Goal: Task Accomplishment & Management: Manage account settings

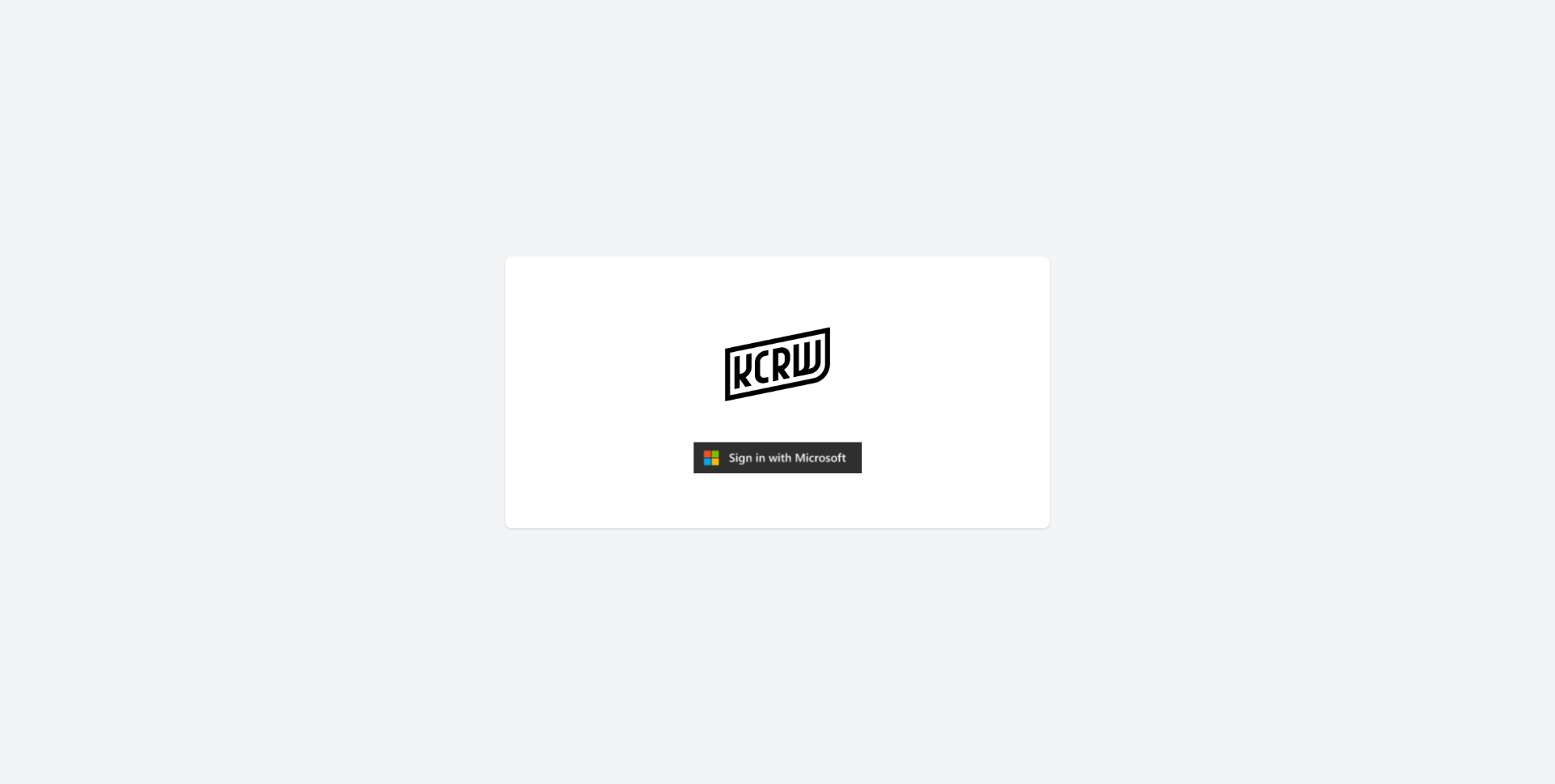
click at [794, 457] on img "submit" at bounding box center [777, 458] width 169 height 33
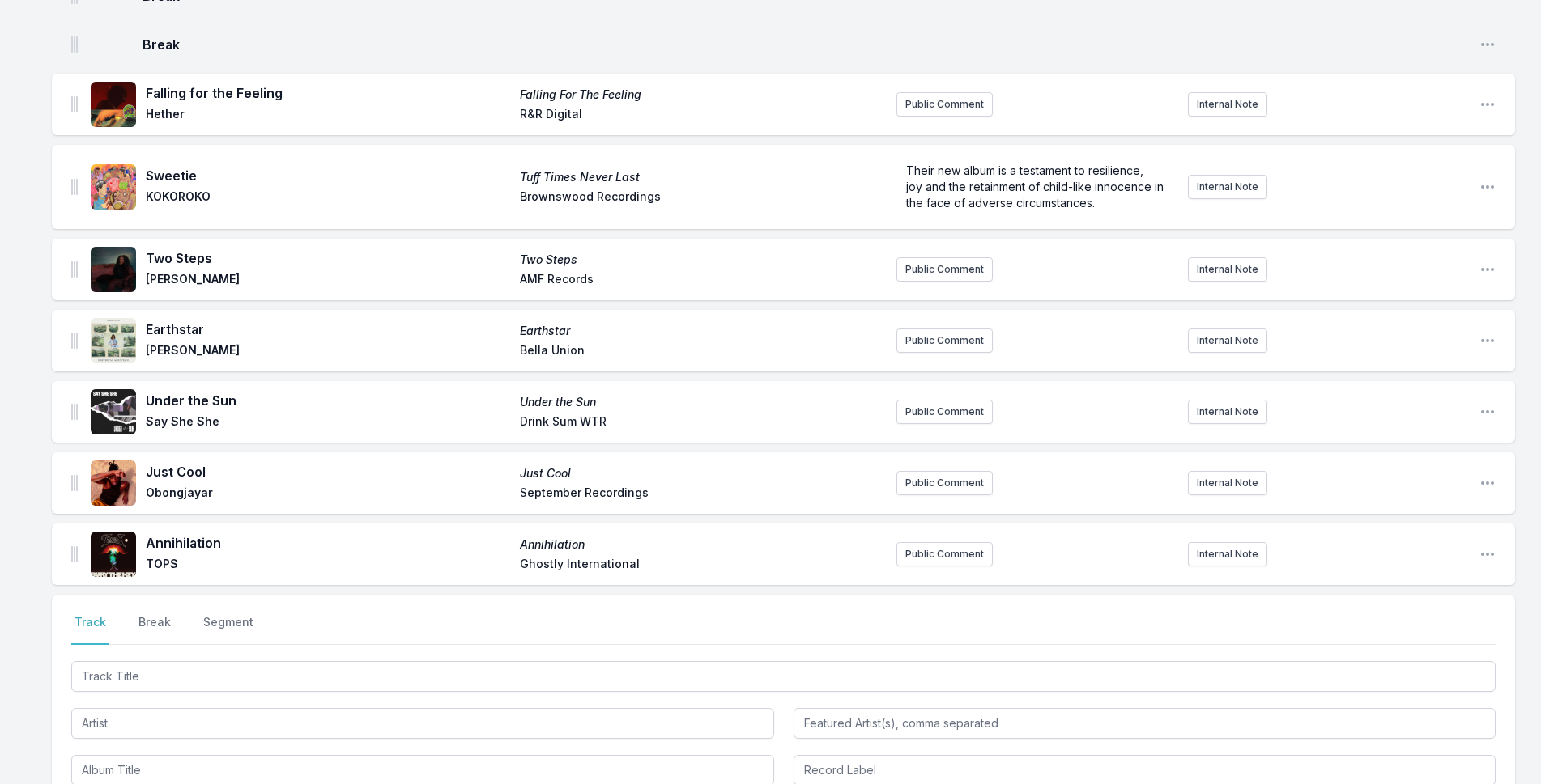
scroll to position [2053, 0]
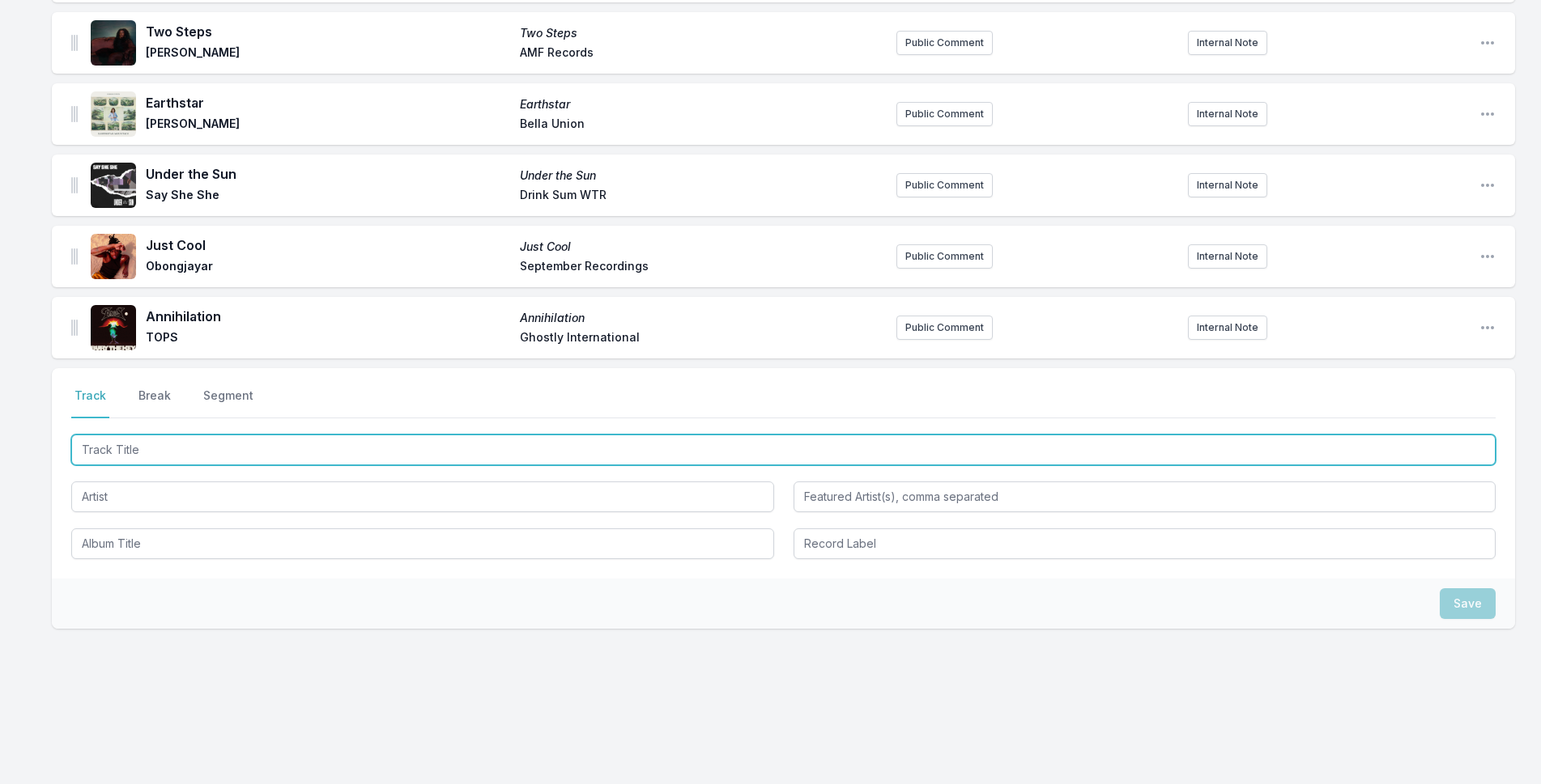
click at [242, 455] on input "Track Title" at bounding box center [783, 450] width 1424 height 31
click at [317, 454] on input "Prov og Gor Ligesom Jeg" at bounding box center [783, 450] width 1424 height 31
click at [212, 446] on input "Prov og Gor Ligesom Jeg" at bounding box center [783, 450] width 1424 height 31
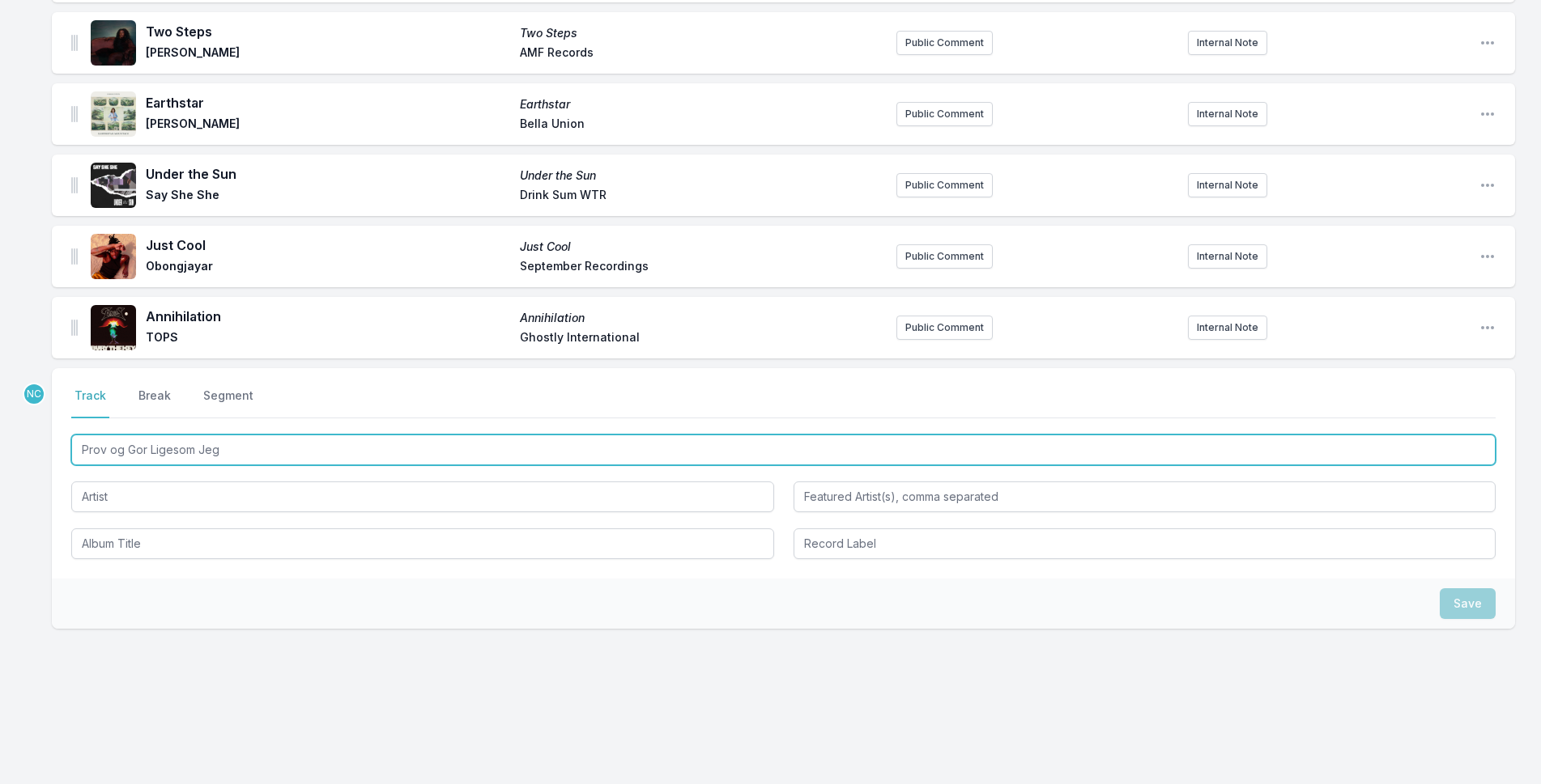
click at [212, 446] on input "Prov og Gor Ligesom Jeg" at bounding box center [783, 450] width 1424 height 31
paste input "ø"
type input "Prov og Gør Ligesom Jeg"
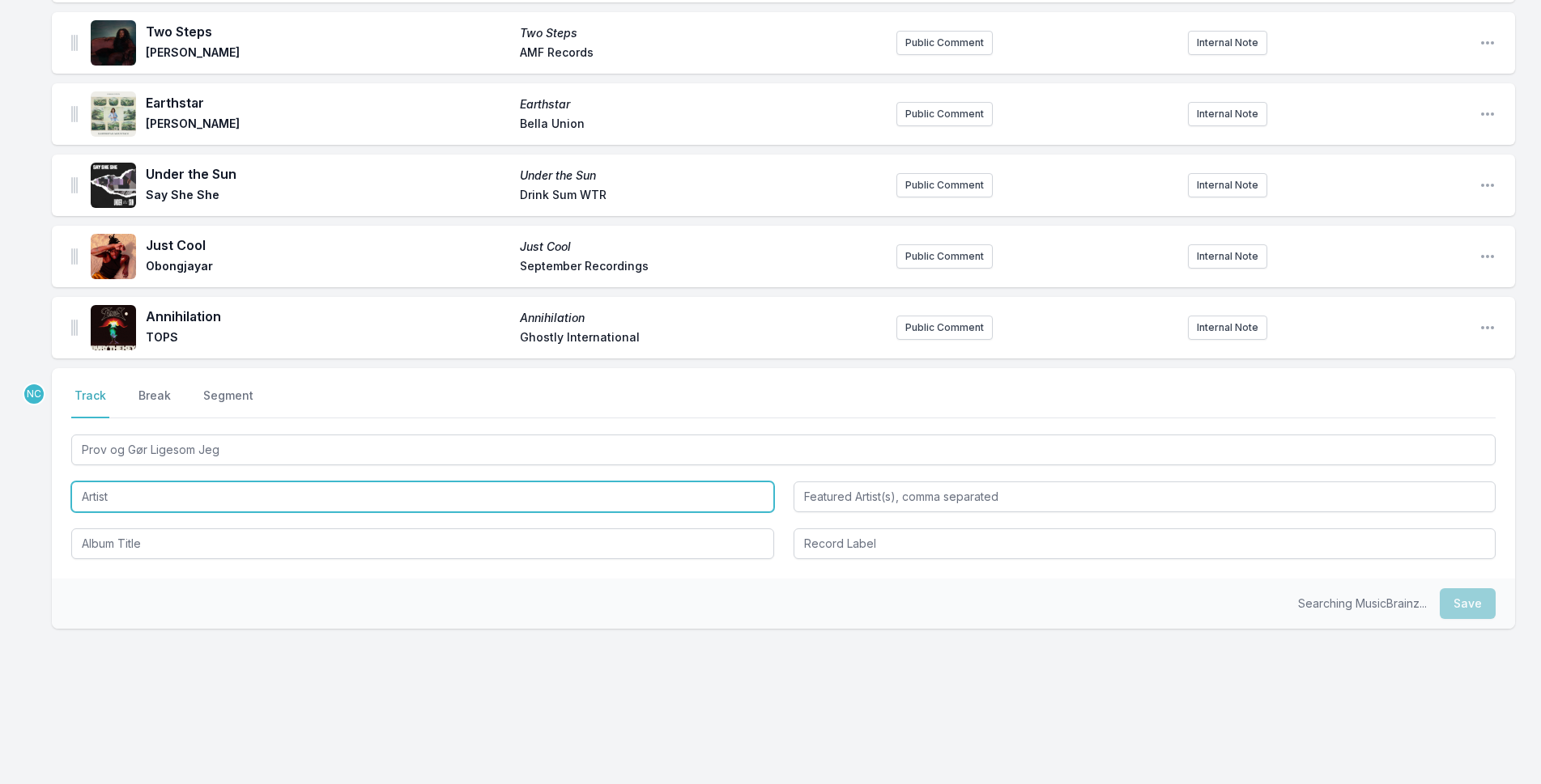
click at [292, 500] on input "Artist" at bounding box center [423, 497] width 703 height 31
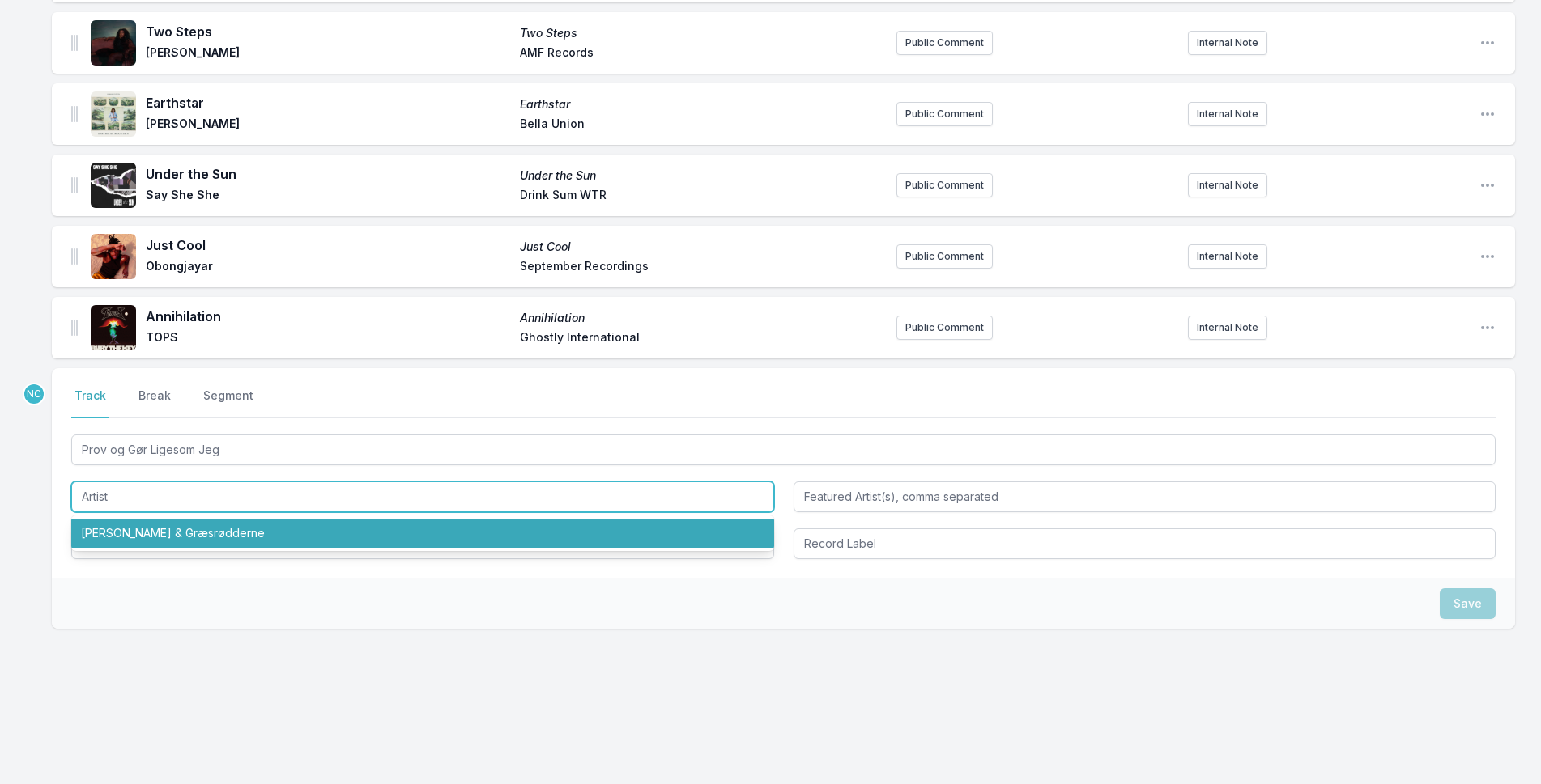
click at [295, 528] on li "[PERSON_NAME] & Græsrødderne" at bounding box center [423, 534] width 703 height 29
type input "[PERSON_NAME] & Græsrødderne"
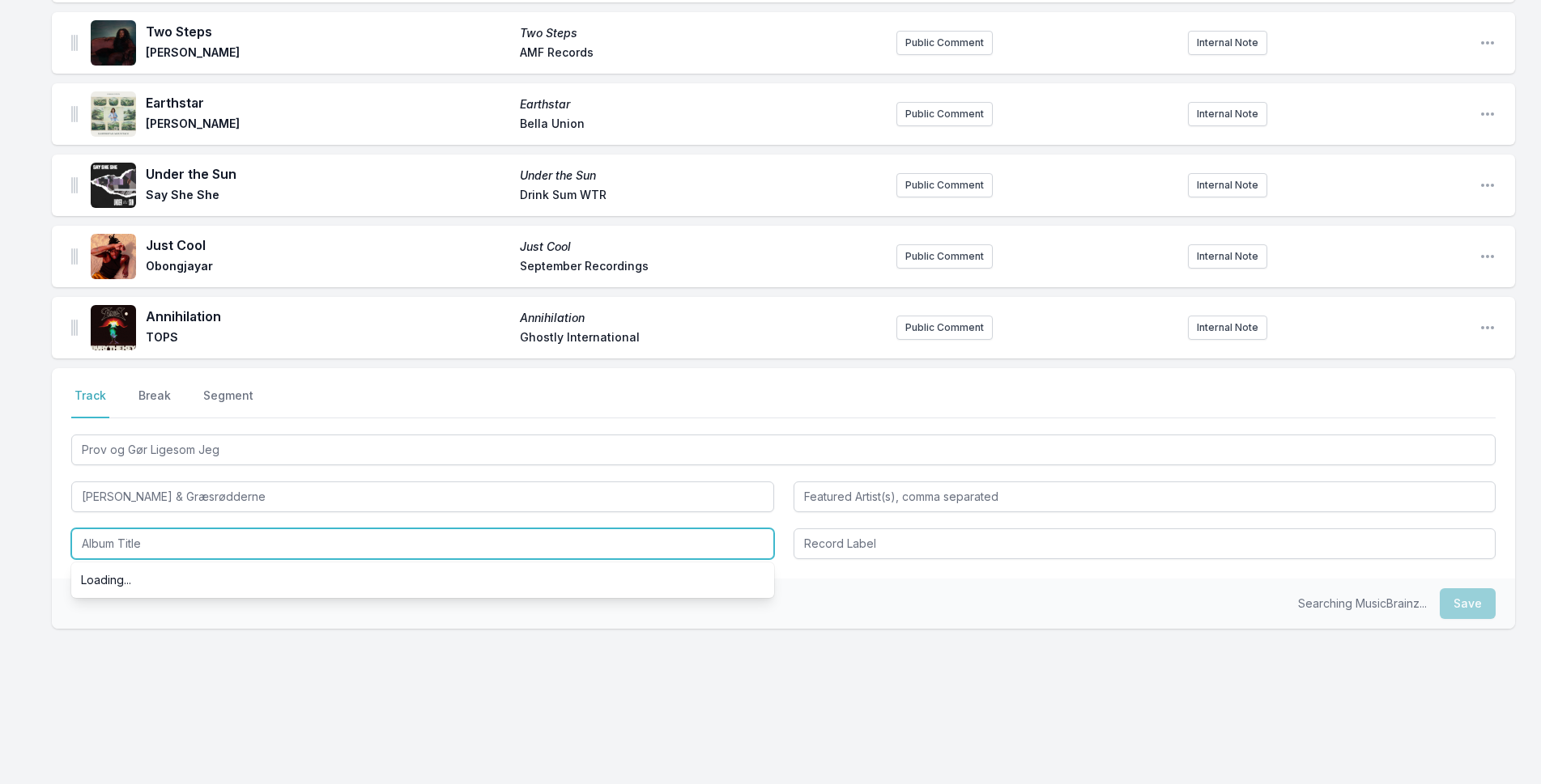
click at [290, 545] on input "Album Title" at bounding box center [423, 544] width 703 height 31
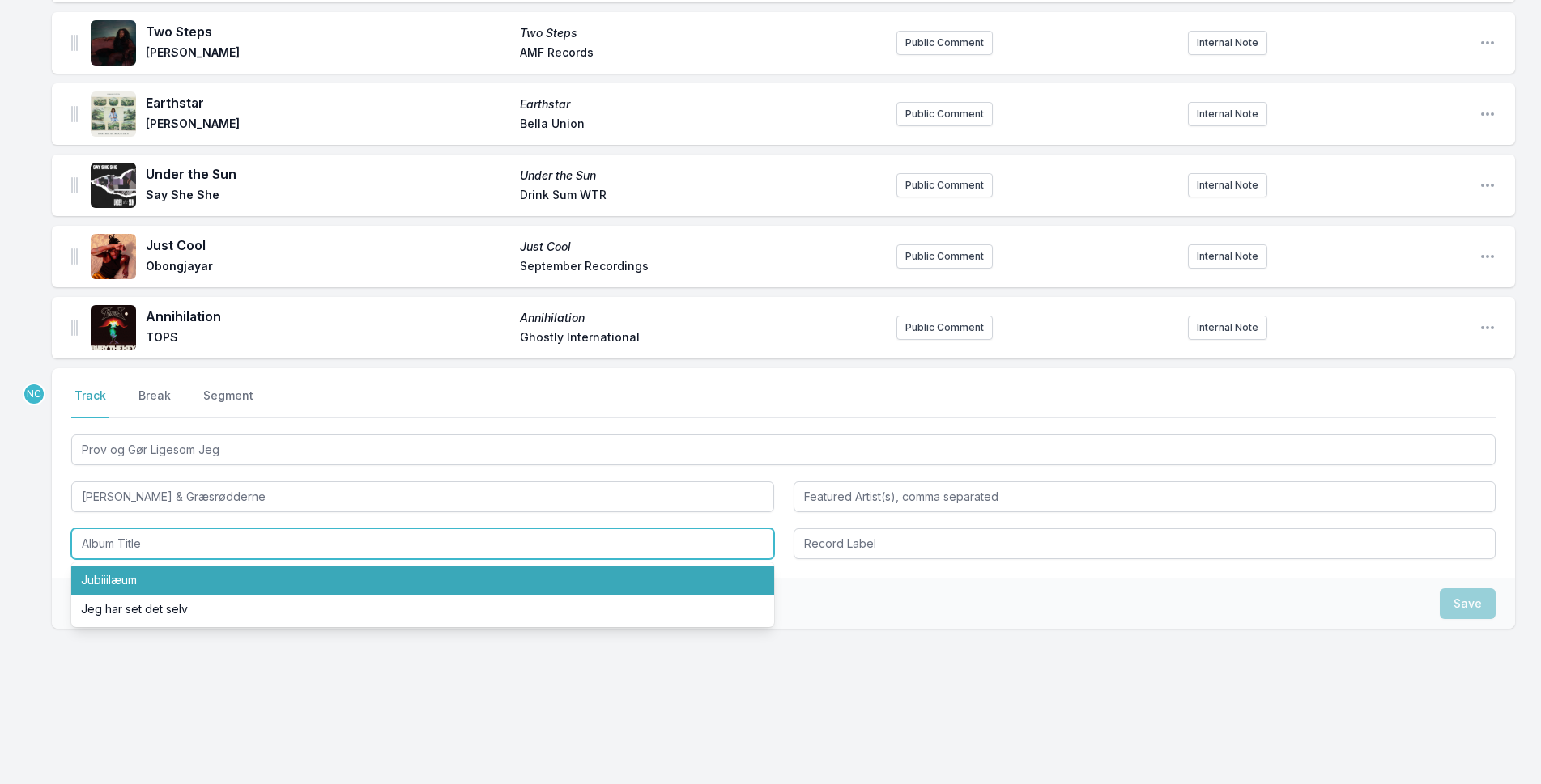
click at [296, 577] on li "Jubiiilæum" at bounding box center [423, 580] width 703 height 29
type input "Jubiiilæum"
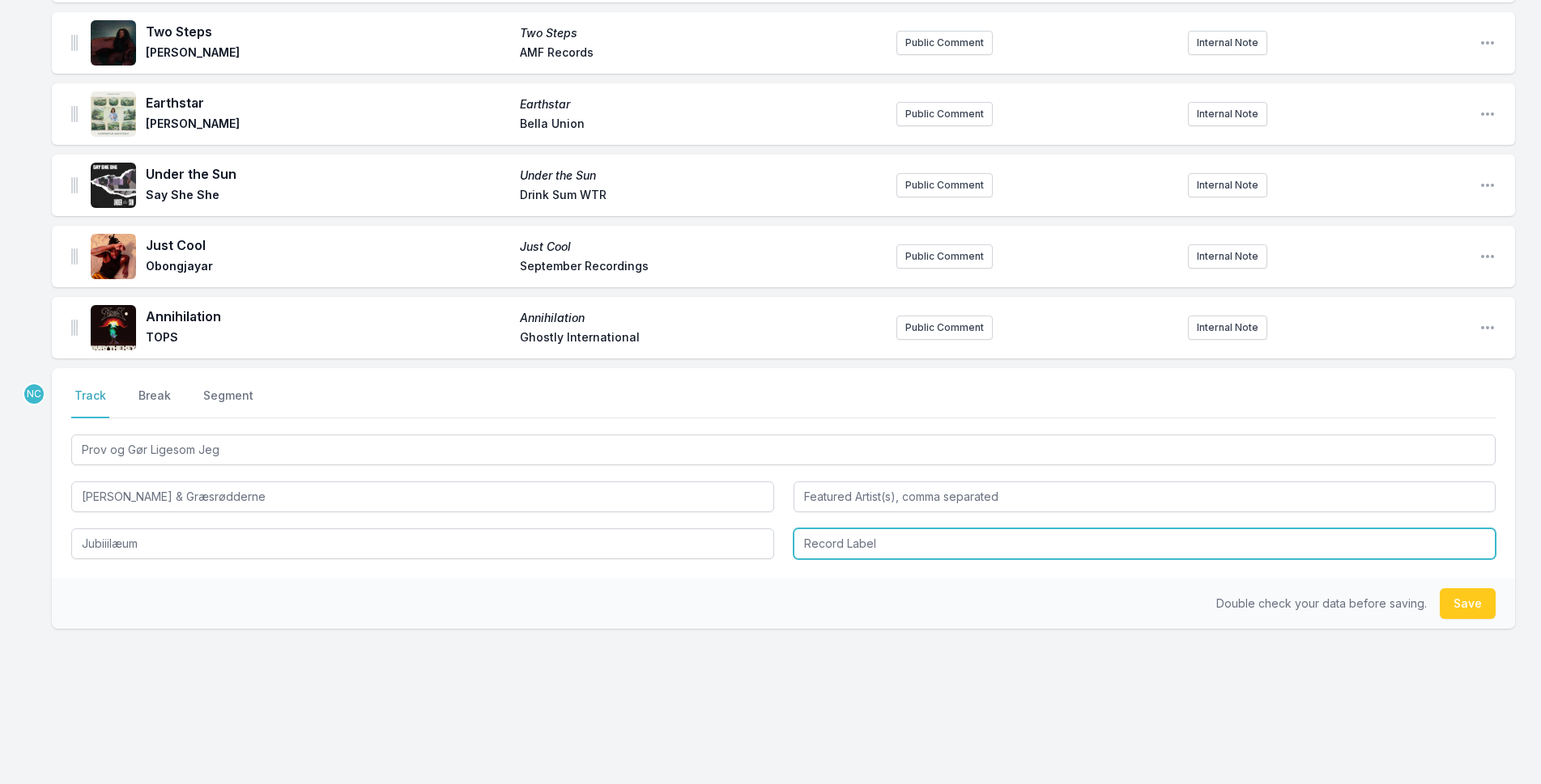
click at [914, 529] on input "Record Label" at bounding box center [1145, 544] width 703 height 31
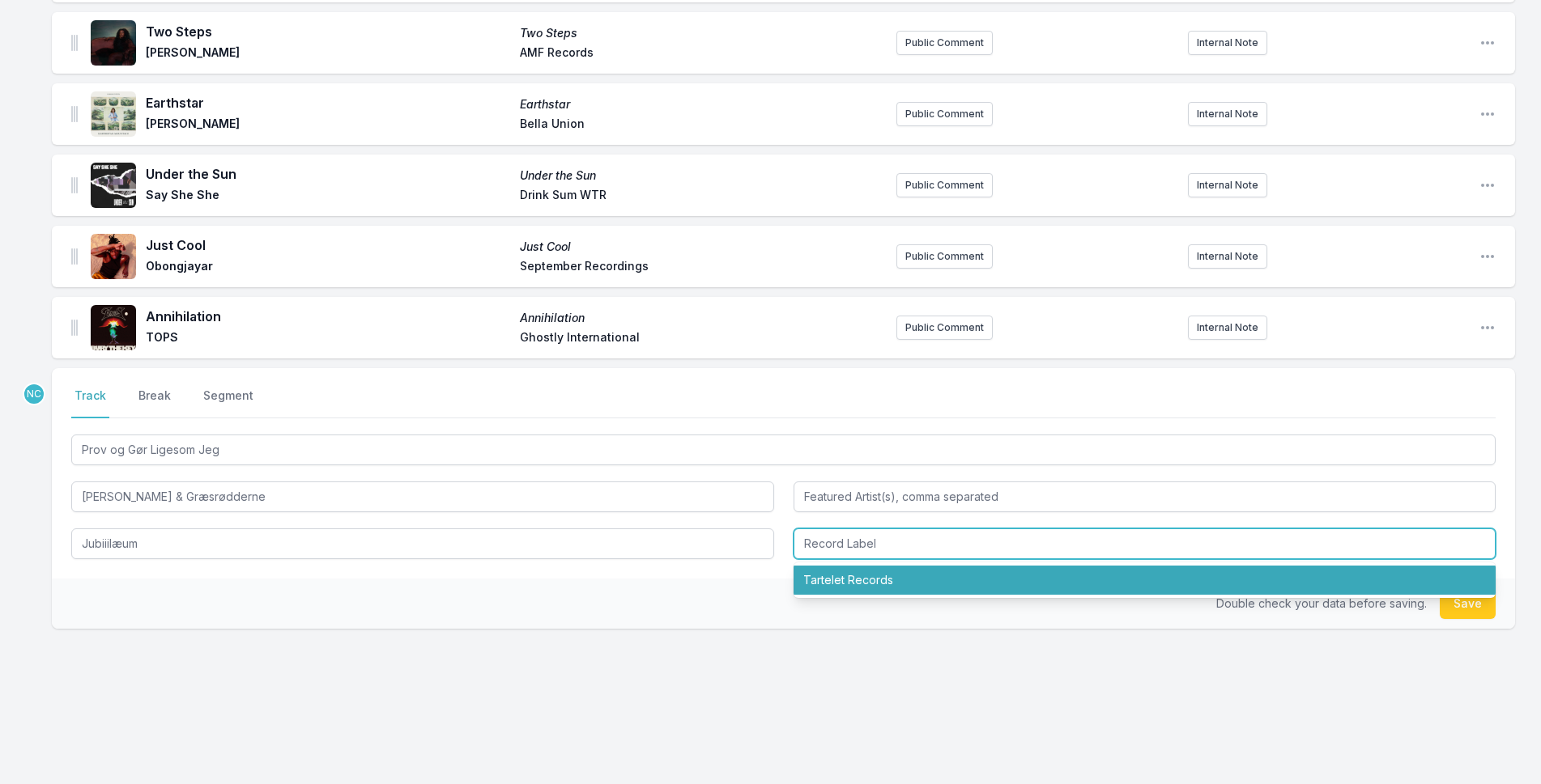
click at [910, 577] on li "Tartelet Records" at bounding box center [1145, 580] width 703 height 29
type input "Tartelet Records"
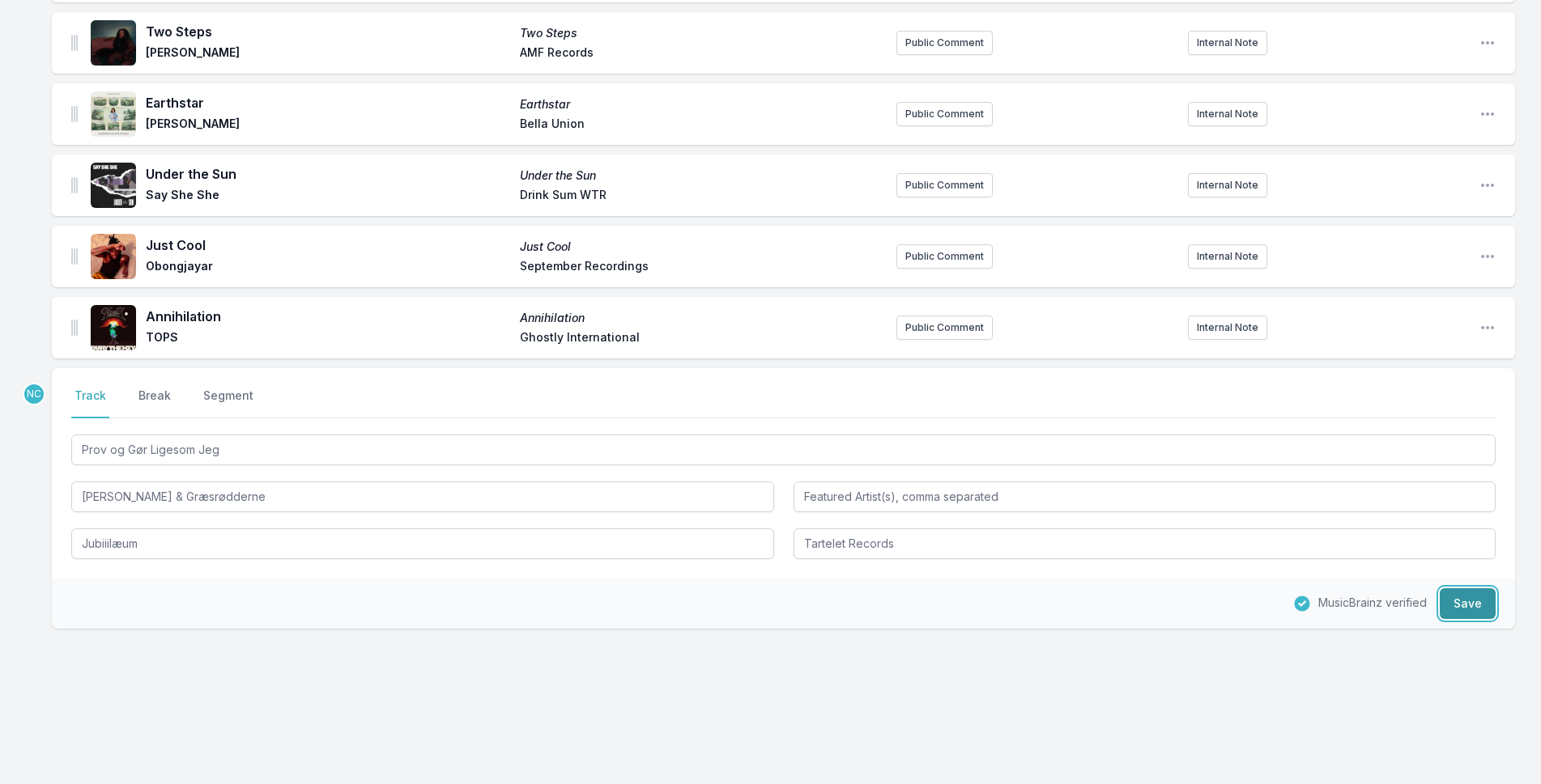
click at [1471, 601] on button "Save" at bounding box center [1466, 604] width 56 height 31
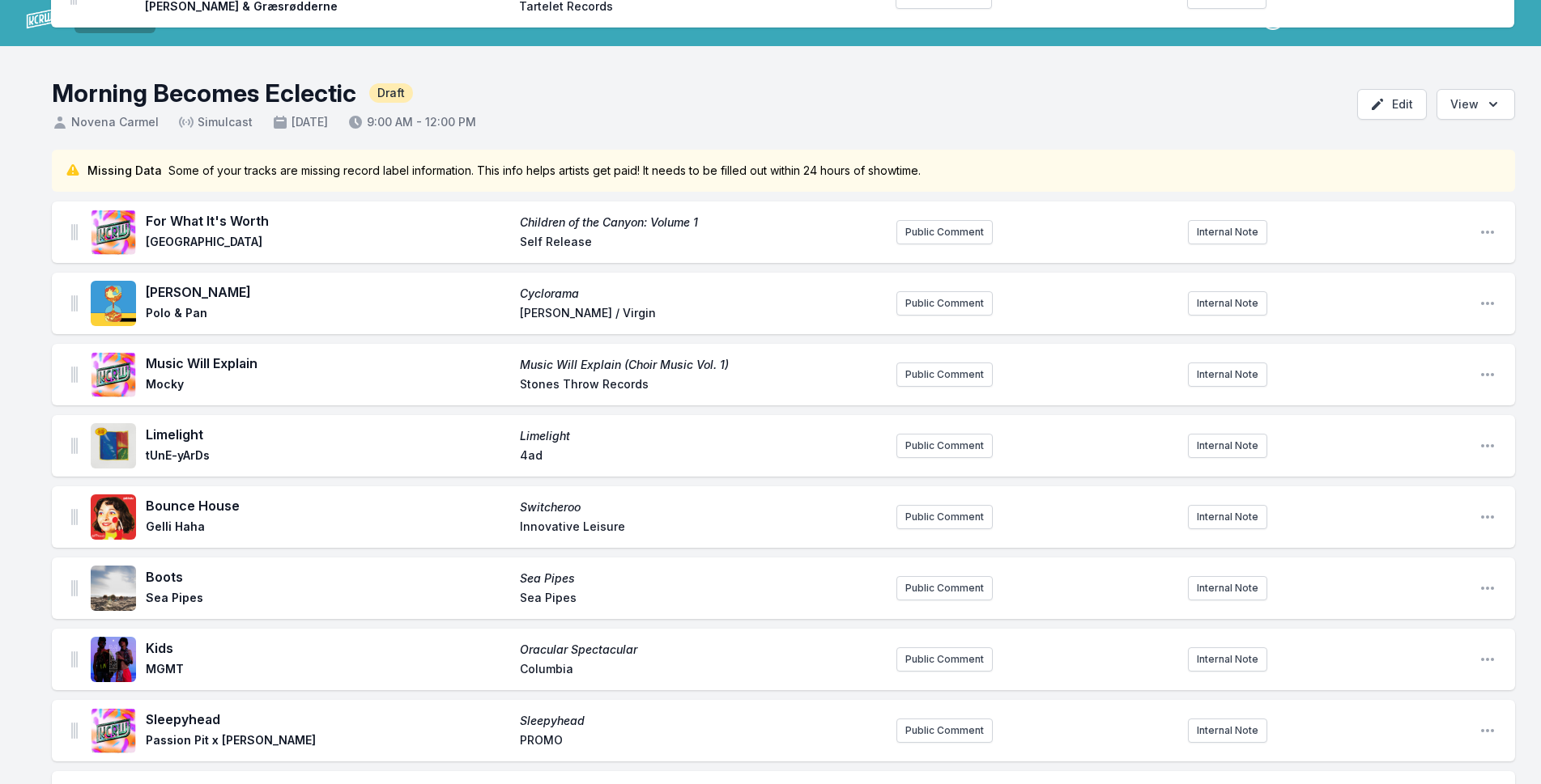
scroll to position [0, 0]
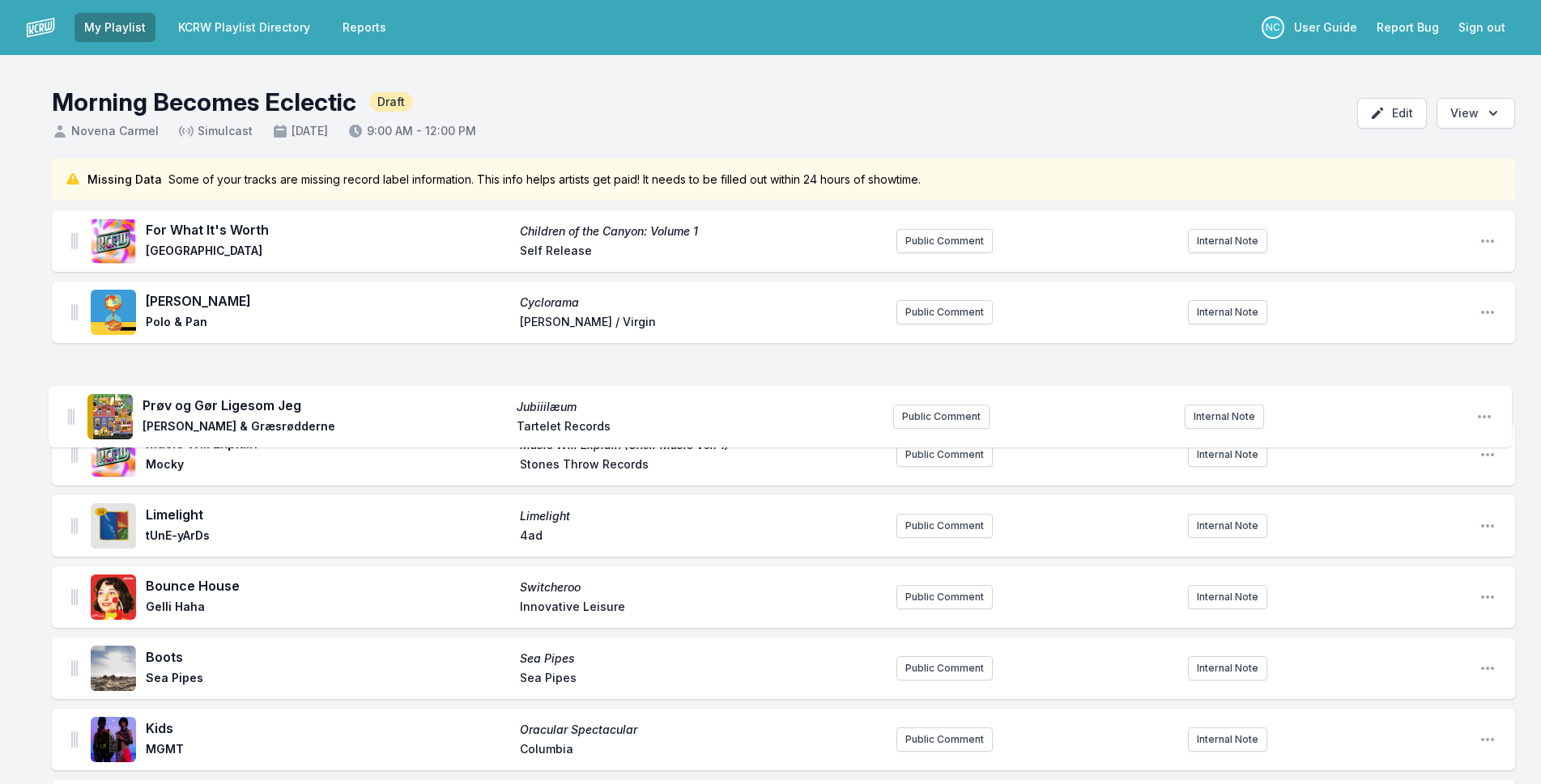
drag, startPoint x: 72, startPoint y: 330, endPoint x: 69, endPoint y: 397, distance: 67.1
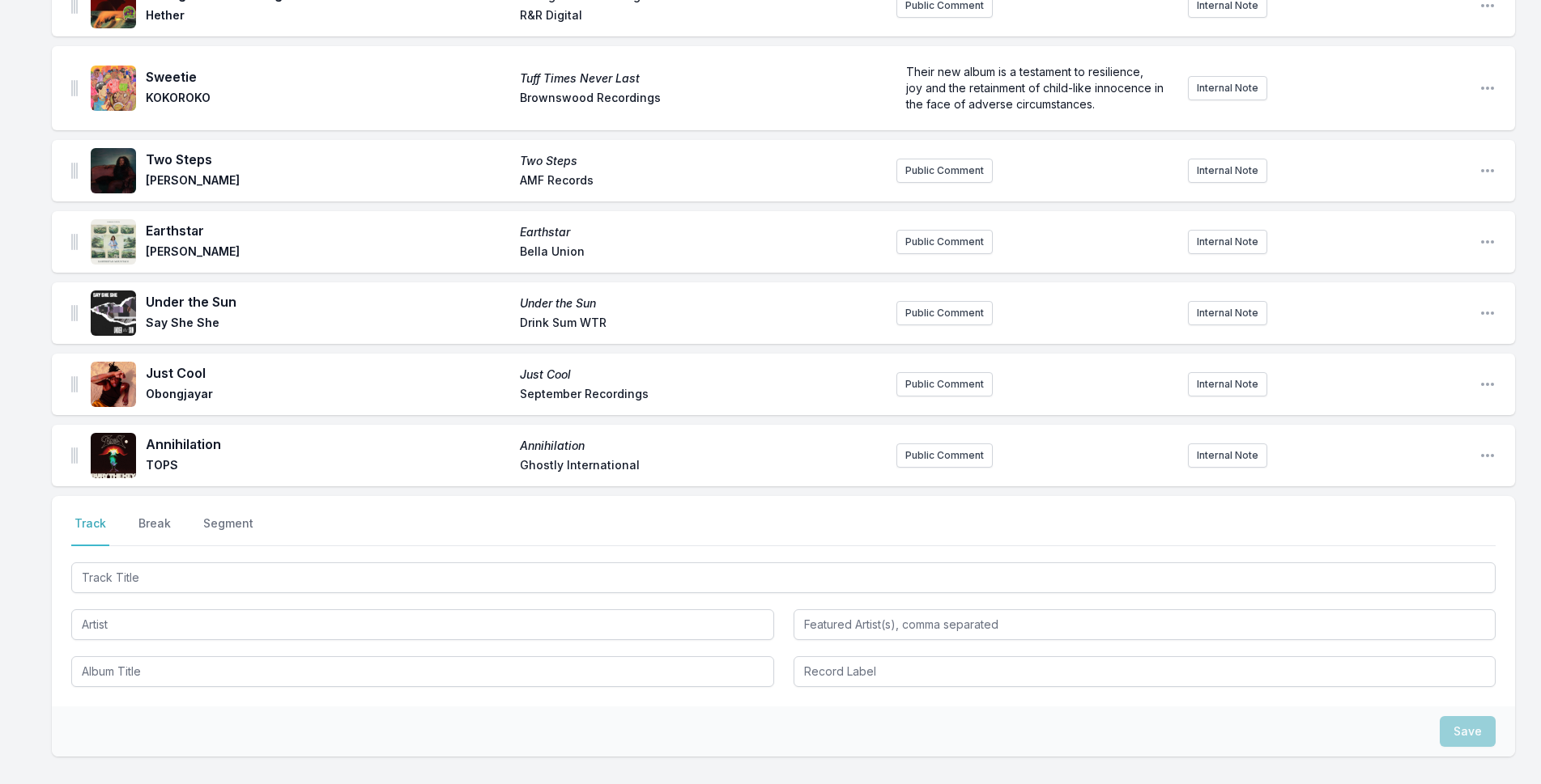
scroll to position [2124, 0]
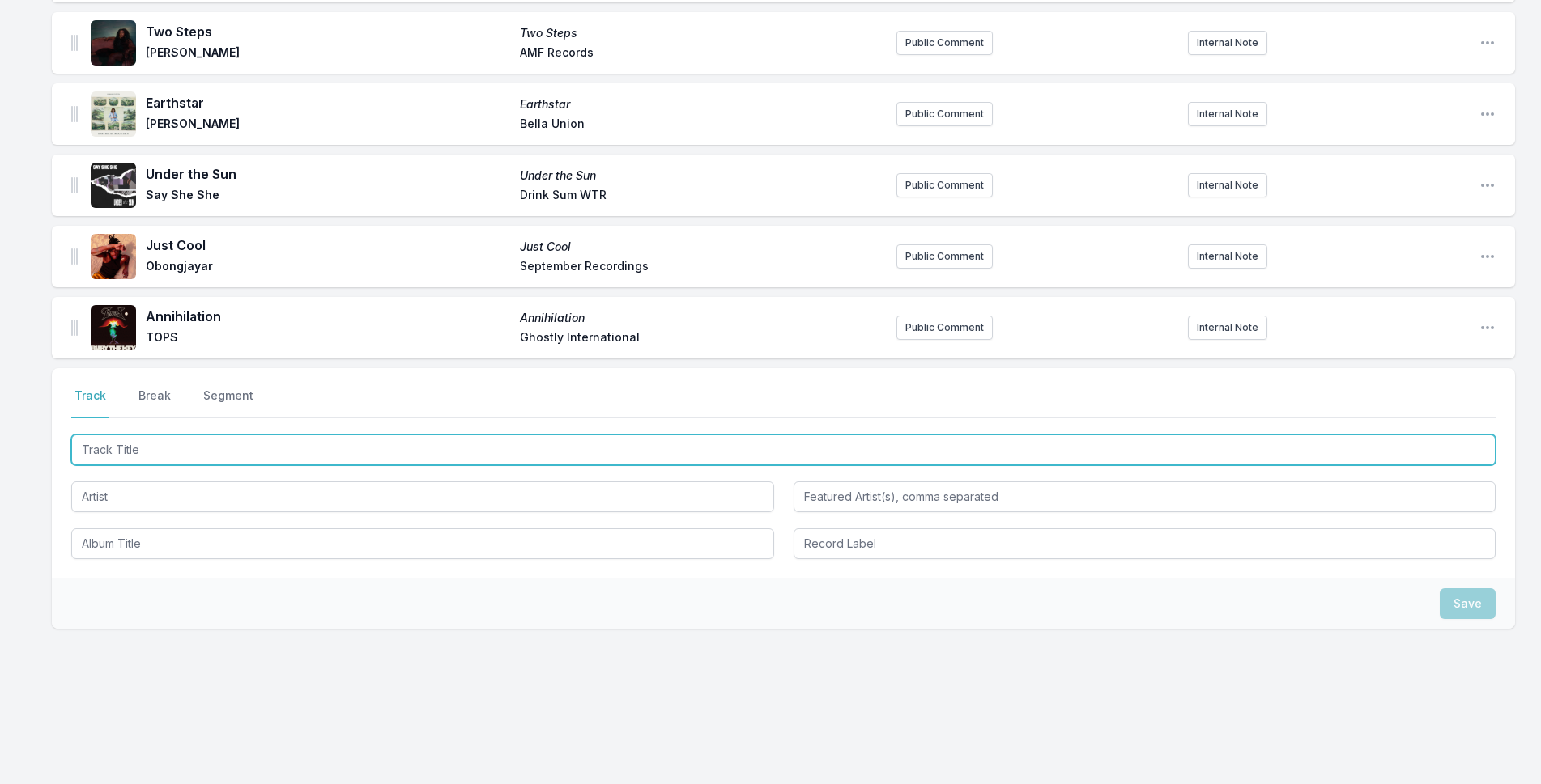
click at [151, 455] on input "Track Title" at bounding box center [783, 450] width 1424 height 31
type input "Open Ocean"
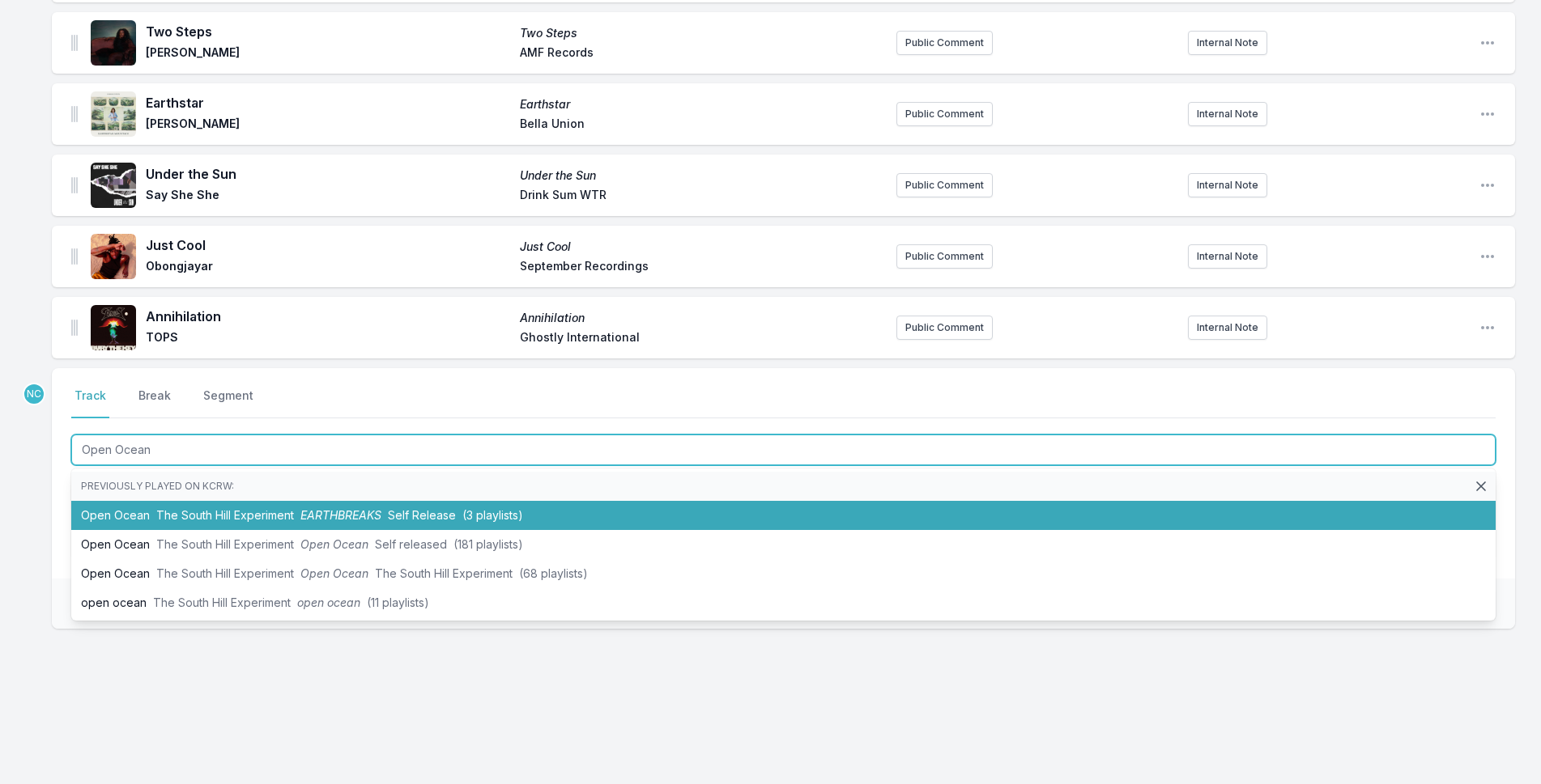
click at [162, 521] on span "The South Hill Experiment" at bounding box center [225, 514] width 138 height 14
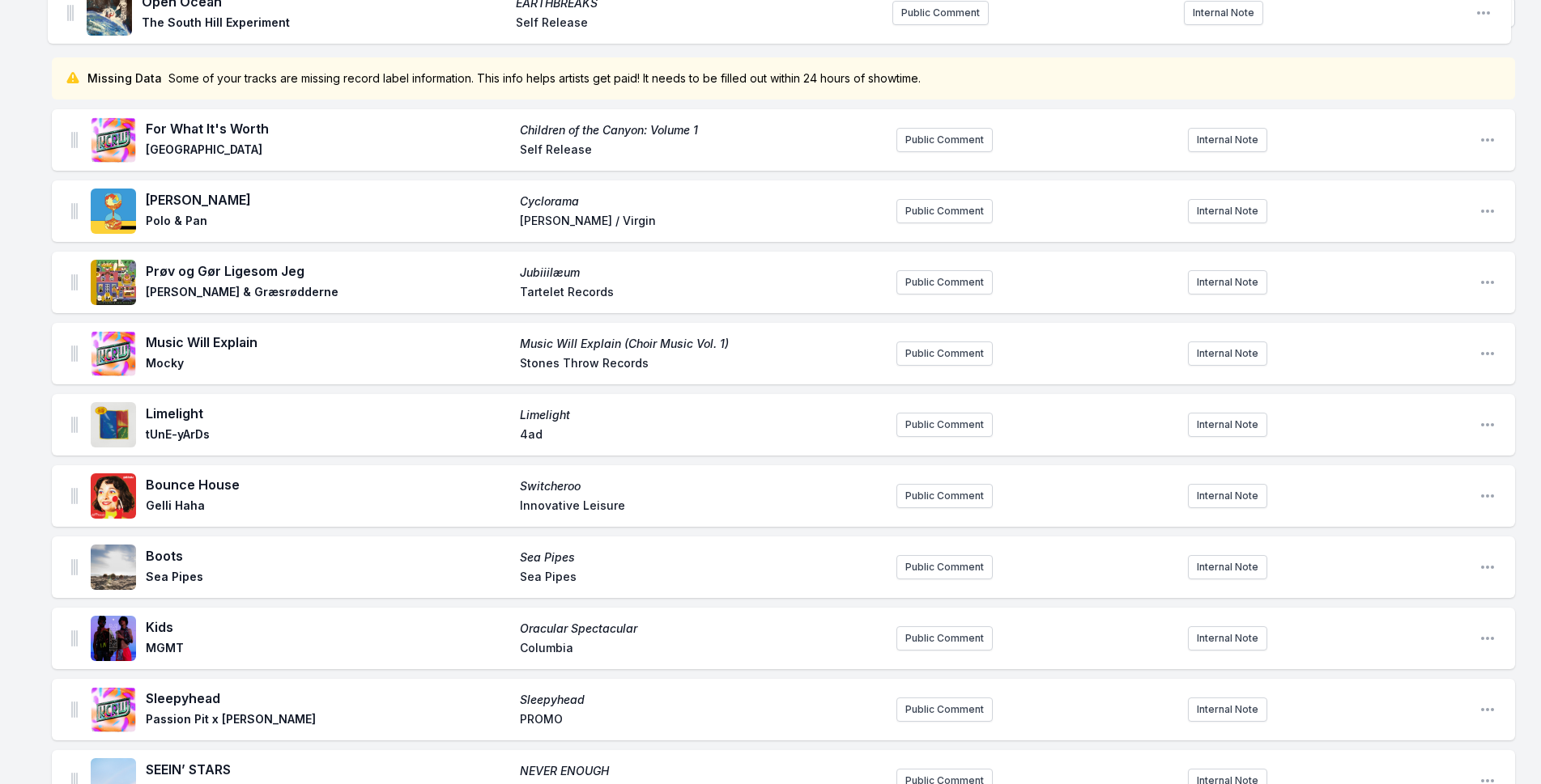
scroll to position [0, 0]
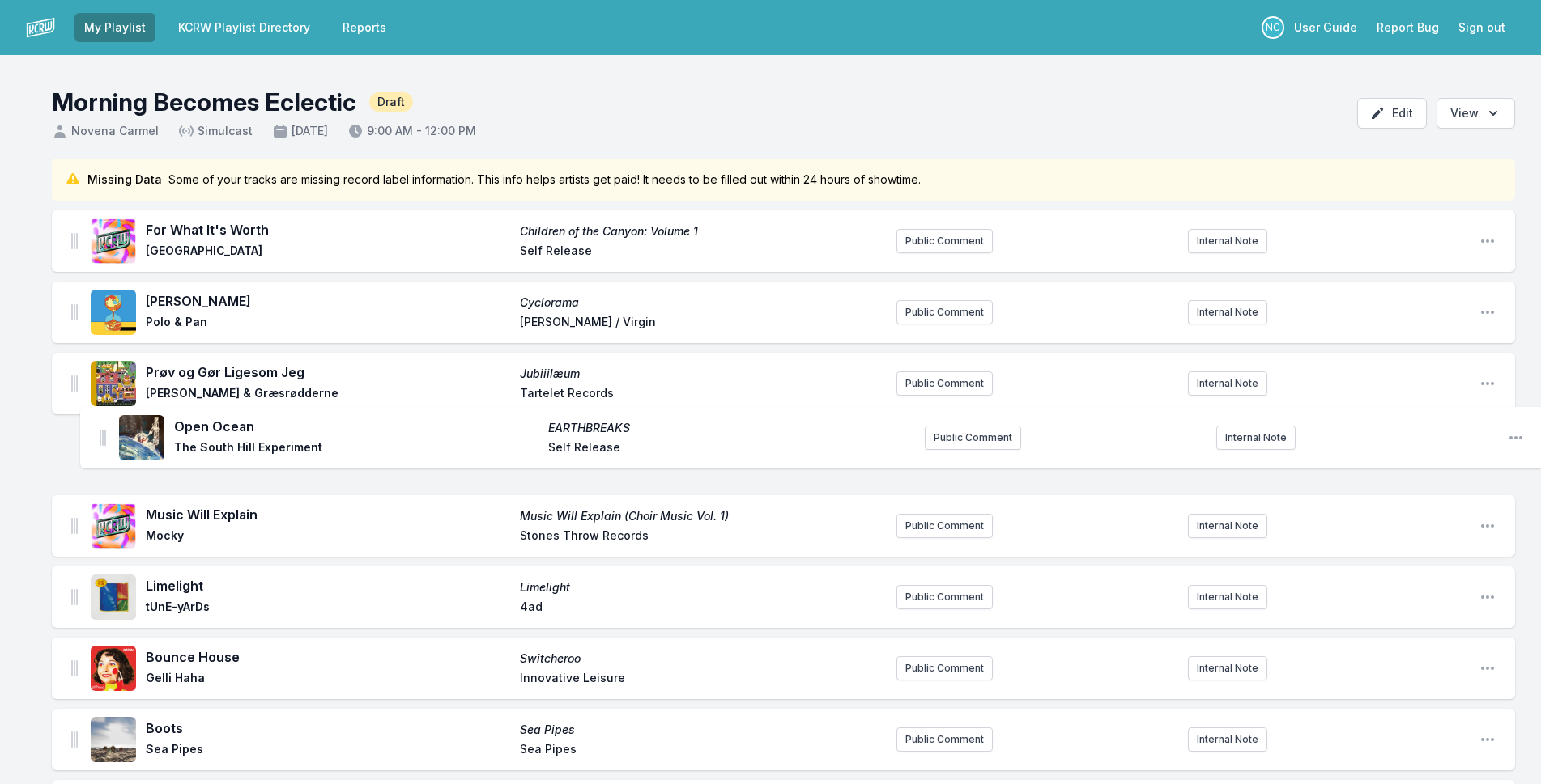
drag, startPoint x: 74, startPoint y: 325, endPoint x: 102, endPoint y: 426, distance: 104.8
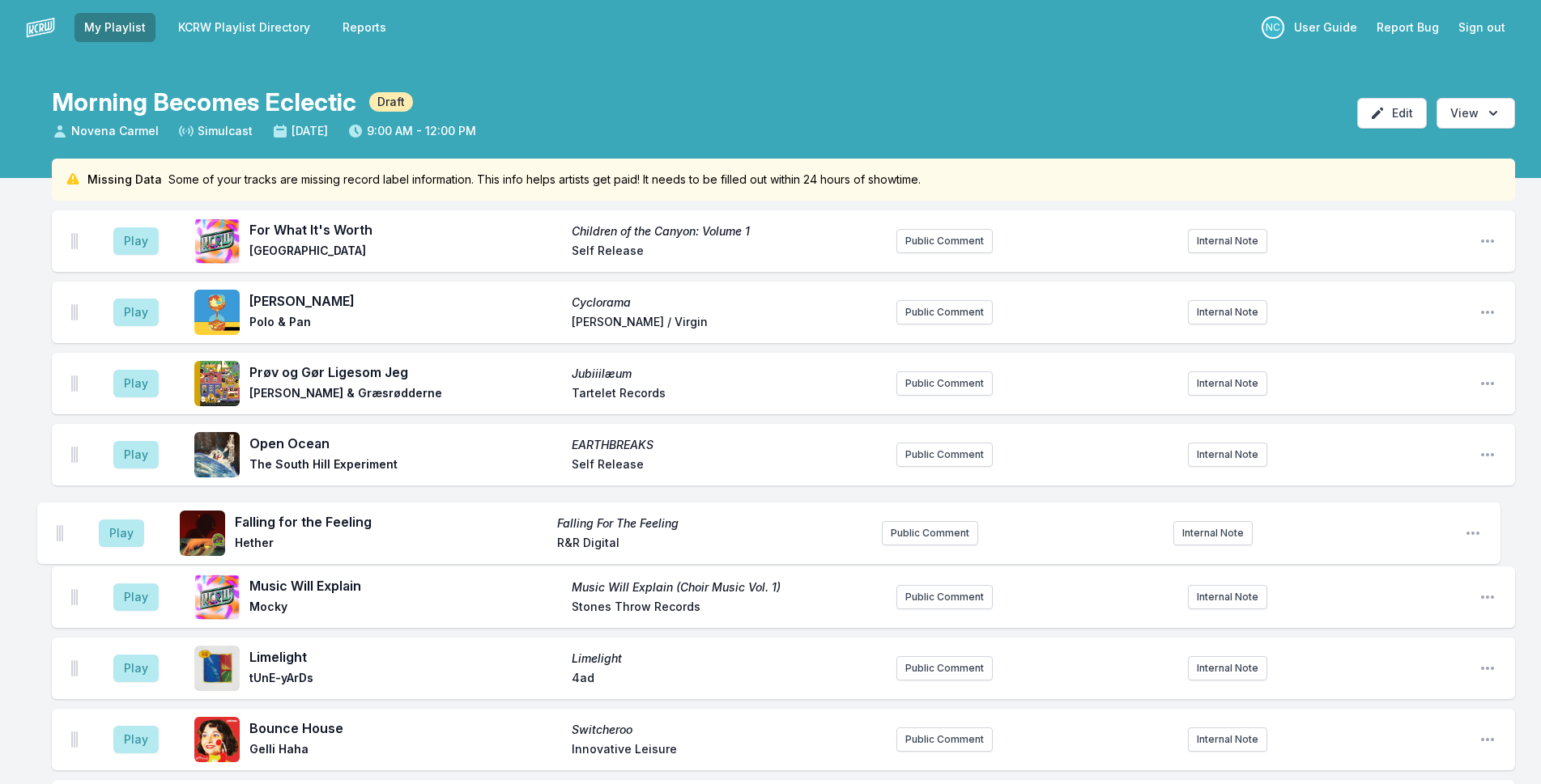
drag, startPoint x: 73, startPoint y: 505, endPoint x: 50, endPoint y: 516, distance: 25.5
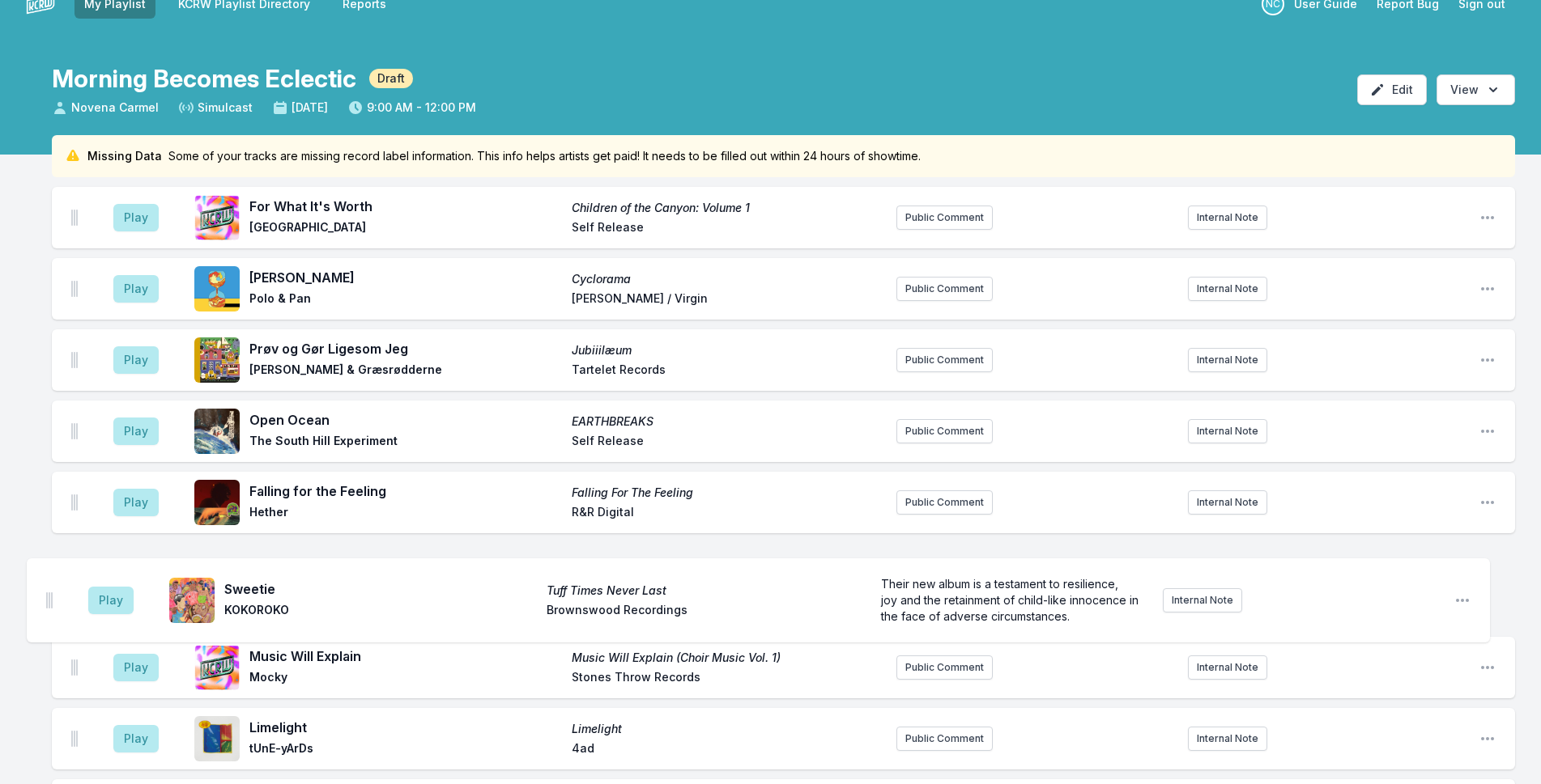
scroll to position [26, 0]
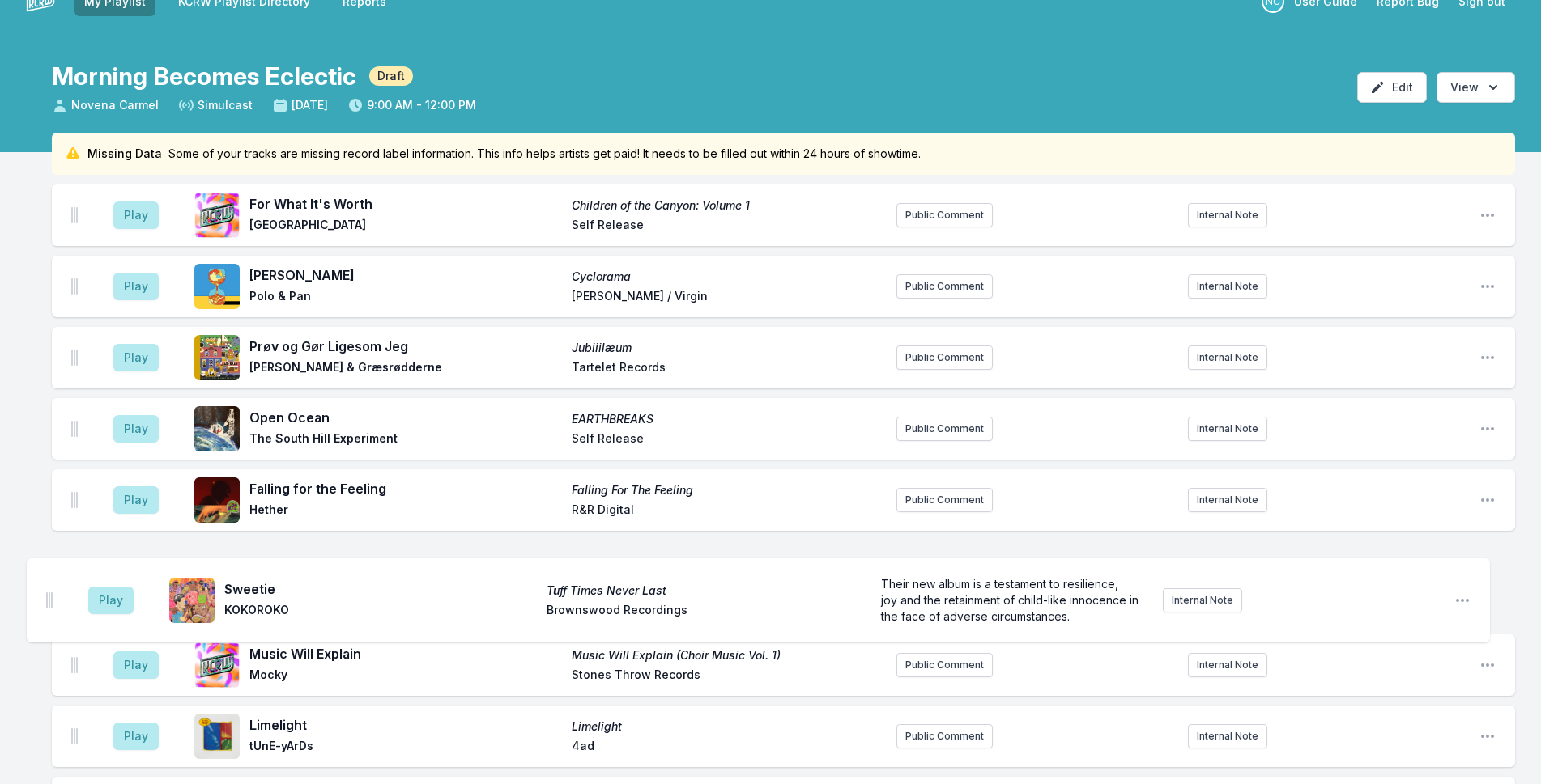
drag, startPoint x: 77, startPoint y: 289, endPoint x: 52, endPoint y: 596, distance: 308.0
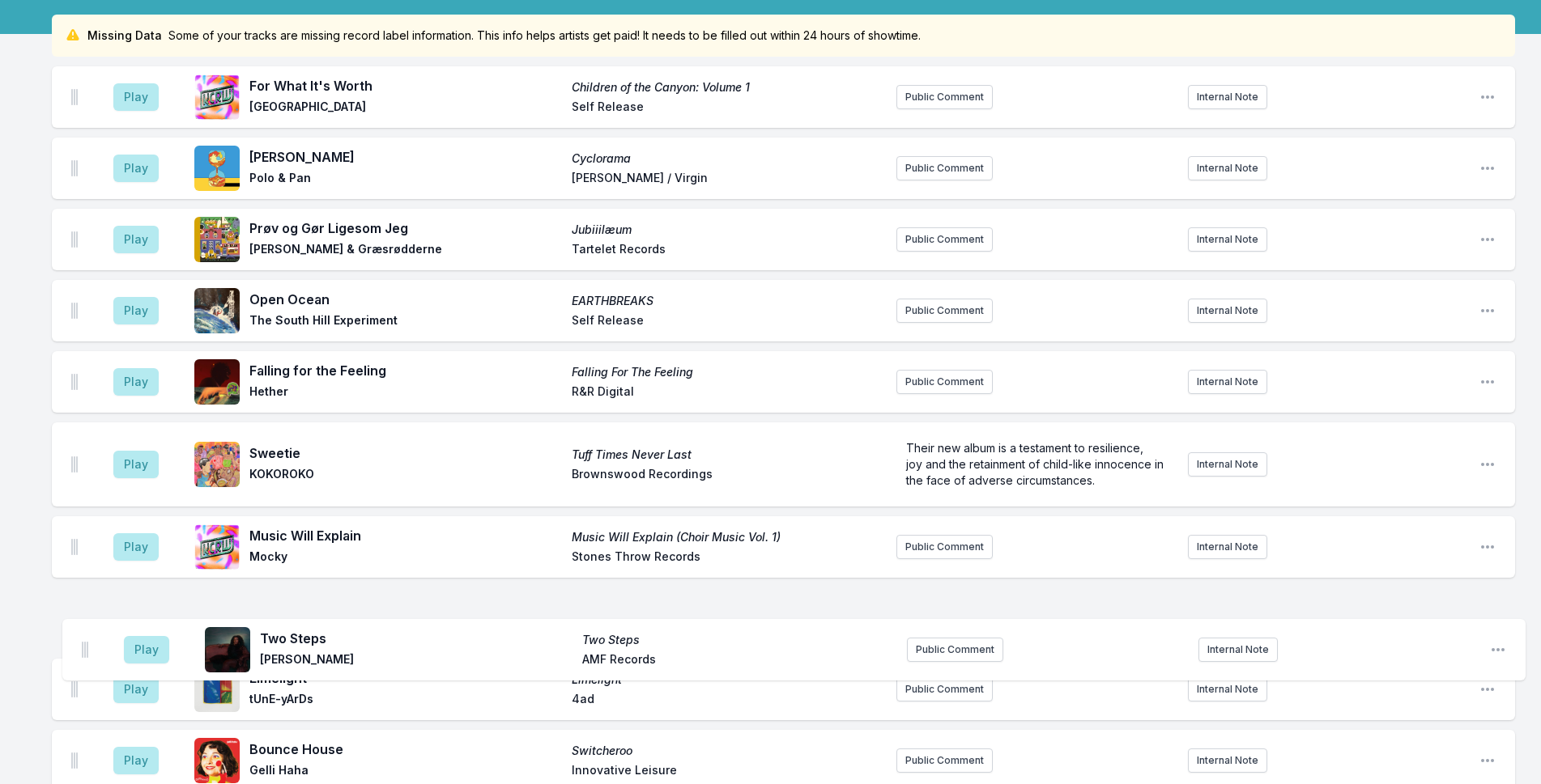
scroll to position [149, 0]
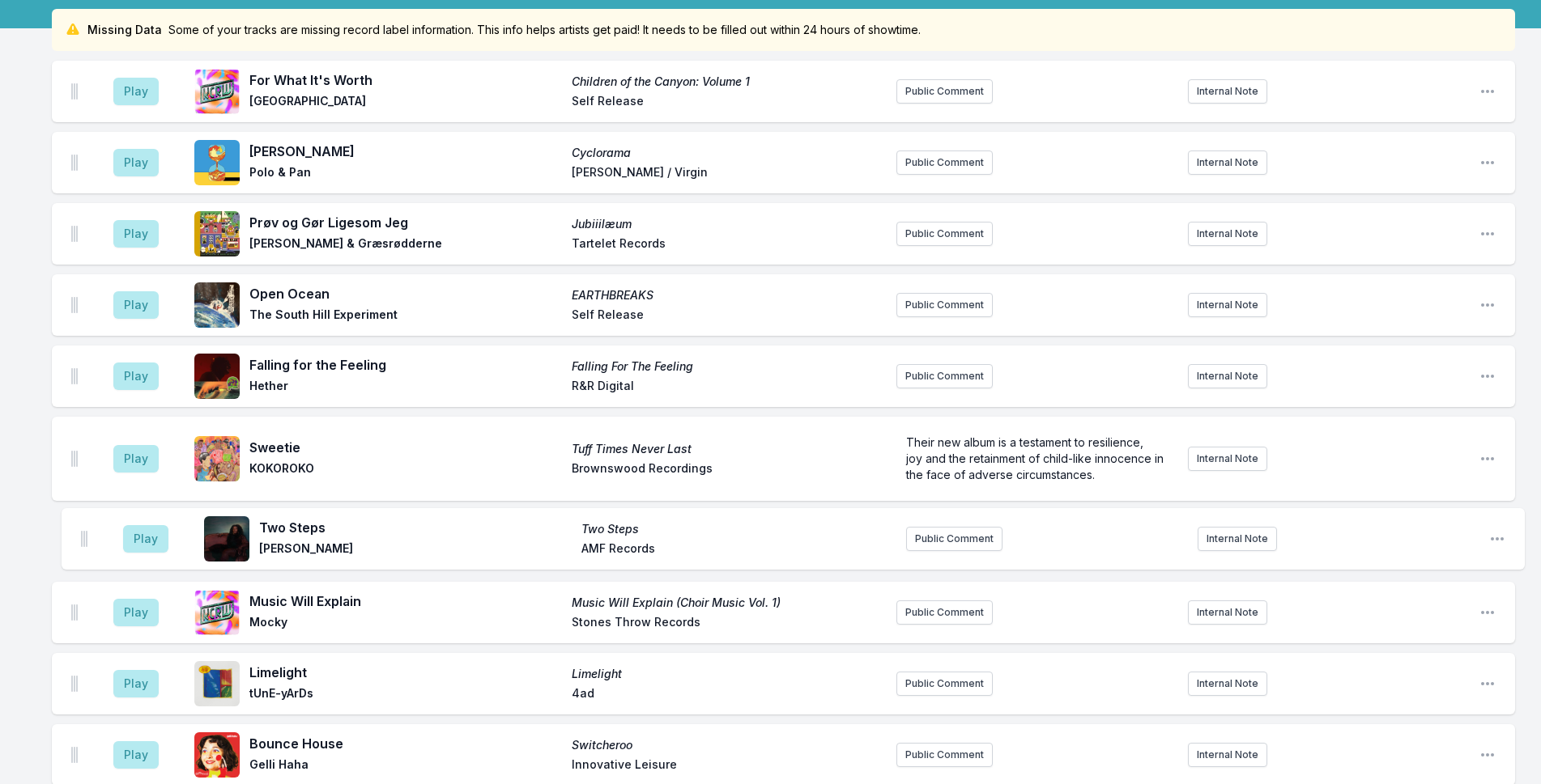
drag, startPoint x: 76, startPoint y: 162, endPoint x: 84, endPoint y: 536, distance: 374.1
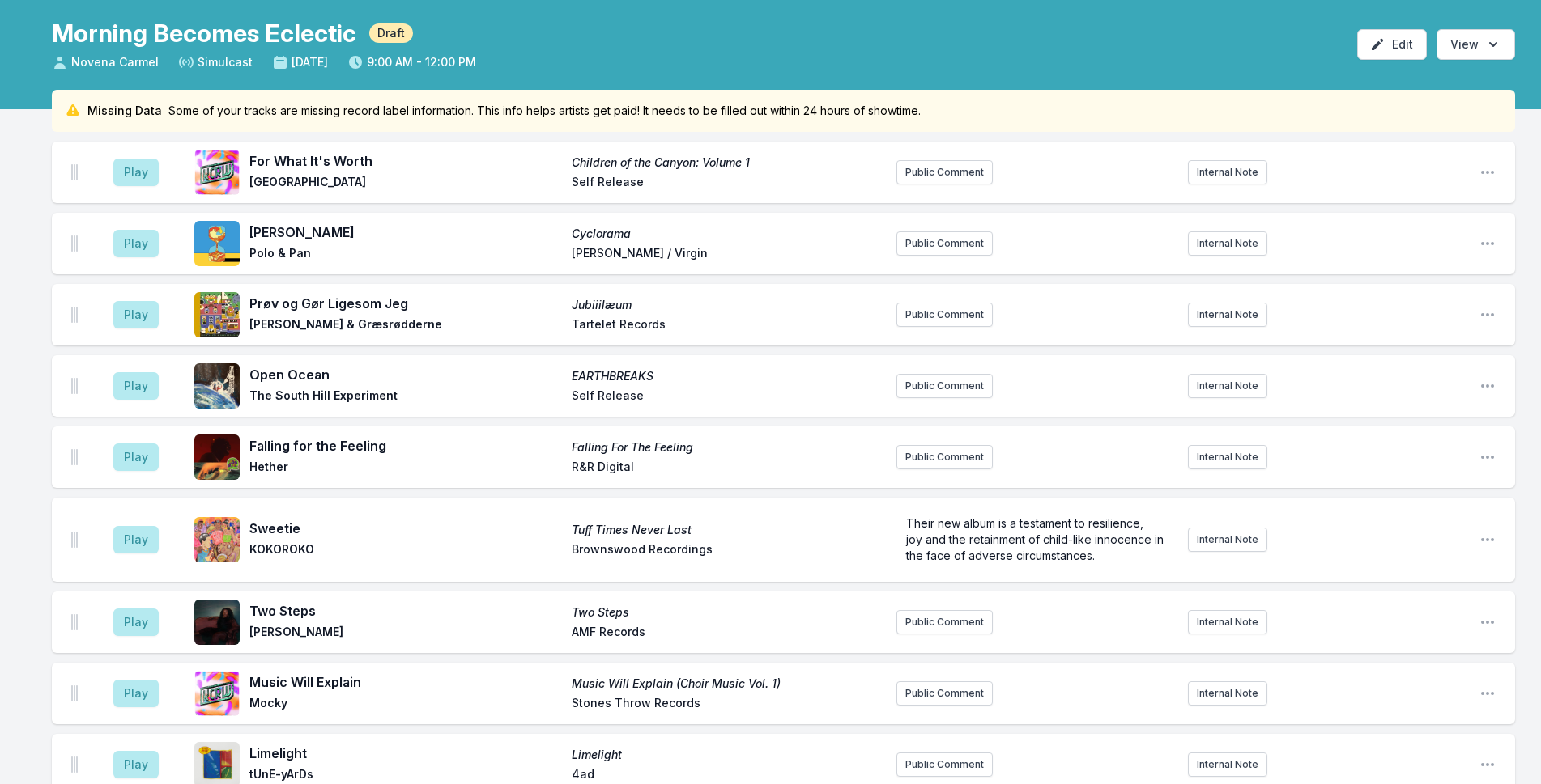
scroll to position [0, 0]
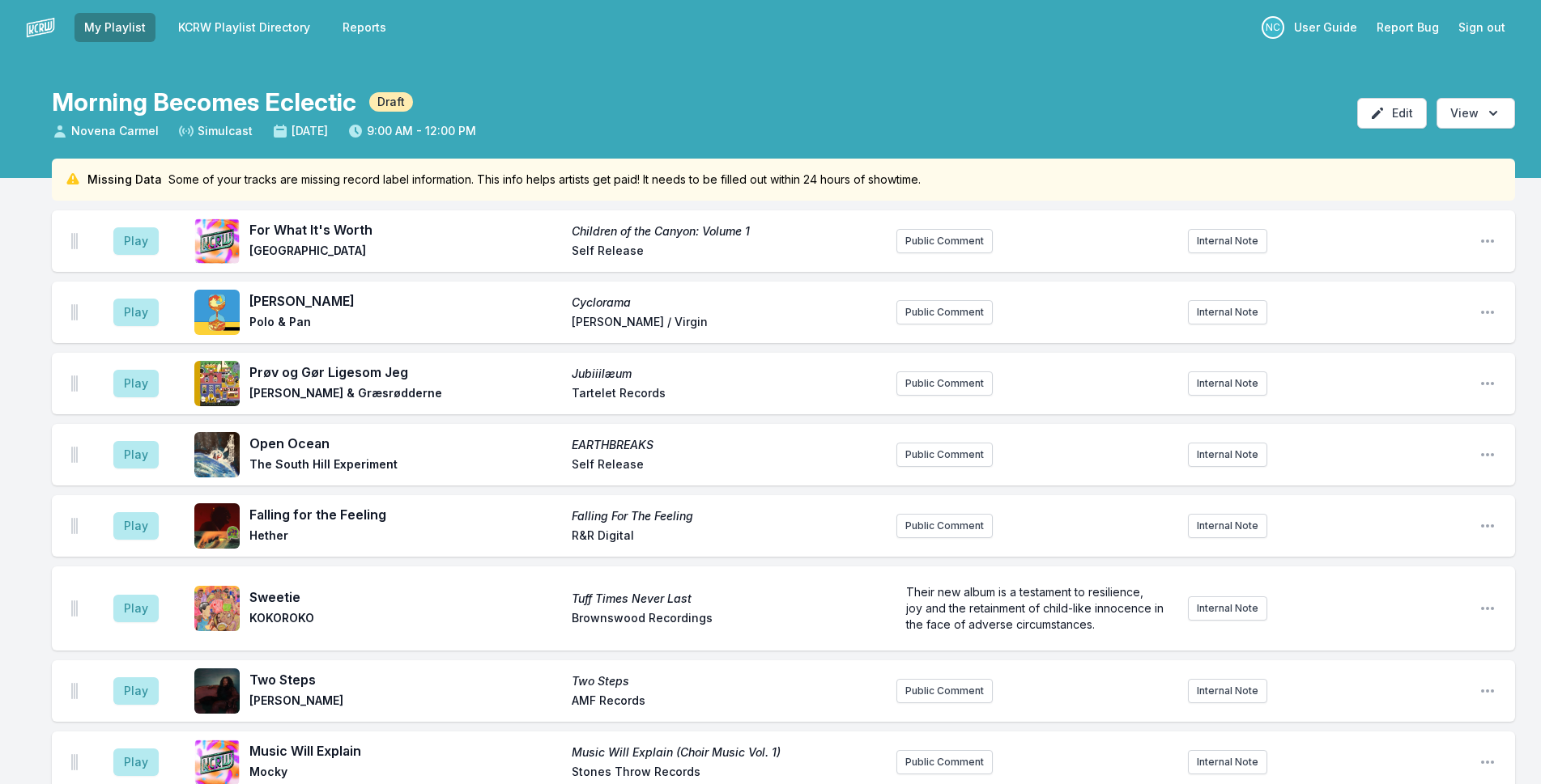
click at [965, 229] on div "Play For What It's Worth Children of the Canyon: Volume 1 Wonderland Elementary…" at bounding box center [783, 241] width 1463 height 62
click at [965, 234] on button "Public Comment" at bounding box center [944, 241] width 97 height 25
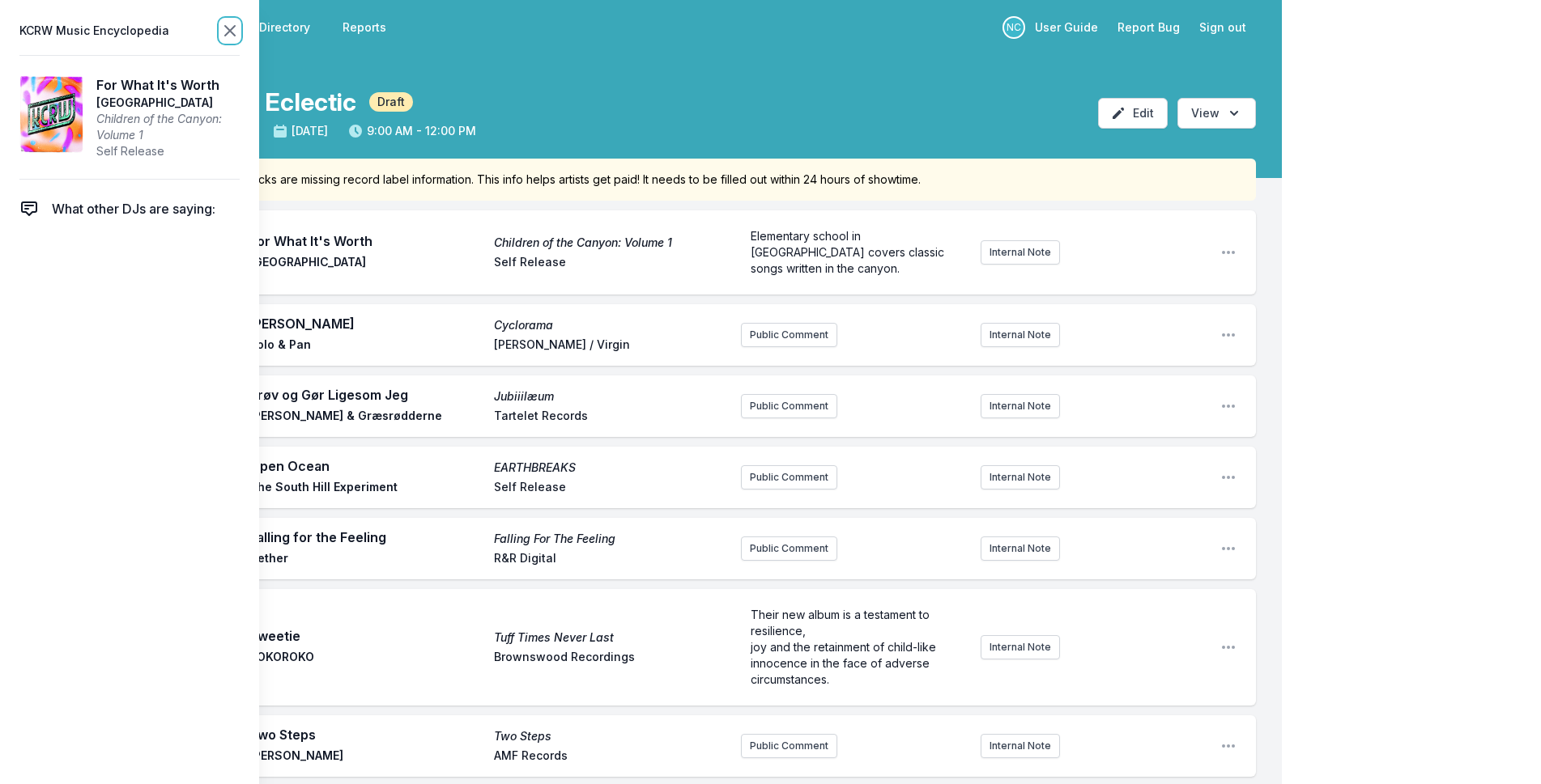
click at [234, 29] on icon at bounding box center [230, 30] width 19 height 19
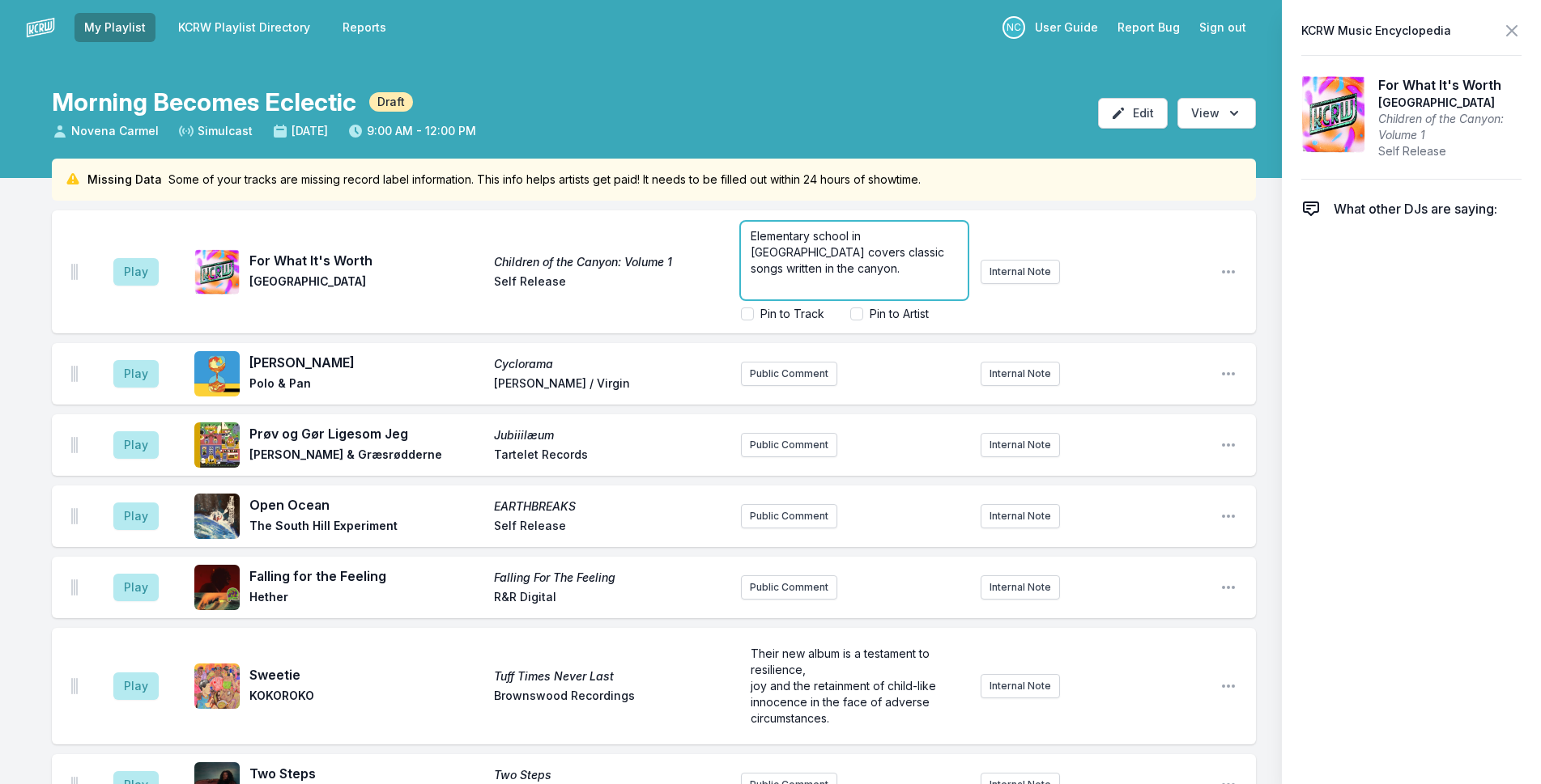
click at [958, 254] on p "Elementary school in [GEOGRAPHIC_DATA] covers classic songs written in the cany…" at bounding box center [854, 252] width 208 height 48
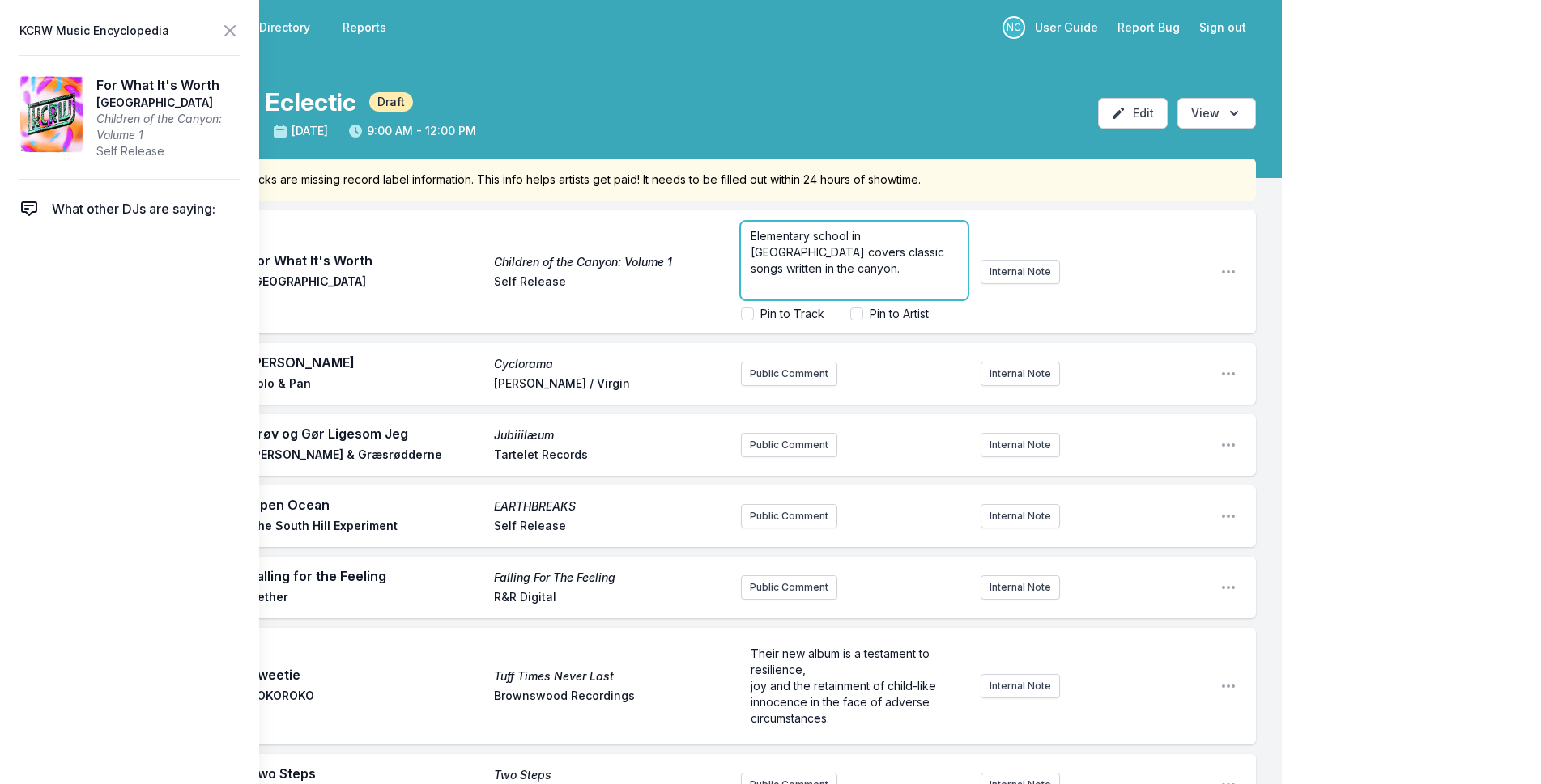
click at [891, 275] on p "Elementary school in [GEOGRAPHIC_DATA] covers classic songs written in the cany…" at bounding box center [854, 252] width 208 height 48
click at [750, 239] on span "Elementary school in [GEOGRAPHIC_DATA] covers classic songs written in the cany…" at bounding box center [849, 252] width 197 height 46
click at [1000, 267] on div "Elementary school in [GEOGRAPHIC_DATA] covers classic songs written in the cany…" at bounding box center [974, 271] width 466 height 113
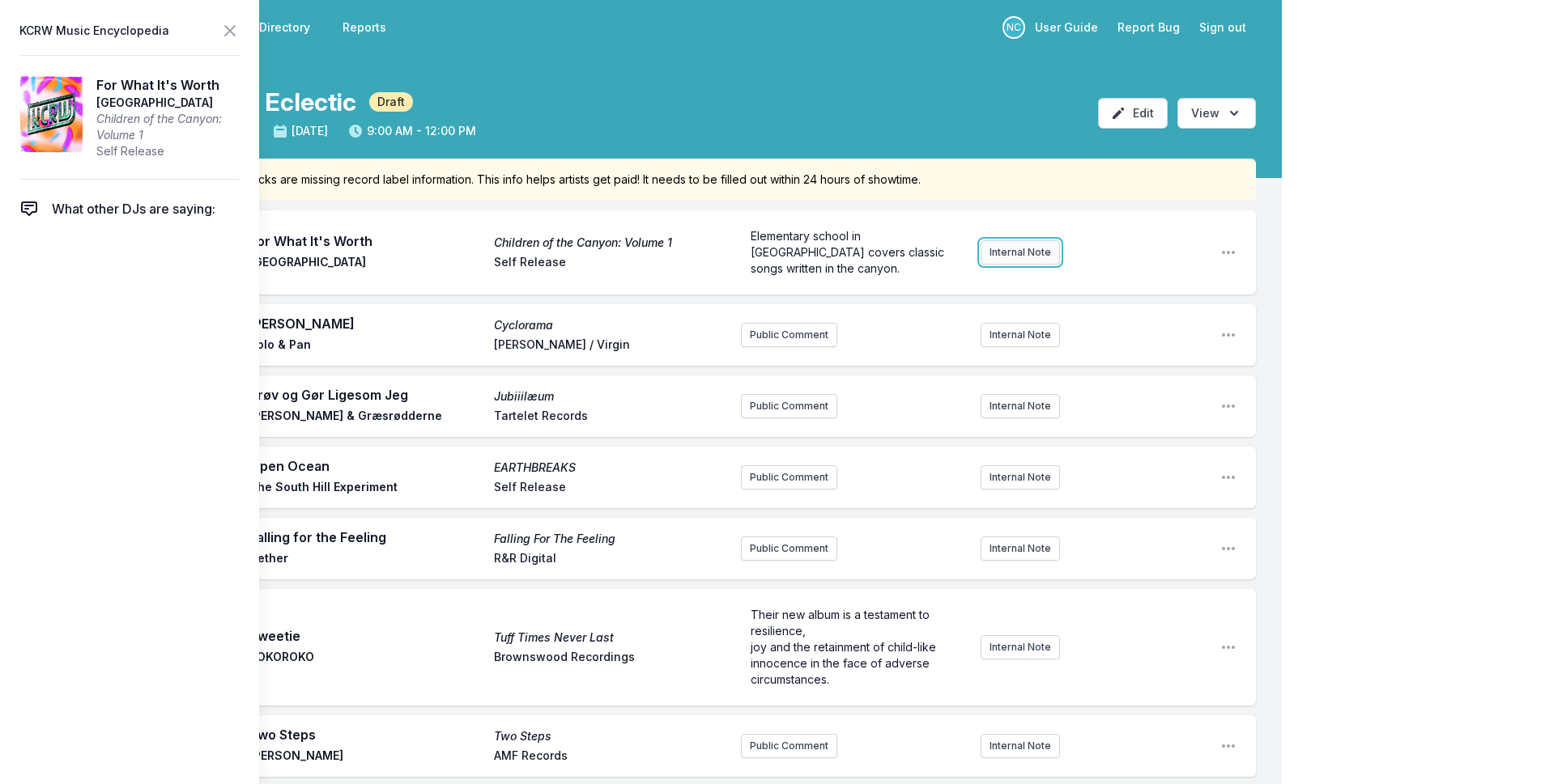
click at [1003, 259] on button "Internal Note" at bounding box center [1019, 252] width 79 height 25
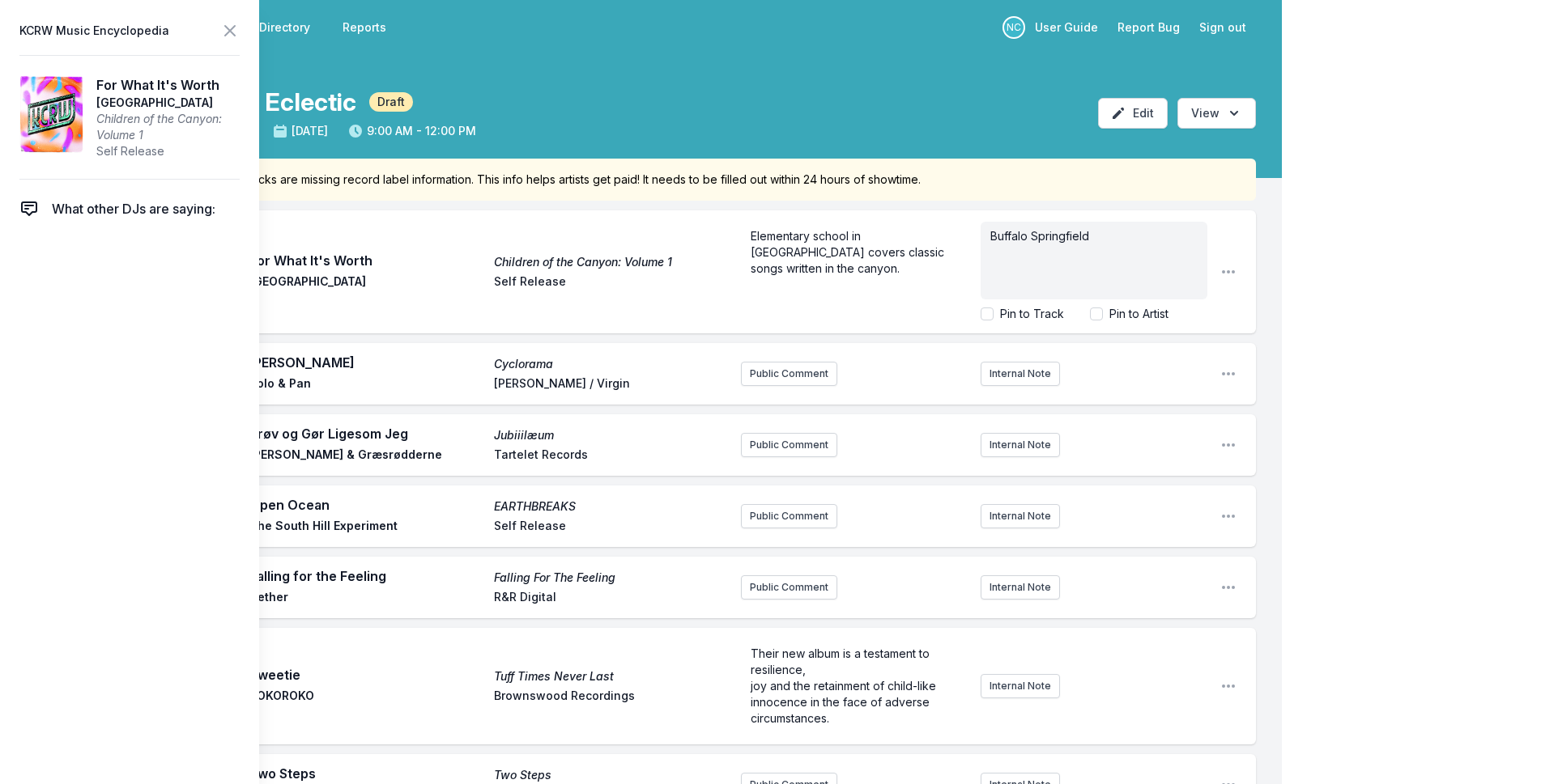
drag, startPoint x: 1451, startPoint y: 196, endPoint x: 1089, endPoint y: 127, distance: 368.5
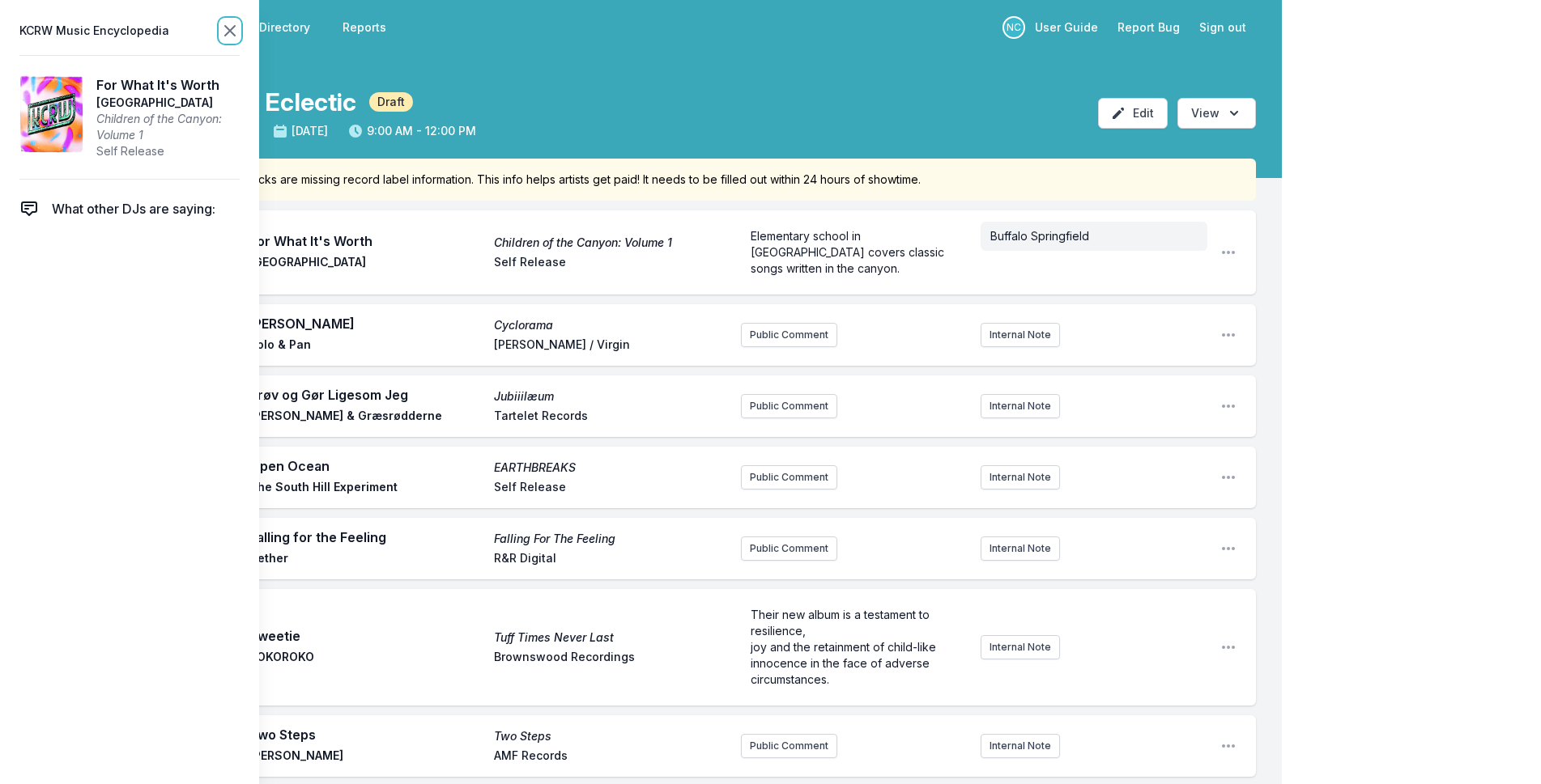
click at [227, 32] on icon at bounding box center [230, 30] width 19 height 19
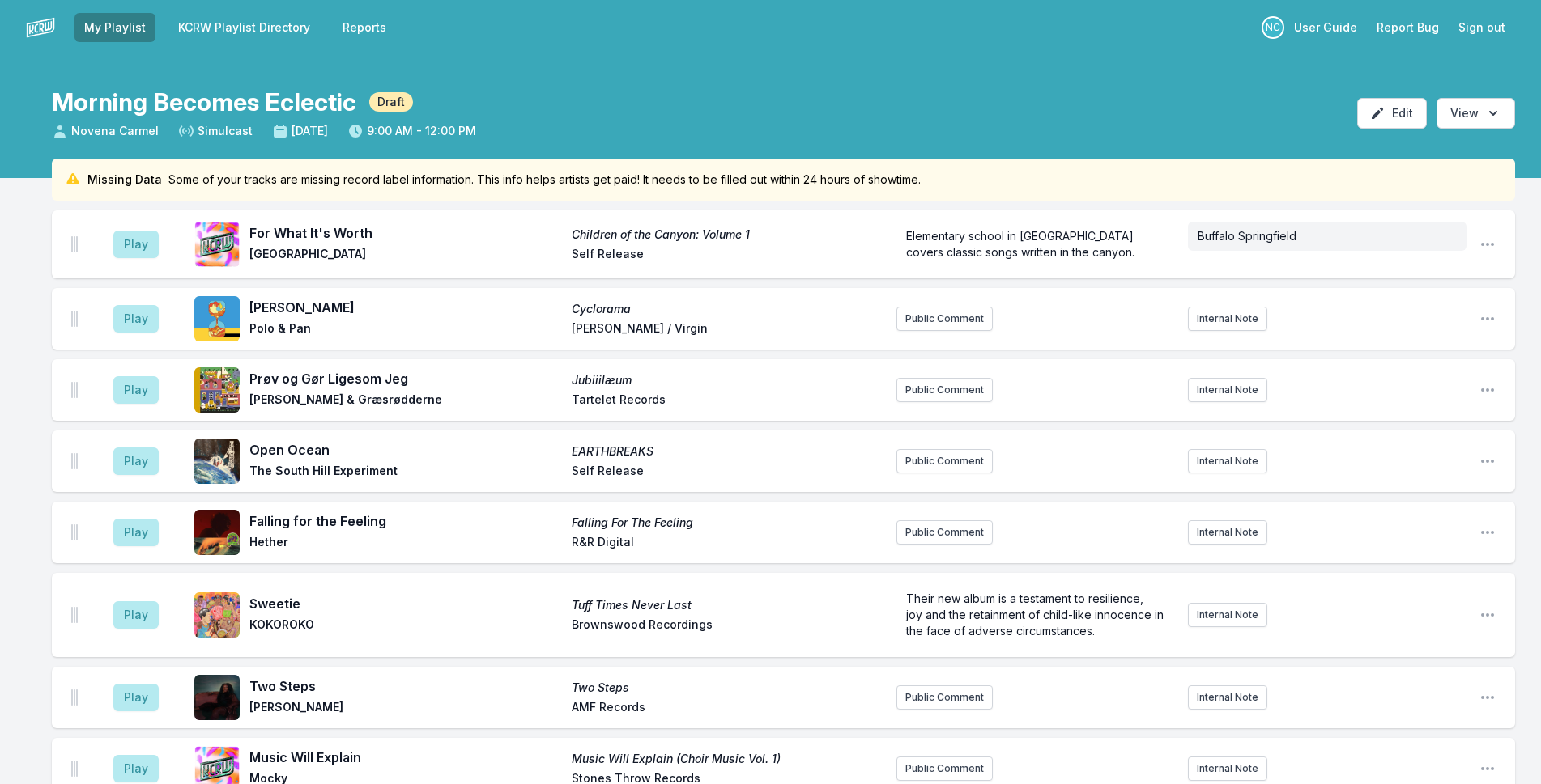
drag, startPoint x: 295, startPoint y: 245, endPoint x: 251, endPoint y: 232, distance: 45.9
click at [251, 232] on div "For What It's Worth Children of the Canyon: Volume 1 Wonderland Elementary Self…" at bounding box center [566, 244] width 634 height 42
copy div "For What It's Worth Children of the Canyon: Volume 1 [GEOGRAPHIC_DATA]"
click at [142, 239] on button "Play" at bounding box center [136, 244] width 46 height 27
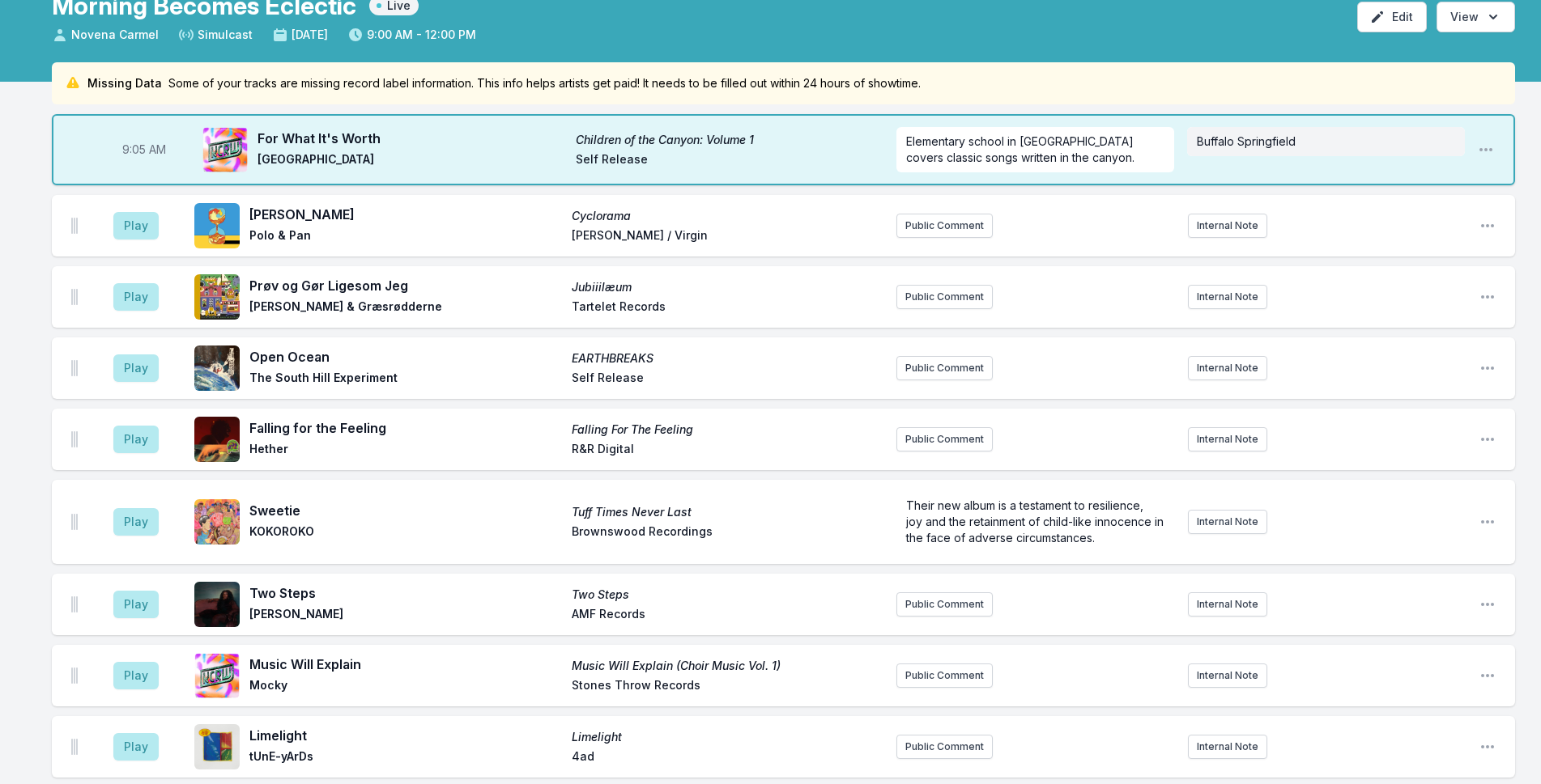
scroll to position [243, 0]
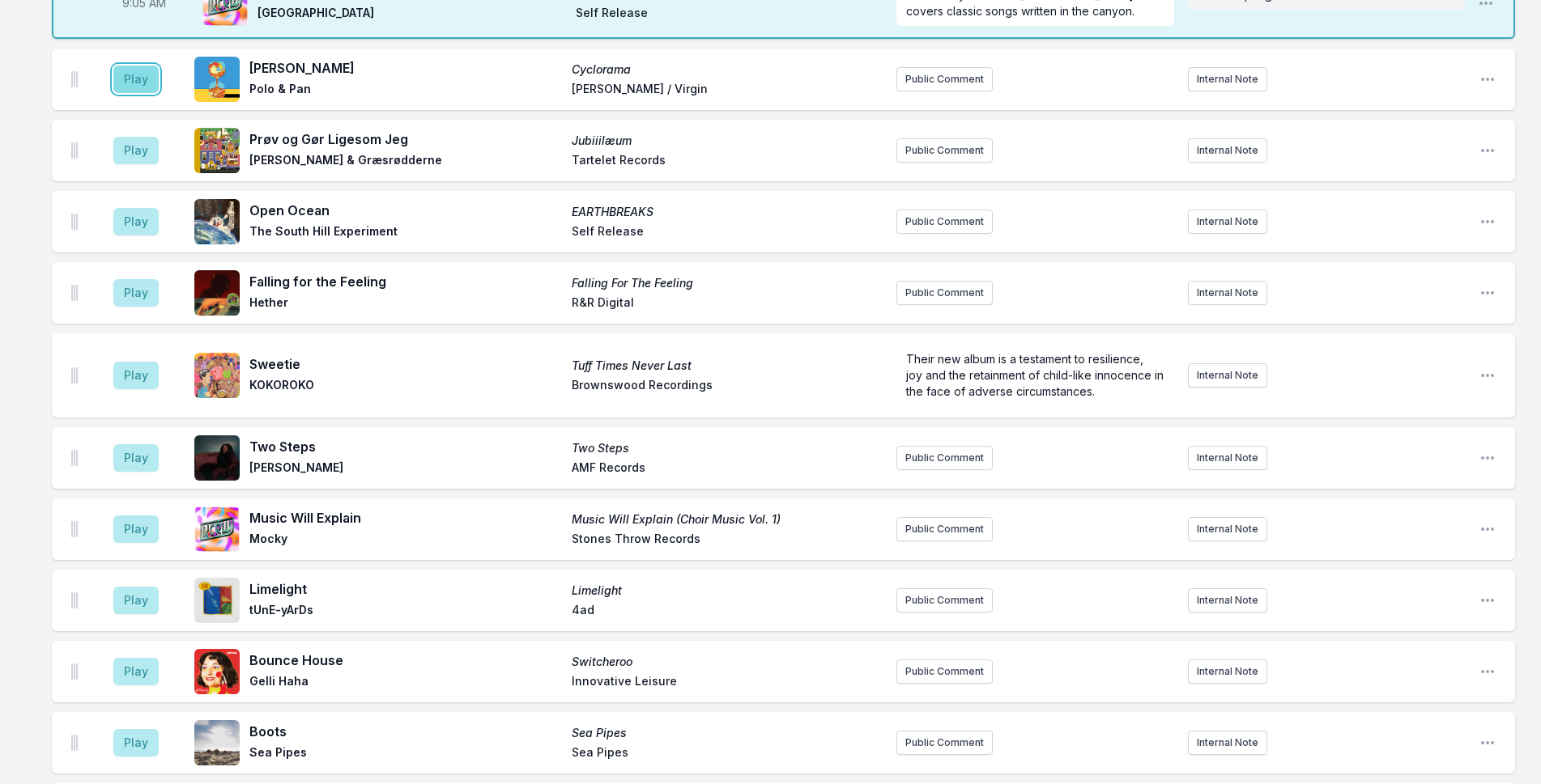
click at [127, 84] on button "Play" at bounding box center [136, 79] width 46 height 27
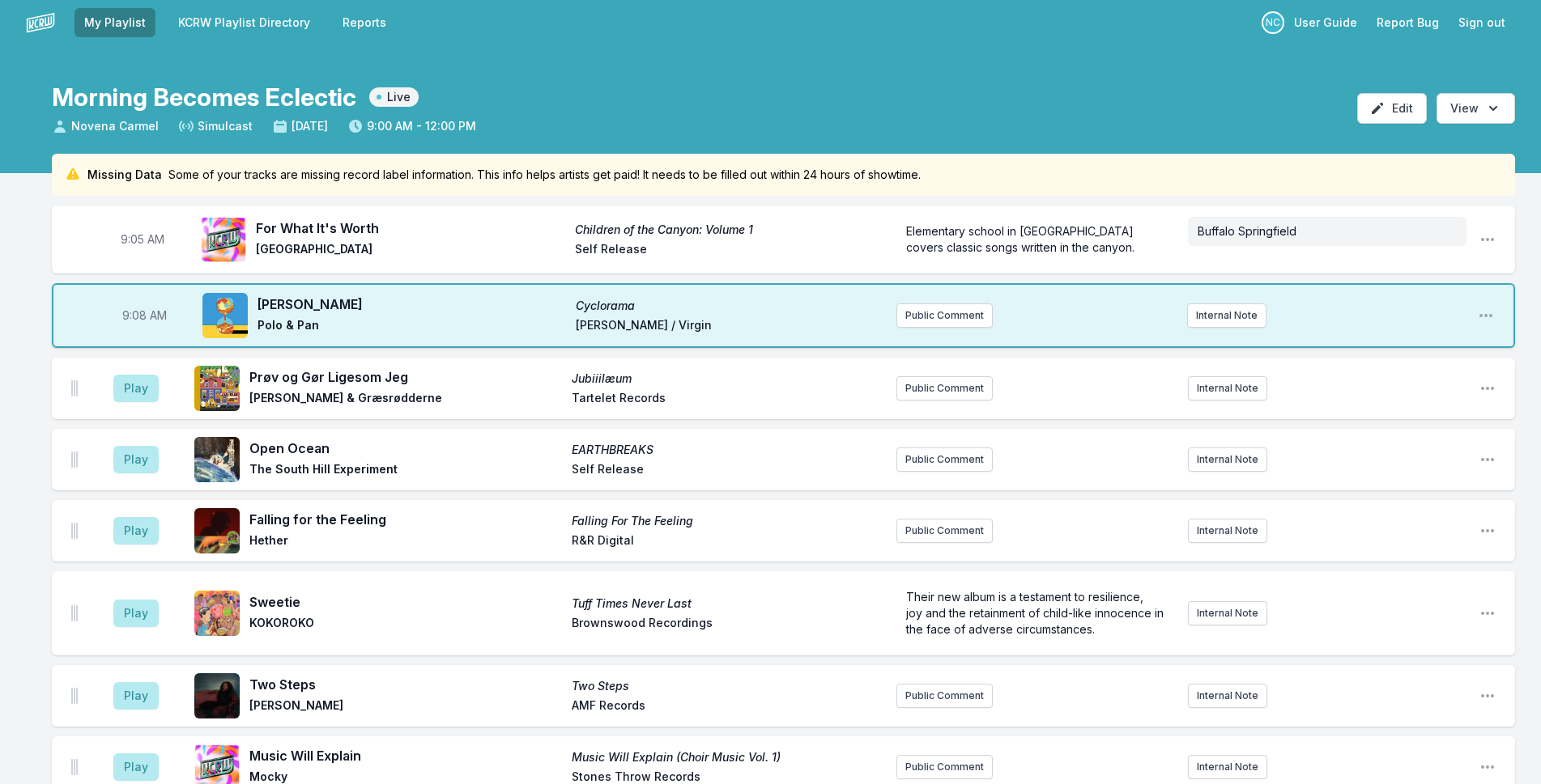
scroll to position [0, 0]
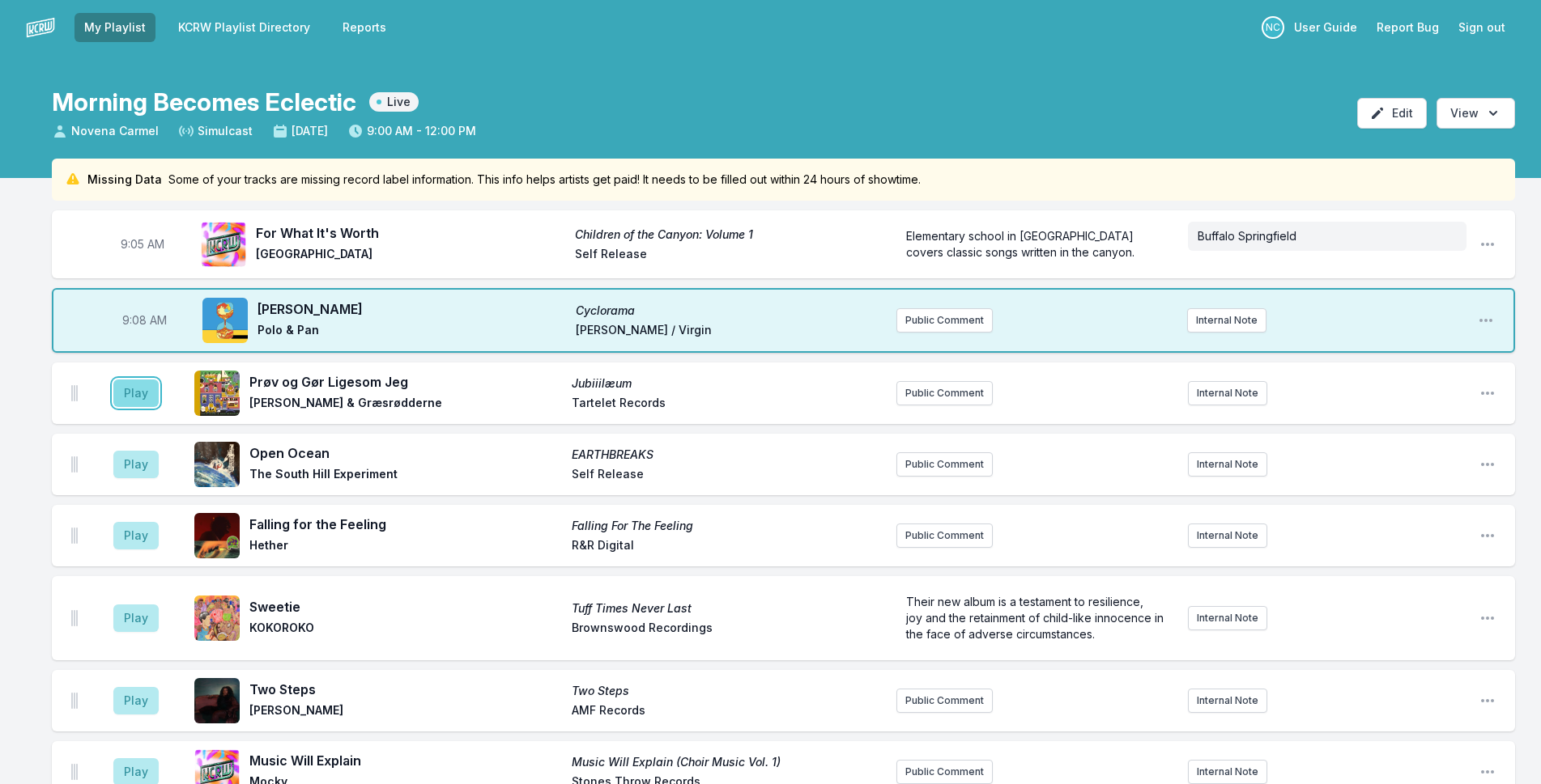
click at [142, 402] on button "Play" at bounding box center [136, 393] width 46 height 27
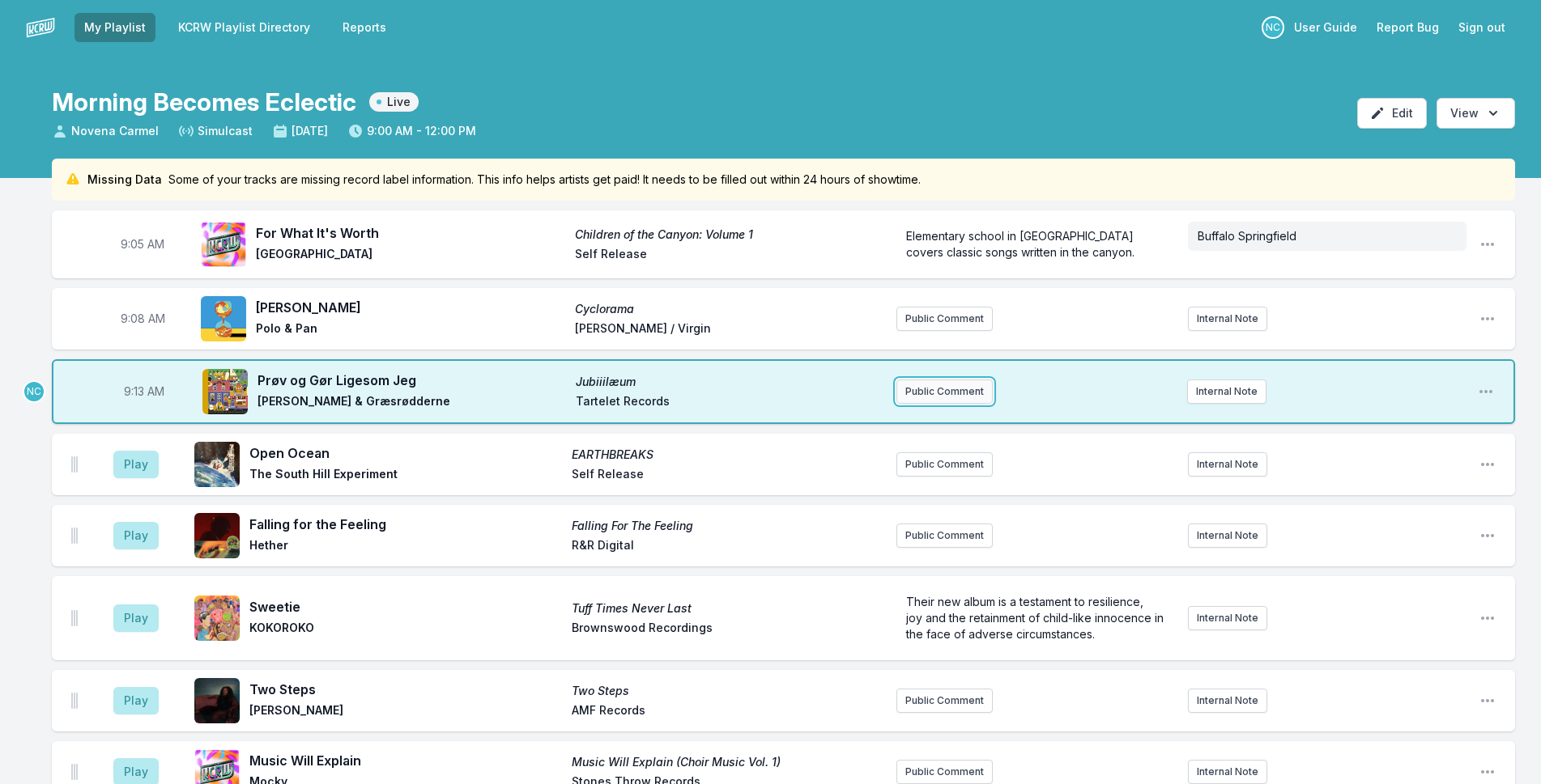
click at [964, 392] on button "Public Comment" at bounding box center [944, 392] width 97 height 25
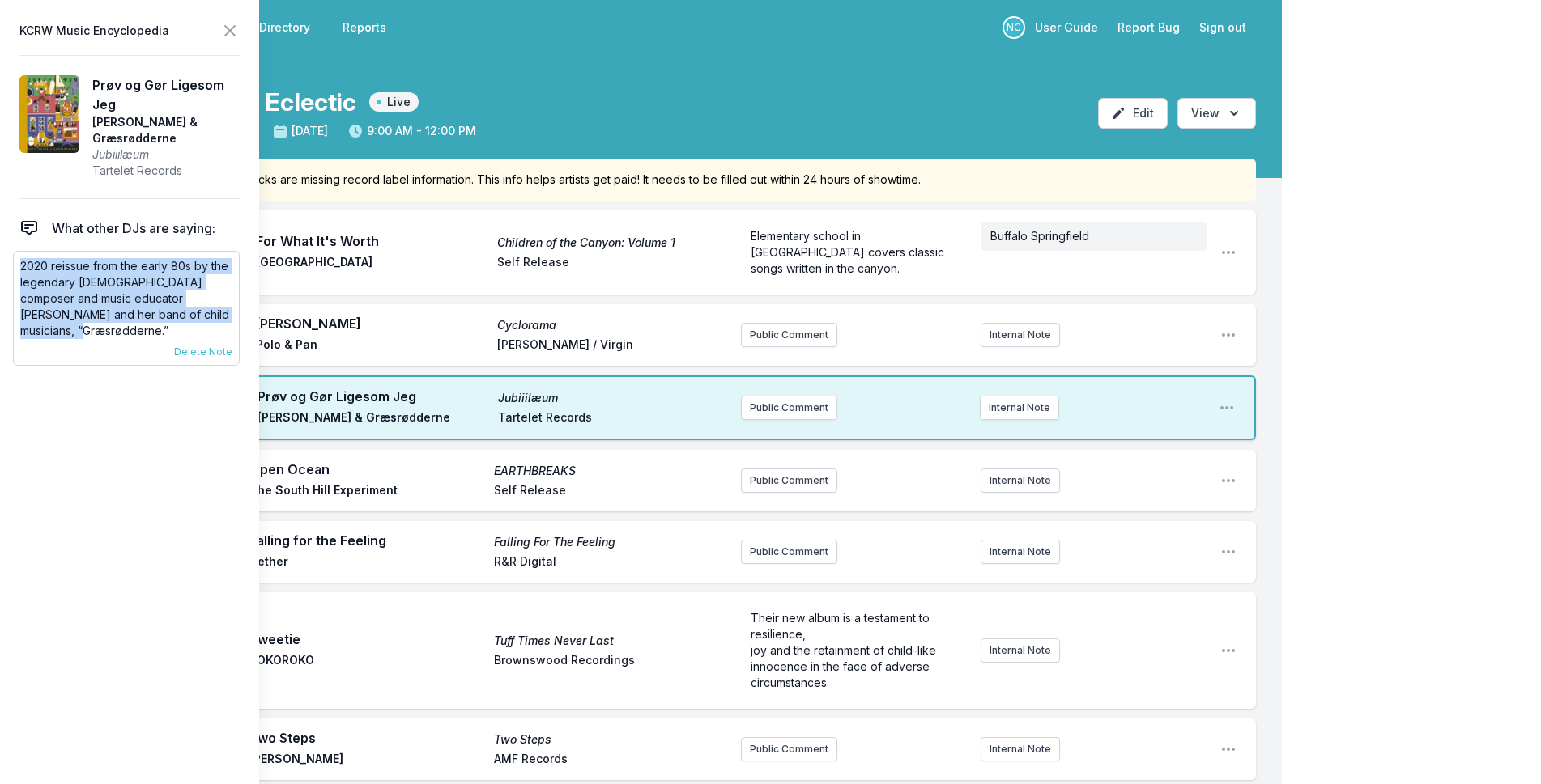
drag, startPoint x: 208, startPoint y: 315, endPoint x: 23, endPoint y: 261, distance: 192.7
click at [23, 261] on p "2020 reissue from the early 80s by the legendary [DEMOGRAPHIC_DATA] composer an…" at bounding box center [126, 299] width 212 height 81
click at [804, 394] on div "9:13 AM Prøv og Gør Ligesom Jeg Jubiiilæum Lotte Kærså & Græsrødderne Tartelet …" at bounding box center [654, 407] width 1204 height 65
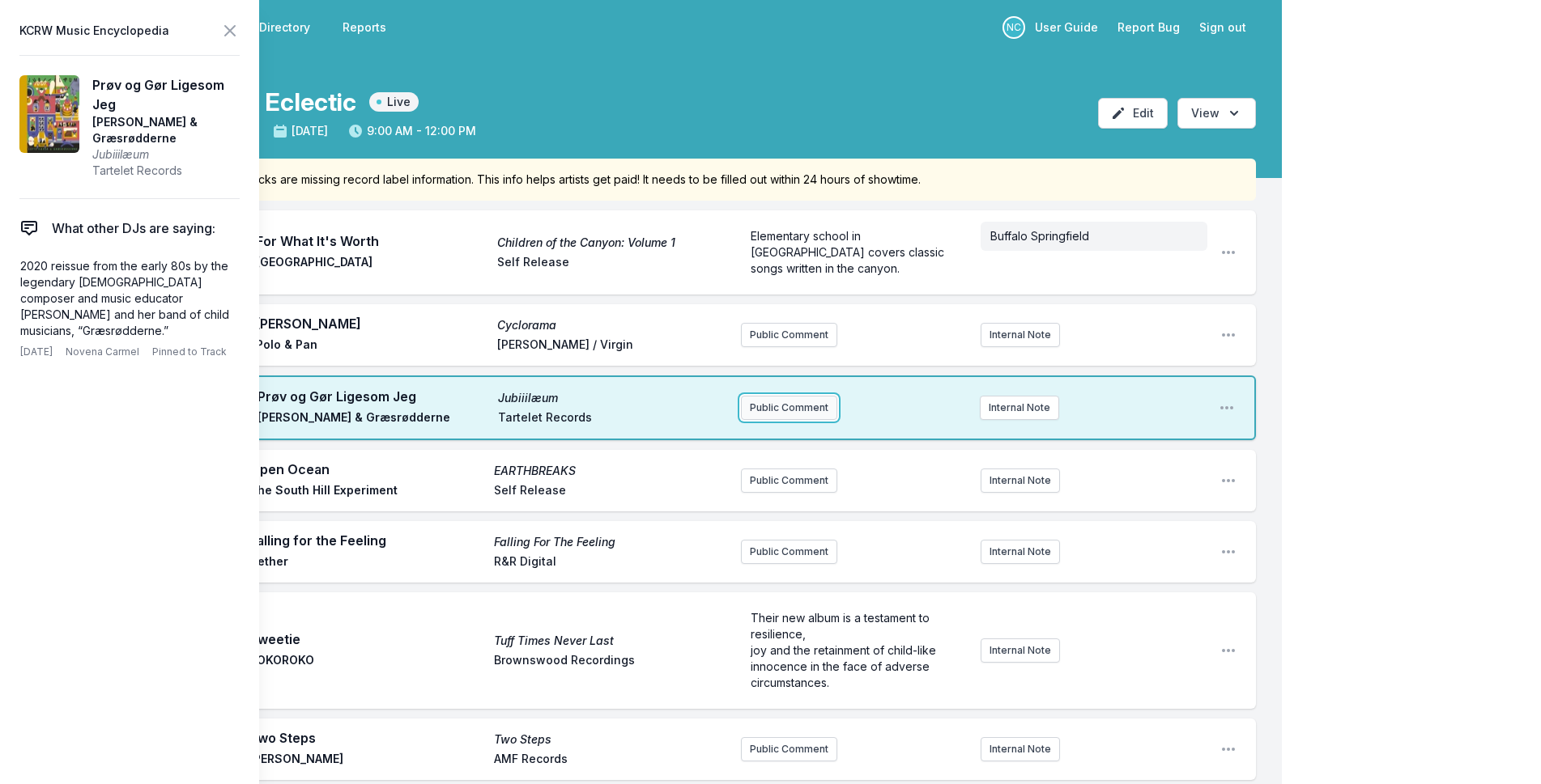
click at [804, 402] on button "Public Comment" at bounding box center [789, 408] width 97 height 25
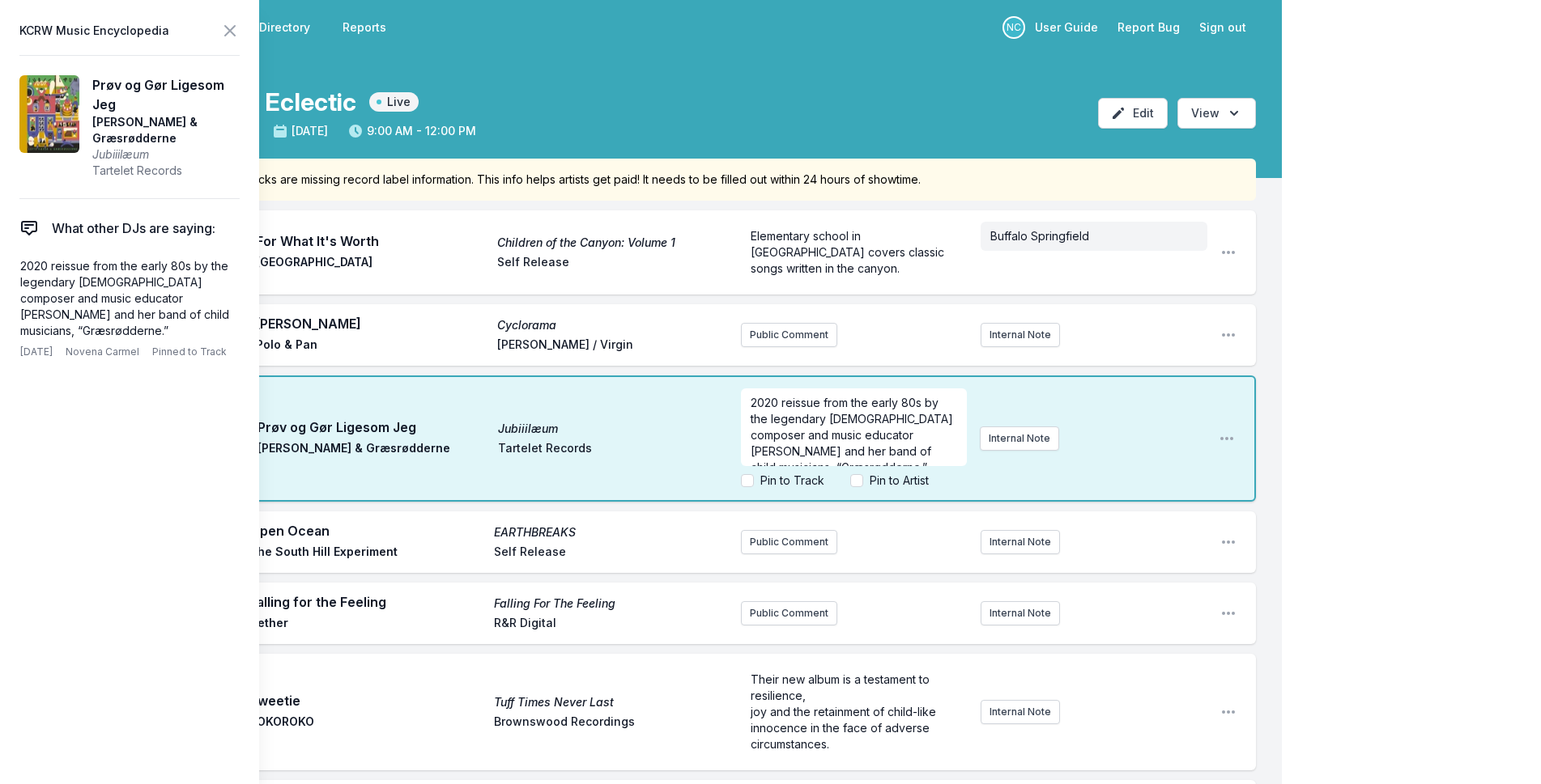
scroll to position [16, 0]
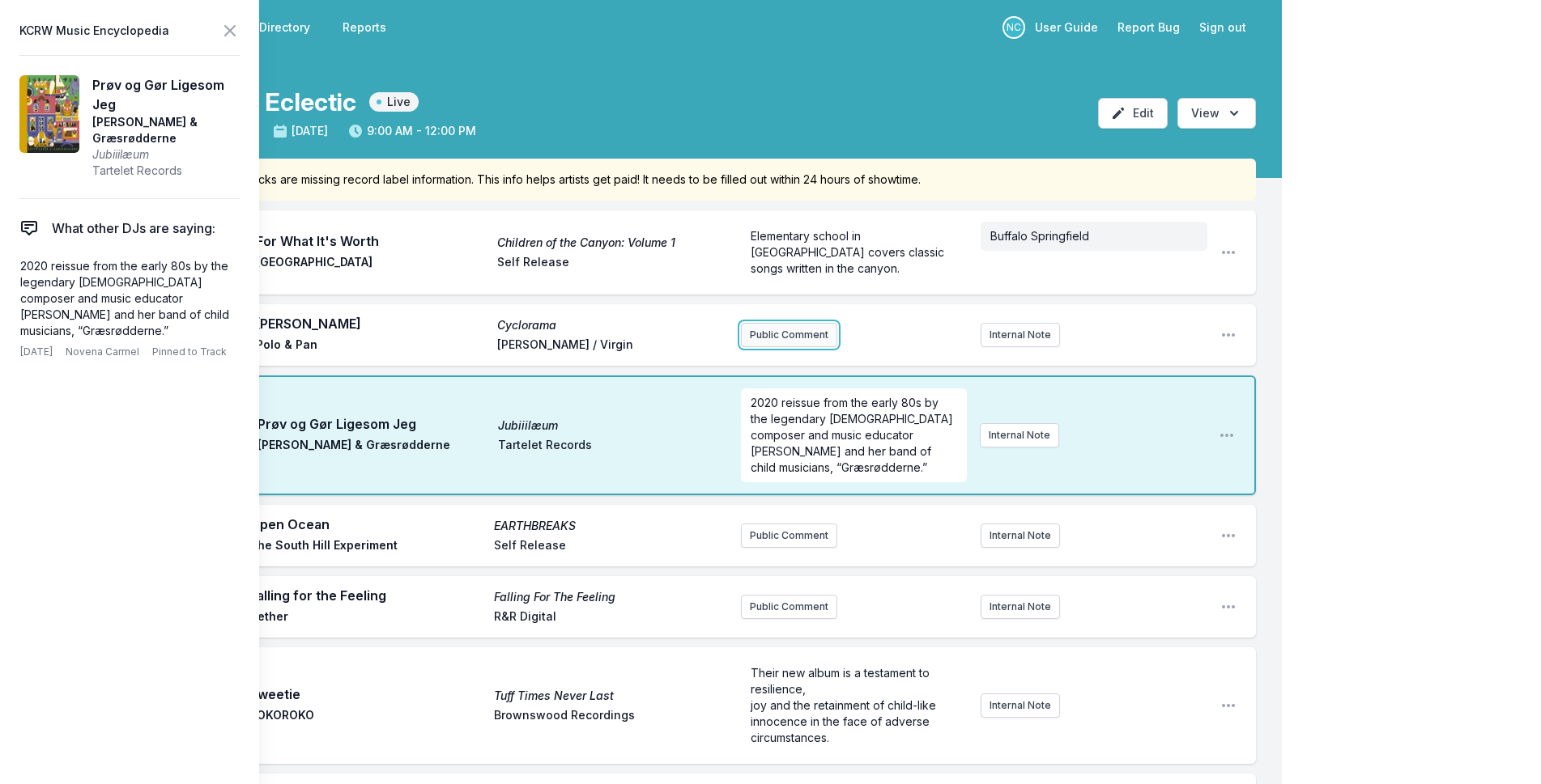
click at [779, 333] on button "Public Comment" at bounding box center [789, 335] width 97 height 25
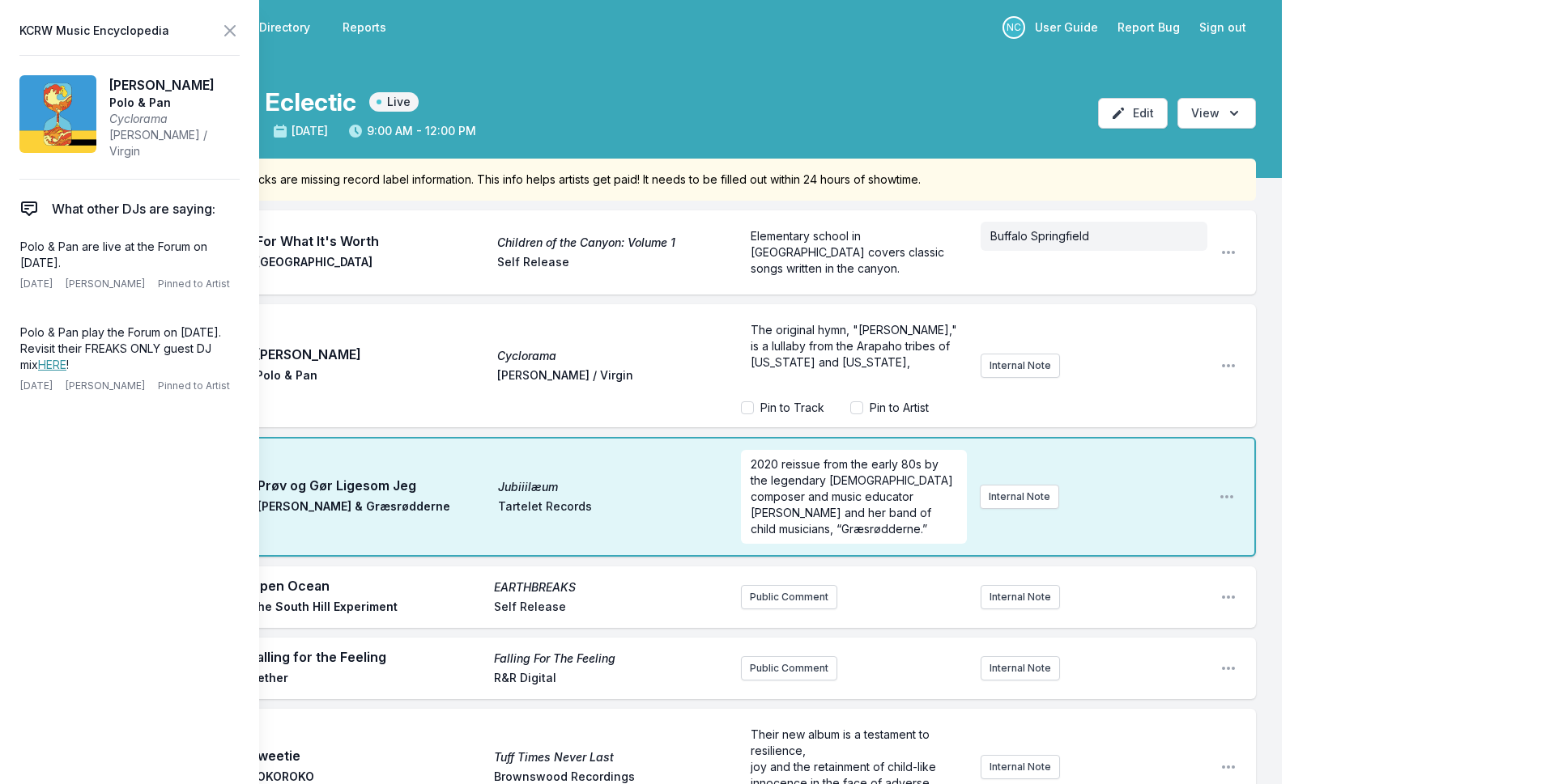
click at [791, 409] on label "Pin to Track" at bounding box center [792, 408] width 64 height 16
click at [754, 409] on input "Pin to Track" at bounding box center [747, 408] width 13 height 13
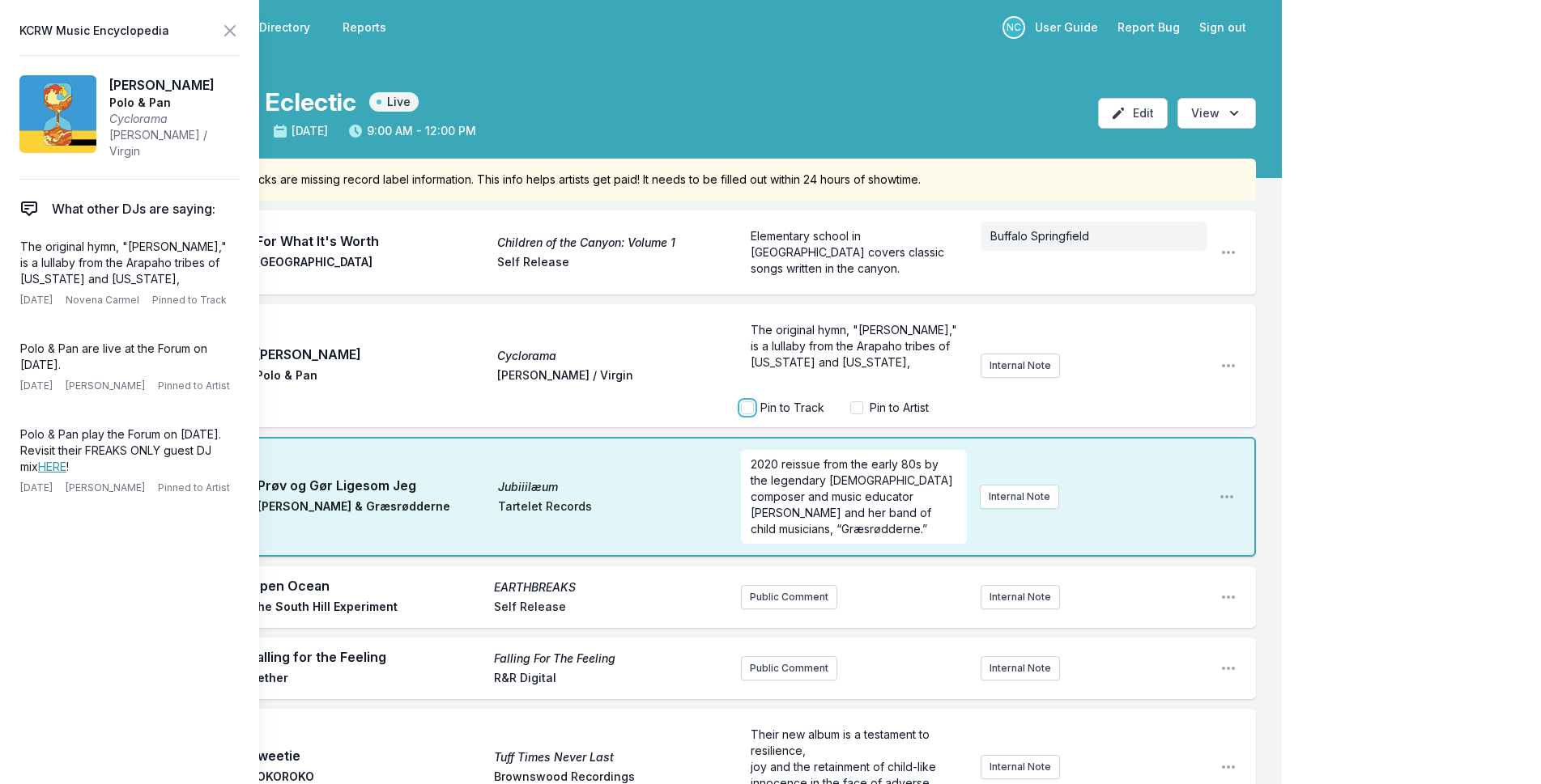
checkbox input "true"
click at [869, 371] on p "The original hymn, "[PERSON_NAME]," is a lullaby from the Arapaho tribes of [US…" at bounding box center [854, 346] width 208 height 48
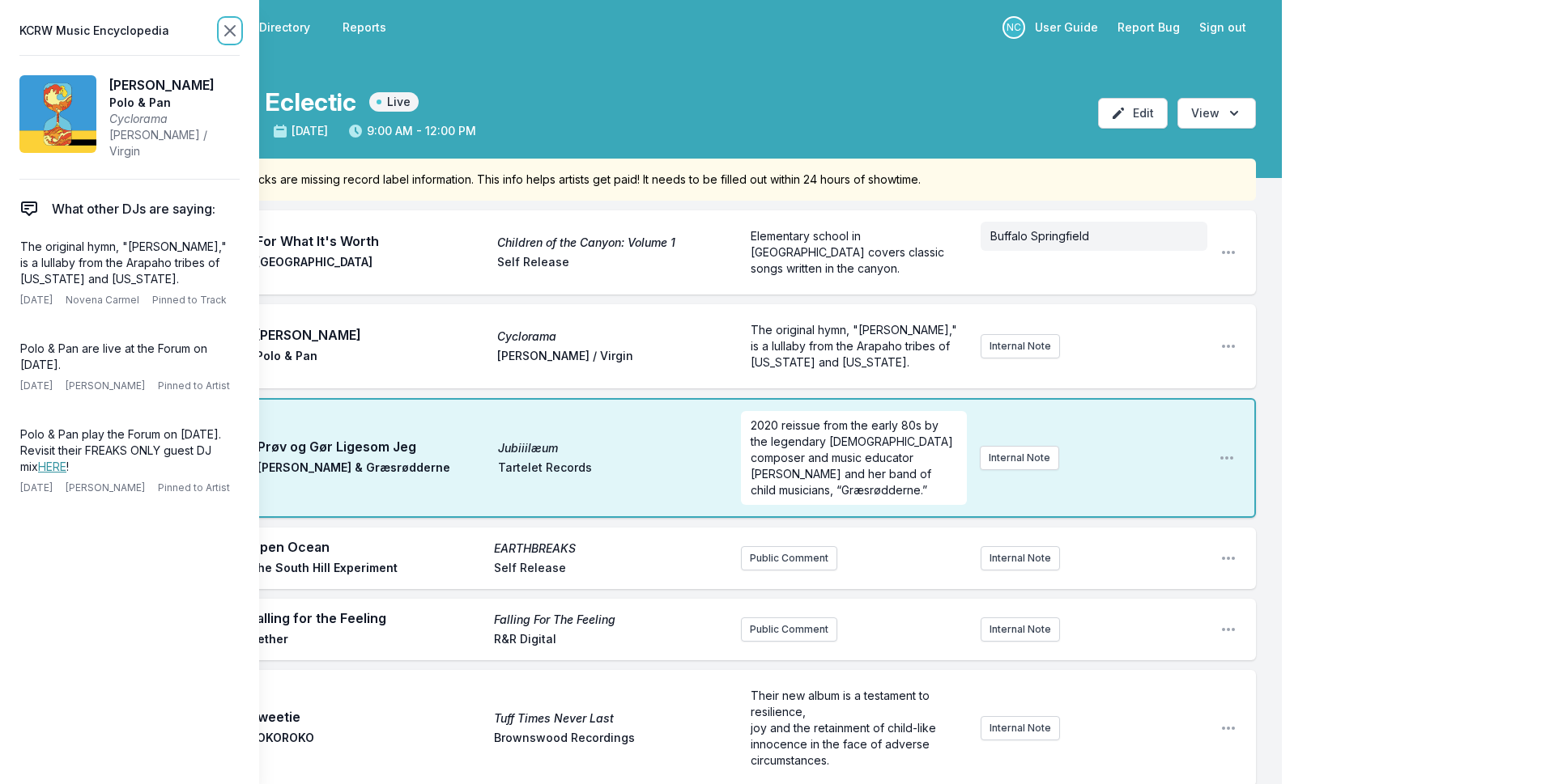
click at [229, 25] on icon at bounding box center [230, 30] width 19 height 19
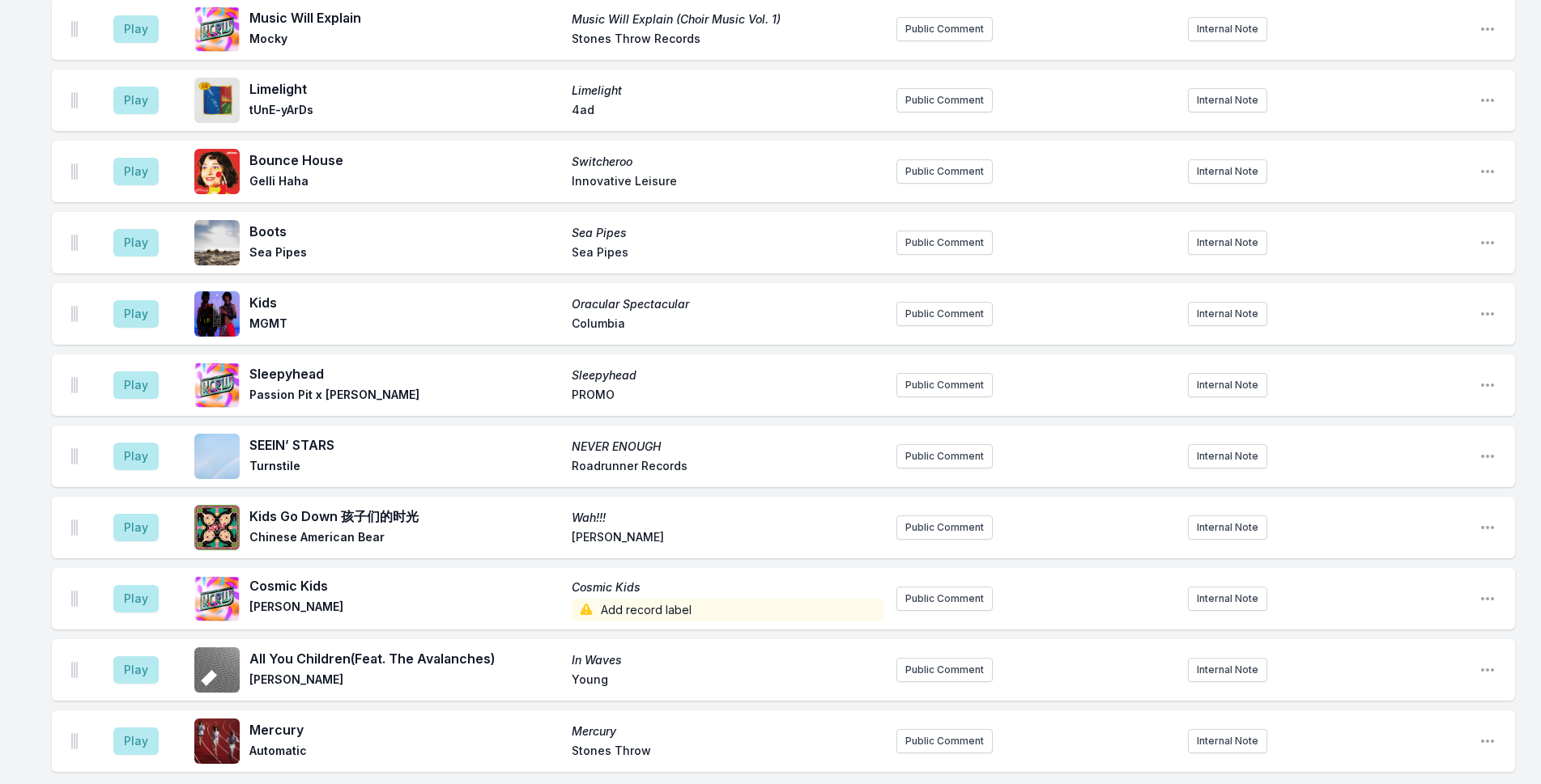
scroll to position [485, 0]
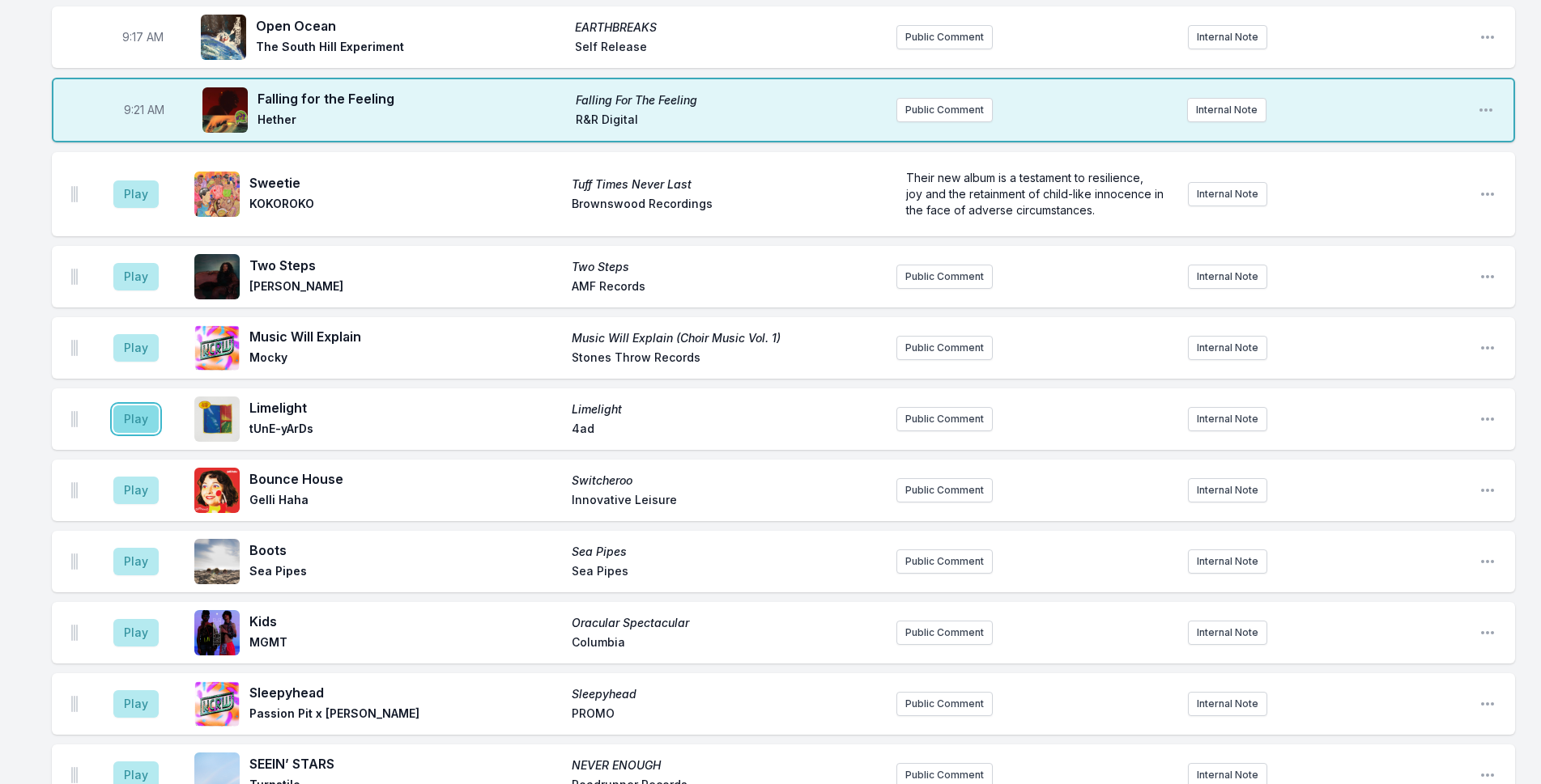
click at [137, 424] on button "Play" at bounding box center [136, 419] width 46 height 27
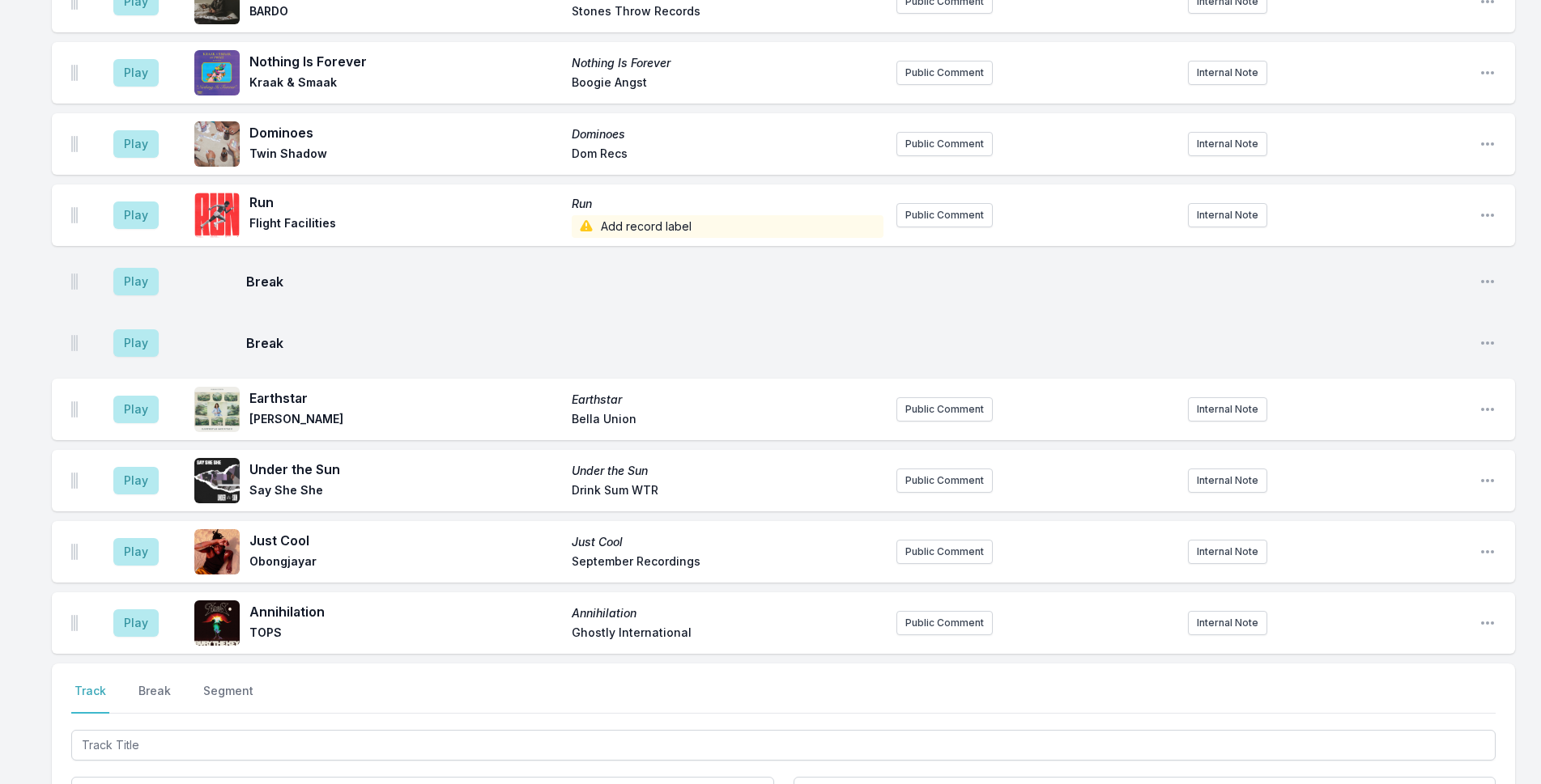
scroll to position [2319, 0]
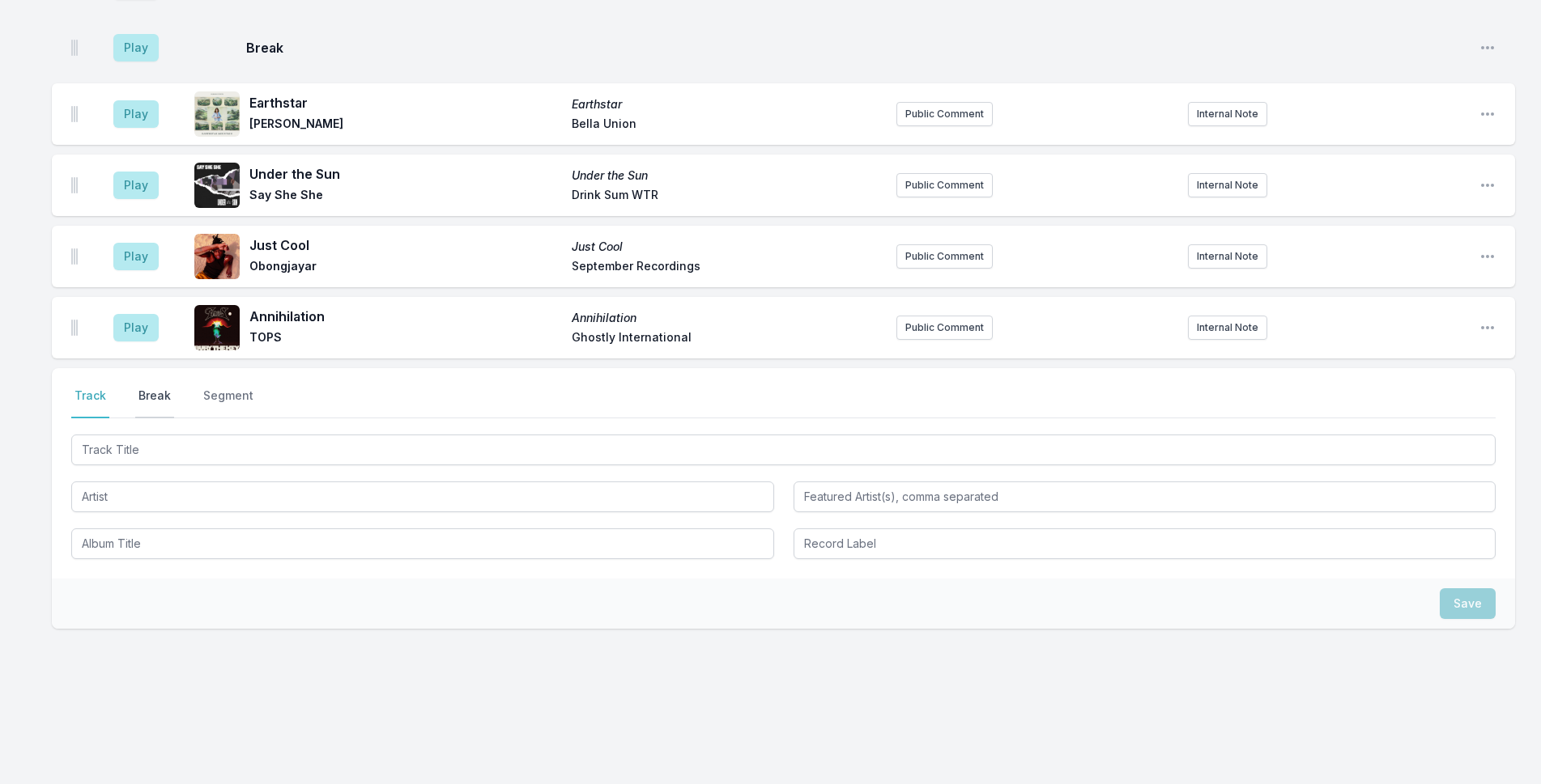
click at [160, 397] on button "Break" at bounding box center [154, 403] width 39 height 31
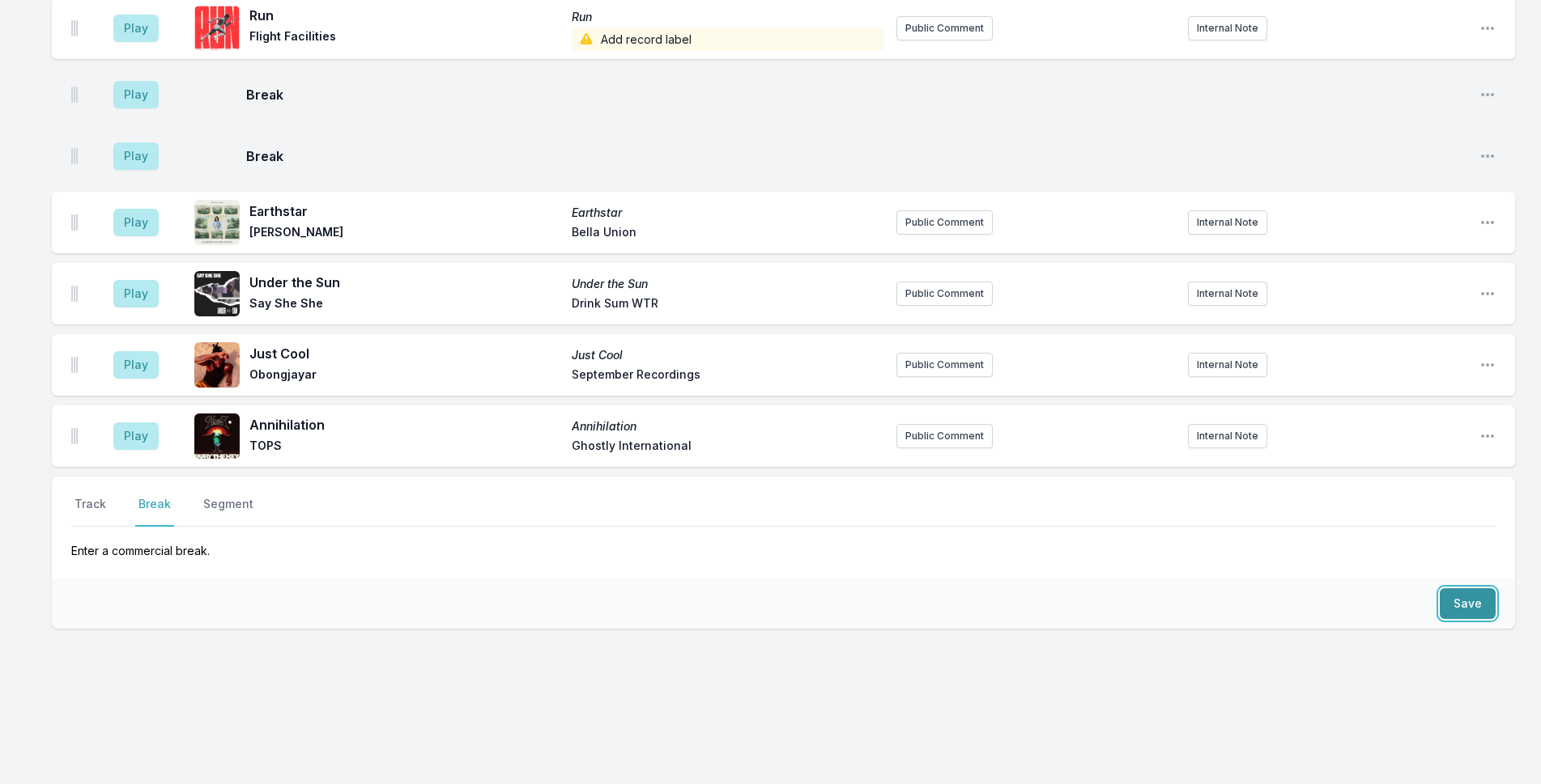
click at [1472, 600] on button "Save" at bounding box center [1466, 604] width 56 height 31
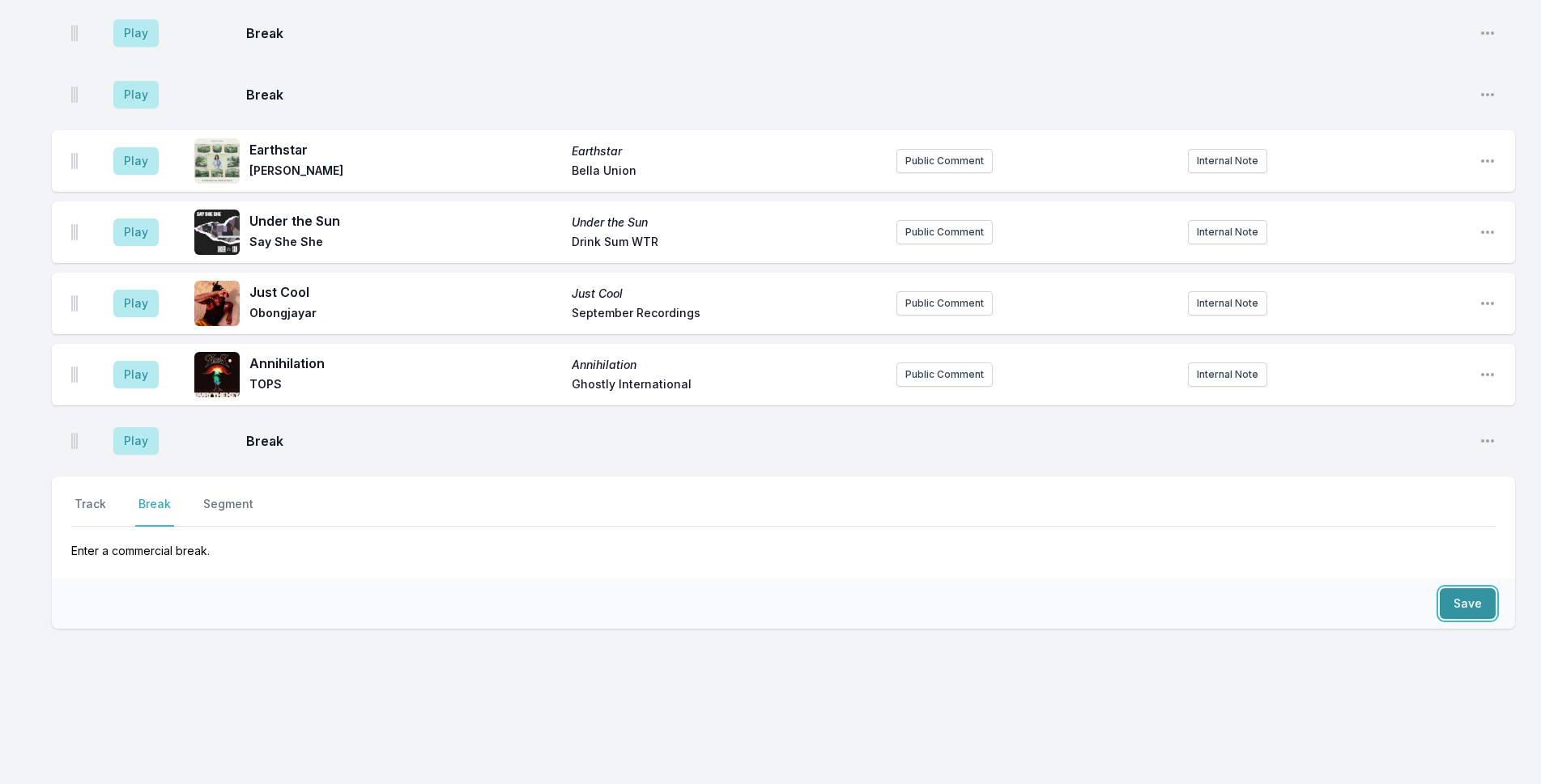
click at [1472, 600] on button "Save" at bounding box center [1466, 604] width 56 height 31
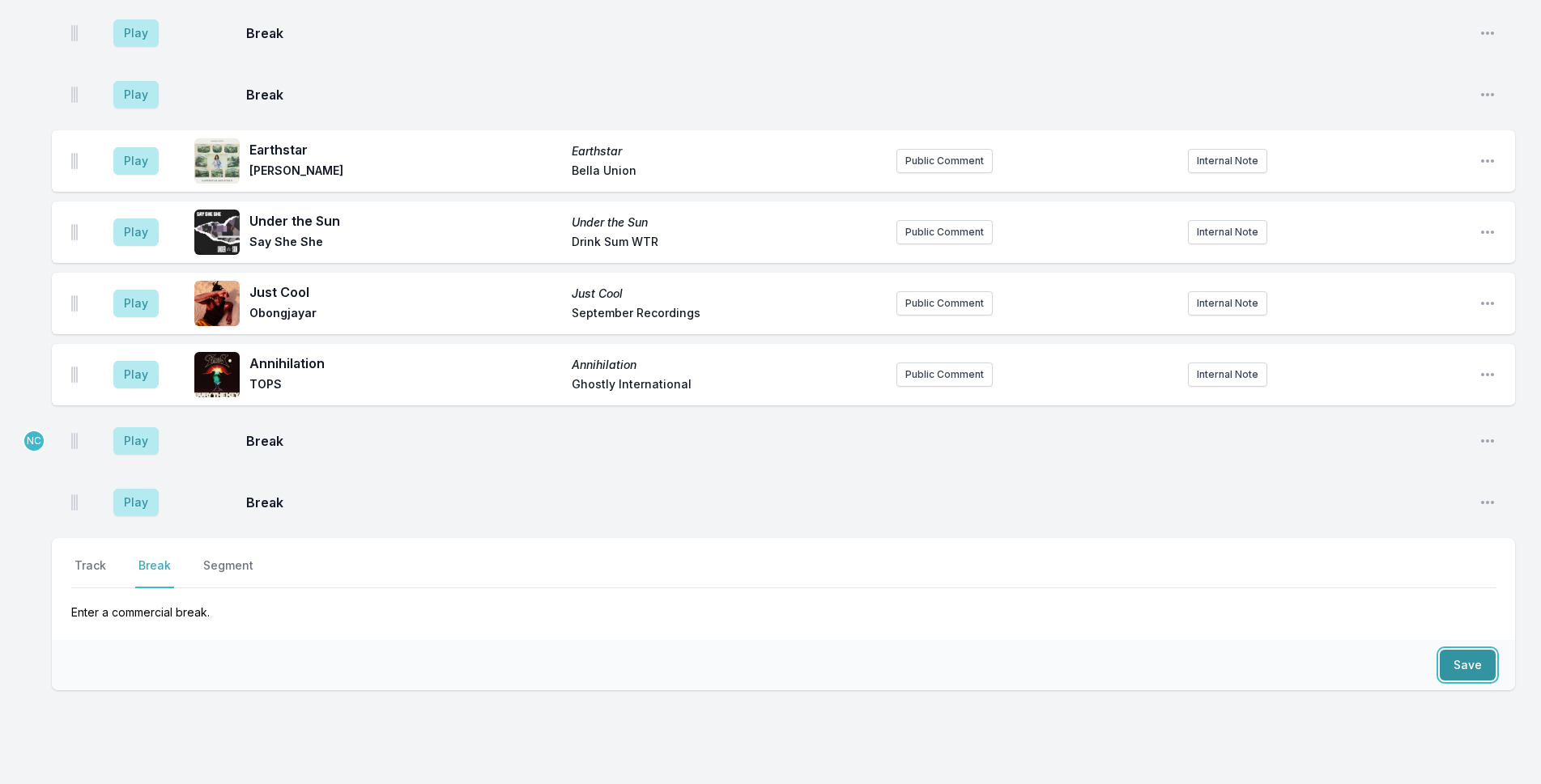
scroll to position [2334, 0]
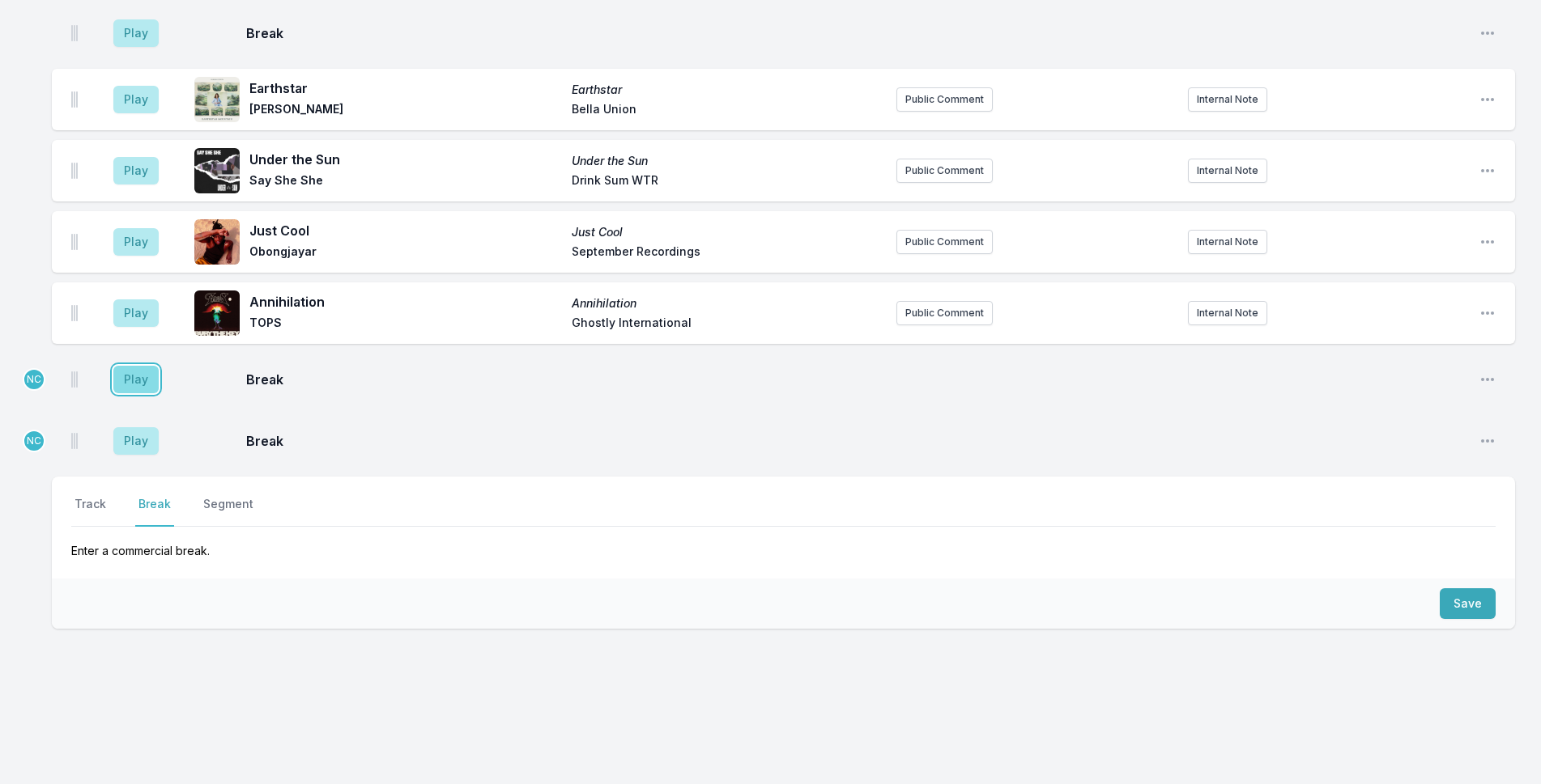
click at [136, 383] on button "Play" at bounding box center [136, 380] width 46 height 27
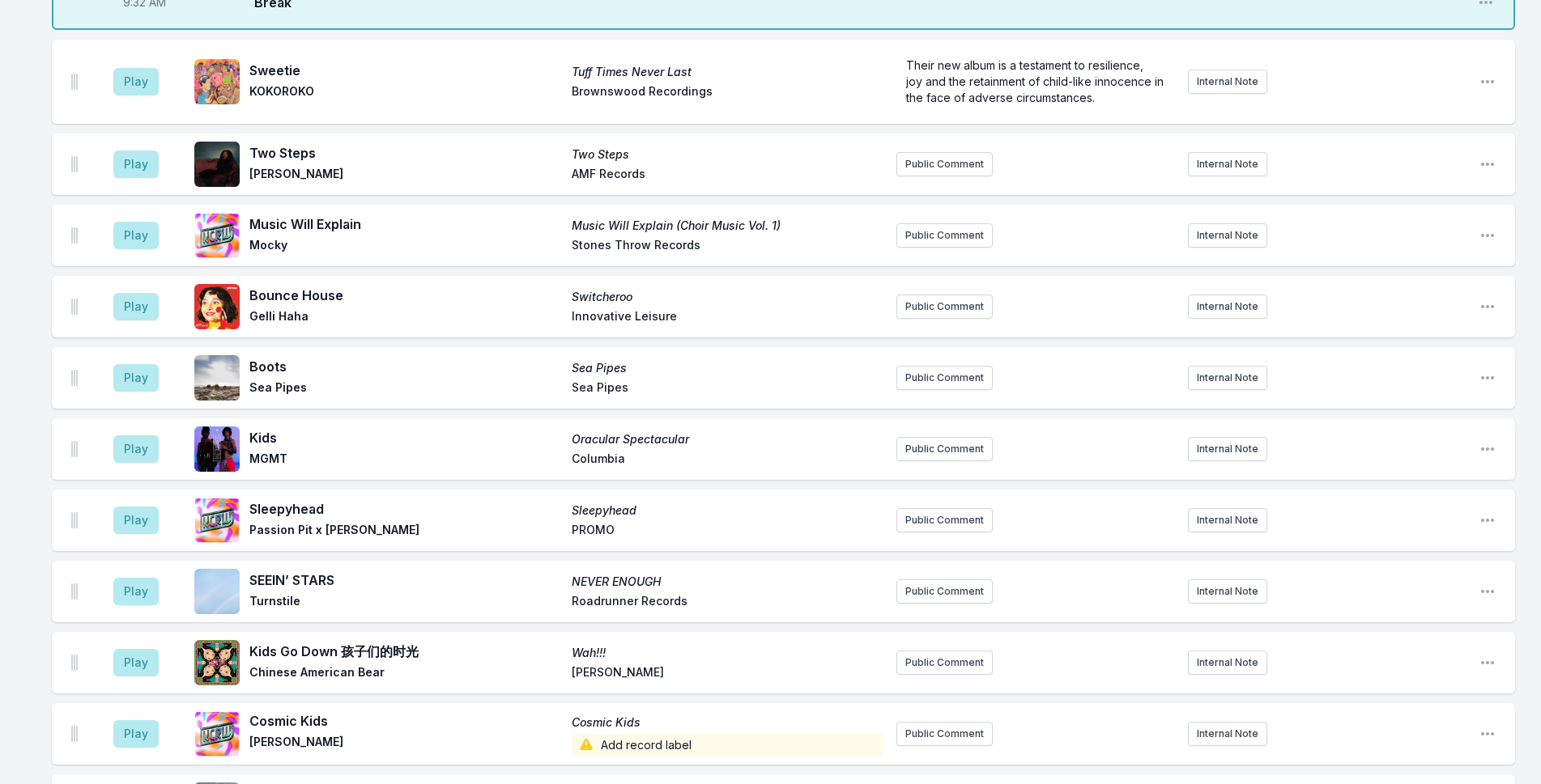
scroll to position [634, 0]
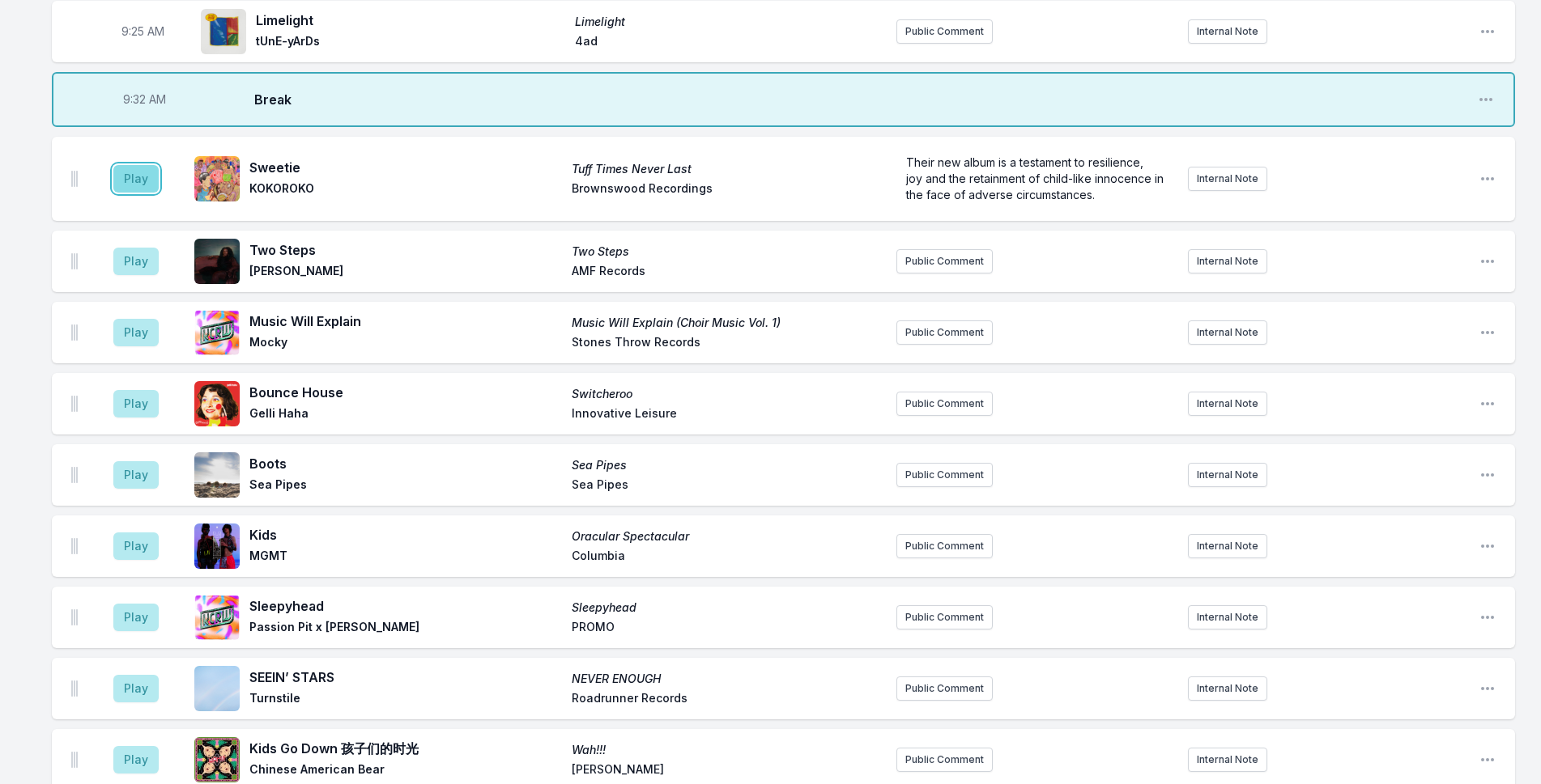
click at [142, 168] on button "Play" at bounding box center [136, 178] width 46 height 27
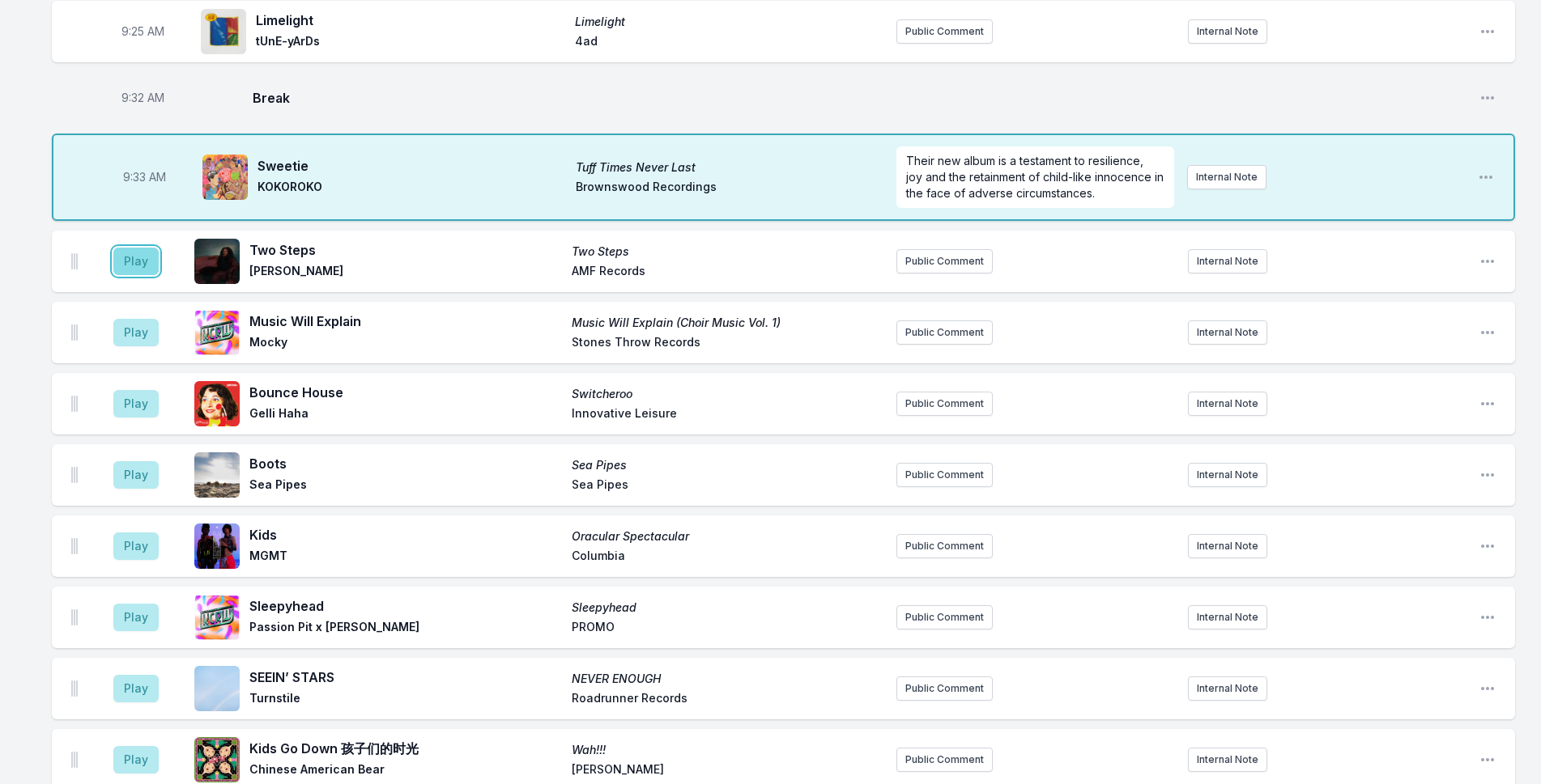
click at [154, 258] on button "Play" at bounding box center [136, 261] width 46 height 27
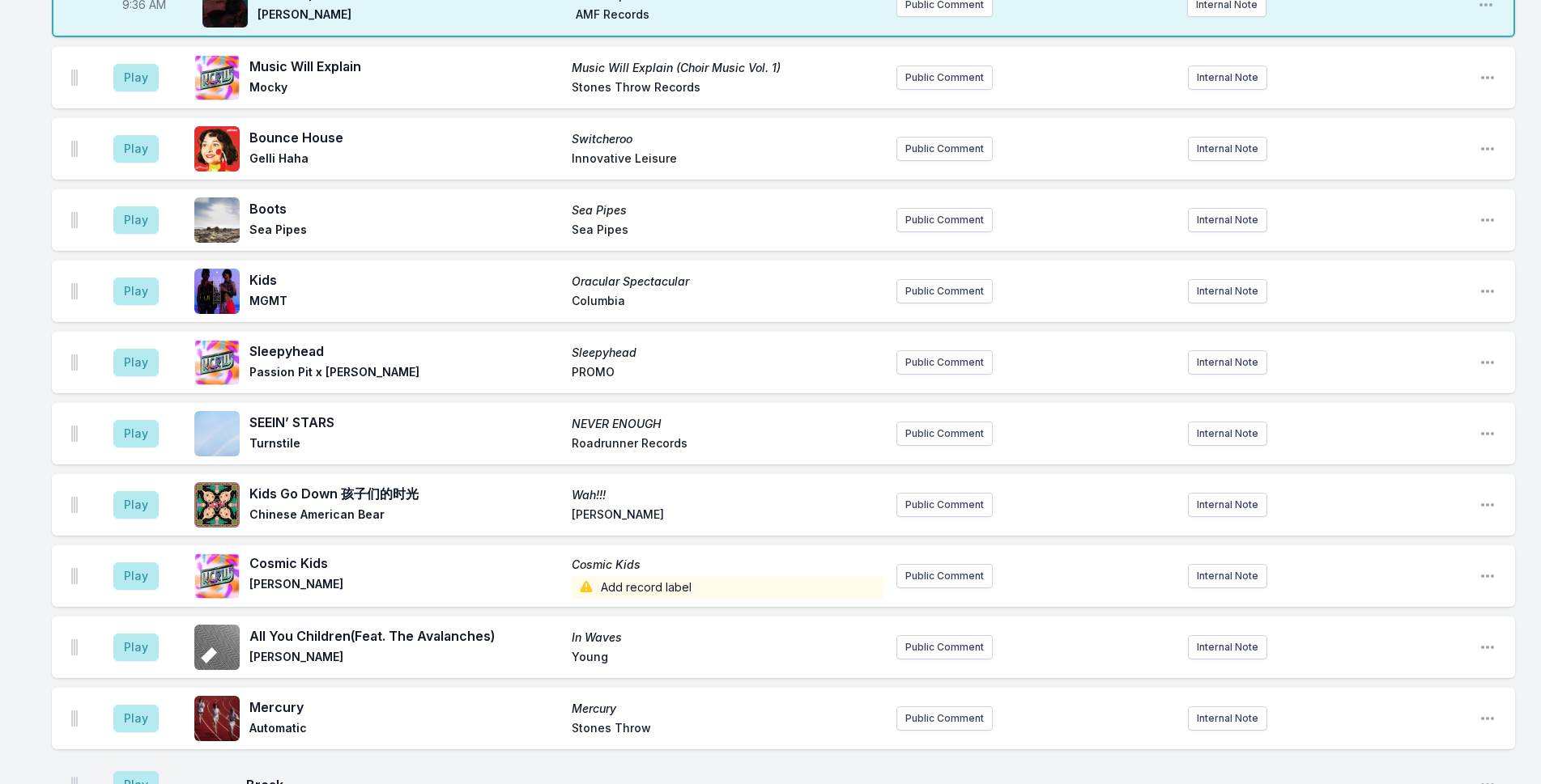
scroll to position [877, 0]
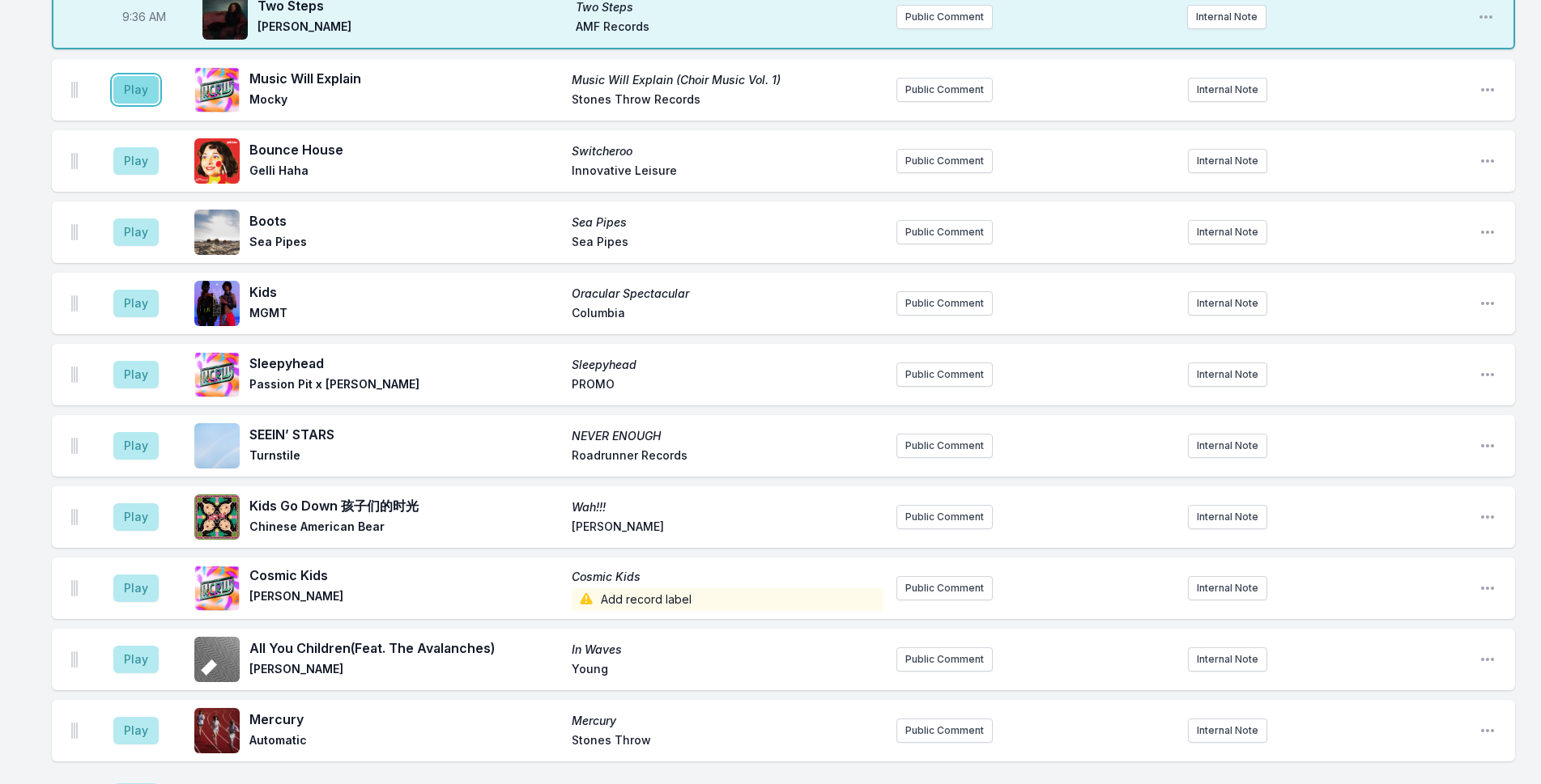
click at [151, 91] on button "Play" at bounding box center [136, 90] width 46 height 27
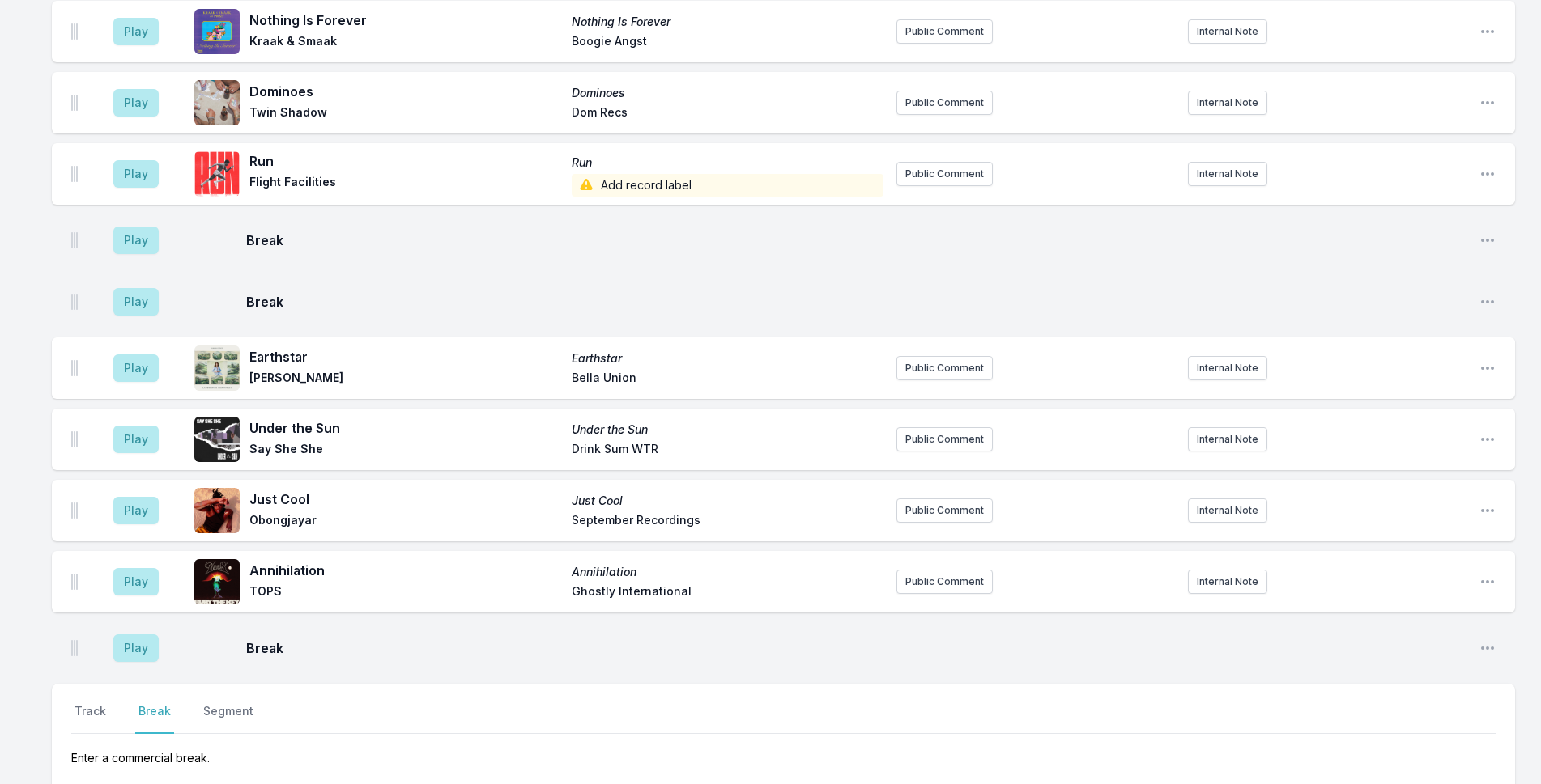
scroll to position [2334, 0]
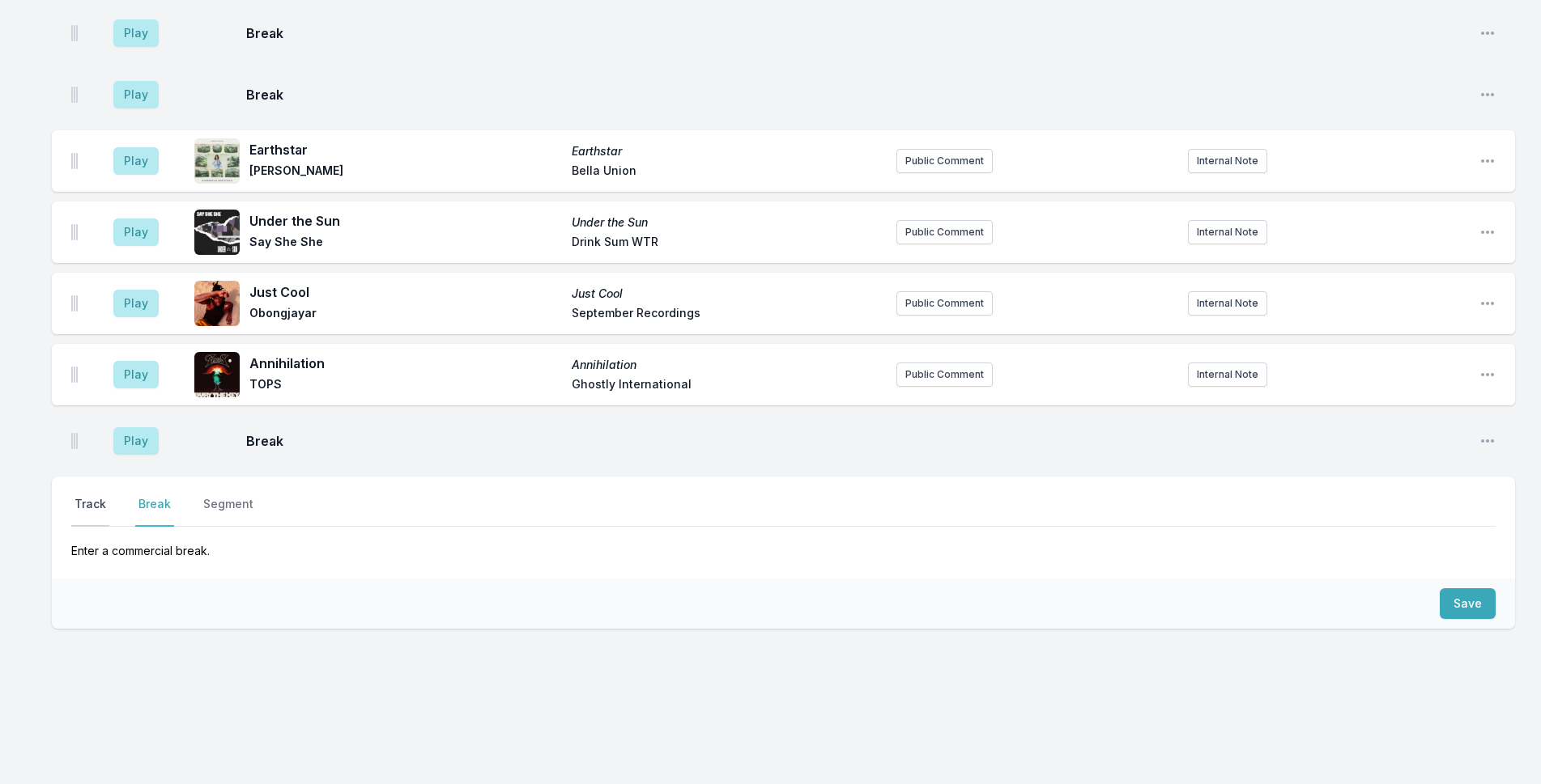
click at [81, 512] on button "Track" at bounding box center [90, 512] width 38 height 31
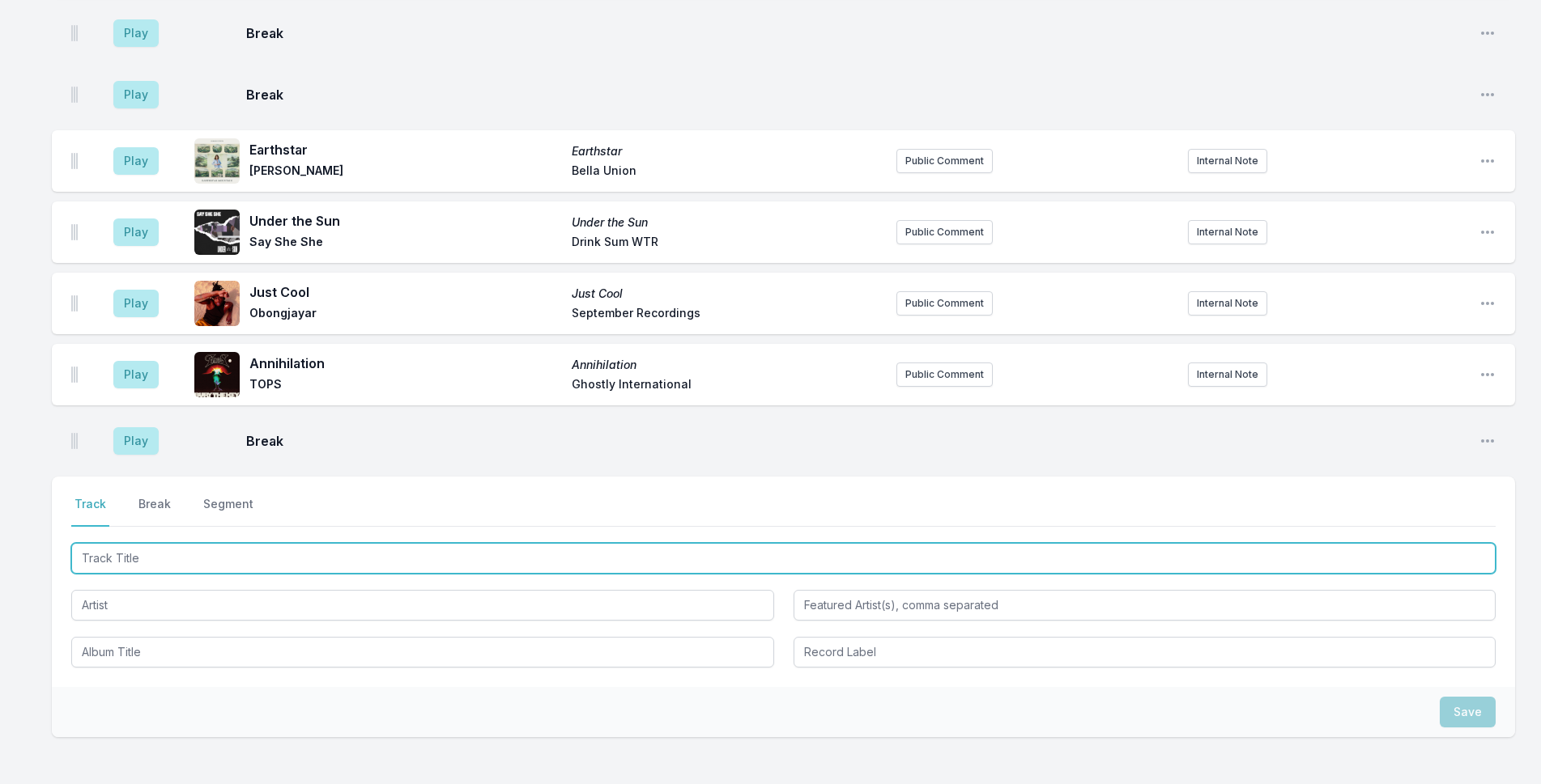
click at [117, 551] on input "Track Title" at bounding box center [783, 558] width 1424 height 31
type input "El Camino"
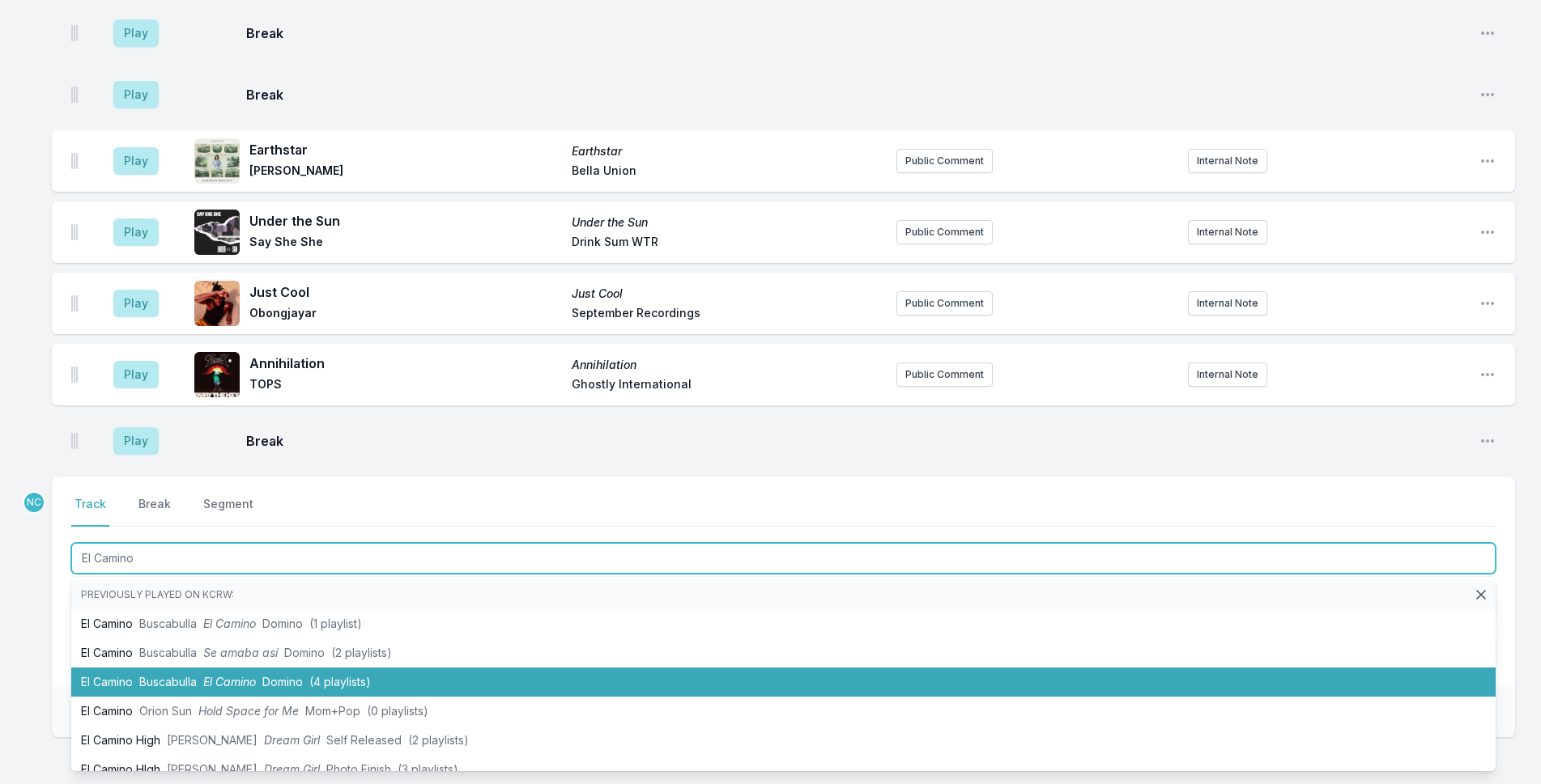
click at [176, 683] on span "Buscabulla" at bounding box center [168, 681] width 57 height 14
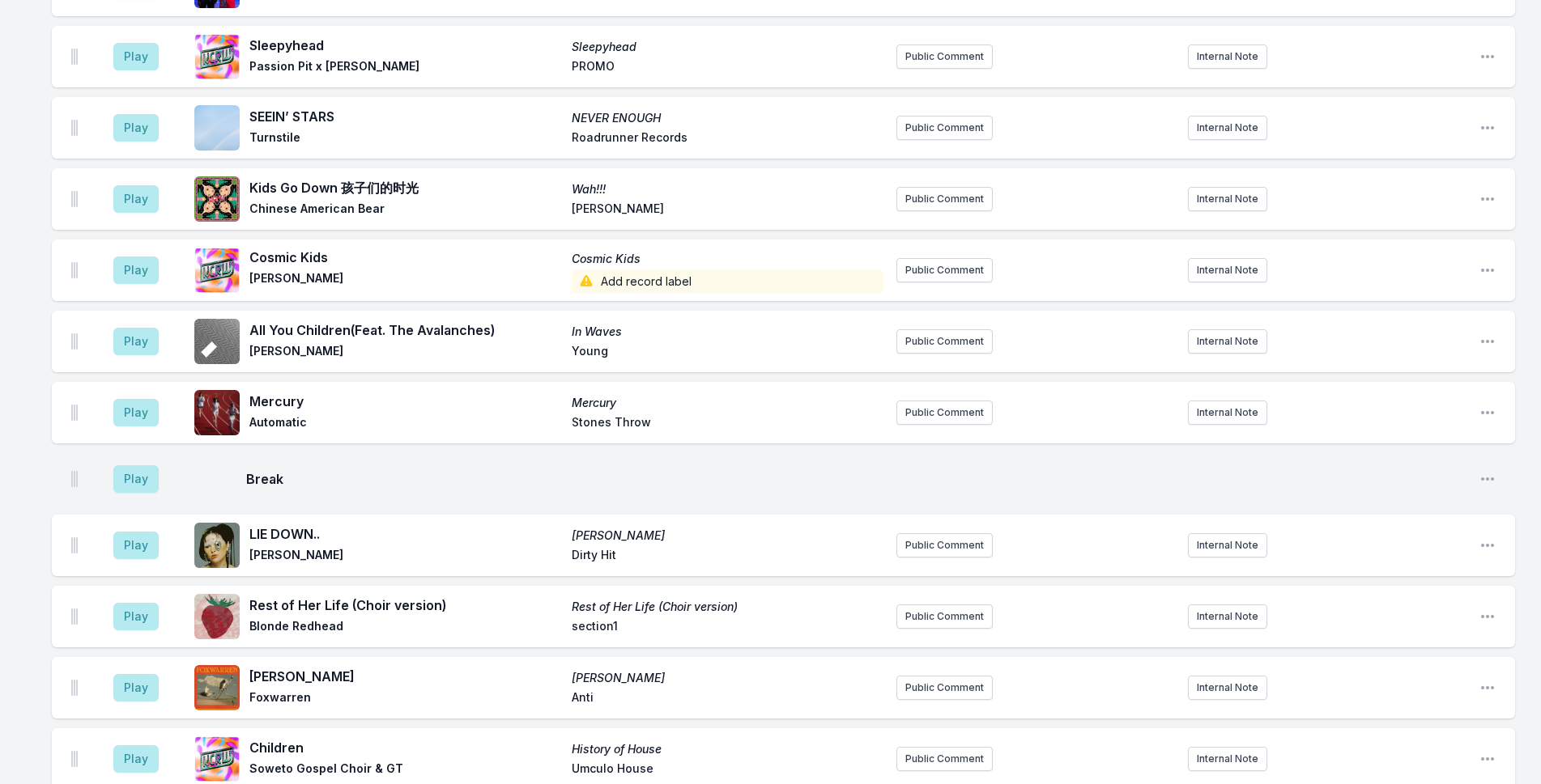
scroll to position [1310, 0]
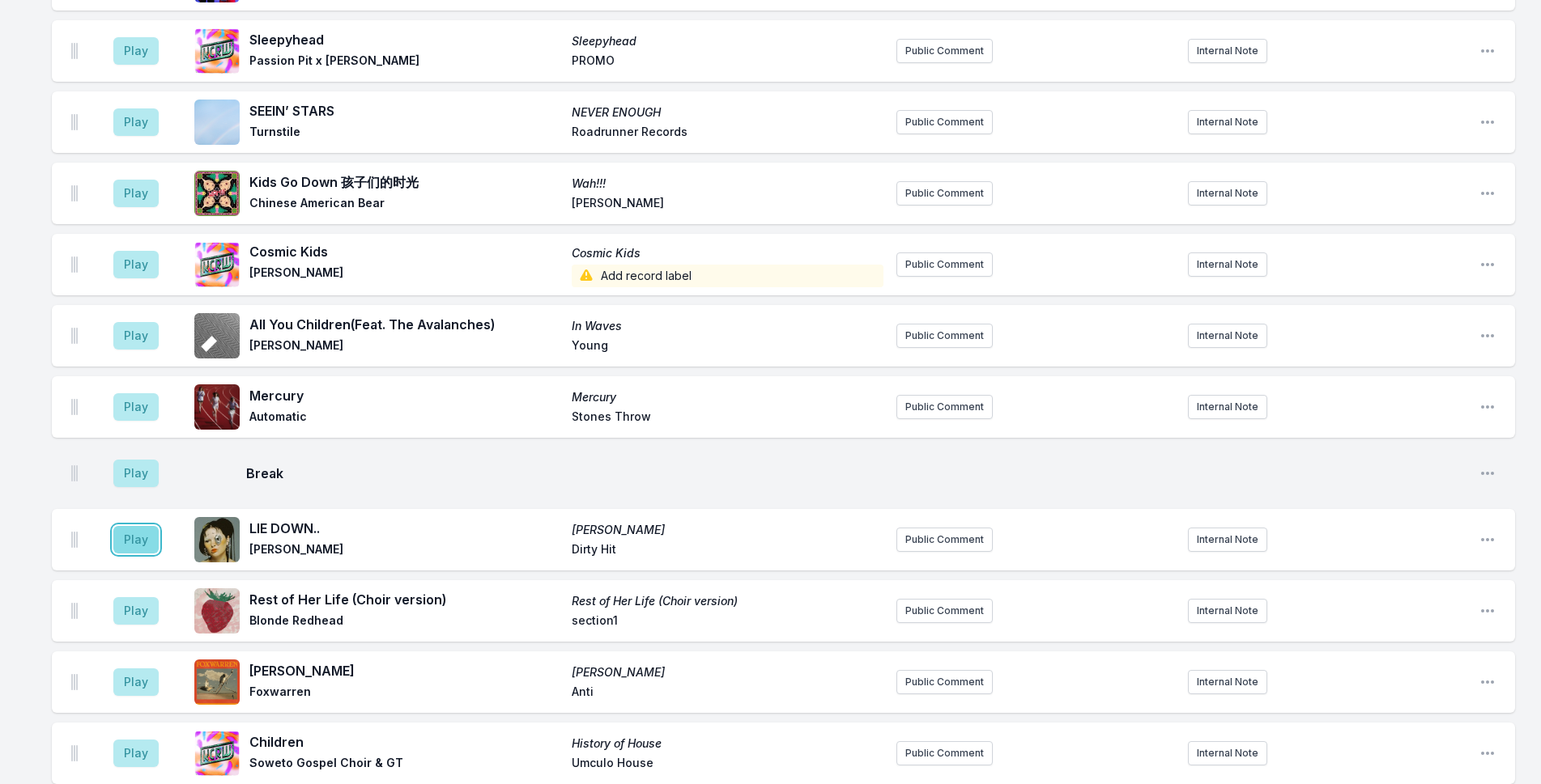
click at [132, 537] on button "Play" at bounding box center [136, 540] width 46 height 27
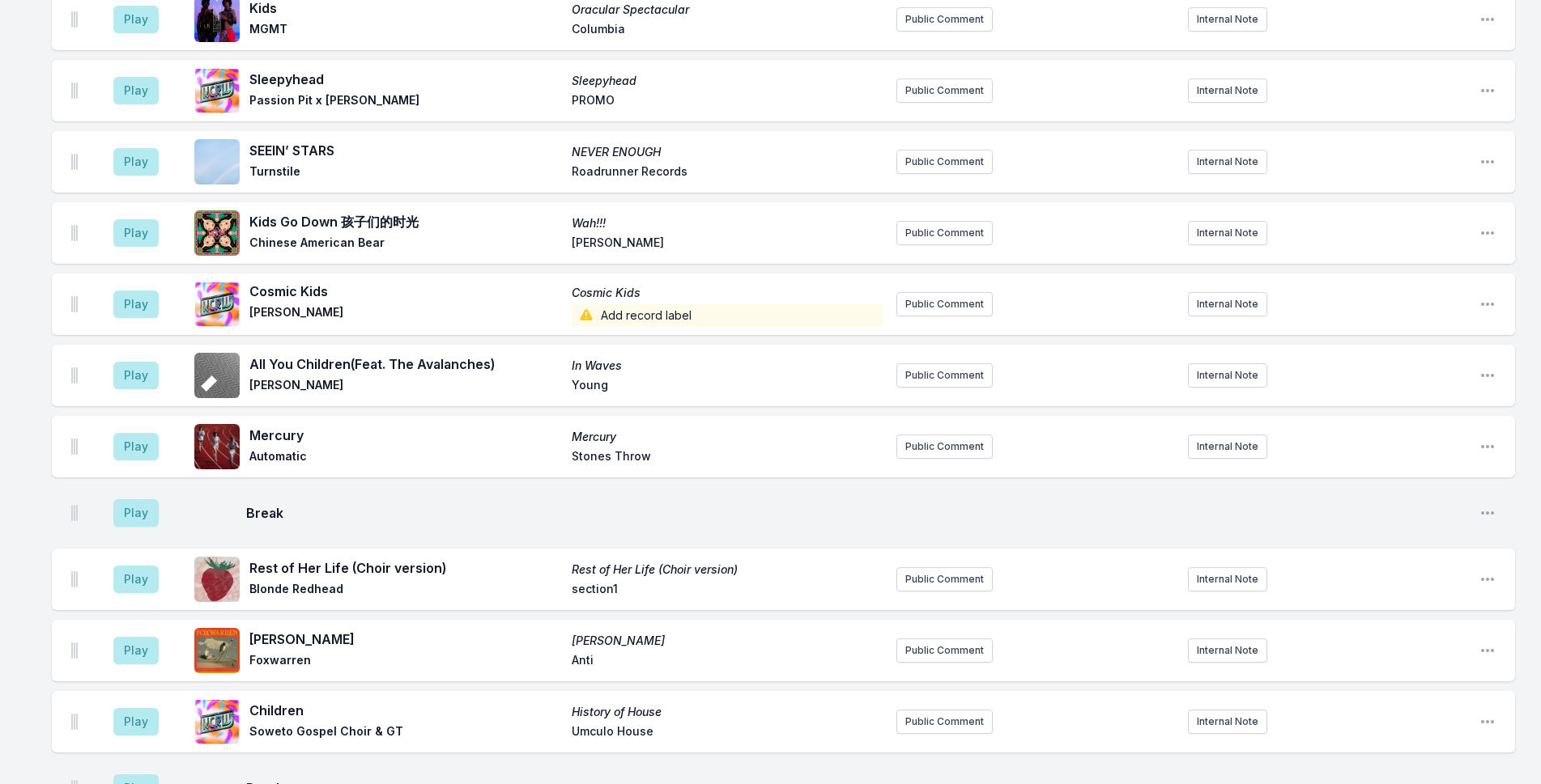
scroll to position [1481, 0]
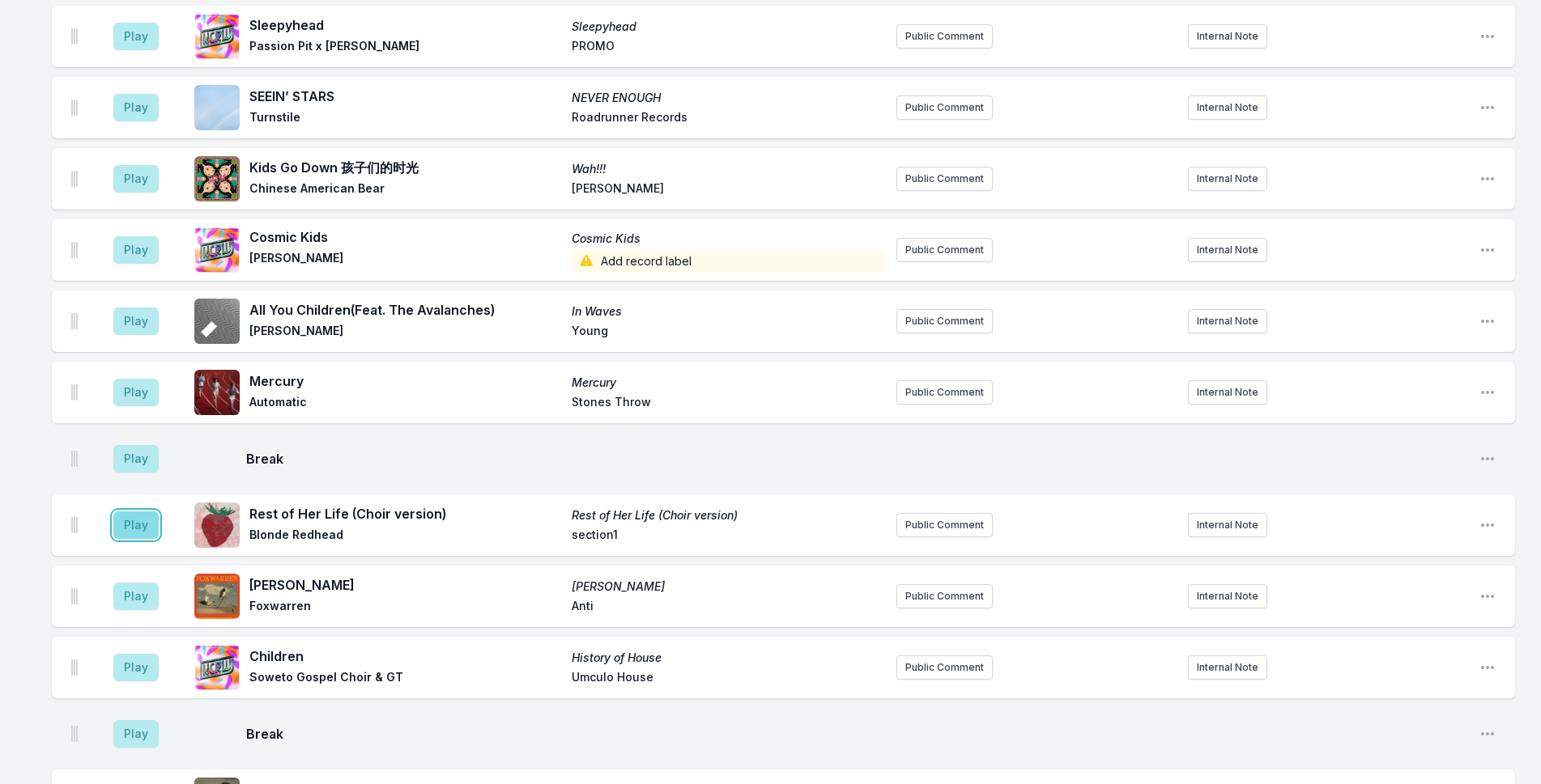
click at [134, 522] on button "Play" at bounding box center [136, 525] width 46 height 27
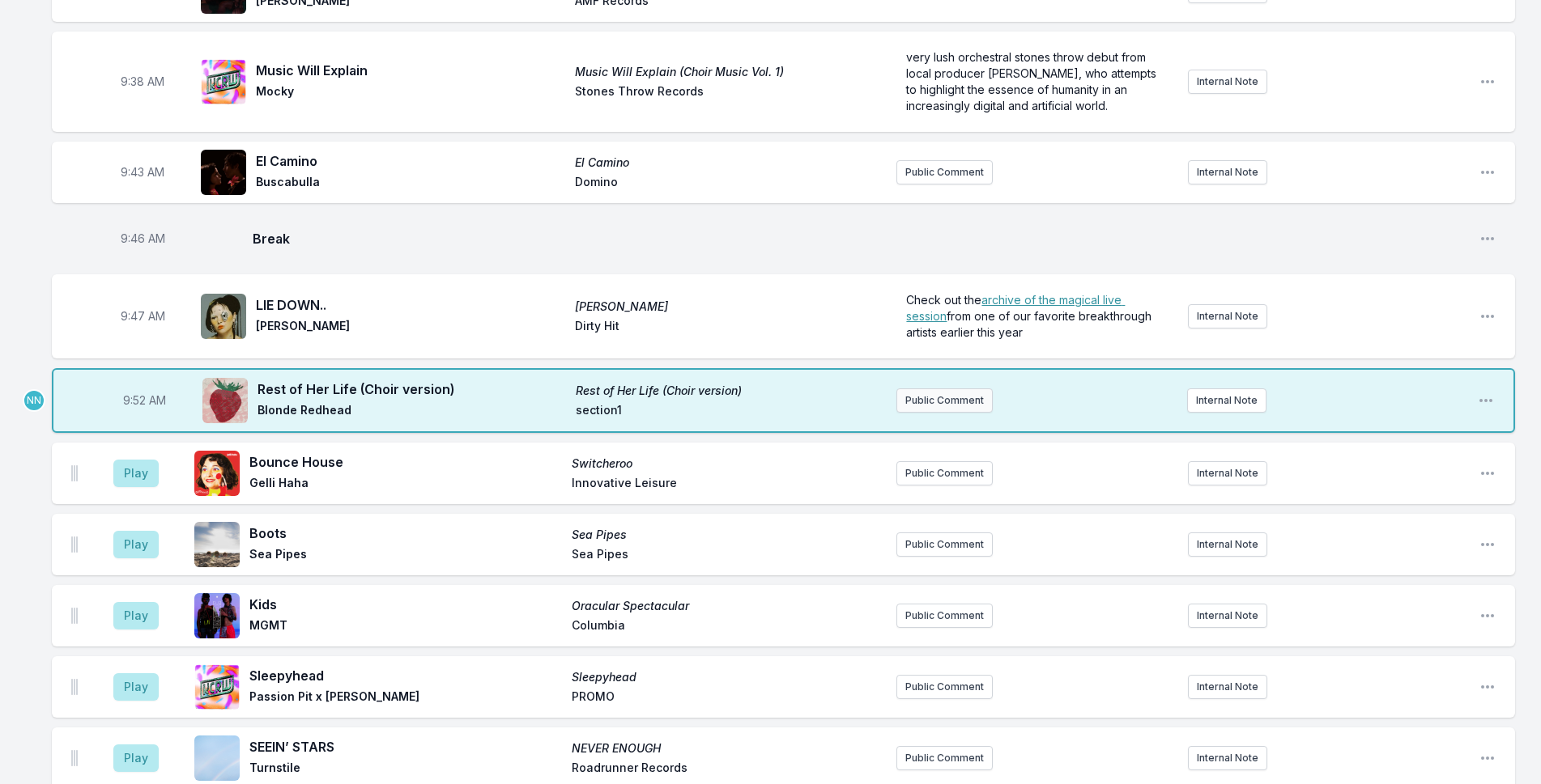
scroll to position [914, 0]
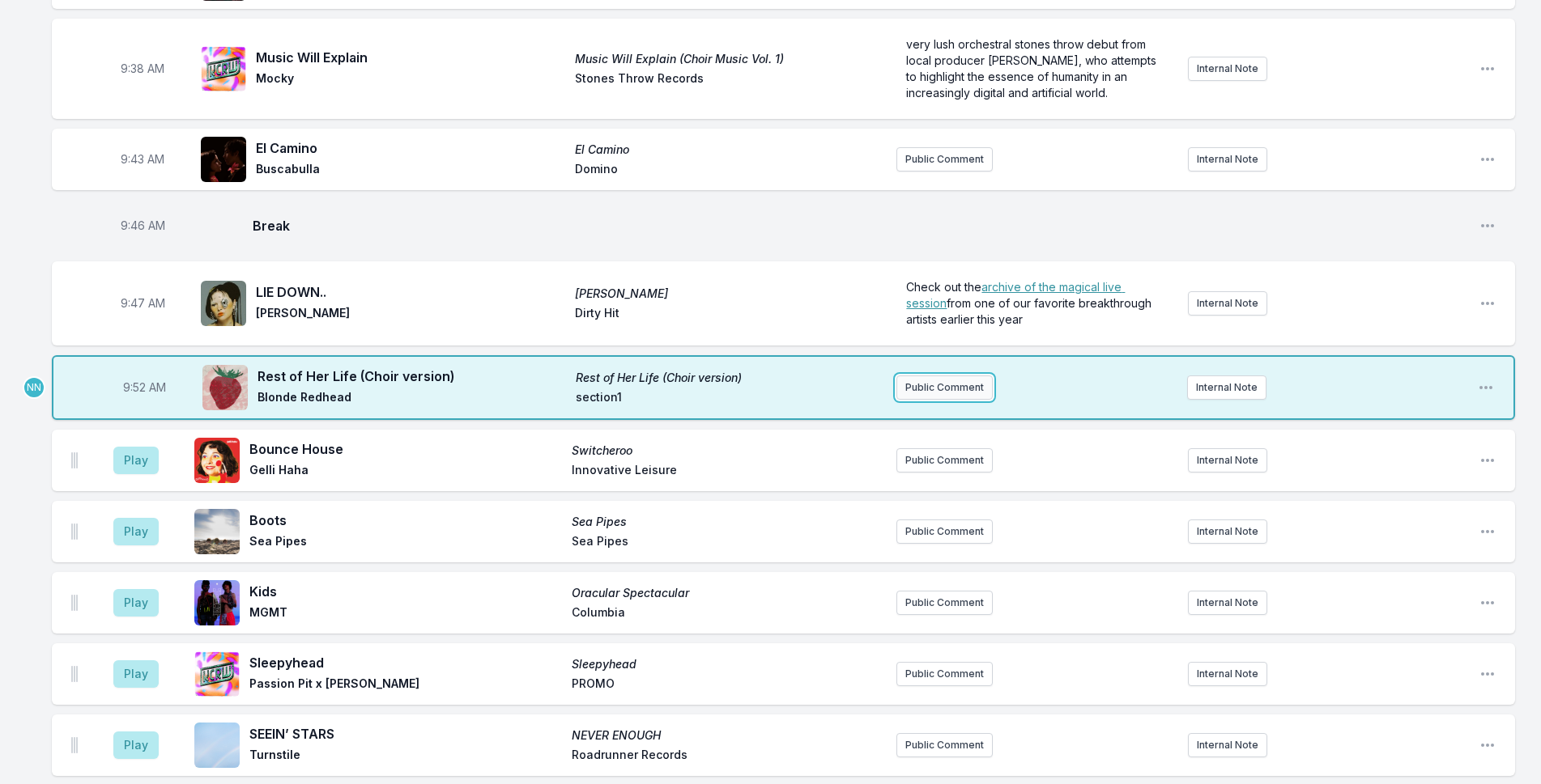
click at [982, 383] on button "Public Comment" at bounding box center [944, 387] width 97 height 25
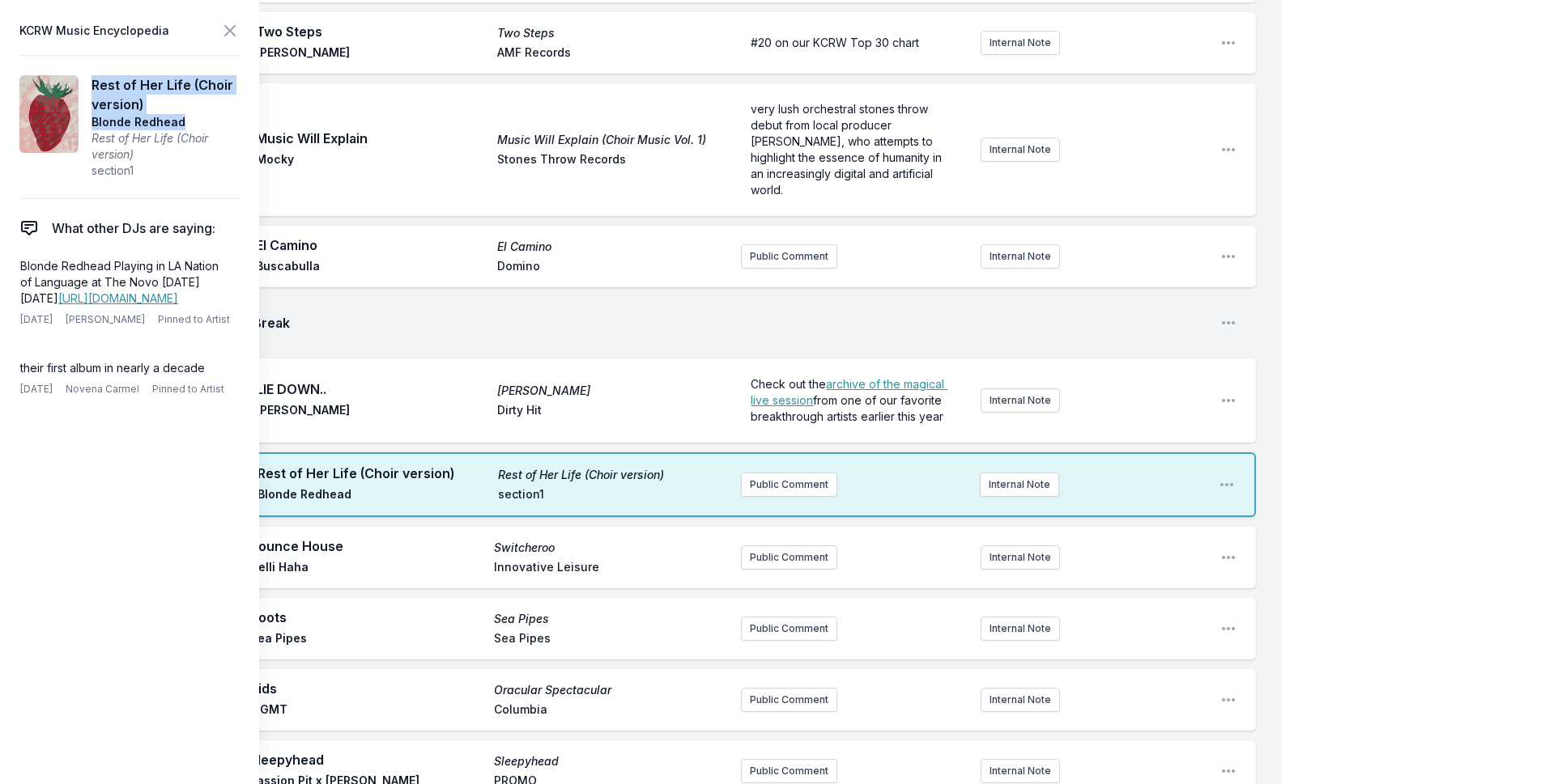
drag, startPoint x: 199, startPoint y: 118, endPoint x: 91, endPoint y: 82, distance: 113.8
click at [91, 82] on aside "Rest of Her Life (Choir version) Blonde Redhead Rest of Her Life (Choir version…" at bounding box center [166, 127] width 149 height 104
copy aside "Rest of Her Life (Choir version) Blonde Redhead"
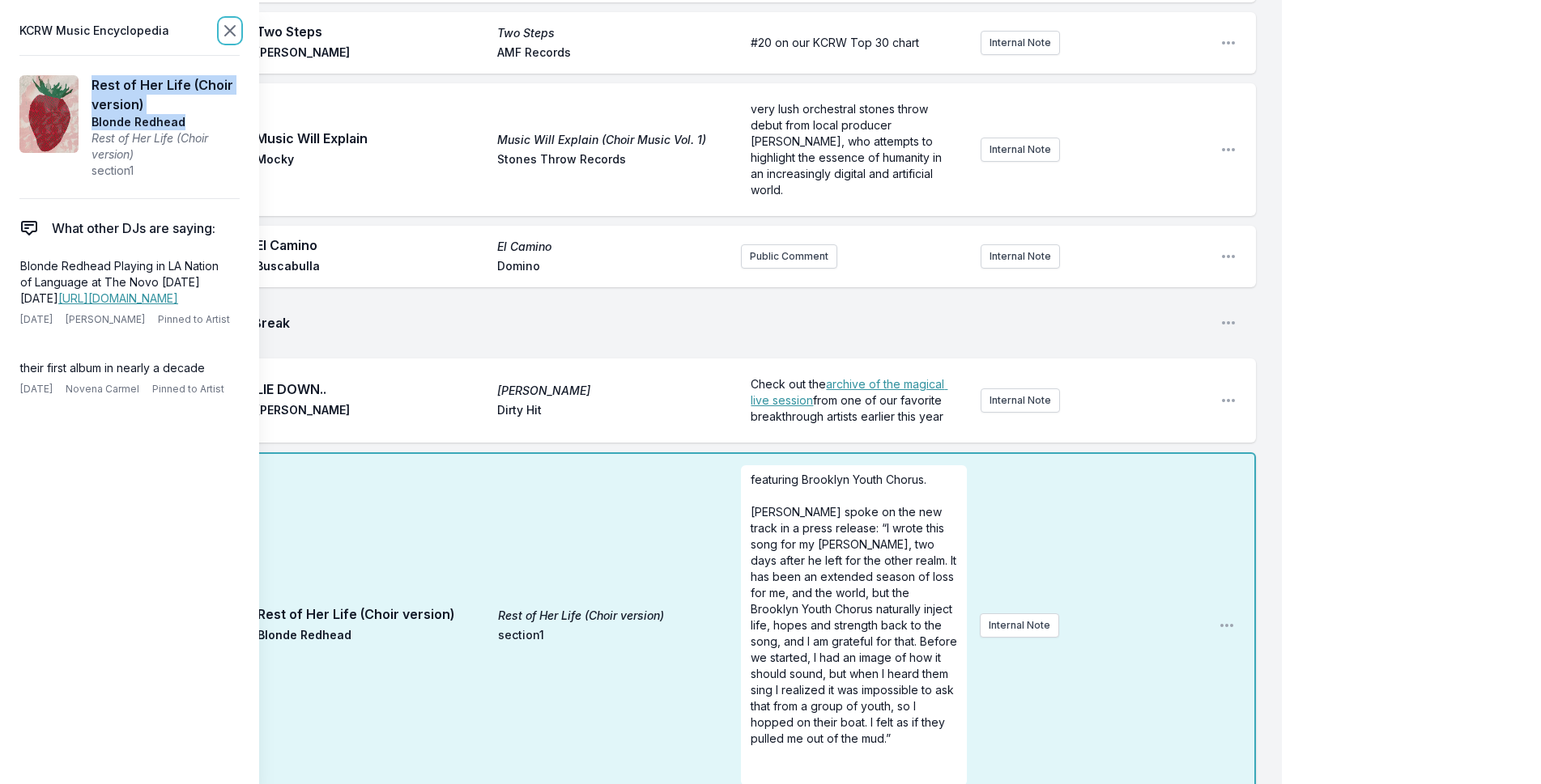
click at [230, 24] on icon at bounding box center [230, 30] width 19 height 19
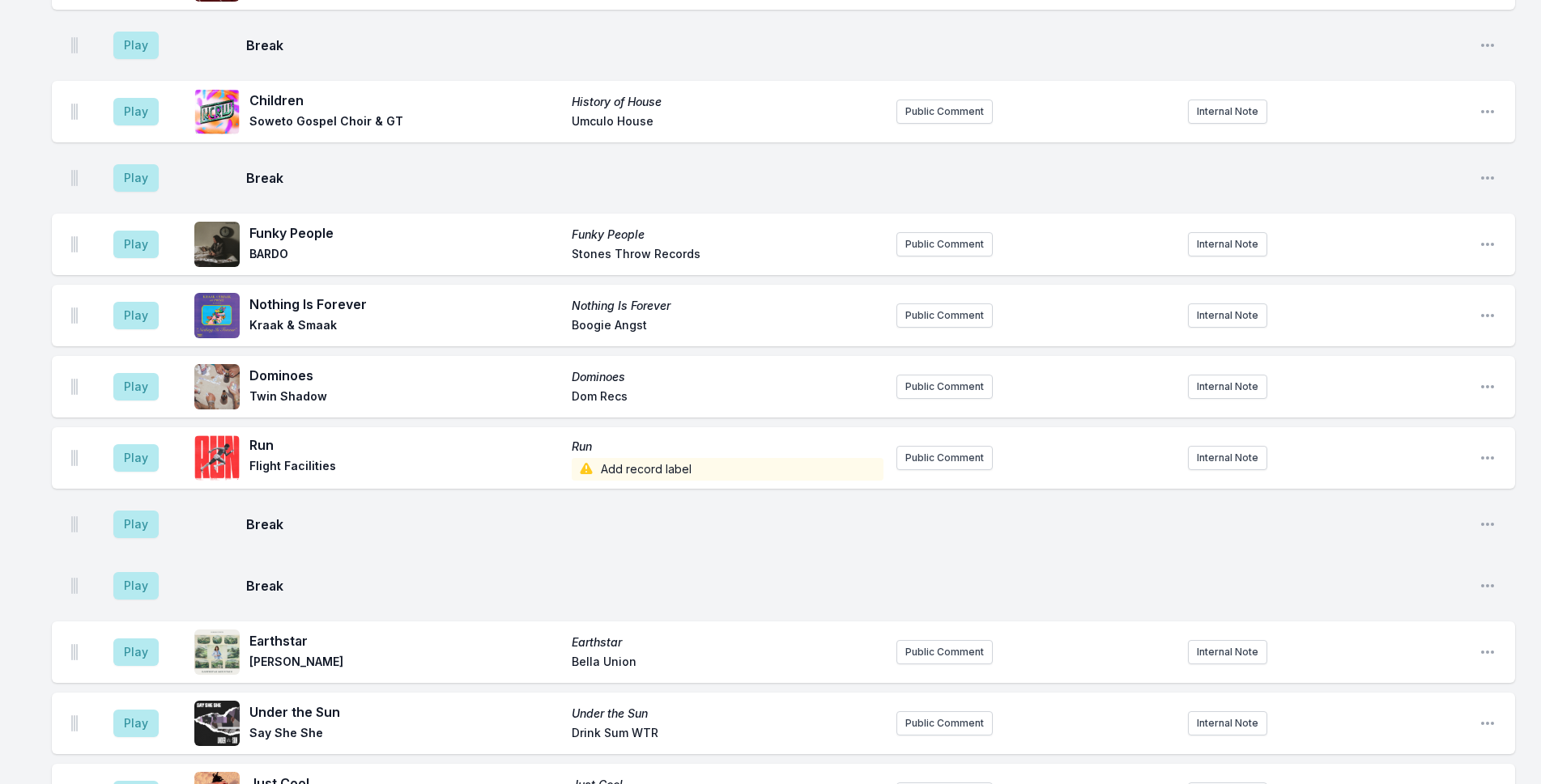
scroll to position [2080, 0]
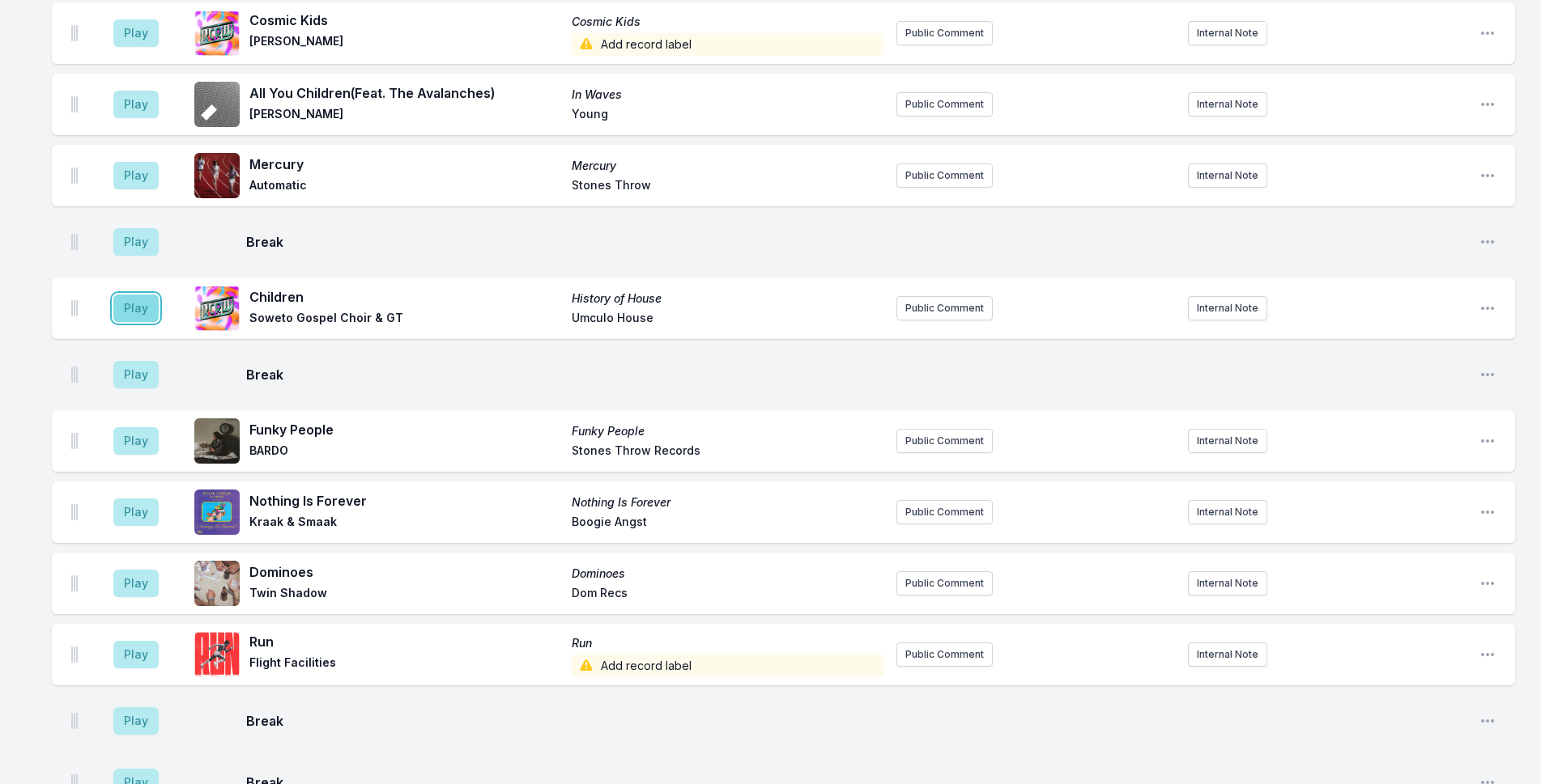
click at [131, 302] on button "Play" at bounding box center [136, 309] width 46 height 27
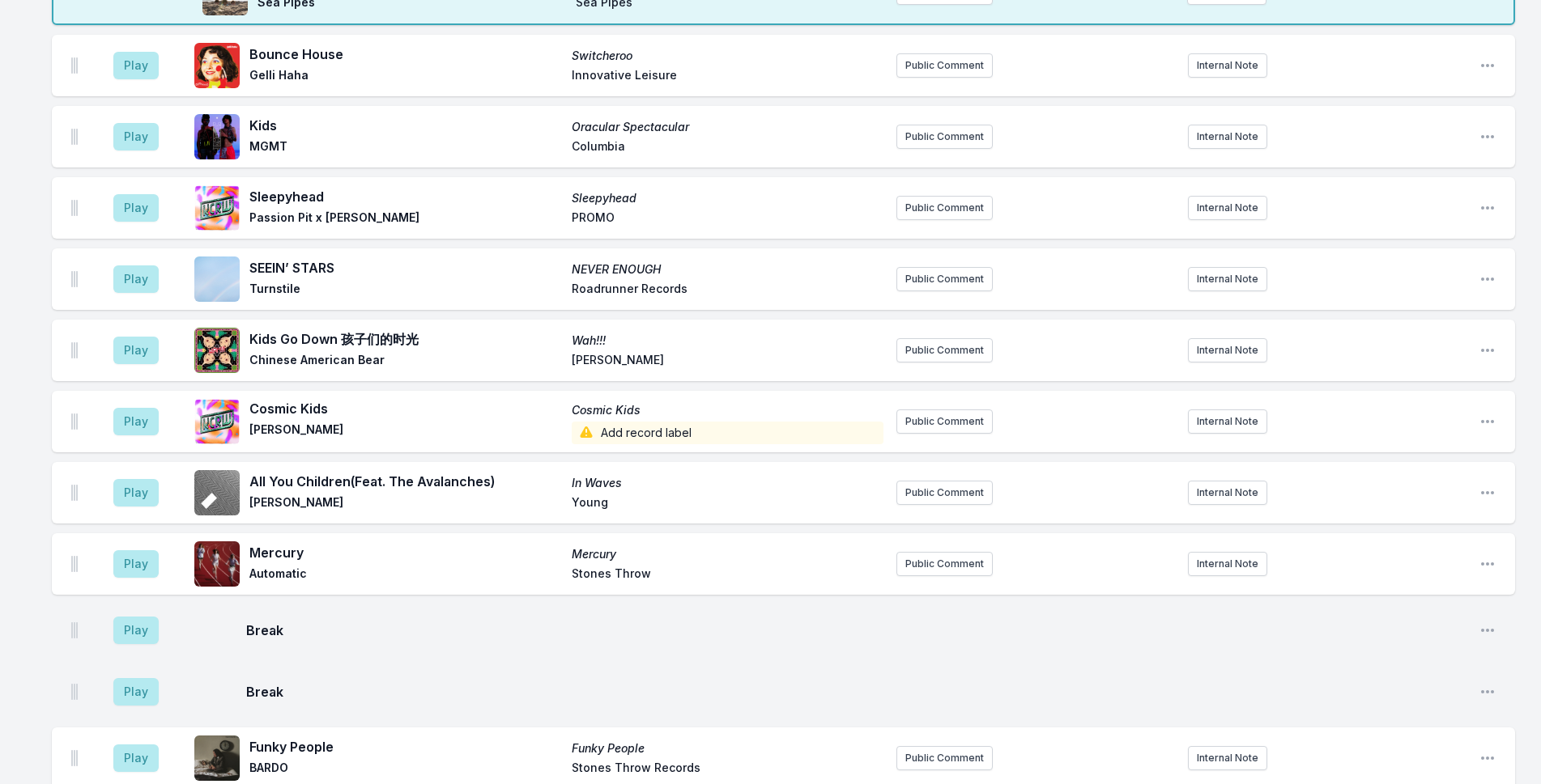
scroll to position [1837, 0]
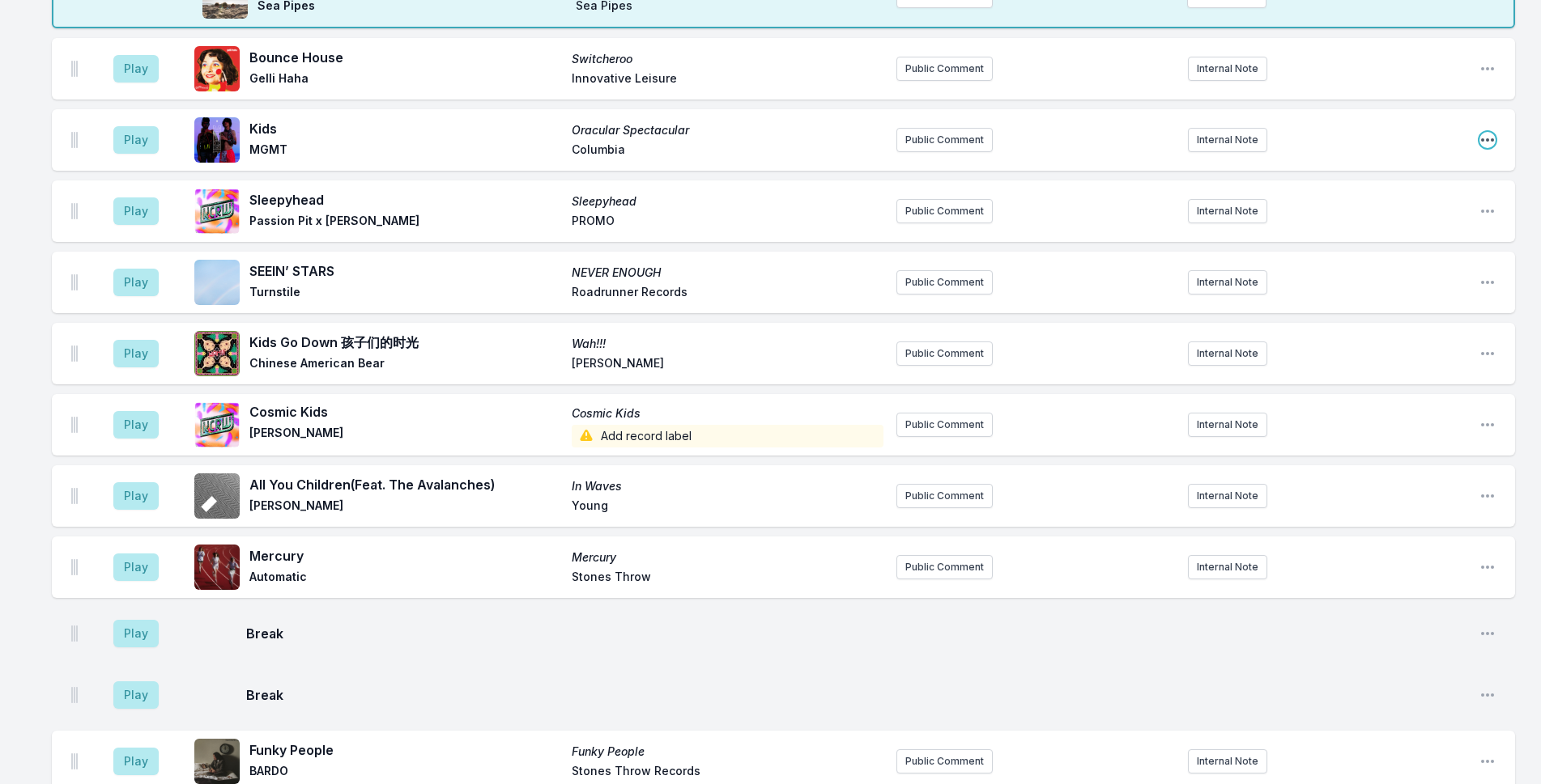
click at [1481, 136] on icon "Open playlist item options" at bounding box center [1487, 140] width 16 height 16
click at [1409, 232] on button "Delete Entry" at bounding box center [1404, 230] width 181 height 29
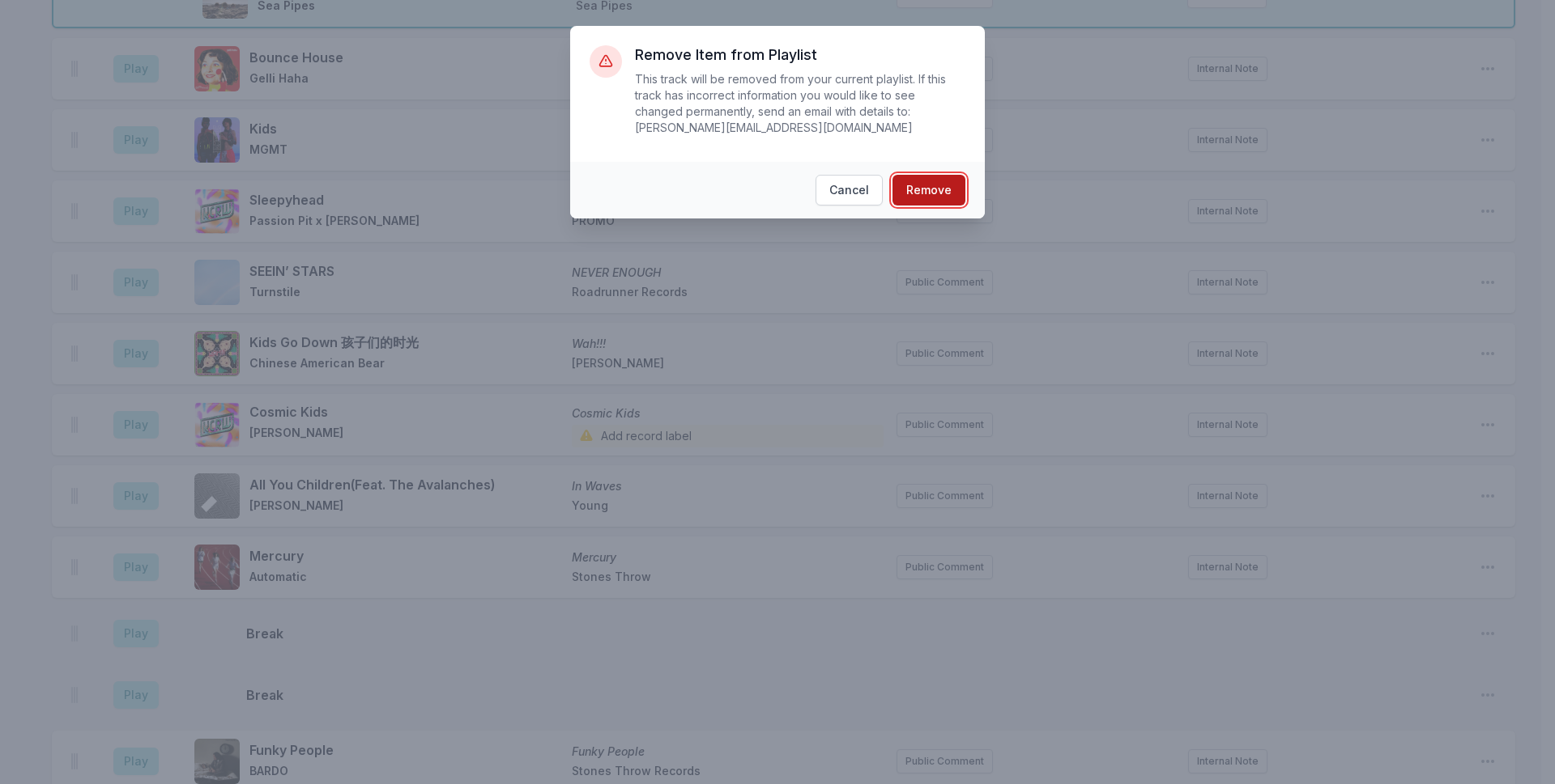
click at [906, 175] on button "Remove" at bounding box center [929, 190] width 73 height 31
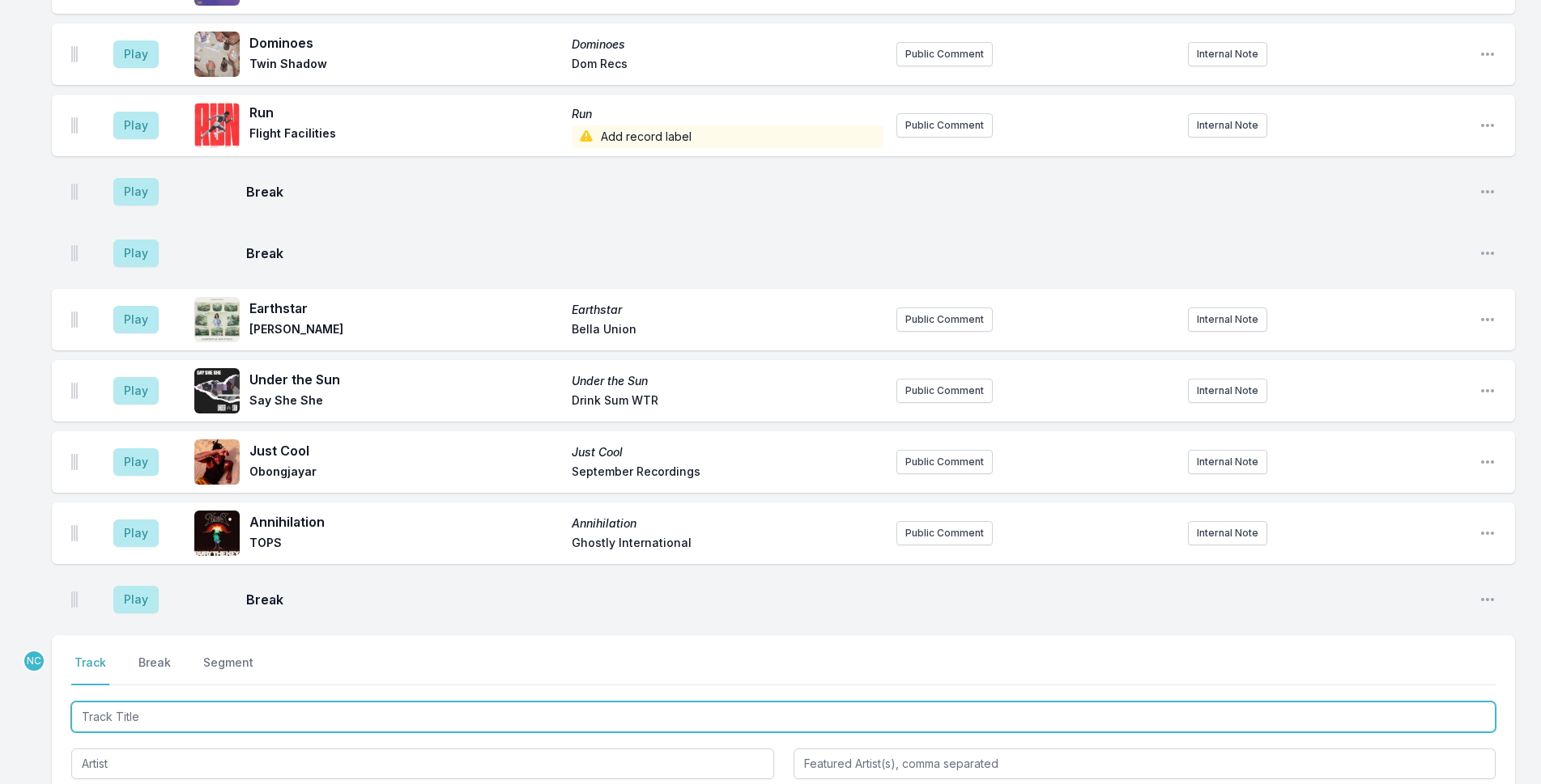
scroll to position [2882, 0]
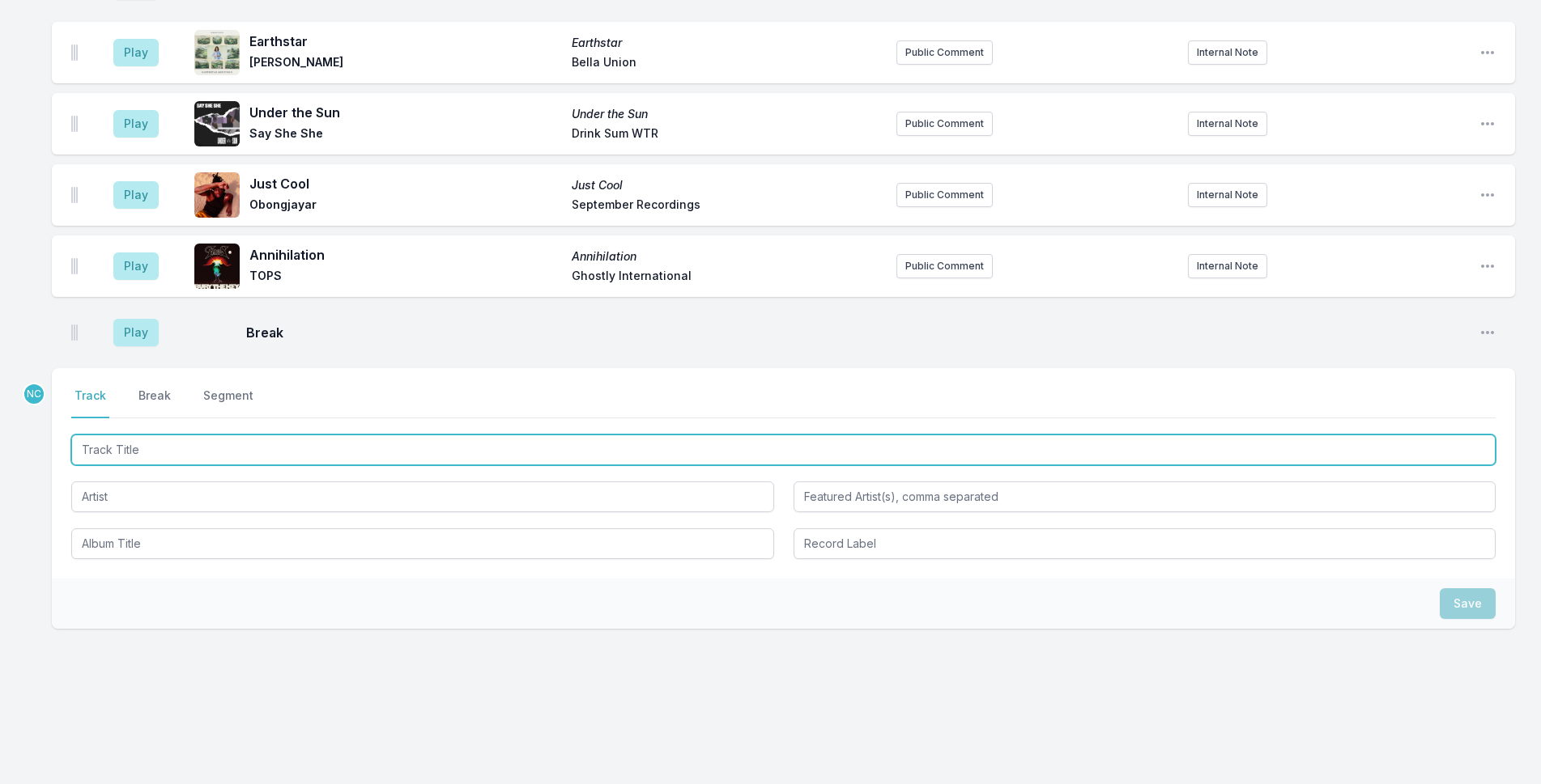
click at [330, 441] on input "Track Title" at bounding box center [783, 450] width 1424 height 31
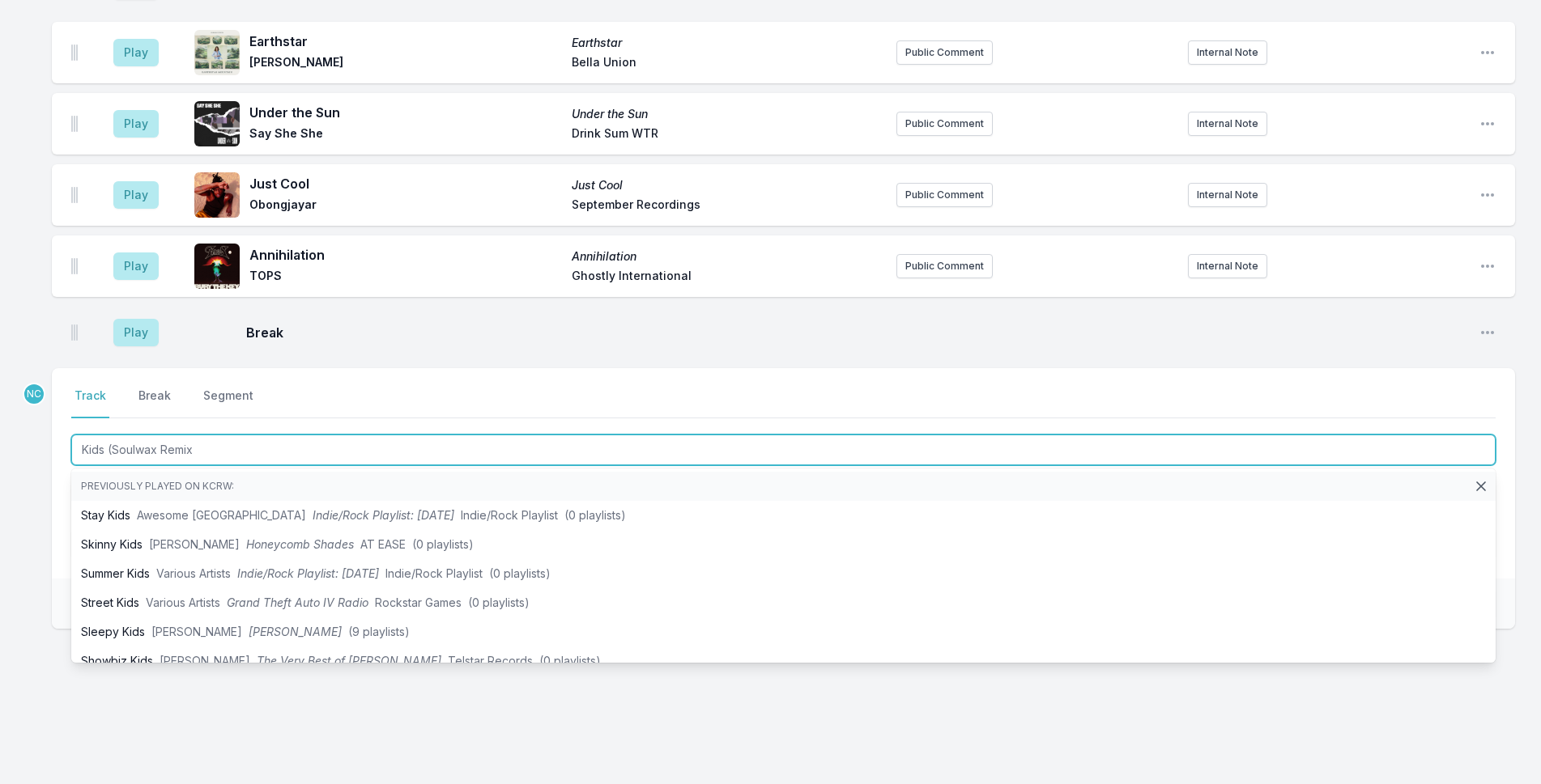
type input "Kids (Soulwax Remix)"
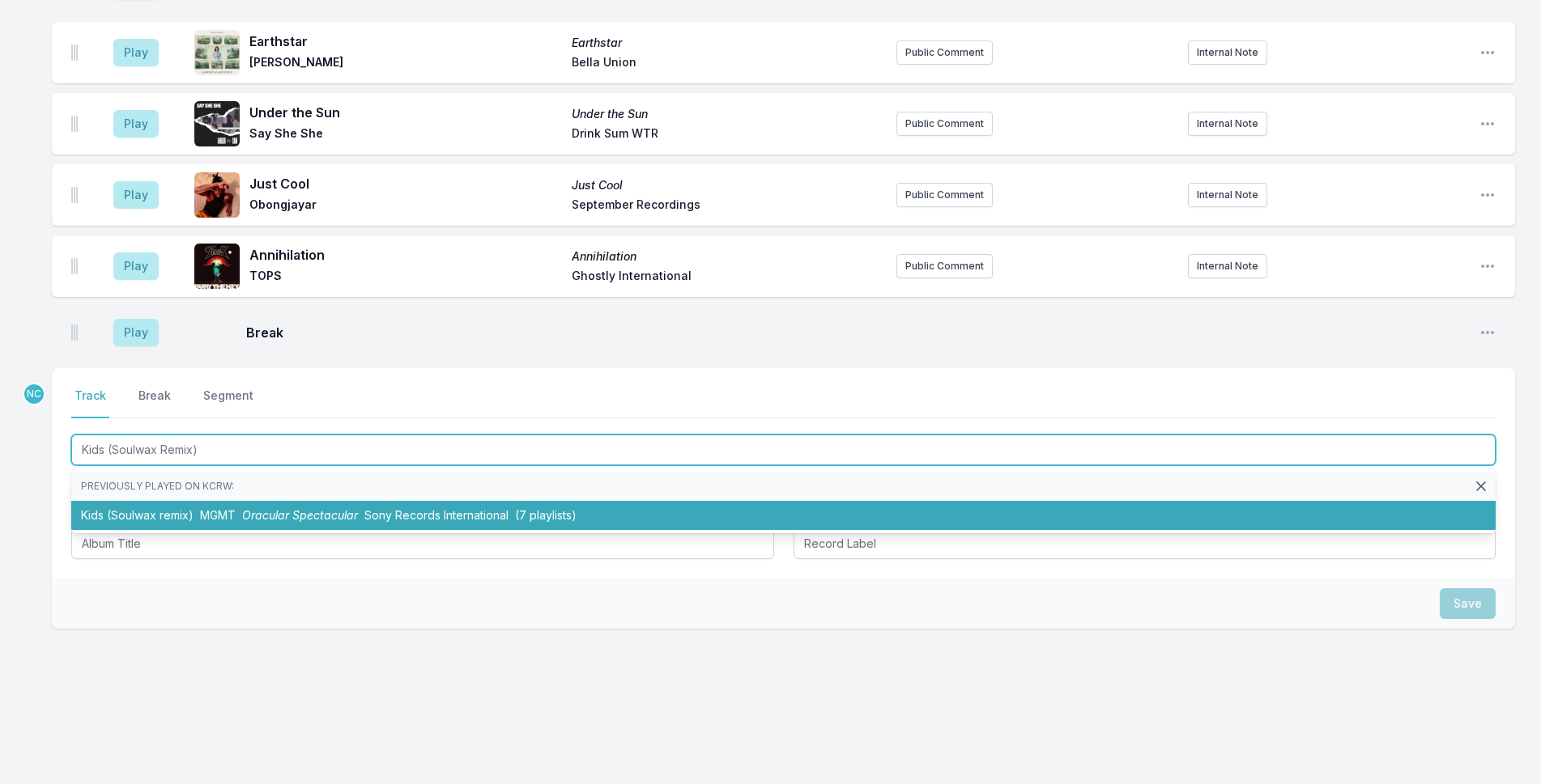
click at [754, 521] on li "Kids (Soulwax remix) MGMT Oracular Spectacular Sony Records International (7 pl…" at bounding box center [783, 515] width 1424 height 29
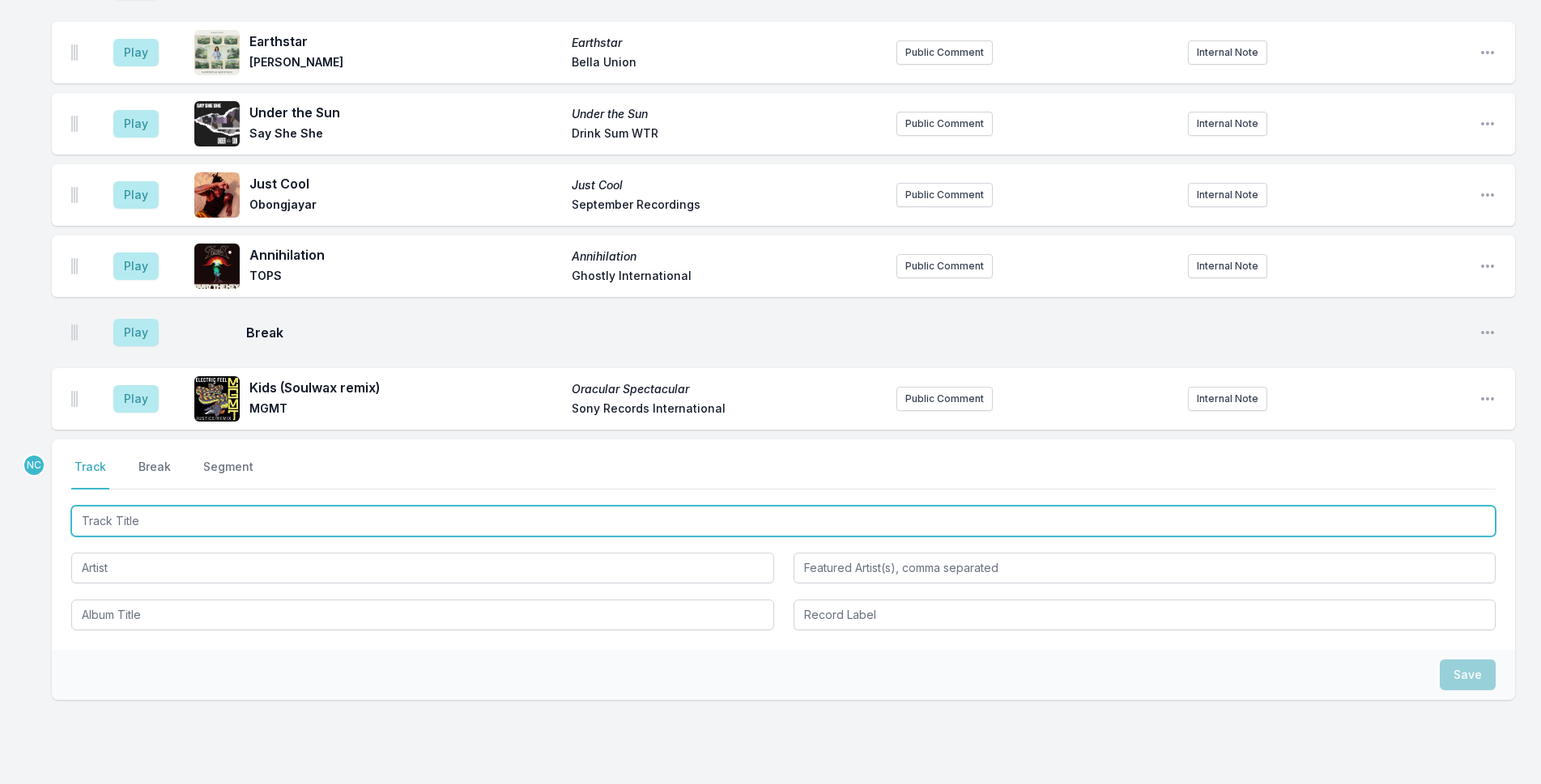
scroll to position [2954, 0]
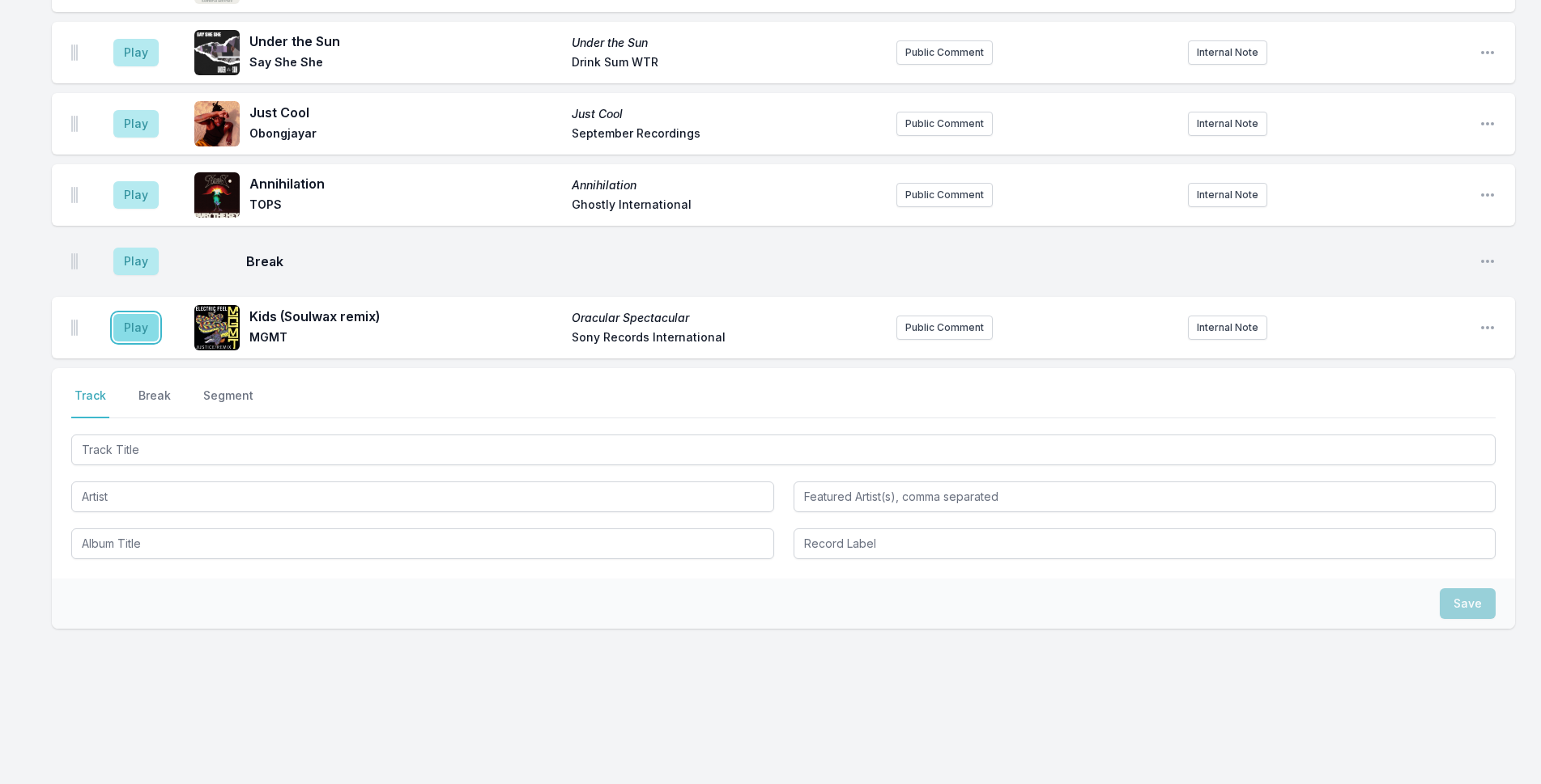
click at [124, 323] on button "Play" at bounding box center [136, 328] width 46 height 27
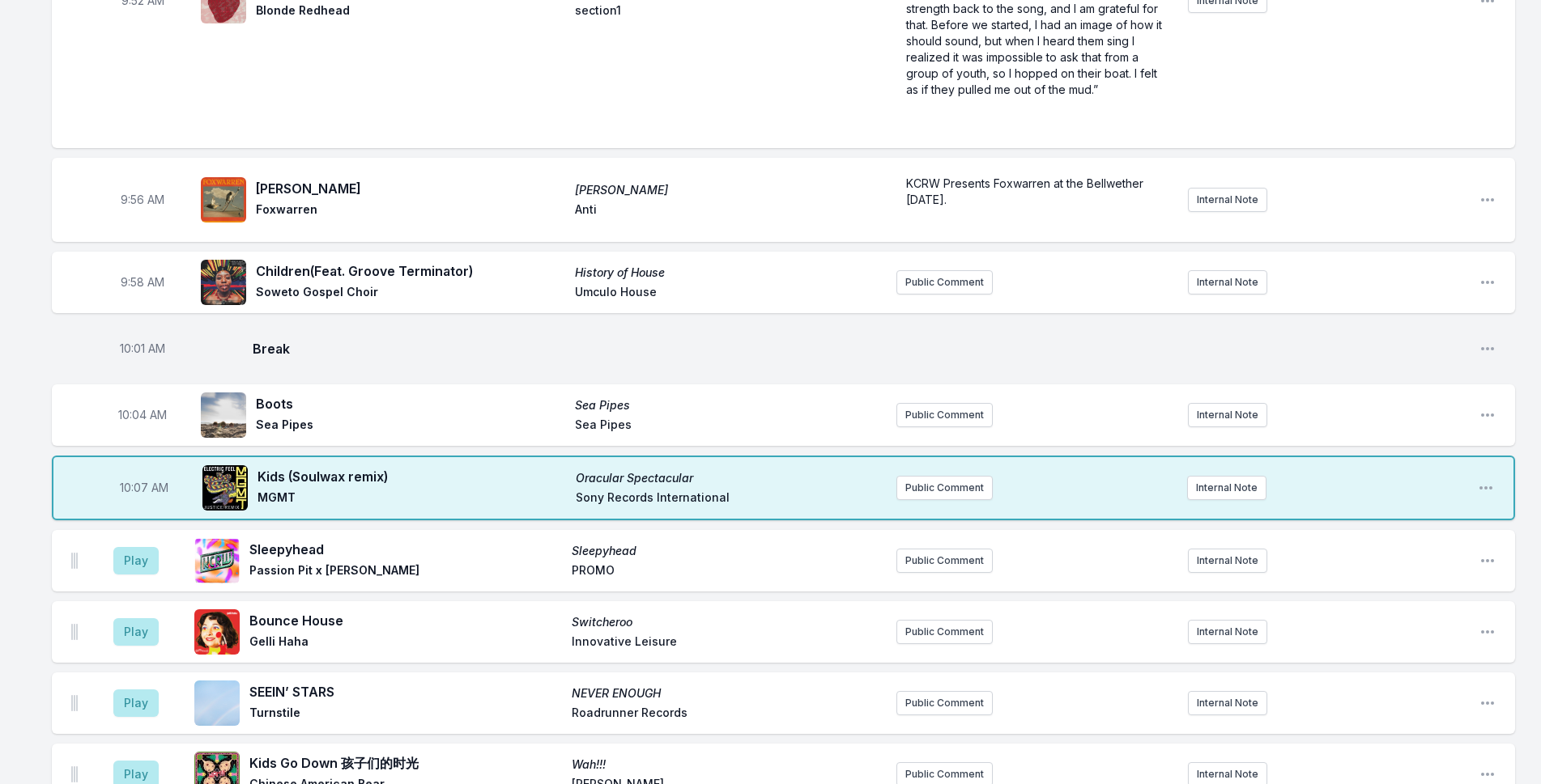
scroll to position [1739, 0]
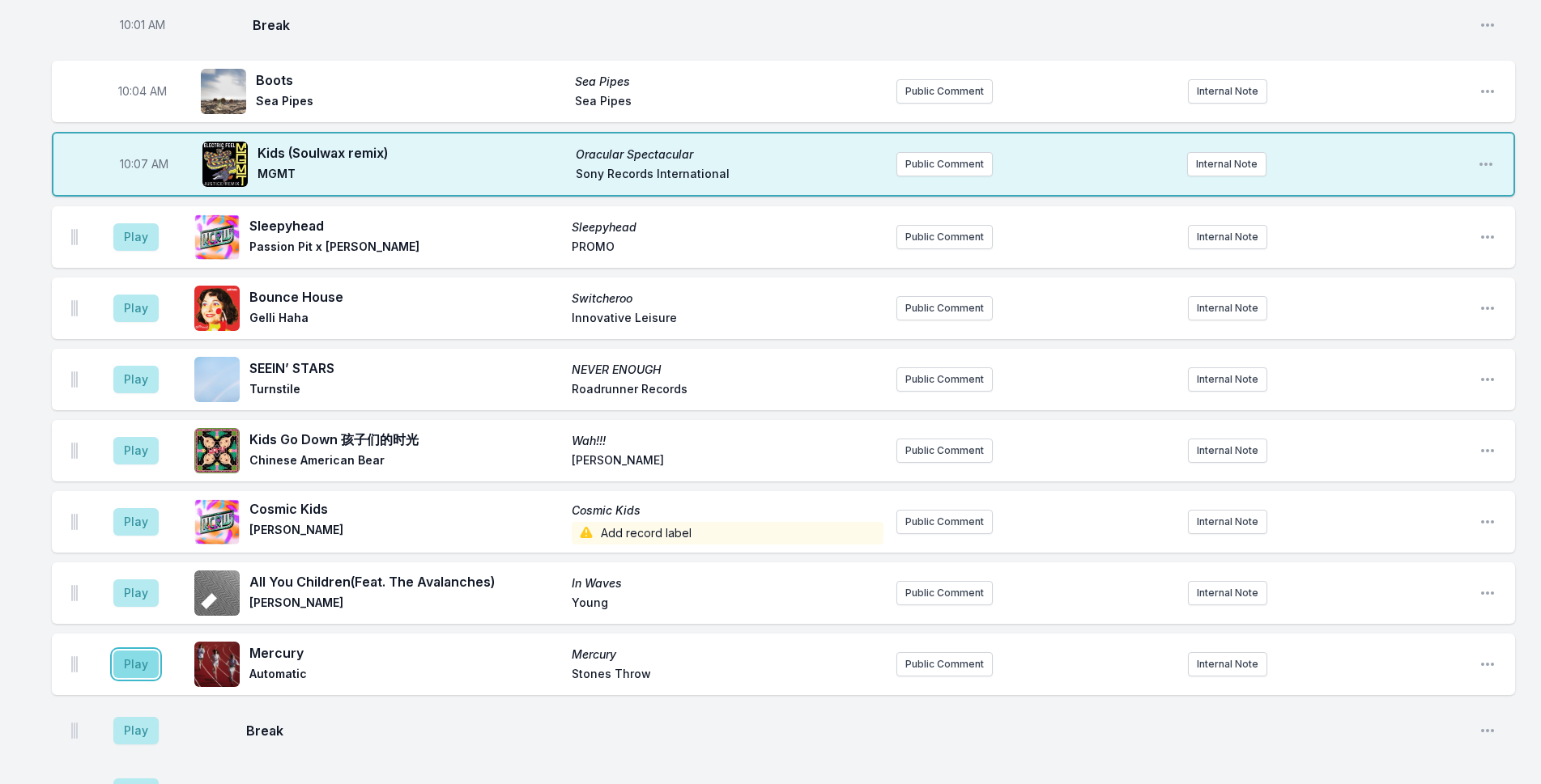
click at [121, 661] on button "Play" at bounding box center [136, 665] width 46 height 27
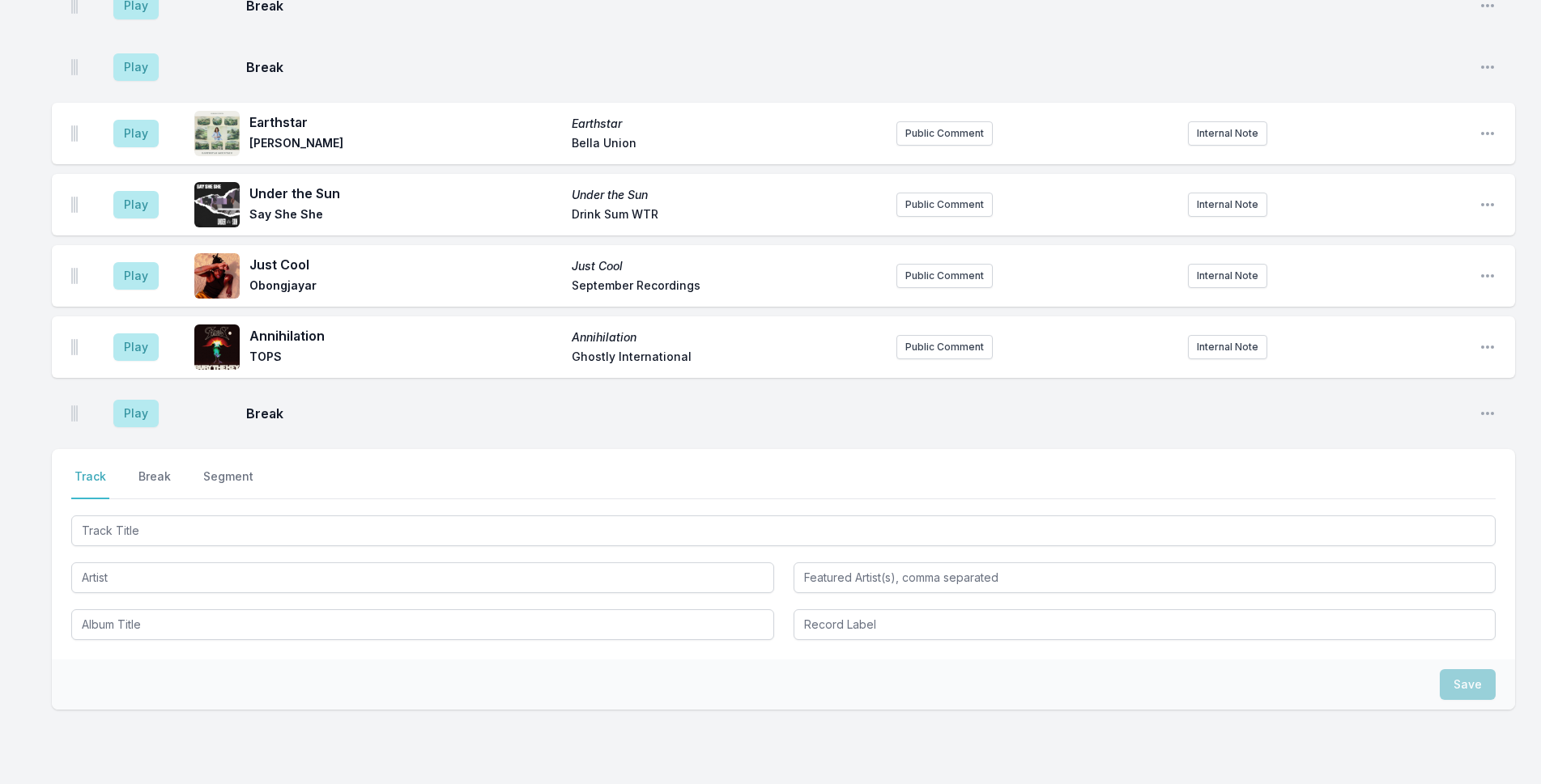
scroll to position [2954, 0]
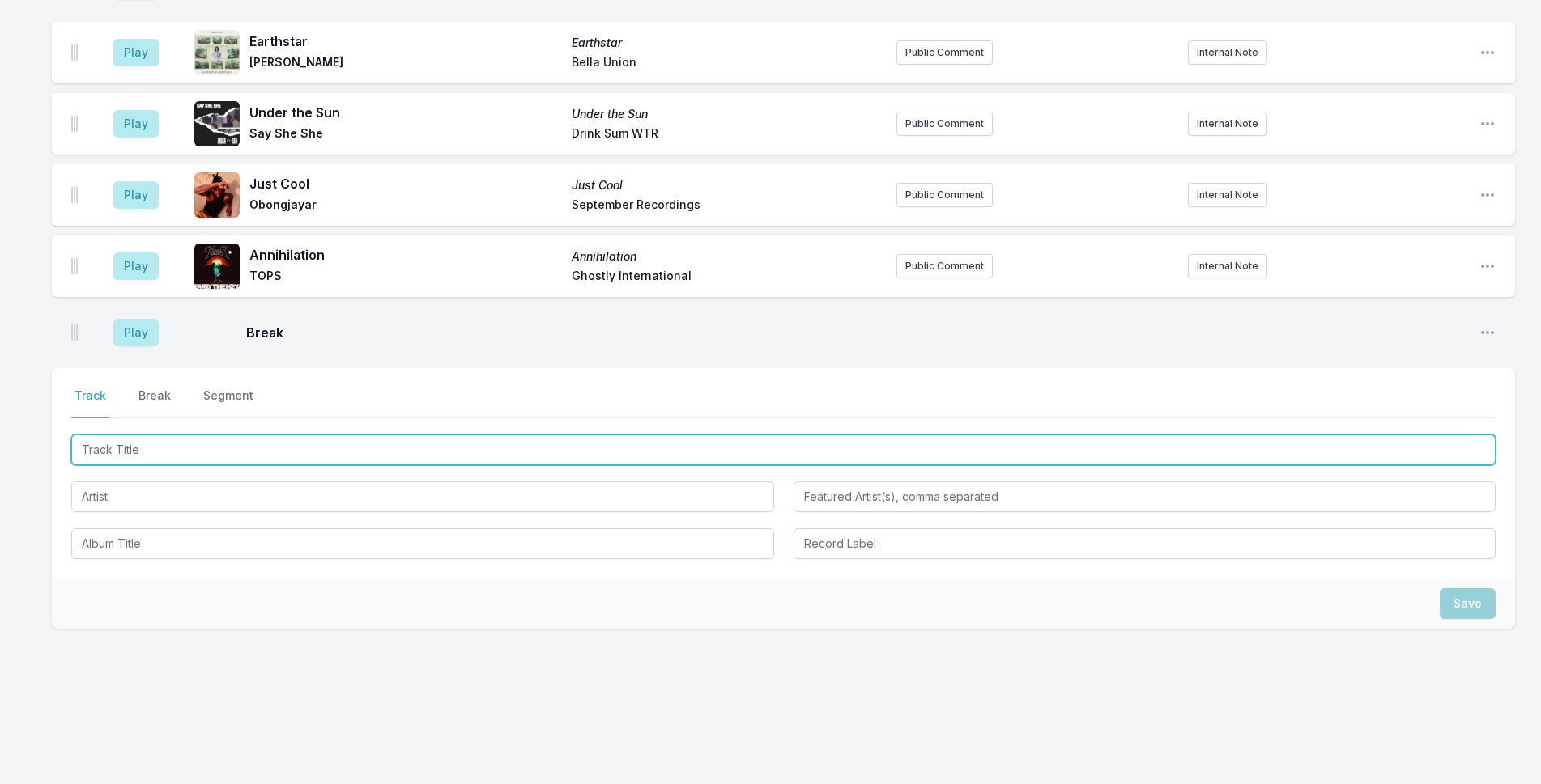
drag, startPoint x: 265, startPoint y: 456, endPoint x: 1554, endPoint y: 273, distance: 1301.9
click at [291, 455] on input "Track Title" at bounding box center [783, 450] width 1424 height 31
type input "It's Alright"
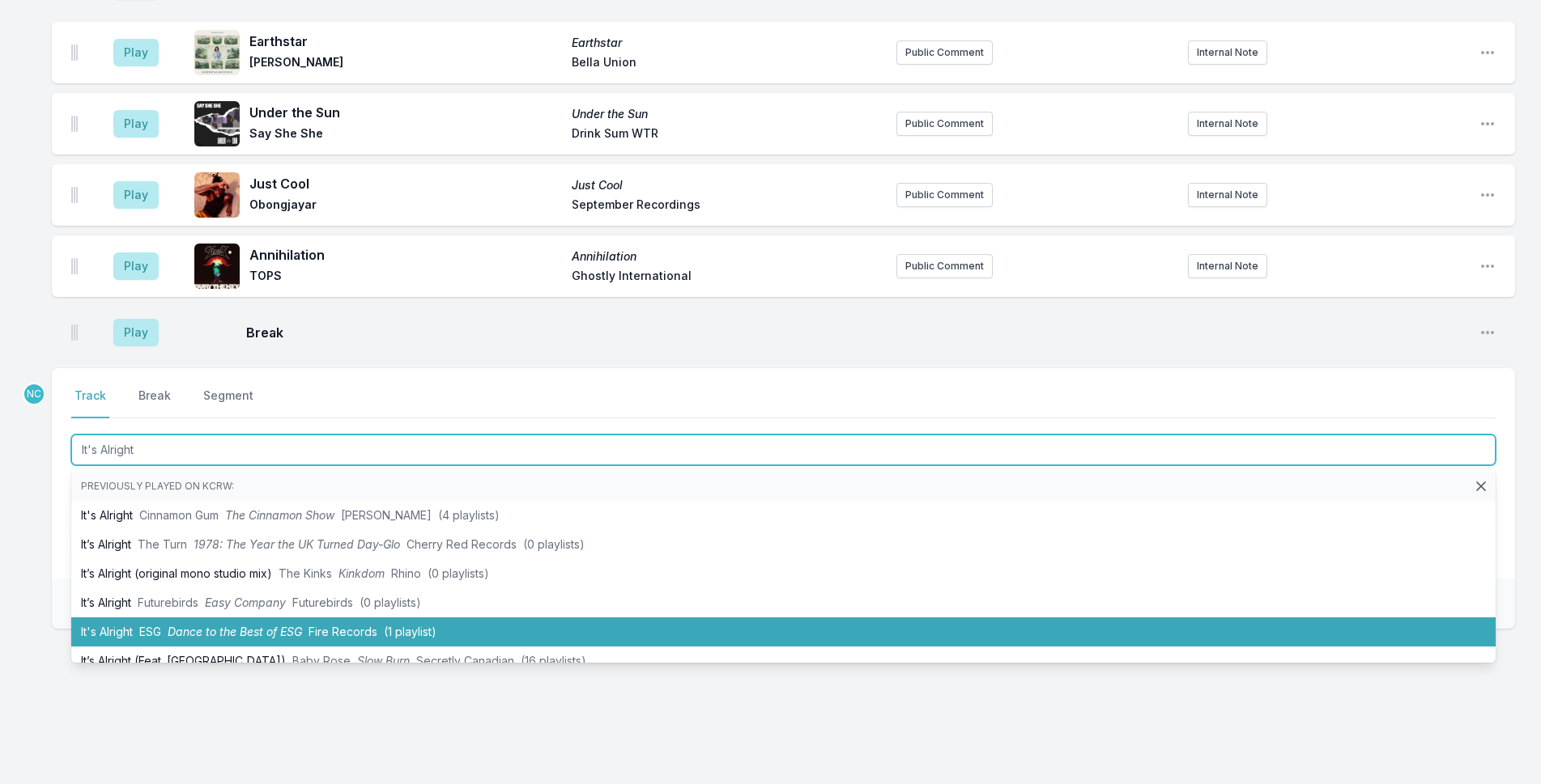
click at [464, 637] on li "It's Alright ESG Dance to the Best of ESG Fire Records (1 playlist)" at bounding box center [783, 632] width 1424 height 29
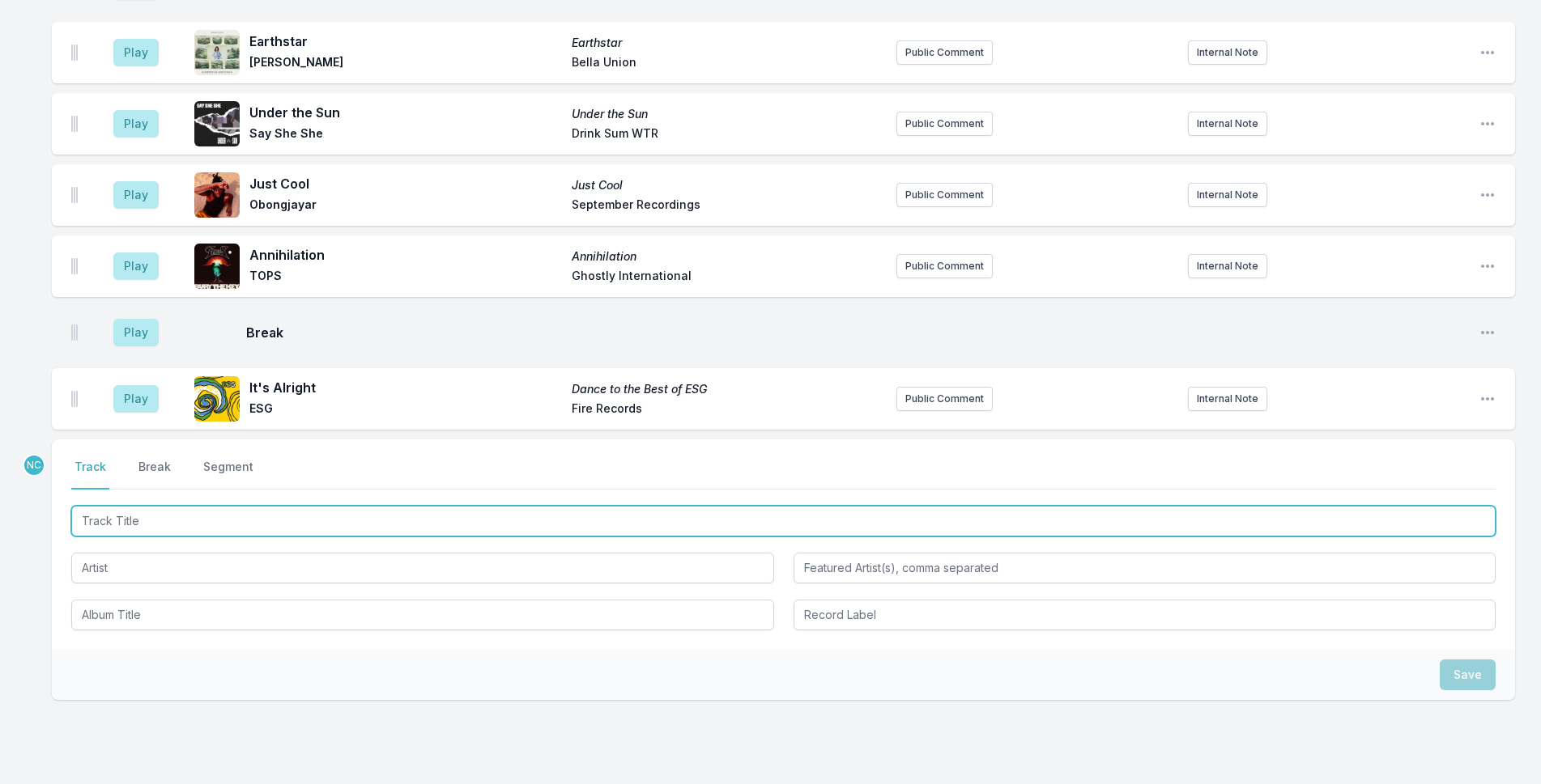
scroll to position [3025, 0]
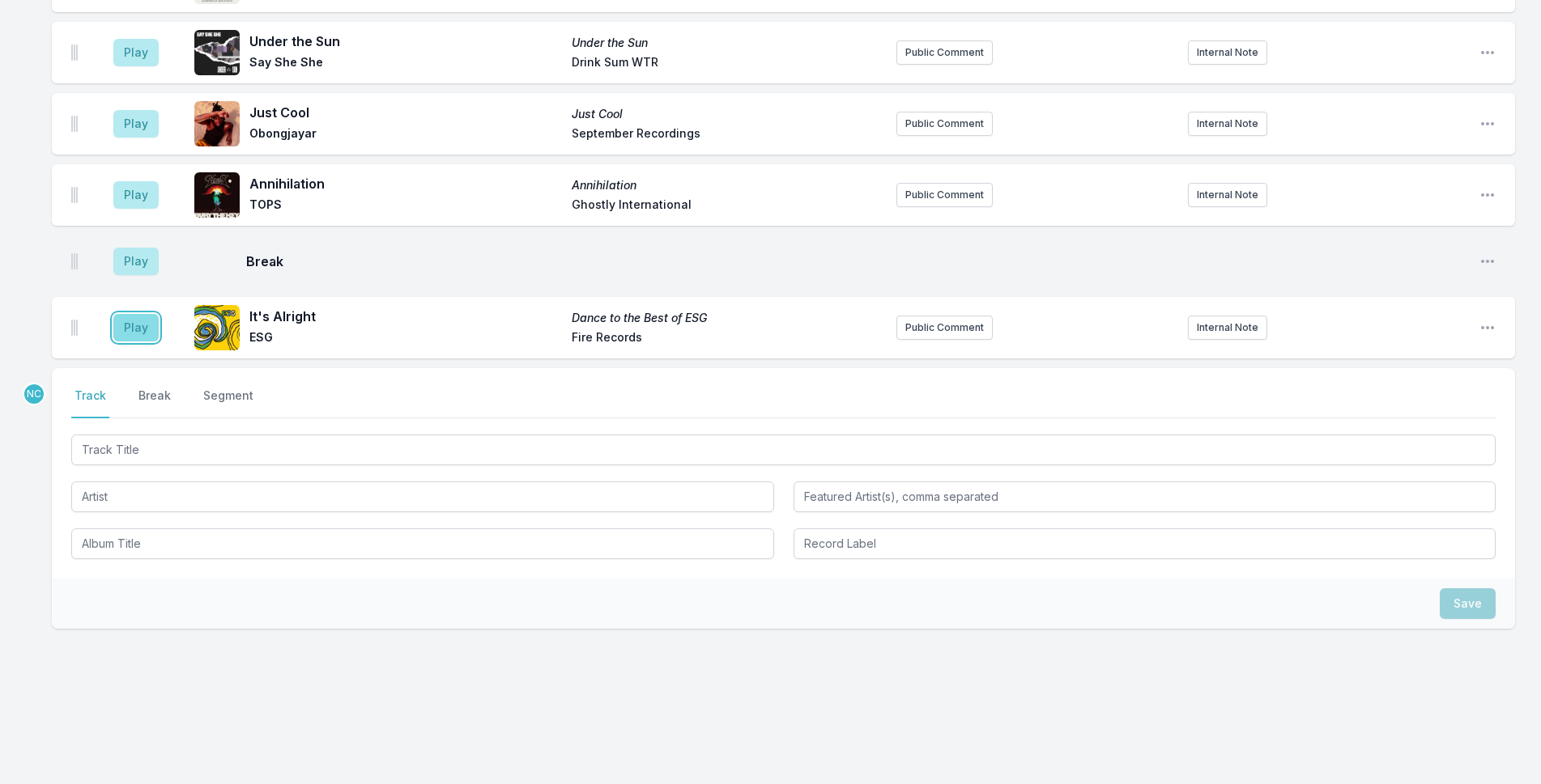
click at [138, 318] on button "Play" at bounding box center [136, 328] width 46 height 27
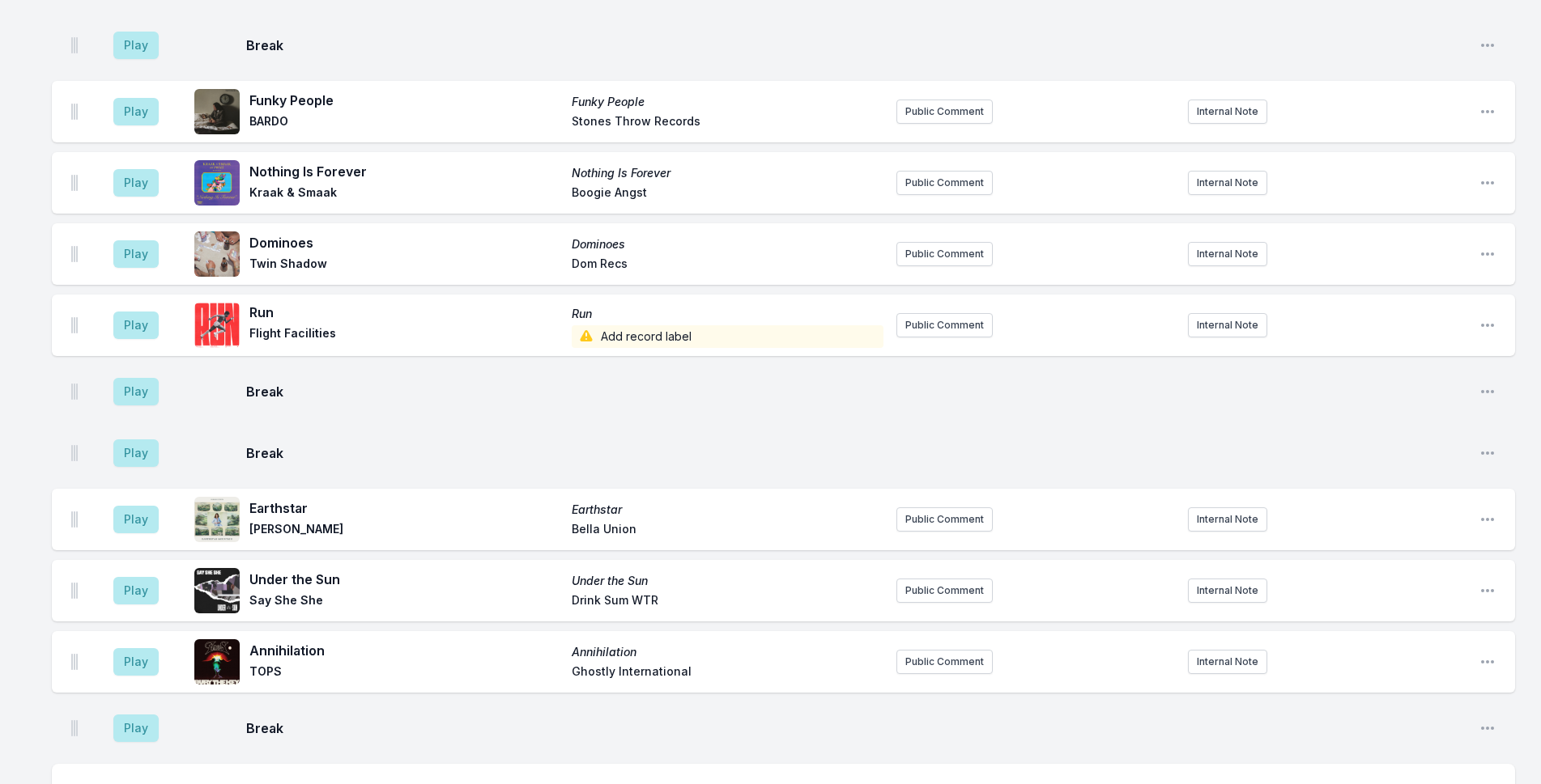
scroll to position [2863, 0]
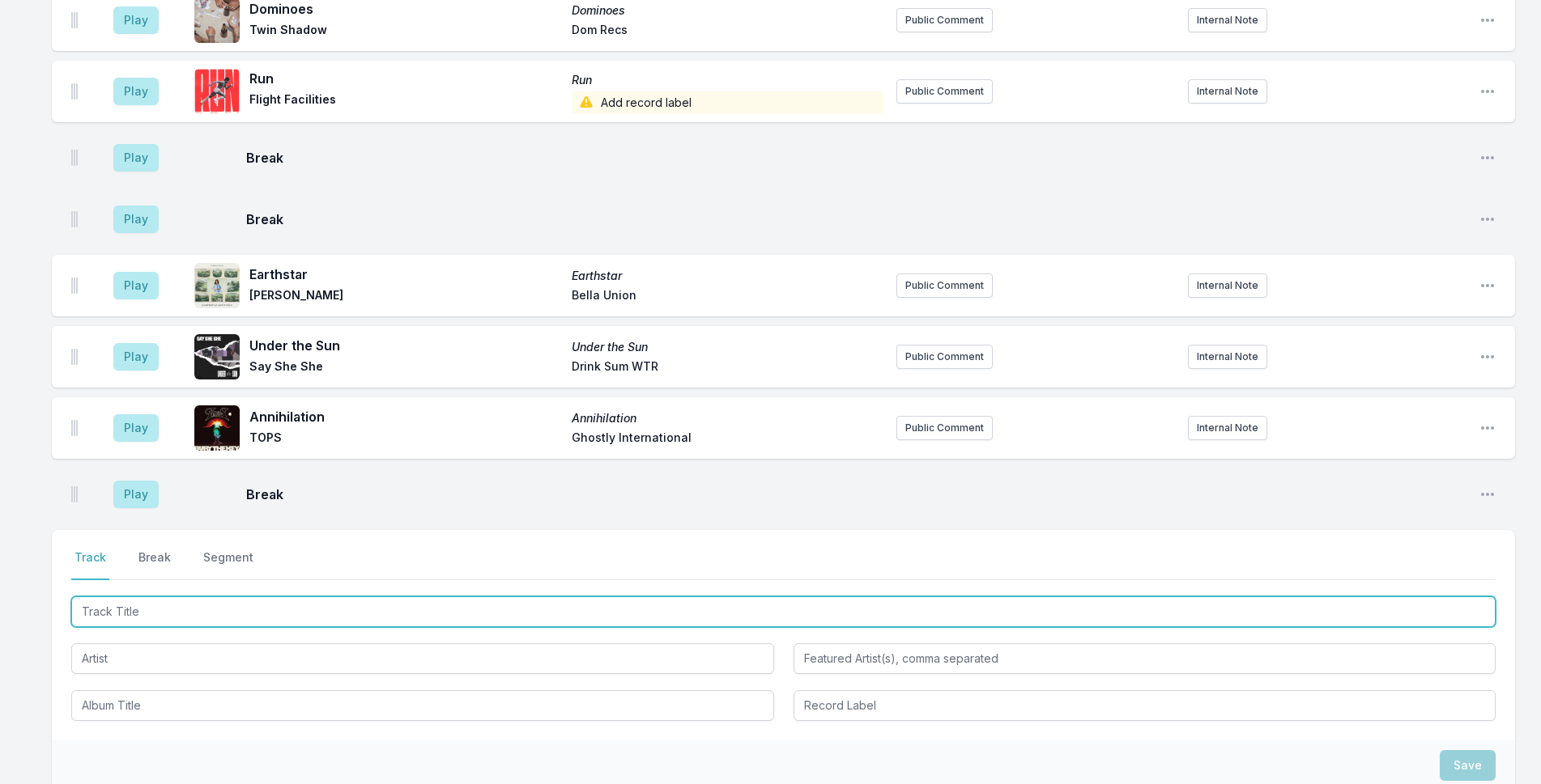
click at [135, 623] on input "Track Title" at bounding box center [783, 612] width 1424 height 31
type input "[PERSON_NAME]"
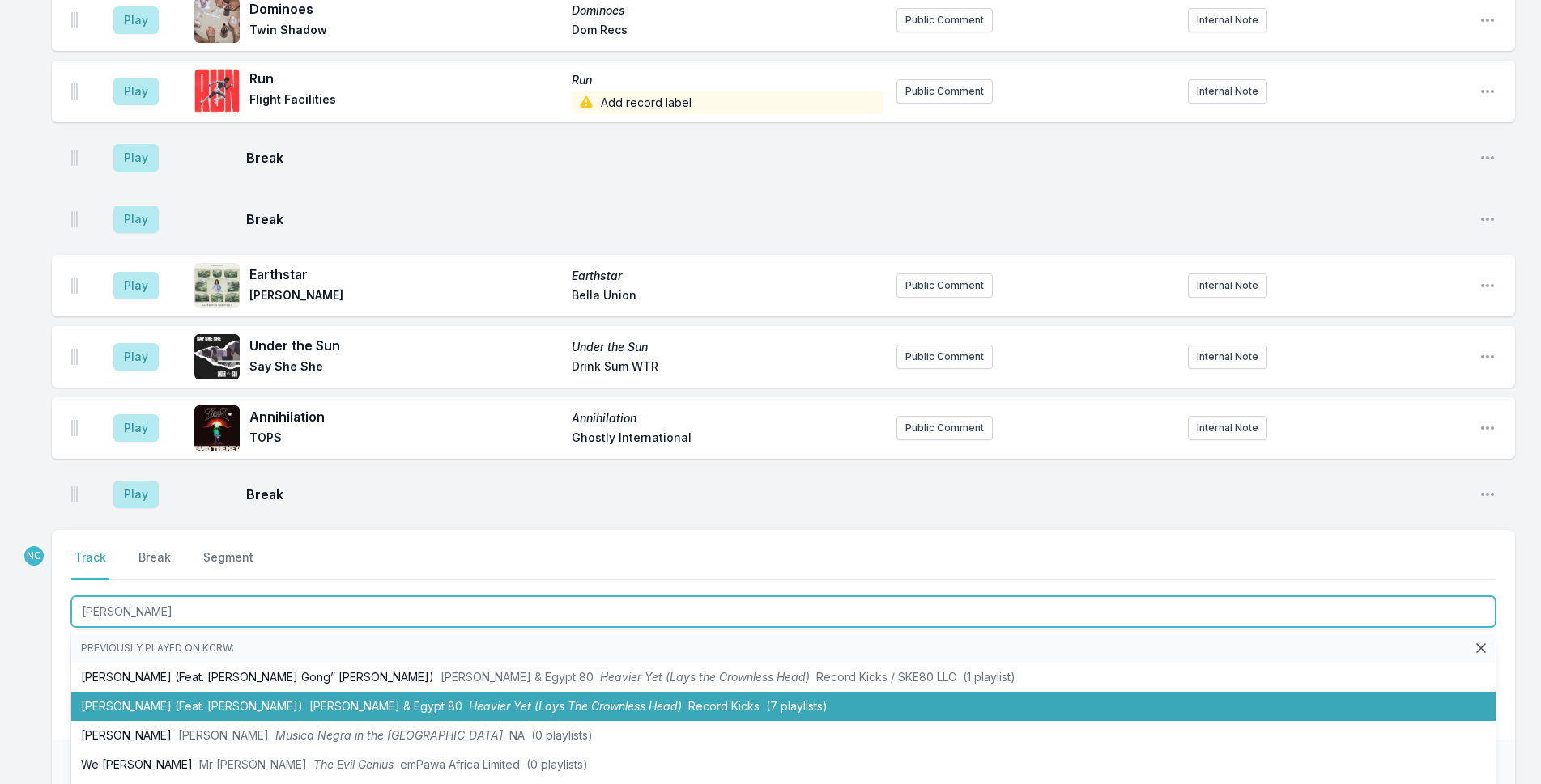
click at [244, 698] on li "[PERSON_NAME] (Feat. [PERSON_NAME]) [PERSON_NAME] & Egypt 80 Heavier Yet (Lays …" at bounding box center [783, 707] width 1424 height 29
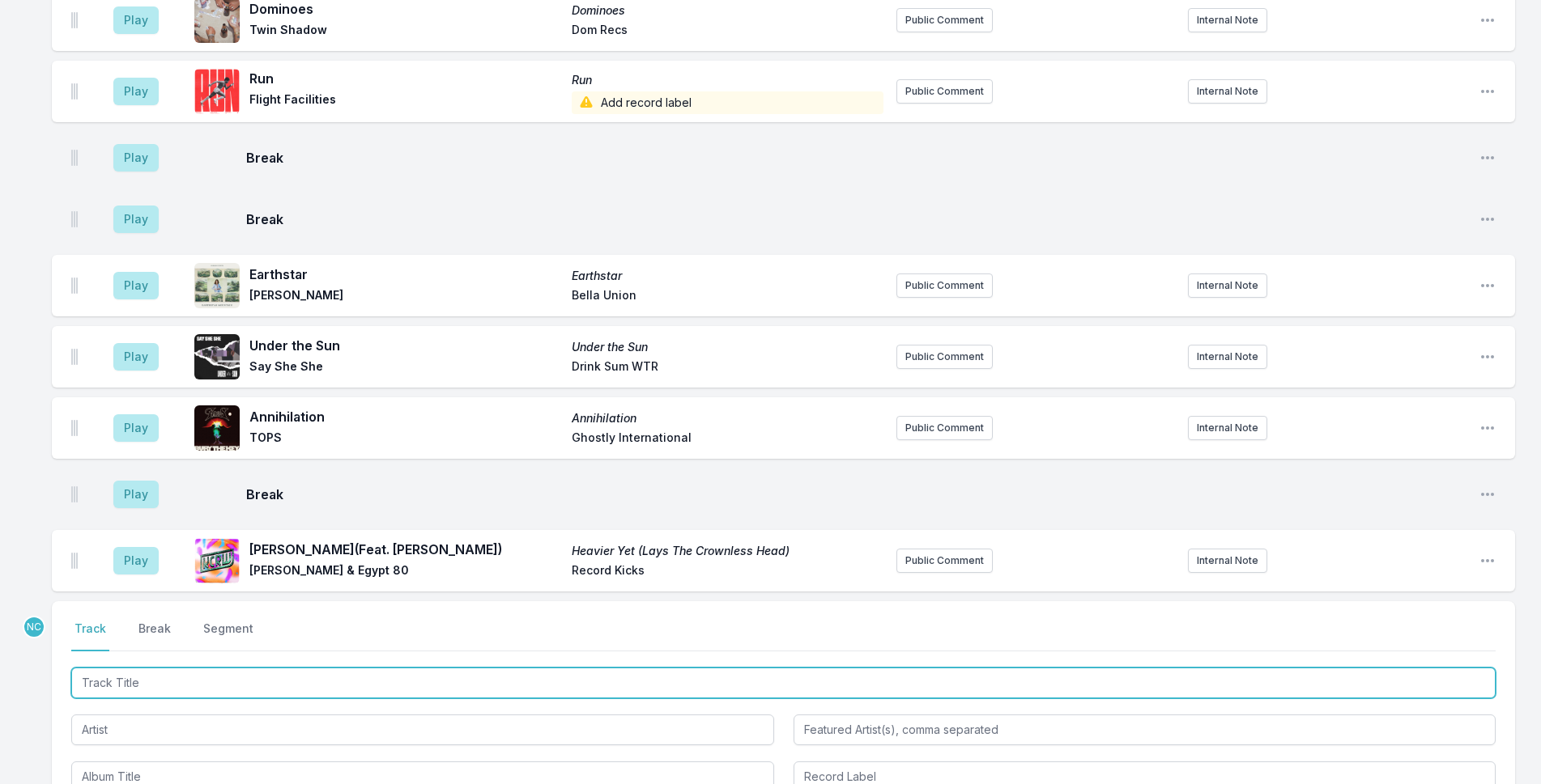
scroll to position [2934, 0]
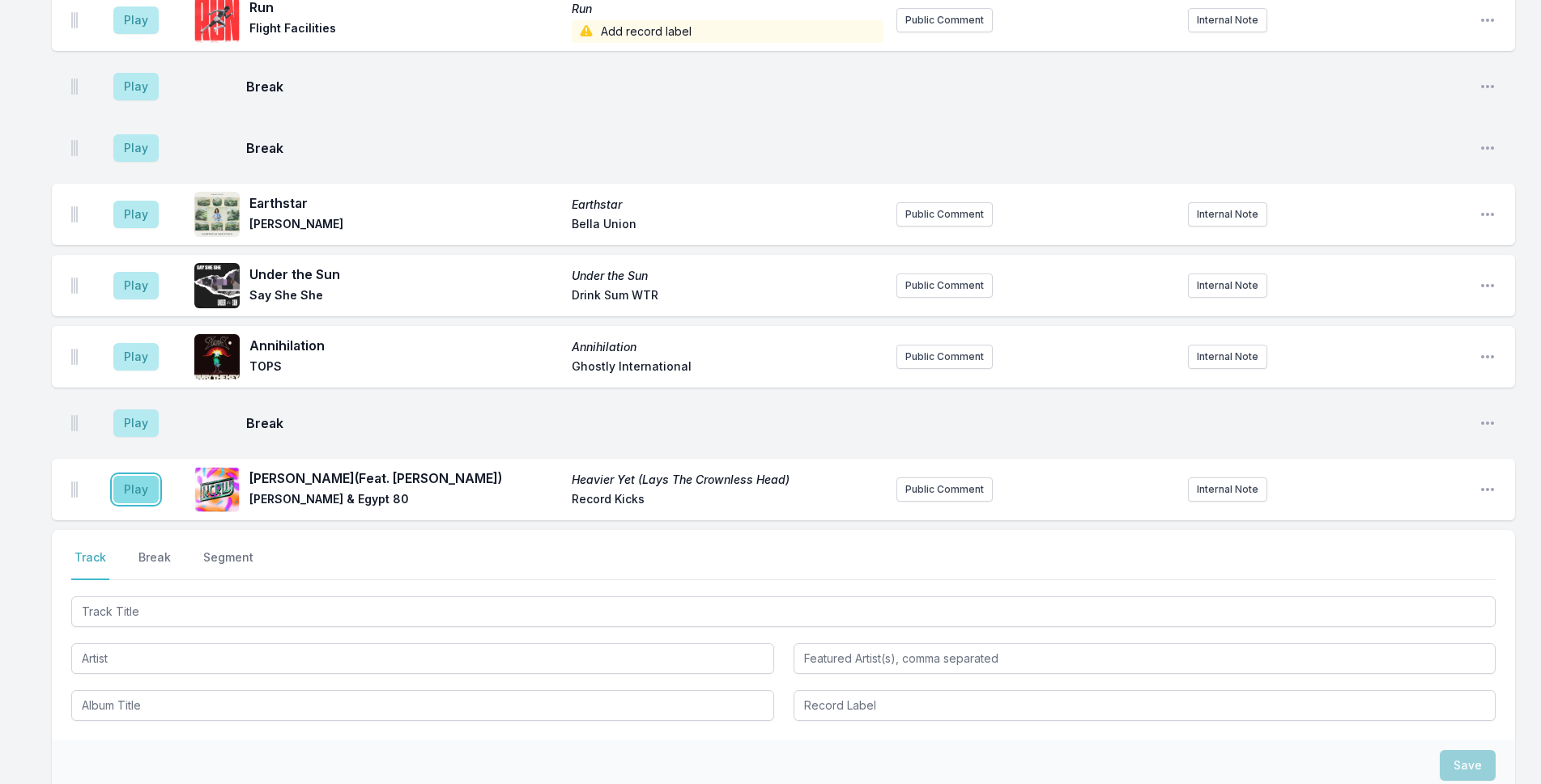
click at [142, 492] on button "Play" at bounding box center [136, 490] width 46 height 27
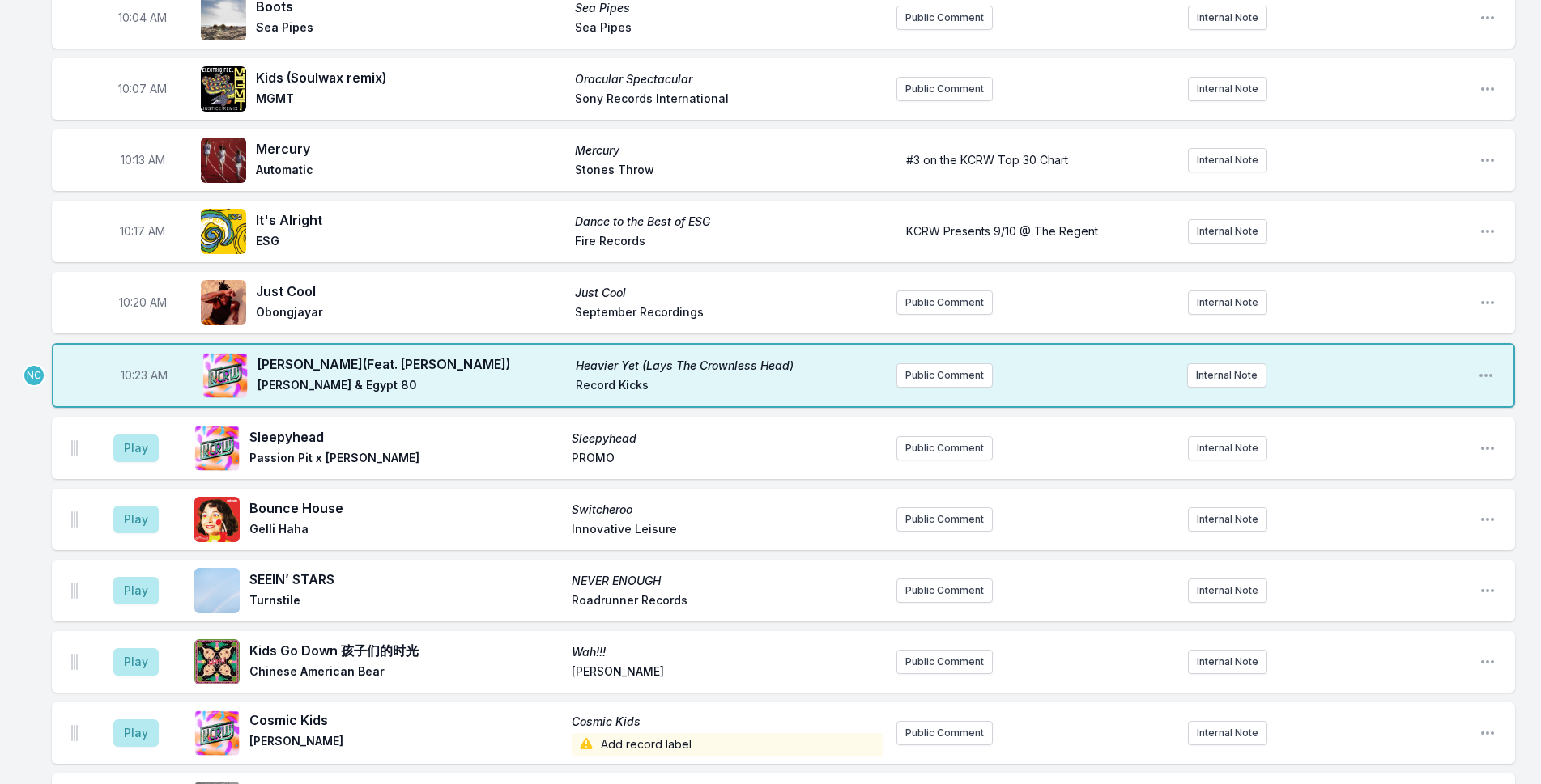
scroll to position [1801, 0]
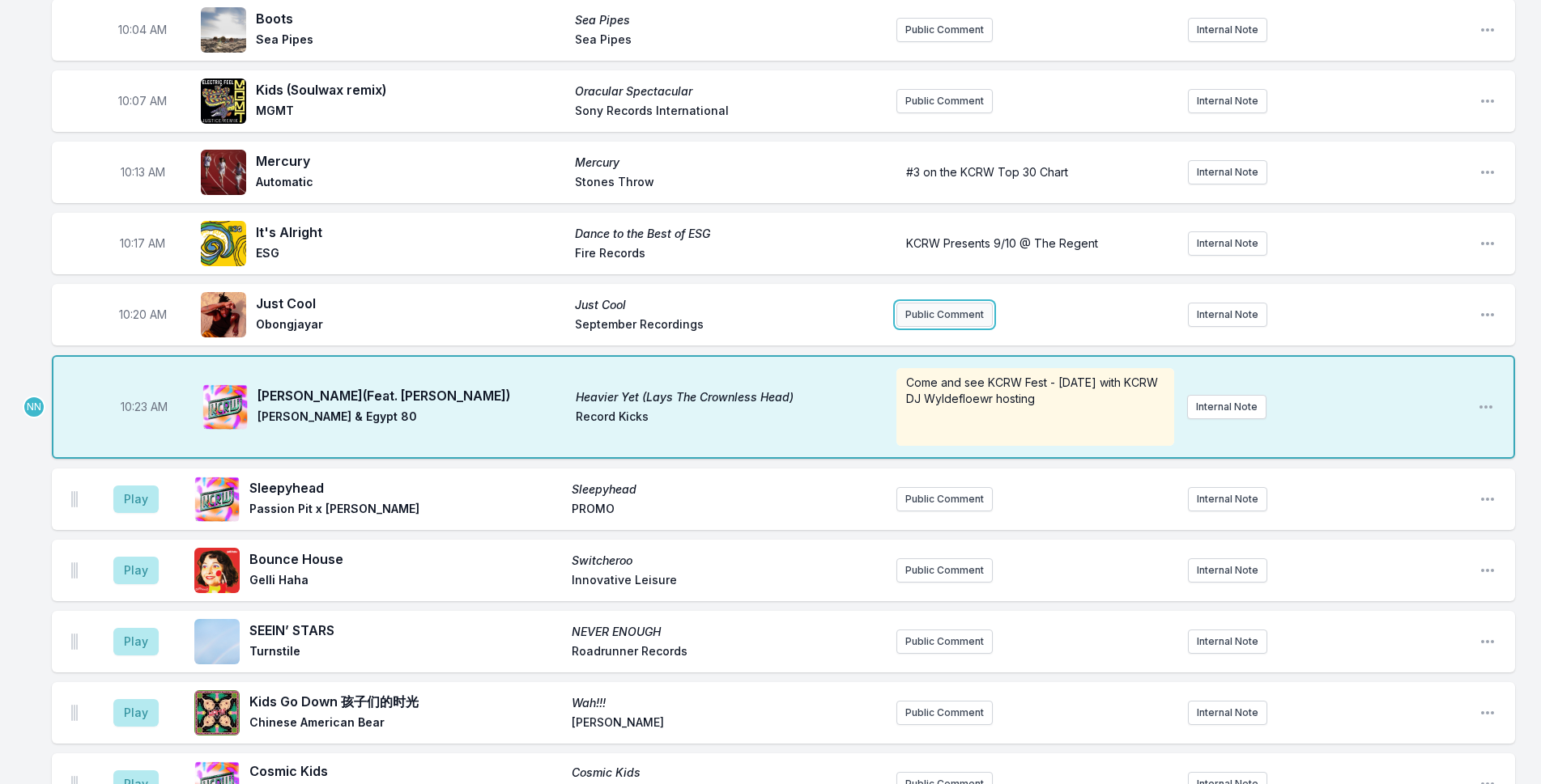
click at [949, 318] on button "Public Comment" at bounding box center [944, 314] width 97 height 25
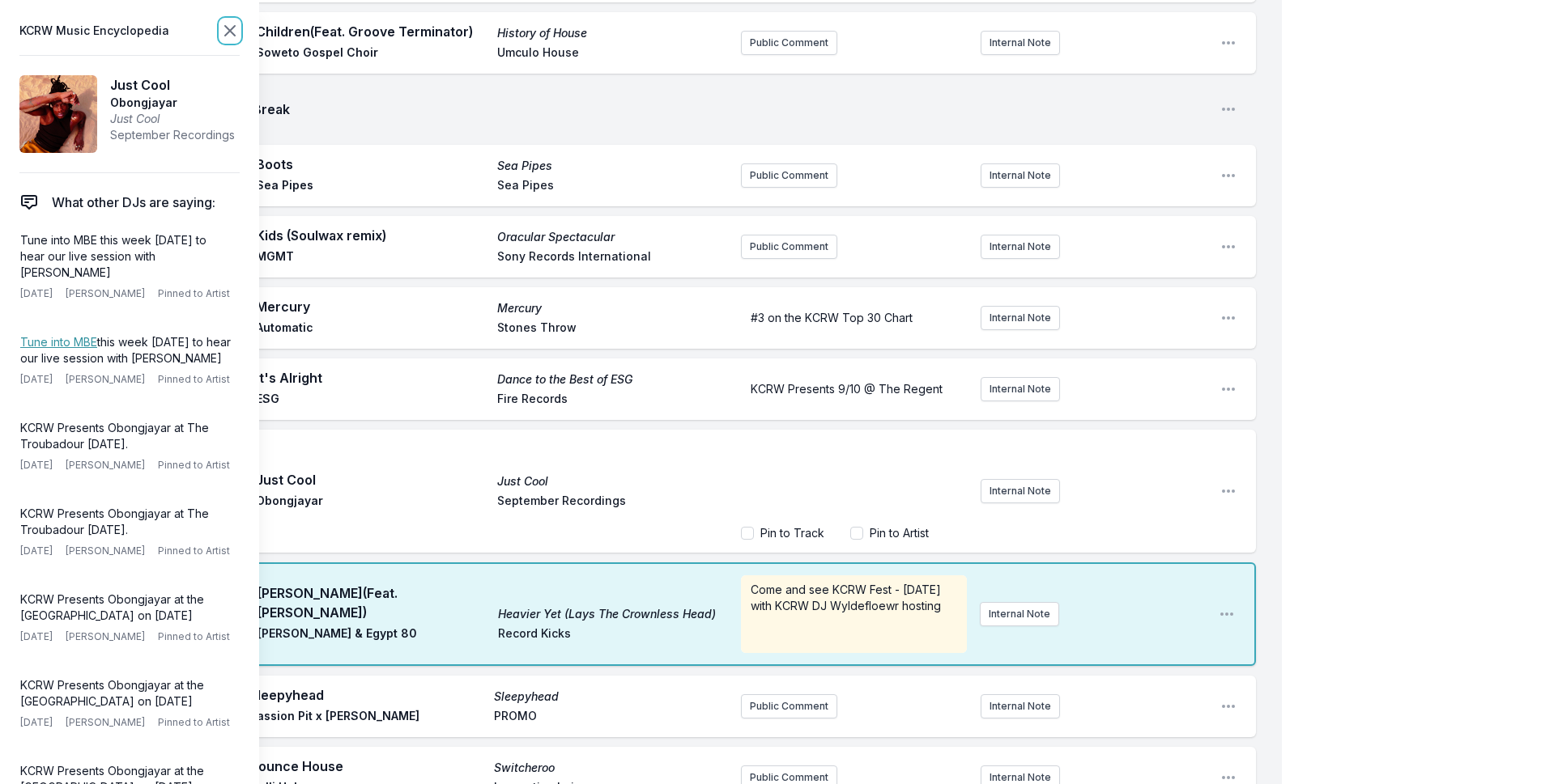
click at [223, 35] on icon at bounding box center [230, 30] width 19 height 19
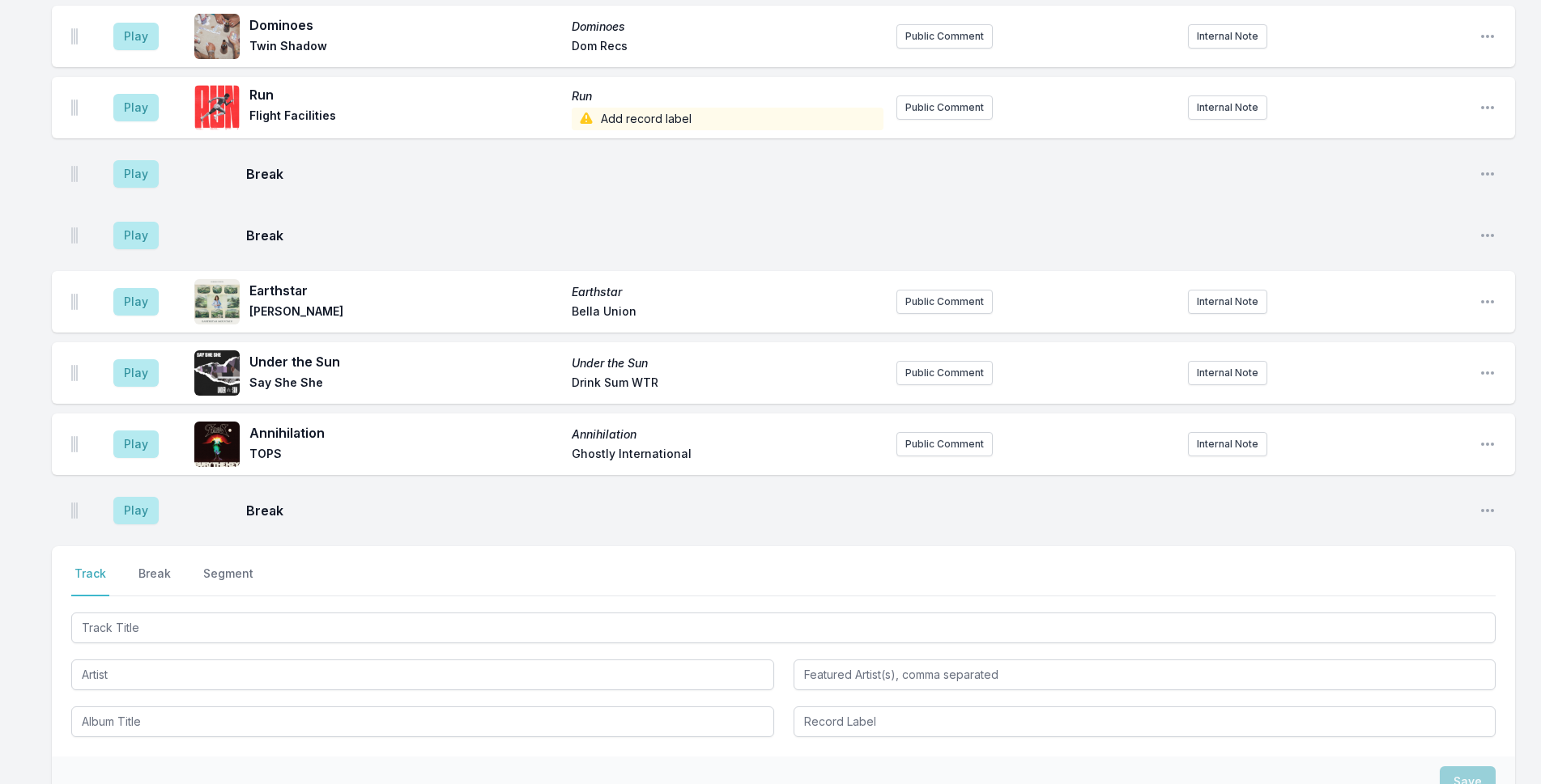
scroll to position [3167, 0]
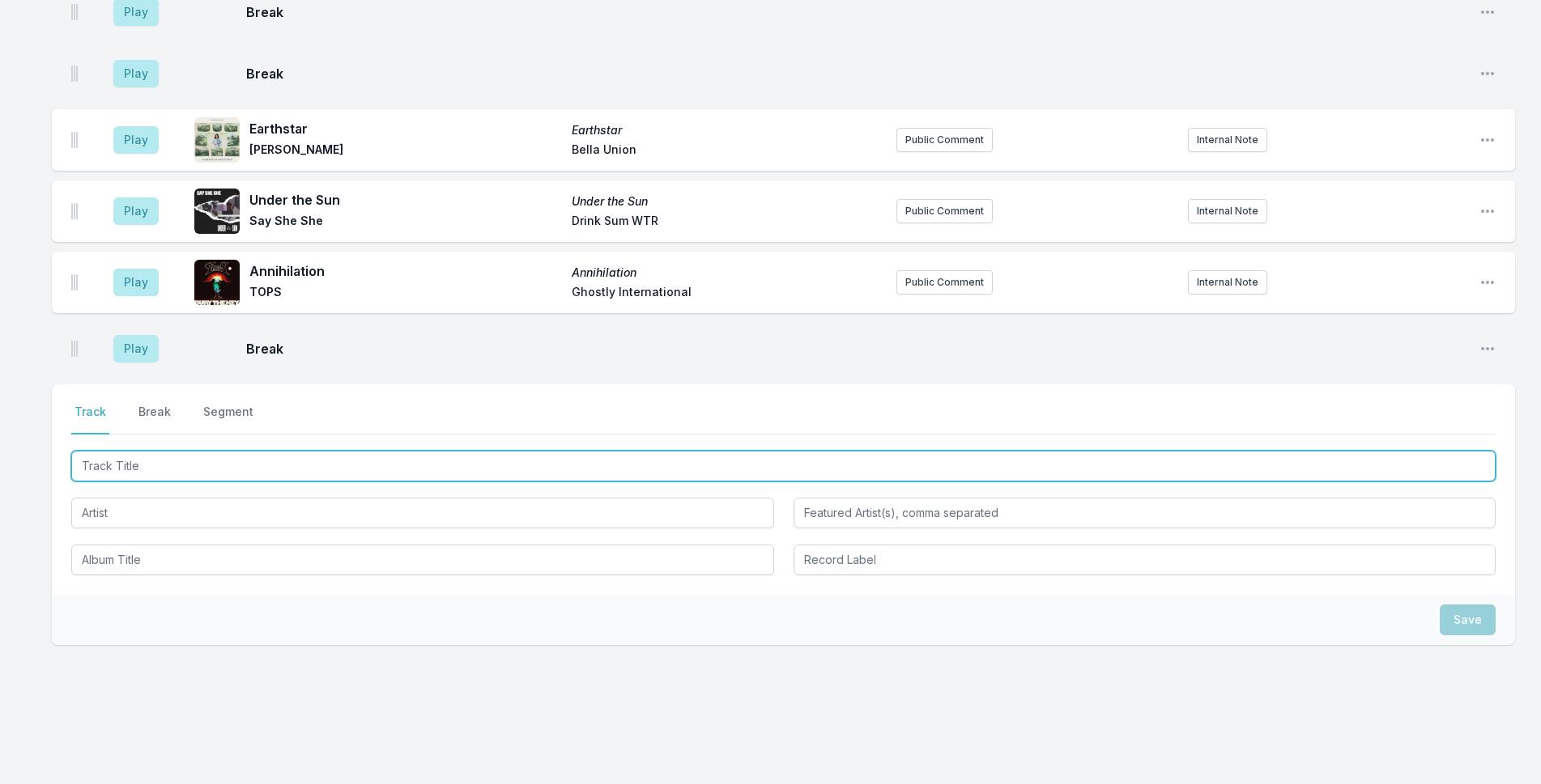
drag, startPoint x: 97, startPoint y: 448, endPoint x: 106, endPoint y: 449, distance: 9.1
click at [97, 451] on input "Track Title" at bounding box center [783, 466] width 1424 height 31
type input "Nothing is Forever"
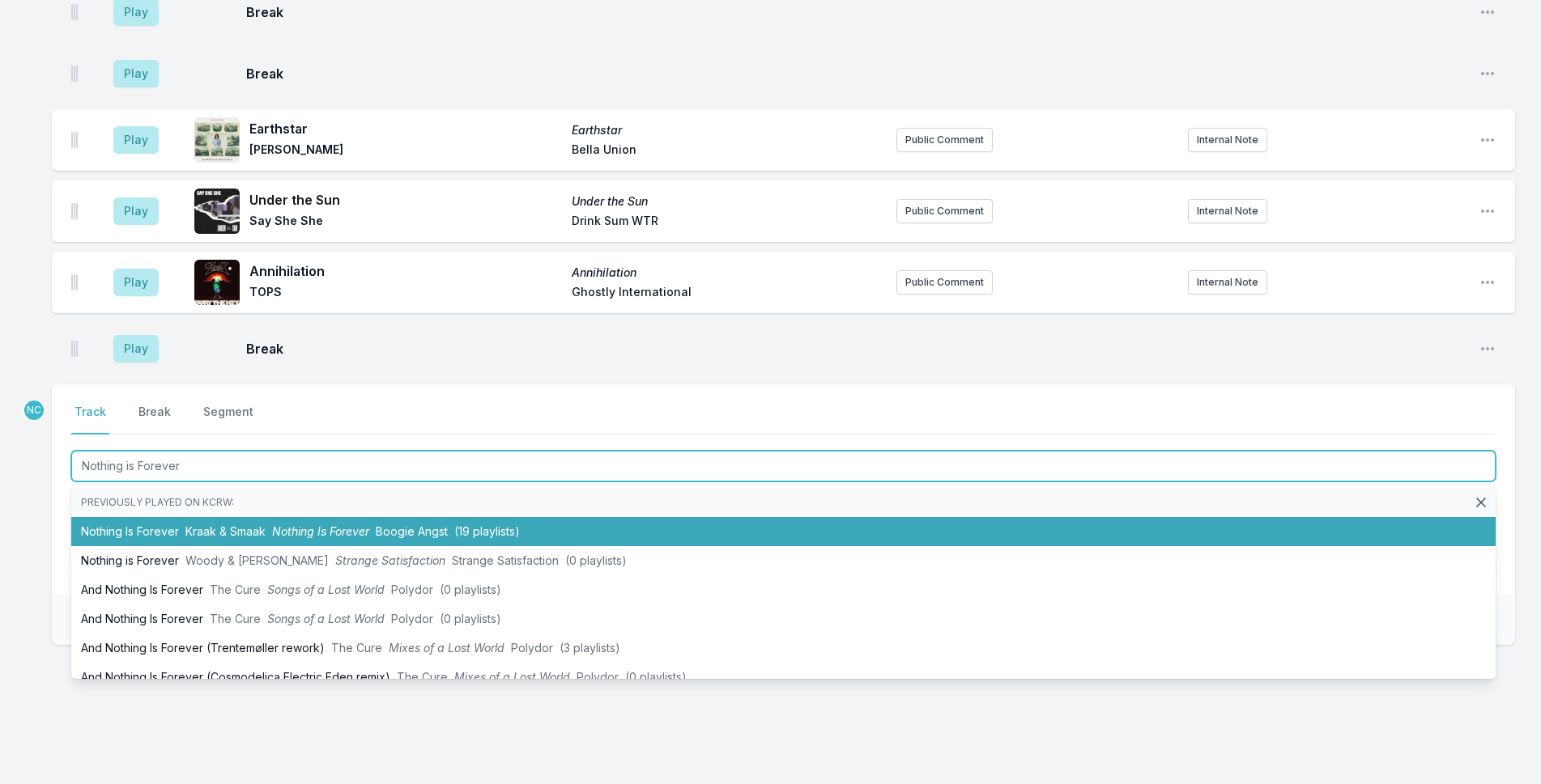
click at [220, 524] on span "Kraak & Smaak" at bounding box center [226, 531] width 80 height 14
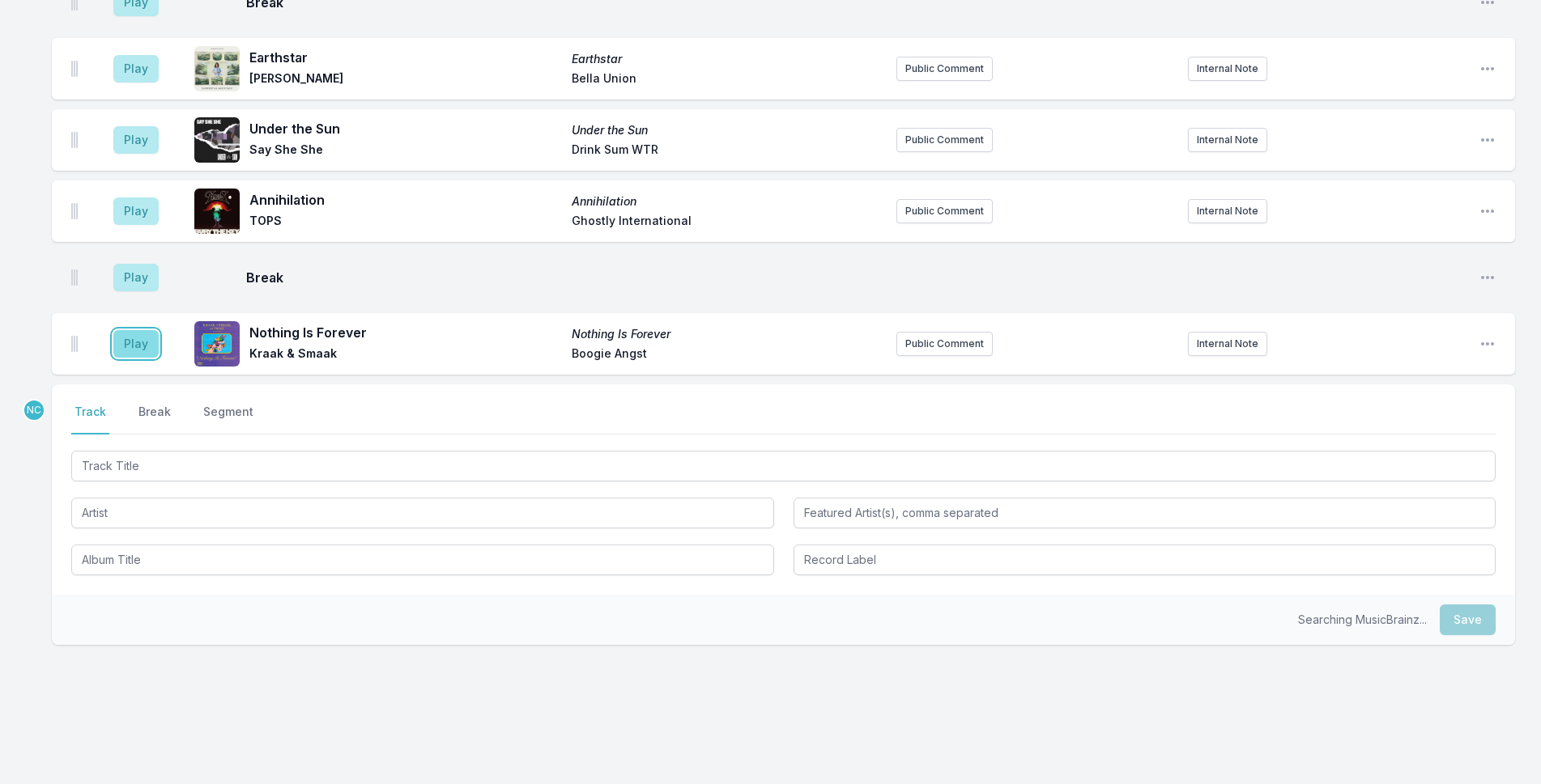
click at [137, 331] on button "Play" at bounding box center [136, 344] width 46 height 27
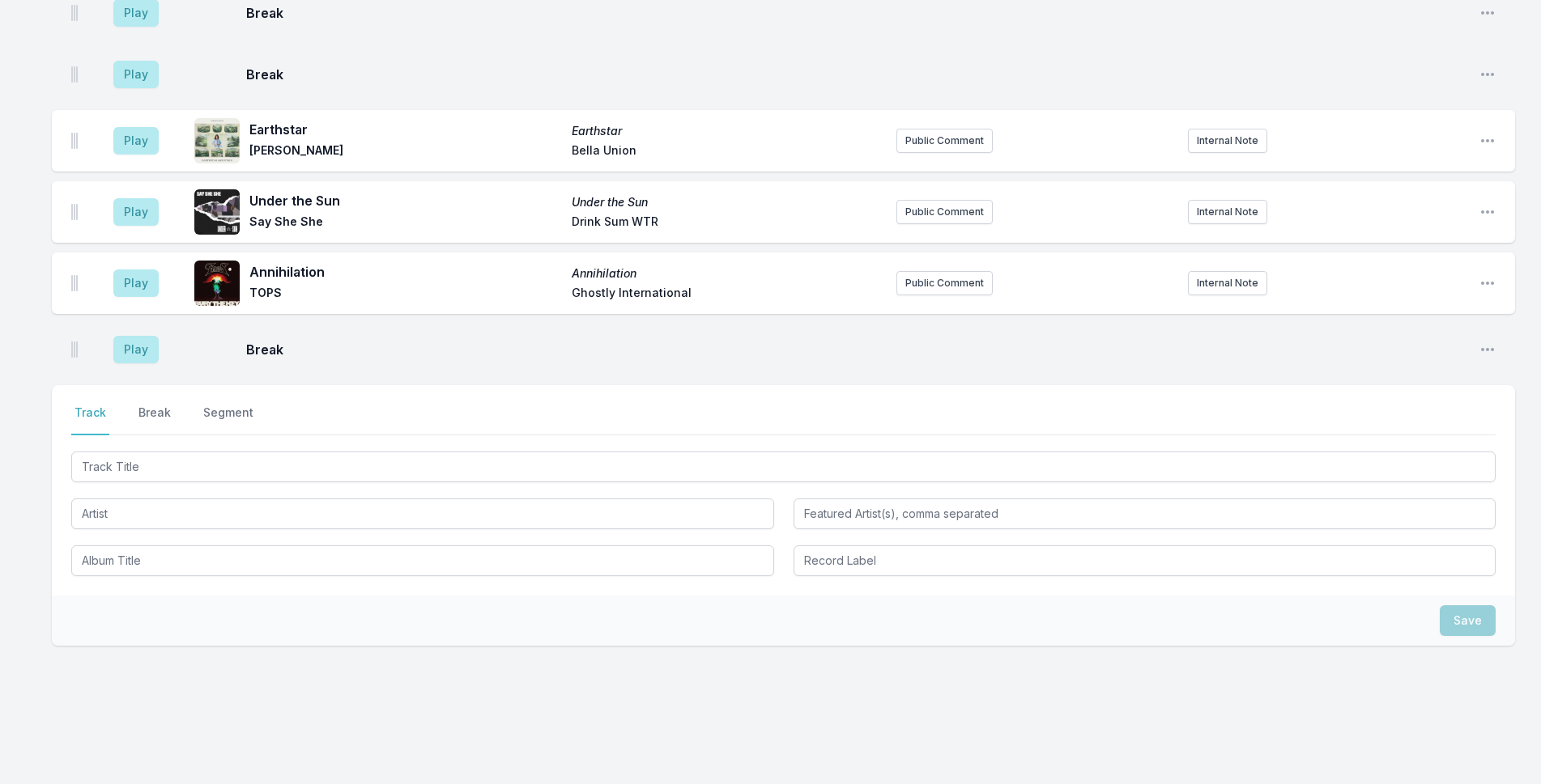
scroll to position [3261, 0]
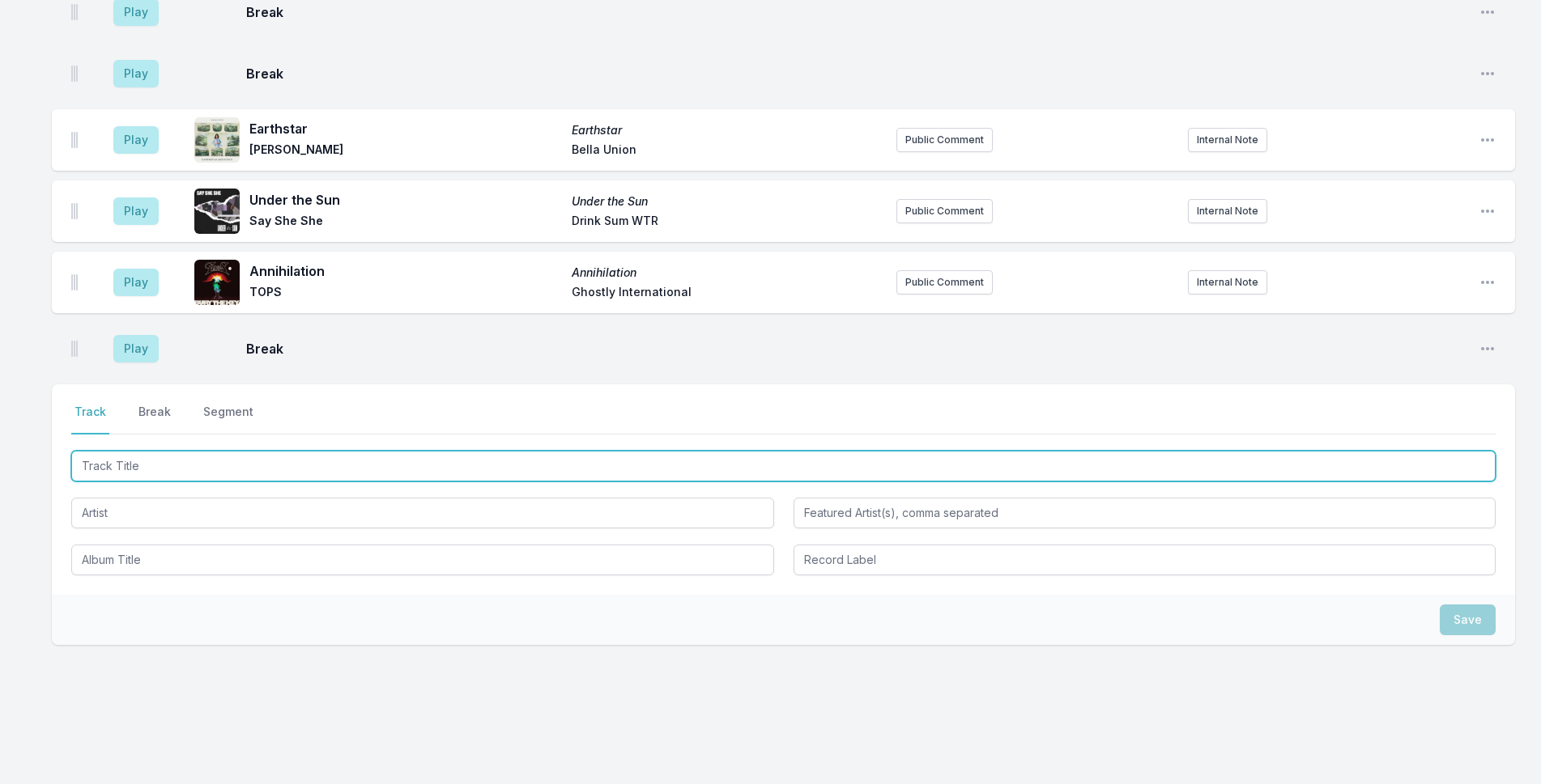
click at [147, 458] on input "Track Title" at bounding box center [783, 466] width 1424 height 31
type input "Harvest Moon"
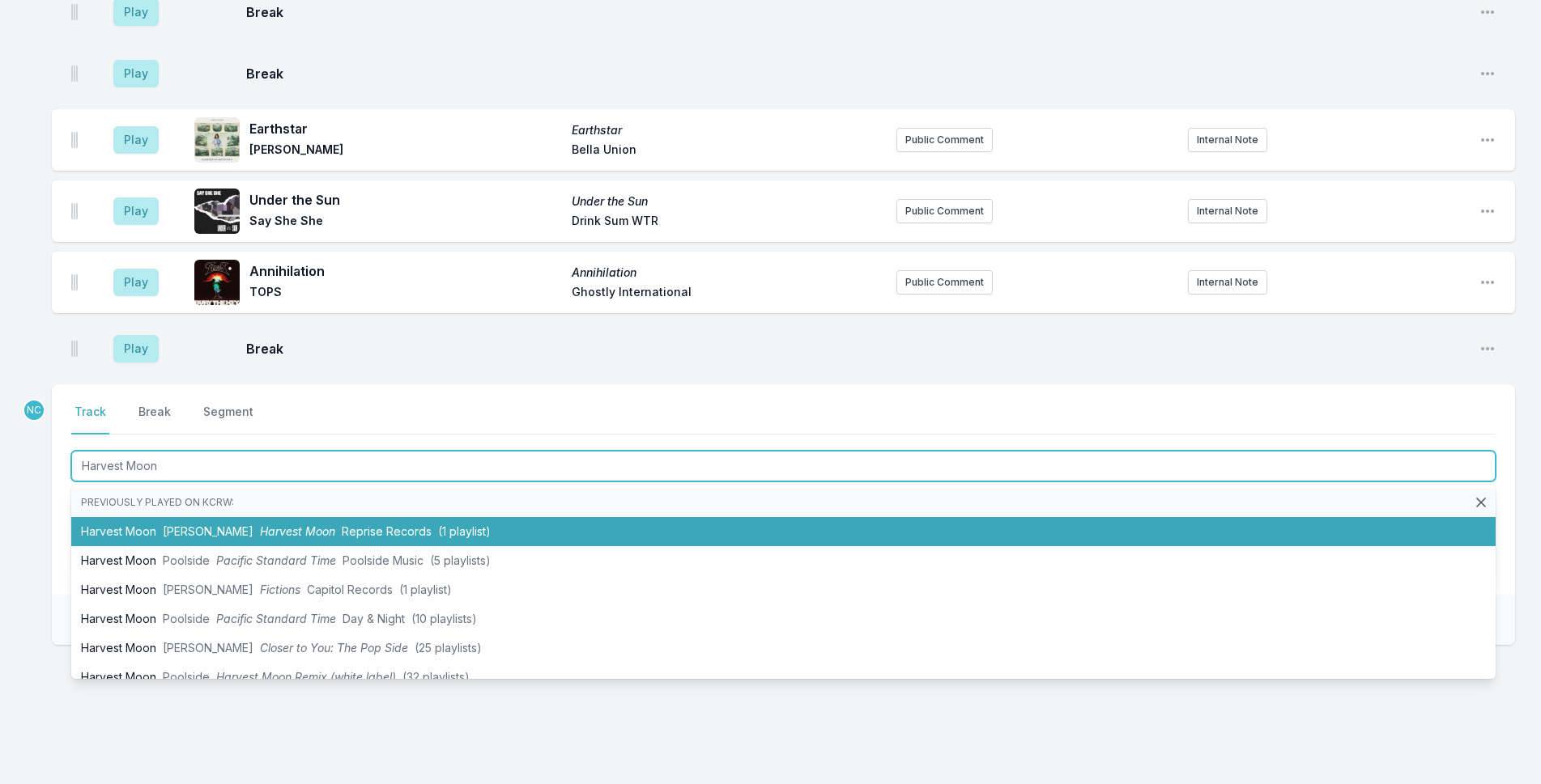
click at [169, 517] on li "Harvest Moon [PERSON_NAME] Harvest Moon Reprise Records (1 playlist)" at bounding box center [783, 532] width 1424 height 29
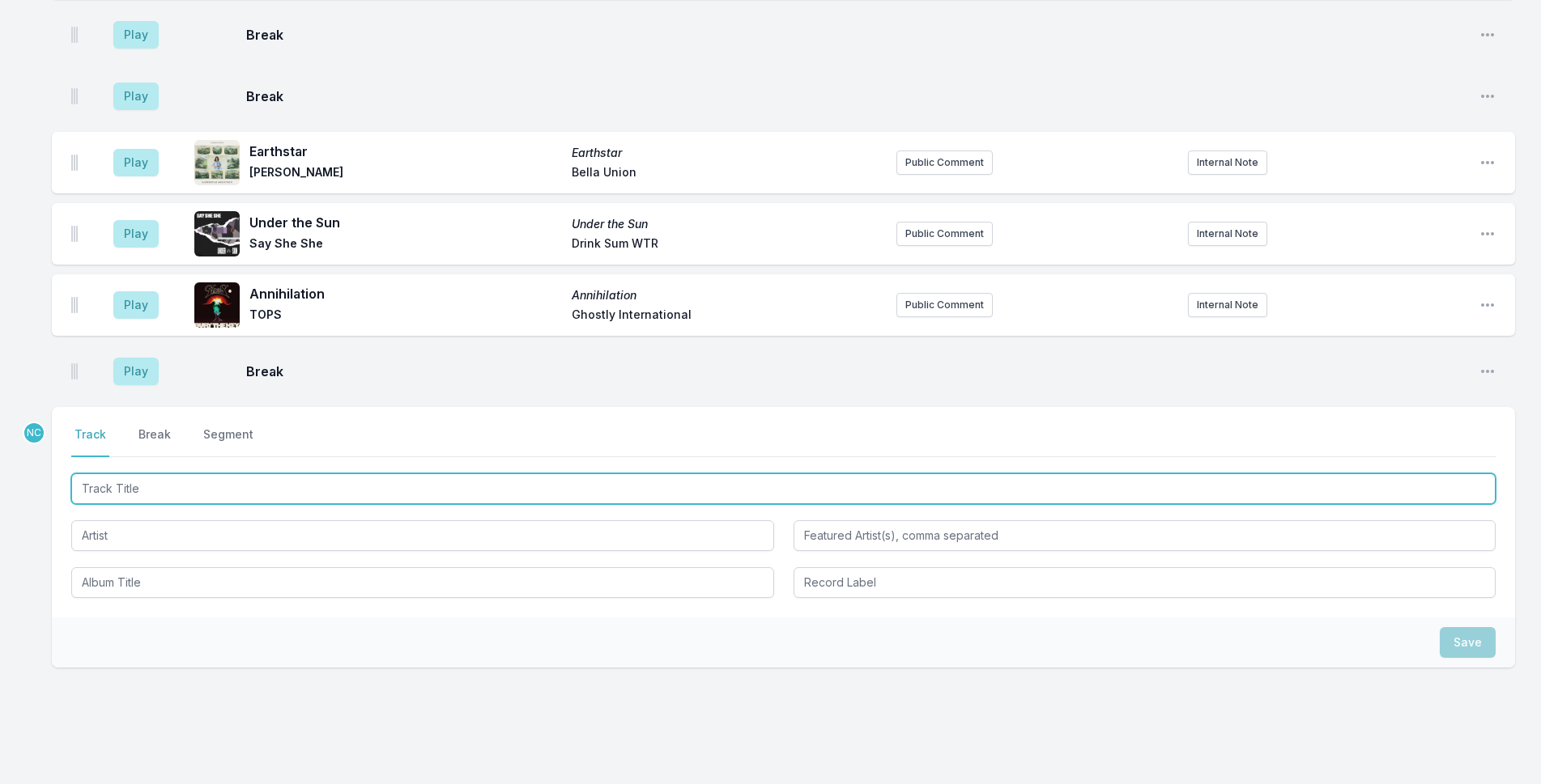
scroll to position [3219, 0]
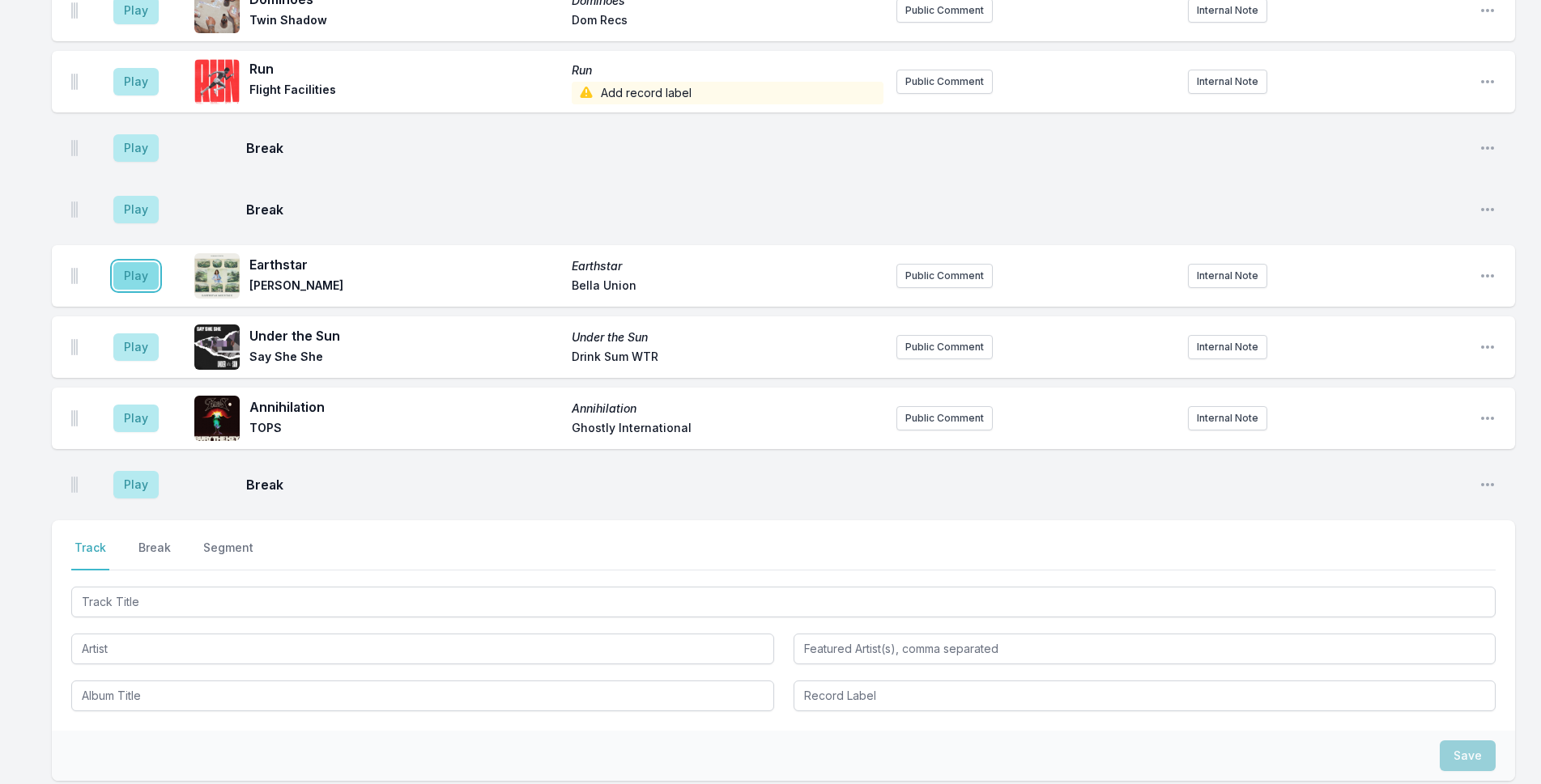
click at [153, 262] on button "Play" at bounding box center [136, 276] width 46 height 27
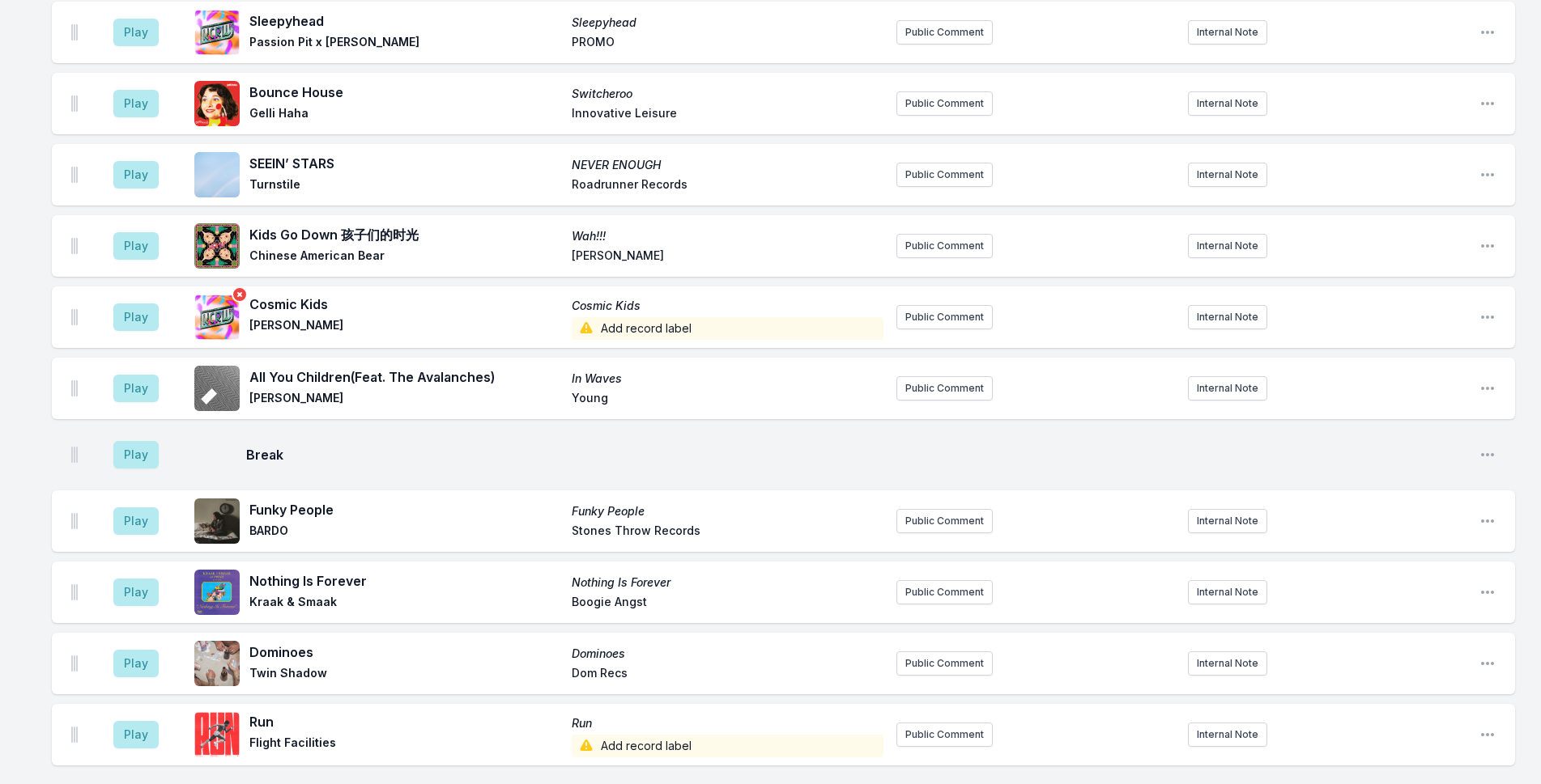
scroll to position [2734, 0]
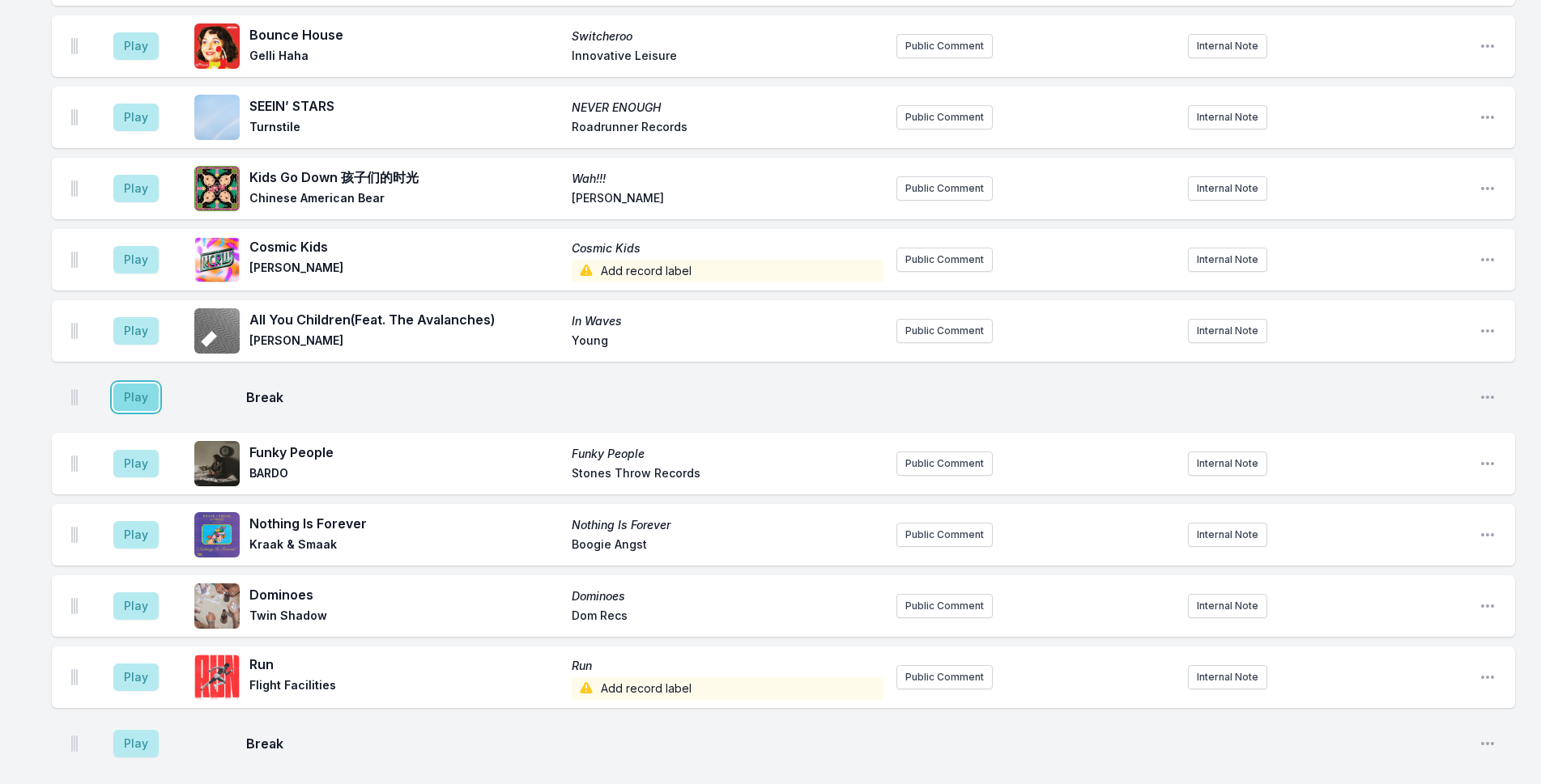
click at [128, 386] on button "Play" at bounding box center [136, 397] width 46 height 27
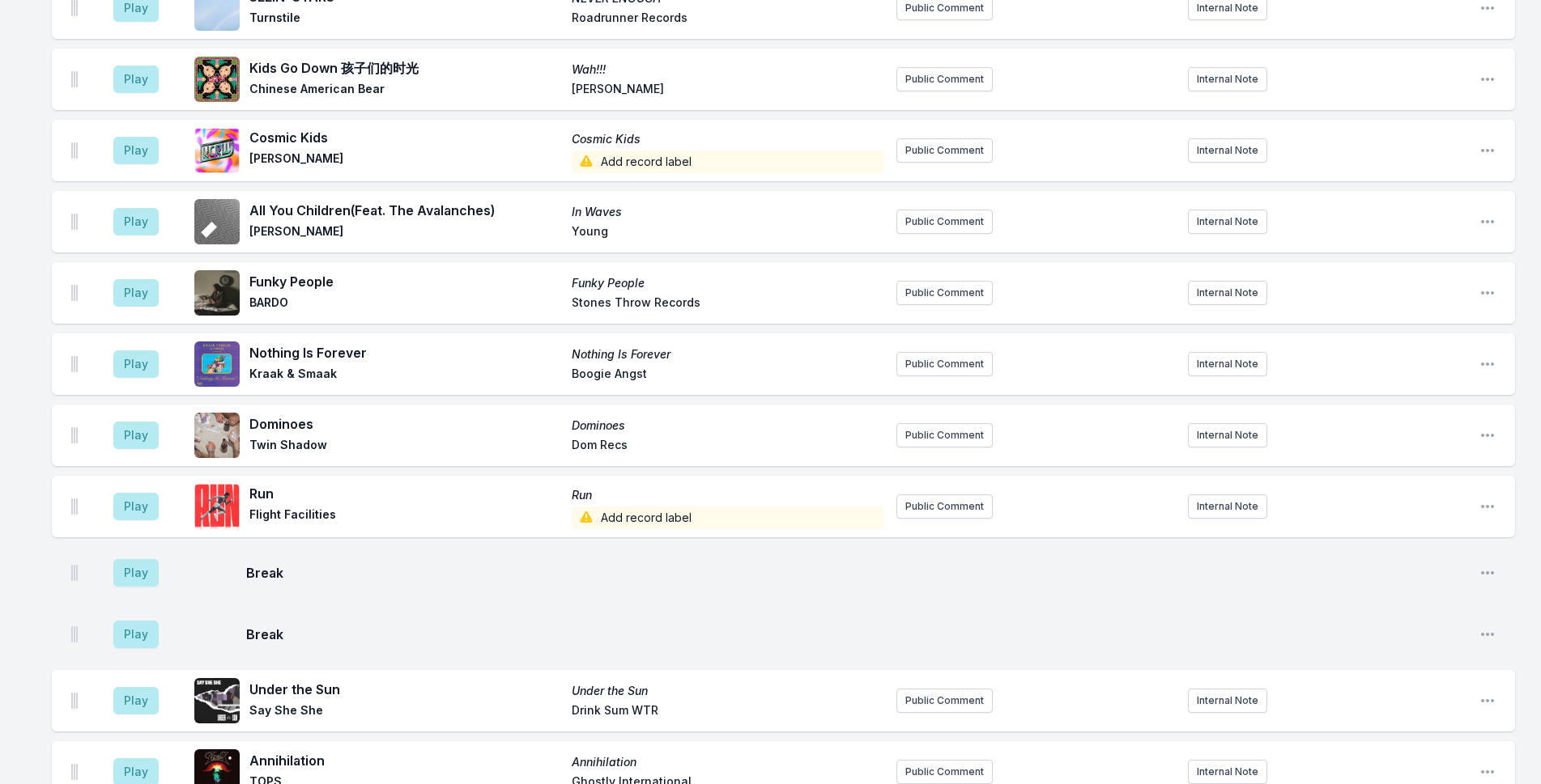
scroll to position [3138, 0]
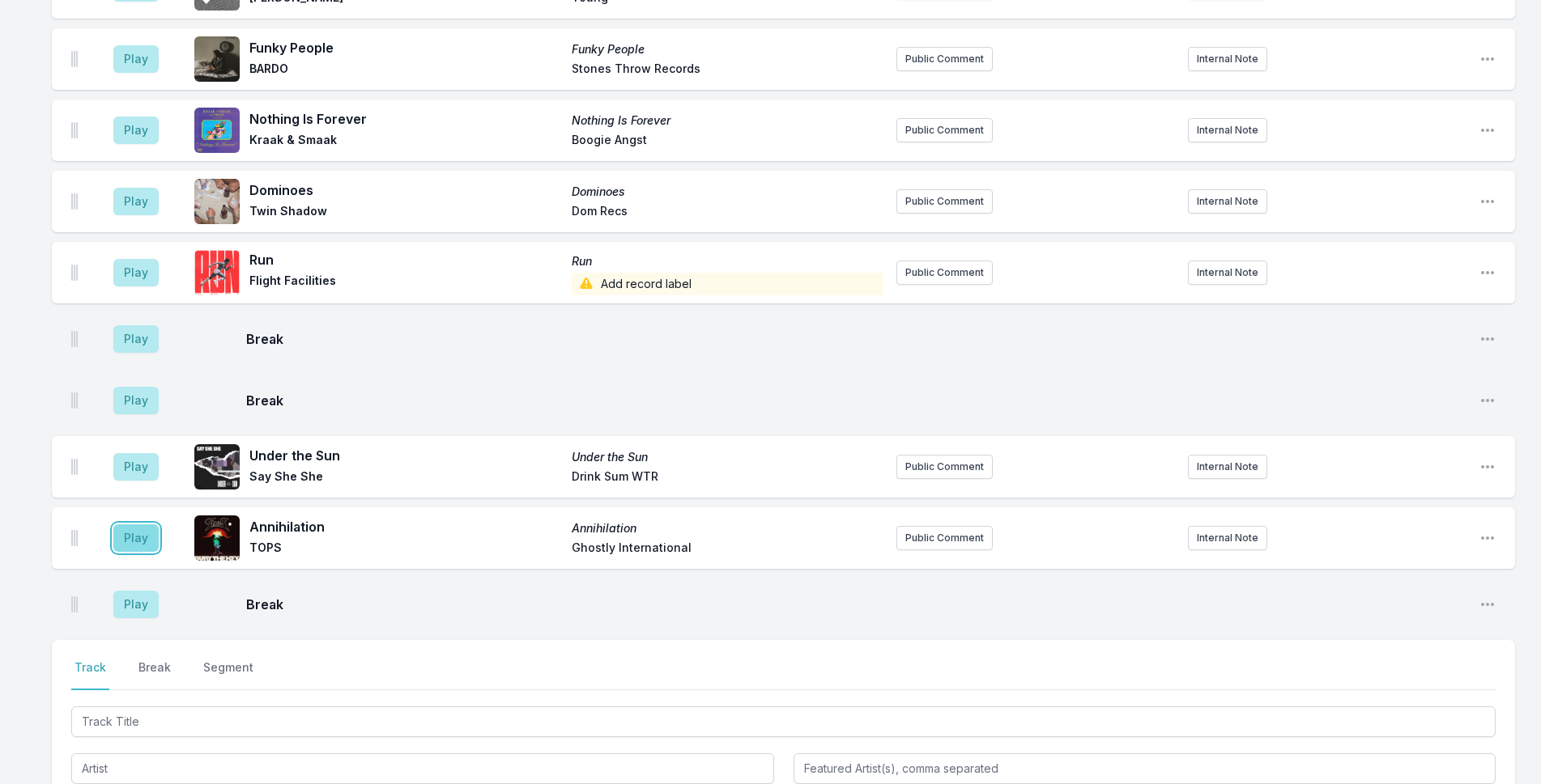
click at [148, 524] on button "Play" at bounding box center [136, 538] width 46 height 27
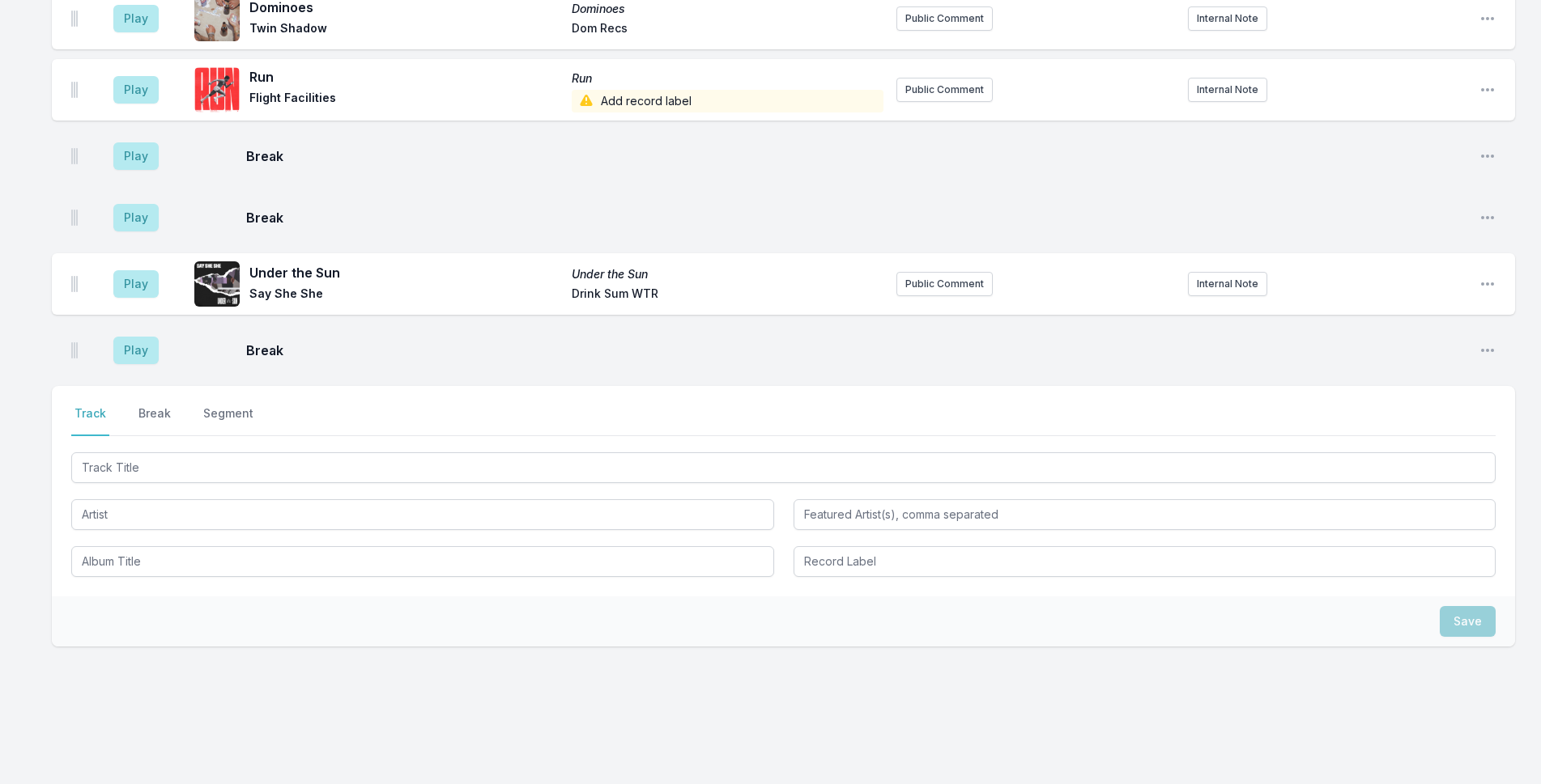
scroll to position [3394, 0]
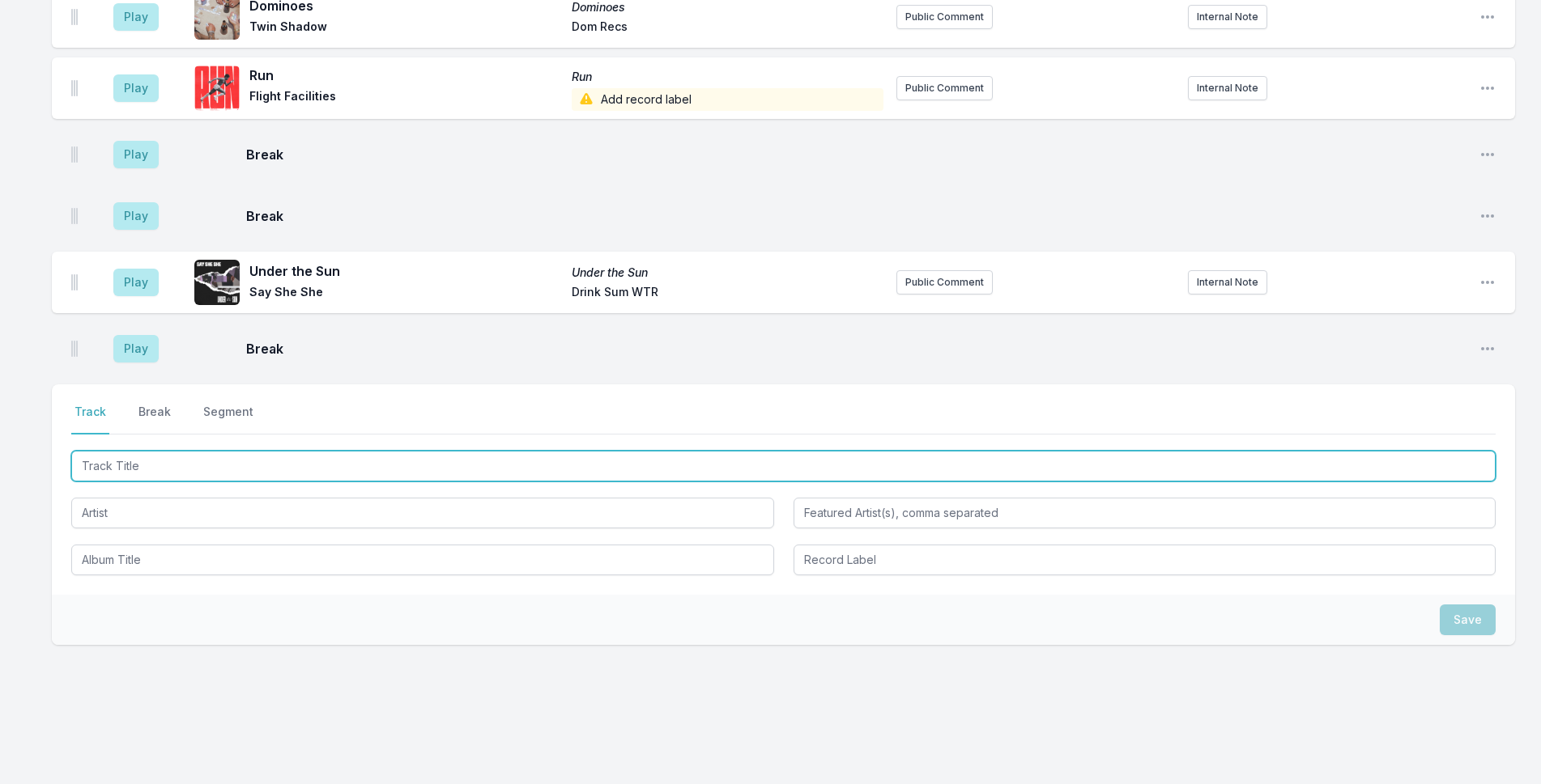
click at [168, 453] on input "Track Title" at bounding box center [783, 466] width 1424 height 31
type input "Spit"
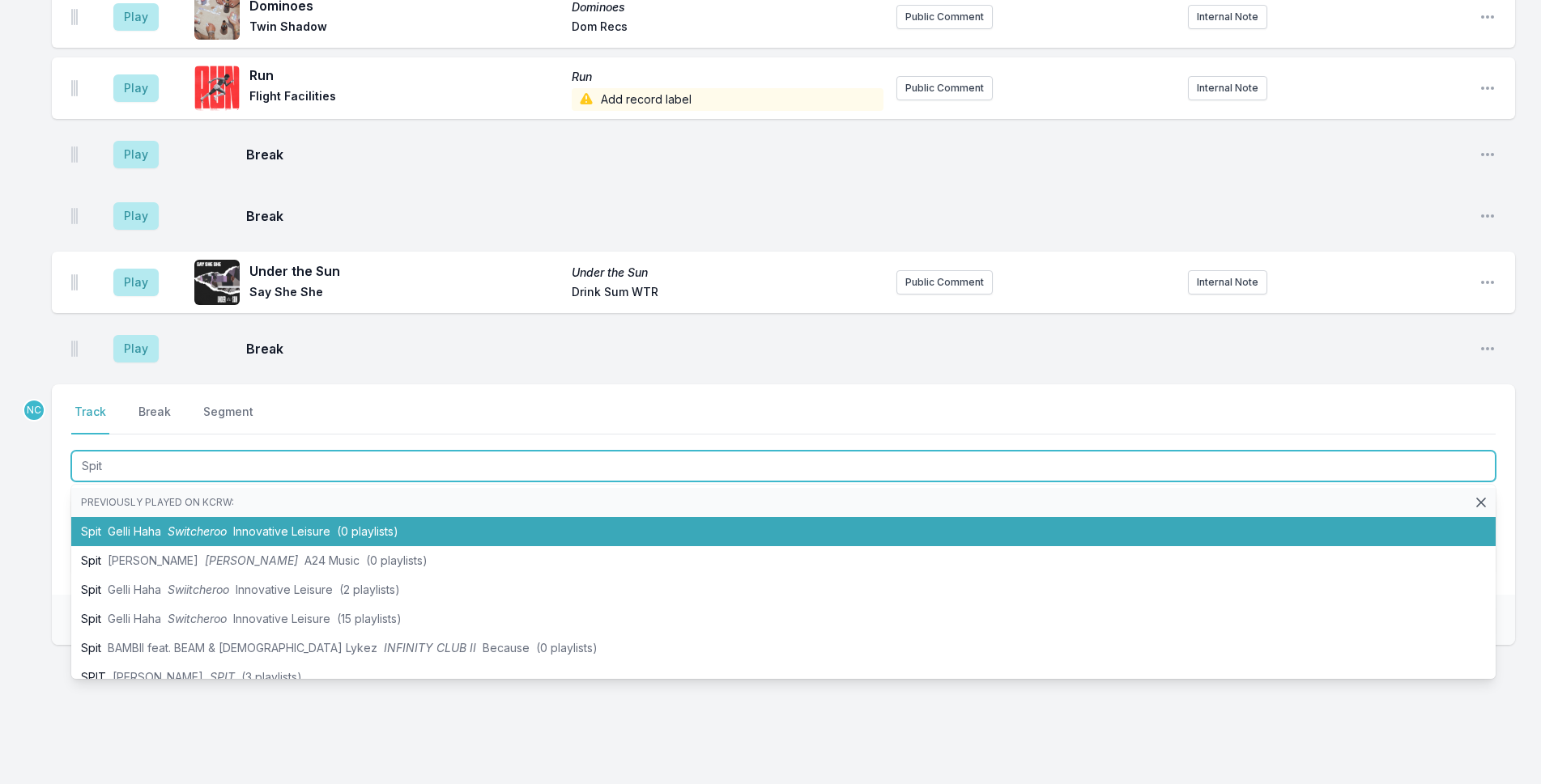
click at [175, 517] on li "Spit Gelli Haha Switcheroo Innovative Leisure (0 playlists)" at bounding box center [783, 532] width 1424 height 29
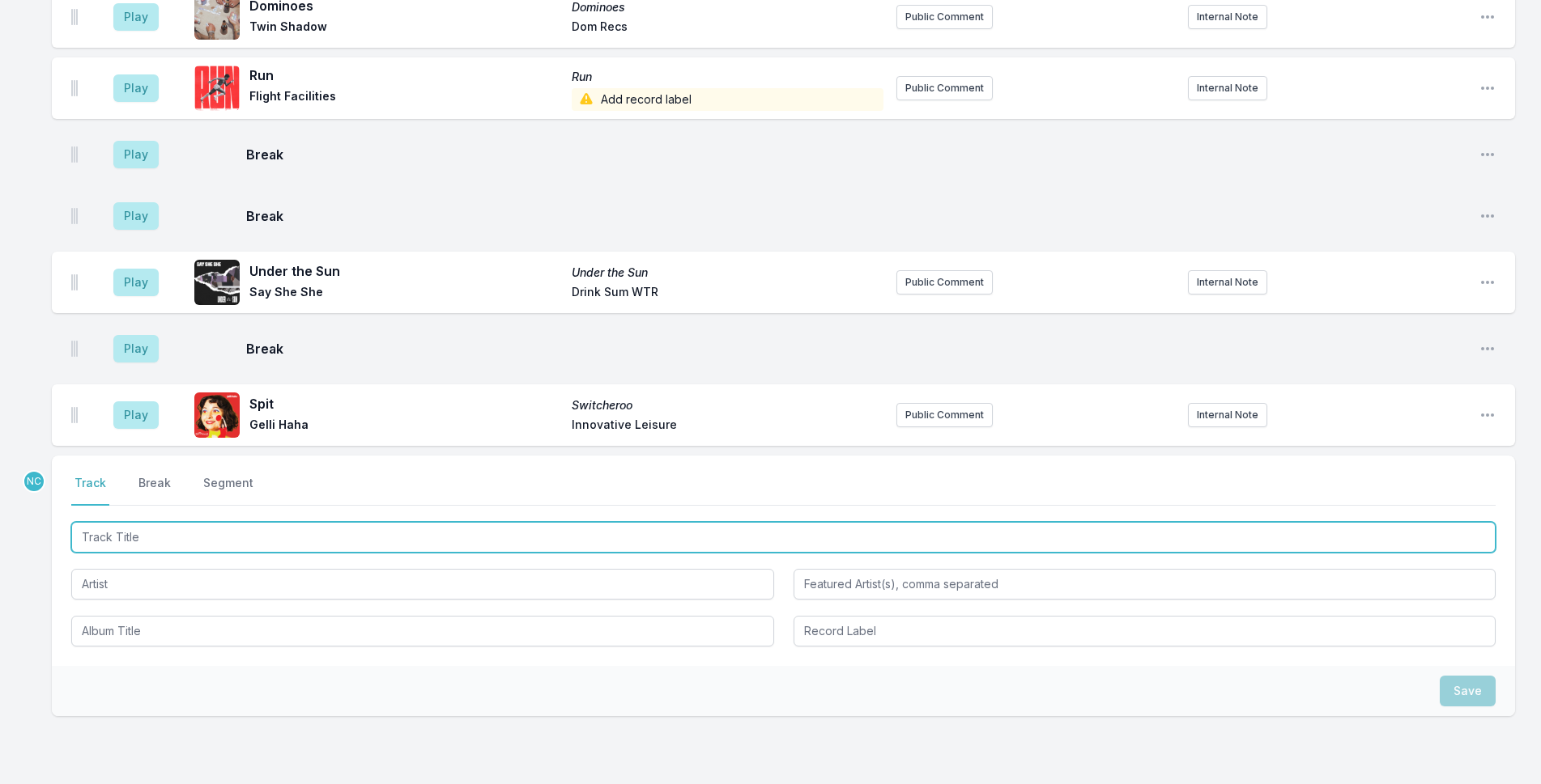
scroll to position [3465, 0]
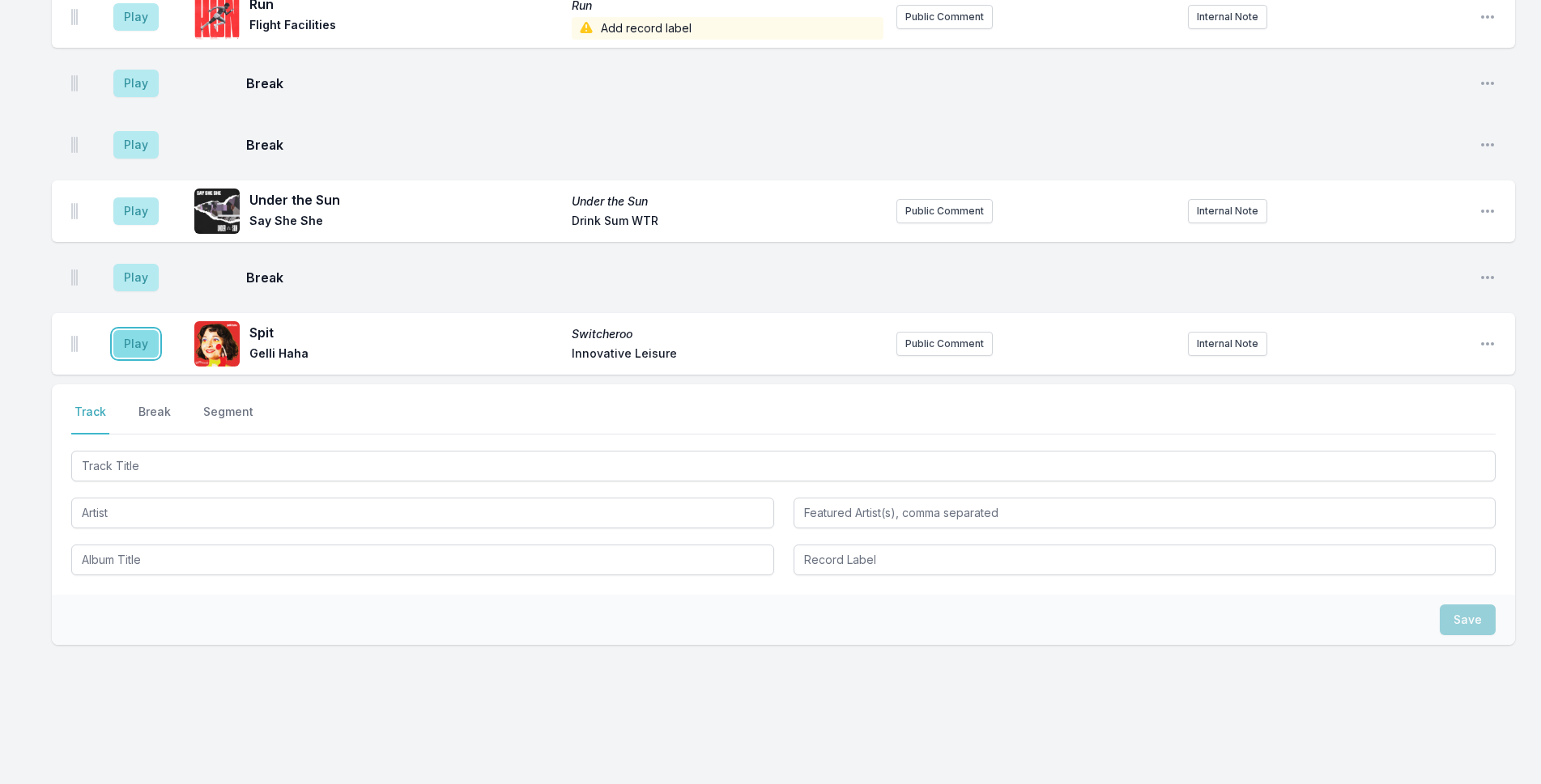
click at [127, 332] on button "Play" at bounding box center [136, 344] width 46 height 27
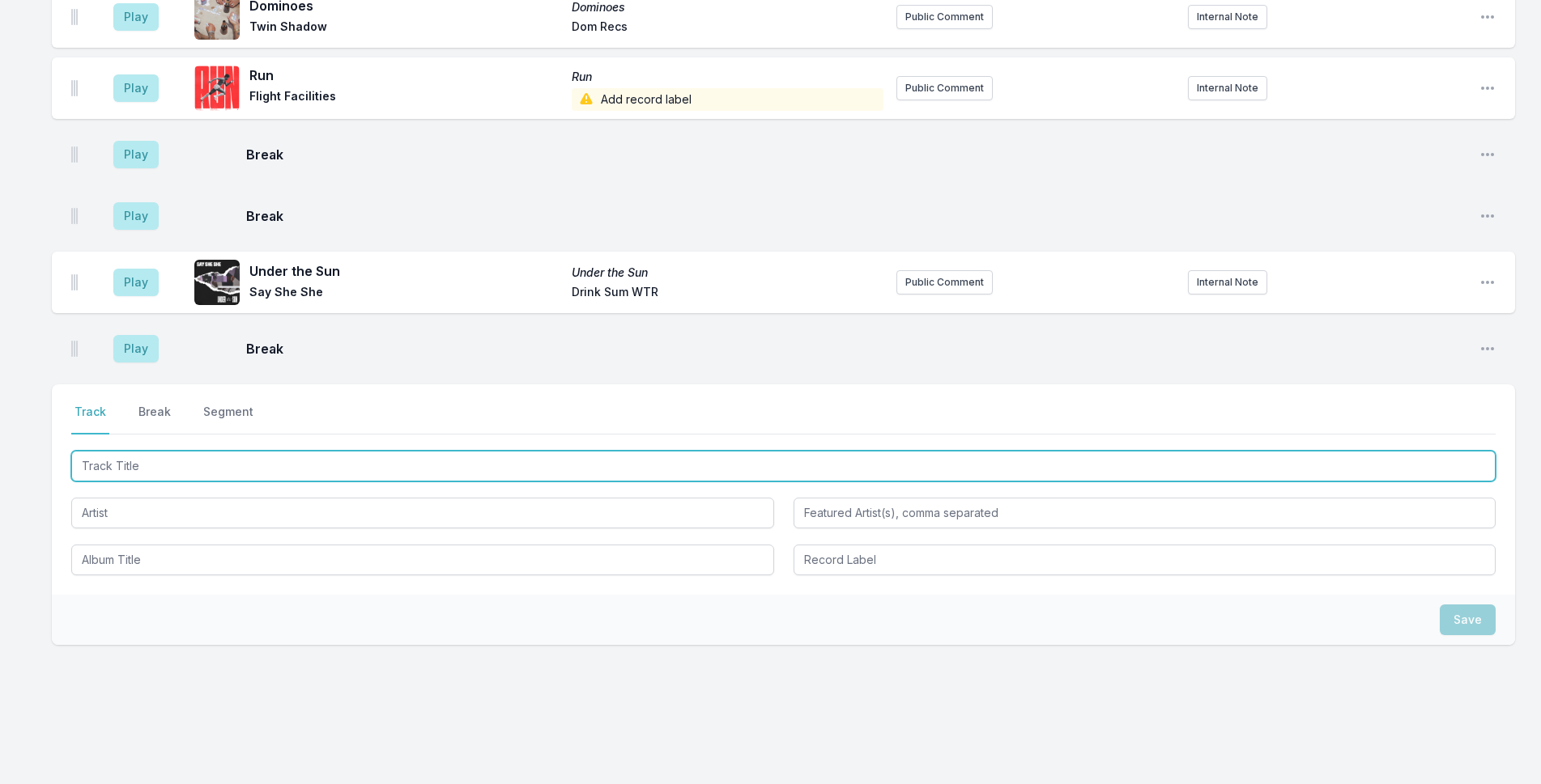
click at [266, 453] on input "Track Title" at bounding box center [783, 466] width 1424 height 31
type input "S"
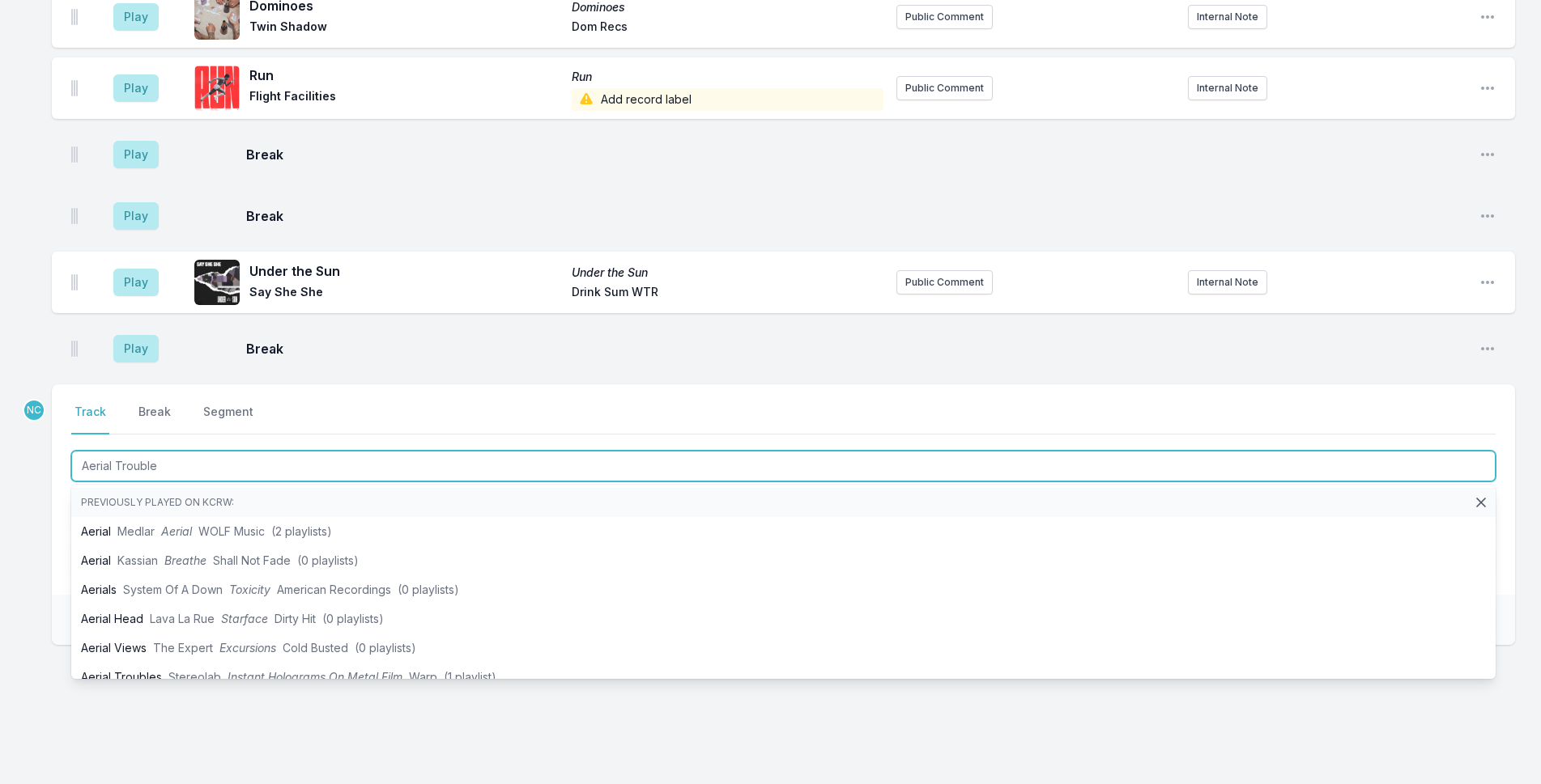
type input "Aerial Troubles"
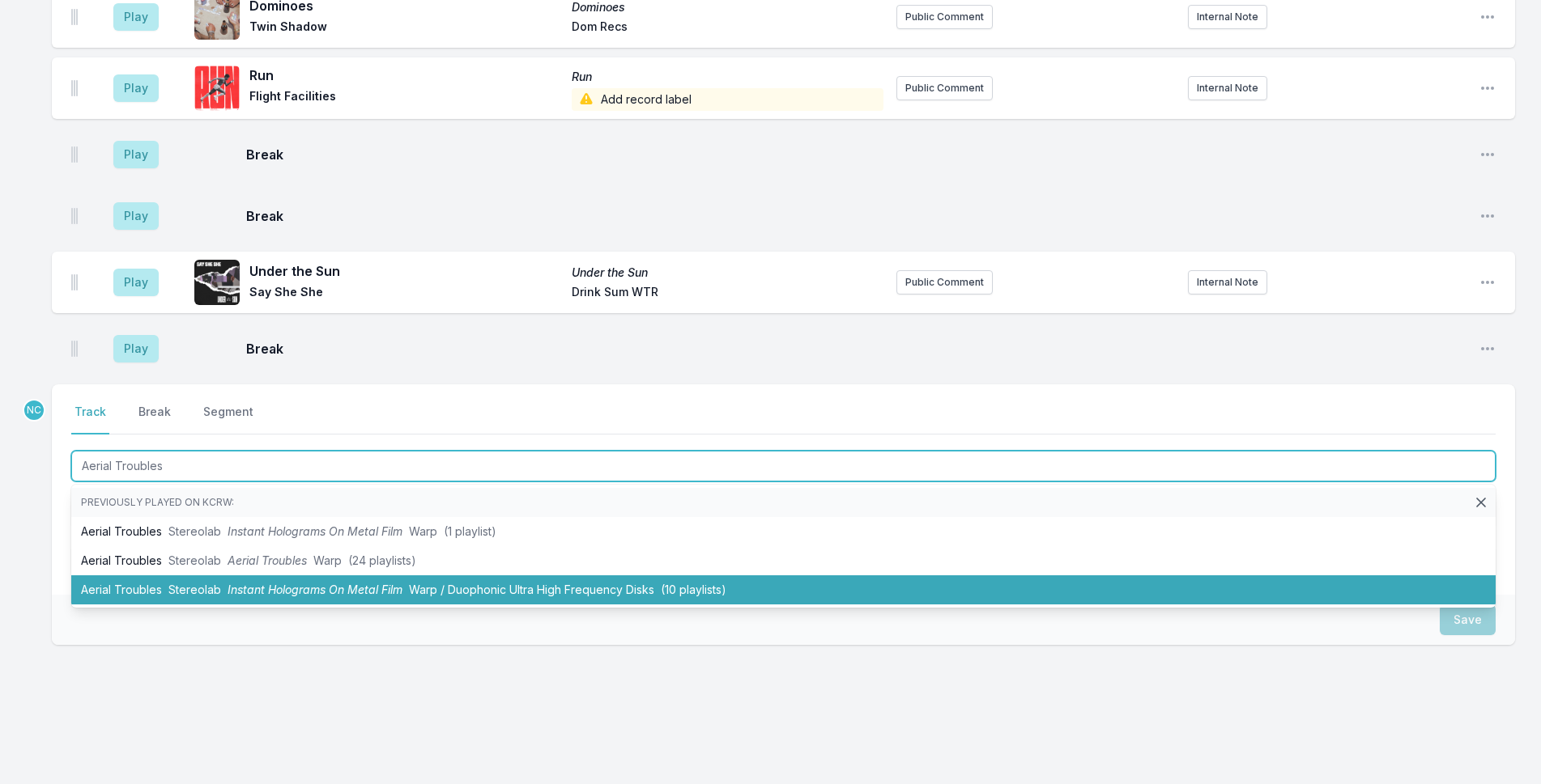
drag, startPoint x: 298, startPoint y: 517, endPoint x: 286, endPoint y: 575, distance: 59.2
click at [286, 575] on ul "Previously played on KCRW: Aerial Troubles Stereolab Instant Holograms On Metal…" at bounding box center [783, 545] width 1424 height 123
click at [286, 583] on span "Instant Holograms On Metal Film" at bounding box center [315, 589] width 175 height 14
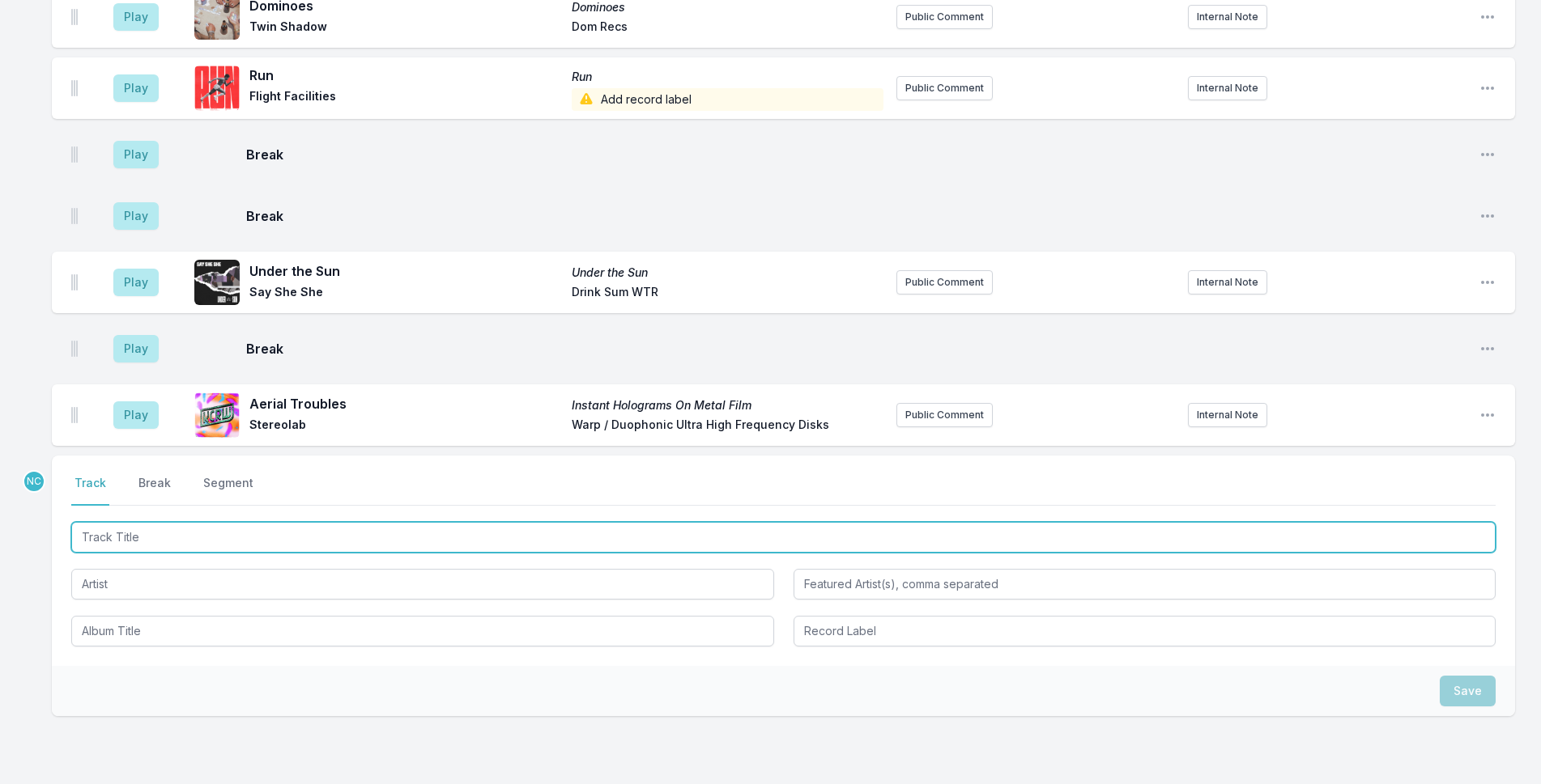
scroll to position [3537, 0]
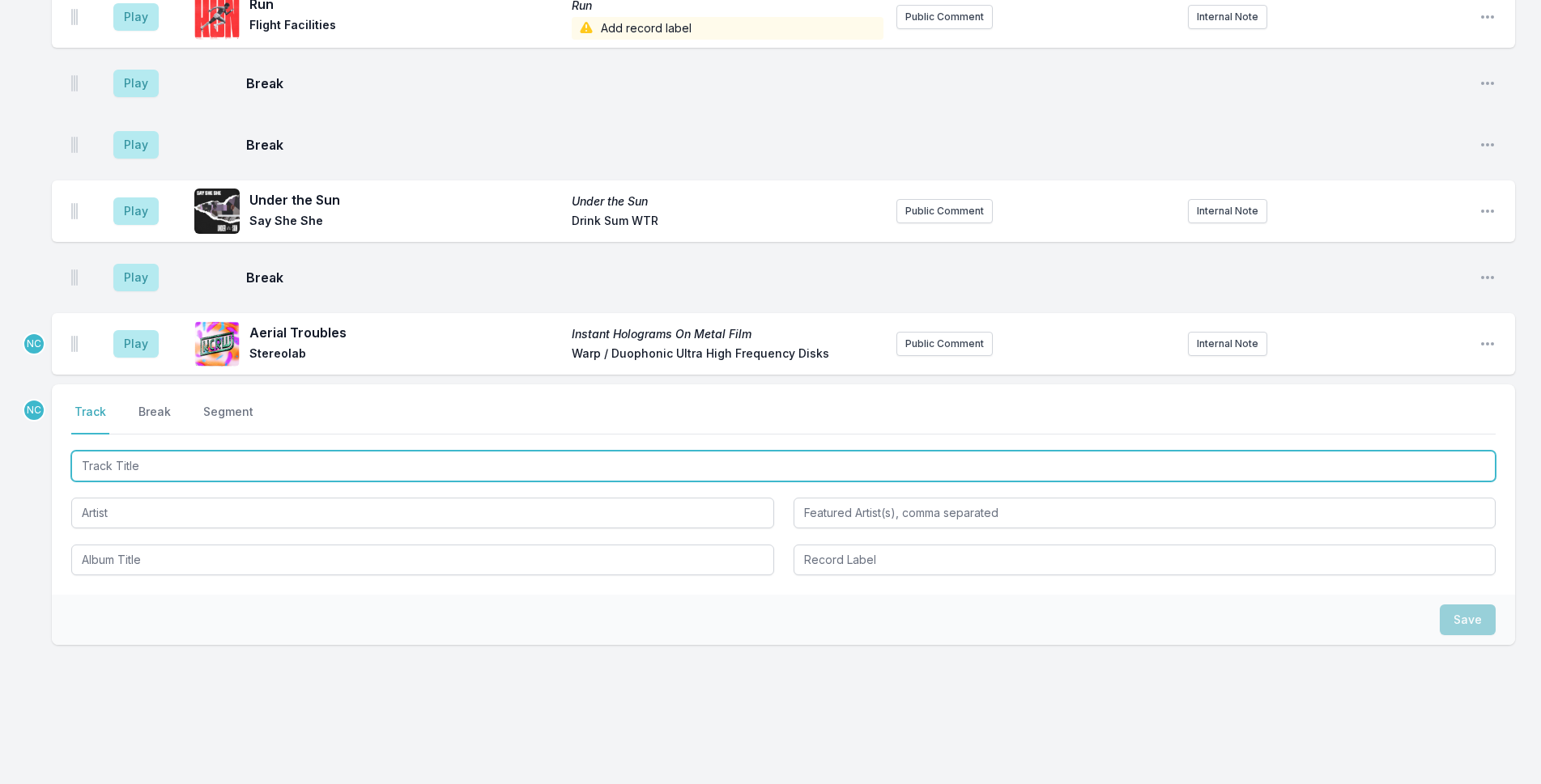
click at [157, 455] on input "Track Title" at bounding box center [783, 466] width 1424 height 31
type input "Aerial Trouble"
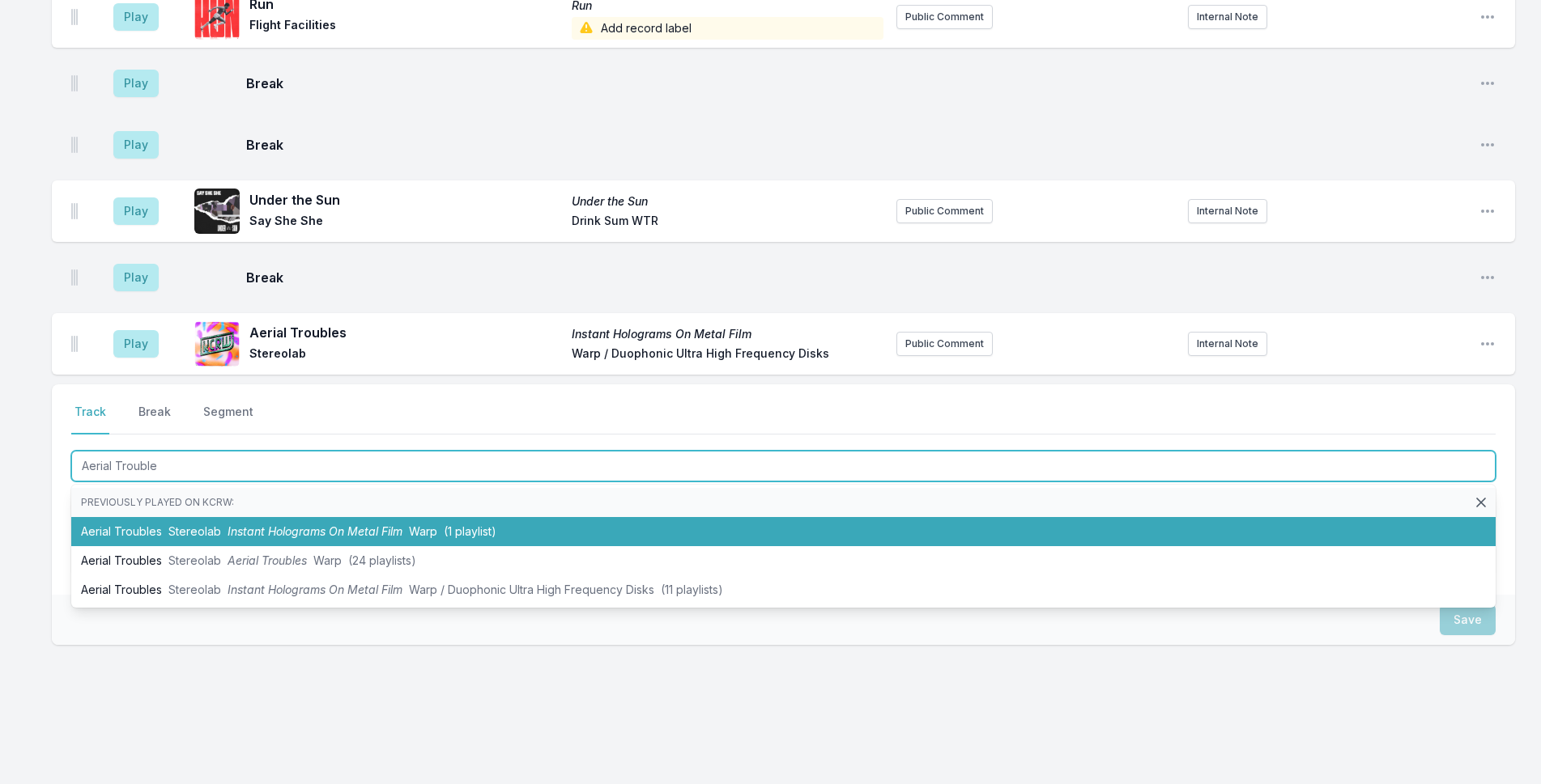
click at [175, 524] on span "Stereolab" at bounding box center [195, 531] width 53 height 14
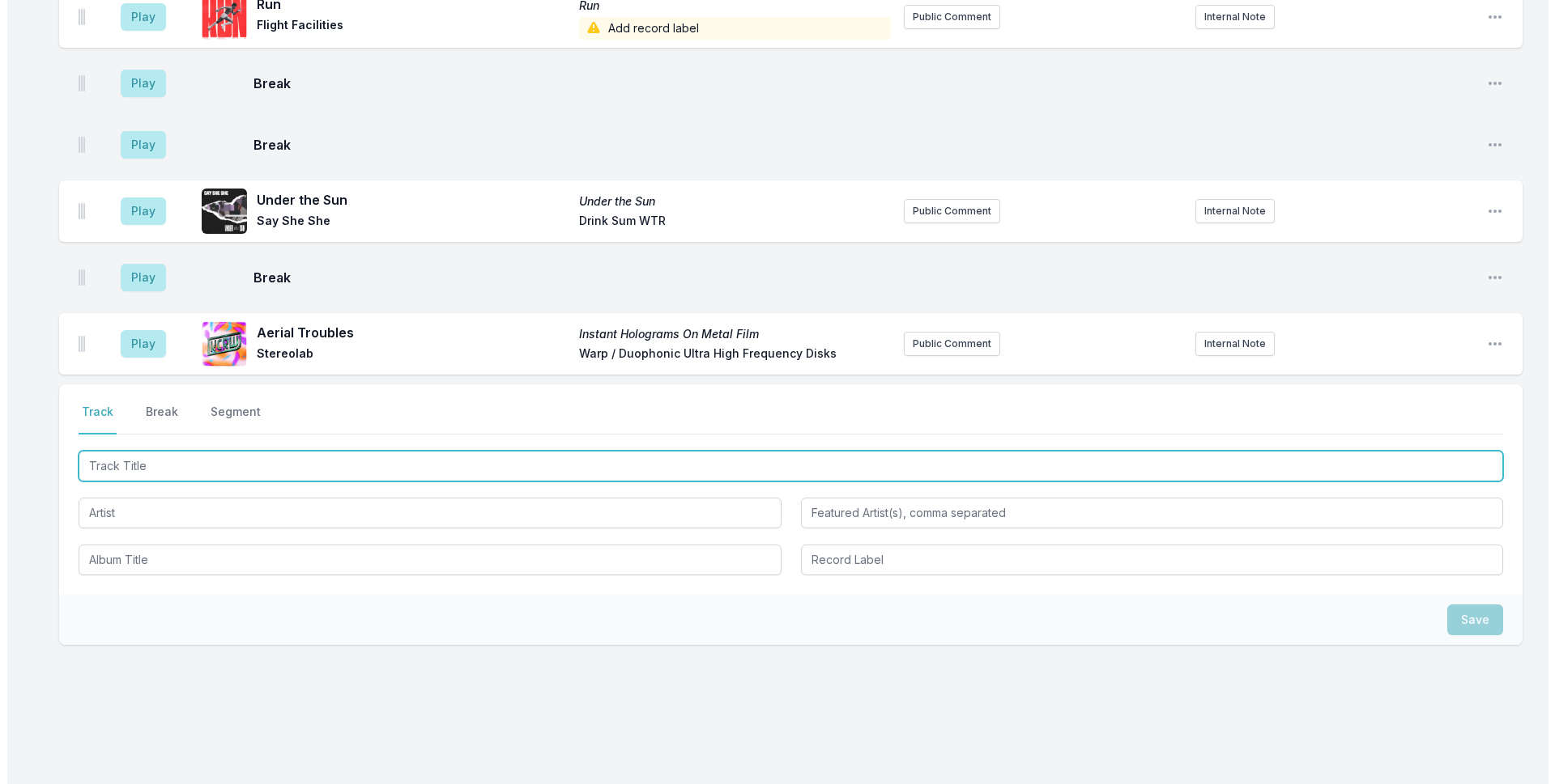
scroll to position [3608, 0]
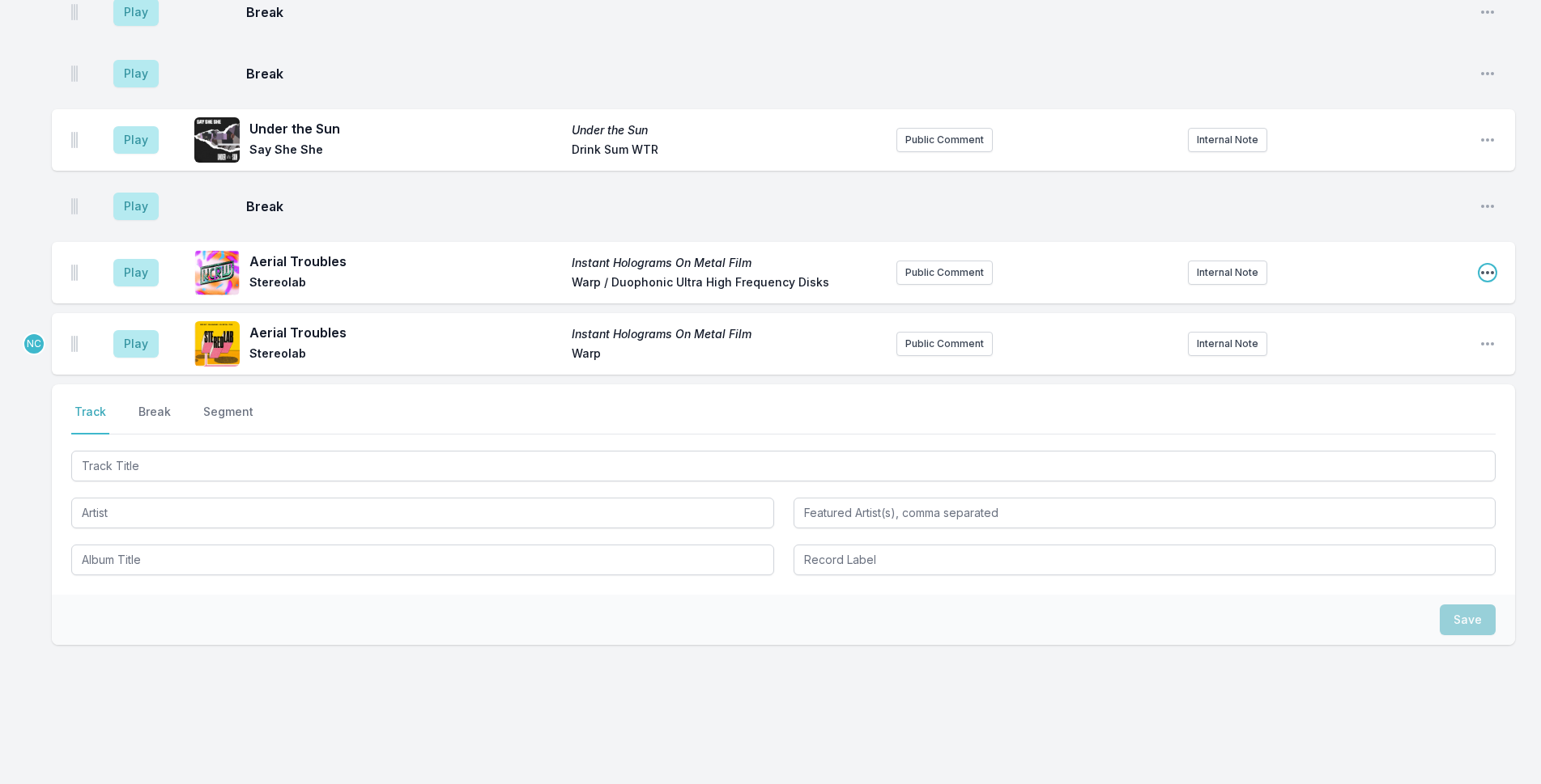
click at [1479, 265] on icon "Open playlist item options" at bounding box center [1487, 273] width 16 height 16
click at [1439, 349] on button "Delete Entry" at bounding box center [1404, 363] width 181 height 29
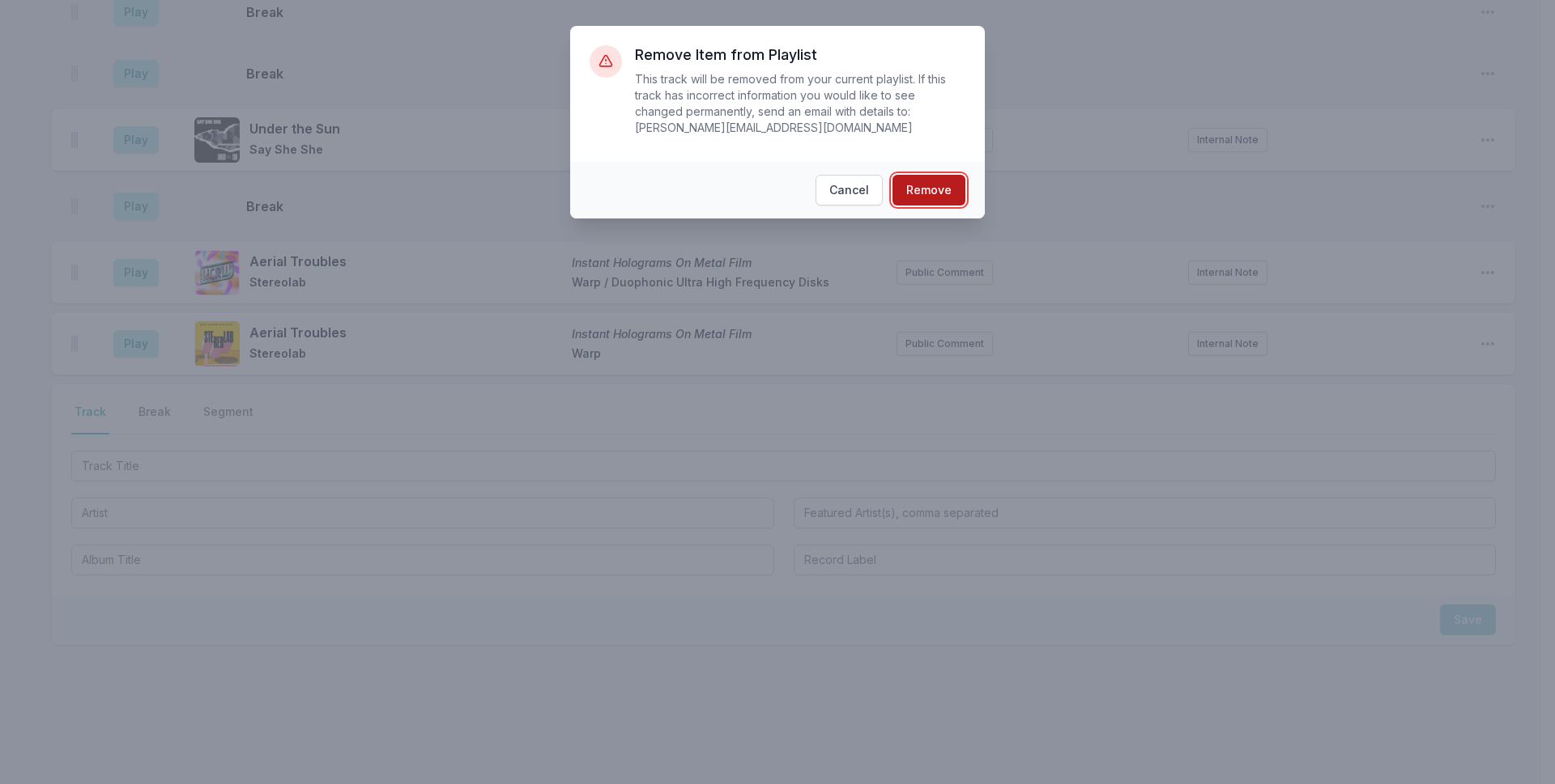
click at [923, 175] on button "Remove" at bounding box center [929, 190] width 73 height 31
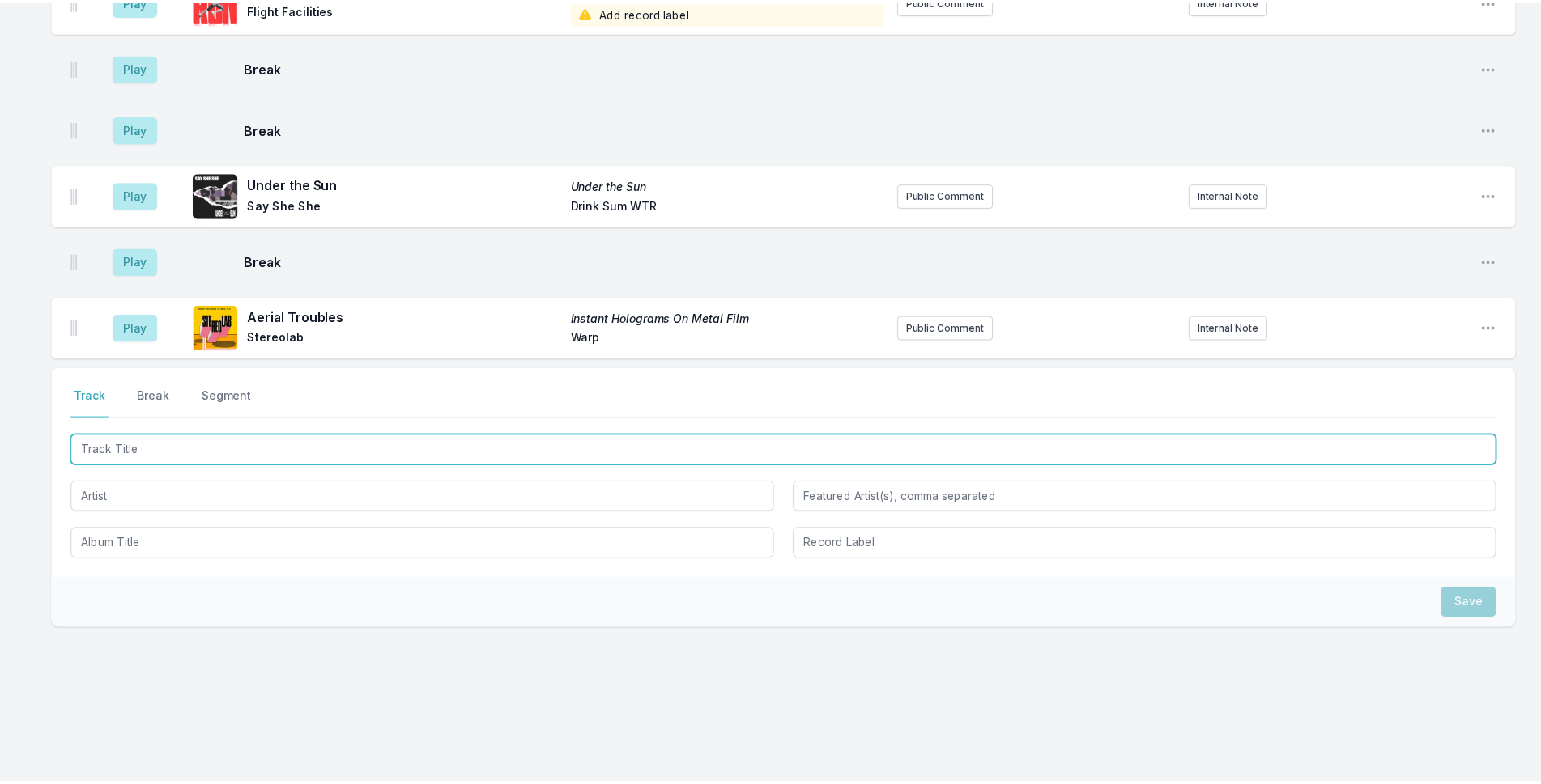
scroll to position [3537, 0]
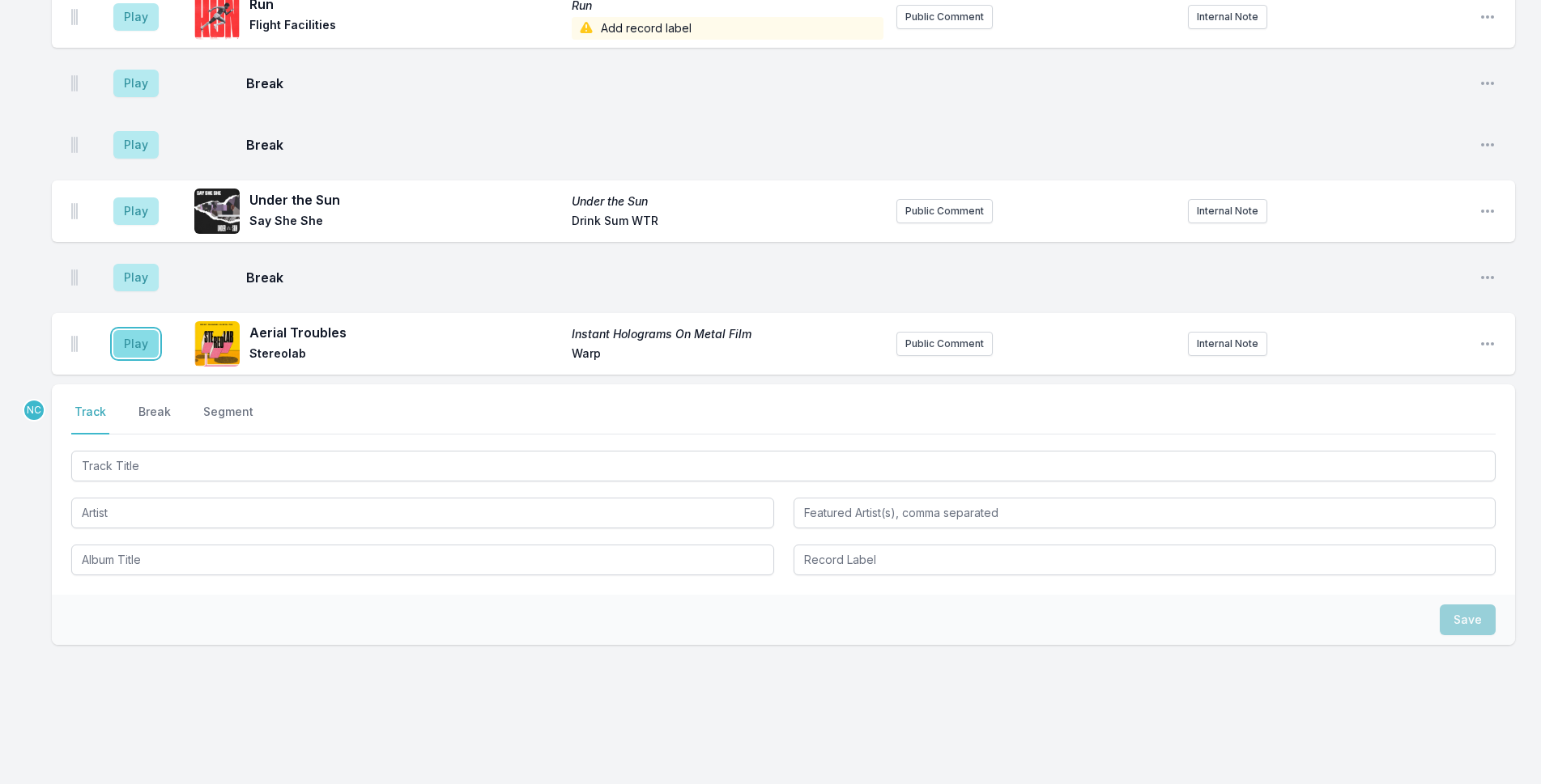
click at [126, 331] on button "Play" at bounding box center [136, 344] width 46 height 27
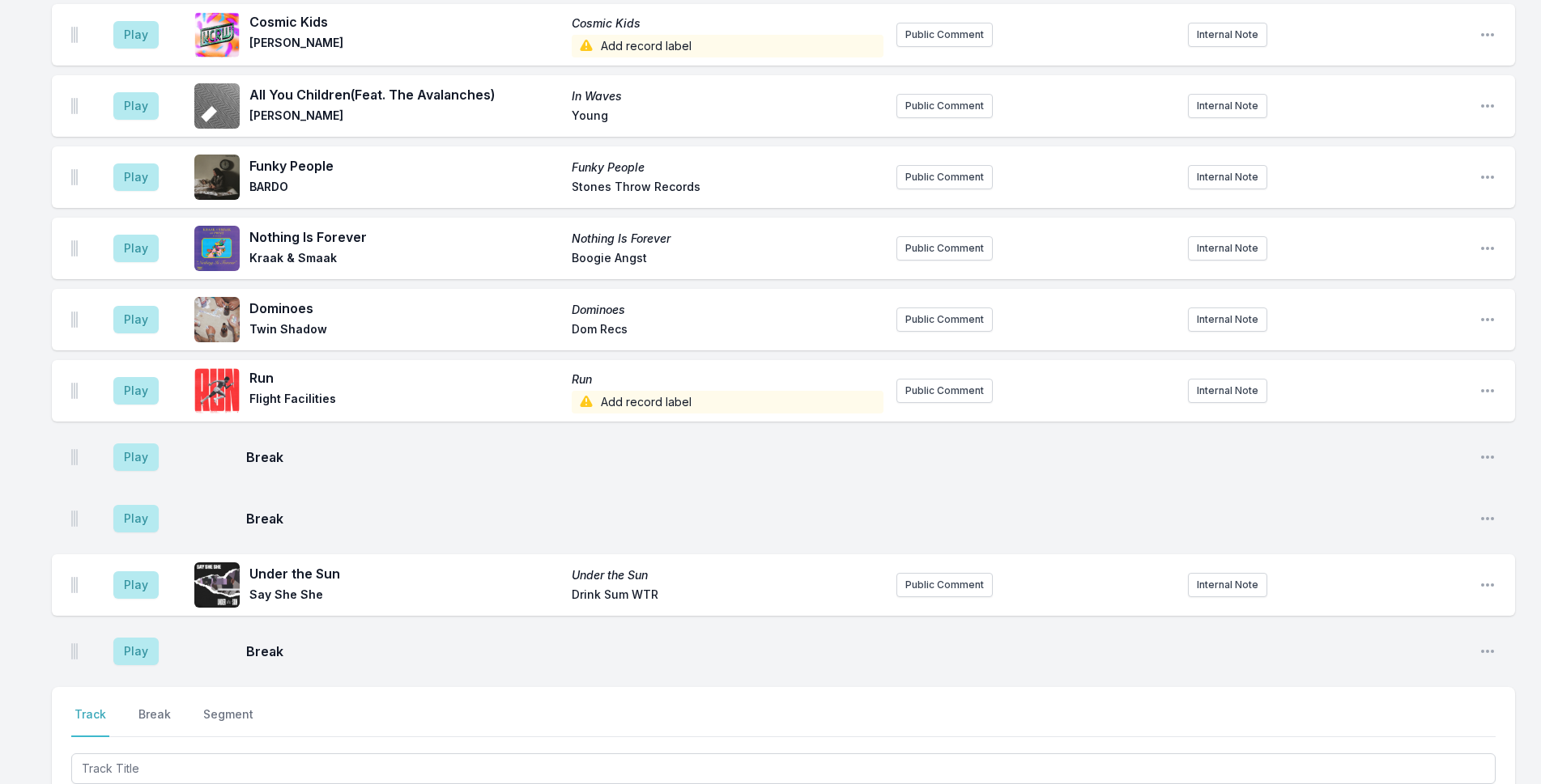
scroll to position [3543, 0]
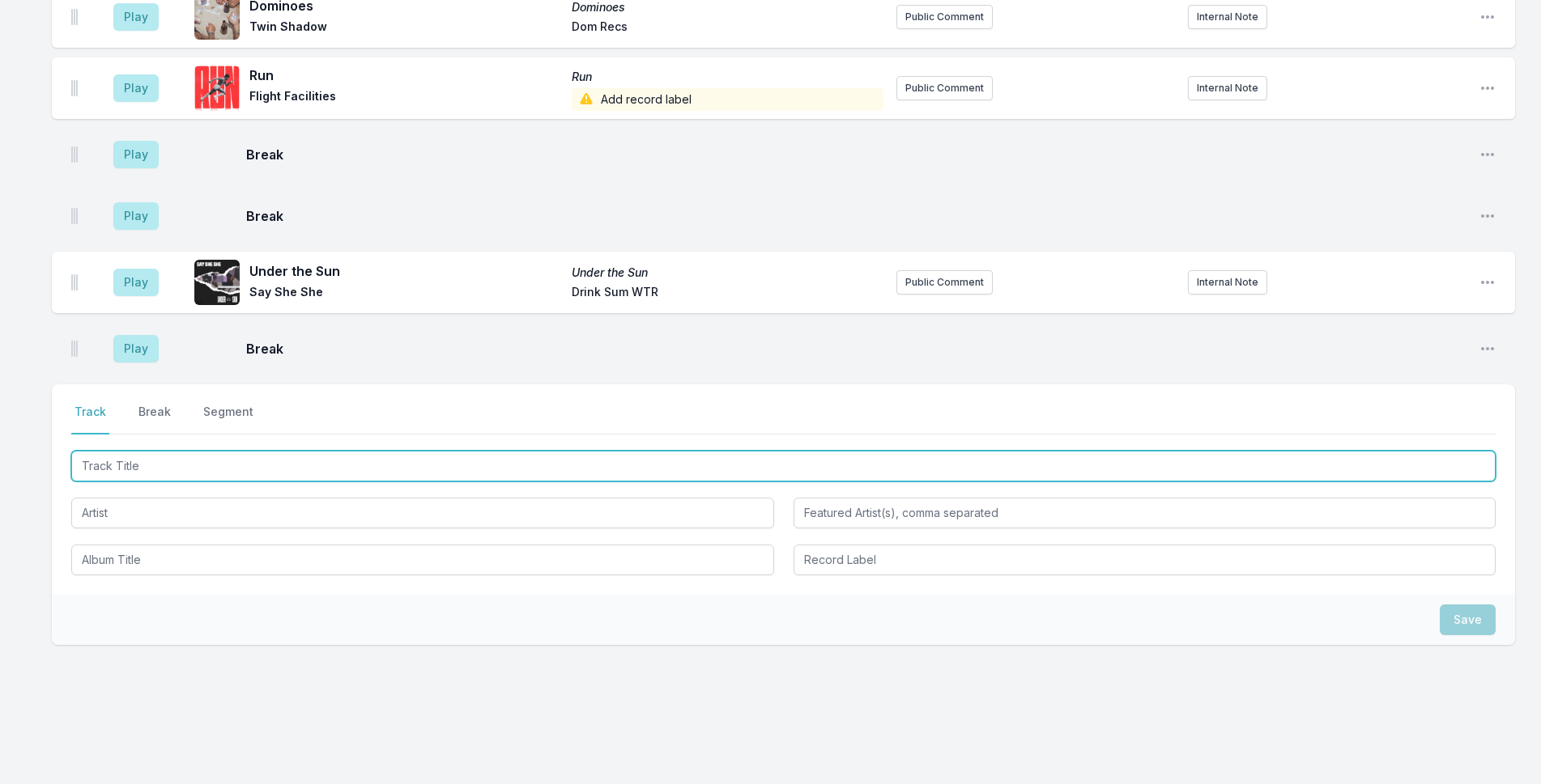
click at [267, 451] on input "Track Title" at bounding box center [783, 466] width 1424 height 31
type input "Closer"
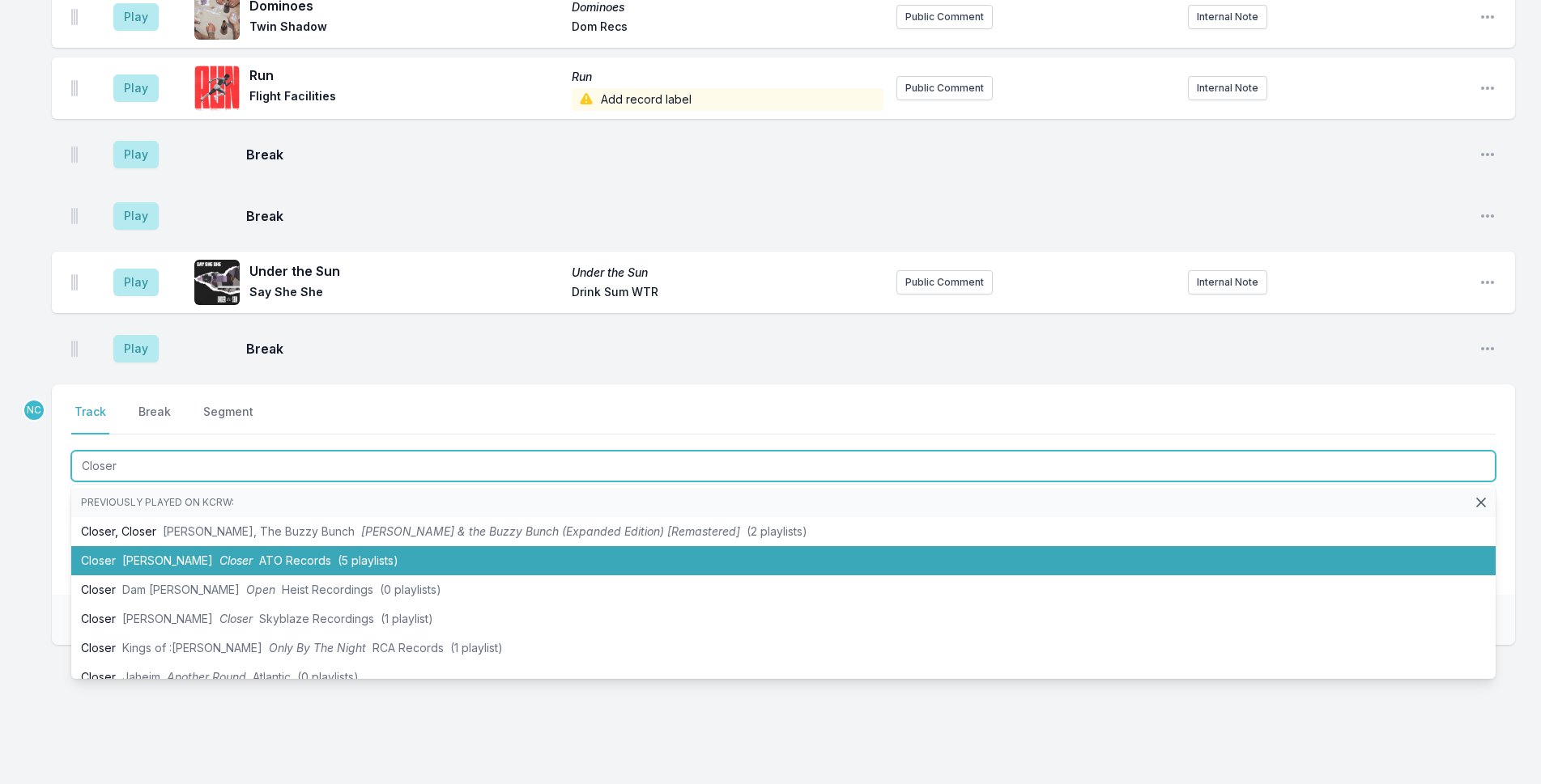
click at [299, 554] on span "ATO Records" at bounding box center [294, 560] width 72 height 14
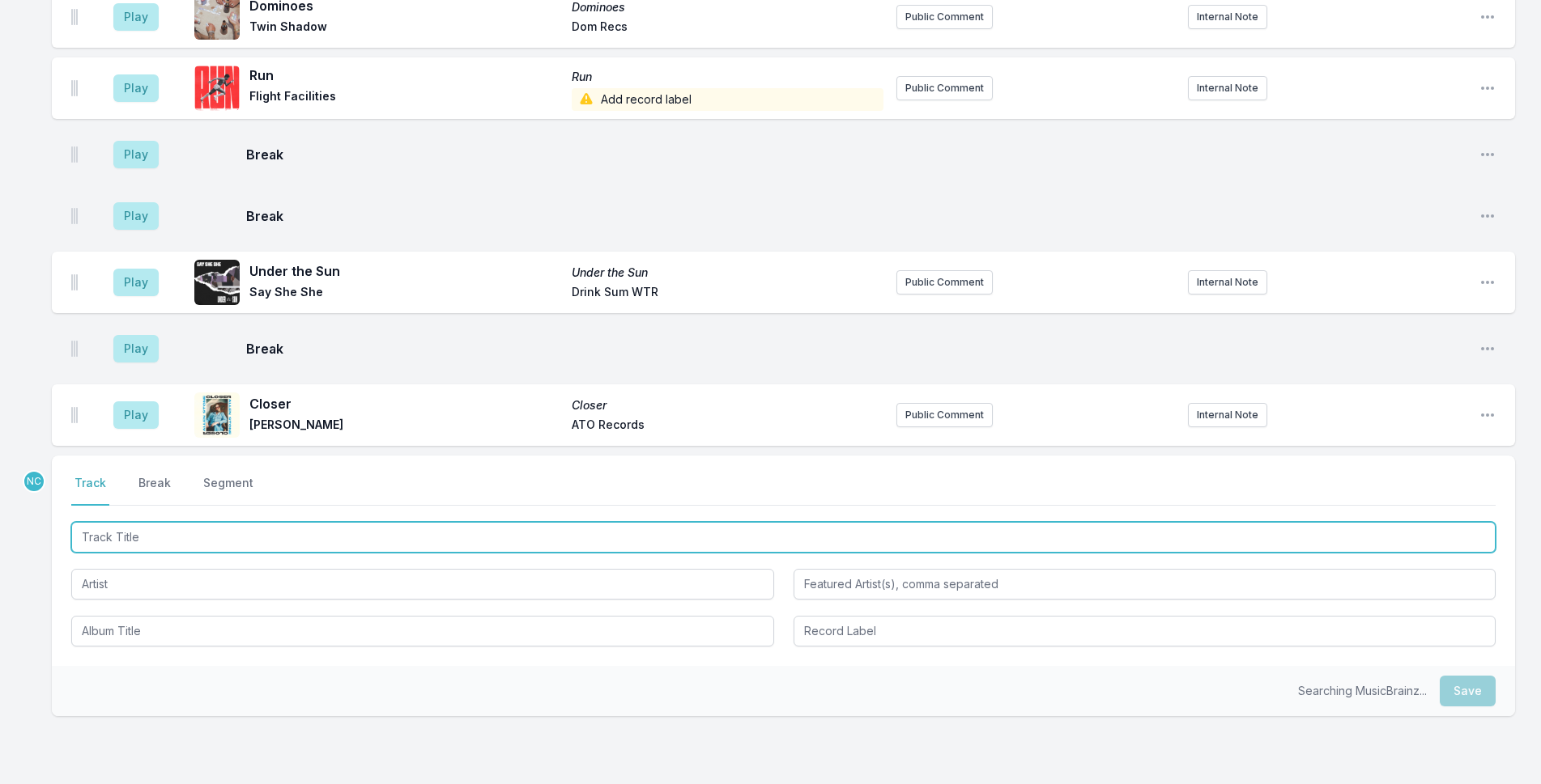
scroll to position [3614, 0]
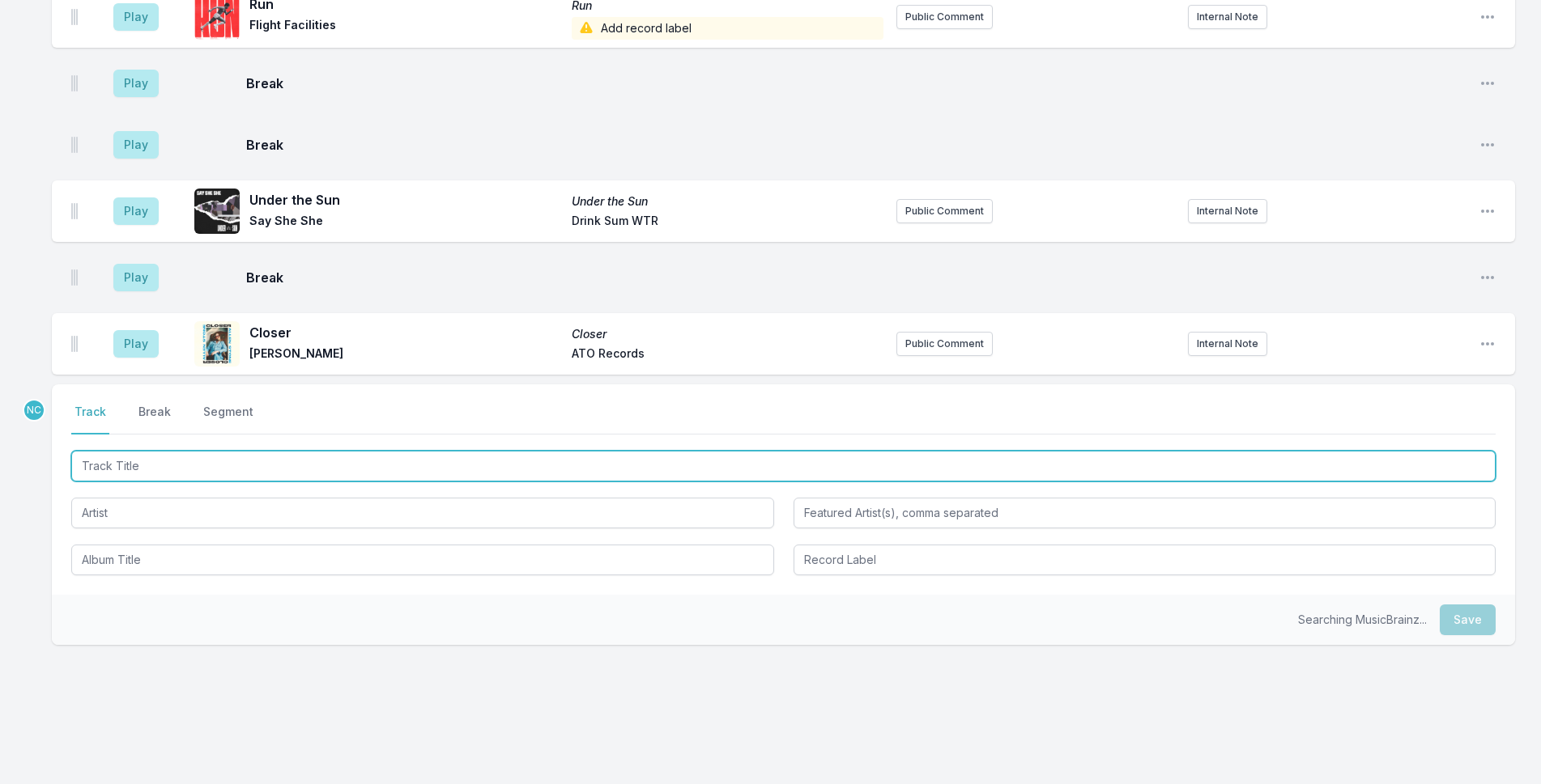
click at [271, 452] on input "Track Title" at bounding box center [783, 466] width 1424 height 31
type input "Say It Again"
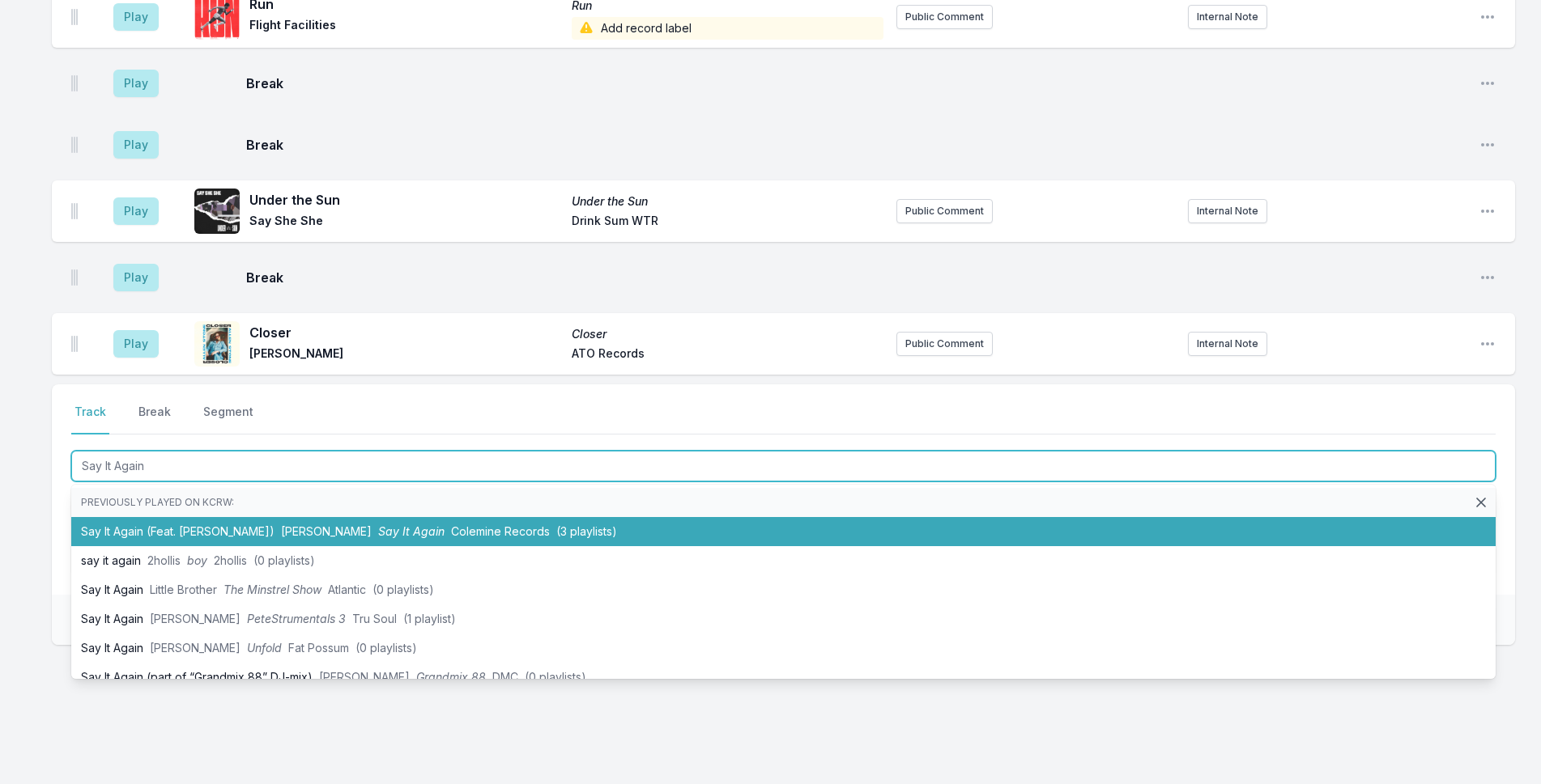
click at [282, 517] on li "Say It Again (Feat. [PERSON_NAME]) [PERSON_NAME] Say It Again Colemine Records …" at bounding box center [783, 532] width 1424 height 29
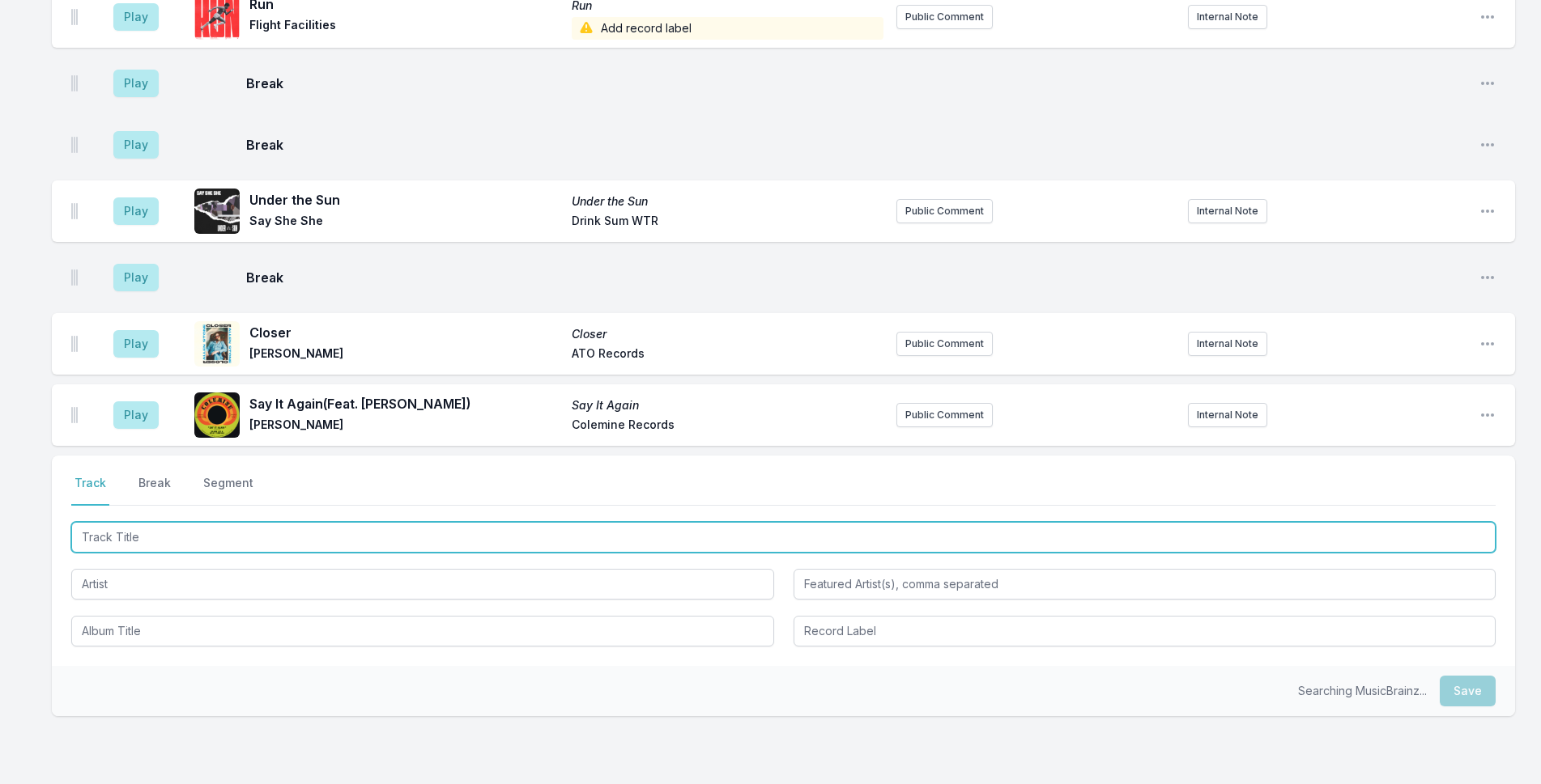
scroll to position [3685, 0]
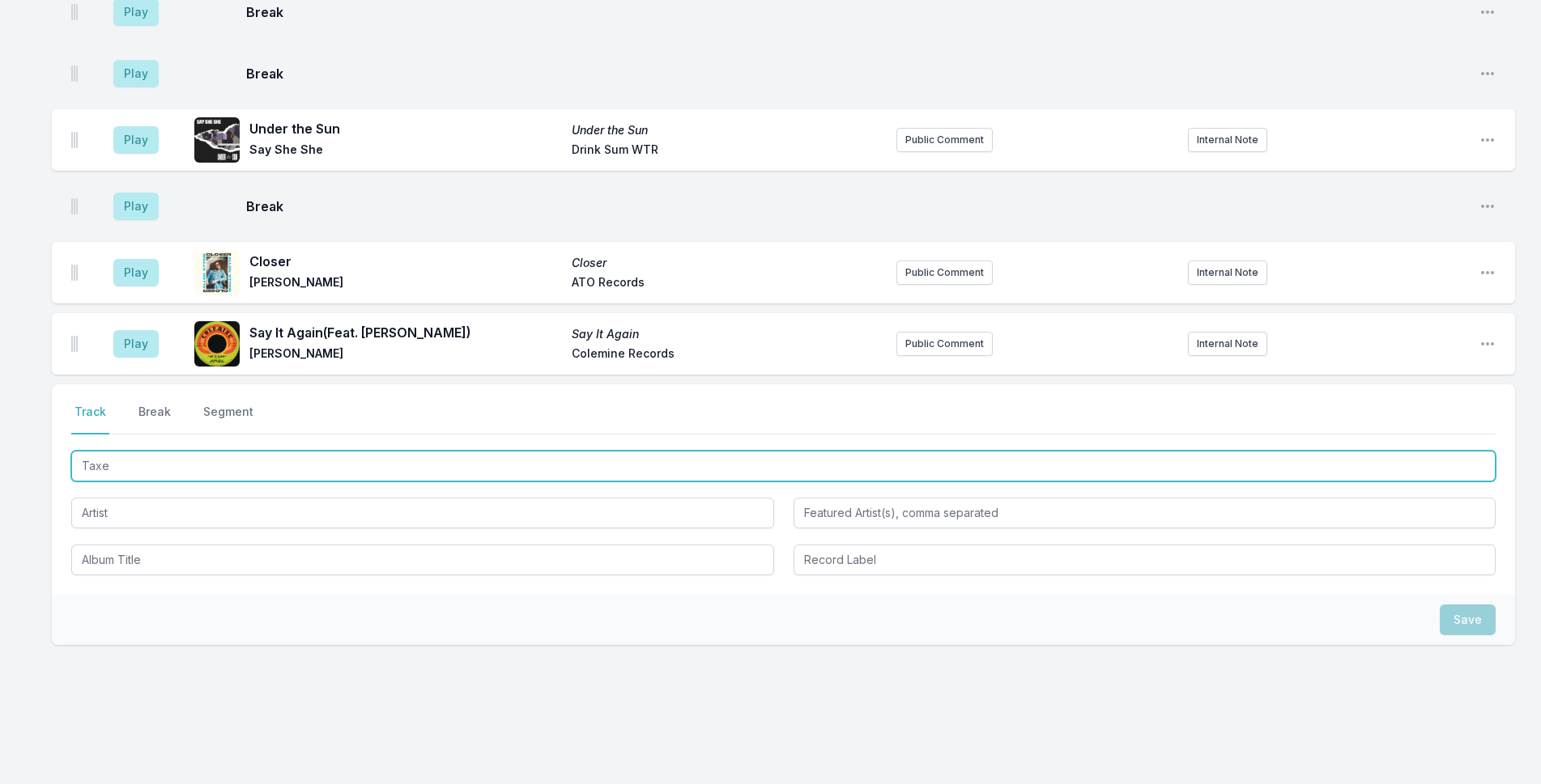
type input "Taxes"
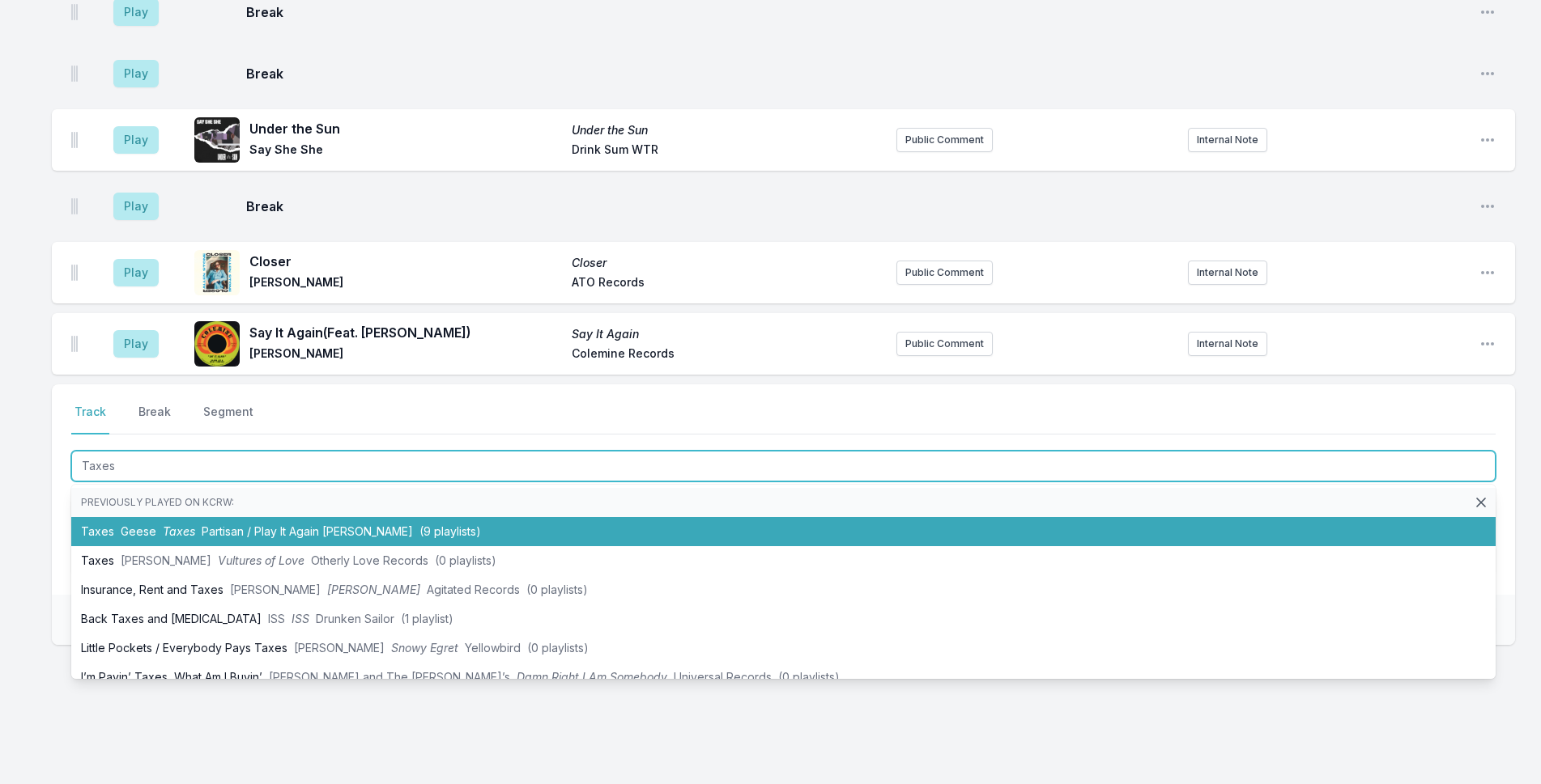
click at [287, 524] on span "Partisan / Play It Again [PERSON_NAME]" at bounding box center [307, 531] width 211 height 14
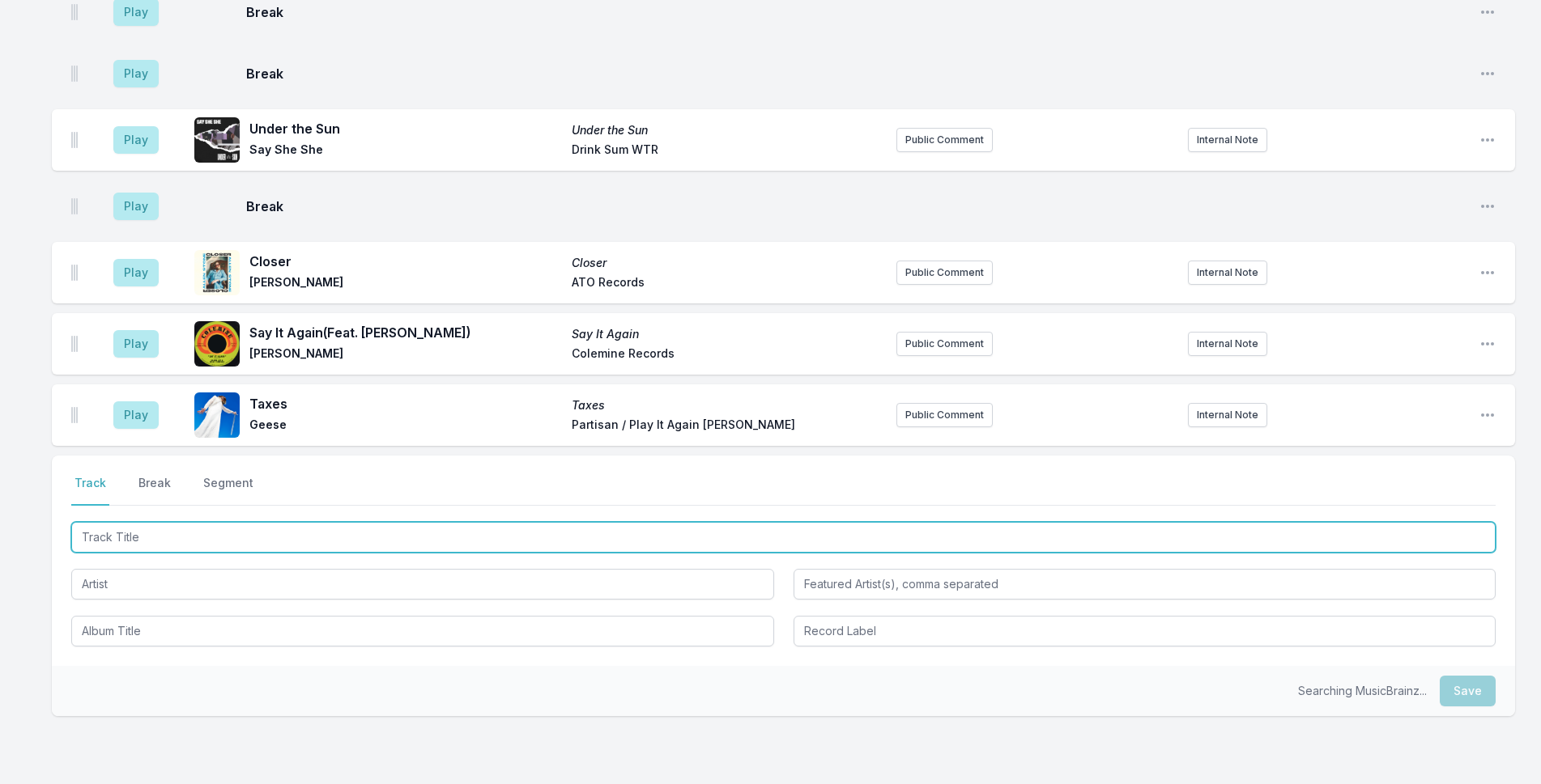
scroll to position [3756, 0]
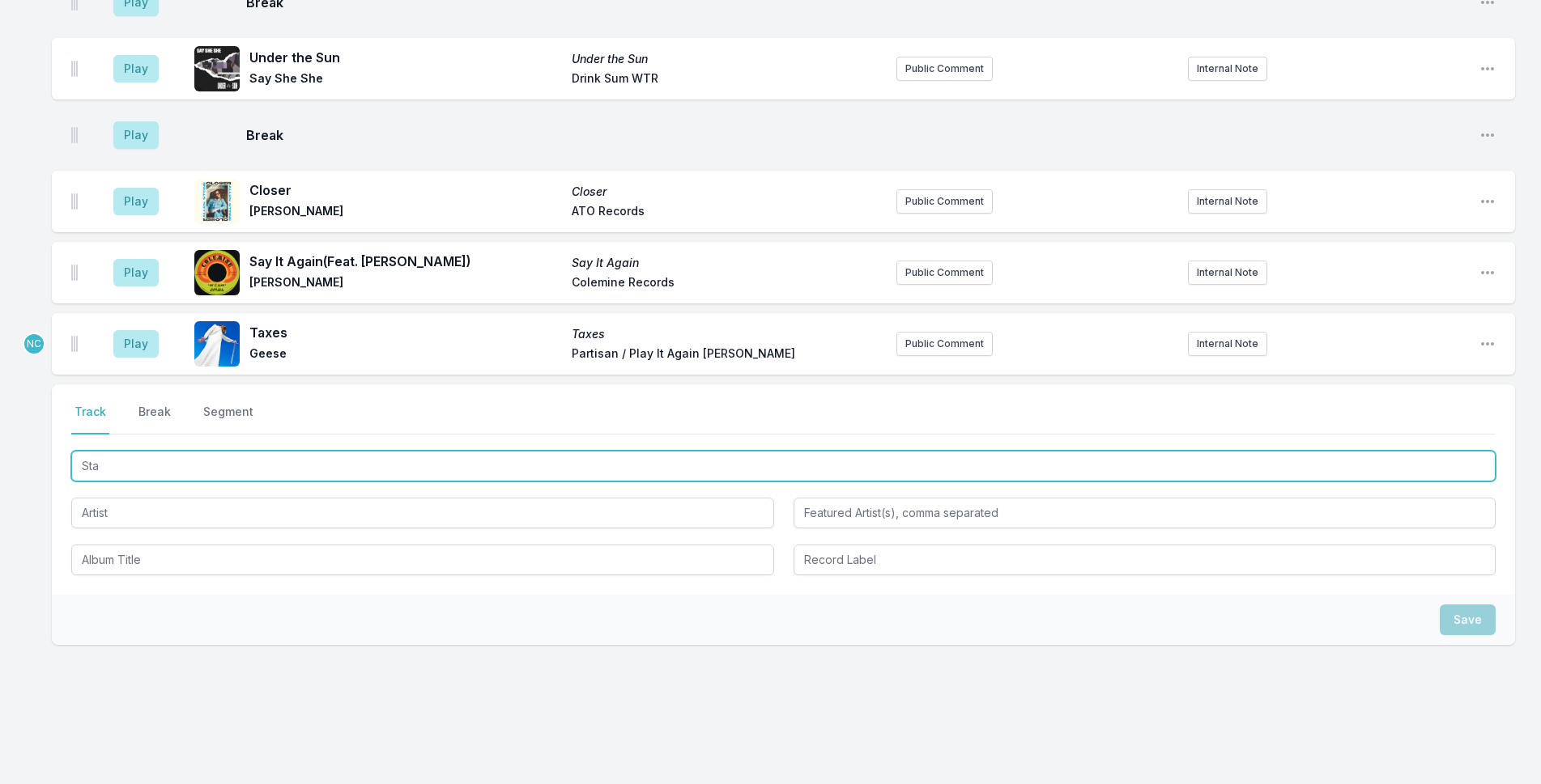
type input "Stay"
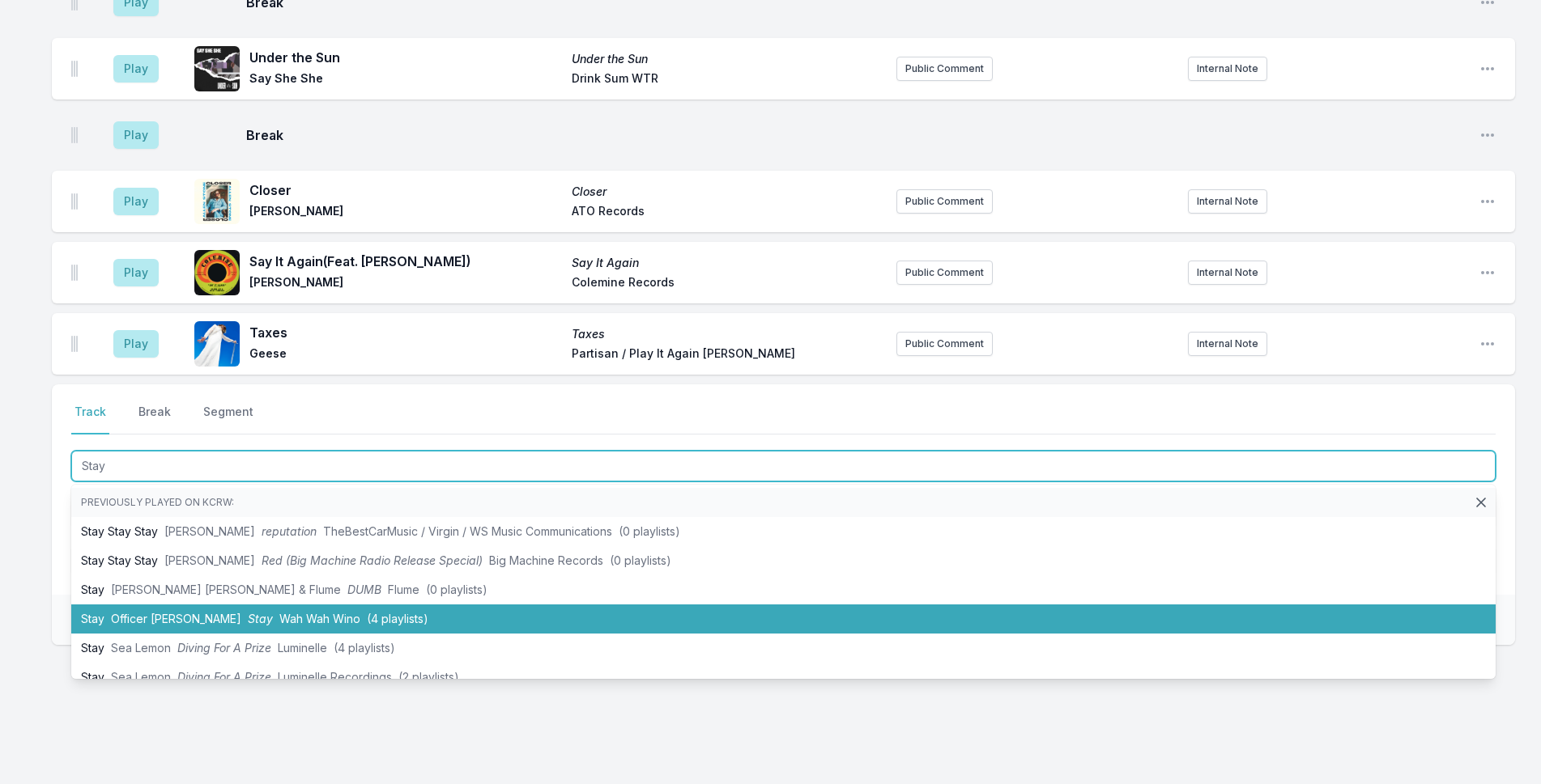
click at [298, 605] on li "Stay Officer [PERSON_NAME] (4 playlists)" at bounding box center [783, 619] width 1424 height 29
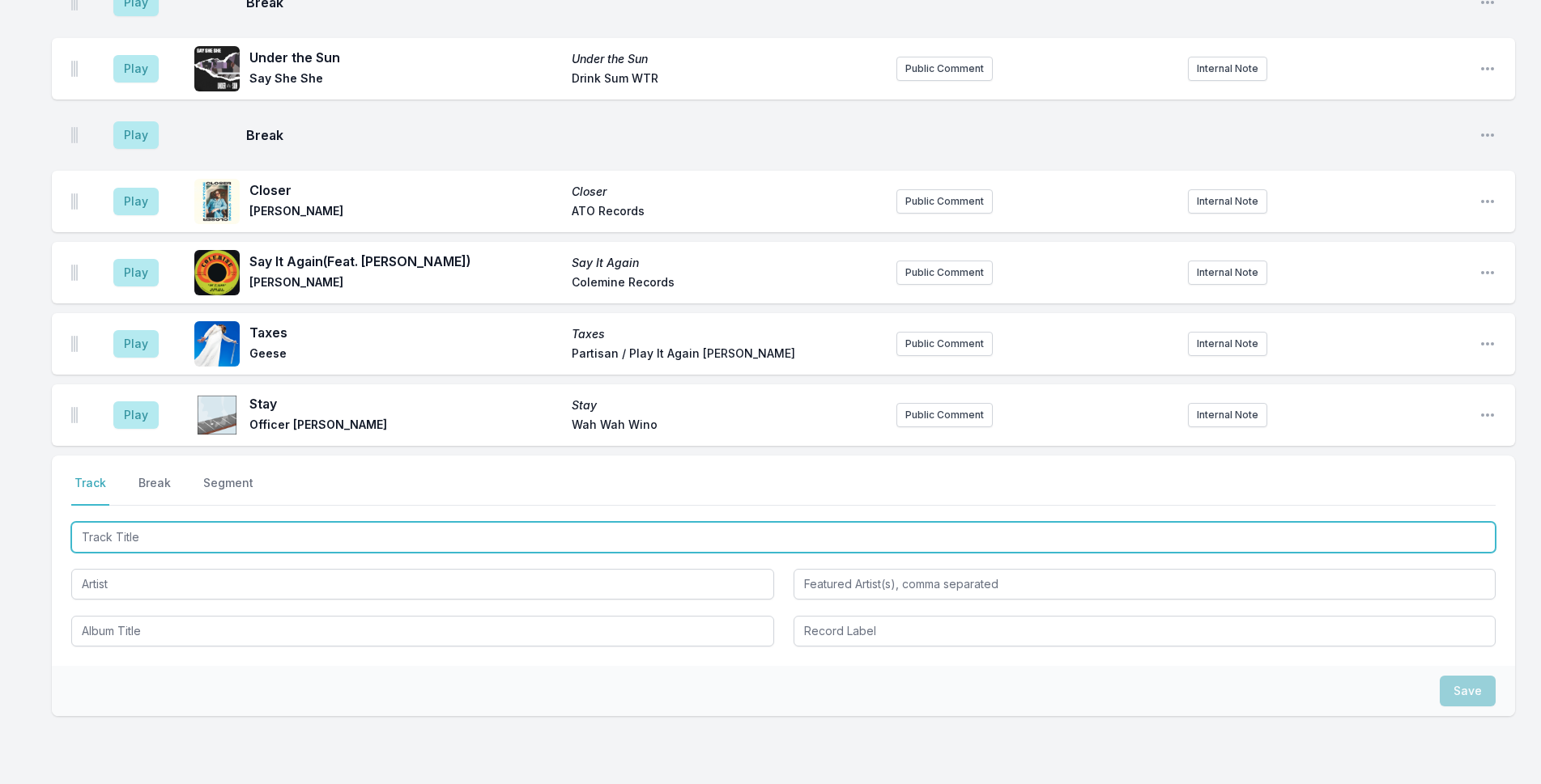
scroll to position [3828, 0]
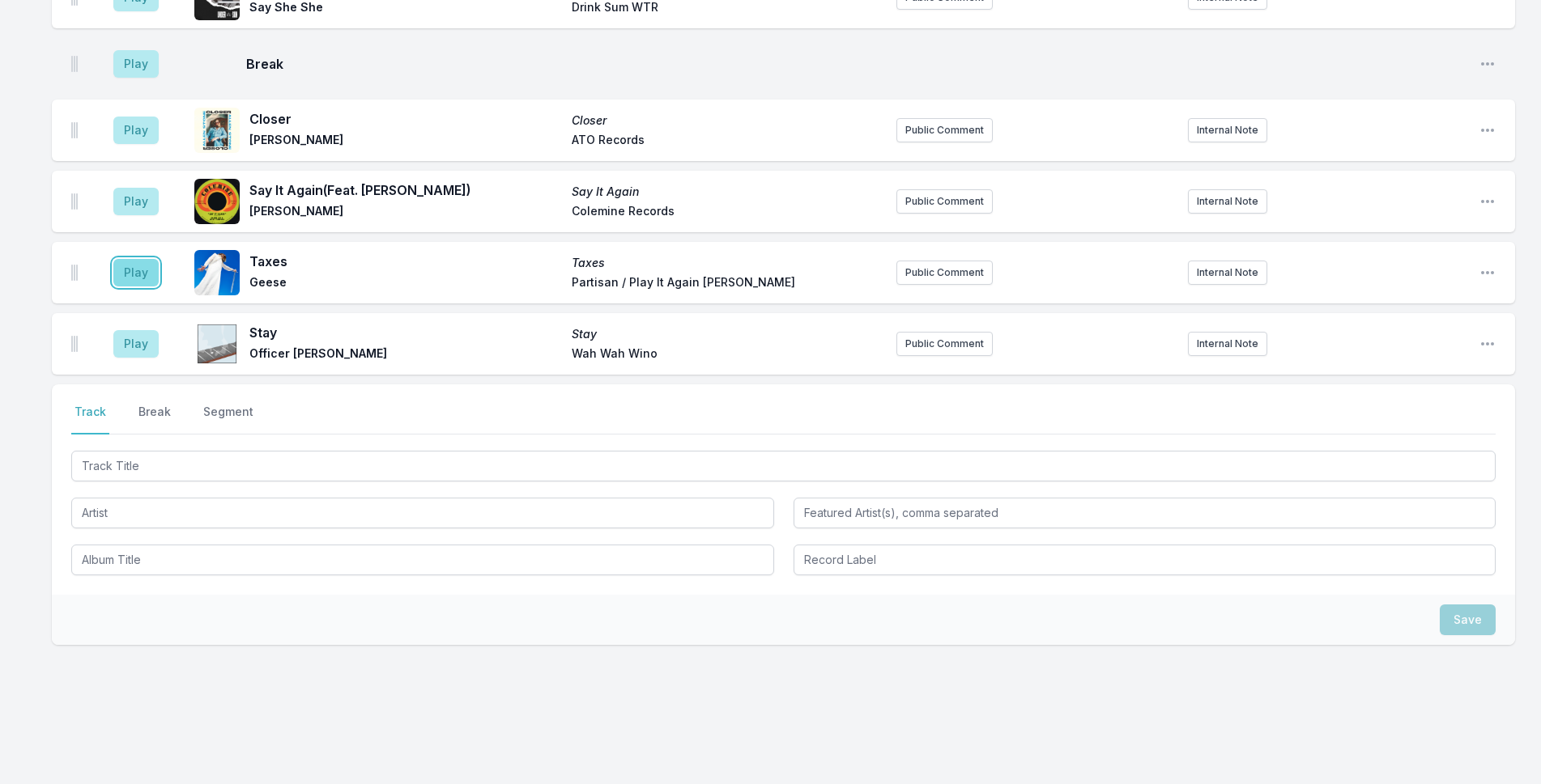
click at [130, 259] on button "Play" at bounding box center [136, 272] width 46 height 27
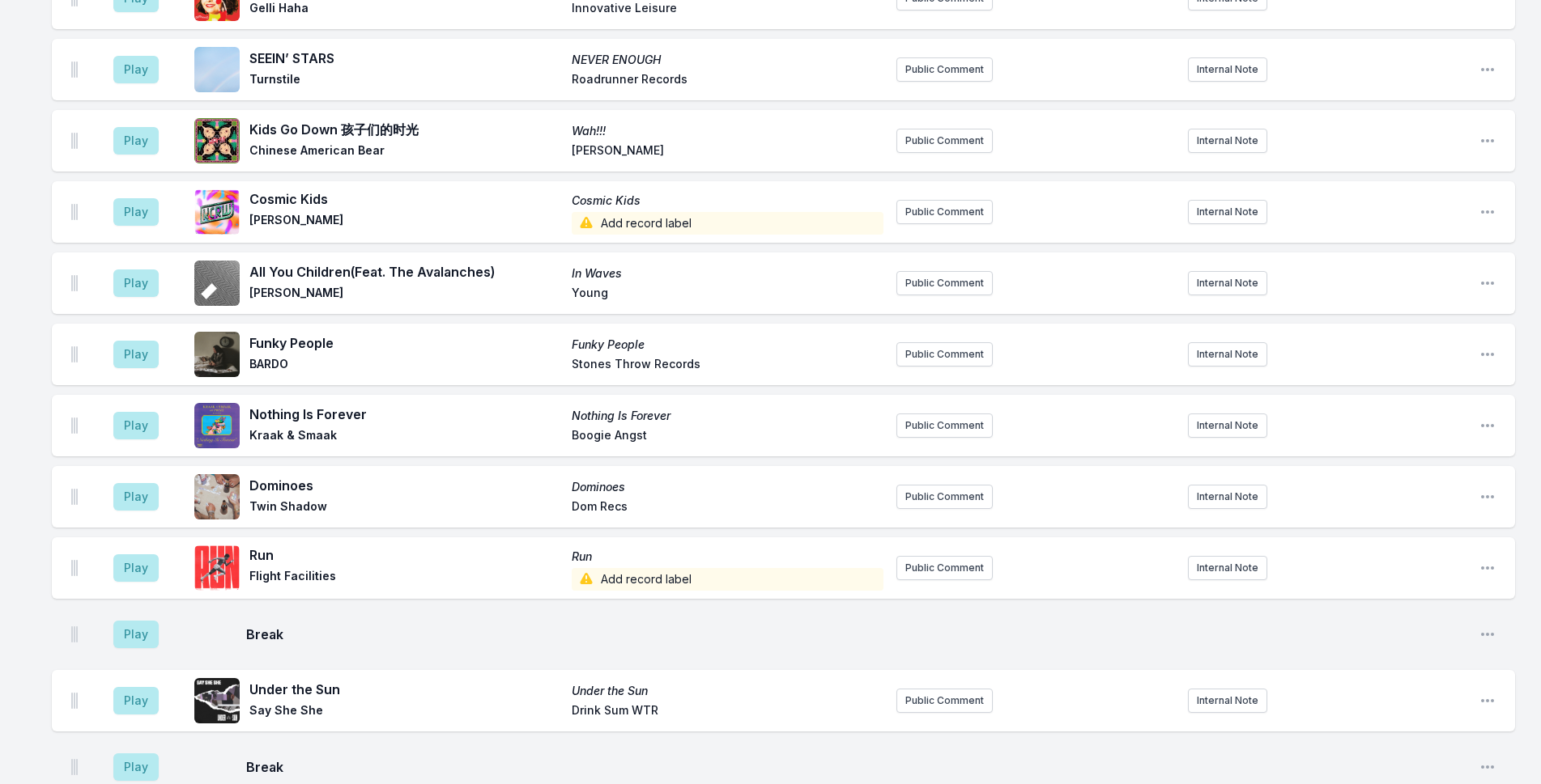
scroll to position [3180, 0]
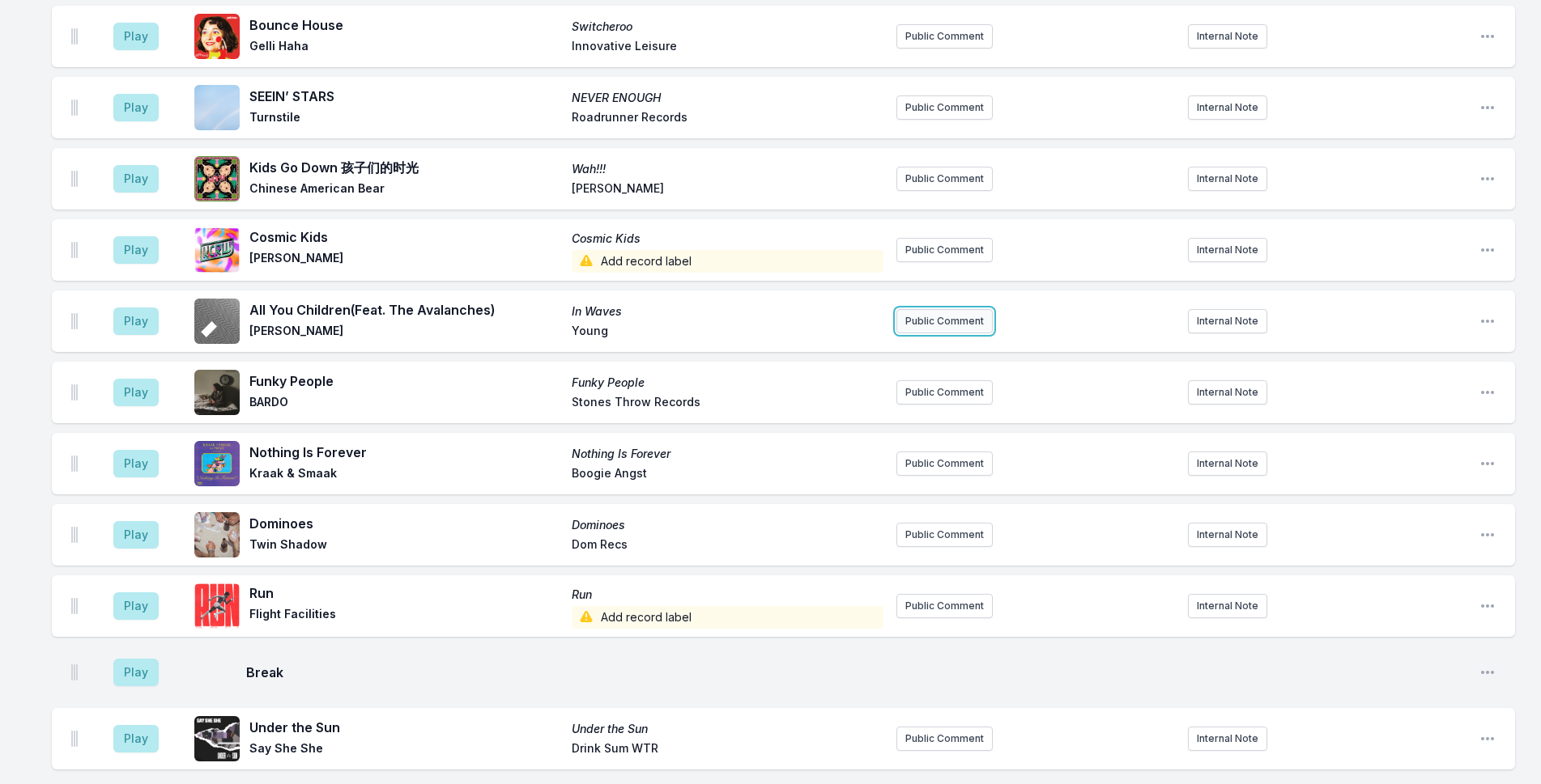
click at [965, 310] on button "Public Comment" at bounding box center [944, 321] width 97 height 25
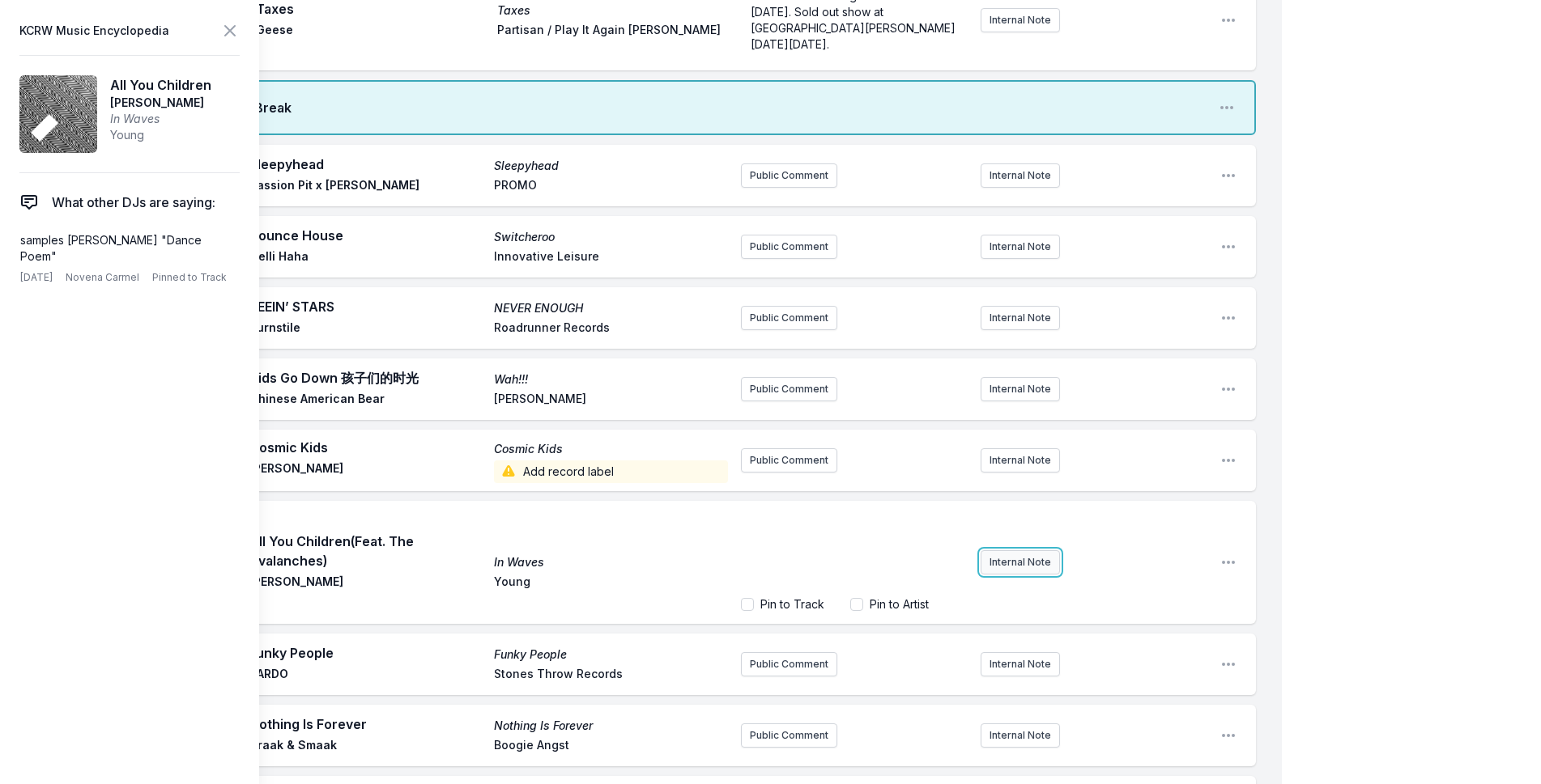
click at [1005, 528] on div "Play All You Children (Feat. The Avalanches) In Waves [PERSON_NAME] xx [PERSON_…" at bounding box center [654, 562] width 1204 height 123
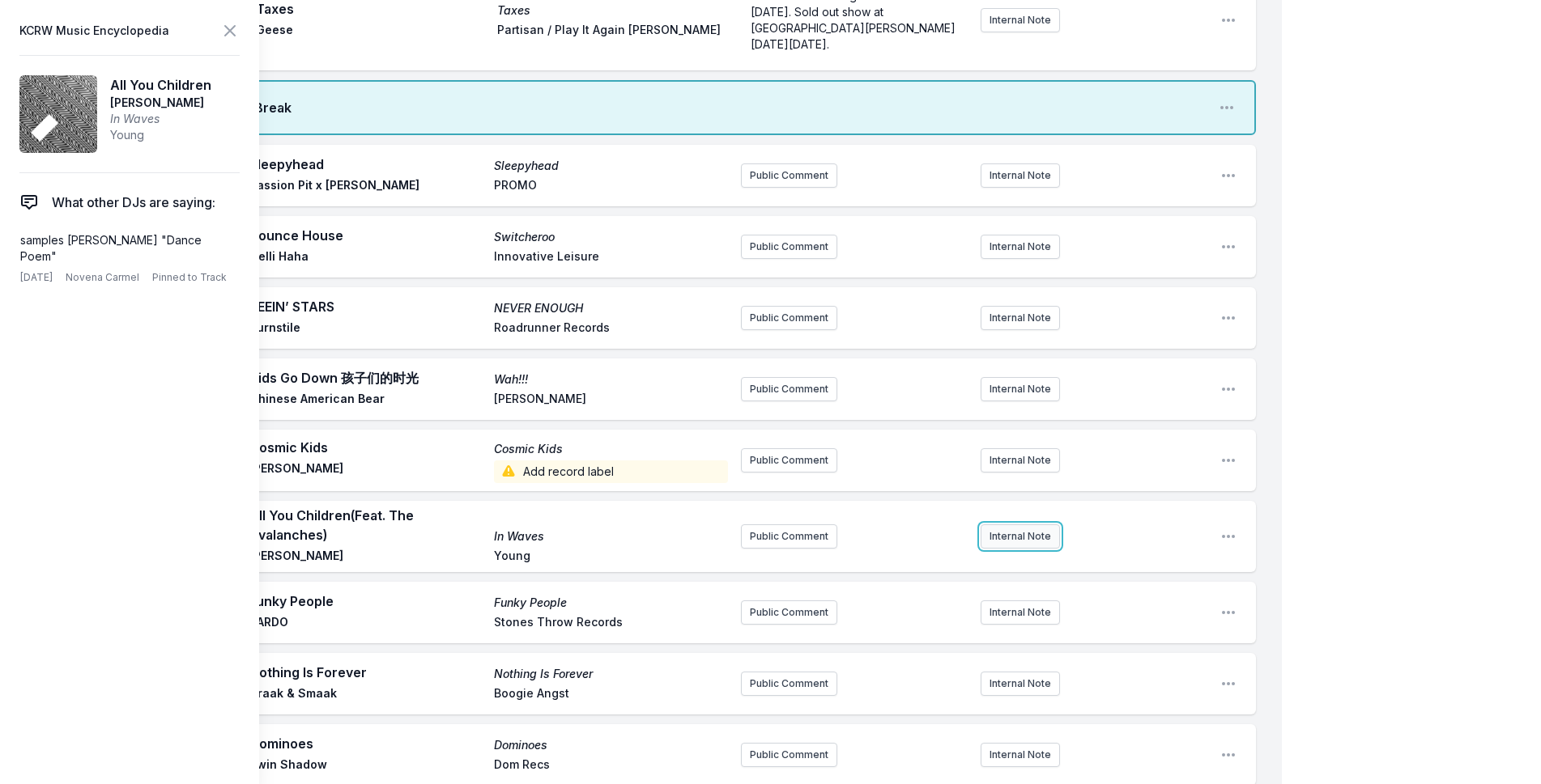
click at [1015, 524] on button "Internal Note" at bounding box center [1019, 536] width 79 height 25
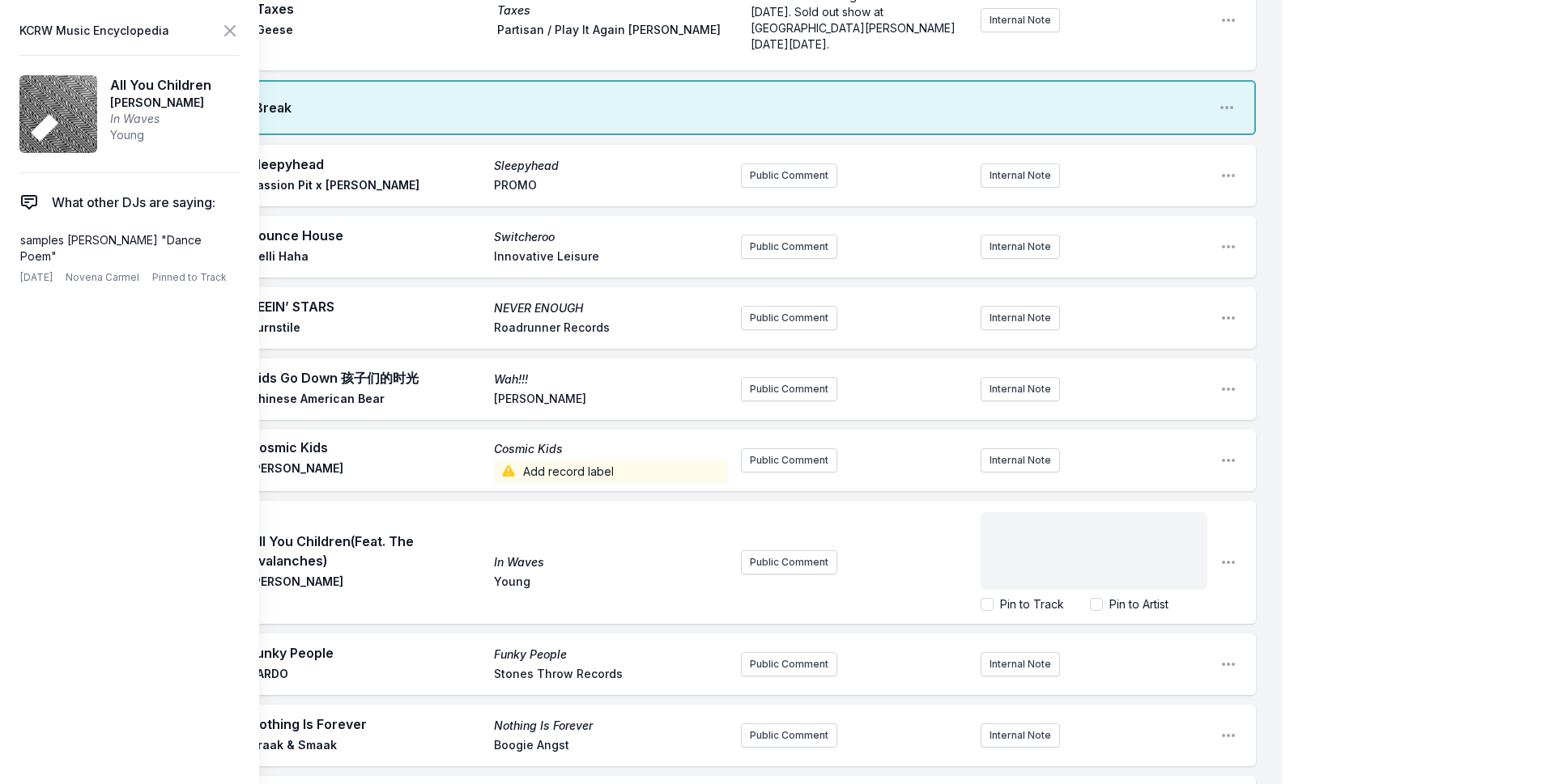
click at [1015, 513] on div "﻿" at bounding box center [1093, 551] width 227 height 77
click at [1132, 520] on span "Imagine you step into your [DATE] and the first thing you hear is this." at bounding box center [1095, 535] width 209 height 30
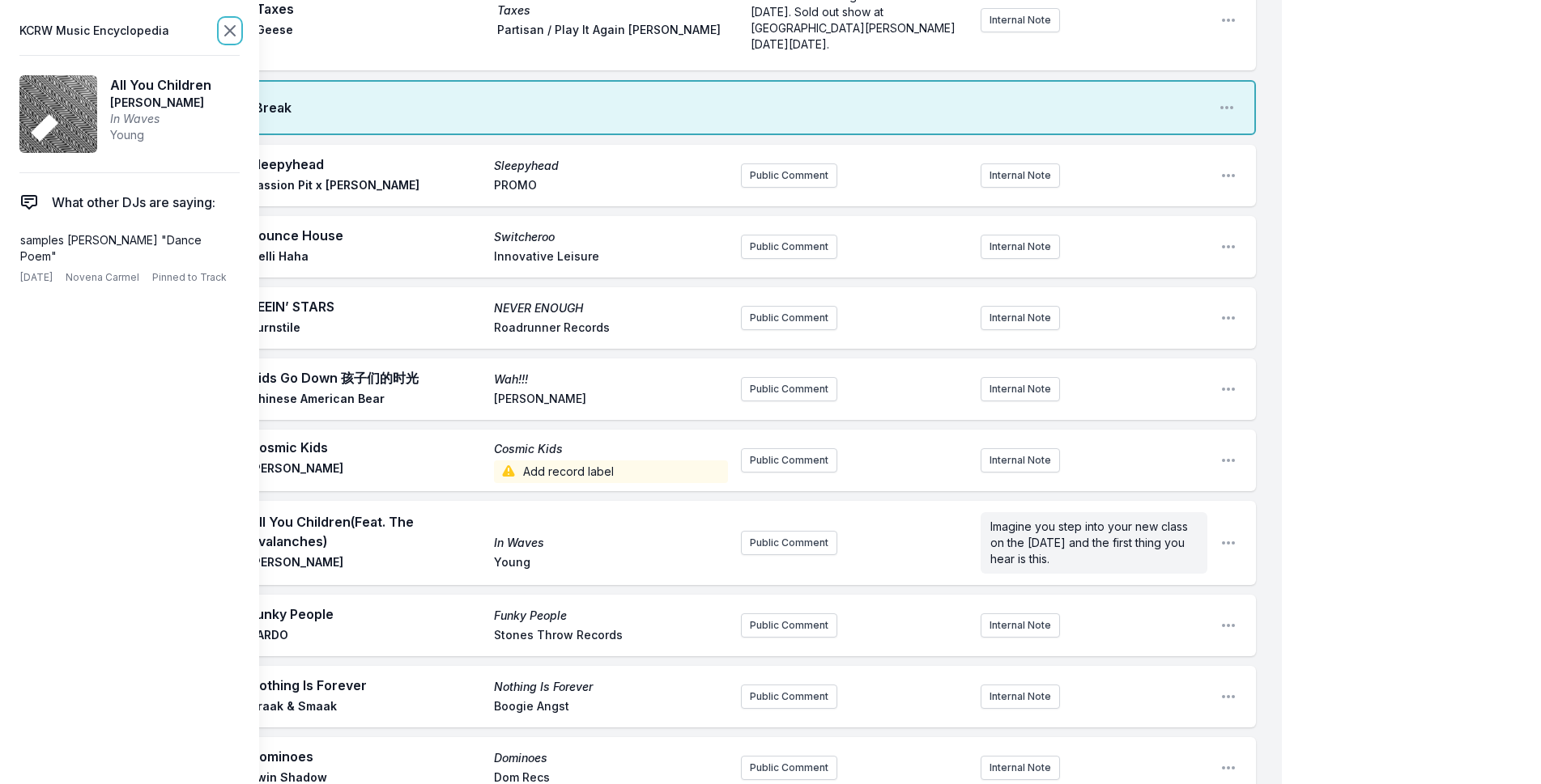
click at [220, 32] on icon at bounding box center [230, 30] width 19 height 19
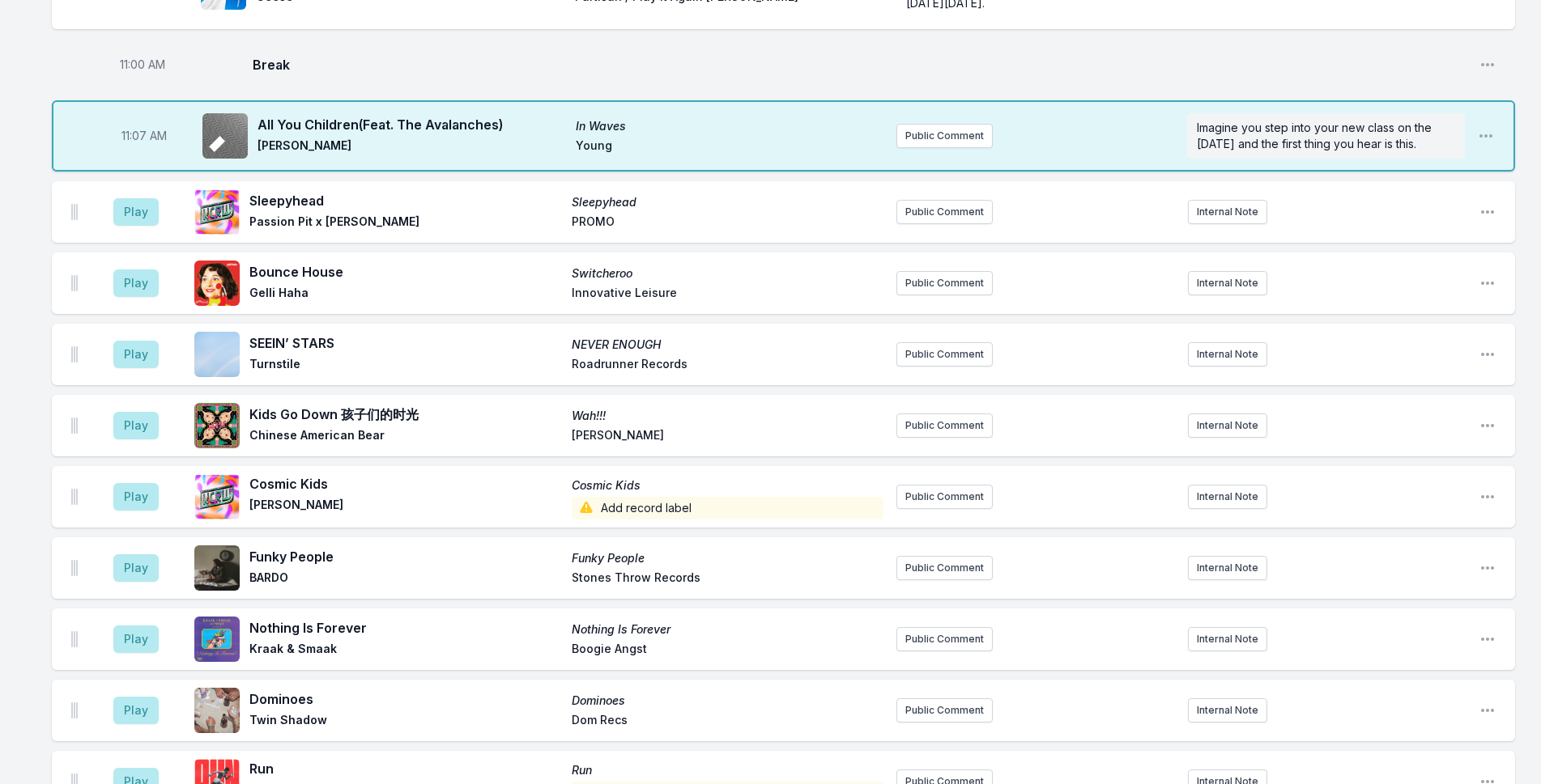
scroll to position [3019, 0]
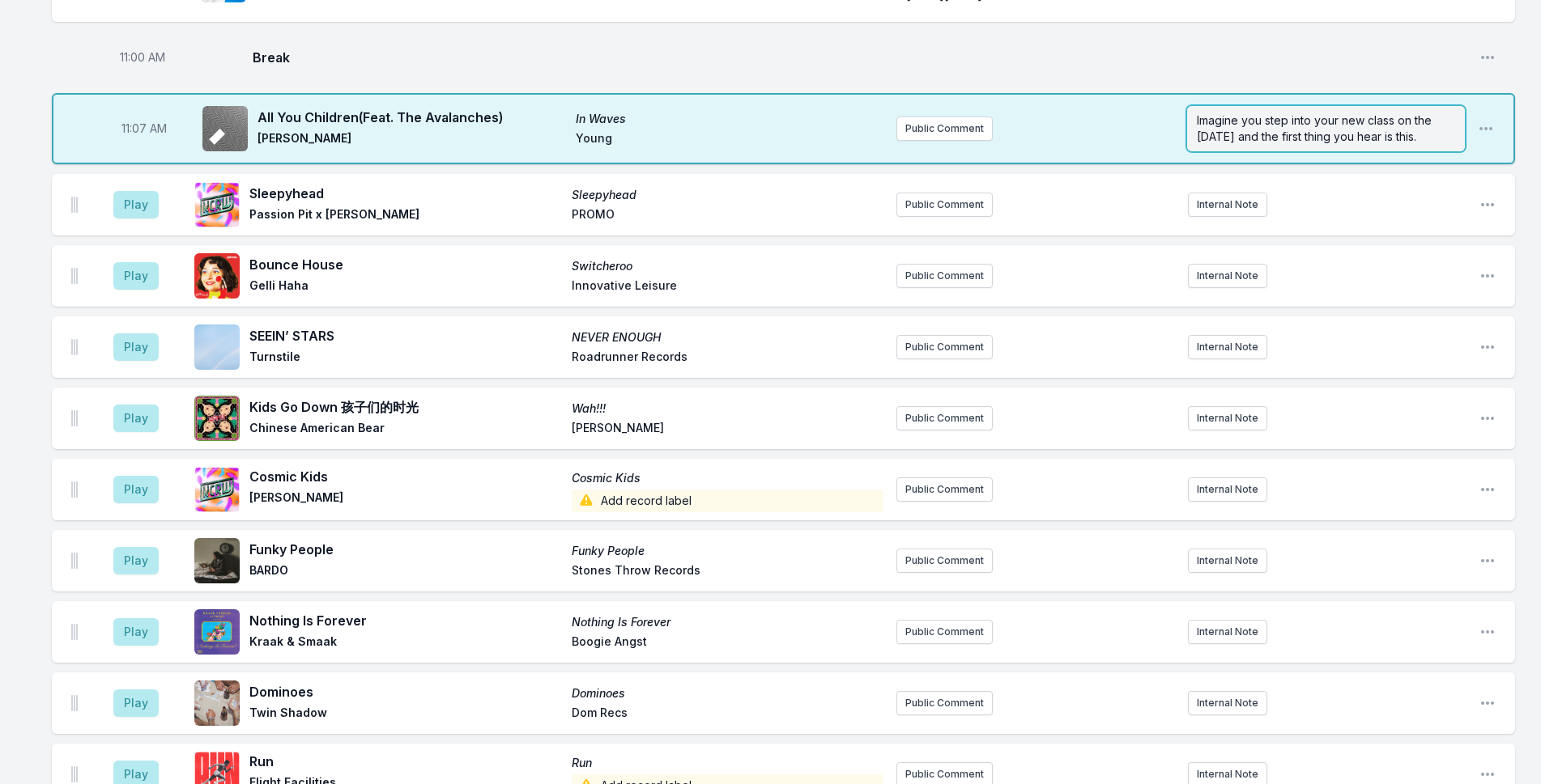
click at [1308, 113] on span "Imagine you step into your new class on the [DATE] and the first thing you hear…" at bounding box center [1315, 127] width 238 height 30
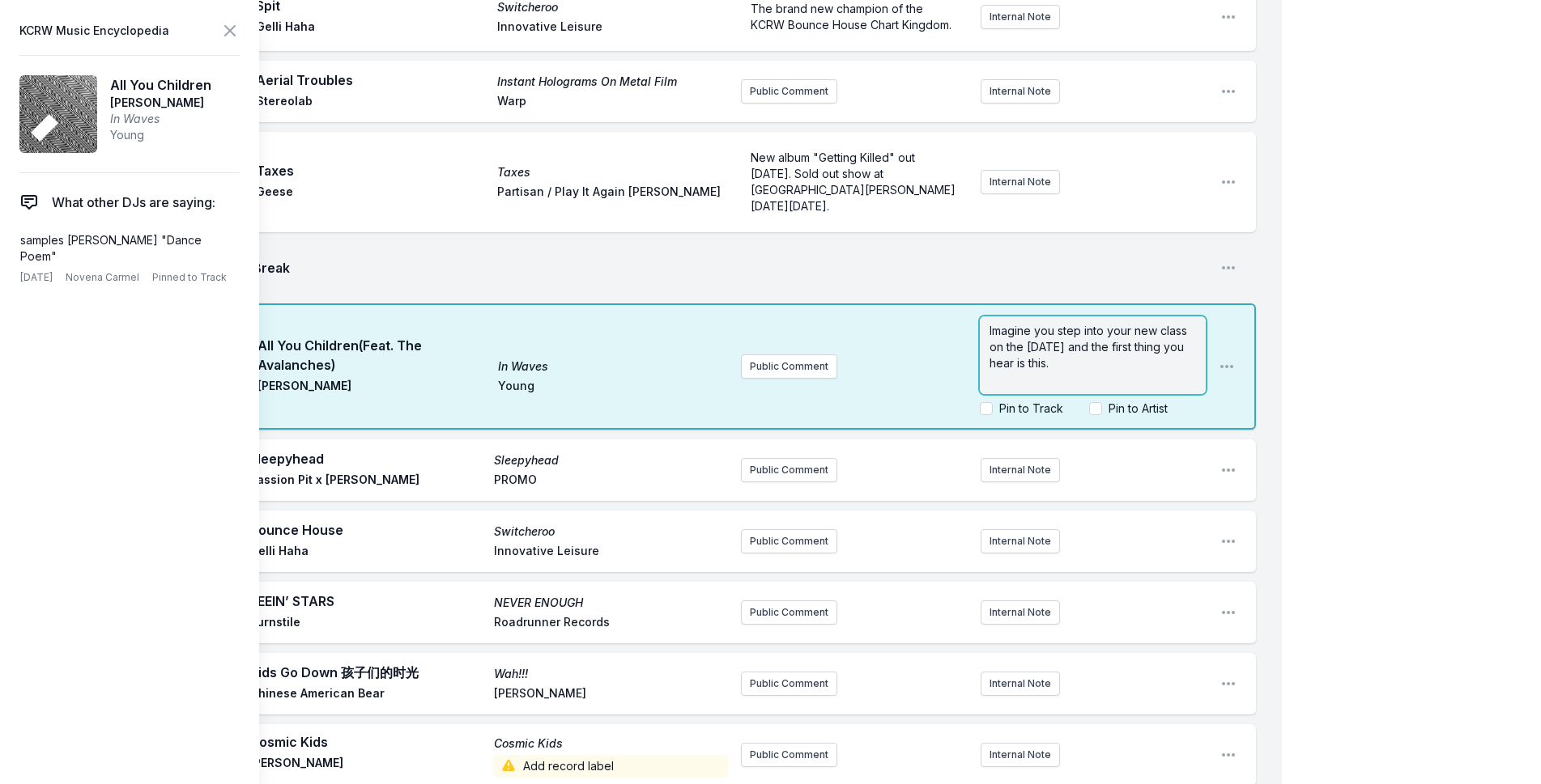
click at [1133, 324] on span "Imagine you step into your new class on the [DATE] and the first thing you hear…" at bounding box center [1089, 347] width 200 height 46
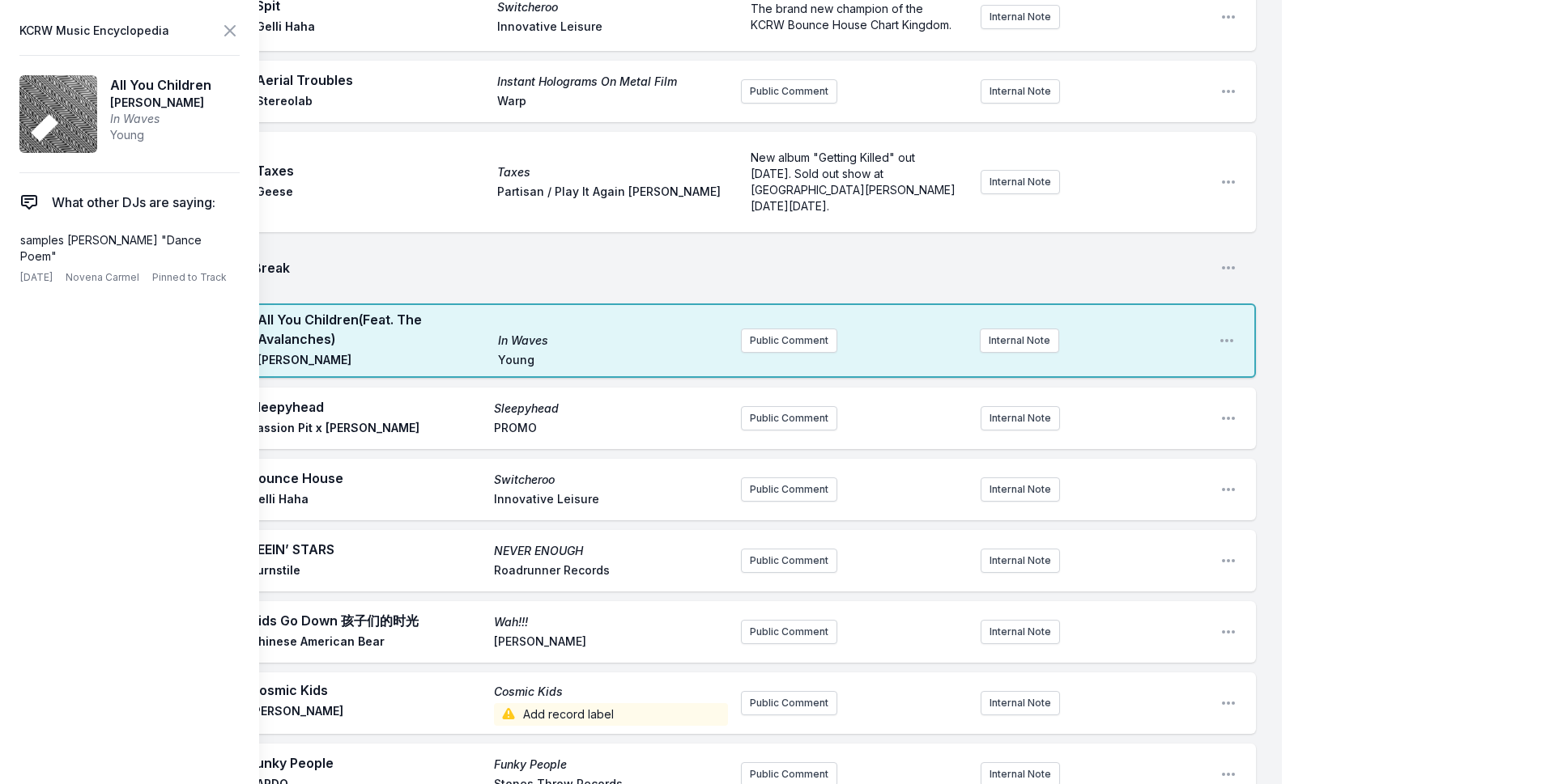
click at [223, 18] on aside "KCRW Music Encyclopedia All You Children [PERSON_NAME] xx In Waves Young What o…" at bounding box center [129, 392] width 259 height 784
click at [225, 23] on icon at bounding box center [230, 30] width 19 height 19
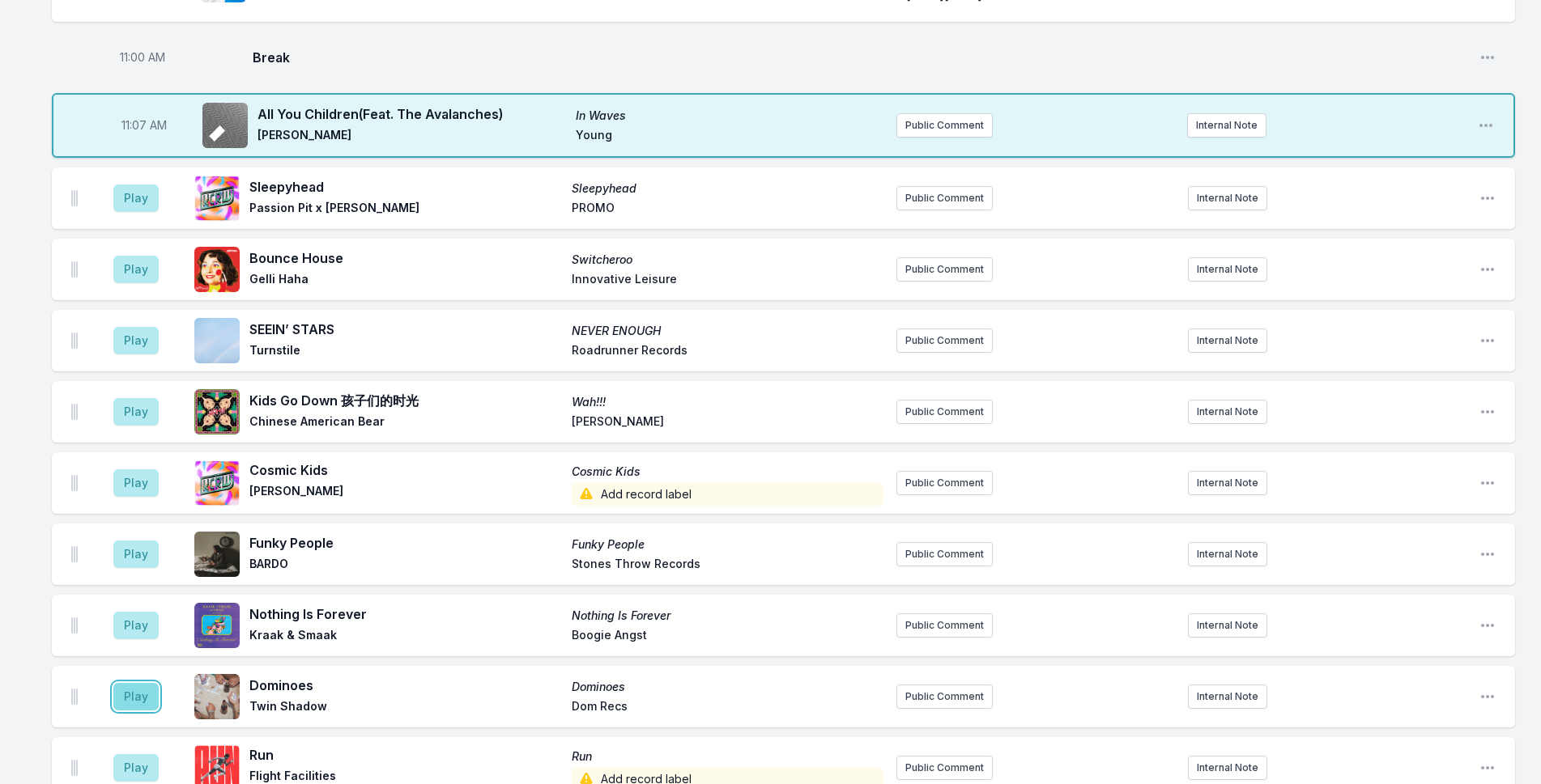
click at [129, 685] on button "Play" at bounding box center [136, 697] width 46 height 27
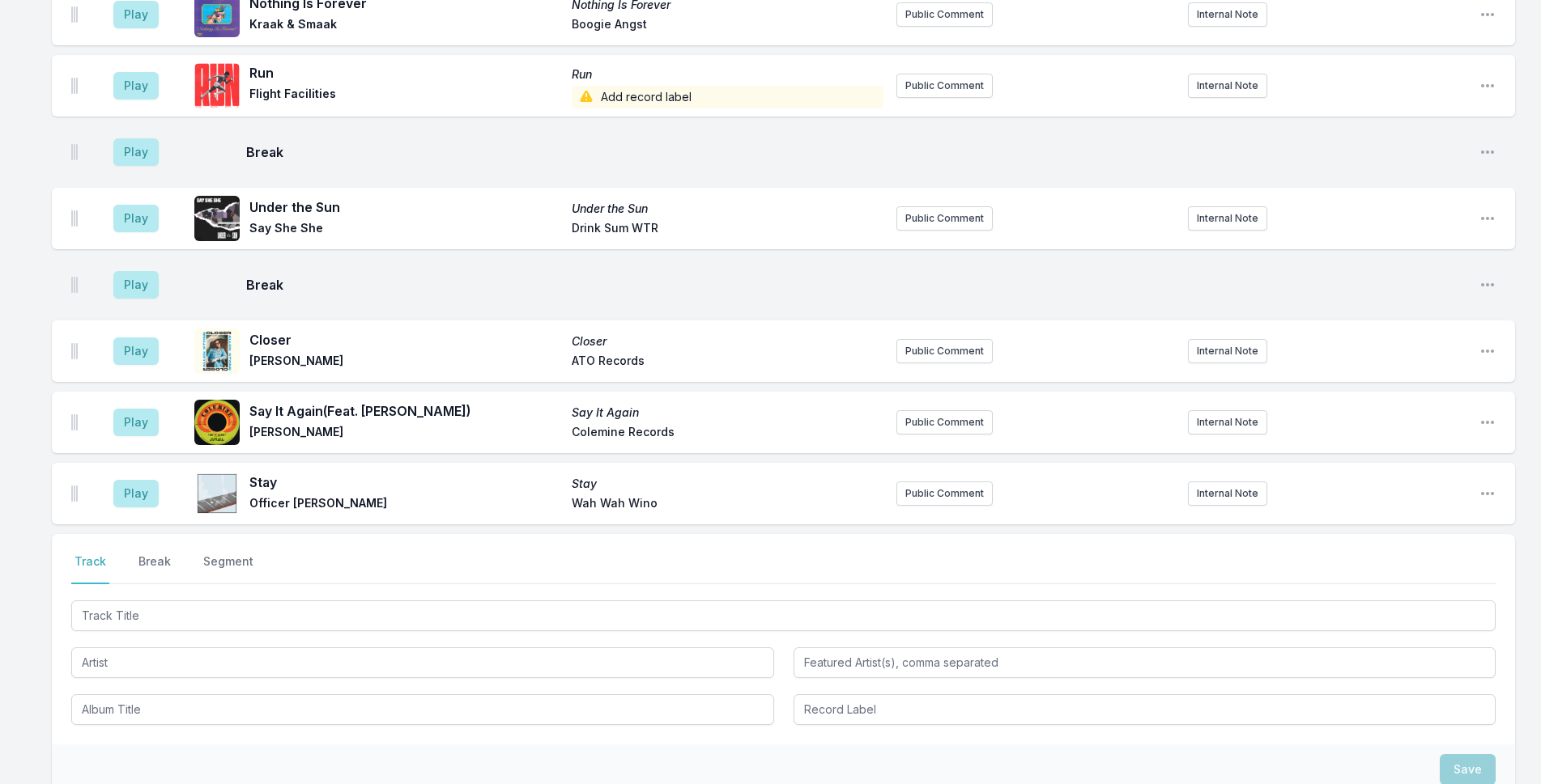
scroll to position [3850, 0]
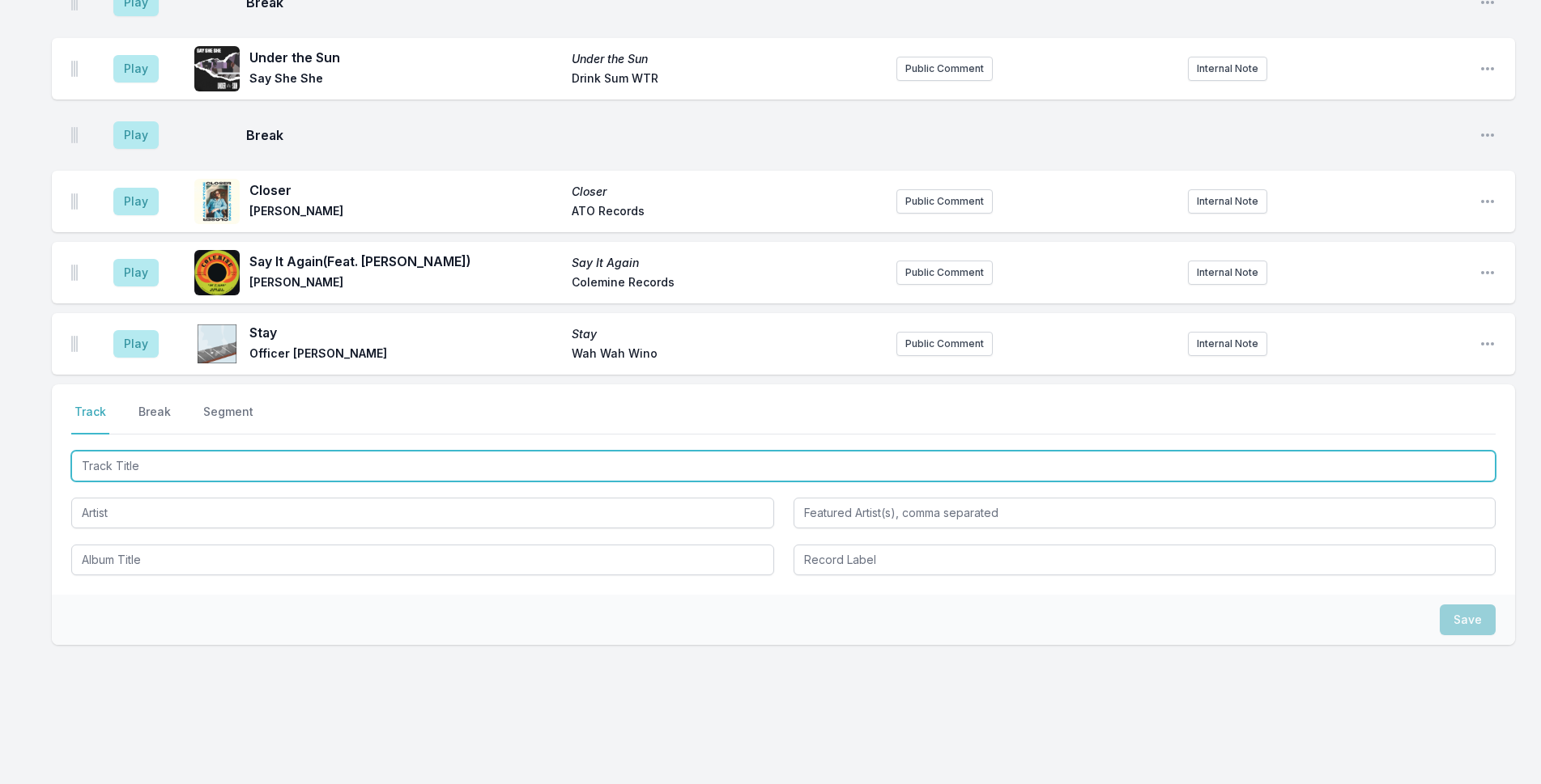
click at [222, 453] on input "Track Title" at bounding box center [783, 466] width 1424 height 31
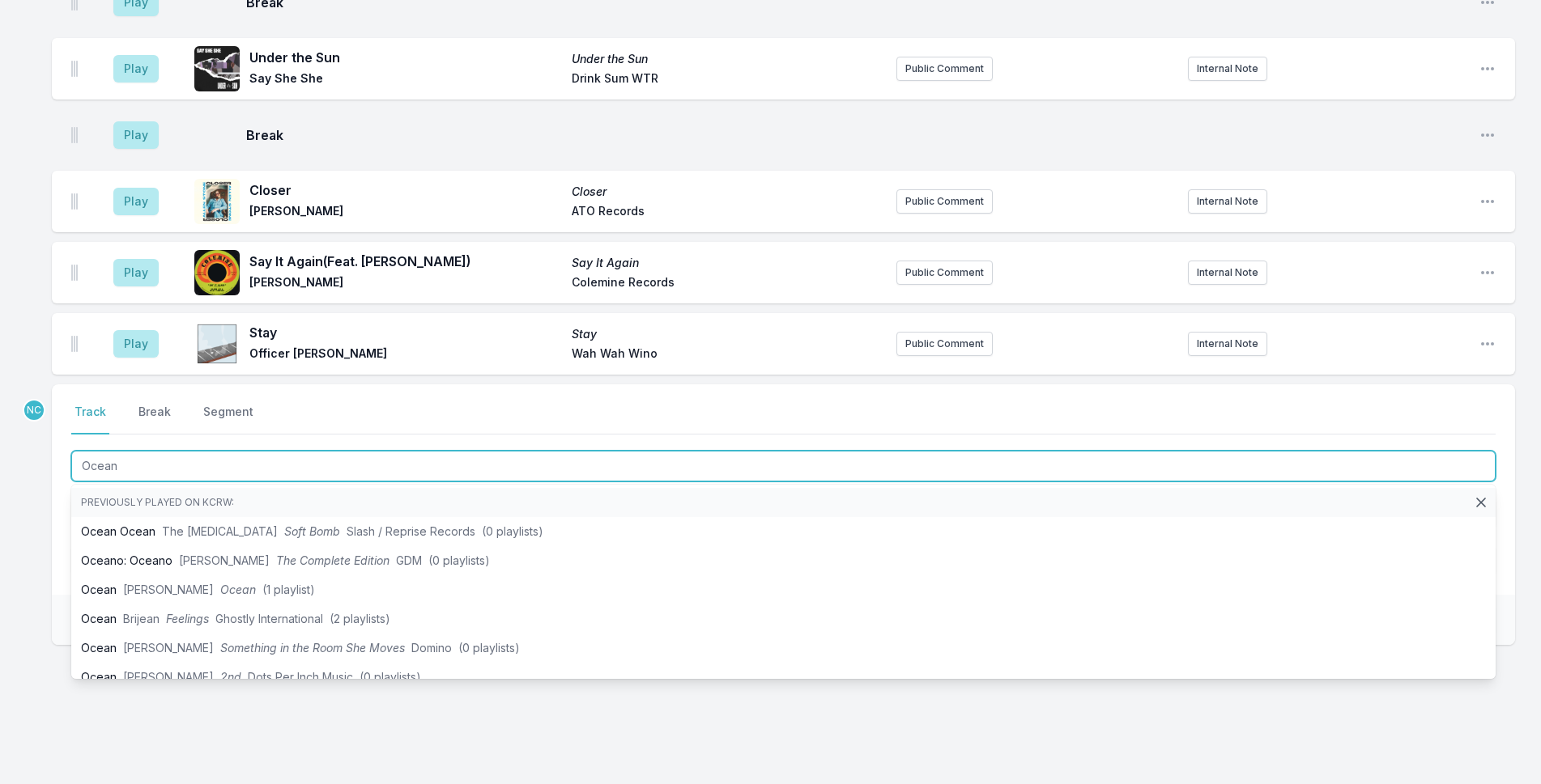
type input "Ocean"
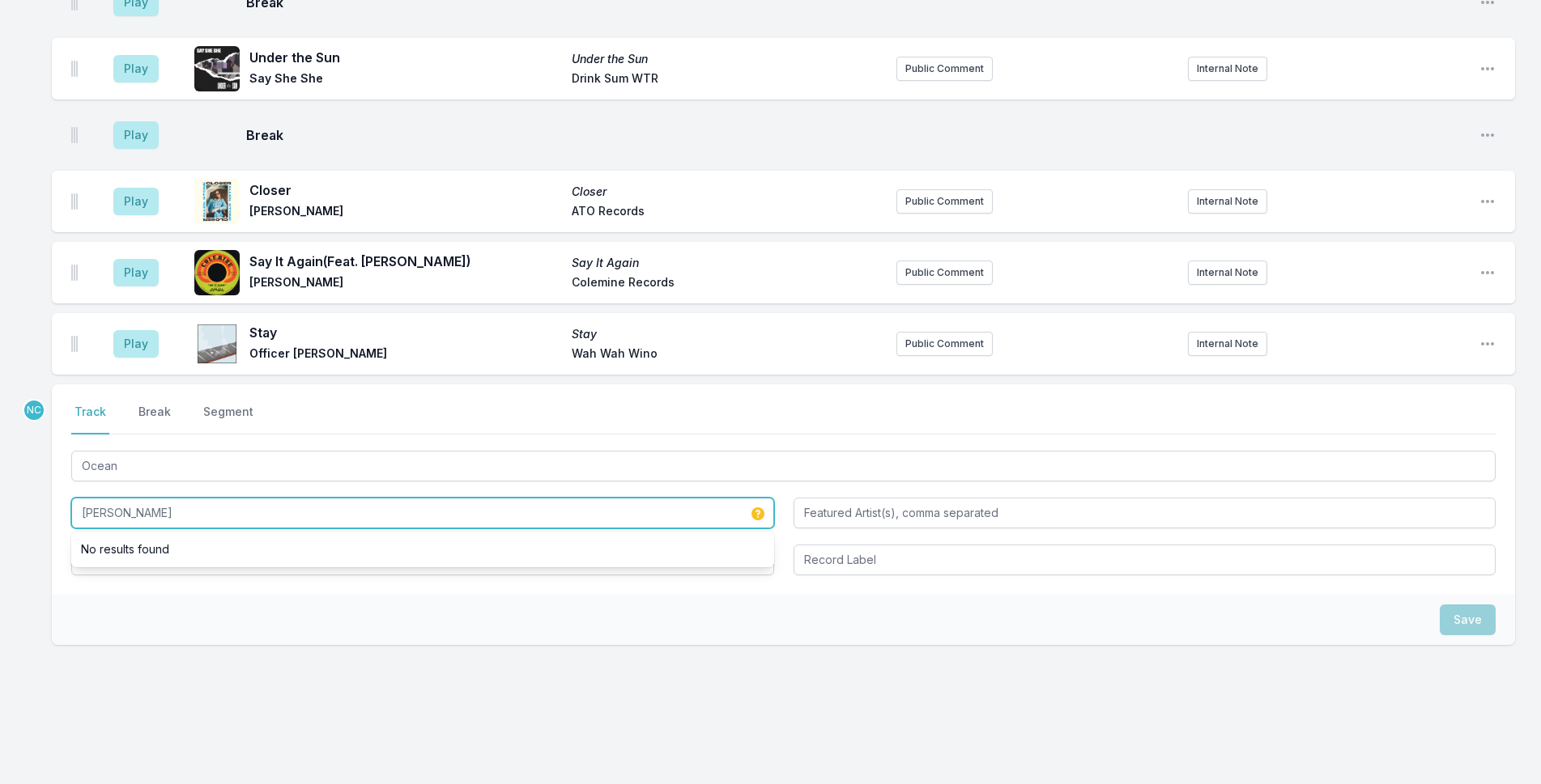
type input "[PERSON_NAME]"
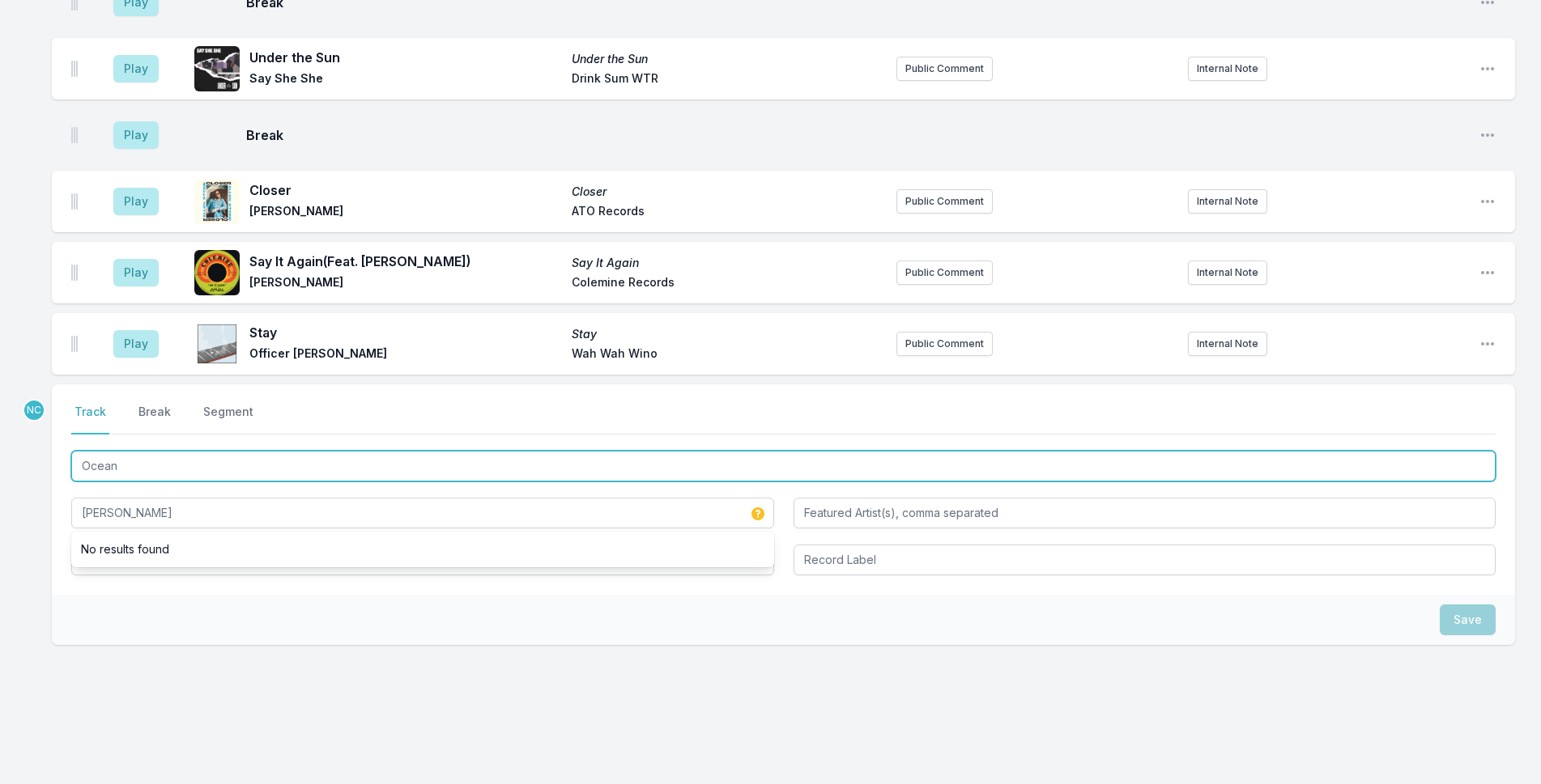
click at [138, 451] on input "Ocean" at bounding box center [783, 466] width 1424 height 31
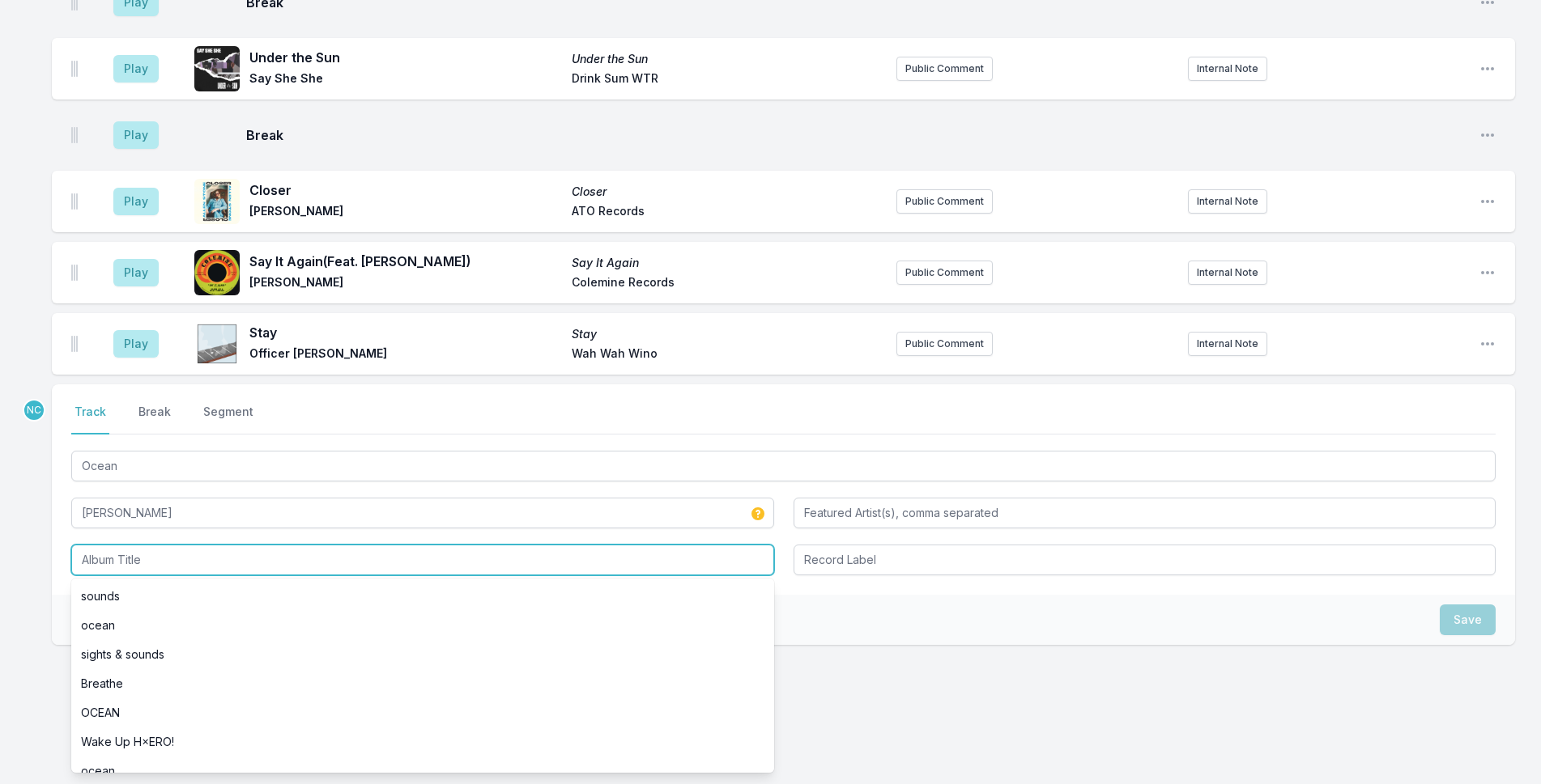
click at [148, 546] on input "Album Title" at bounding box center [423, 560] width 703 height 31
paste input "Ocean"
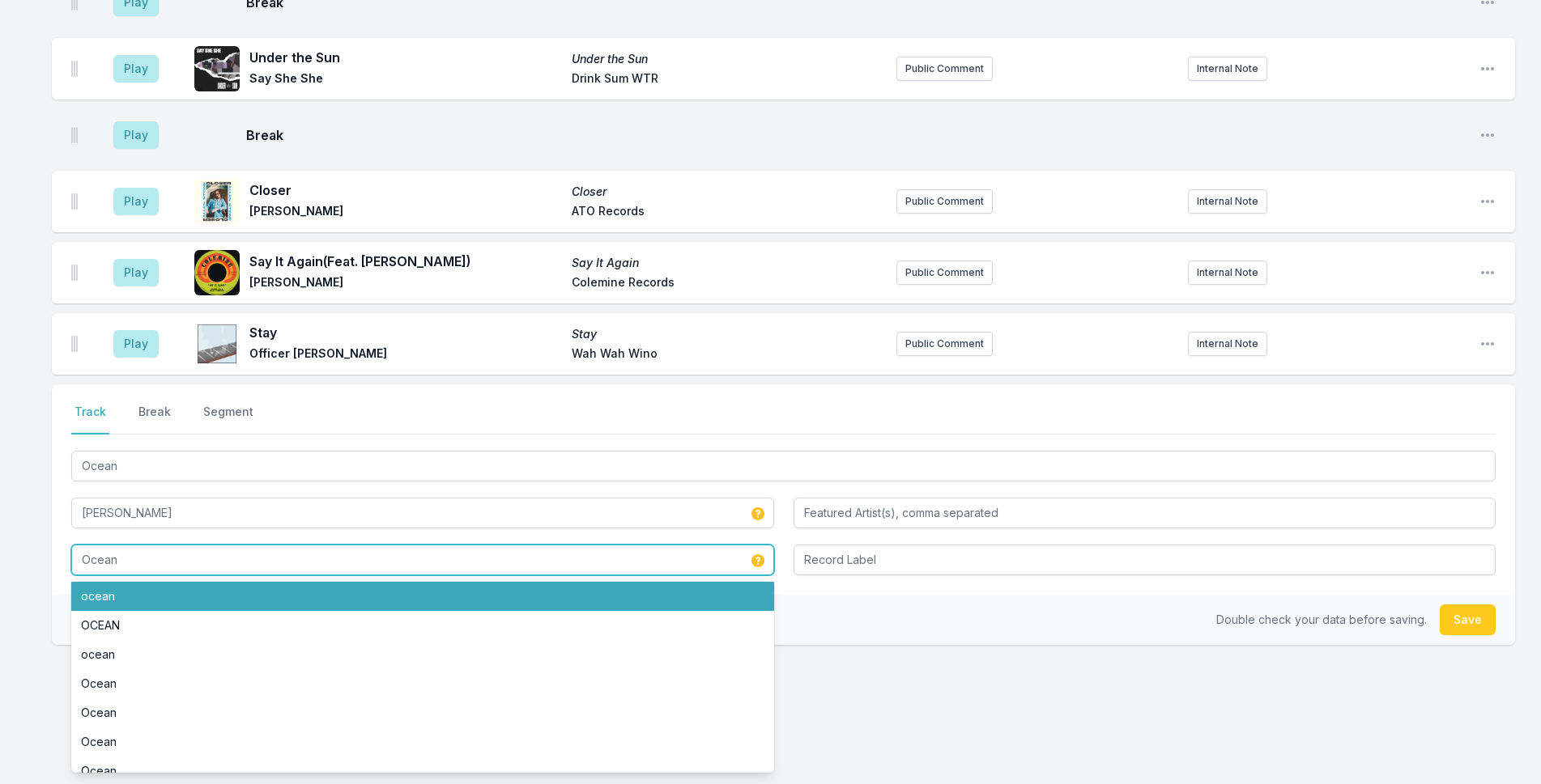
type input "Ocean"
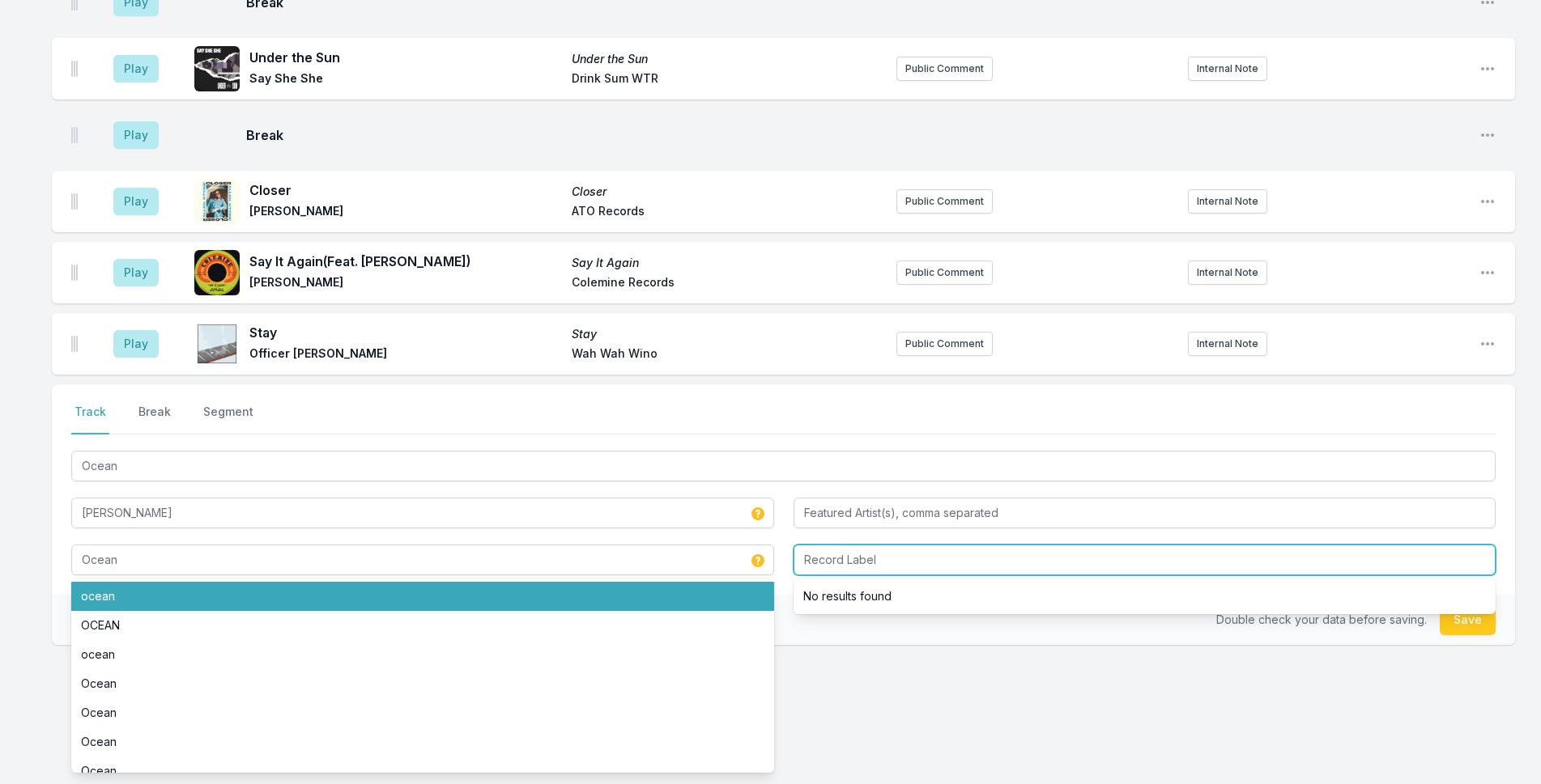
click at [855, 554] on input "Record Label" at bounding box center [1145, 560] width 703 height 31
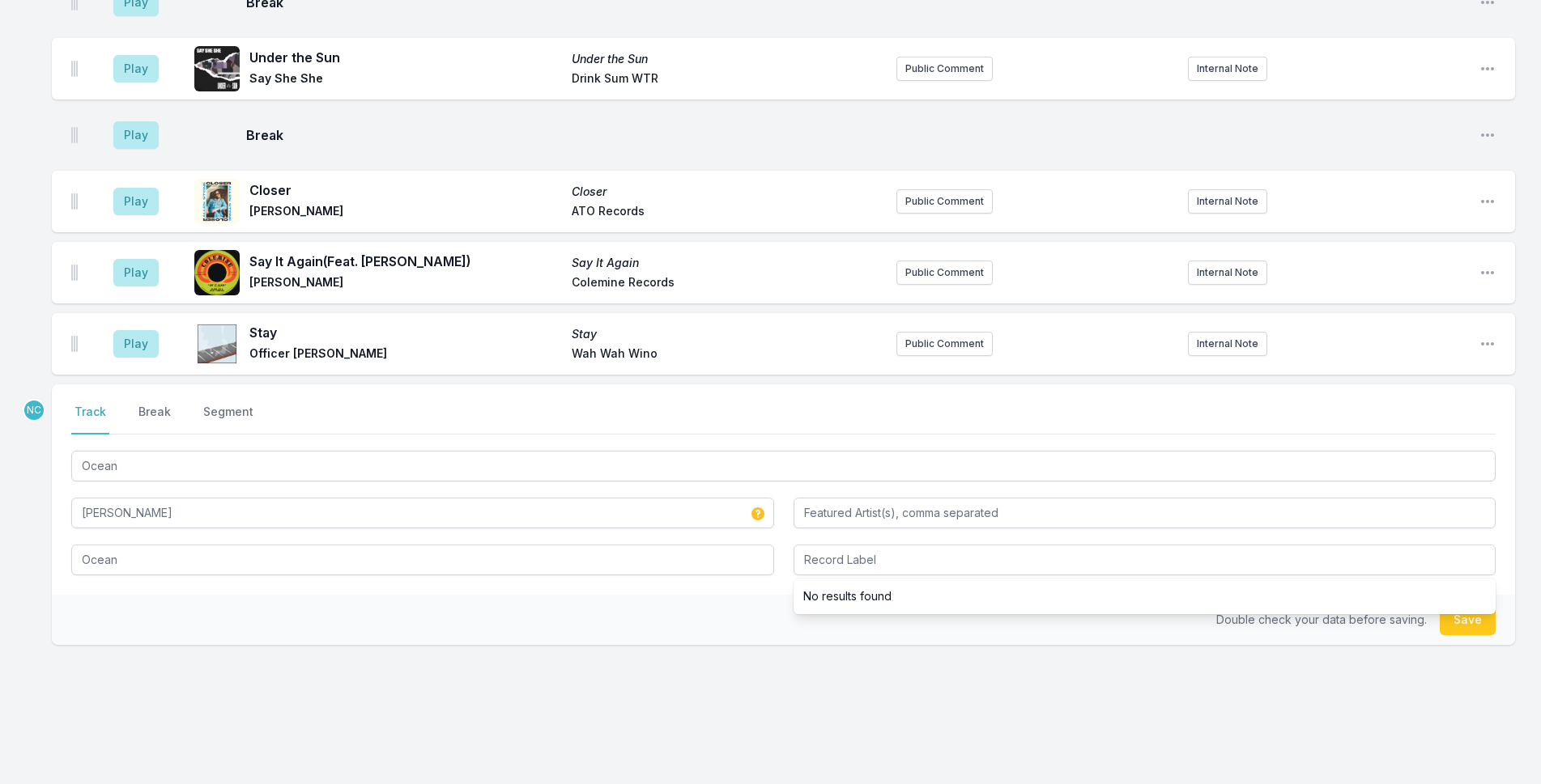
click at [856, 582] on li "No results found" at bounding box center [1145, 596] width 703 height 29
click at [1467, 607] on button "Save" at bounding box center [1466, 620] width 56 height 31
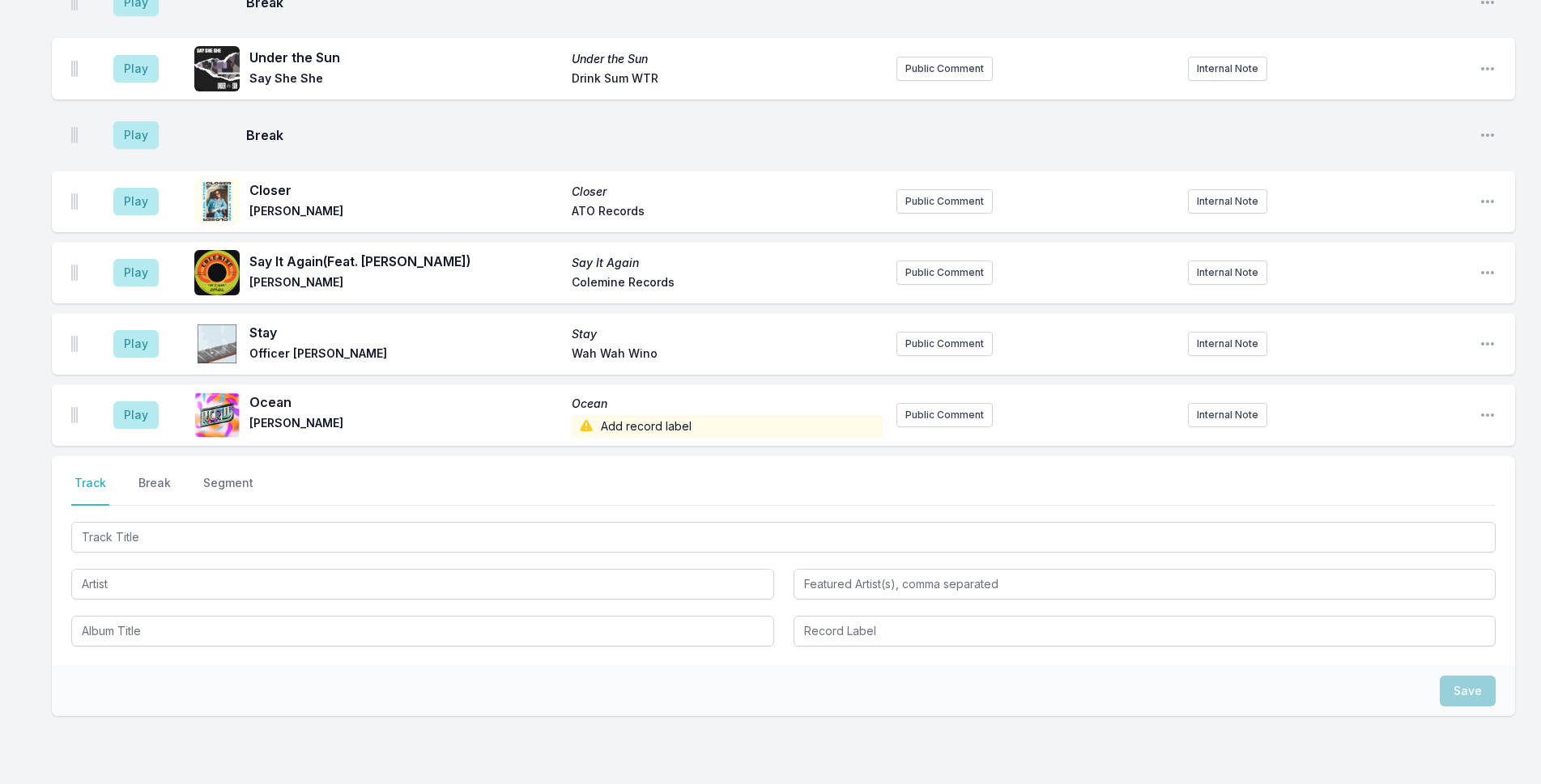
scroll to position [3922, 0]
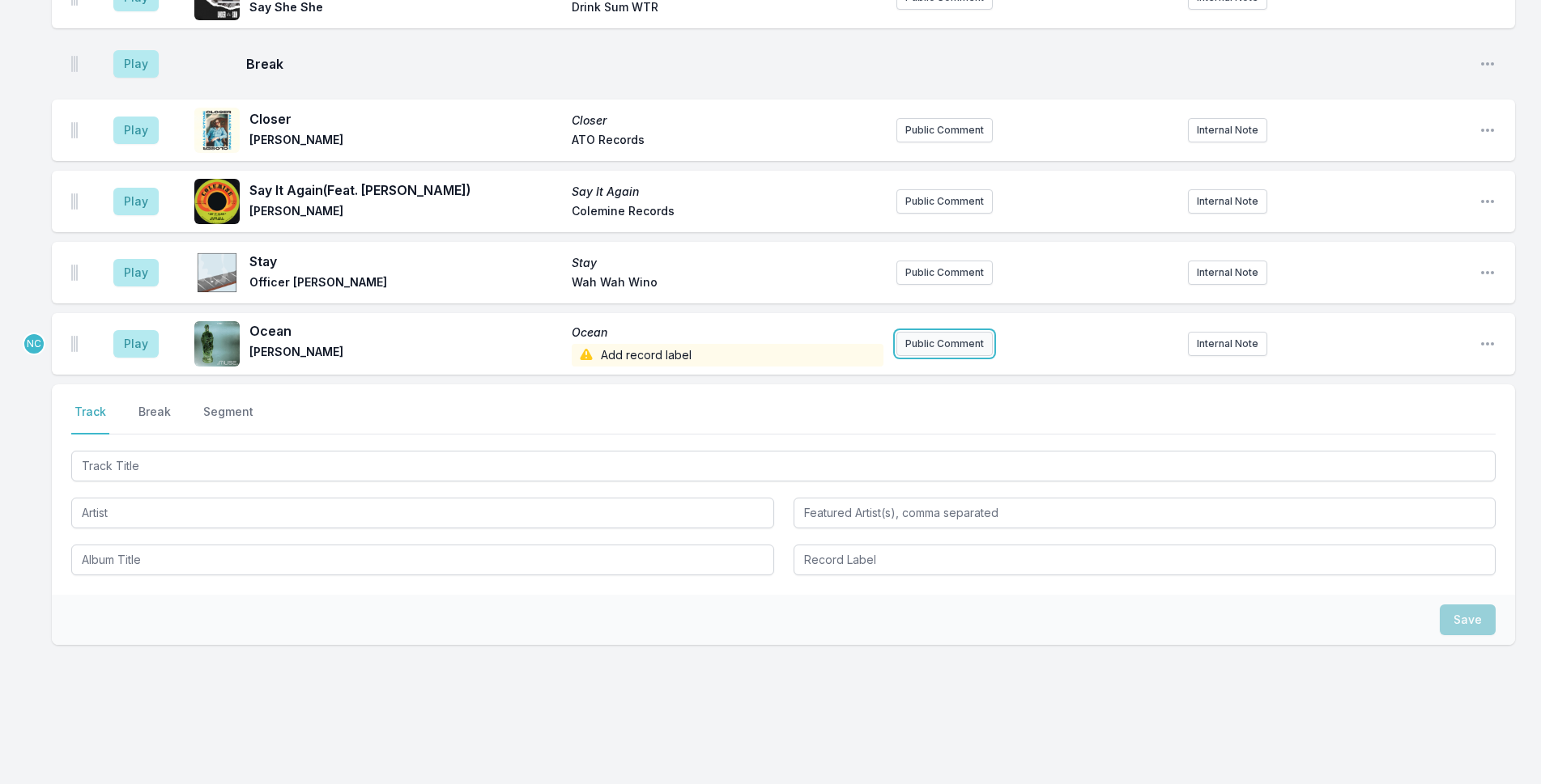
click at [907, 331] on button "Public Comment" at bounding box center [944, 343] width 97 height 25
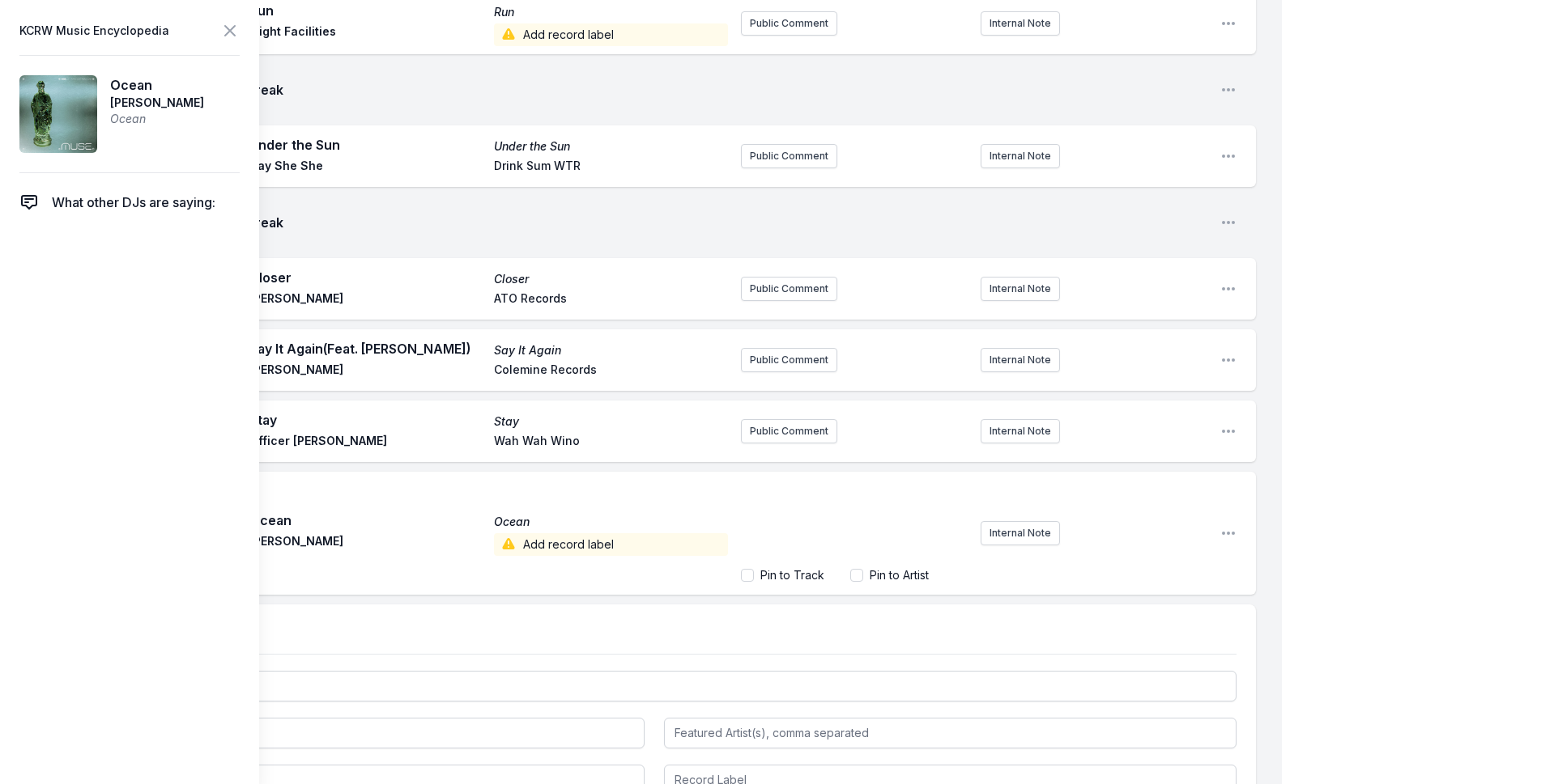
click at [839, 489] on div "﻿" at bounding box center [853, 522] width 227 height 77
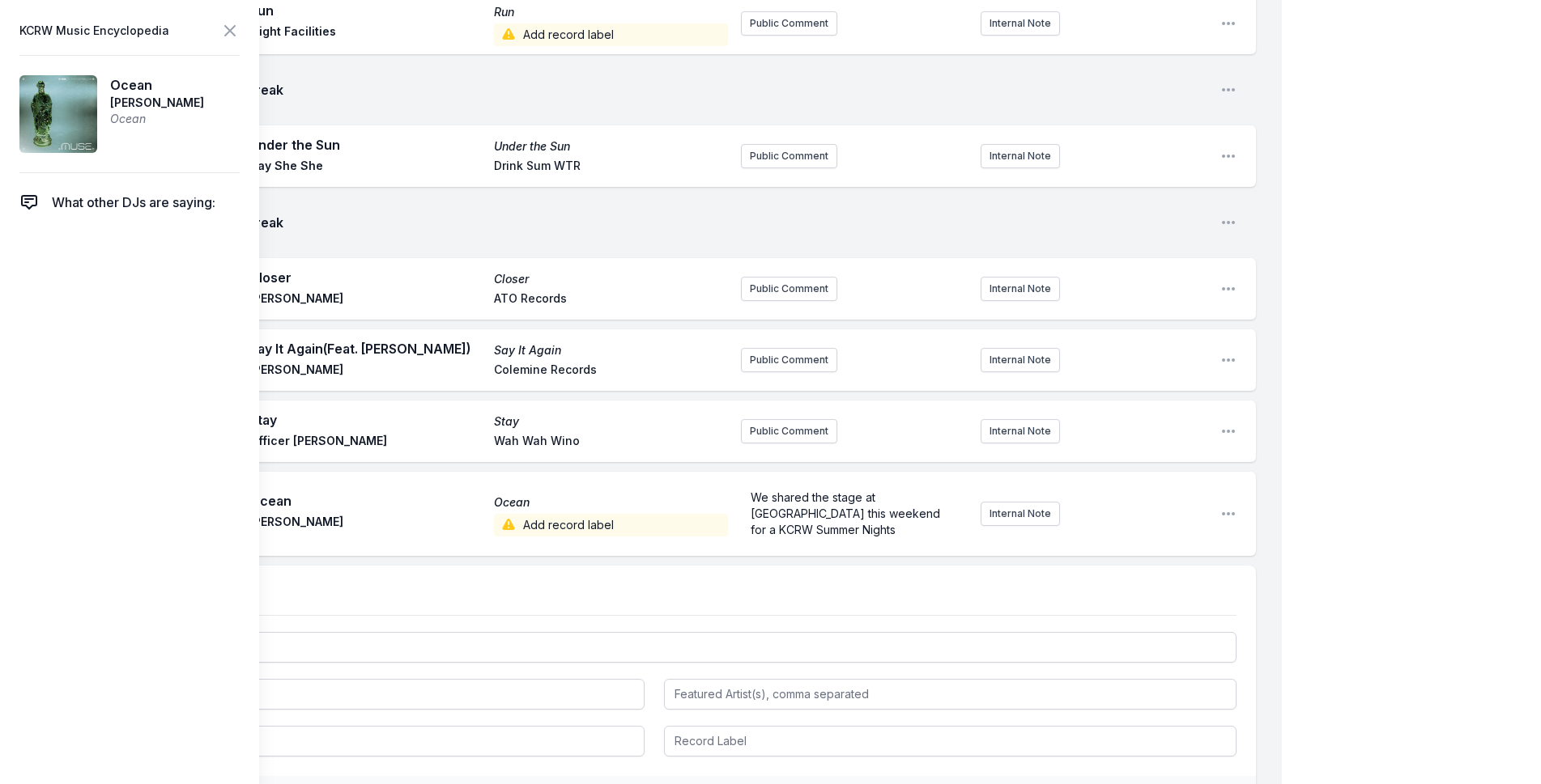
scroll to position [3928, 0]
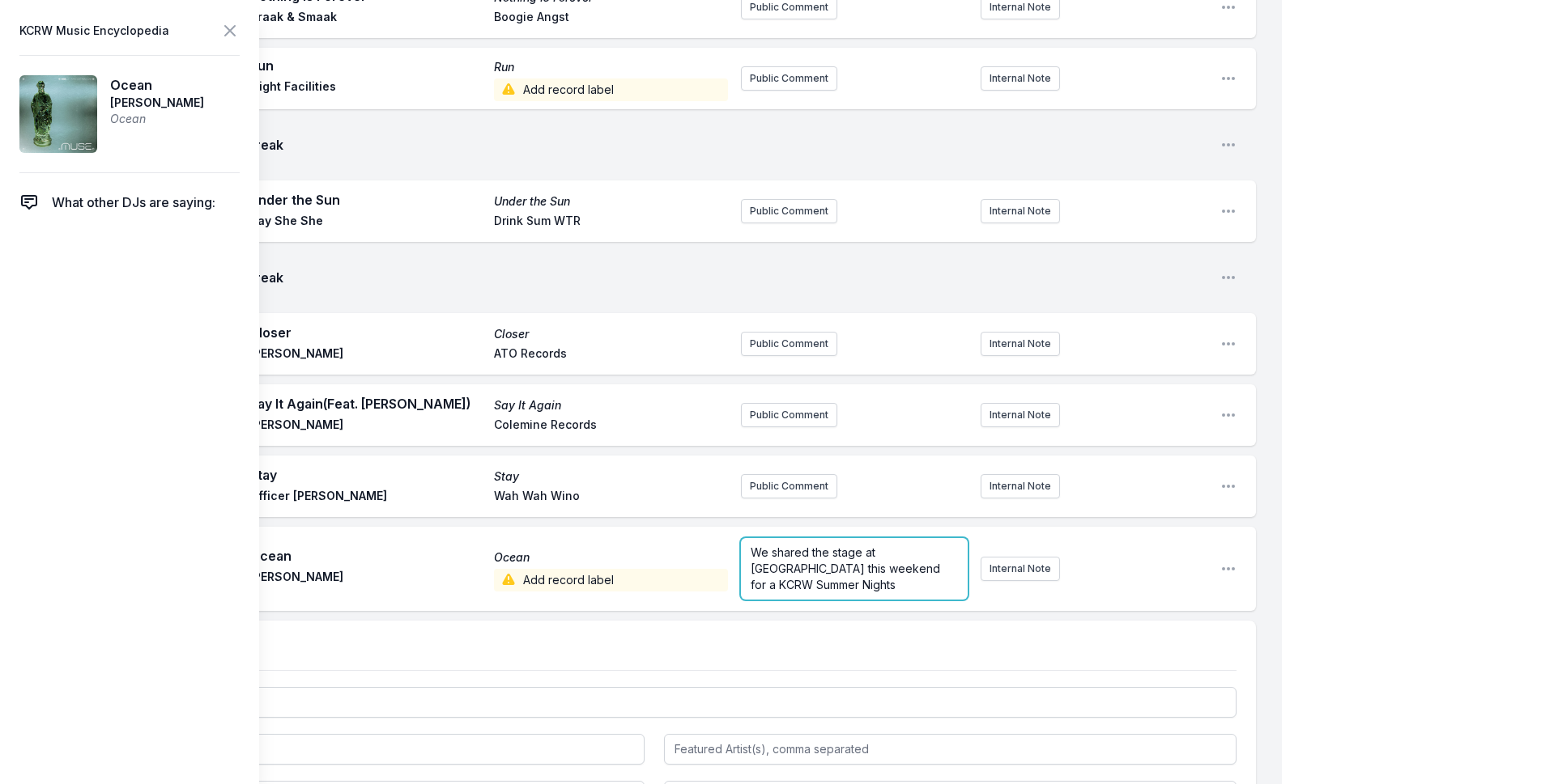
click at [845, 538] on div "We shared the stage at [GEOGRAPHIC_DATA] this weekend for a KCRW Summer Nights" at bounding box center [853, 569] width 227 height 62
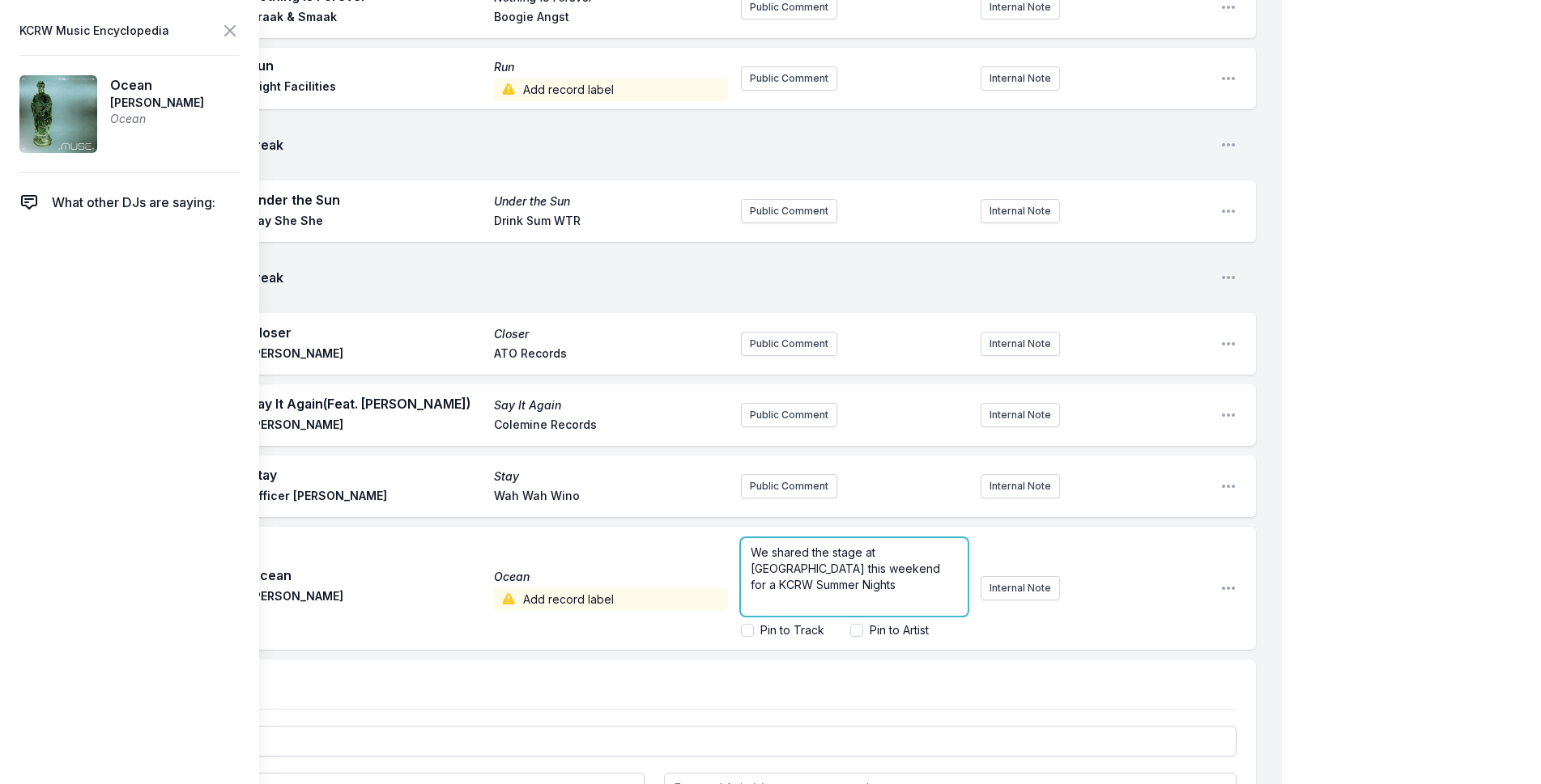
scroll to position [3983, 0]
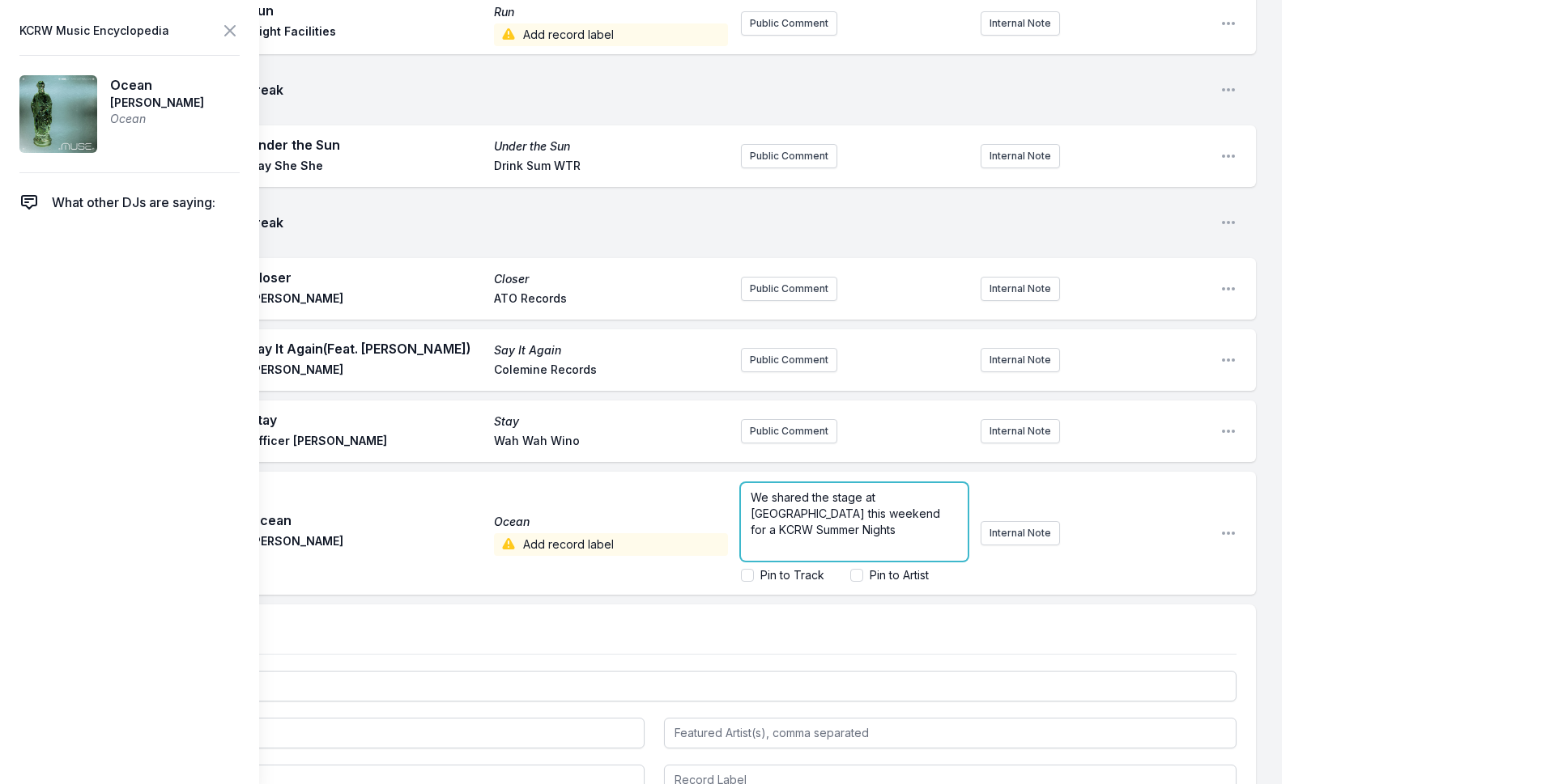
click at [958, 484] on div "We shared the stage at [GEOGRAPHIC_DATA] this weekend for a KCRW Summer Nights" at bounding box center [853, 522] width 227 height 77
drag, startPoint x: 813, startPoint y: 496, endPoint x: 770, endPoint y: 494, distance: 43.0
click at [770, 494] on span "We shared the stage at [GEOGRAPHIC_DATA] this weekend for a KCRW Summer Nights.…" at bounding box center [851, 522] width 201 height 95
click at [894, 514] on p "We shared the stage at [GEOGRAPHIC_DATA] this weekend for a KCRW Summer Nights.…" at bounding box center [854, 522] width 208 height 97
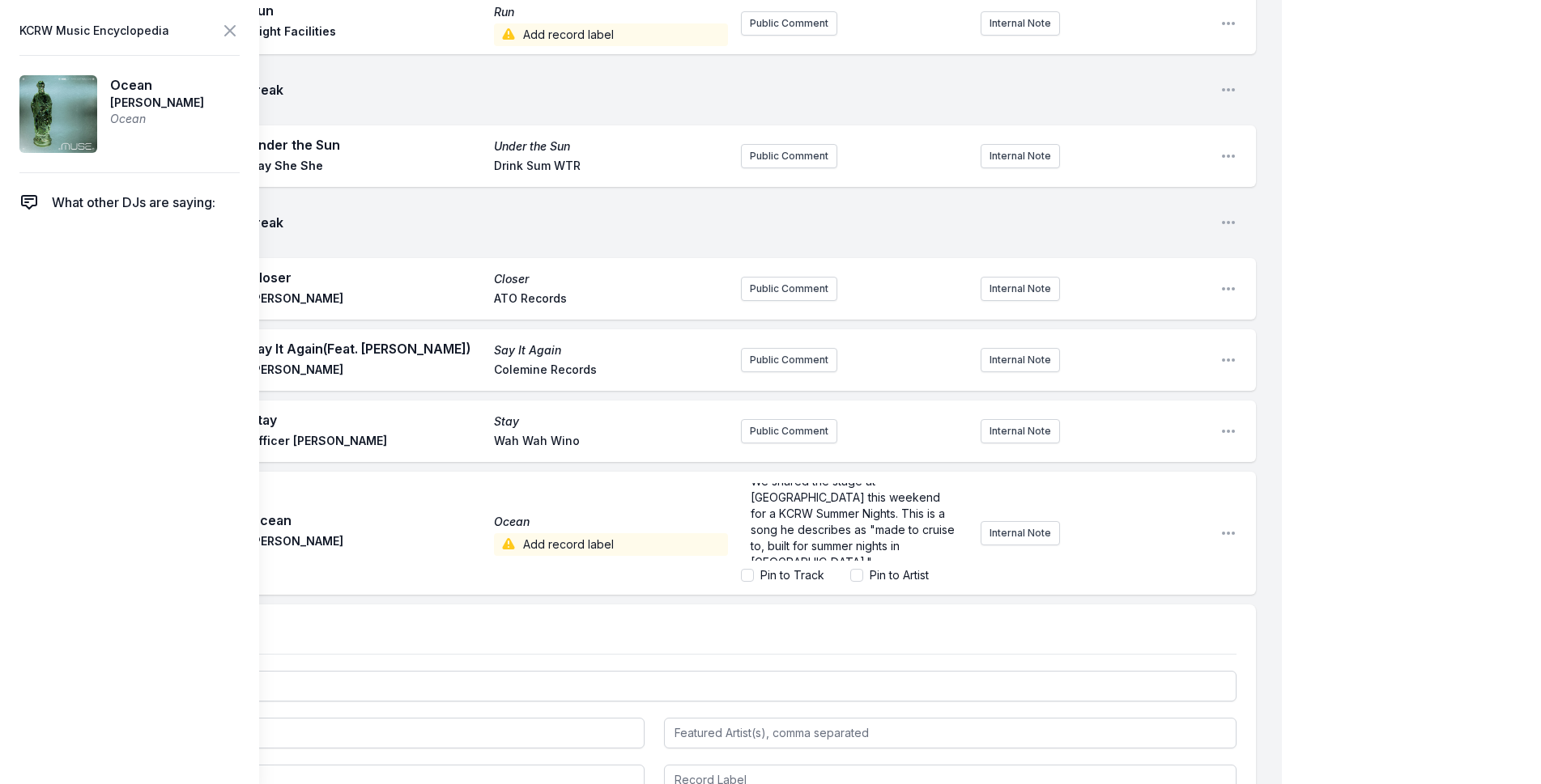
click at [804, 567] on label "Pin to Track" at bounding box center [792, 575] width 64 height 16
click at [754, 569] on input "Pin to Track" at bounding box center [747, 575] width 13 height 13
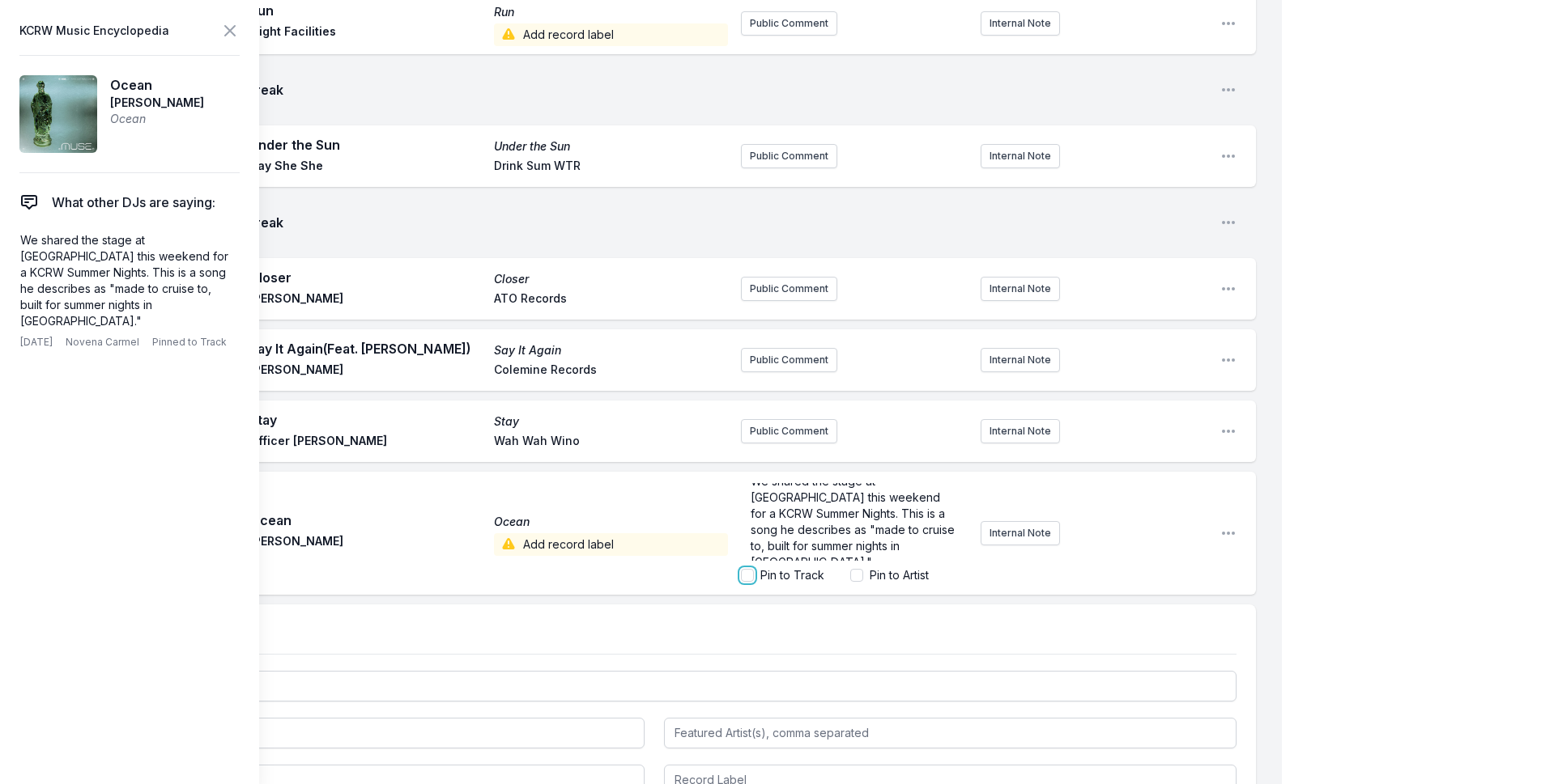
checkbox input "true"
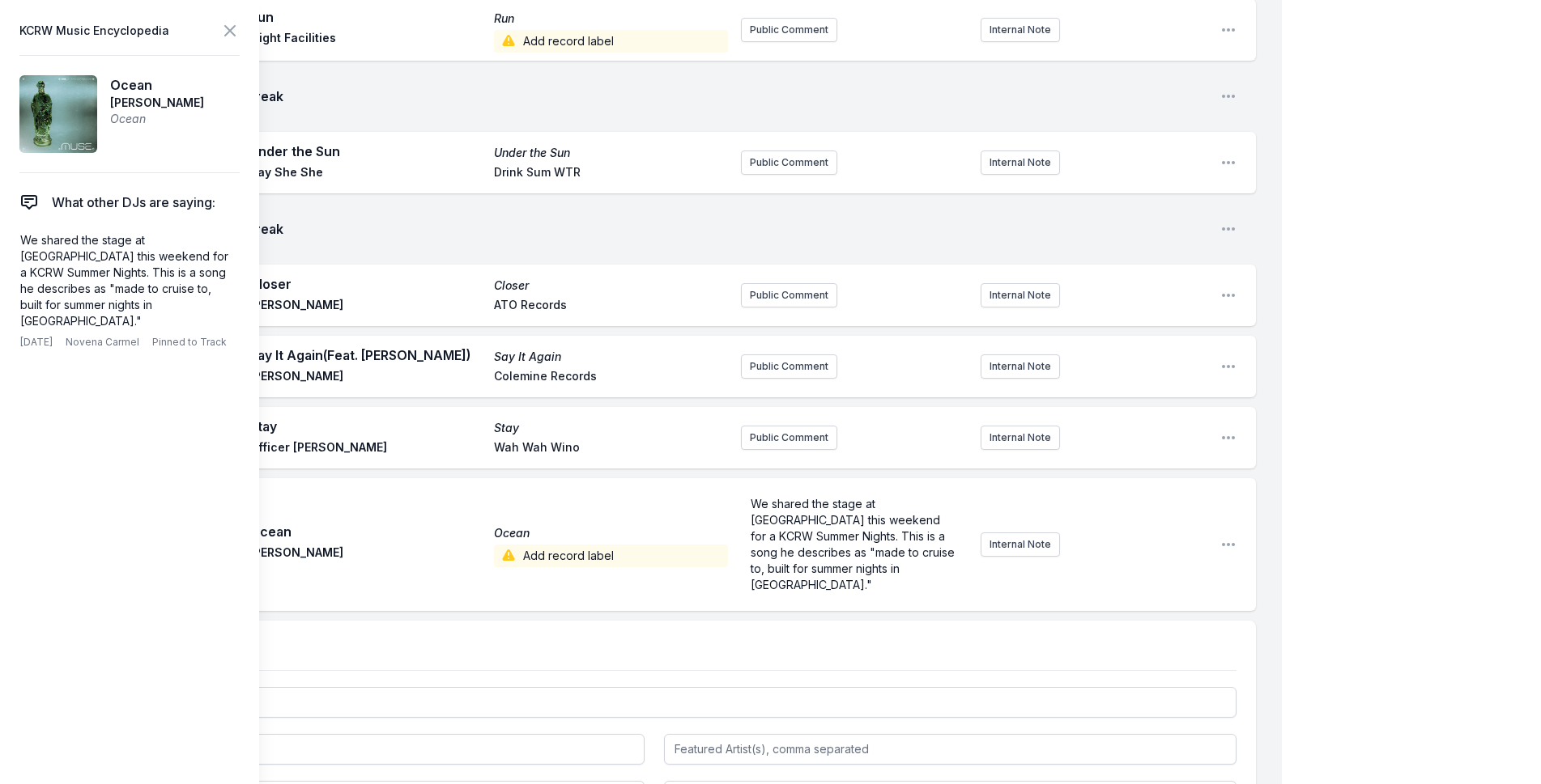
scroll to position [0, 0]
click at [893, 497] on span "We shared the stage at [GEOGRAPHIC_DATA] this weekend for a KCRW Summer Nights.…" at bounding box center [854, 545] width 208 height 95
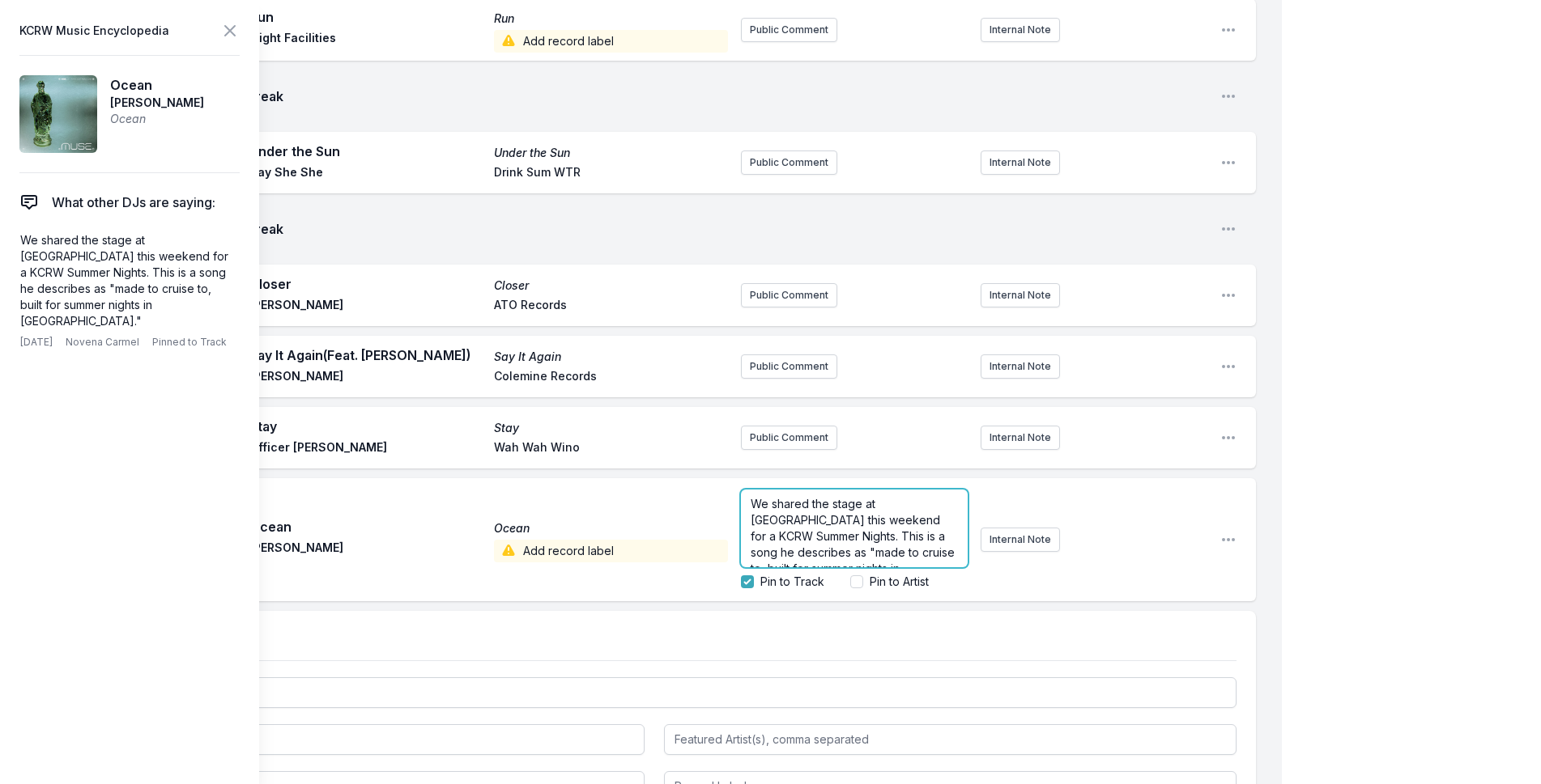
scroll to position [3983, 0]
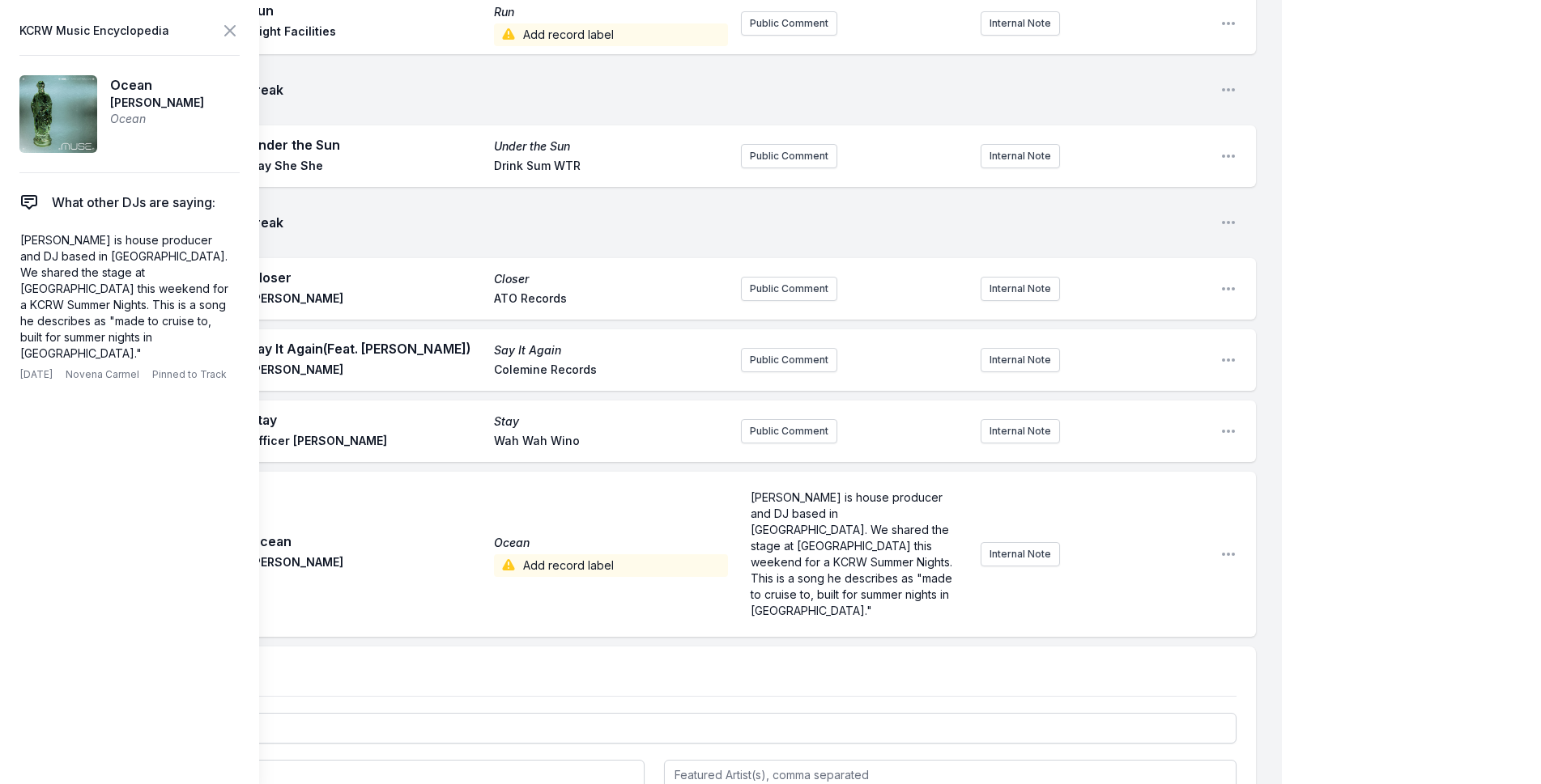
scroll to position [3993, 0]
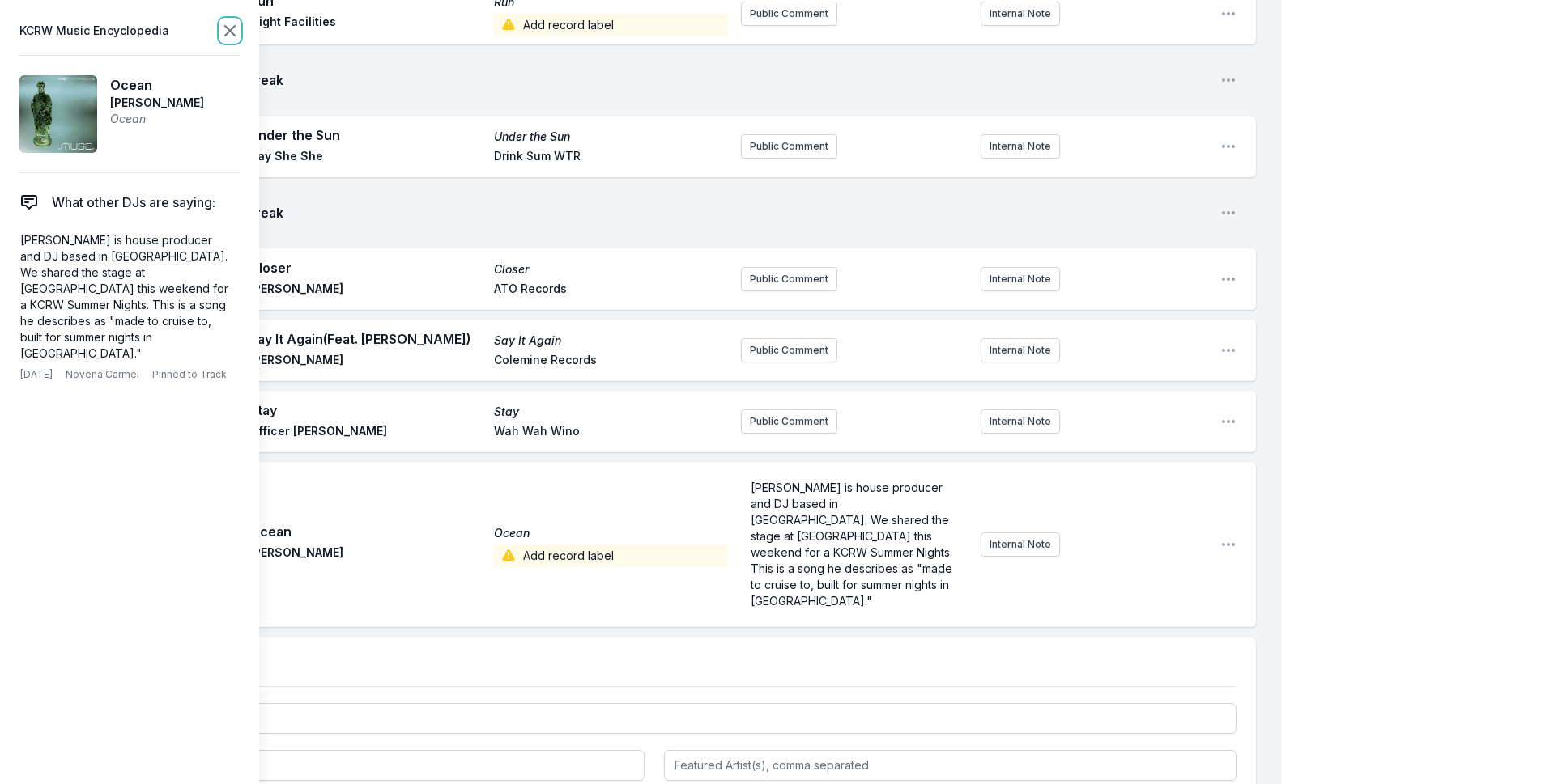
click at [223, 31] on icon at bounding box center [230, 30] width 19 height 19
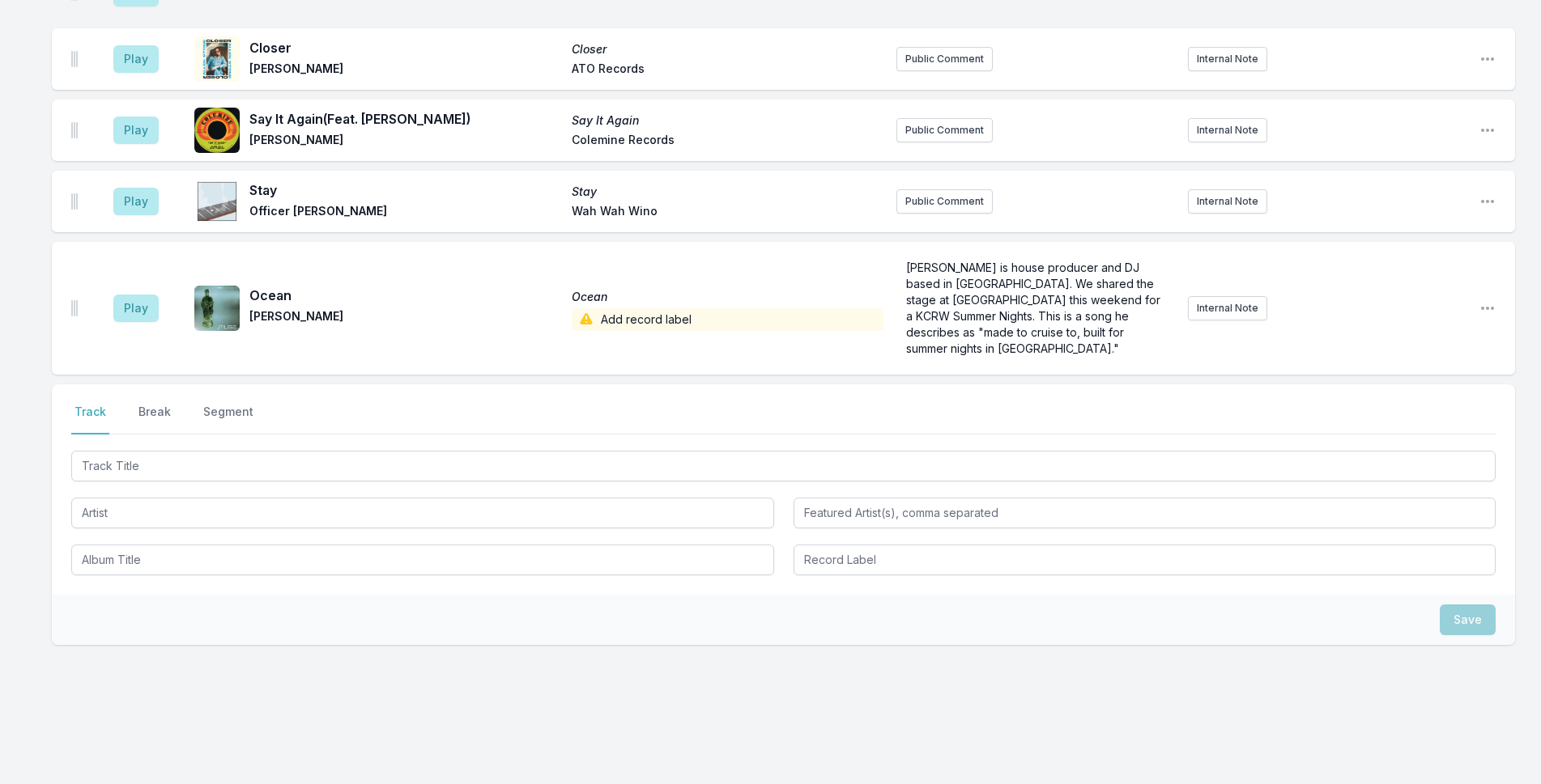
scroll to position [3976, 0]
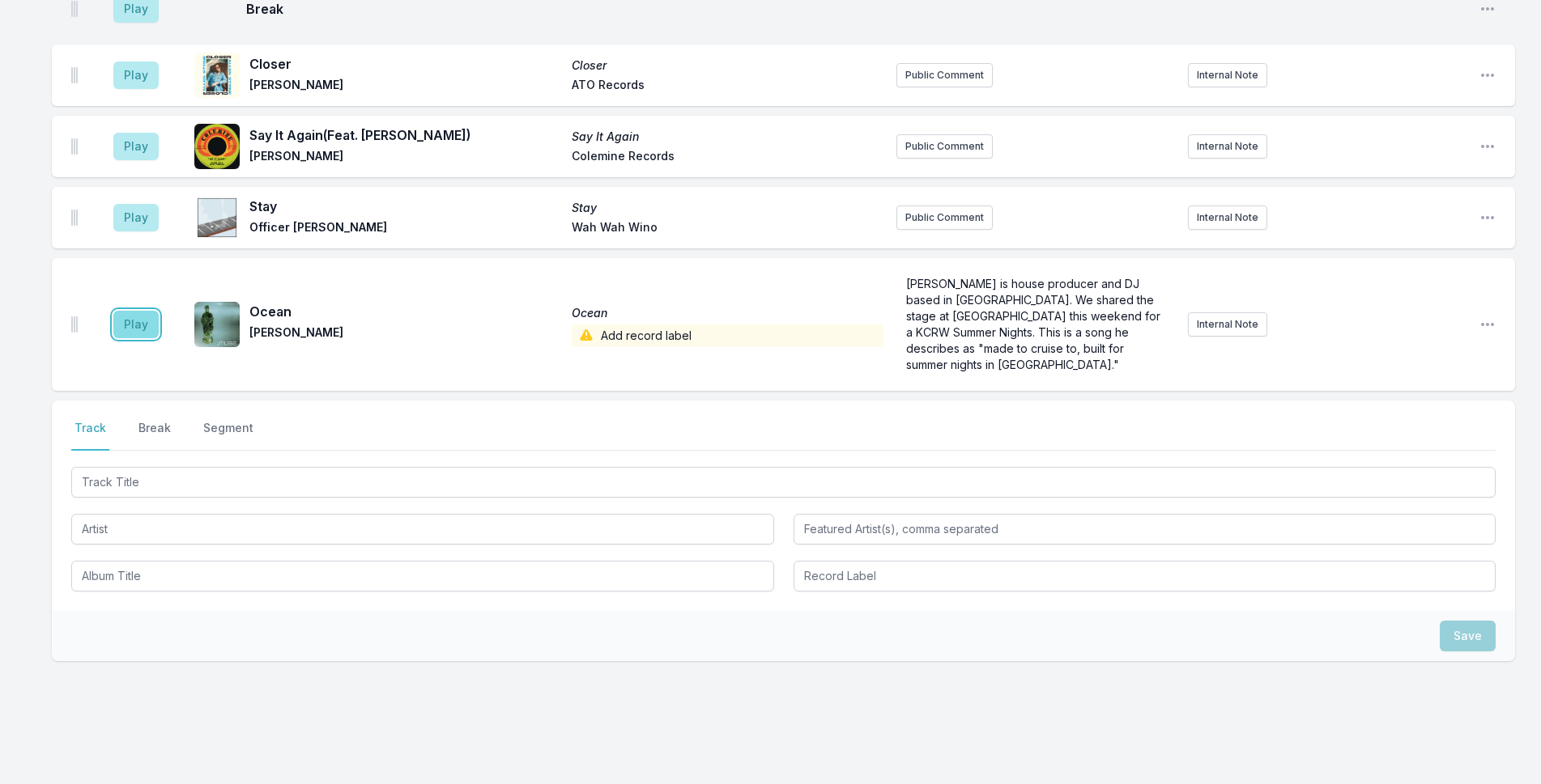
click at [128, 311] on button "Play" at bounding box center [136, 324] width 46 height 27
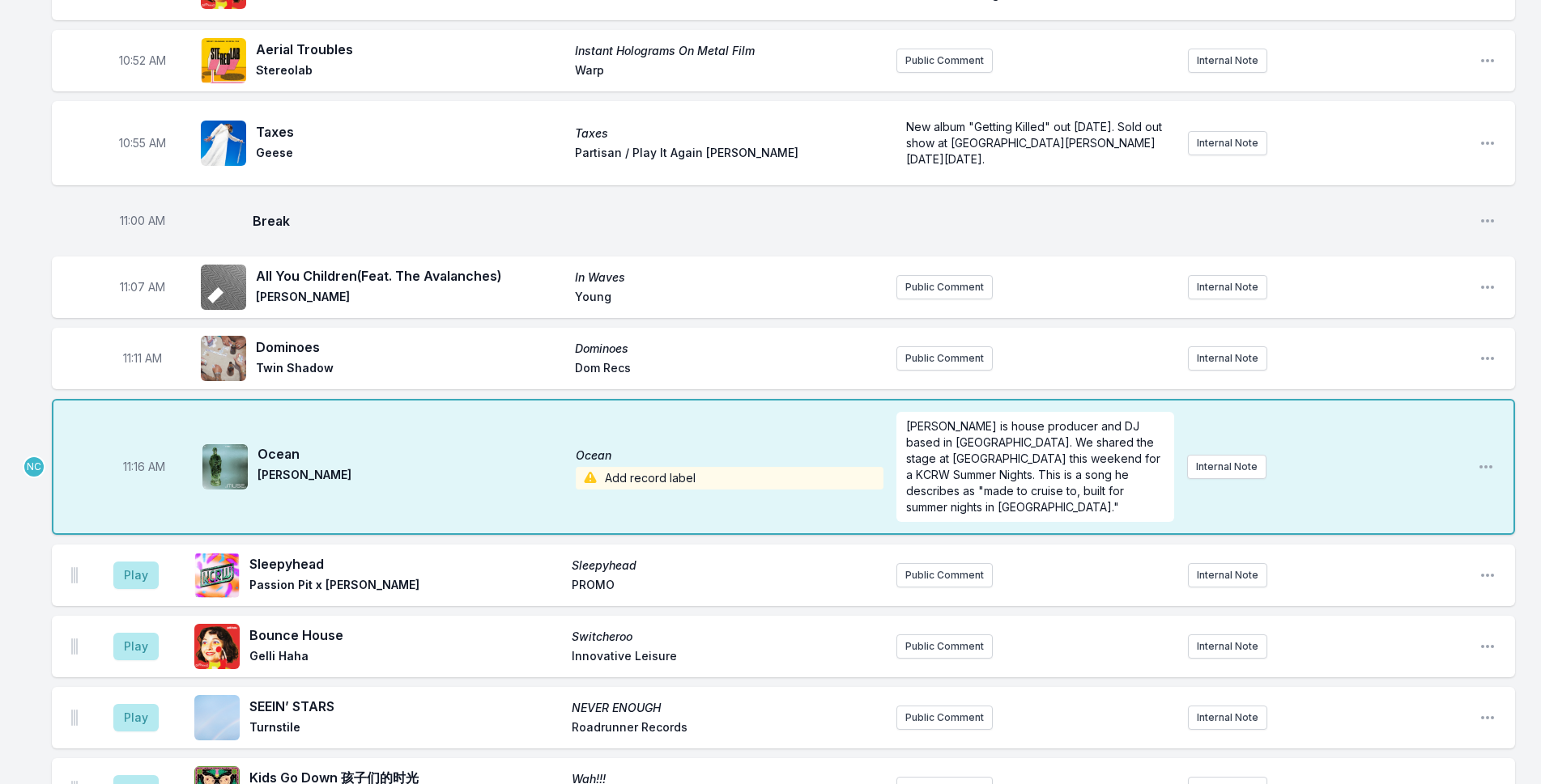
scroll to position [2844, 0]
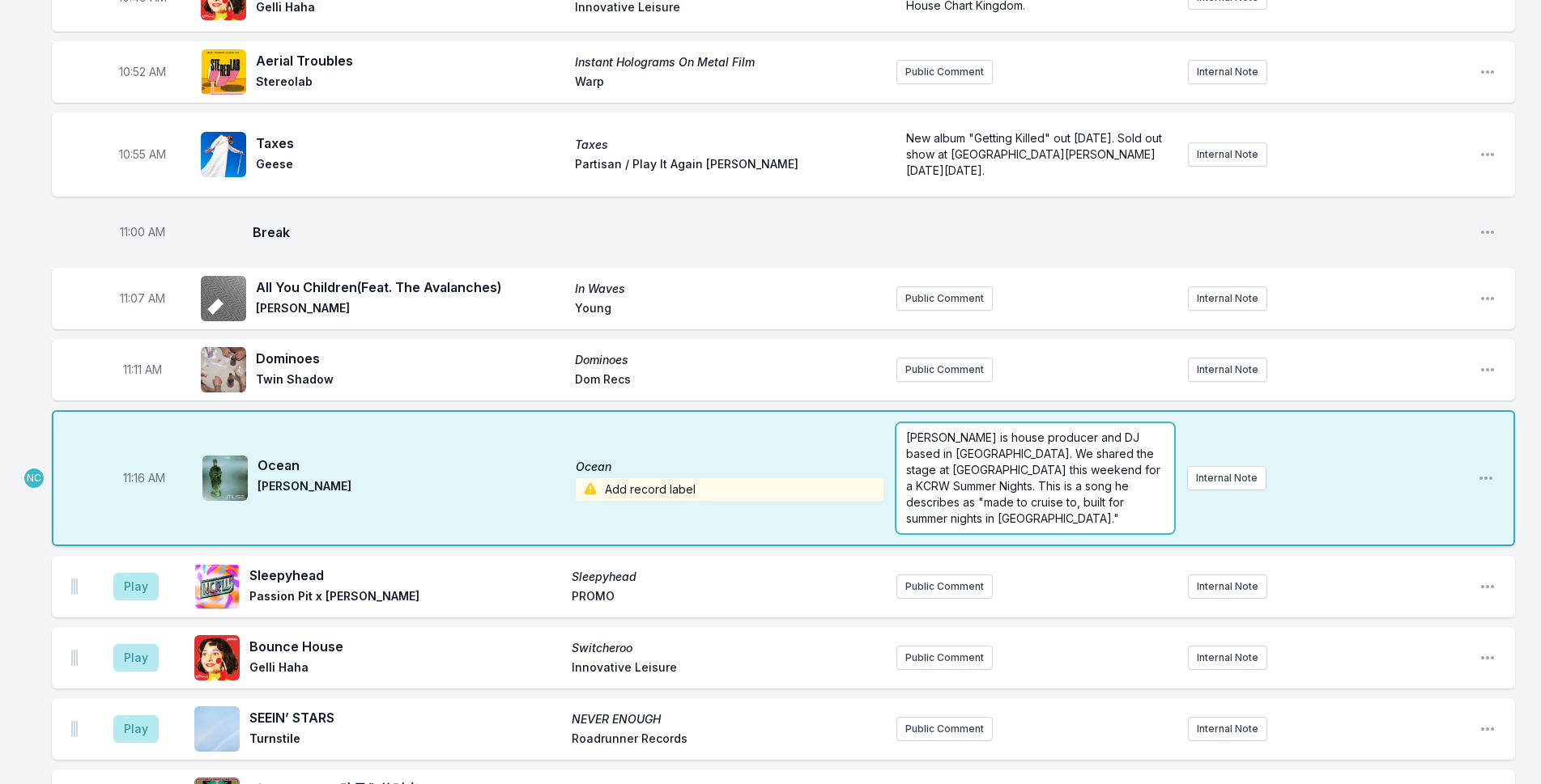
click at [983, 447] on span "[PERSON_NAME] is house producer and DJ based in [GEOGRAPHIC_DATA]. We shared th…" at bounding box center [1035, 478] width 258 height 95
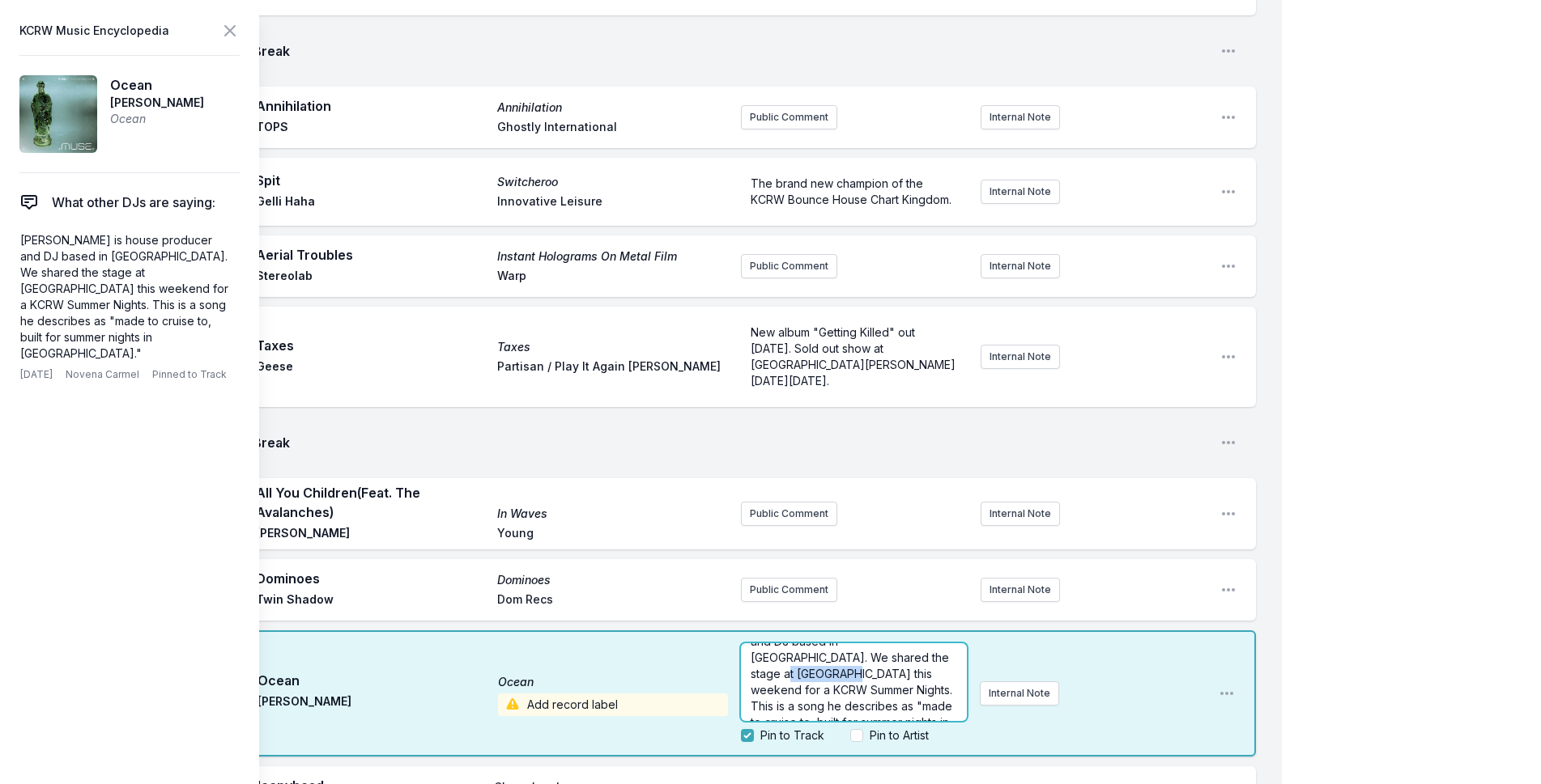
scroll to position [0, 0]
drag, startPoint x: 800, startPoint y: 643, endPoint x: 893, endPoint y: 658, distance: 94.2
click at [893, 658] on span "[PERSON_NAME] is house producer and DJ based in [GEOGRAPHIC_DATA]. We shared th…" at bounding box center [852, 715] width 205 height 127
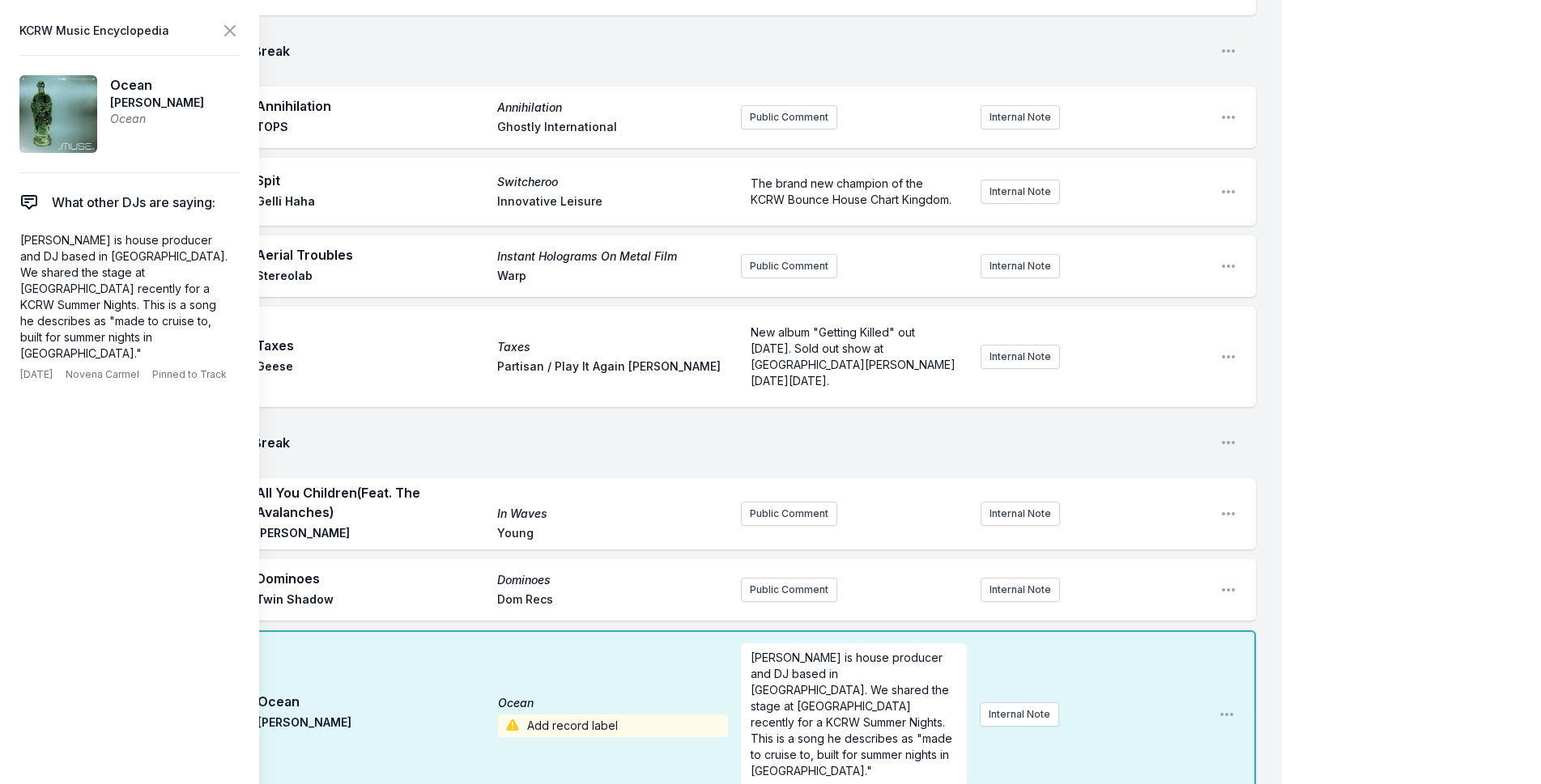
click at [234, 34] on icon at bounding box center [230, 30] width 10 height 10
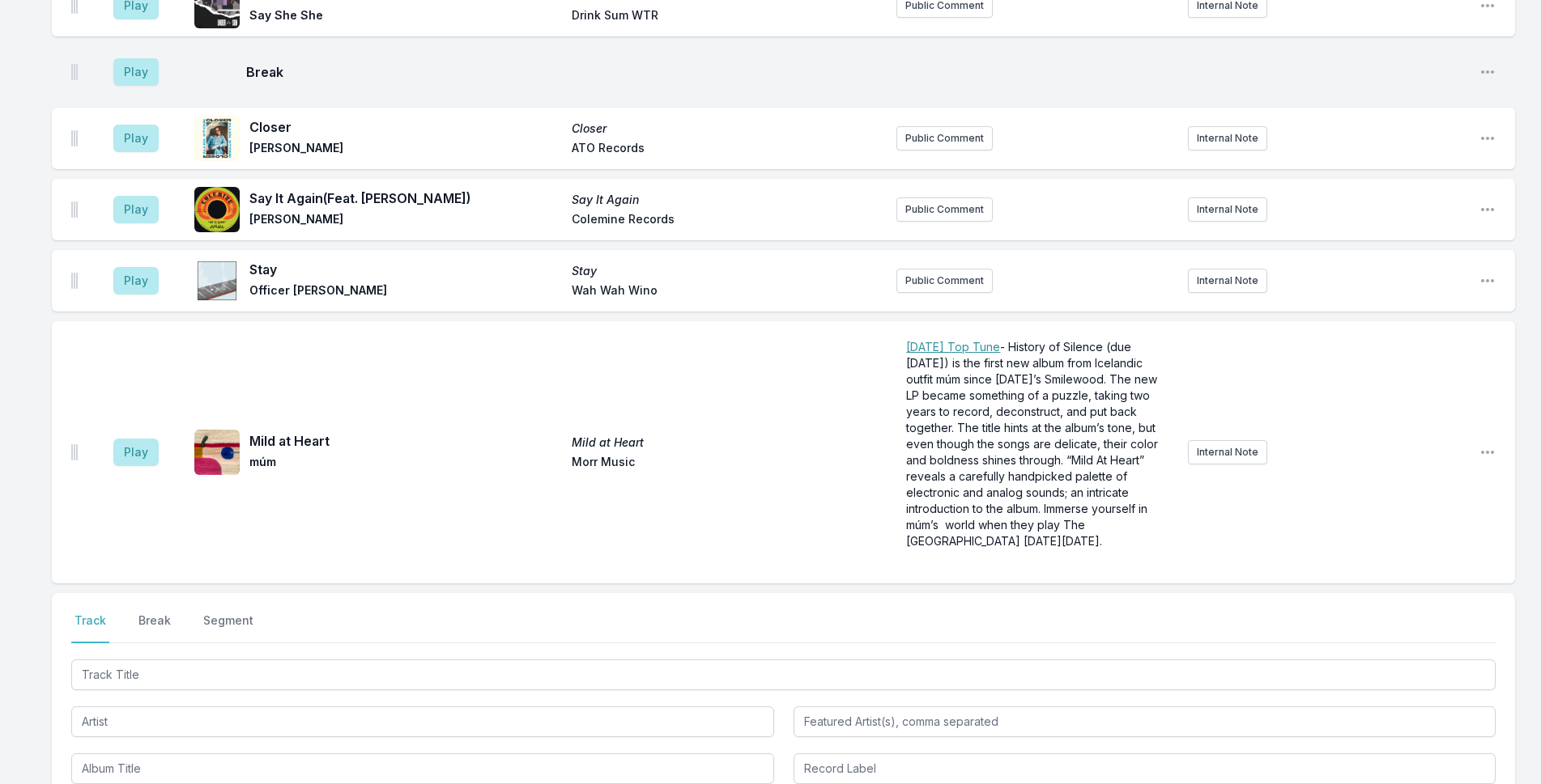
scroll to position [4139, 0]
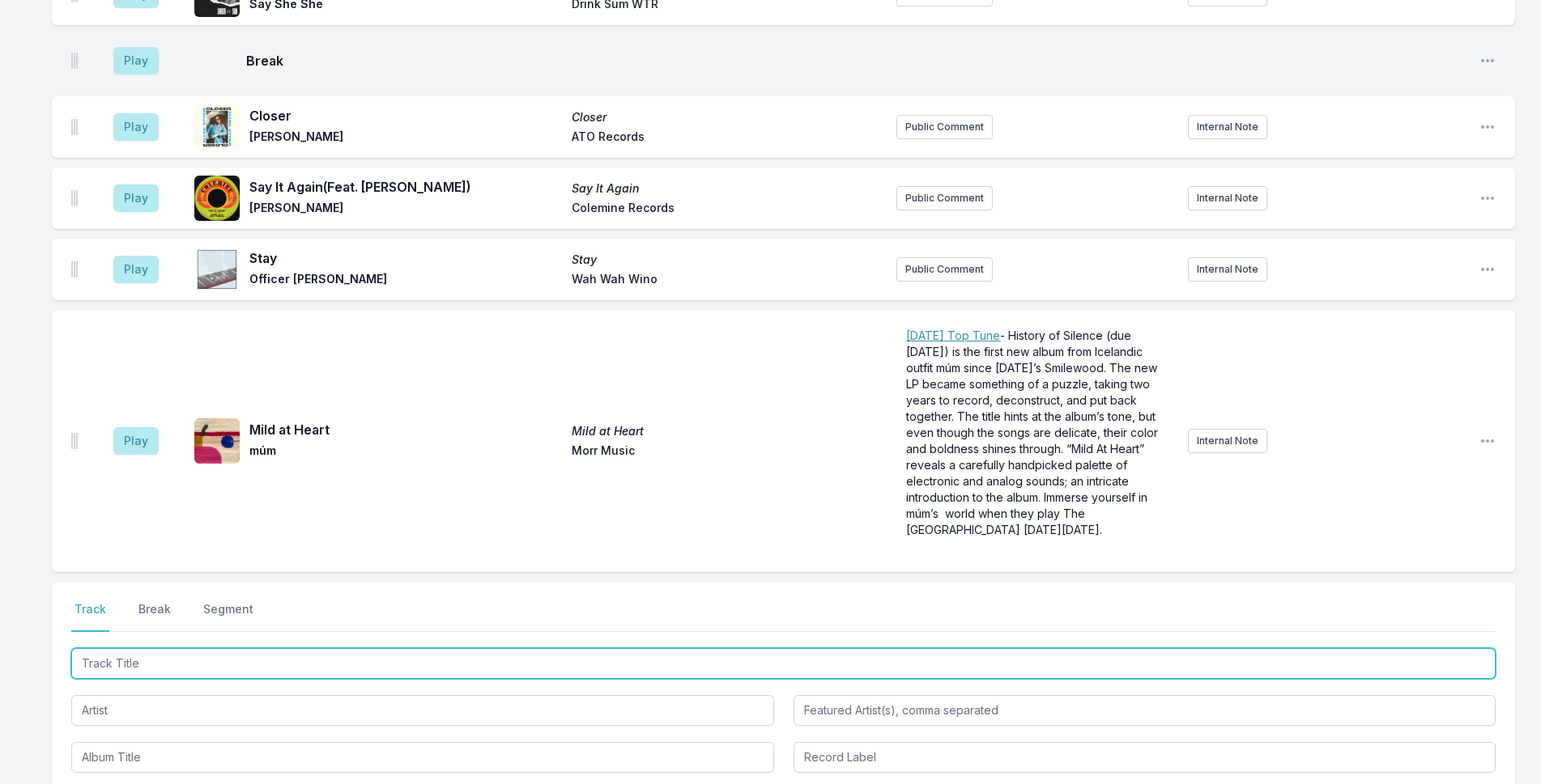
click at [289, 648] on input "Track Title" at bounding box center [783, 664] width 1424 height 31
type input "Rebels"
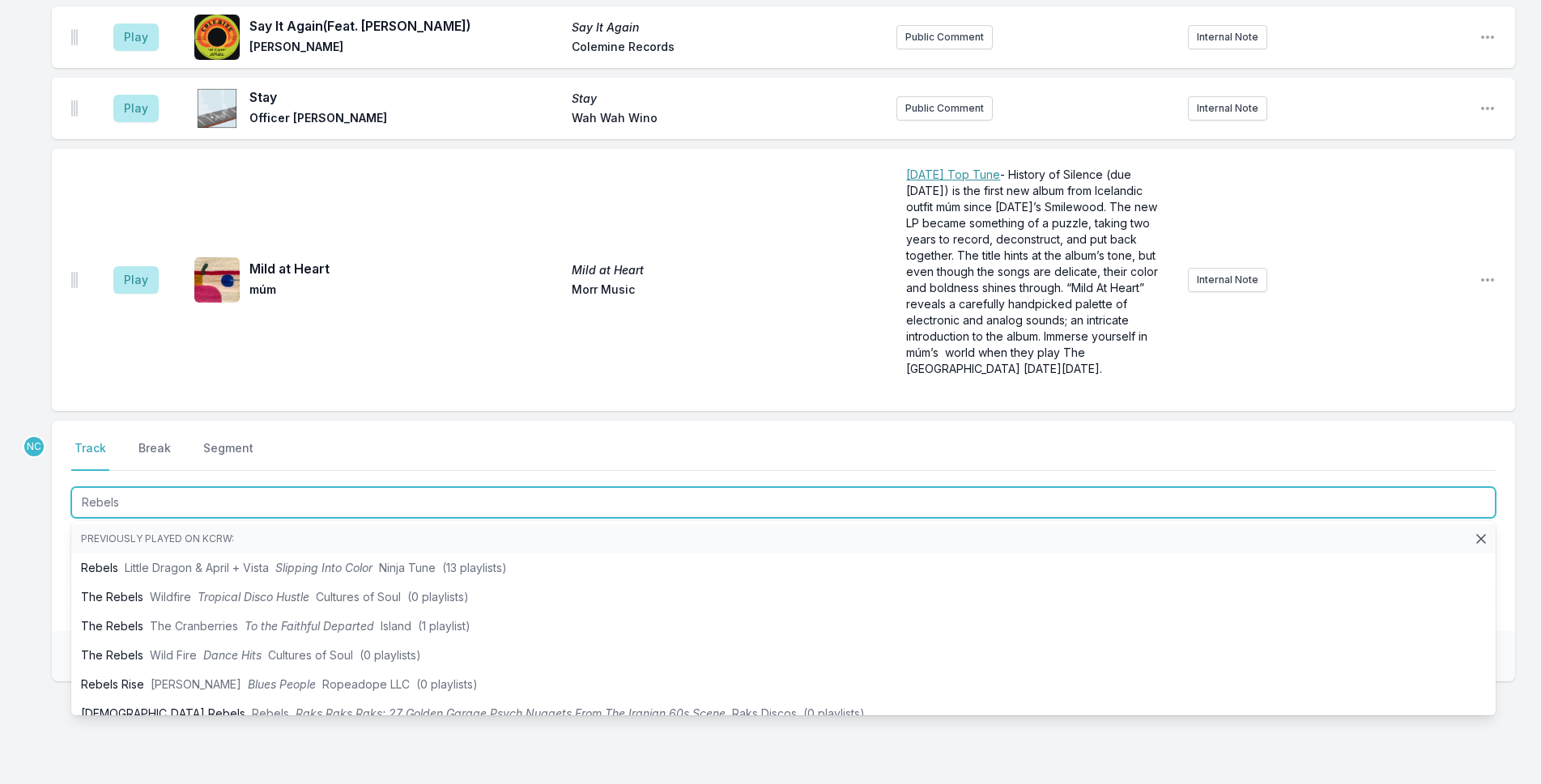
scroll to position [4301, 0]
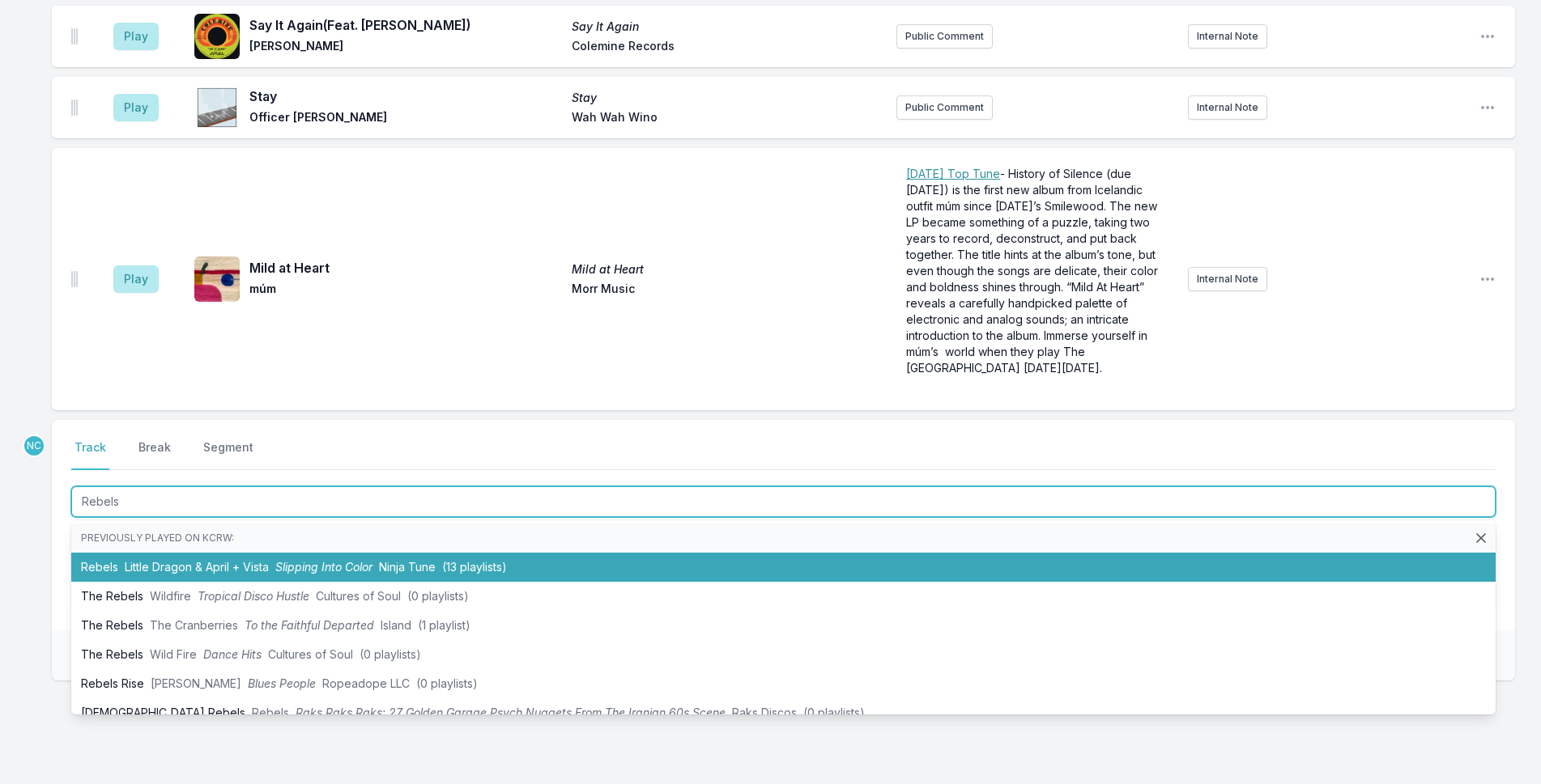
click at [383, 560] on span "Ninja Tune" at bounding box center [407, 566] width 56 height 14
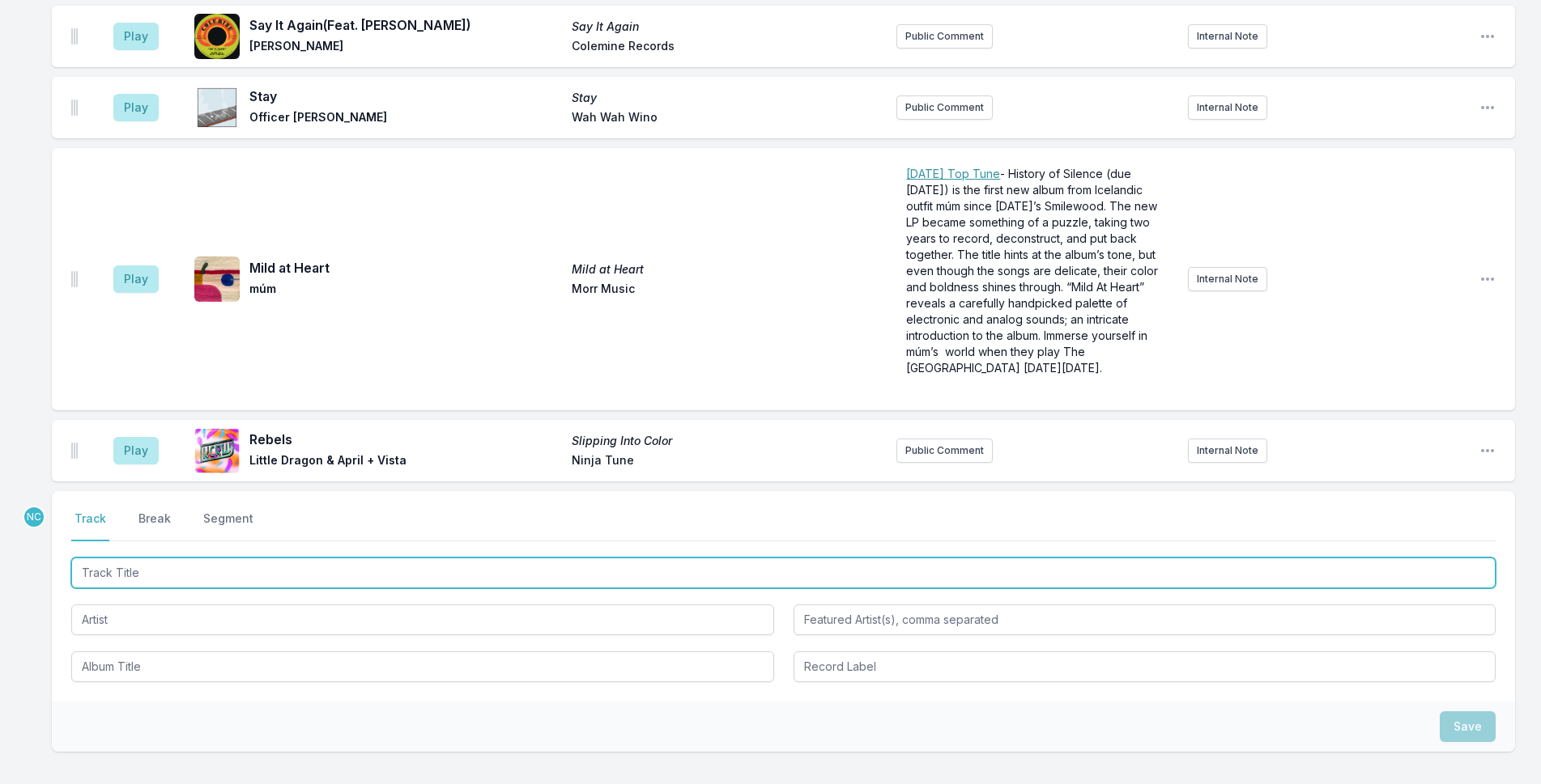
scroll to position [4372, 0]
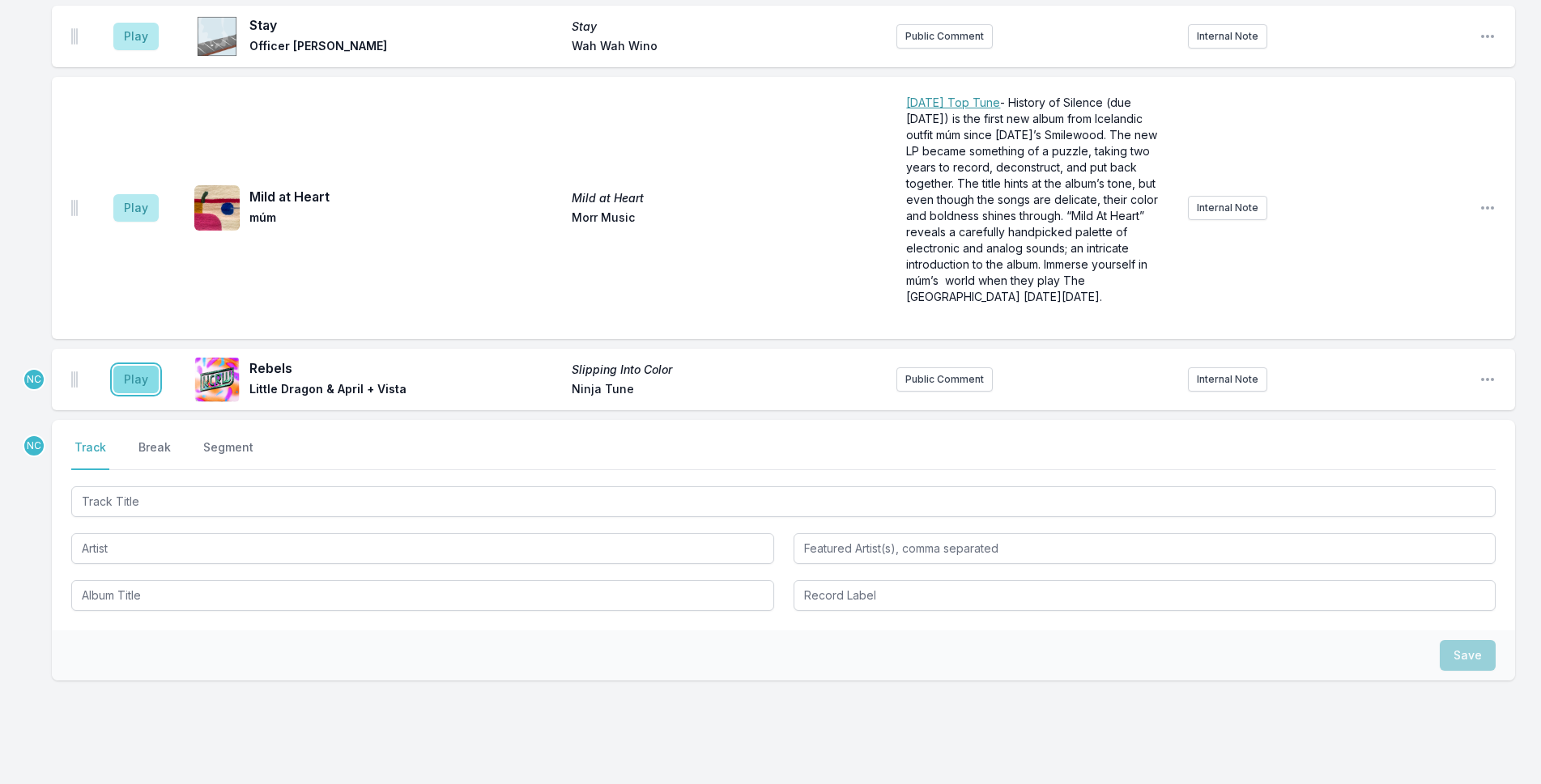
click at [135, 366] on button "Play" at bounding box center [136, 380] width 46 height 27
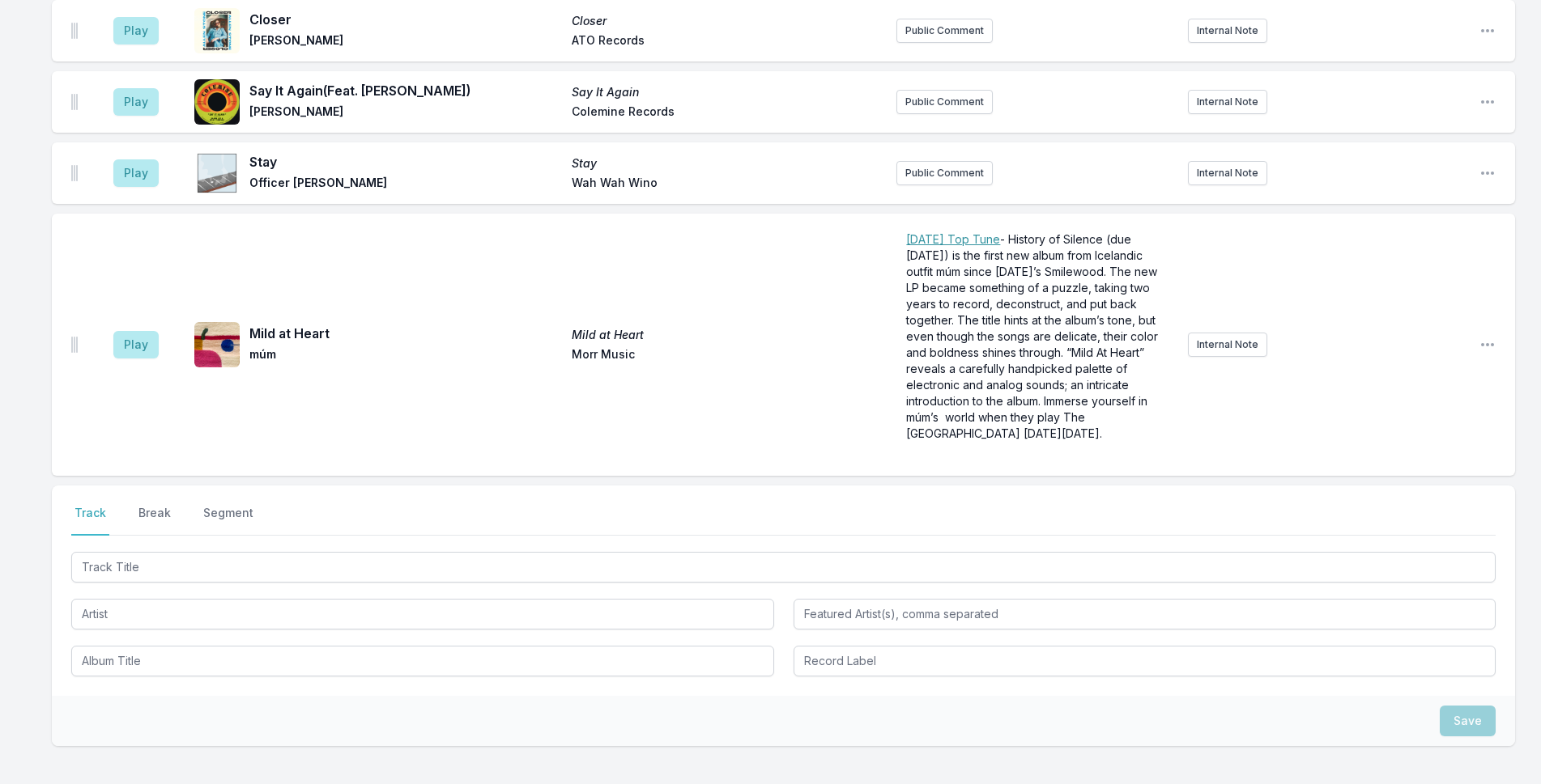
scroll to position [4391, 0]
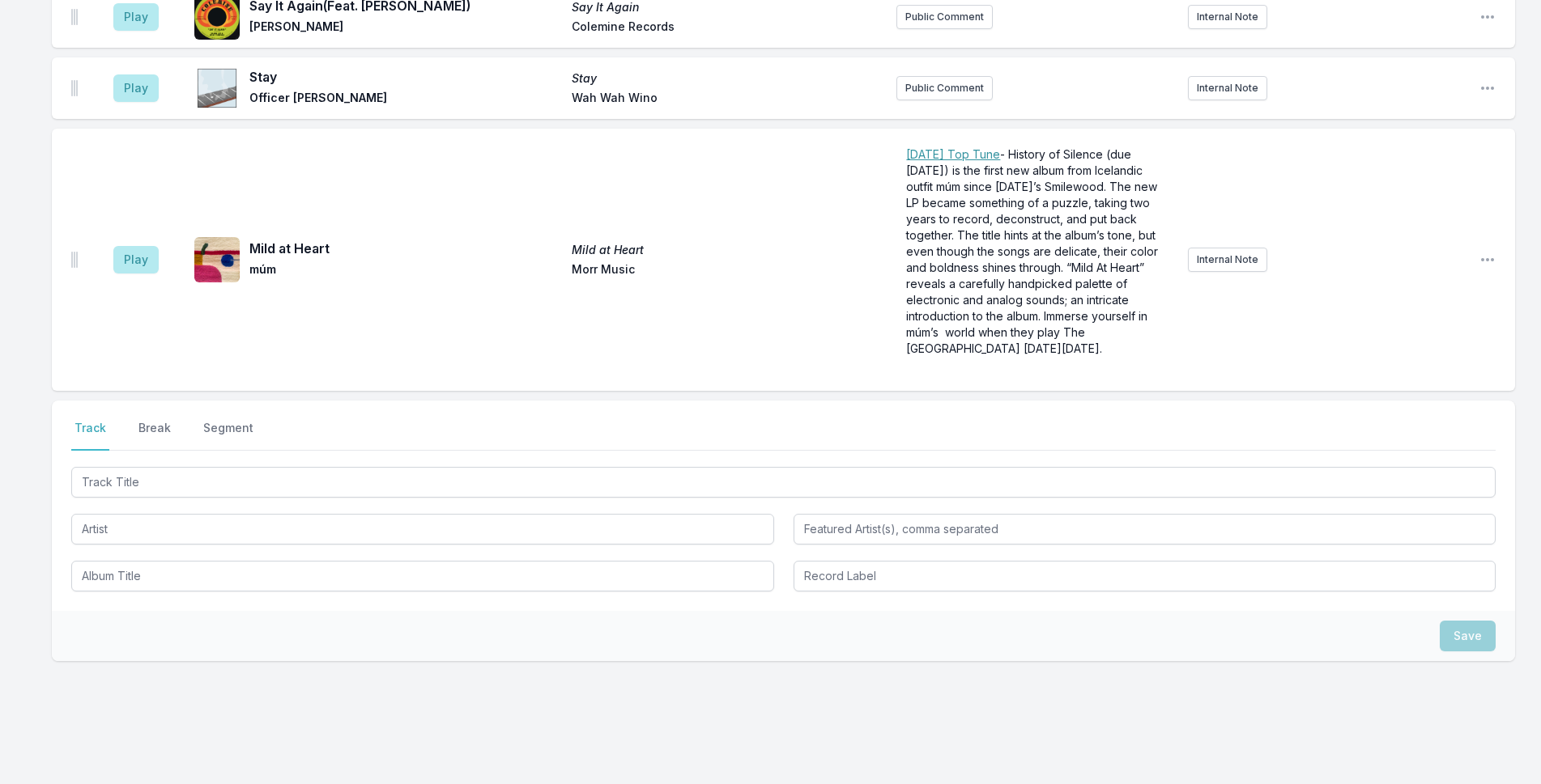
click at [272, 469] on div at bounding box center [783, 527] width 1424 height 127
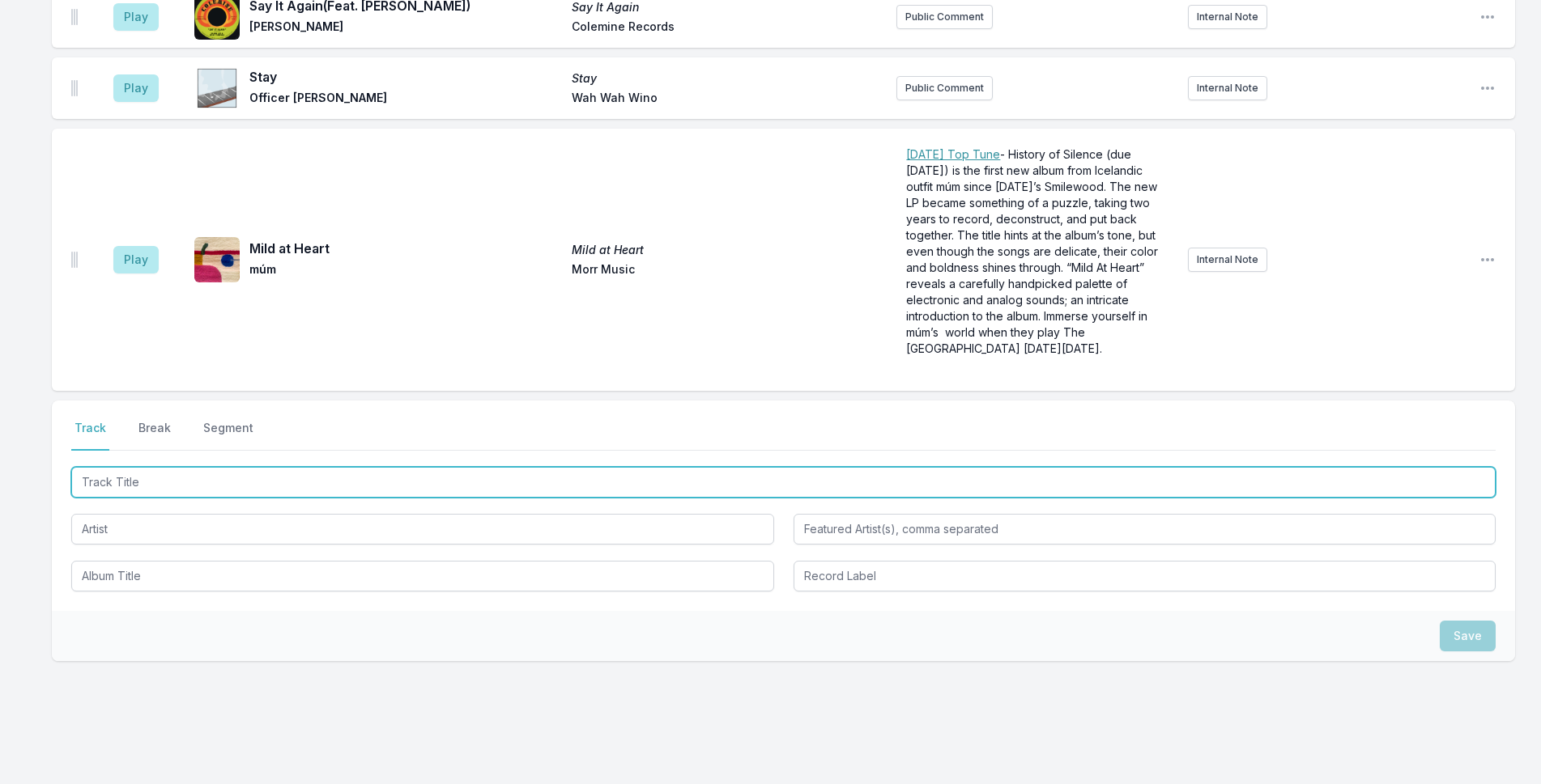
click at [281, 467] on input "Track Title" at bounding box center [783, 483] width 1424 height 31
drag, startPoint x: 281, startPoint y: 454, endPoint x: 26, endPoint y: 453, distance: 255.0
type input "[PERSON_NAME]"
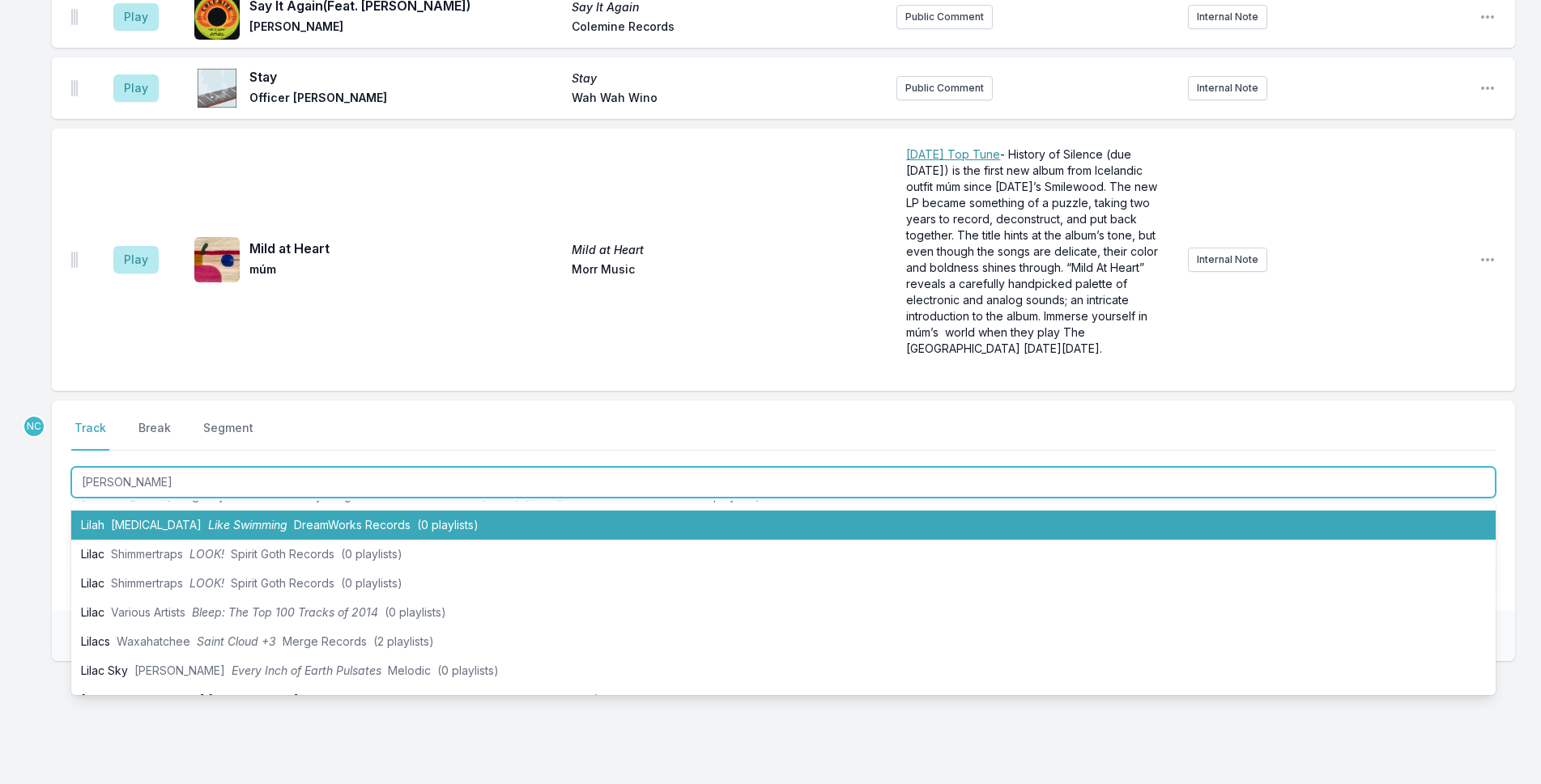
scroll to position [162, 0]
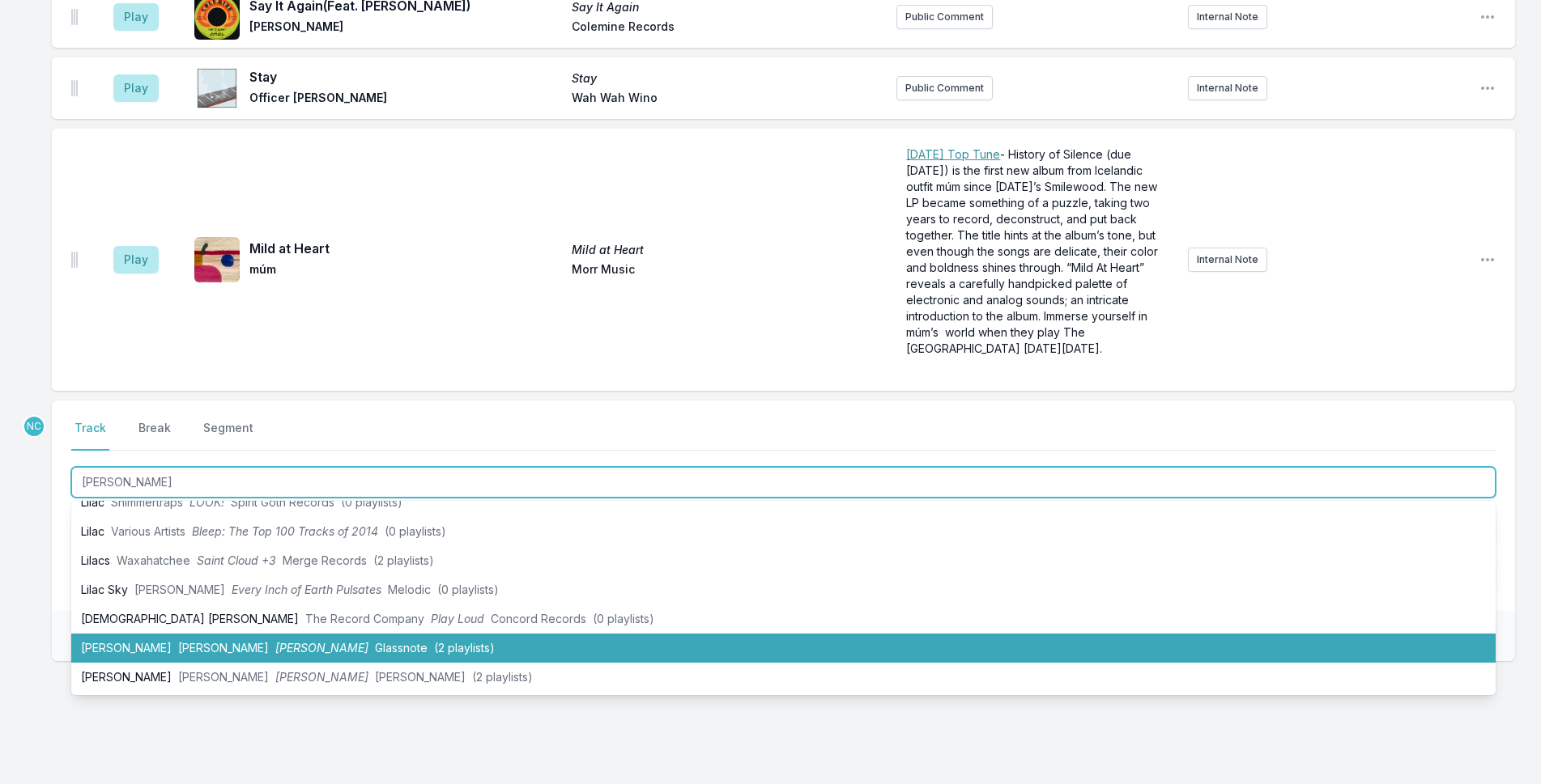
click at [263, 634] on li "[PERSON_NAME] [PERSON_NAME] [PERSON_NAME] Glassnote (2 playlists)" at bounding box center [783, 648] width 1424 height 29
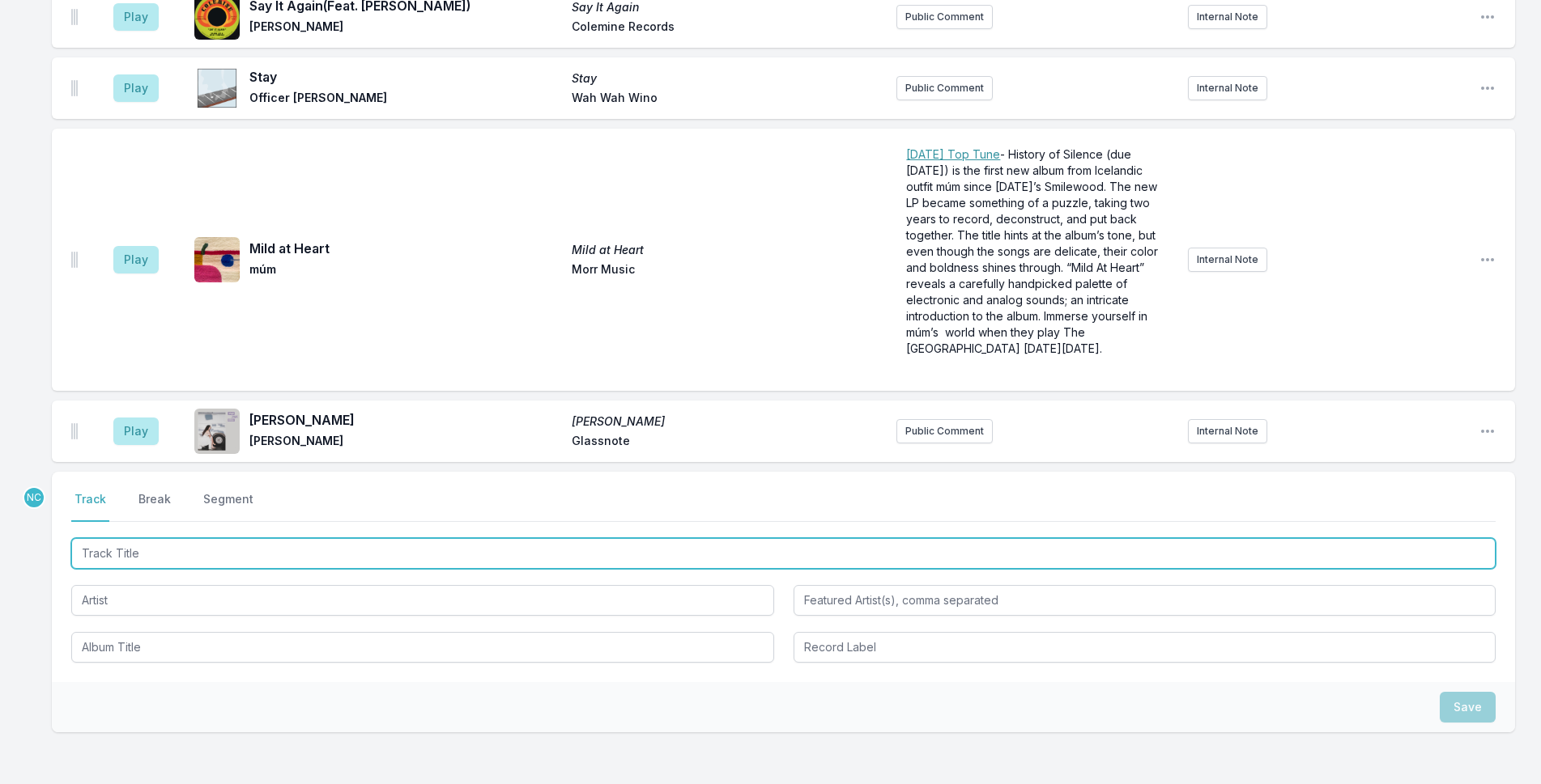
scroll to position [4462, 0]
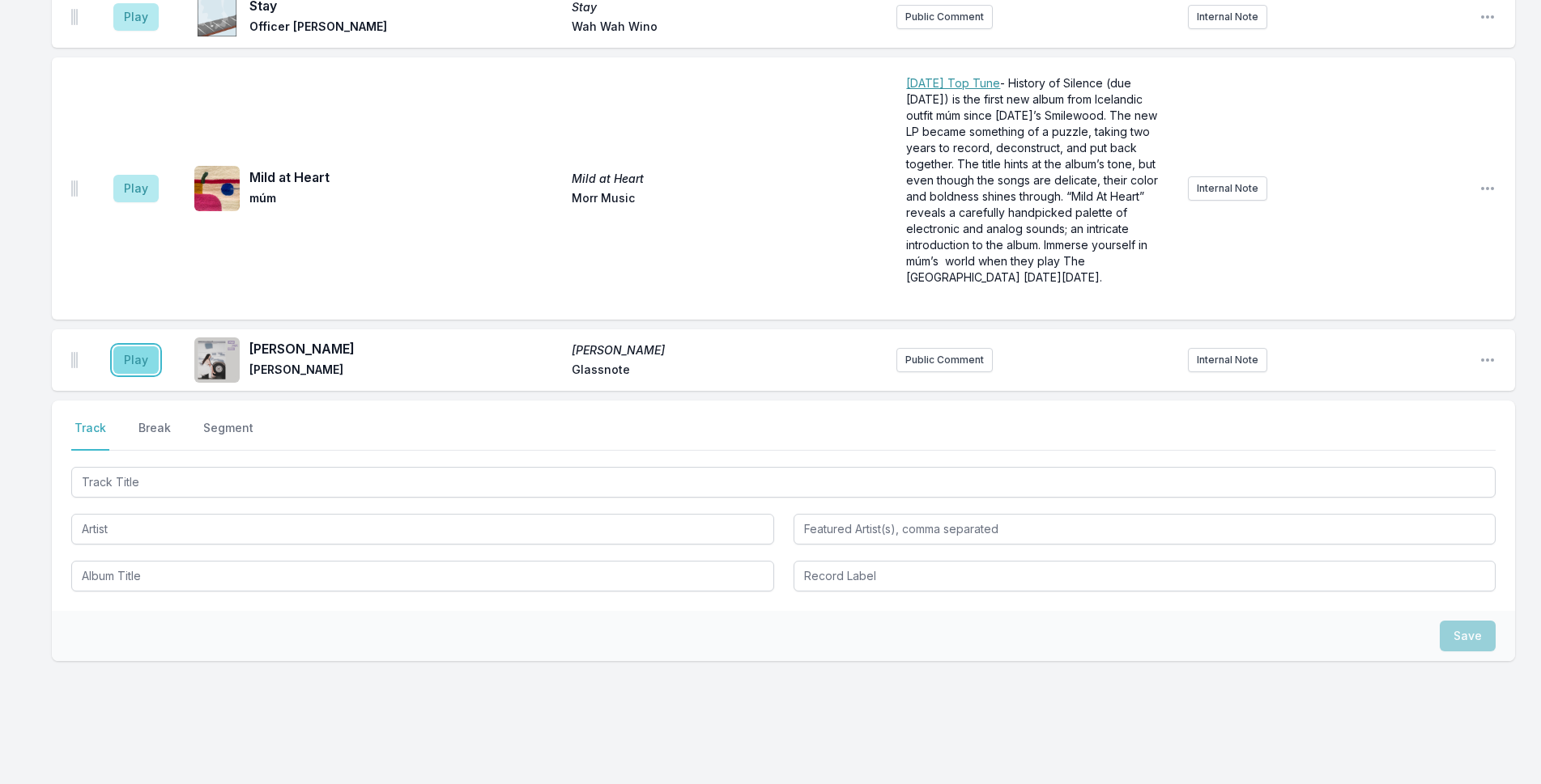
click at [143, 346] on button "Play" at bounding box center [136, 360] width 46 height 27
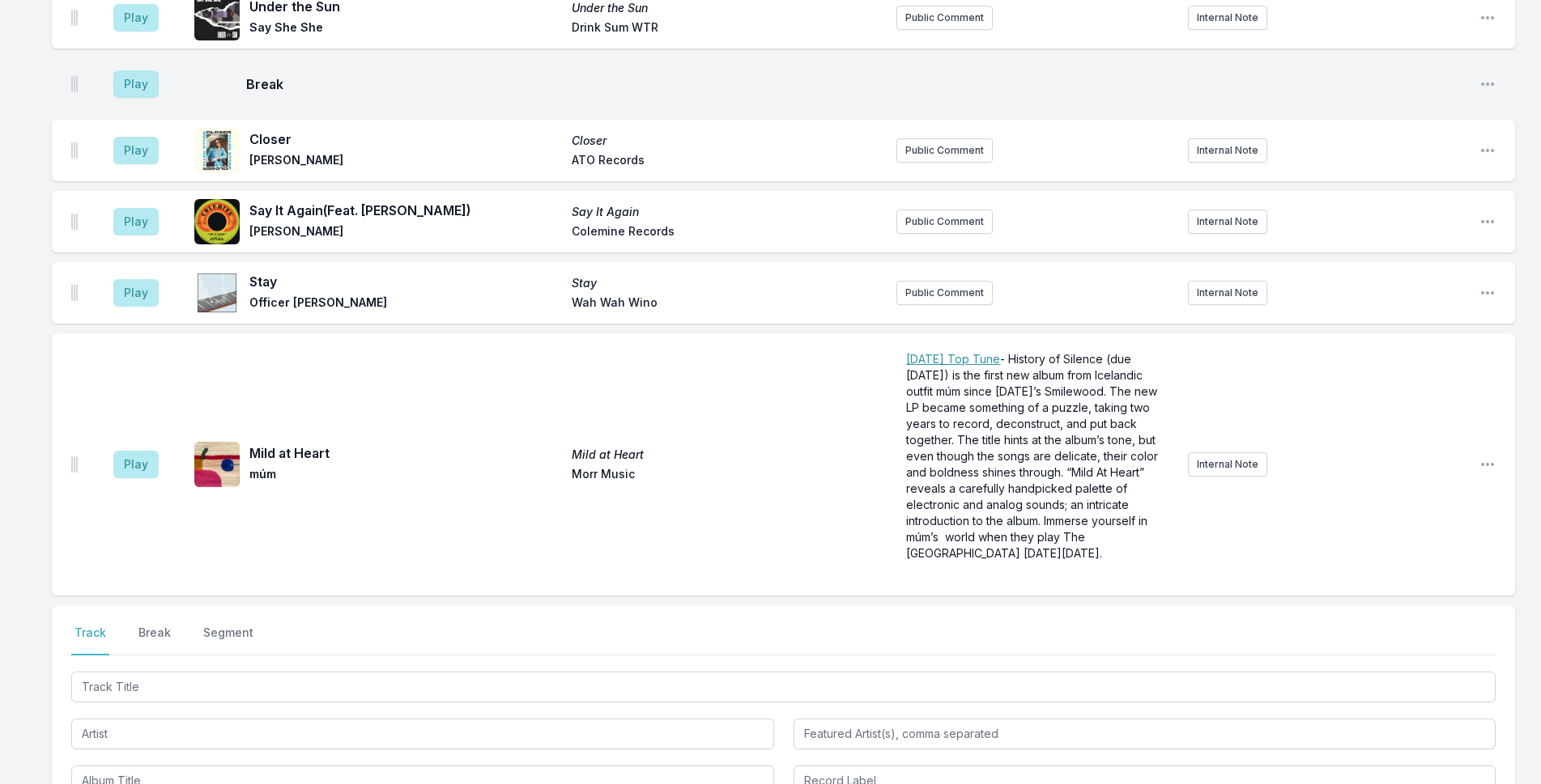
scroll to position [4501, 0]
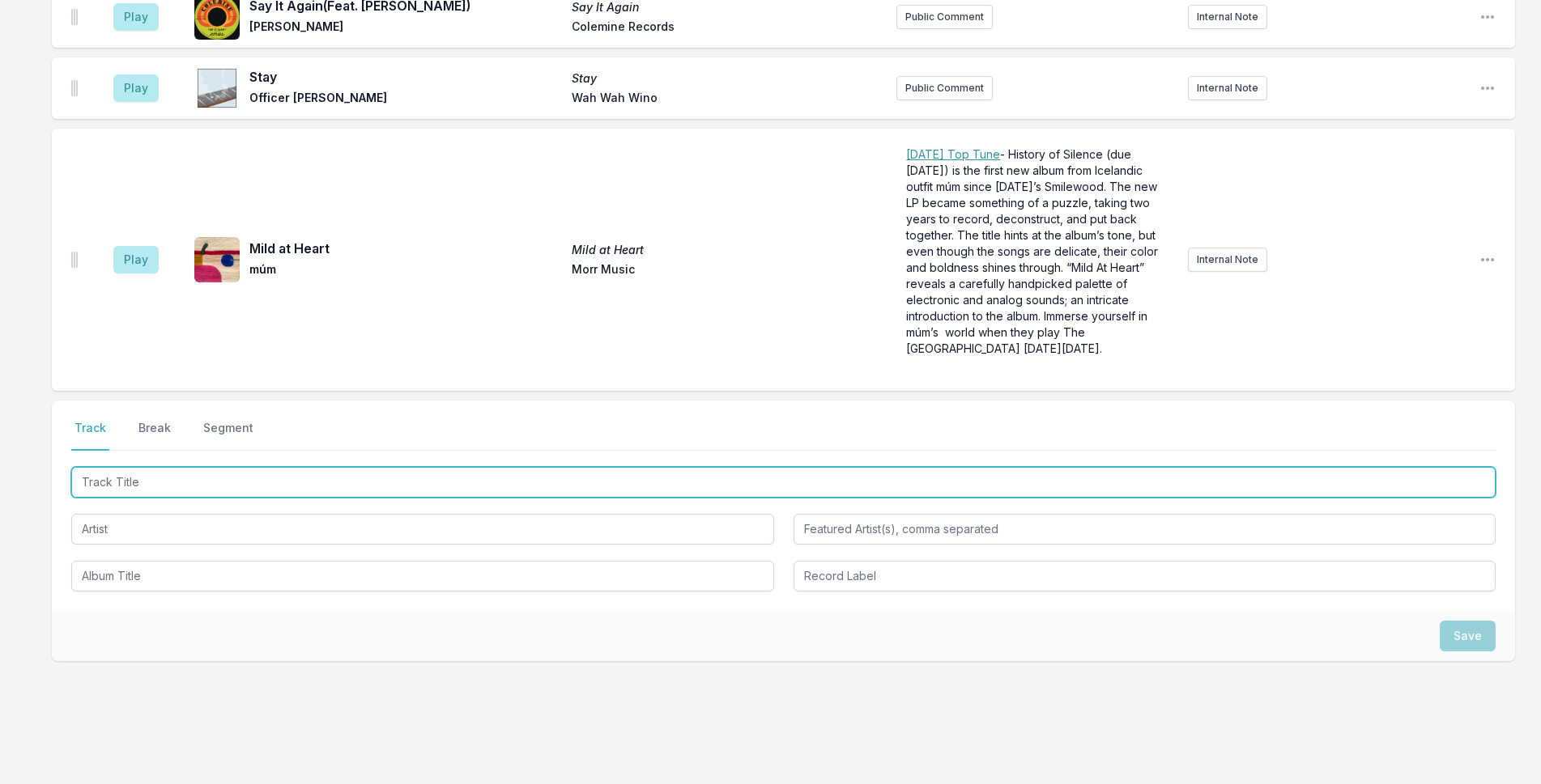
click at [282, 467] on input "Track Title" at bounding box center [783, 483] width 1424 height 31
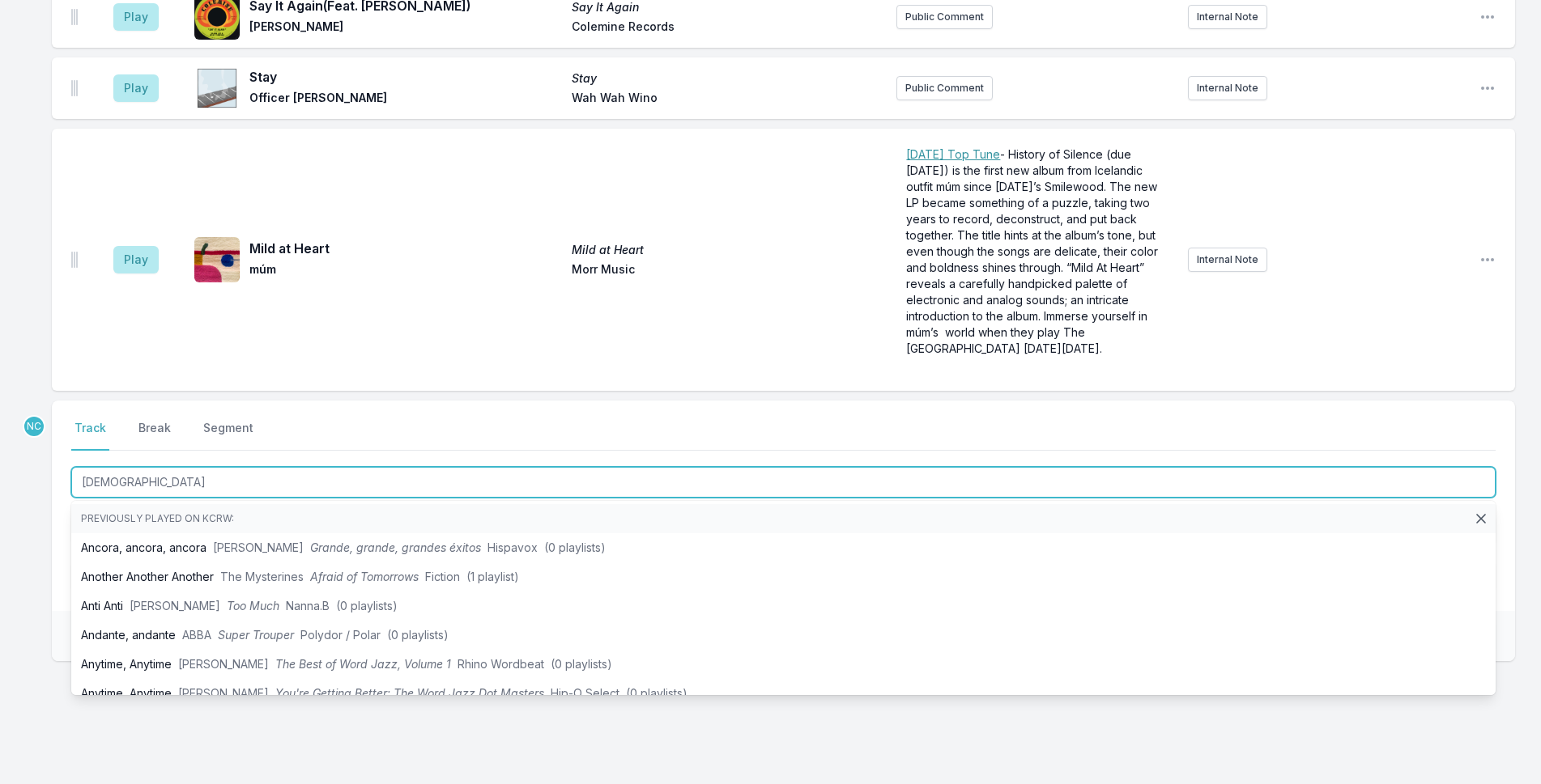
type input "Ansumana"
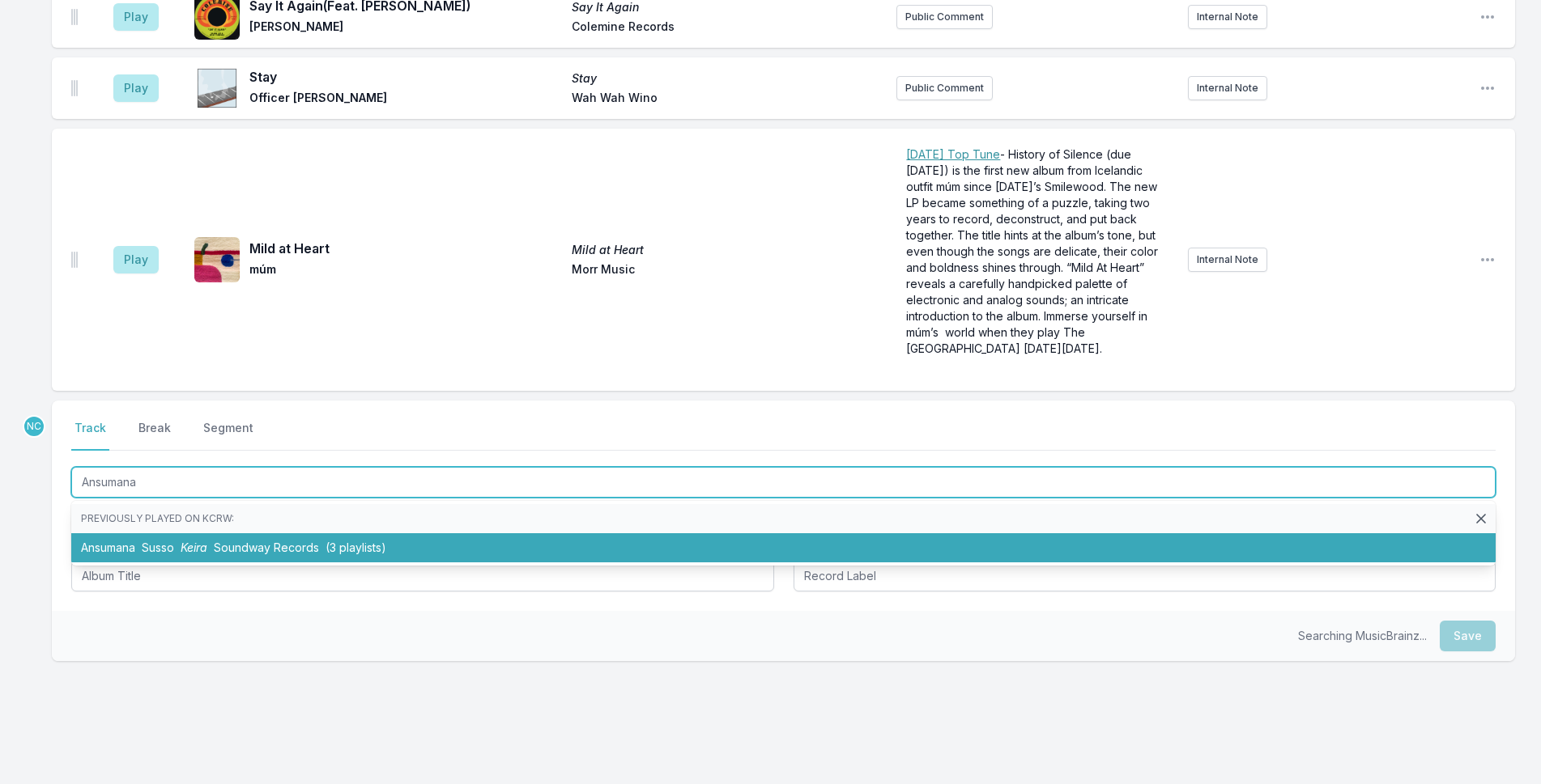
click at [273, 534] on li "[PERSON_NAME] Soundway Records (3 playlists)" at bounding box center [783, 548] width 1424 height 29
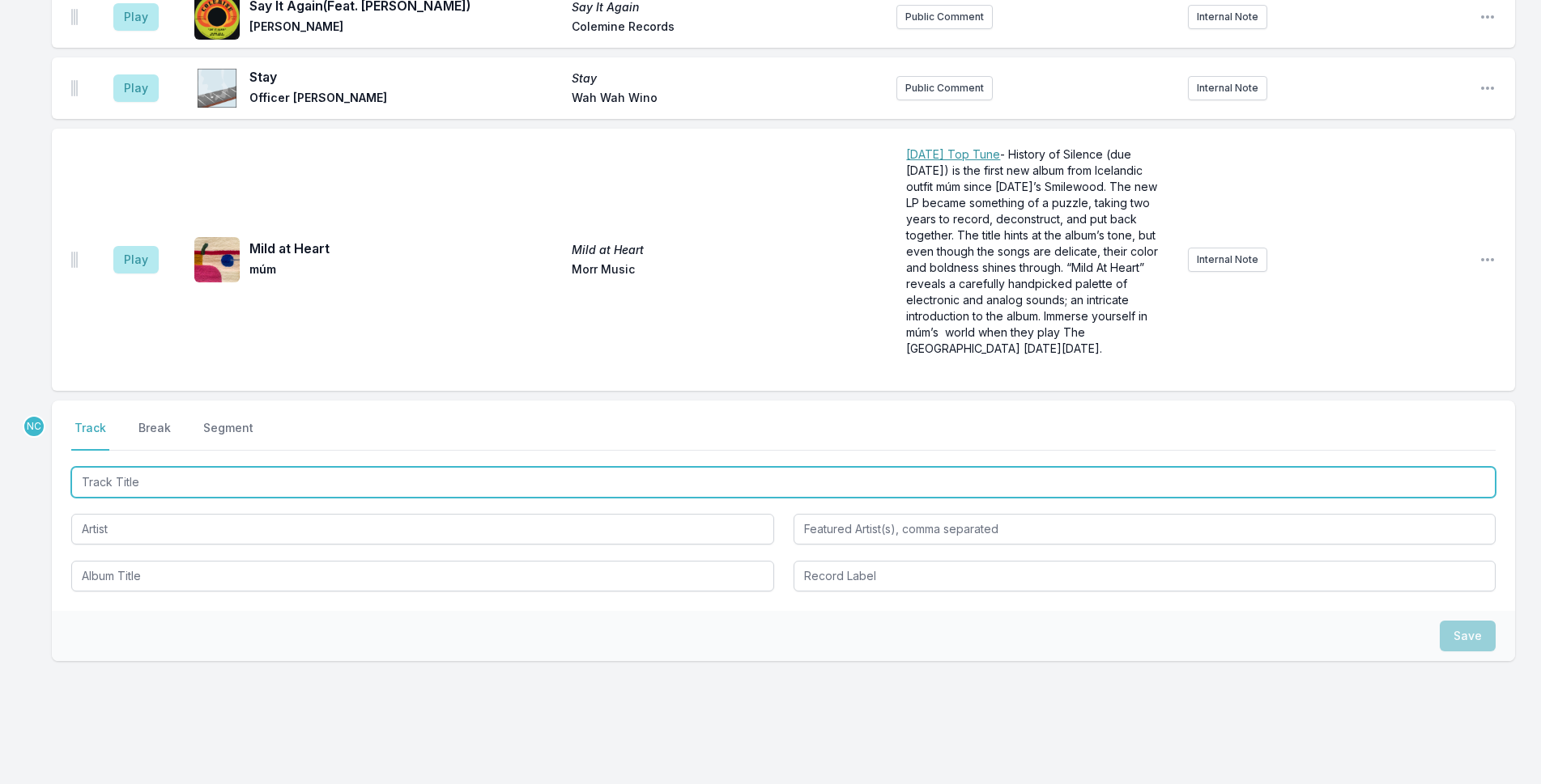
scroll to position [4572, 0]
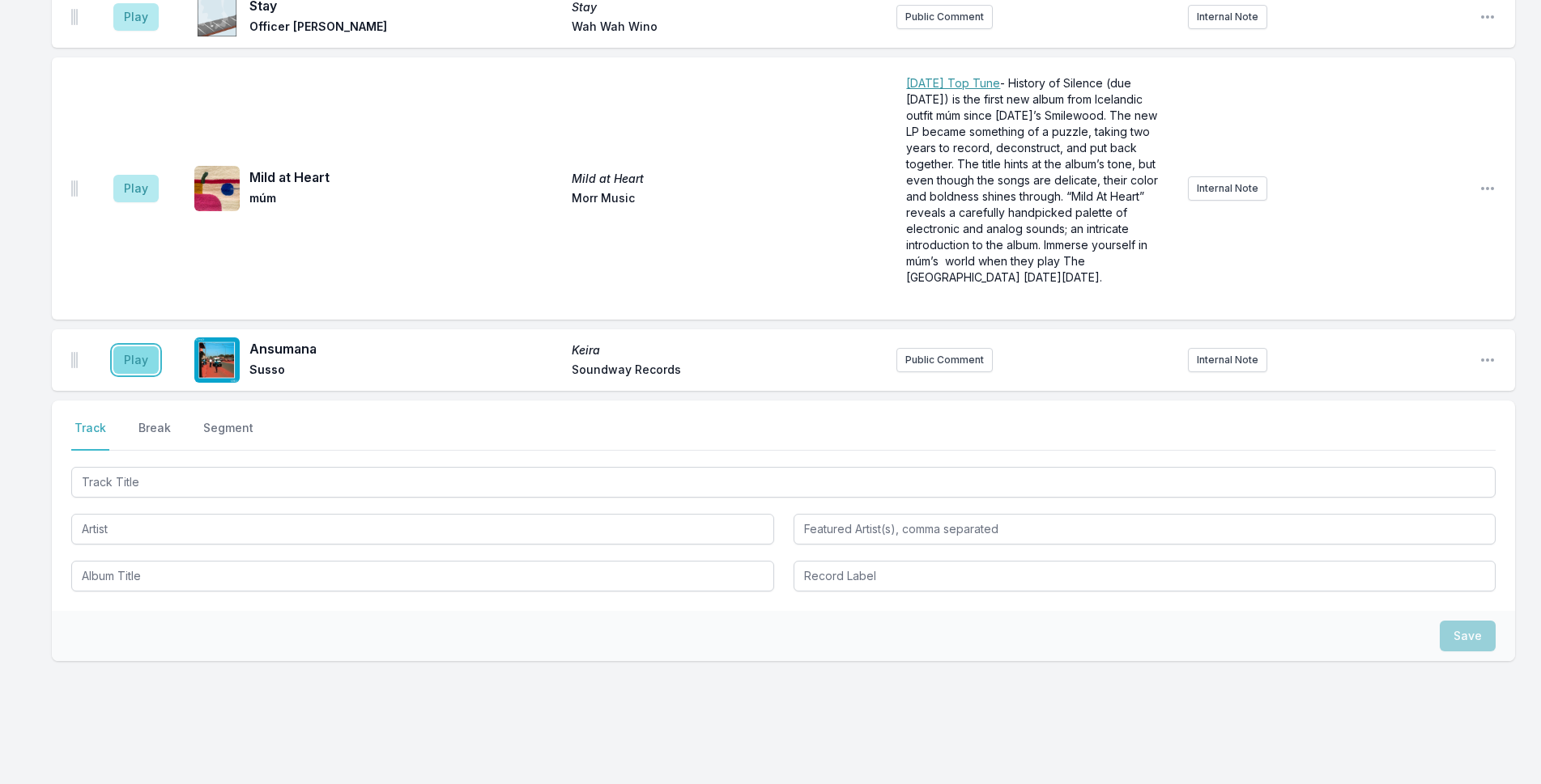
click at [142, 346] on button "Play" at bounding box center [136, 360] width 46 height 27
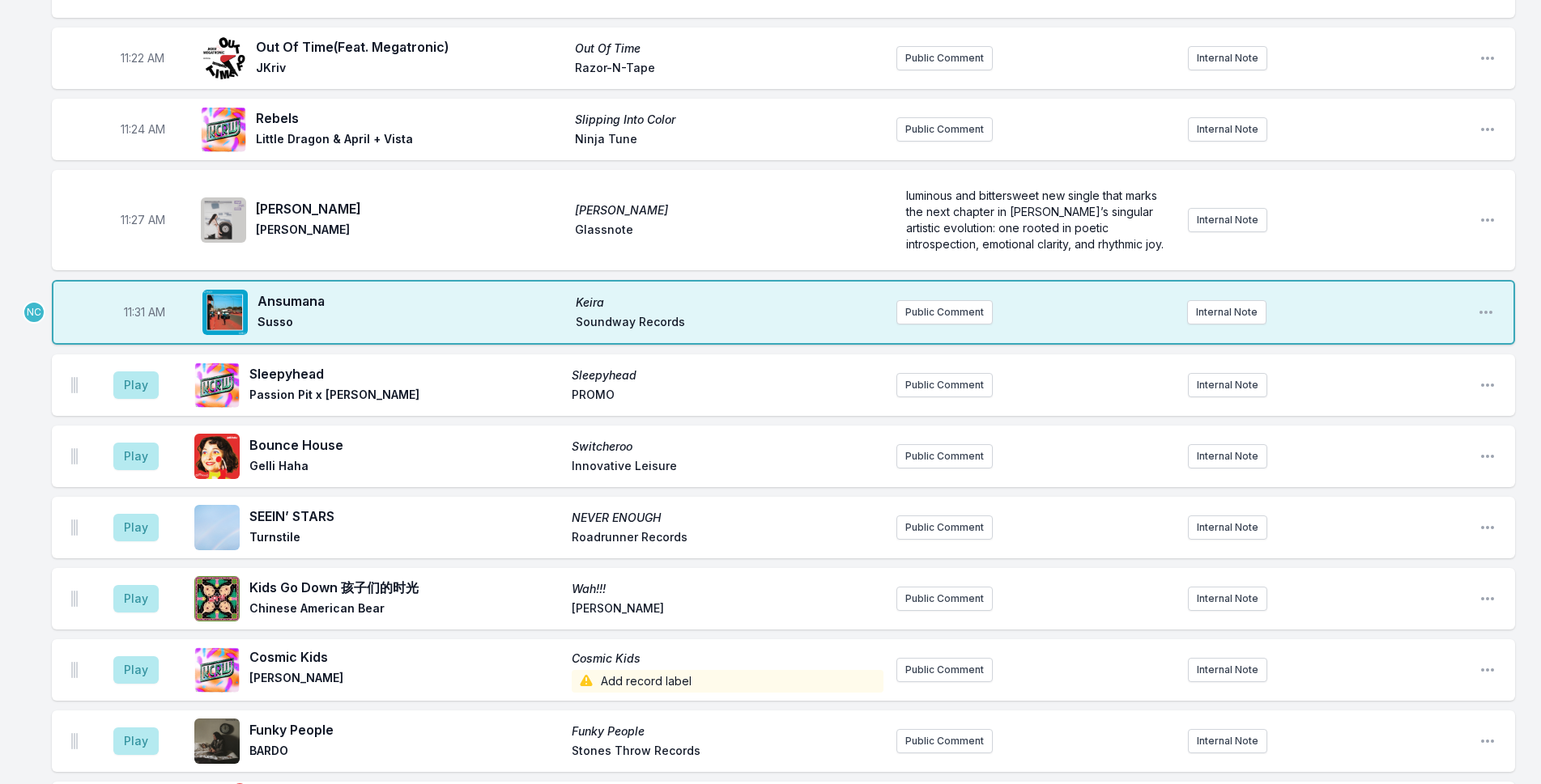
scroll to position [3358, 0]
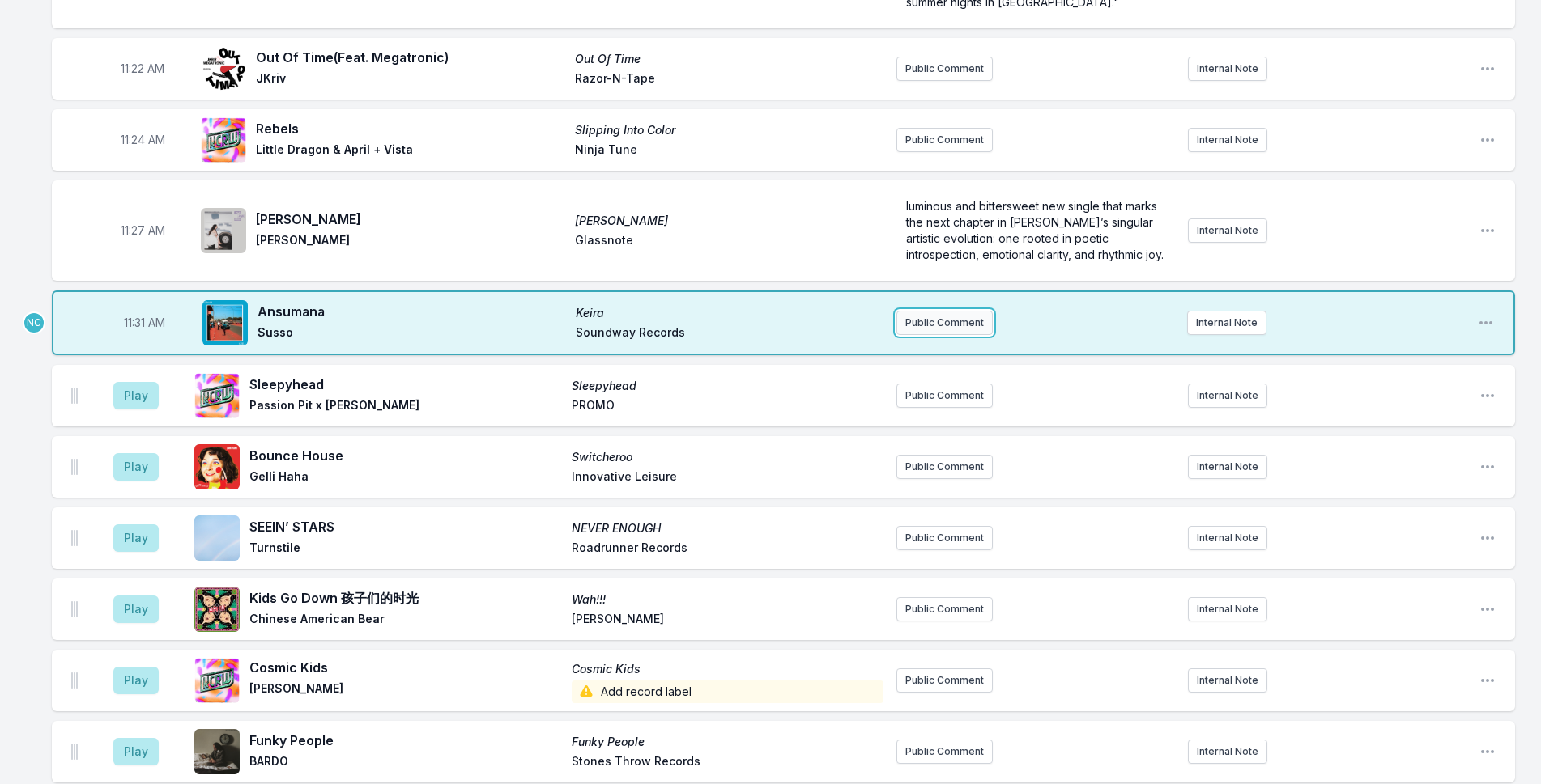
click at [944, 311] on button "Public Comment" at bounding box center [944, 322] width 97 height 25
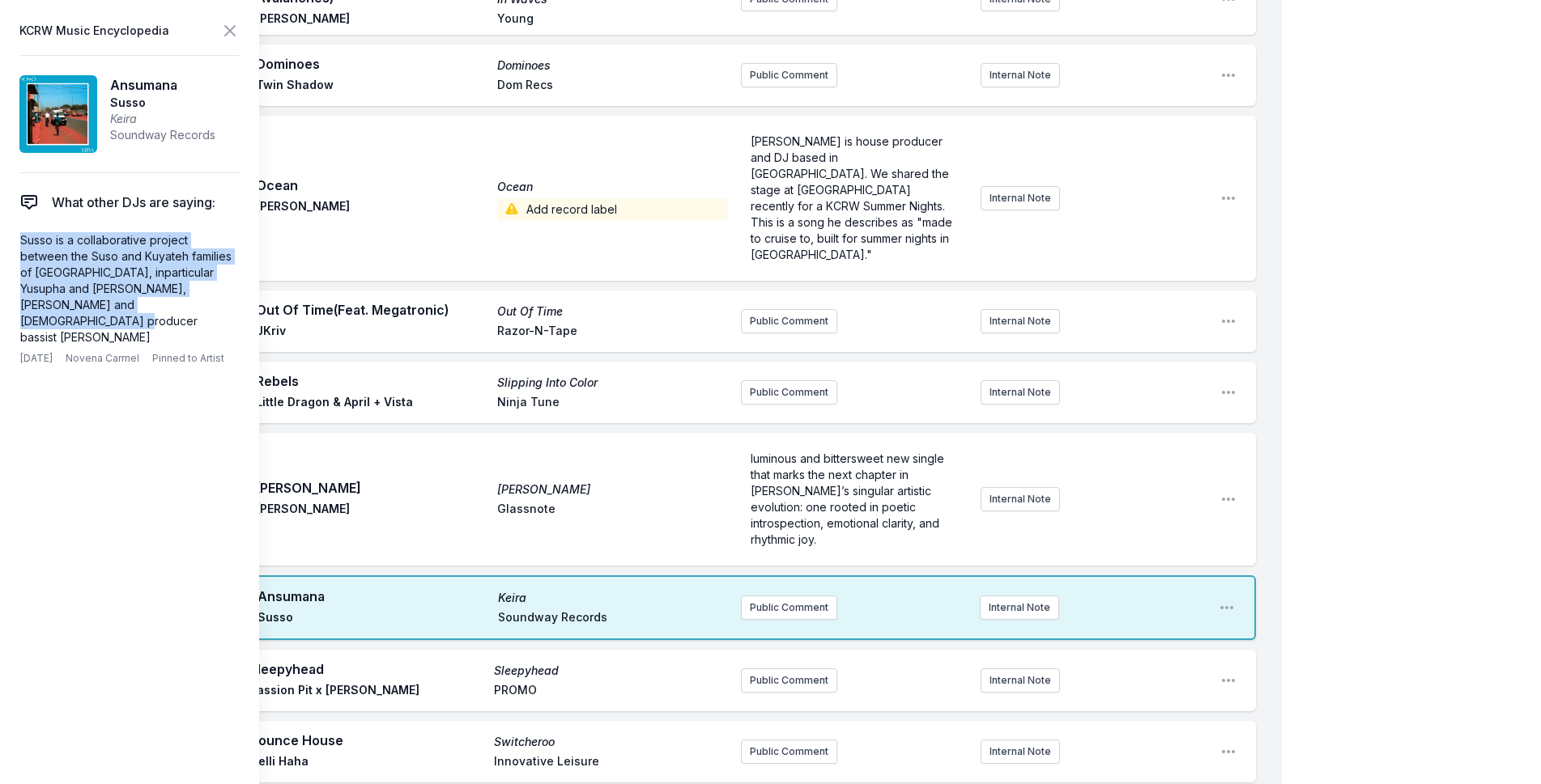
drag, startPoint x: 218, startPoint y: 302, endPoint x: 11, endPoint y: 233, distance: 218.2
click at [11, 233] on aside "KCRW Music Encyclopedia [PERSON_NAME] Soundway Records What other DJs are sayin…" at bounding box center [129, 392] width 259 height 784
copy p "Susso is a collaborative project between the Suso and Kuyateh families of [GEOG…"
click at [762, 596] on button "Public Comment" at bounding box center [789, 607] width 97 height 25
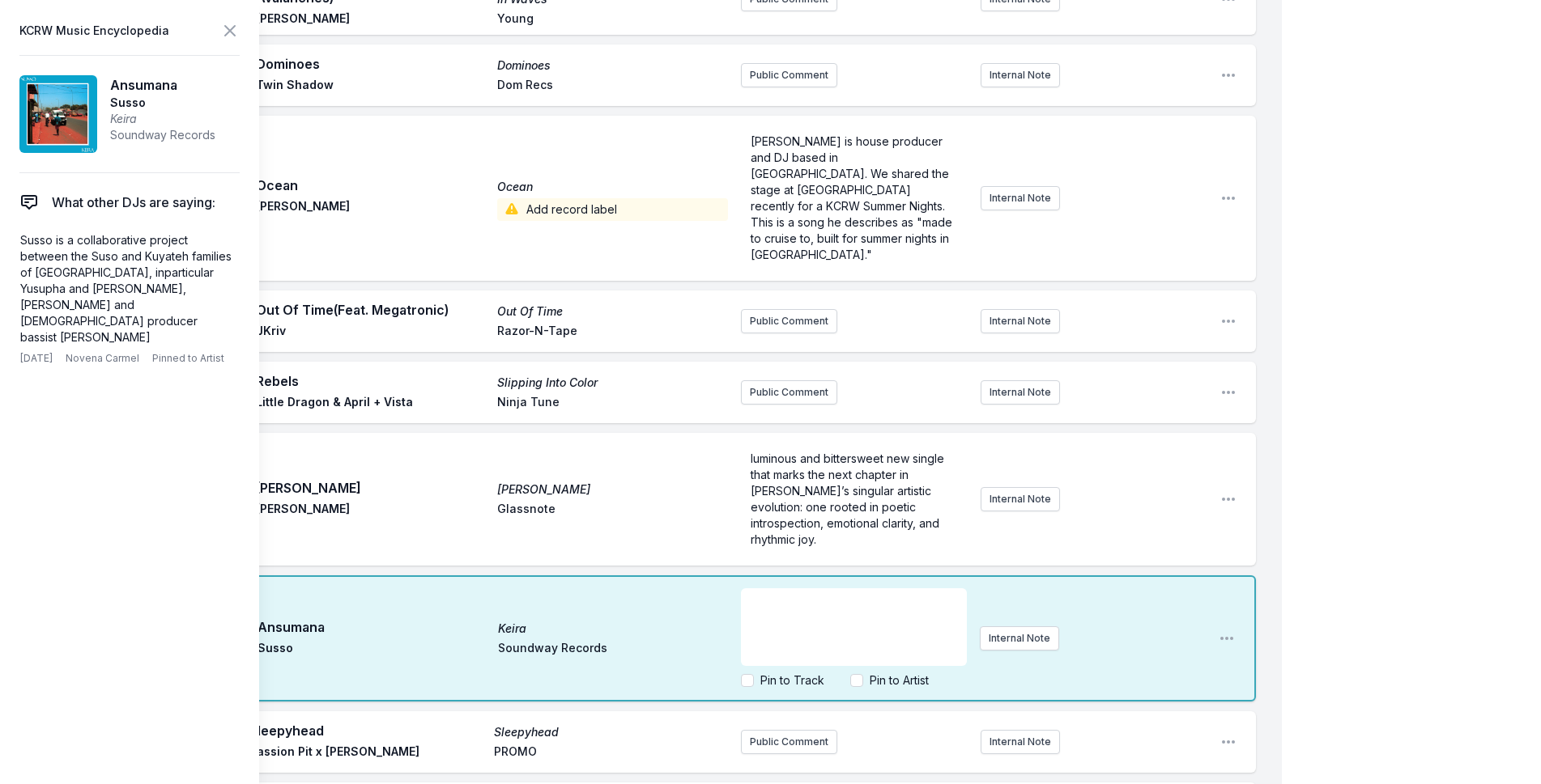
scroll to position [33, 0]
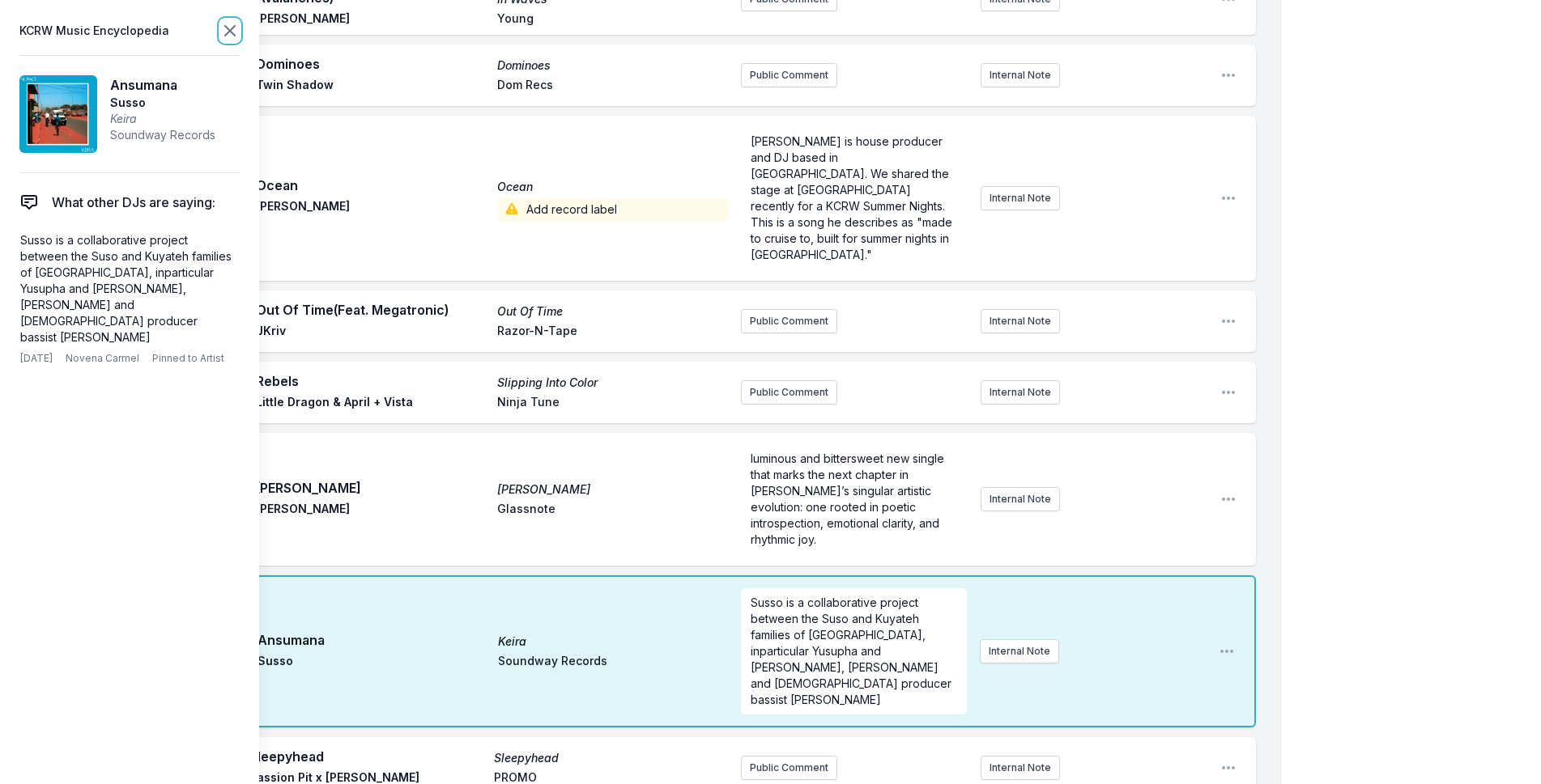
click at [226, 27] on icon at bounding box center [230, 30] width 10 height 10
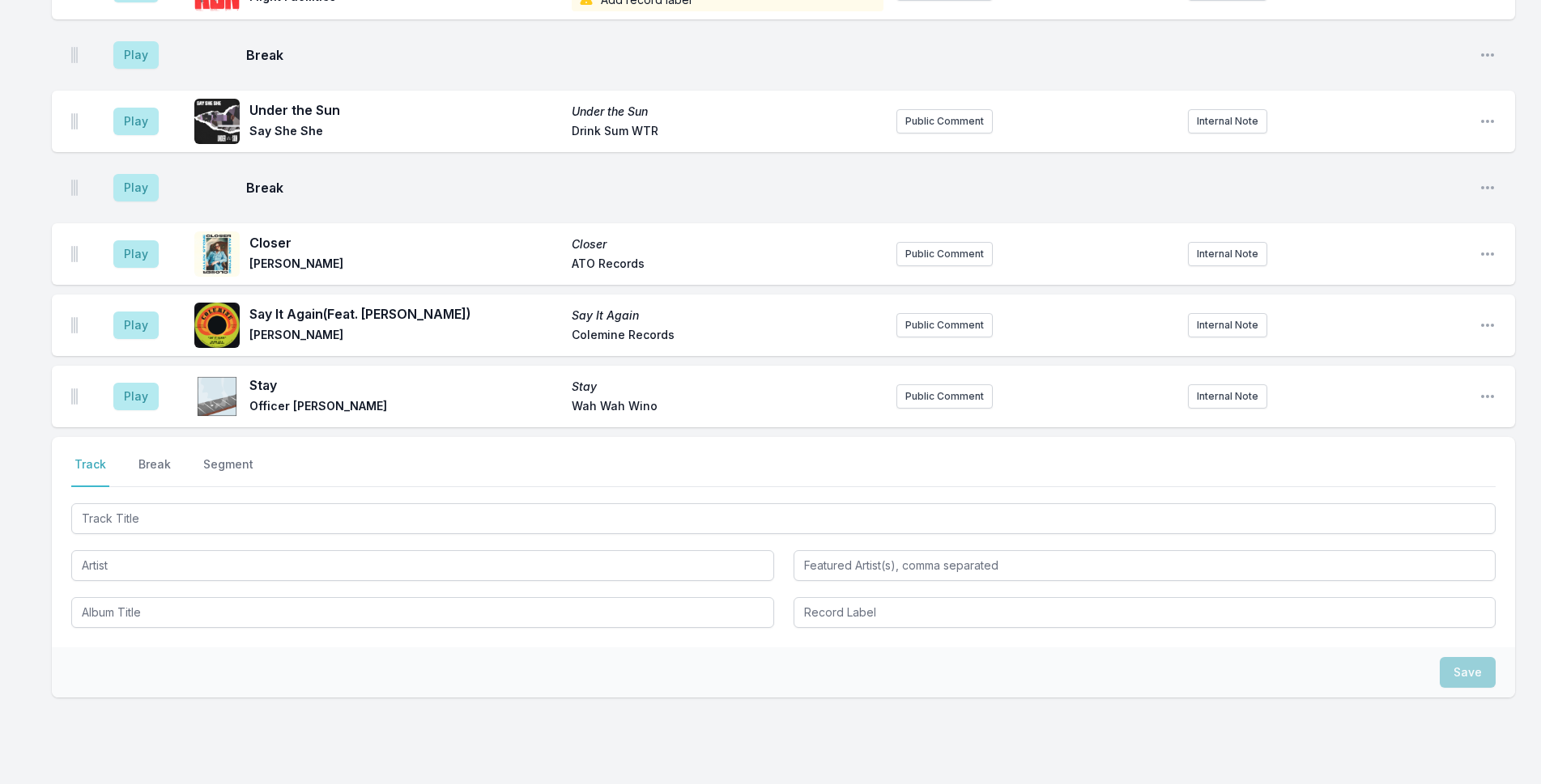
scroll to position [4673, 0]
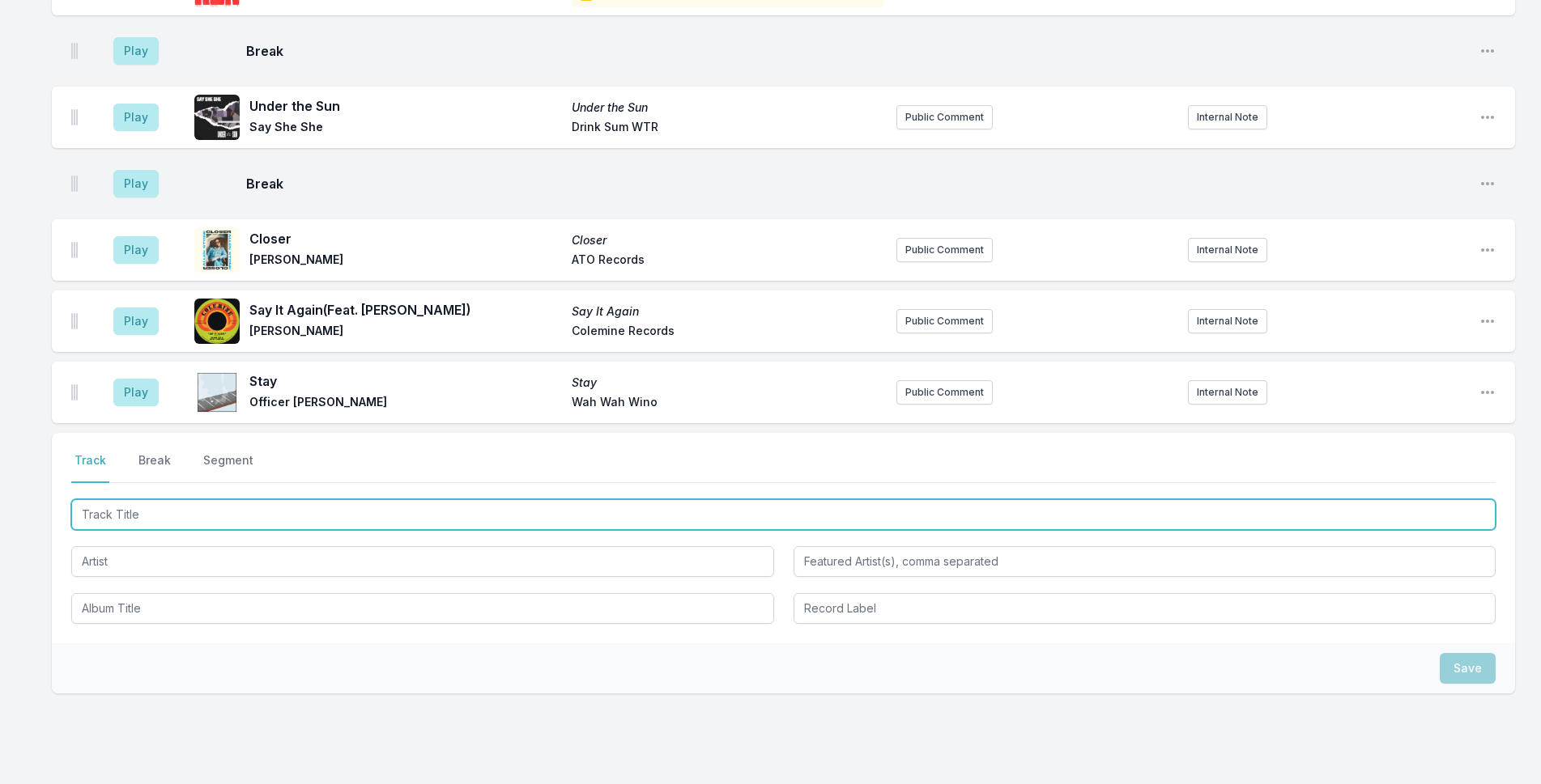
drag, startPoint x: 364, startPoint y: 459, endPoint x: 1554, endPoint y: 219, distance: 1214.0
click at [369, 499] on input "Track Title" at bounding box center [783, 514] width 1424 height 31
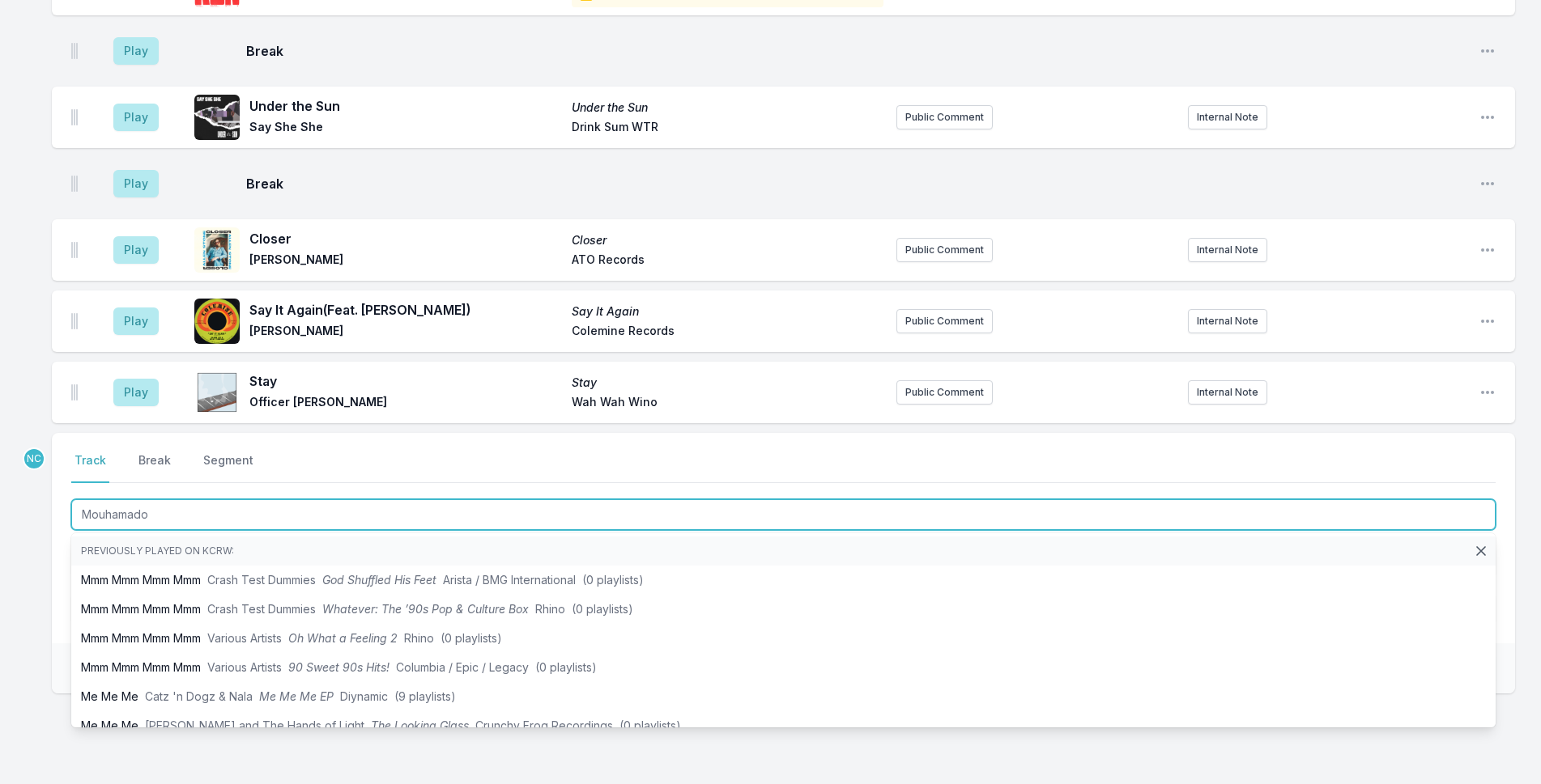
type input "Mouhamadou"
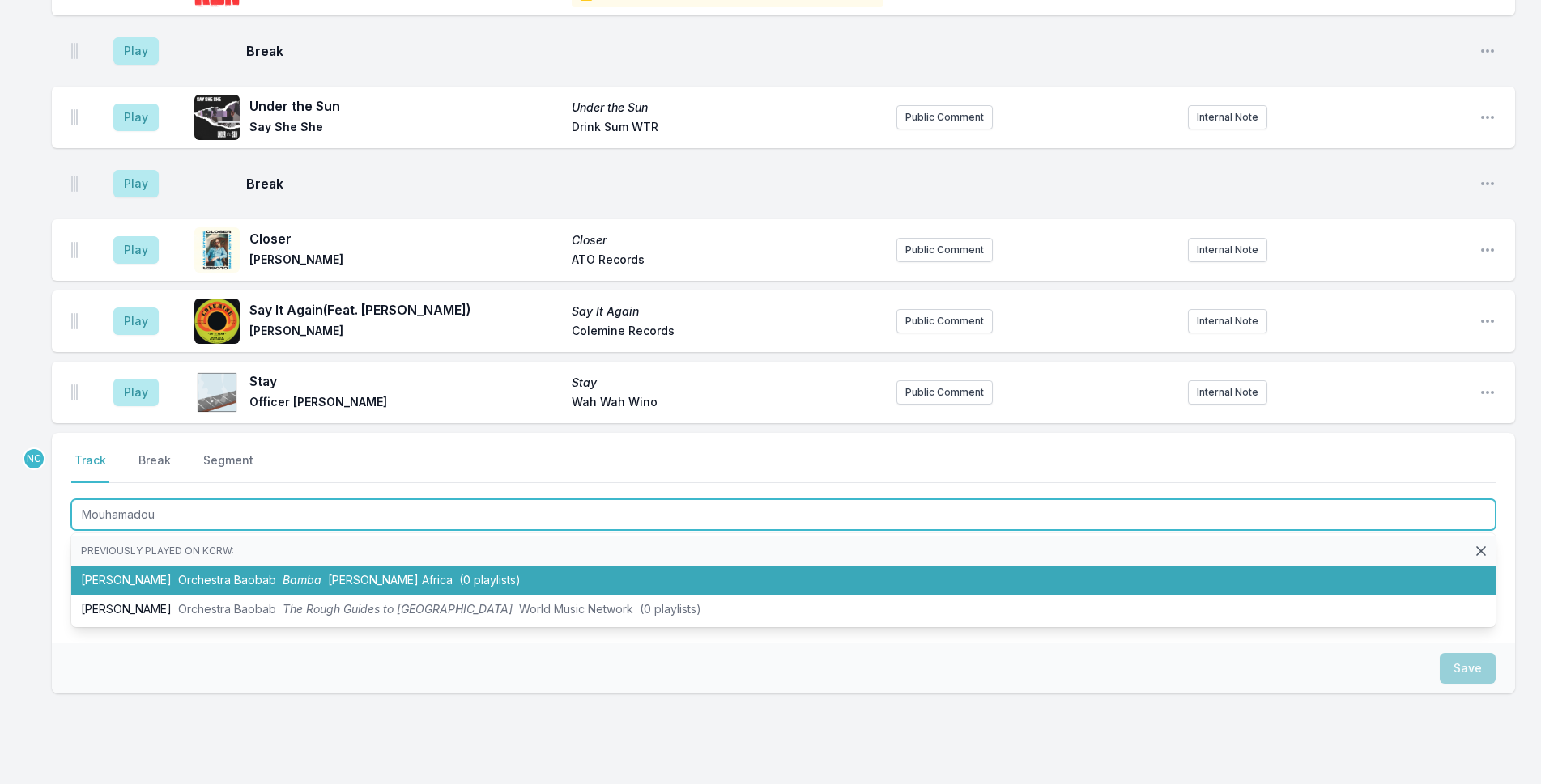
click at [536, 565] on li "[PERSON_NAME] Orchestra Baobab [PERSON_NAME] Africa (0 playlists)" at bounding box center [783, 580] width 1424 height 29
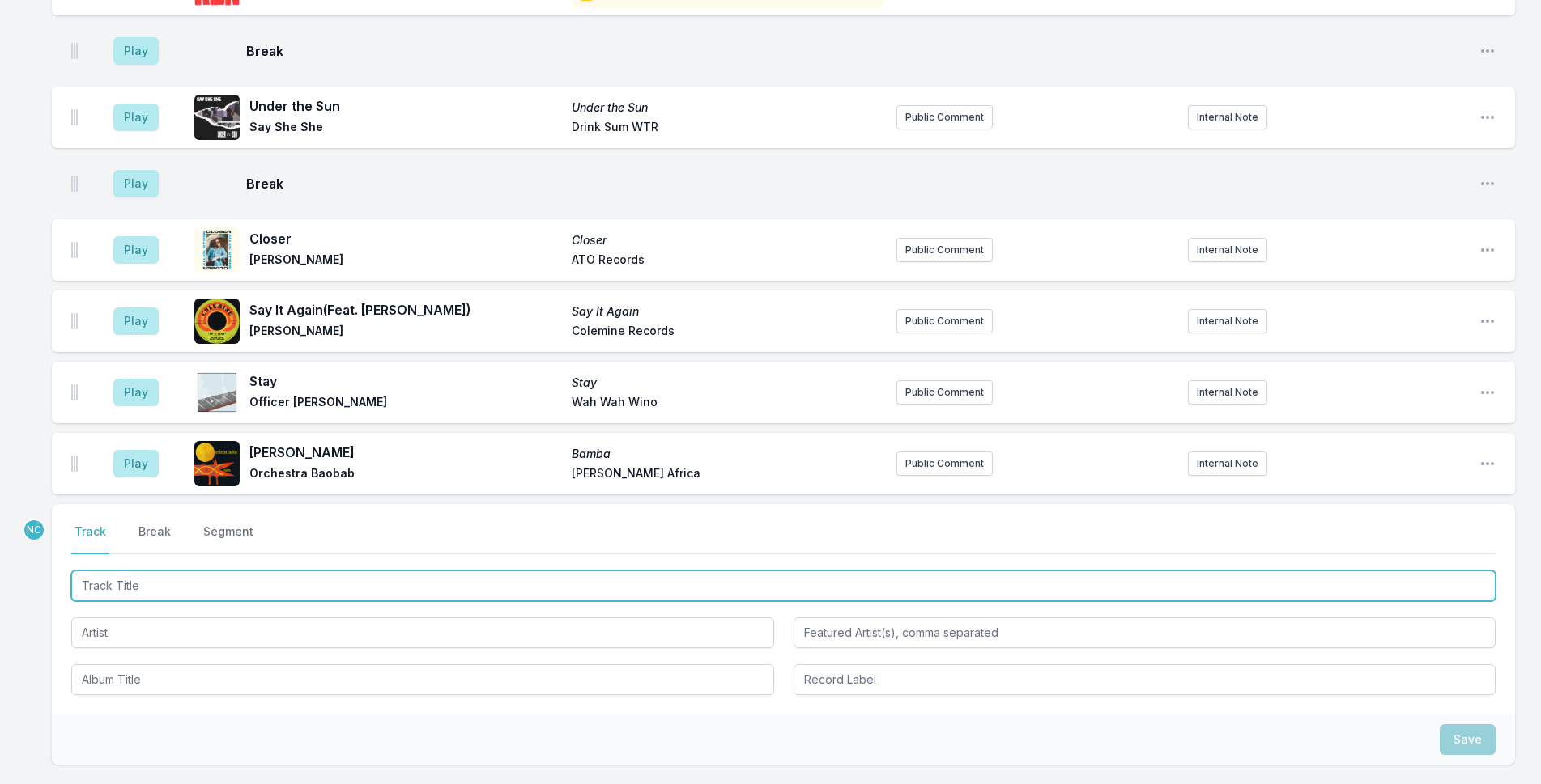
scroll to position [4744, 0]
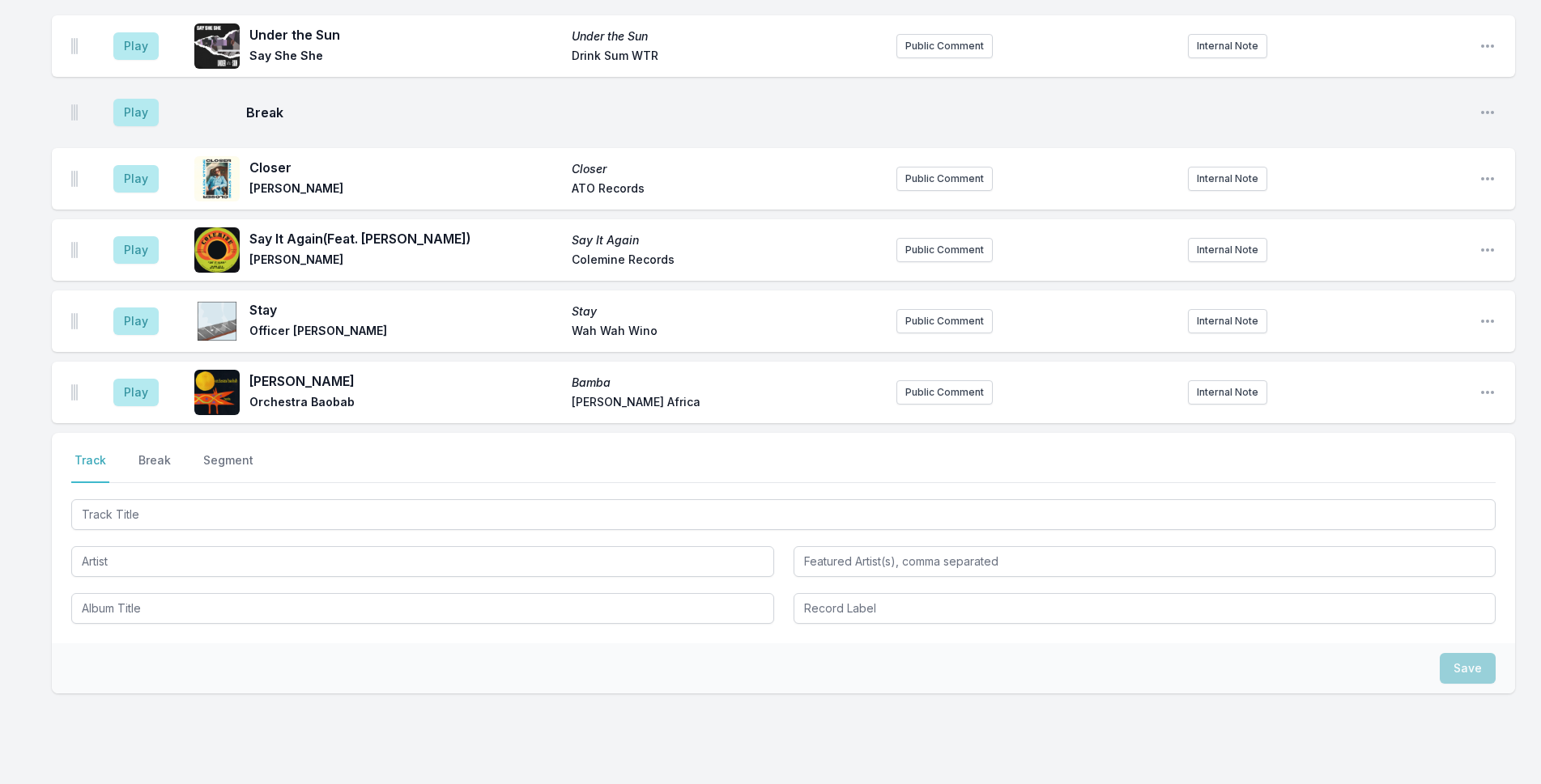
click at [291, 372] on span "[PERSON_NAME]" at bounding box center [405, 381] width 312 height 19
copy span "Mouhamadou"
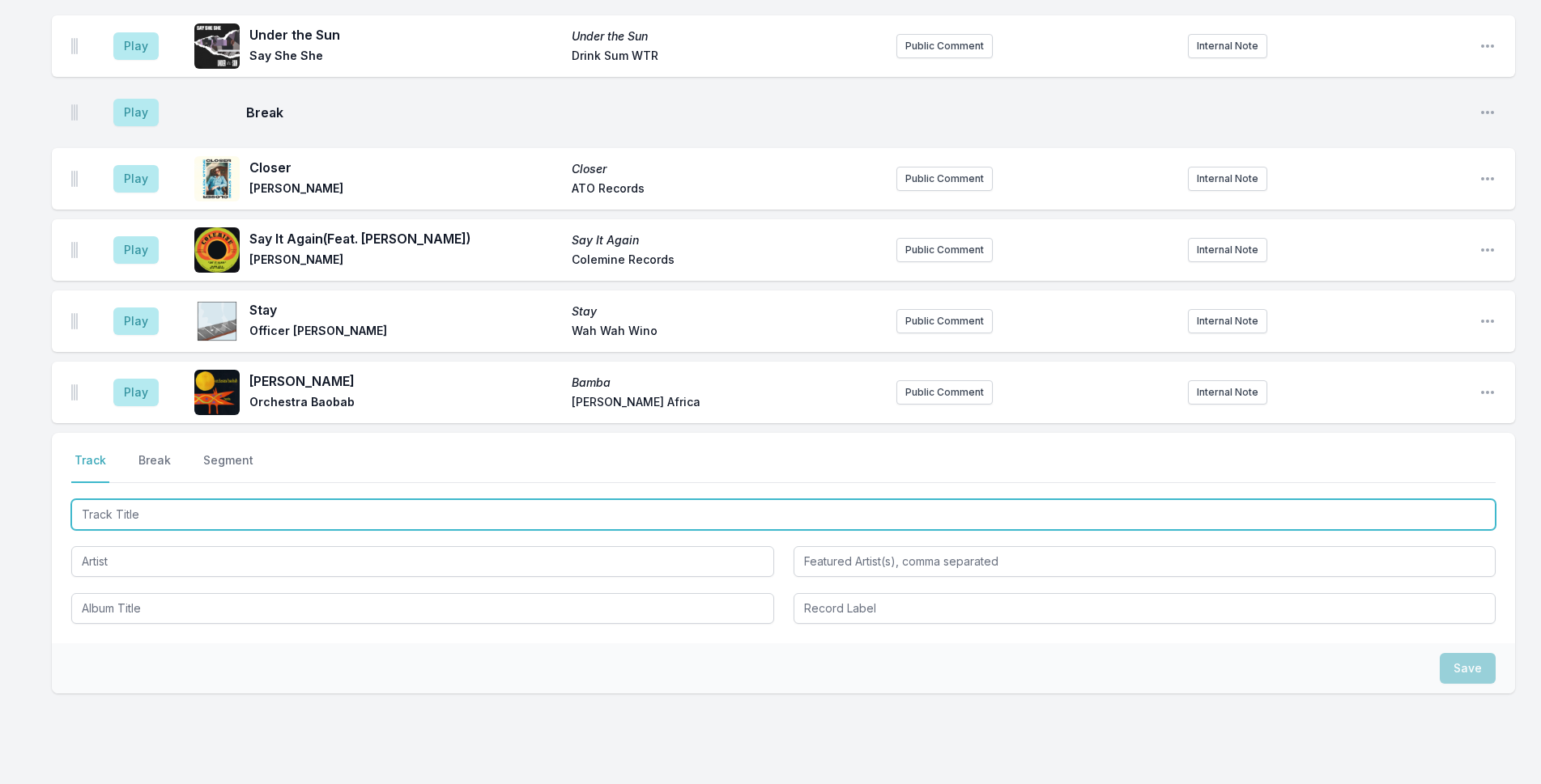
click at [176, 499] on input "Track Title" at bounding box center [783, 514] width 1424 height 31
paste input "Mouhamadou"
click at [135, 499] on input "[PERSON_NAME]" at bounding box center [783, 514] width 1424 height 31
type input "Mouhamodou Lo"
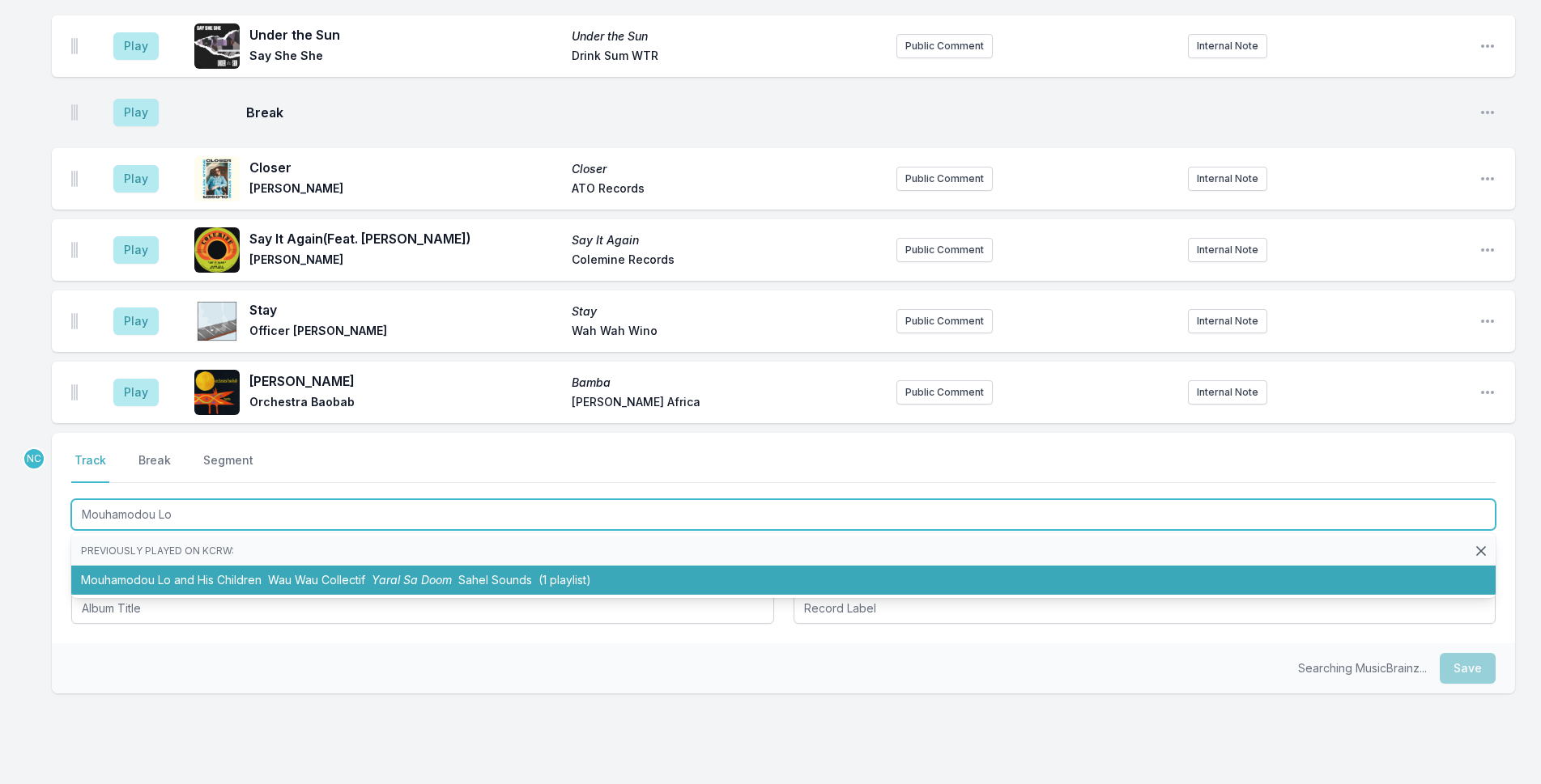
click at [238, 565] on li "Mouhamodou Lo and His Children Wau Wau Collectif Yaral Sa Doom Sahel Sounds (1 …" at bounding box center [783, 580] width 1424 height 29
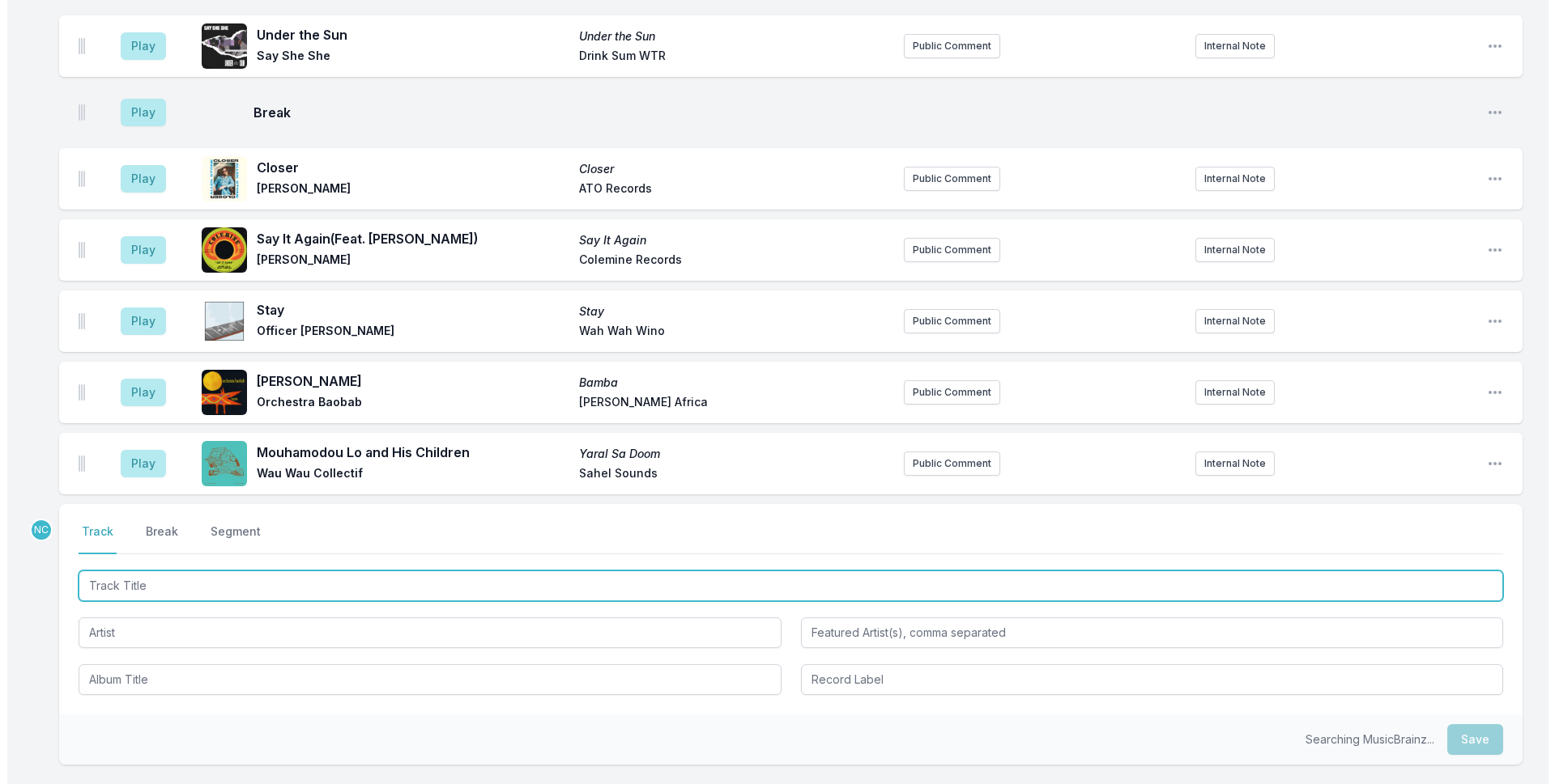
scroll to position [4815, 0]
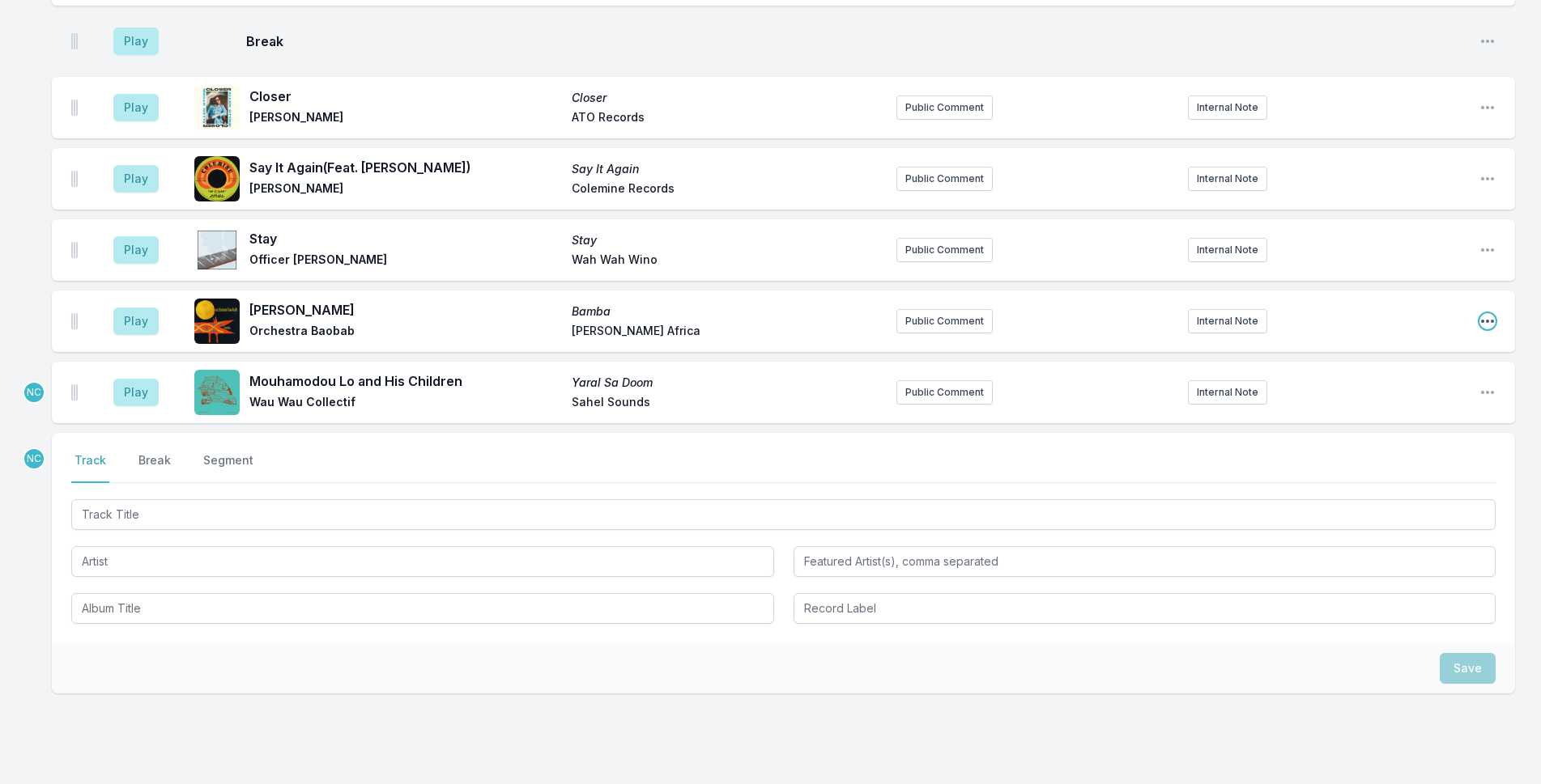
click at [1482, 313] on icon "Open playlist item options" at bounding box center [1487, 321] width 16 height 16
click at [1417, 397] on button "Delete Entry" at bounding box center [1404, 412] width 181 height 29
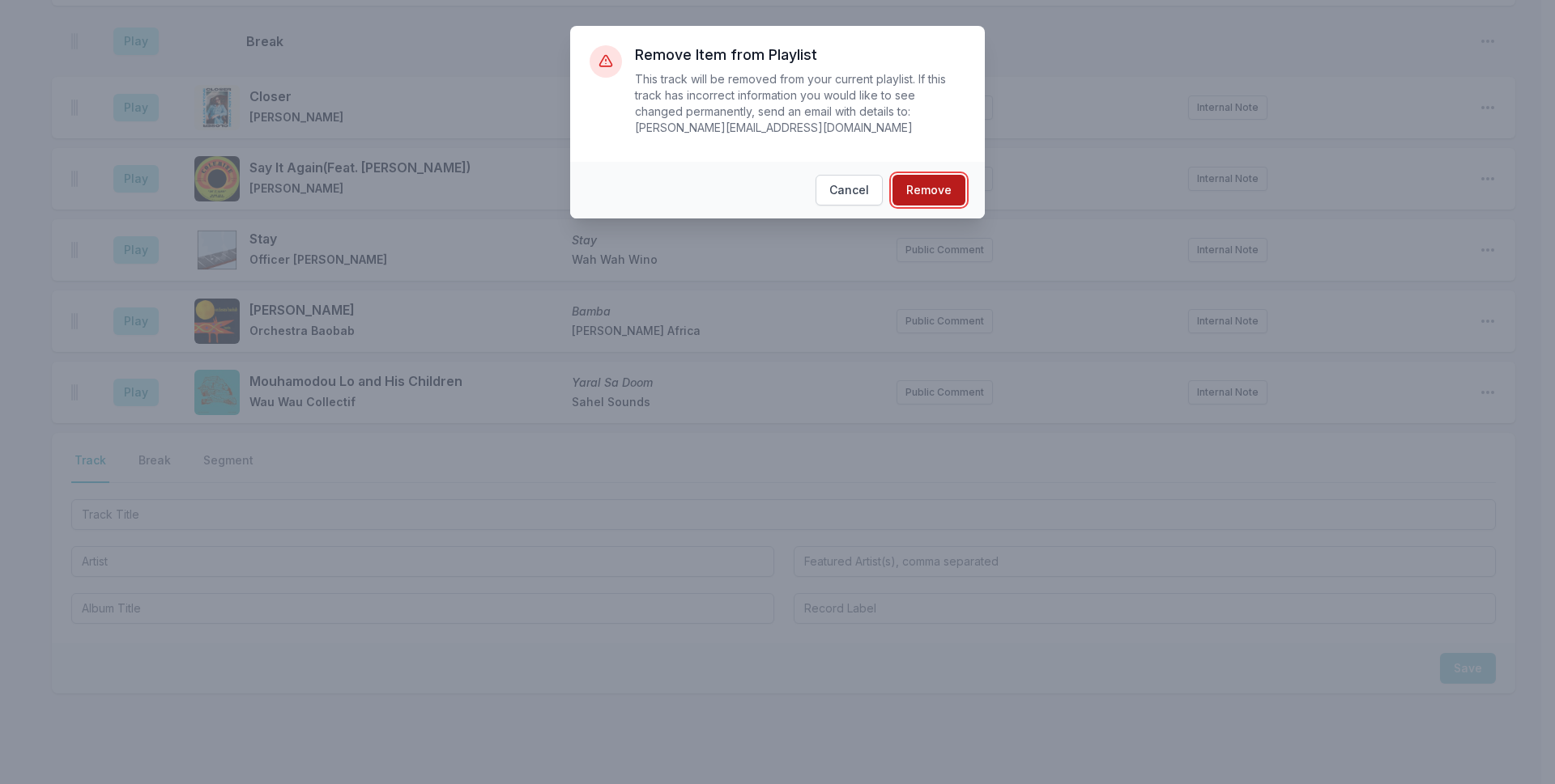
click at [958, 178] on button "Remove" at bounding box center [929, 190] width 73 height 31
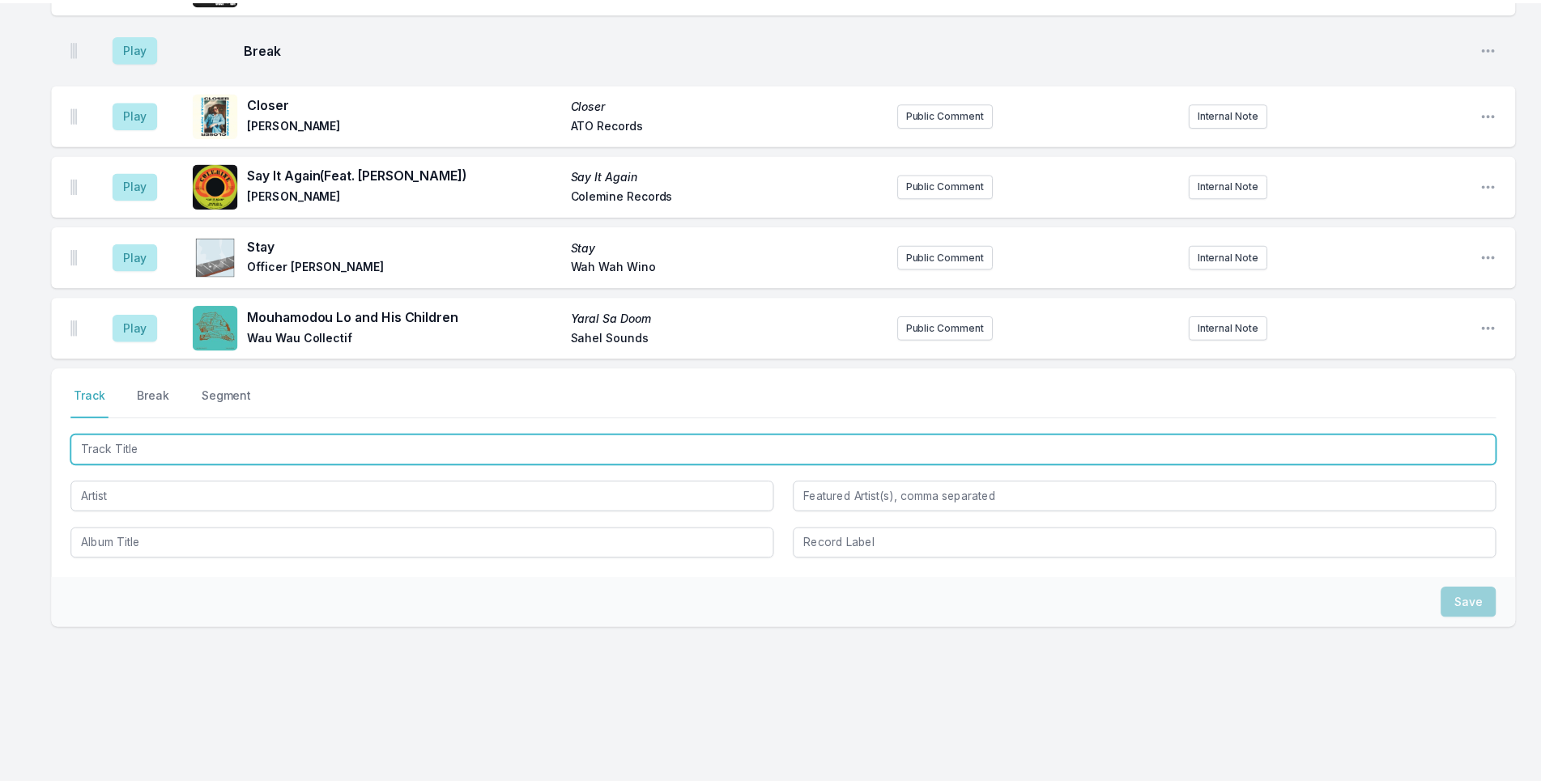
scroll to position [4744, 0]
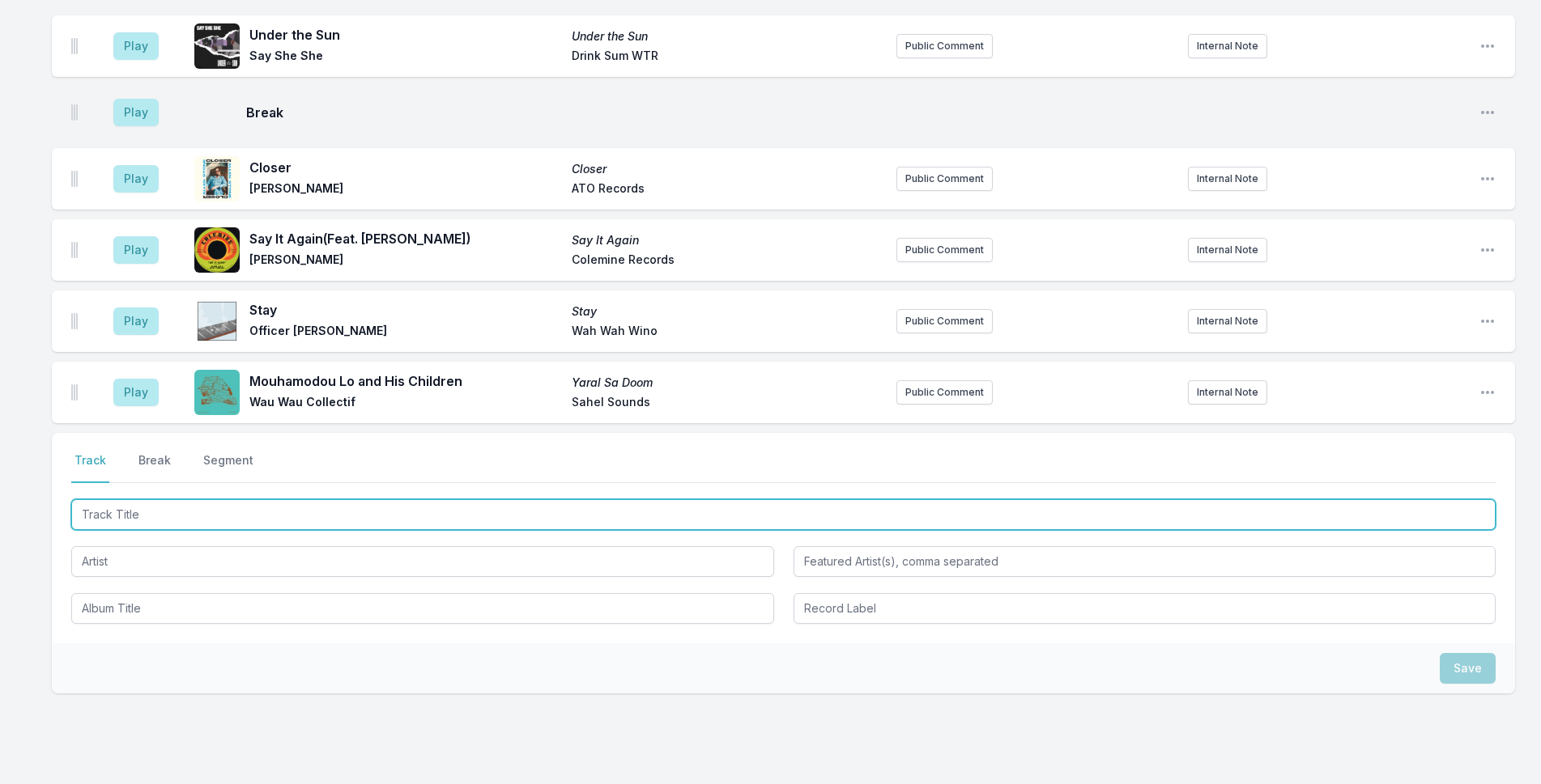
click at [546, 499] on input "Track Title" at bounding box center [783, 514] width 1424 height 31
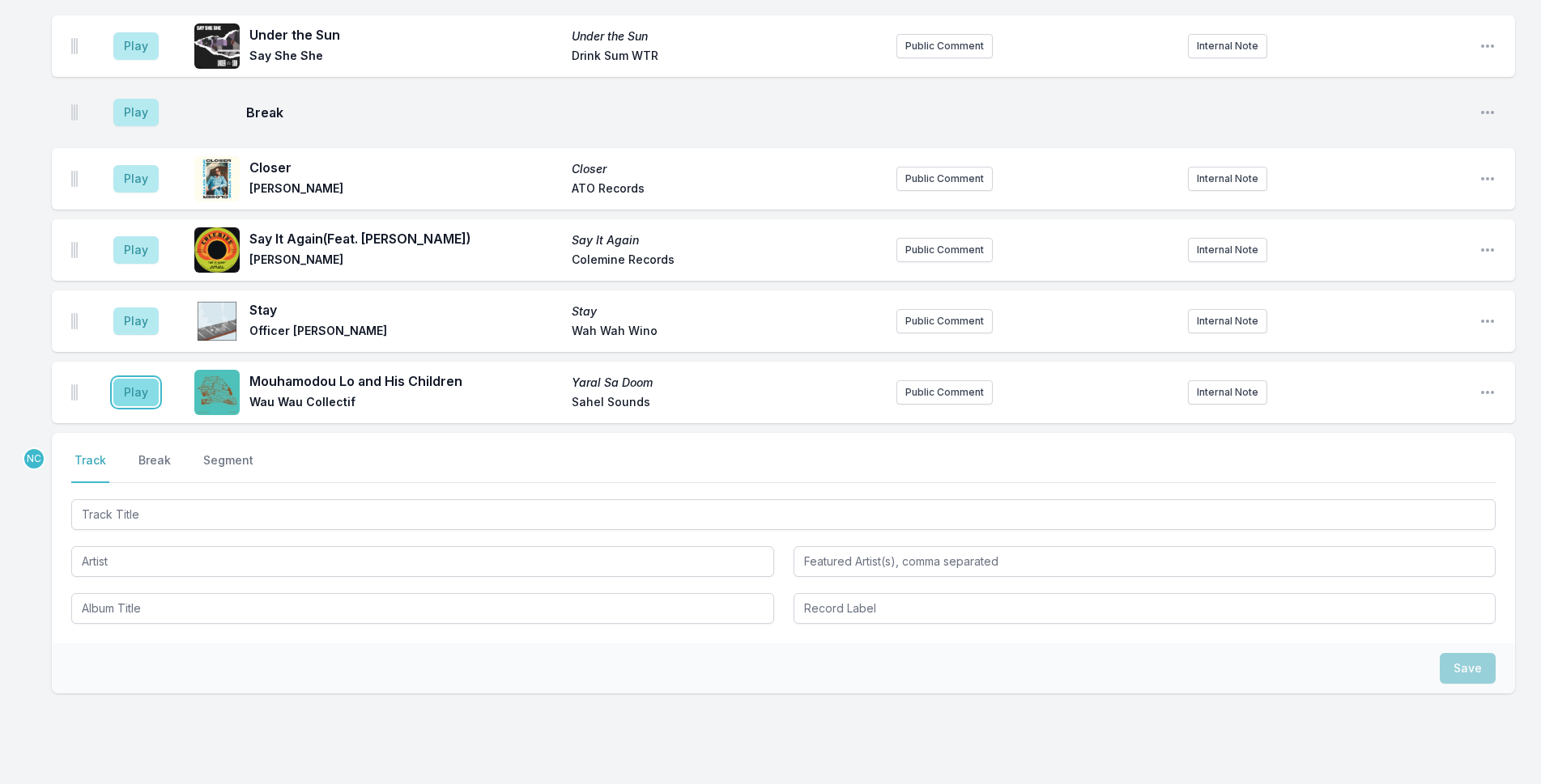
click at [142, 379] on button "Play" at bounding box center [136, 392] width 46 height 27
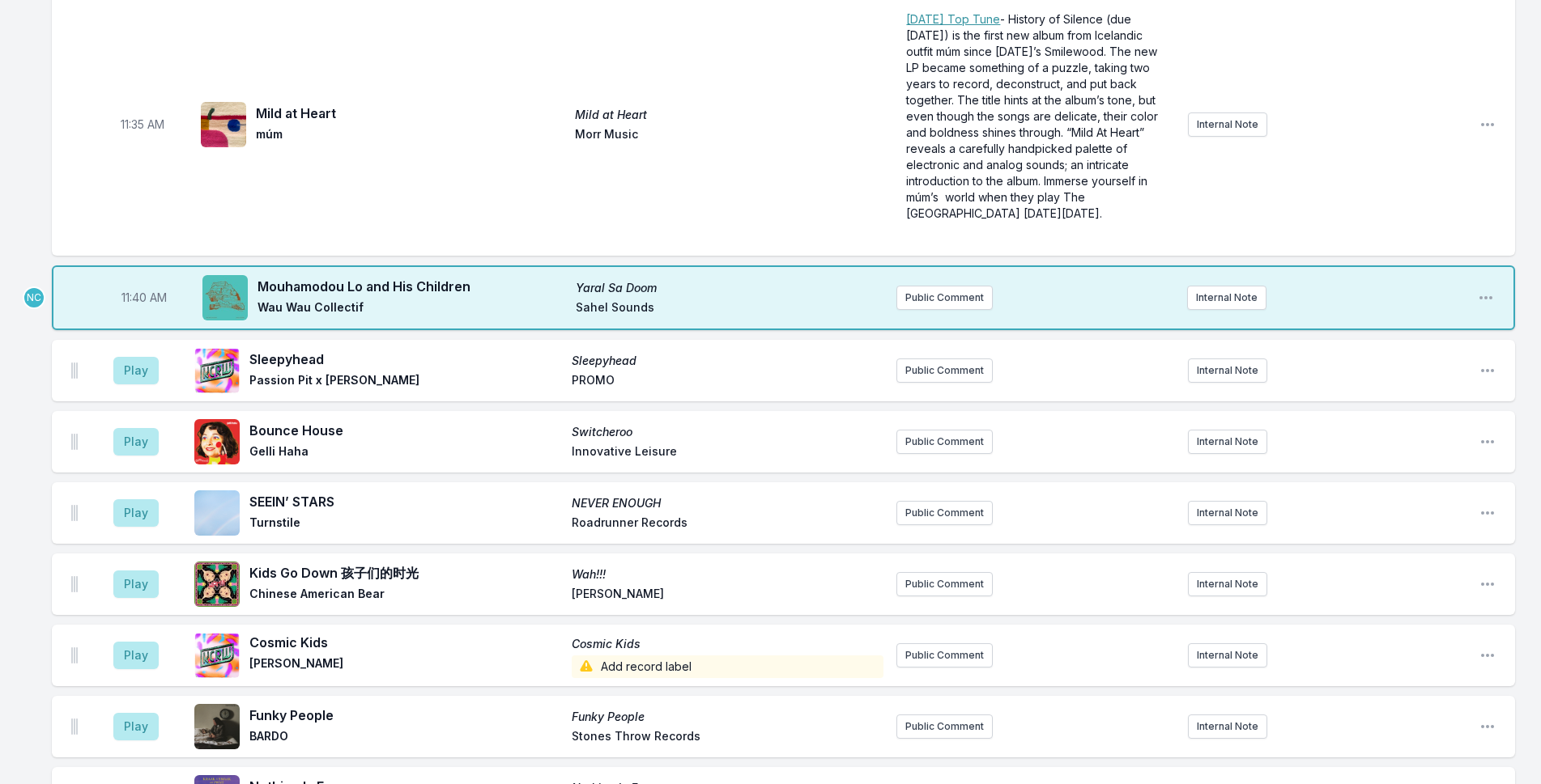
scroll to position [3449, 0]
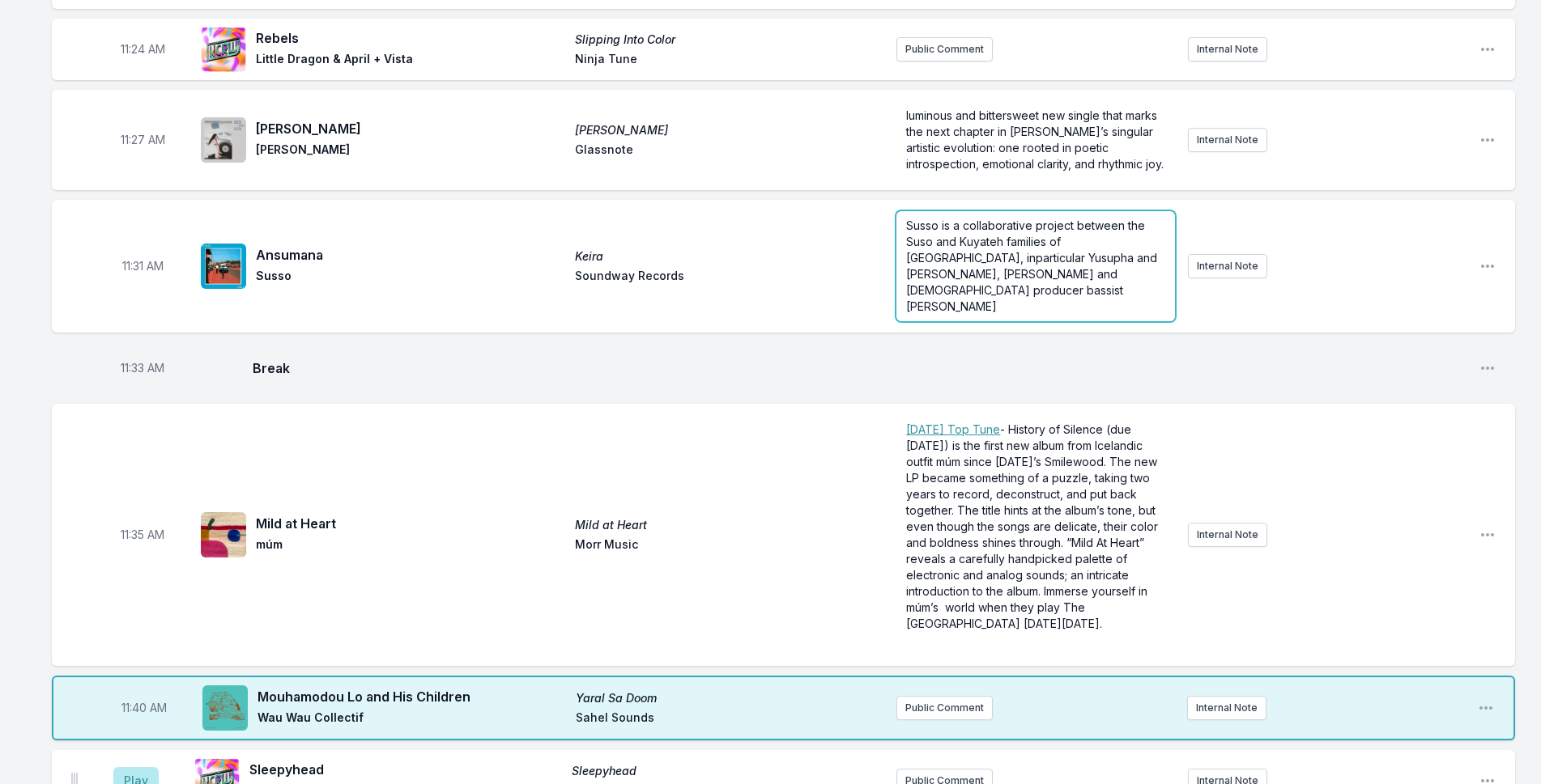
click at [1011, 223] on span "Susso is a collaborative project between the Suso and Kuyateh families of [GEOG…" at bounding box center [1033, 266] width 254 height 95
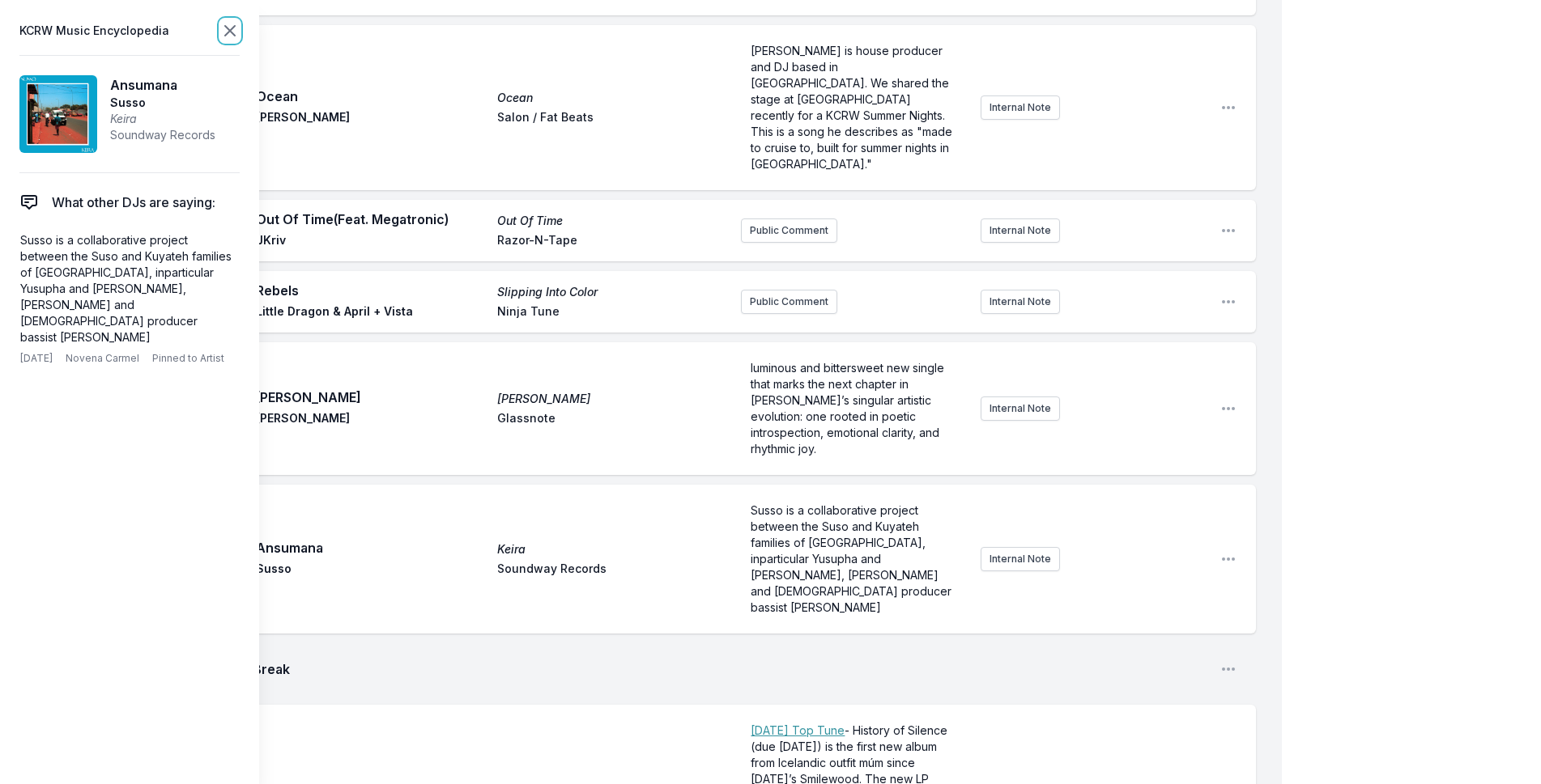
click at [228, 25] on icon at bounding box center [230, 30] width 19 height 19
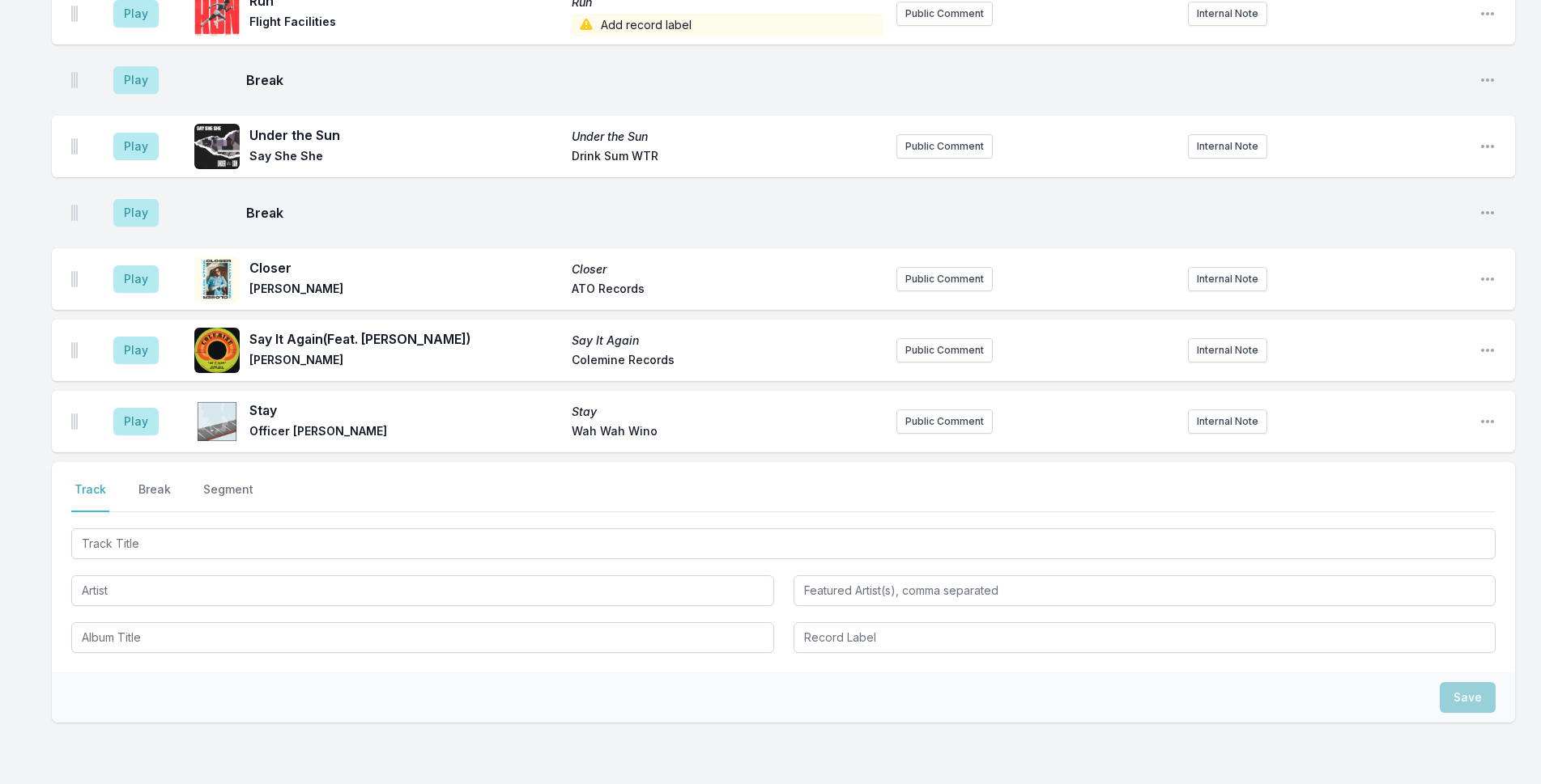
scroll to position [4744, 0]
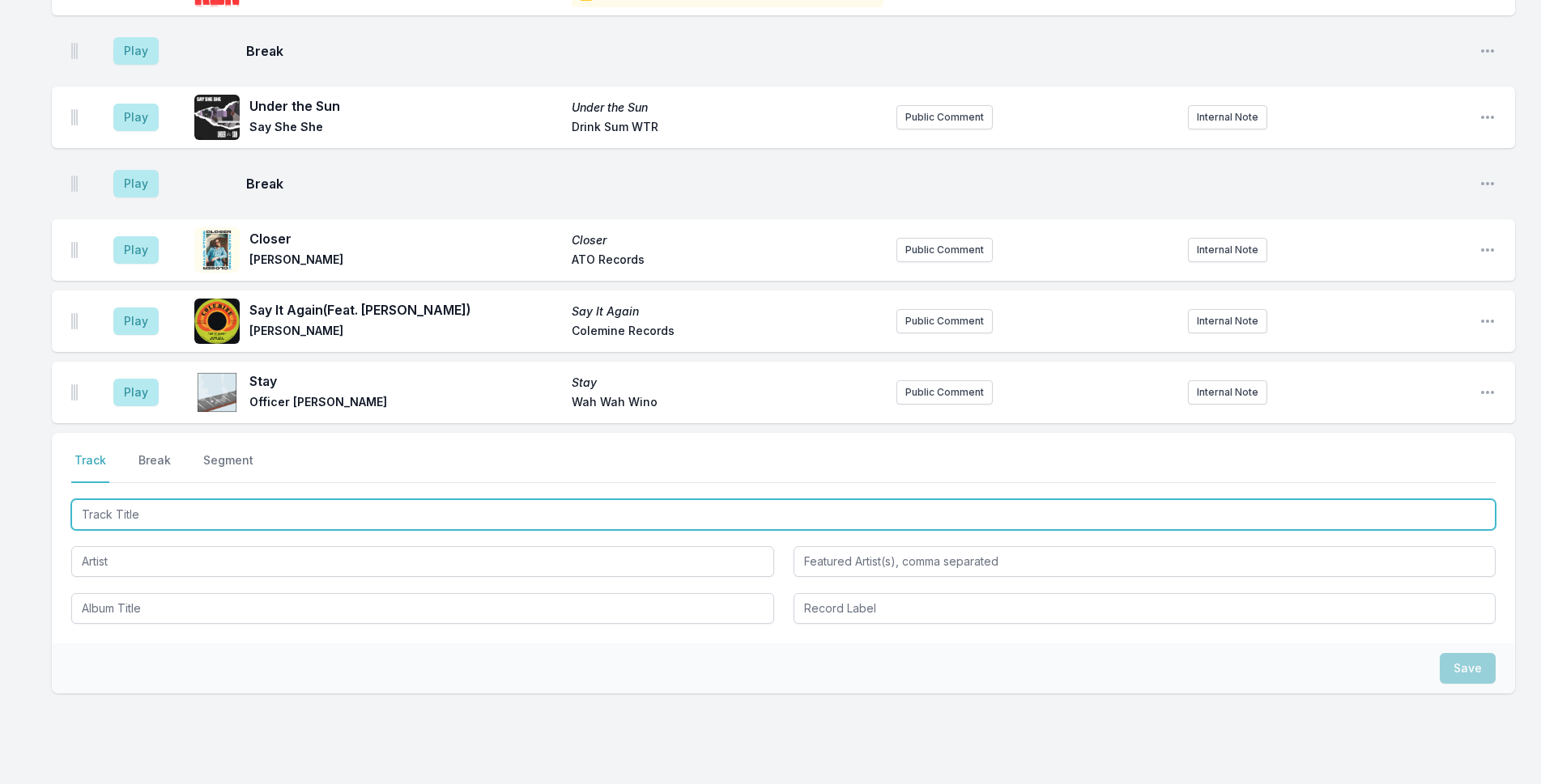
click at [353, 499] on input "Track Title" at bounding box center [783, 514] width 1424 height 31
click at [354, 499] on input "Track Title" at bounding box center [783, 514] width 1424 height 31
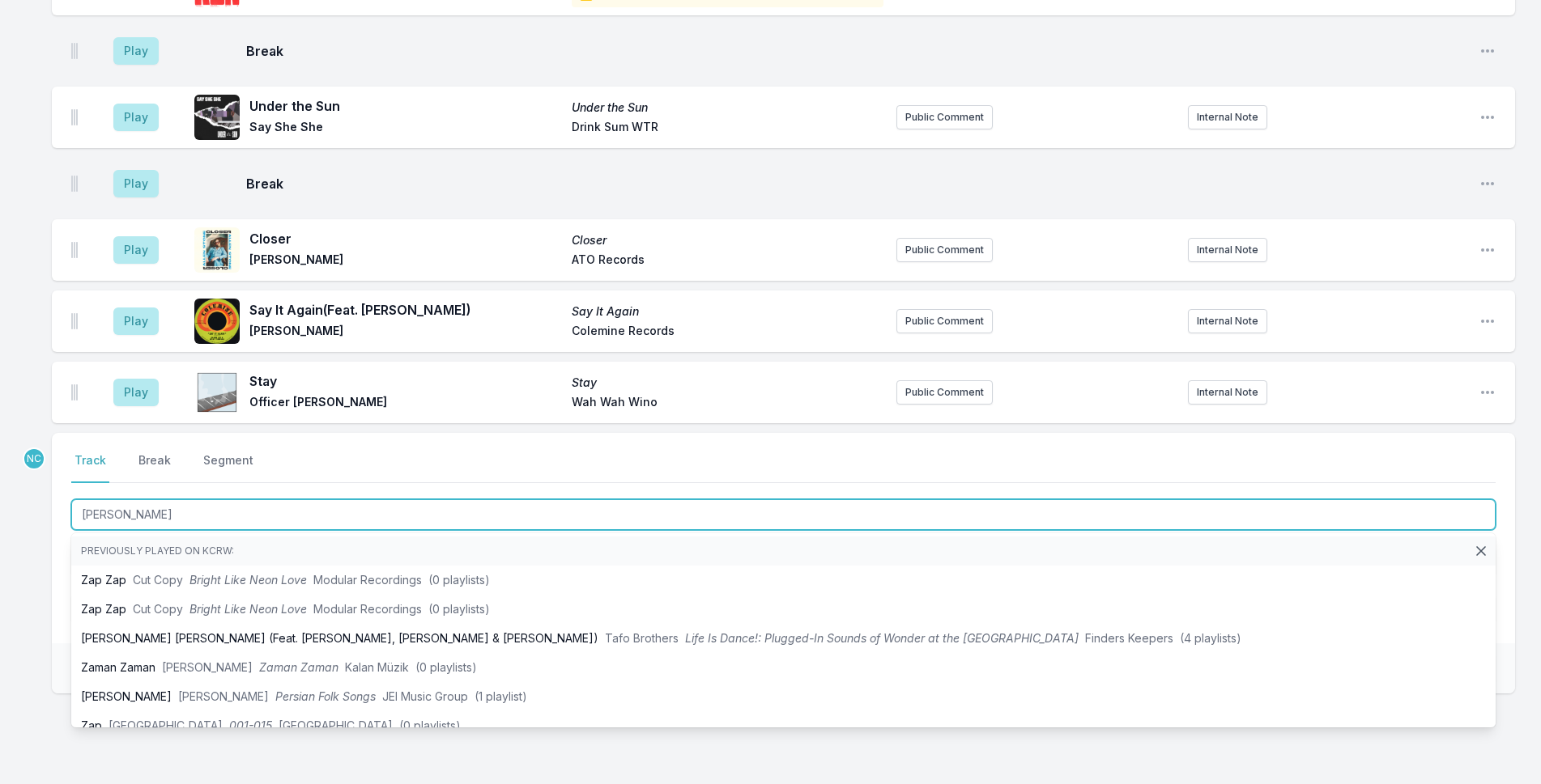
type input "Zannik"
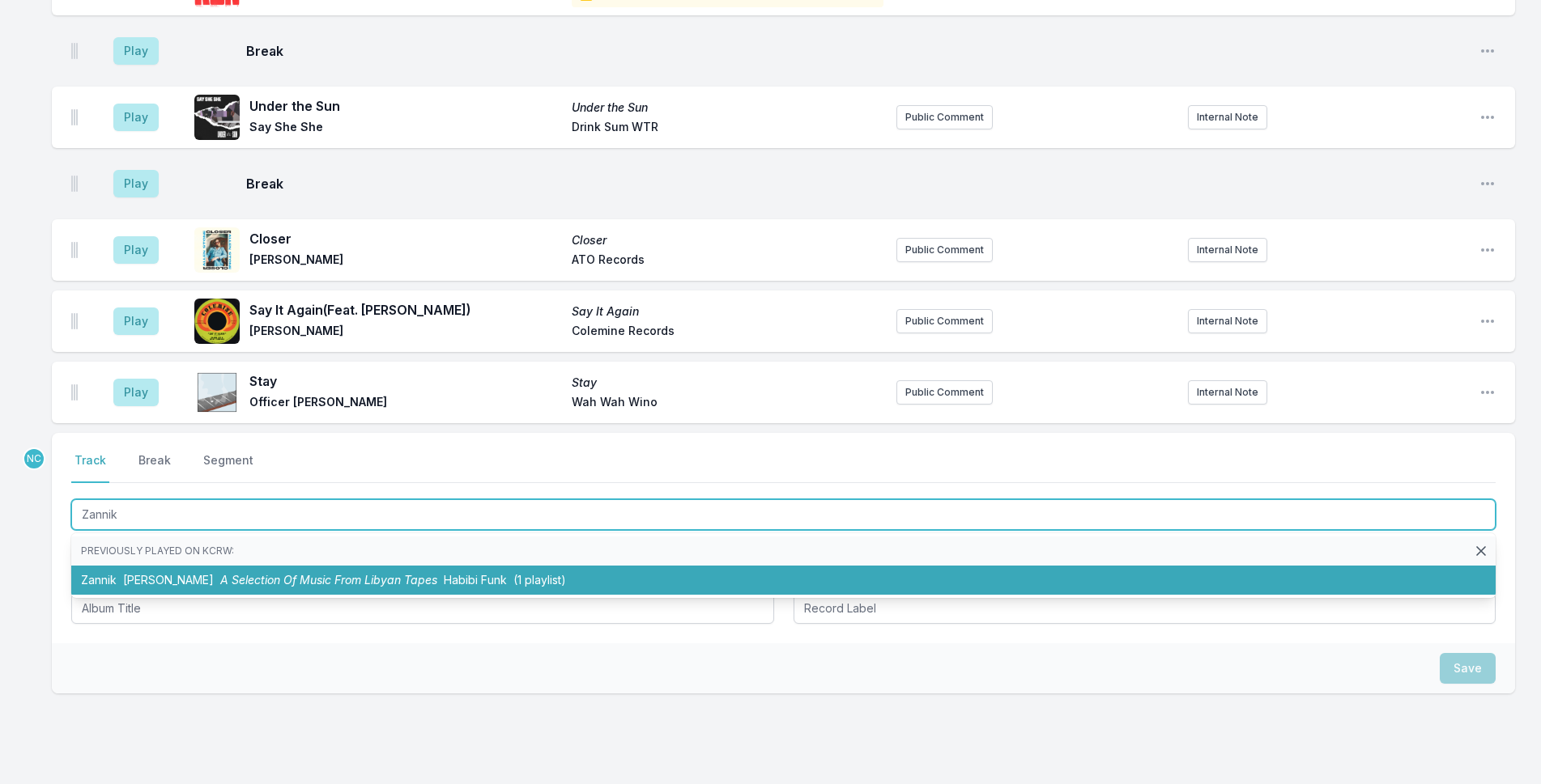
click at [668, 565] on li "[PERSON_NAME] A Selection Of Music From [DEMOGRAPHIC_DATA] [PERSON_NAME] (1 pla…" at bounding box center [783, 580] width 1424 height 29
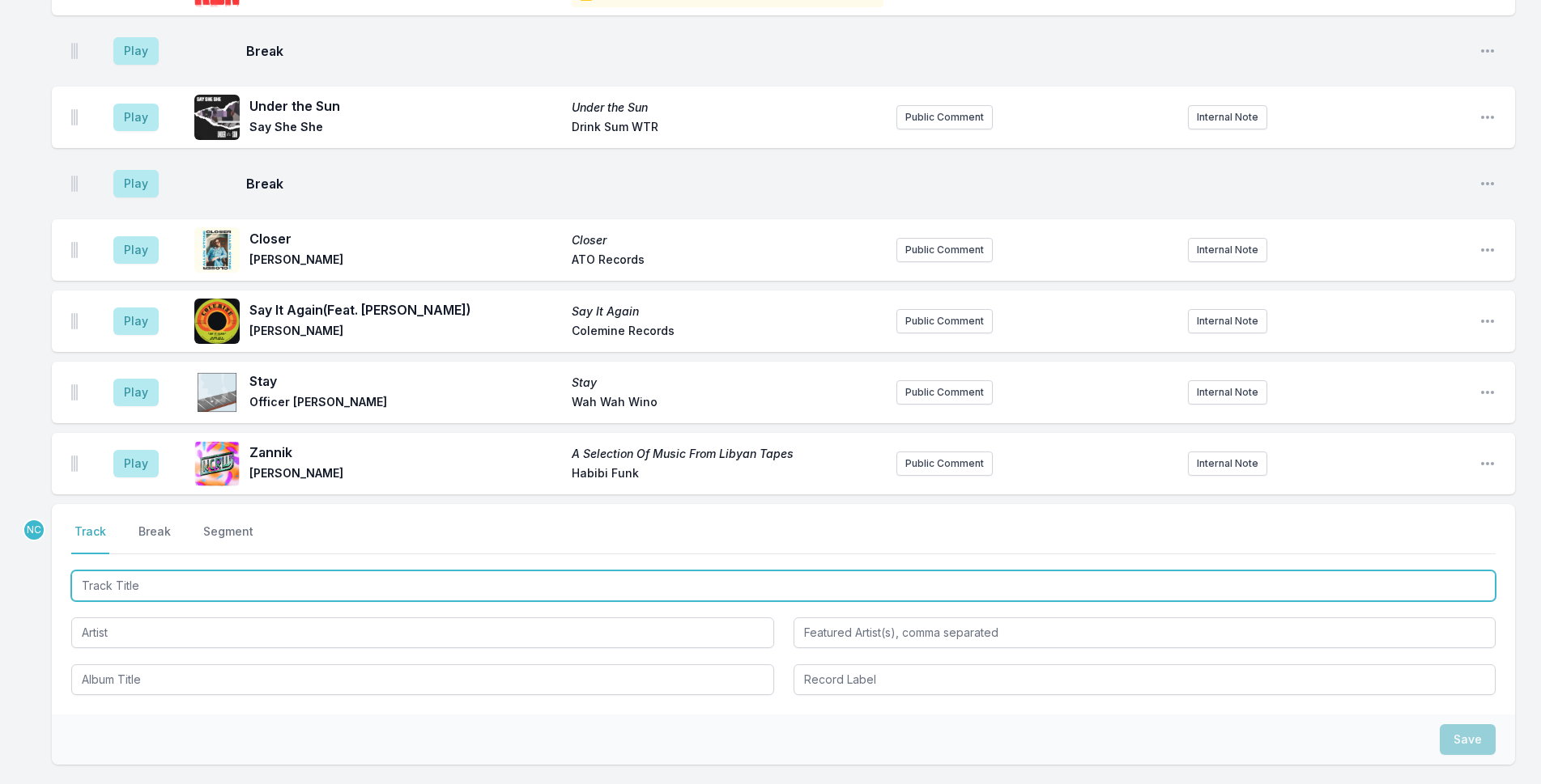
scroll to position [4815, 0]
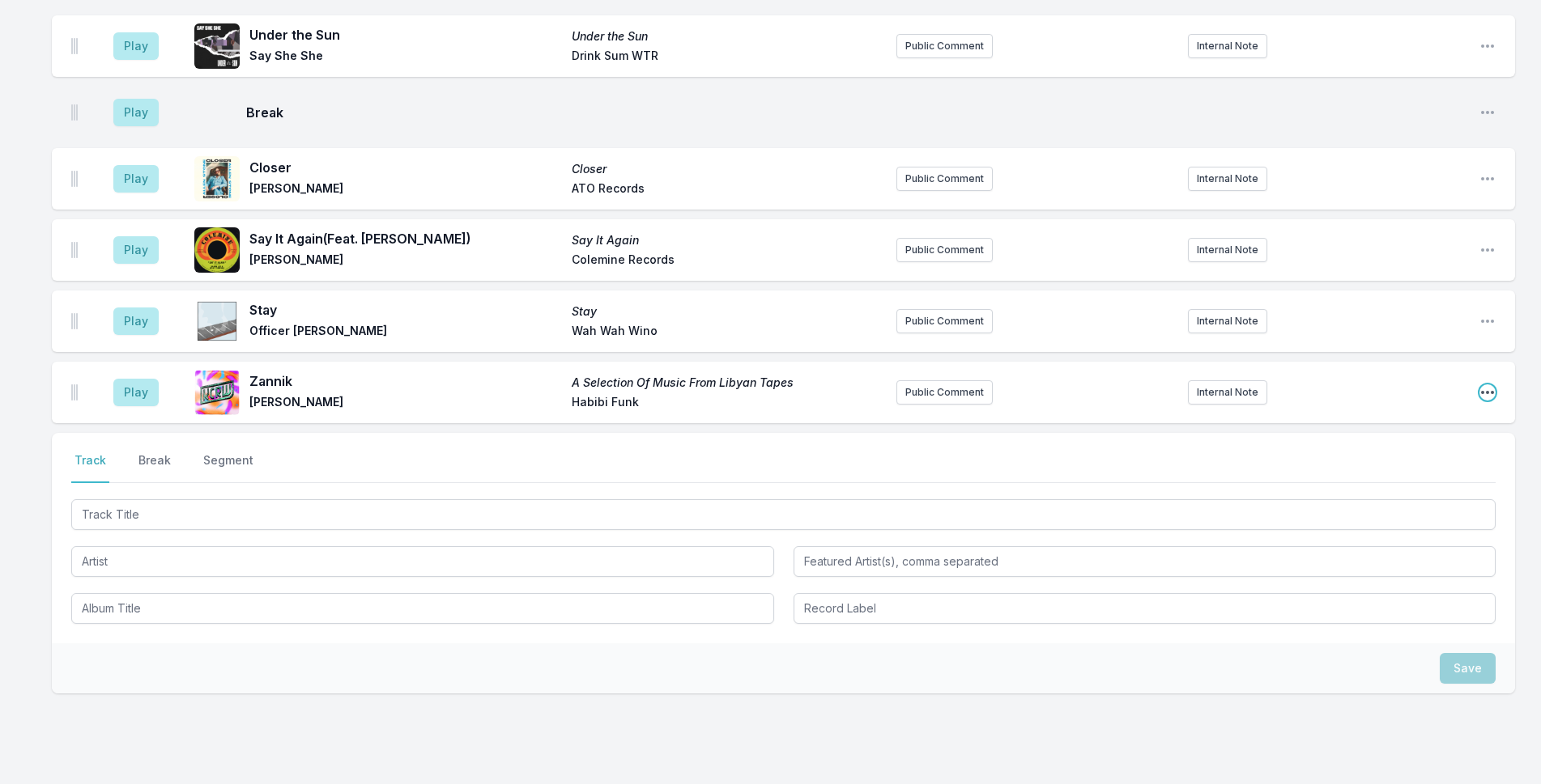
click at [1494, 384] on icon "Open playlist item options" at bounding box center [1487, 392] width 16 height 16
click at [1454, 440] on button "Edit Track Details" at bounding box center [1404, 454] width 181 height 29
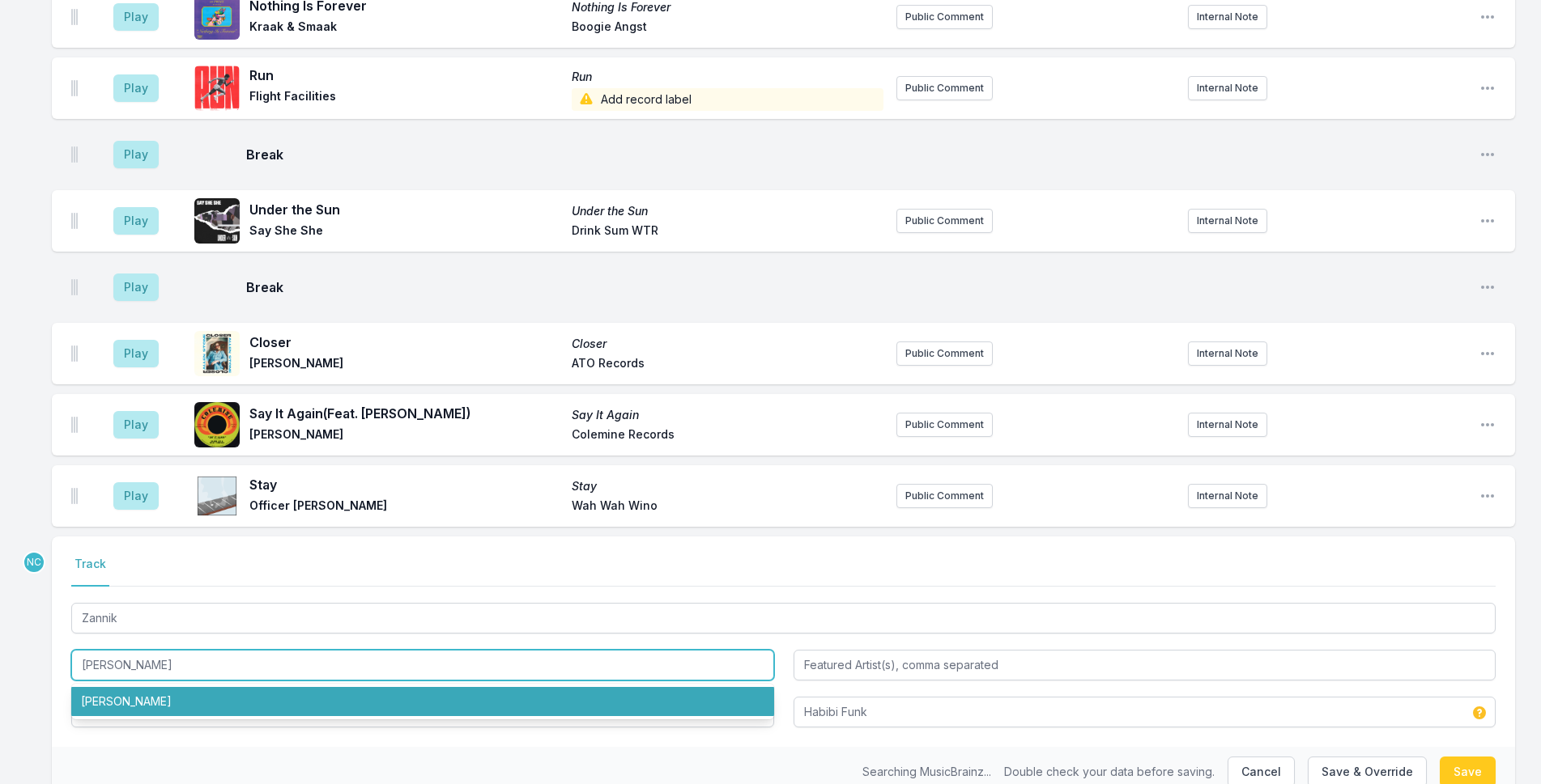
click at [268, 650] on input "[PERSON_NAME]" at bounding box center [423, 666] width 703 height 31
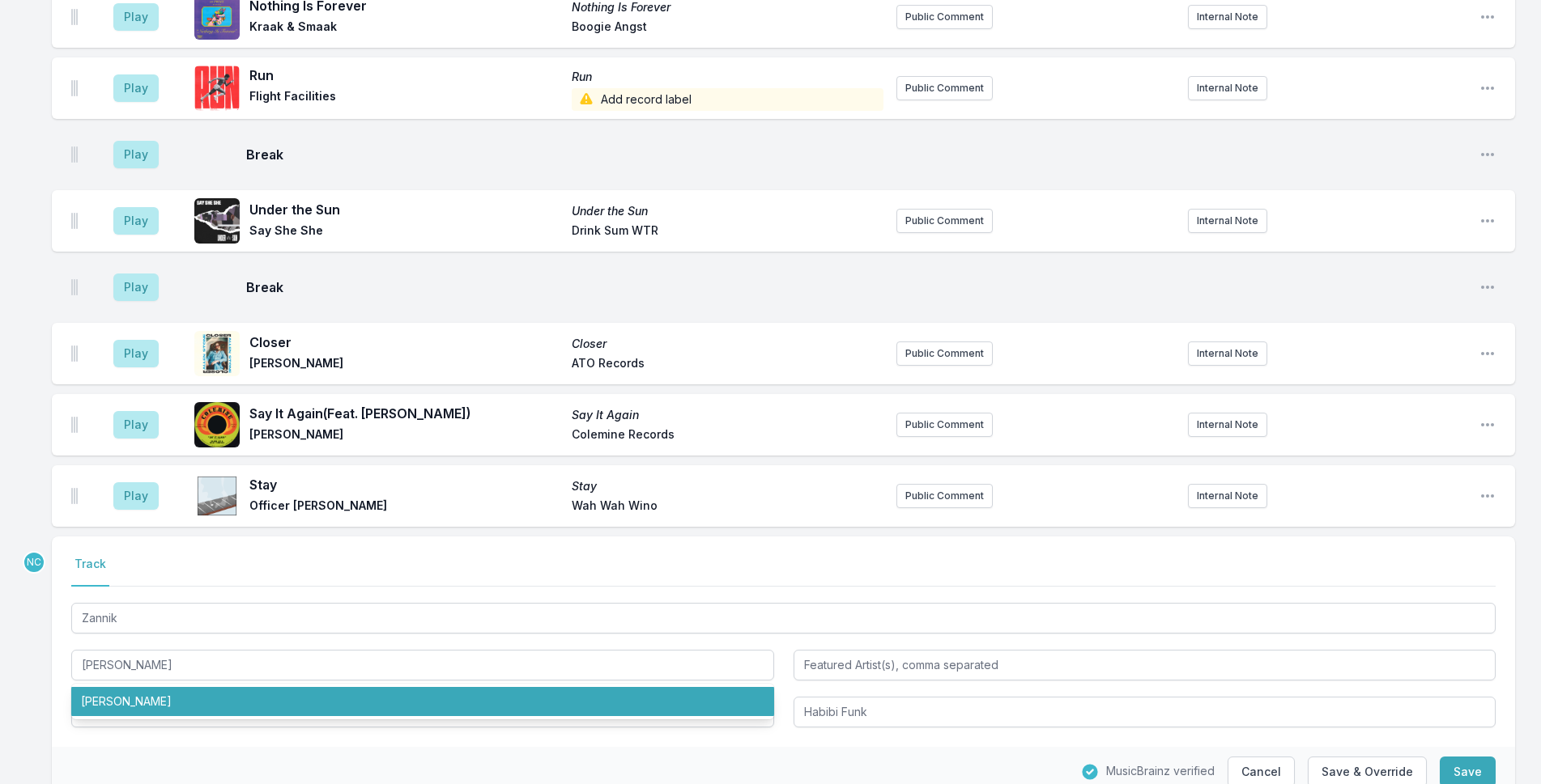
click at [217, 747] on div "MusicBrainz verified Cancel Save & Override Save" at bounding box center [783, 771] width 1463 height 50
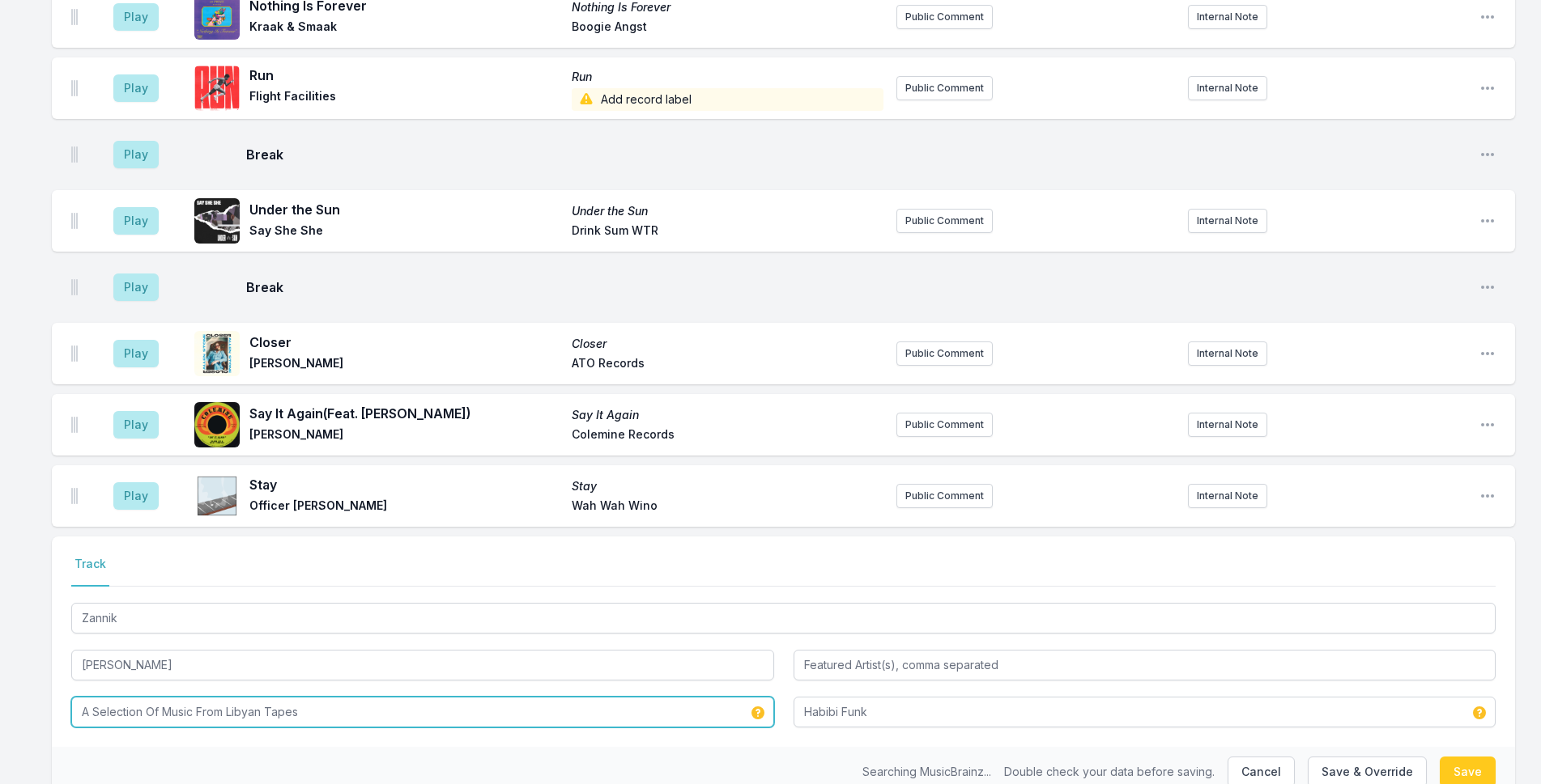
click at [254, 697] on input "A Selection Of Music From Libyan Tapes" at bounding box center [423, 712] width 703 height 31
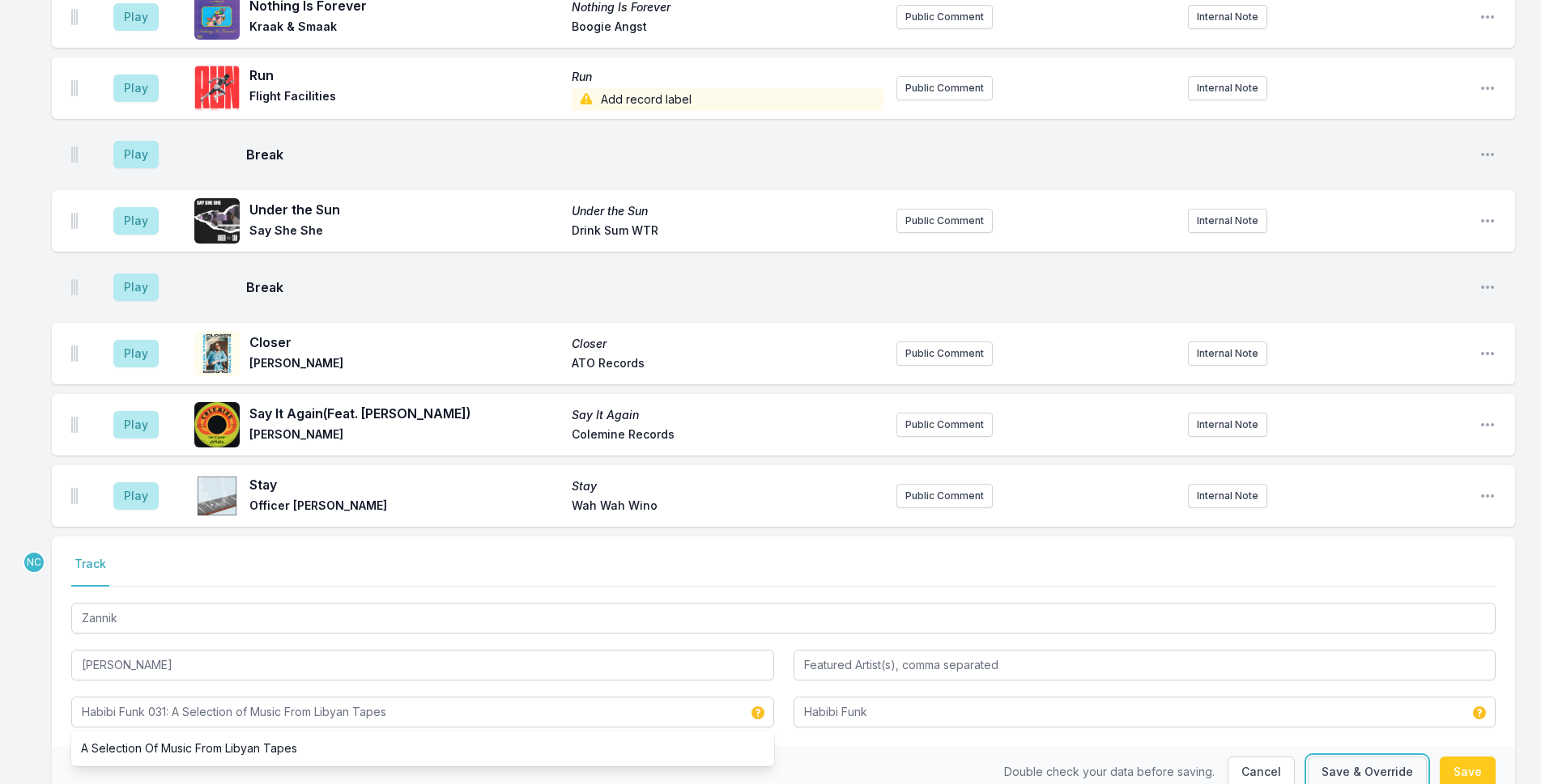
click at [1400, 757] on button "Save & Override" at bounding box center [1367, 772] width 119 height 31
type input "A Selection Of Music From Libyan Tapes"
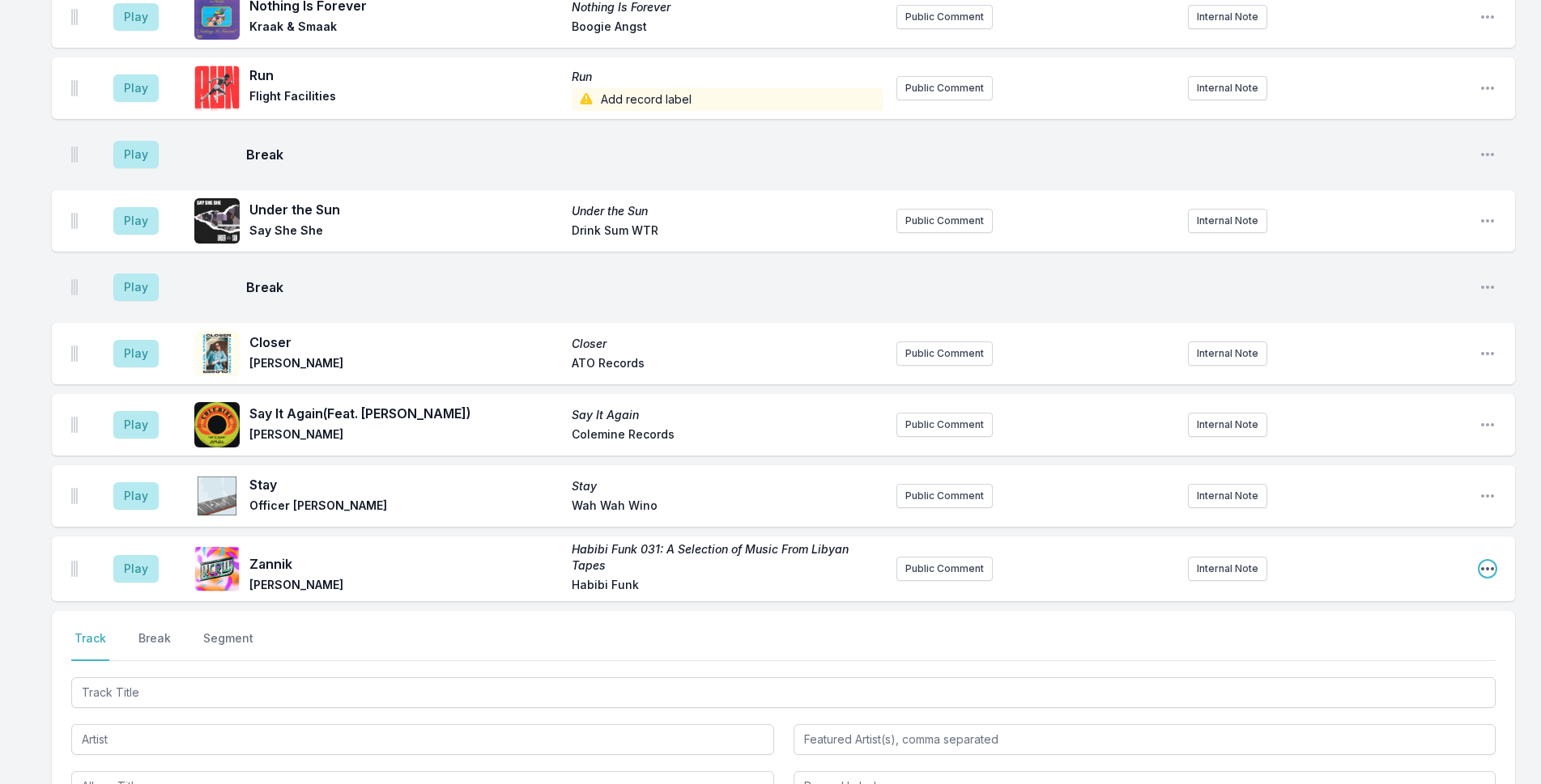
click at [1490, 561] on icon "Open playlist item options" at bounding box center [1487, 569] width 16 height 16
click at [1390, 616] on button "Edit Track Details" at bounding box center [1404, 630] width 181 height 29
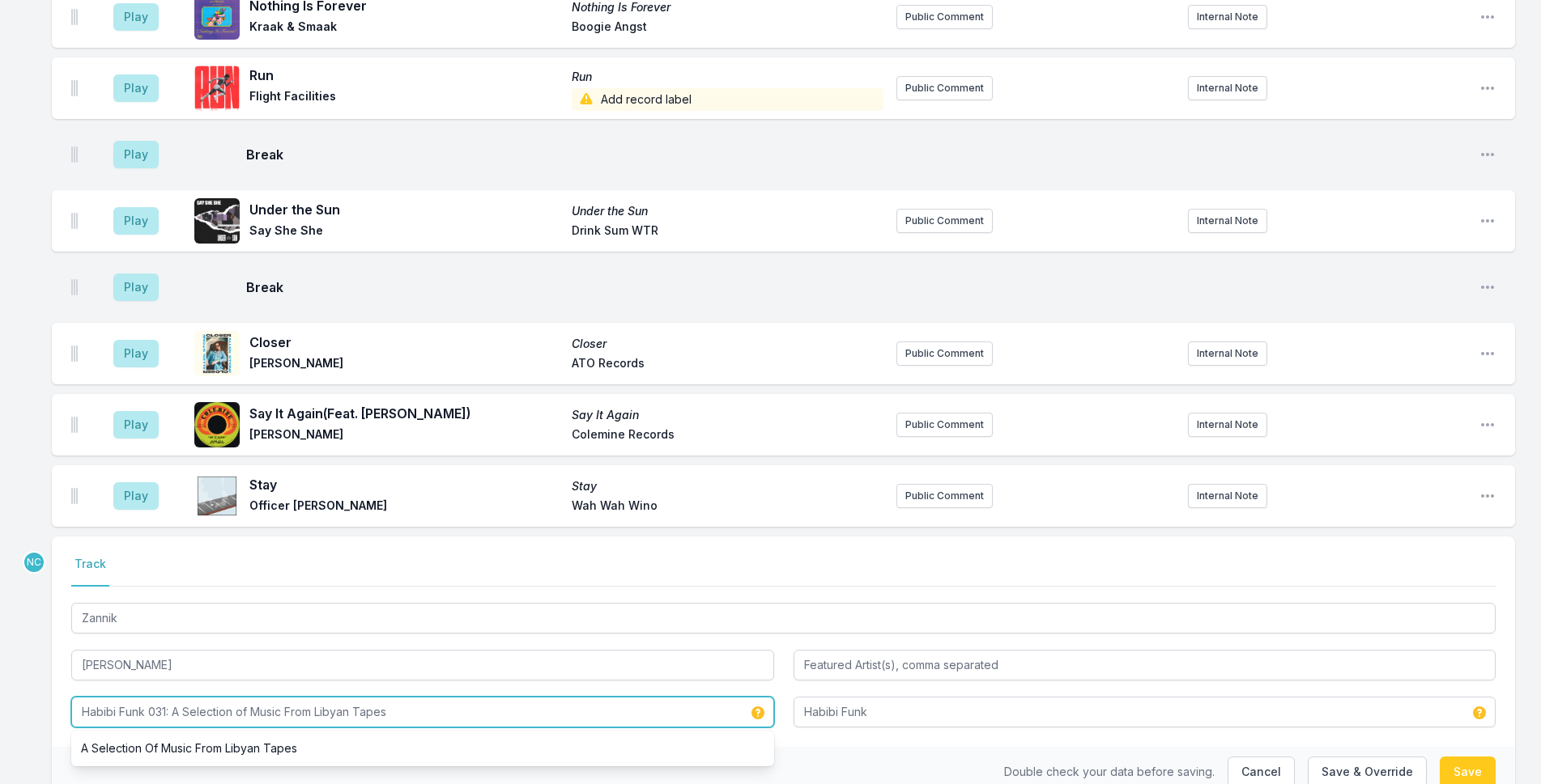
click at [164, 697] on input "Habibi Funk 031: A Selection of Music From Libyan Tapes" at bounding box center [423, 712] width 703 height 31
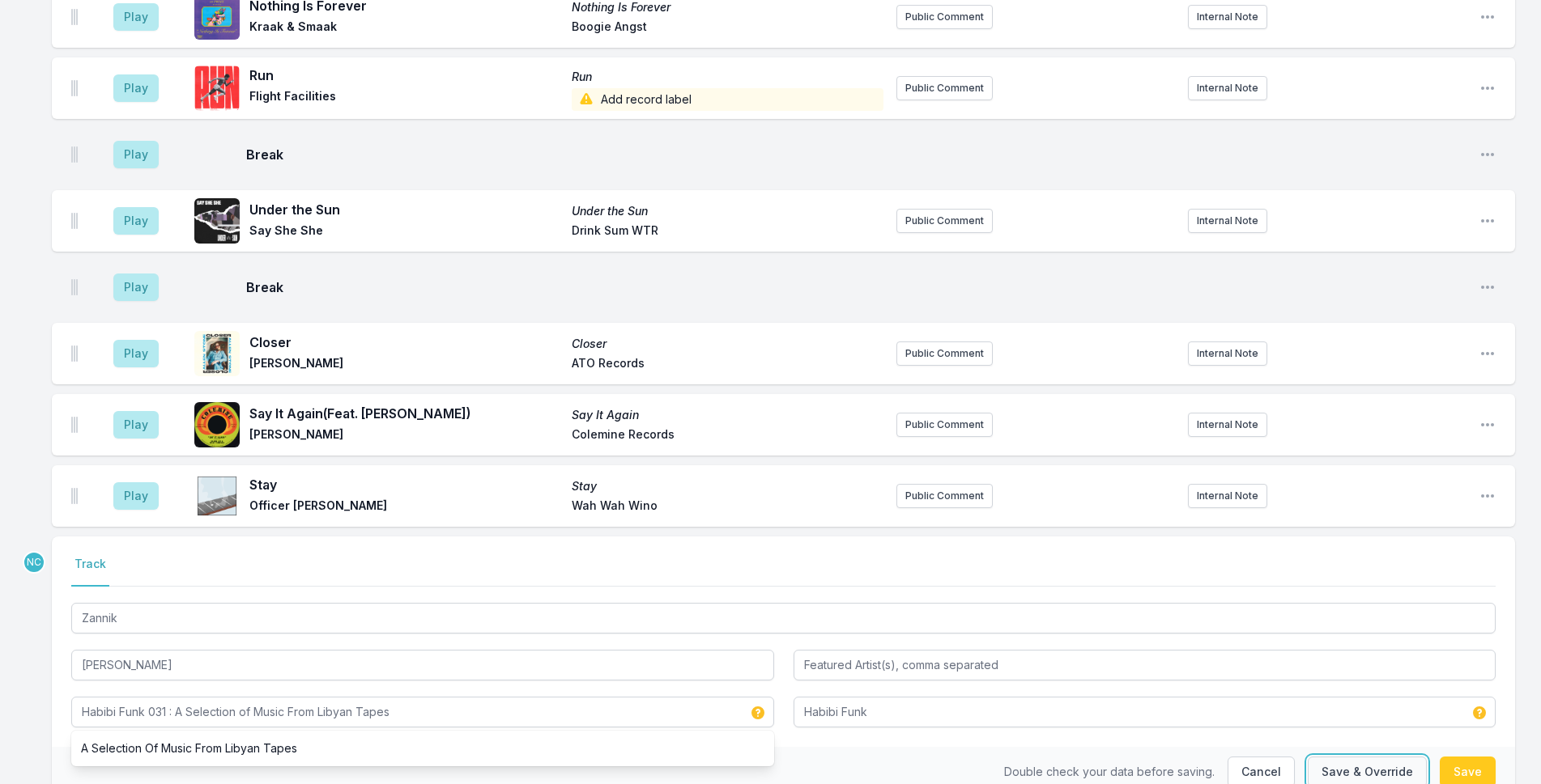
click at [1341, 757] on button "Save & Override" at bounding box center [1367, 772] width 119 height 31
type input "Habibi Funk 031: A Selection of Music From Libyan Tapes"
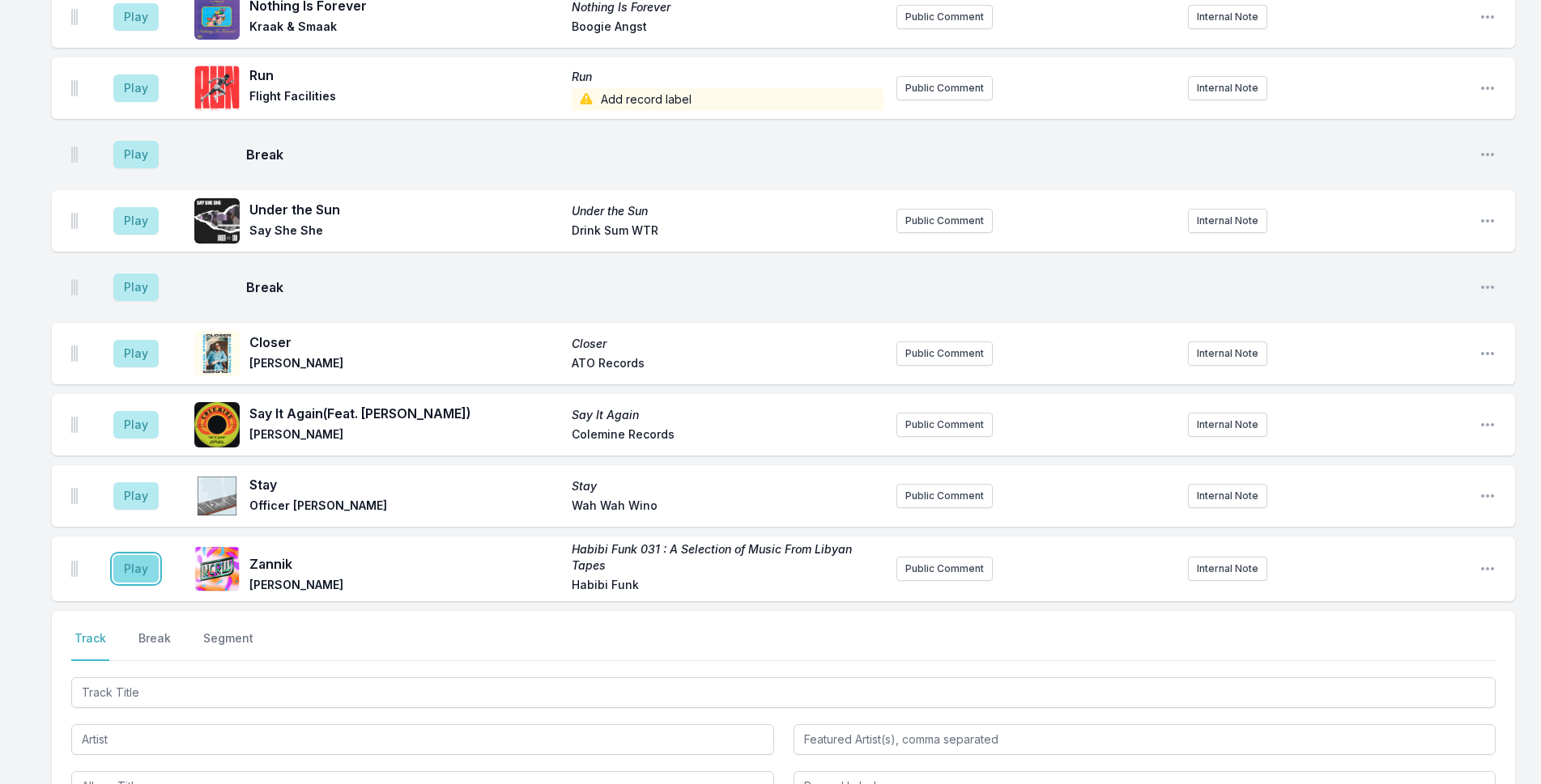
click at [152, 555] on button "Play" at bounding box center [136, 569] width 46 height 27
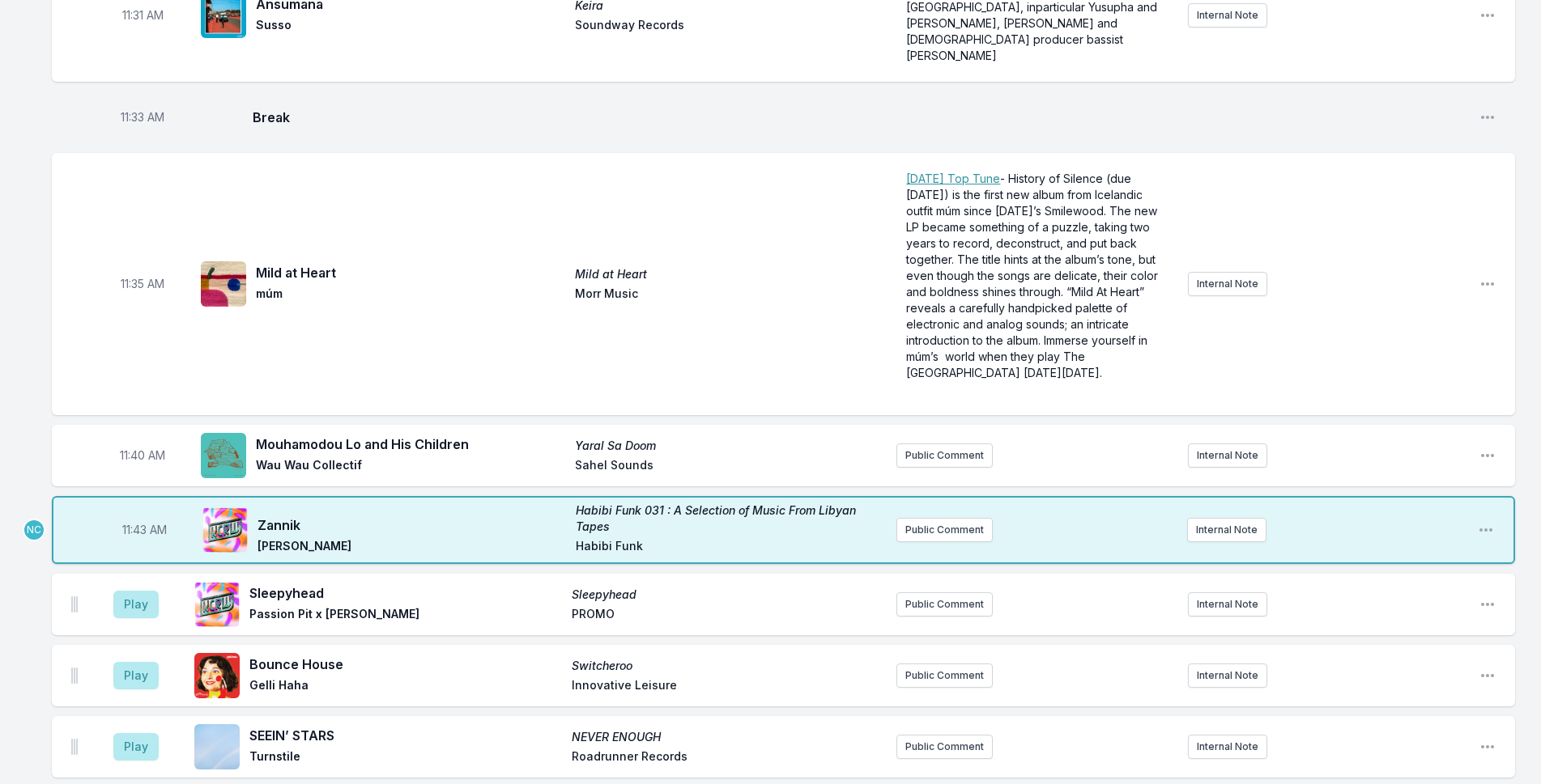
scroll to position [3508, 0]
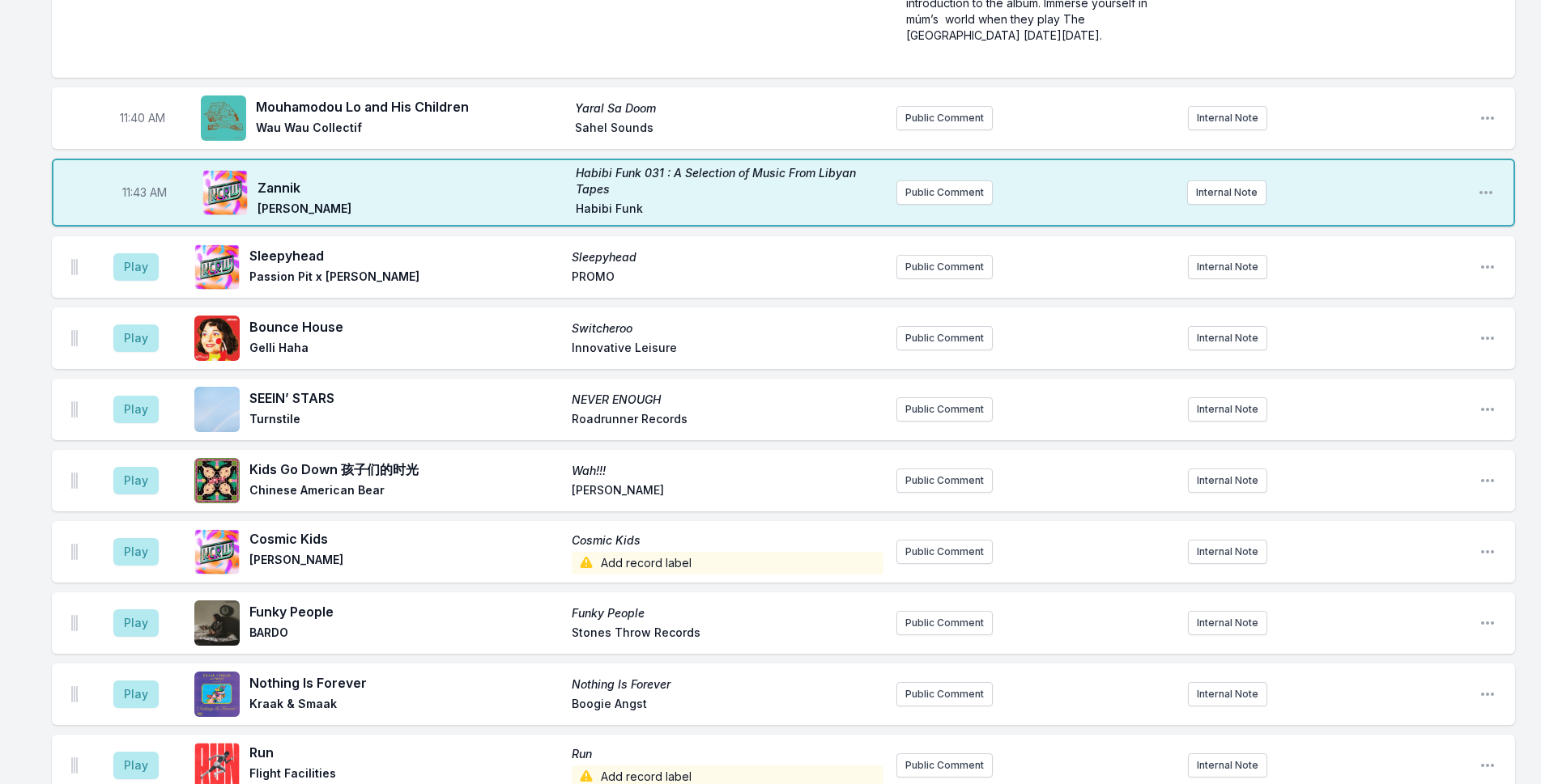
scroll to position [4074, 0]
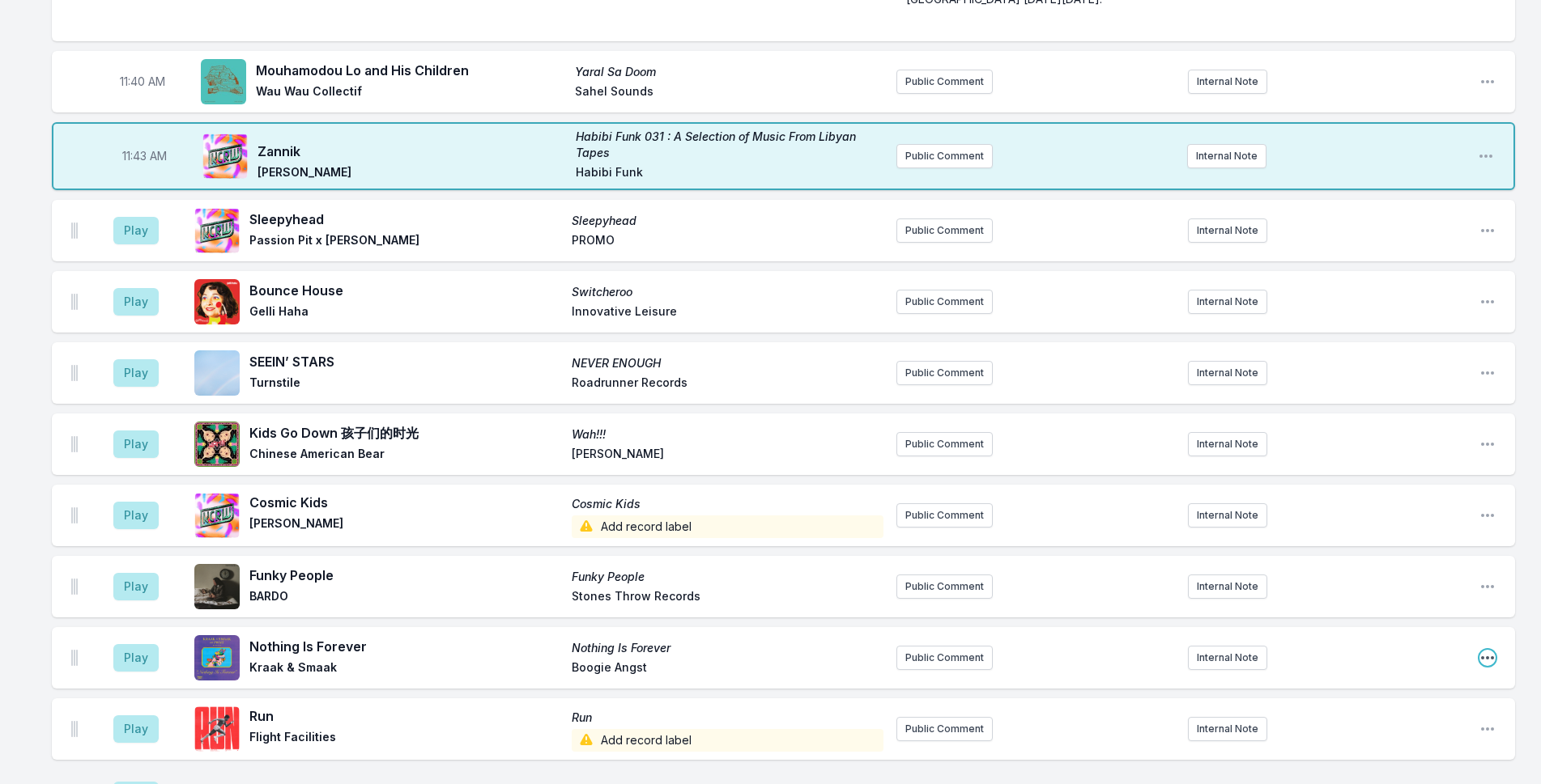
click at [1488, 657] on icon "Open playlist item options" at bounding box center [1487, 658] width 13 height 4
click at [1385, 734] on button "Delete Entry" at bounding box center [1404, 748] width 181 height 29
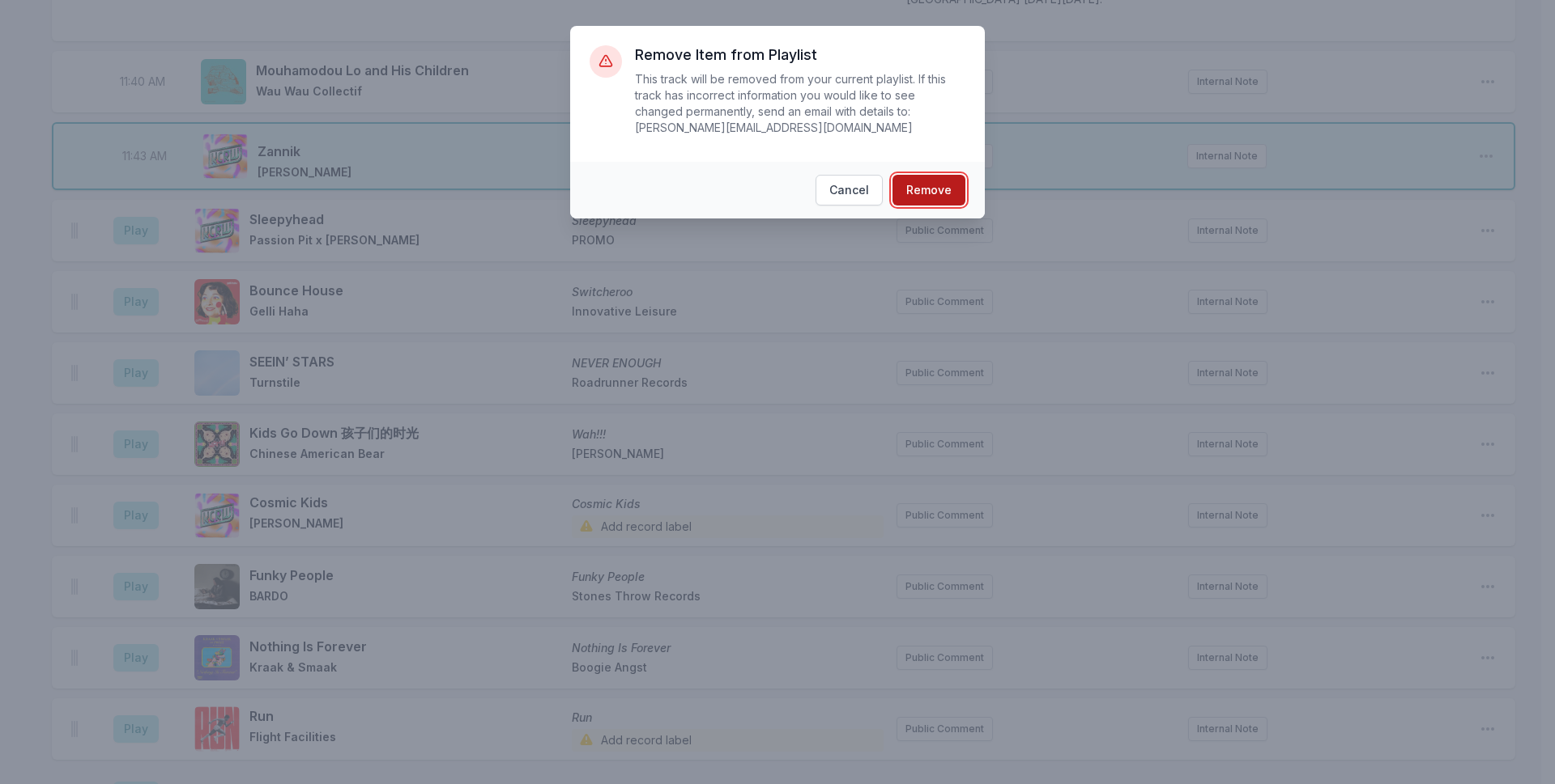
click at [916, 175] on button "Remove" at bounding box center [929, 190] width 73 height 31
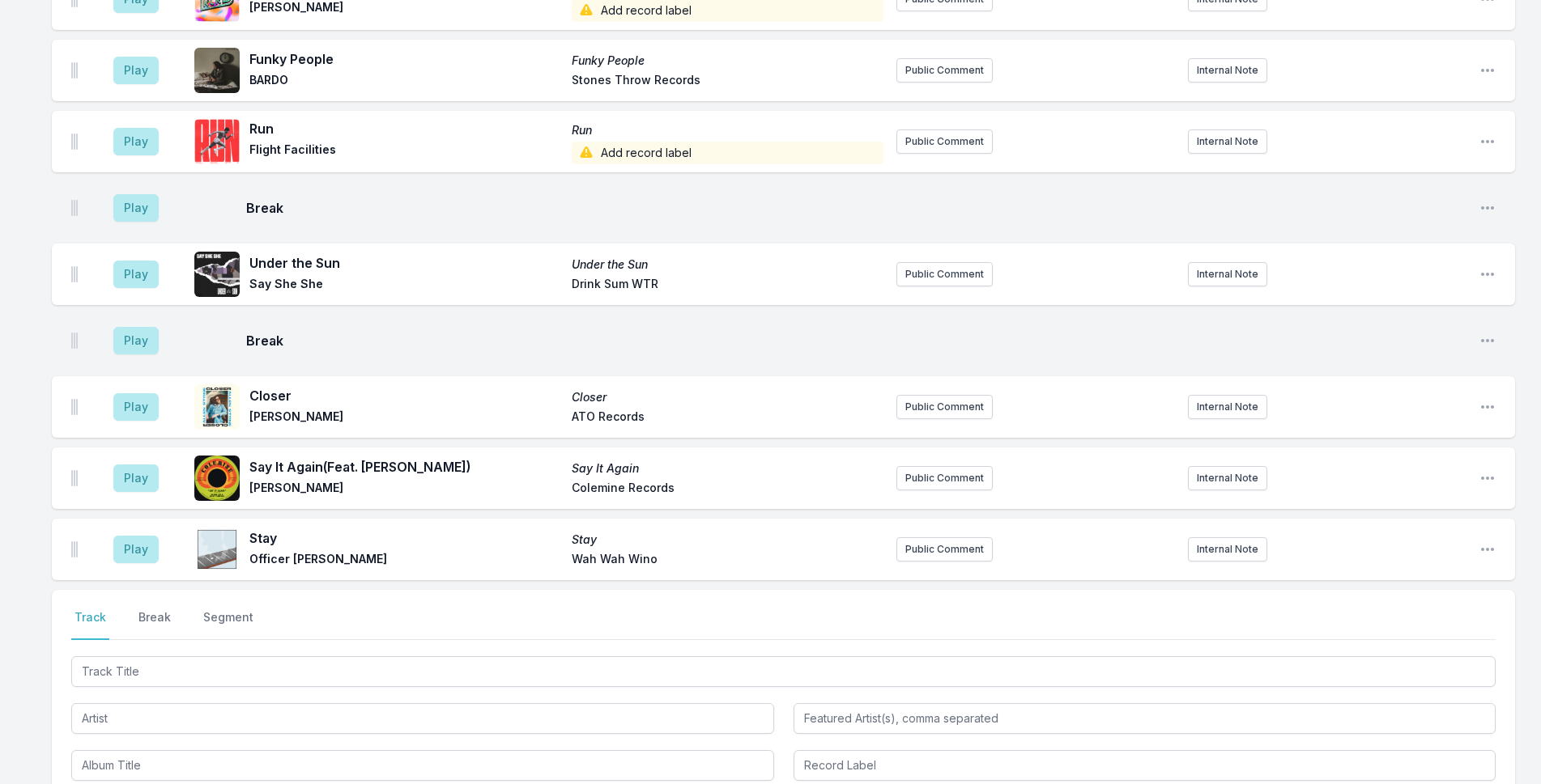
scroll to position [4799, 0]
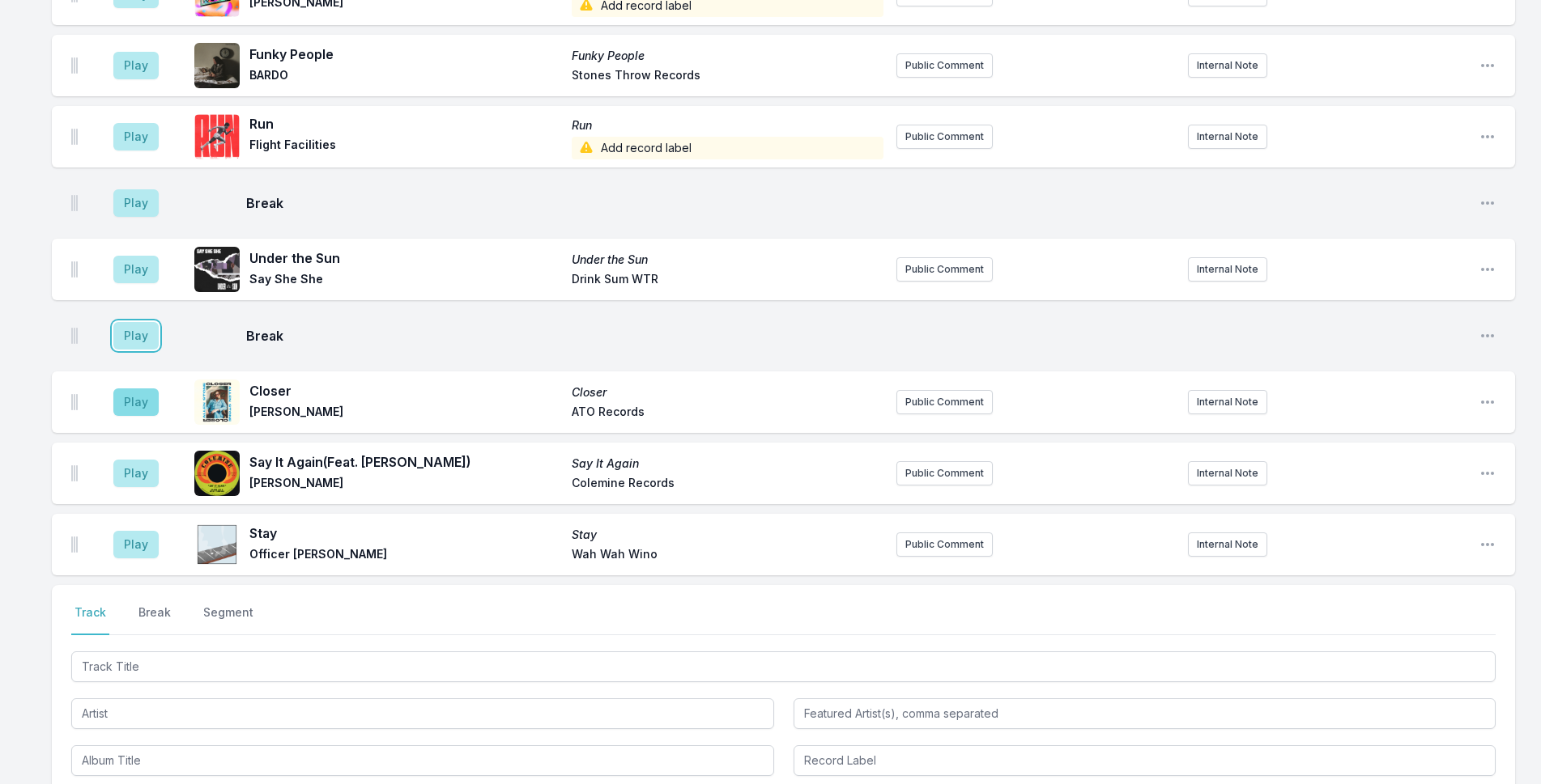
click at [135, 322] on button "Play" at bounding box center [136, 336] width 46 height 27
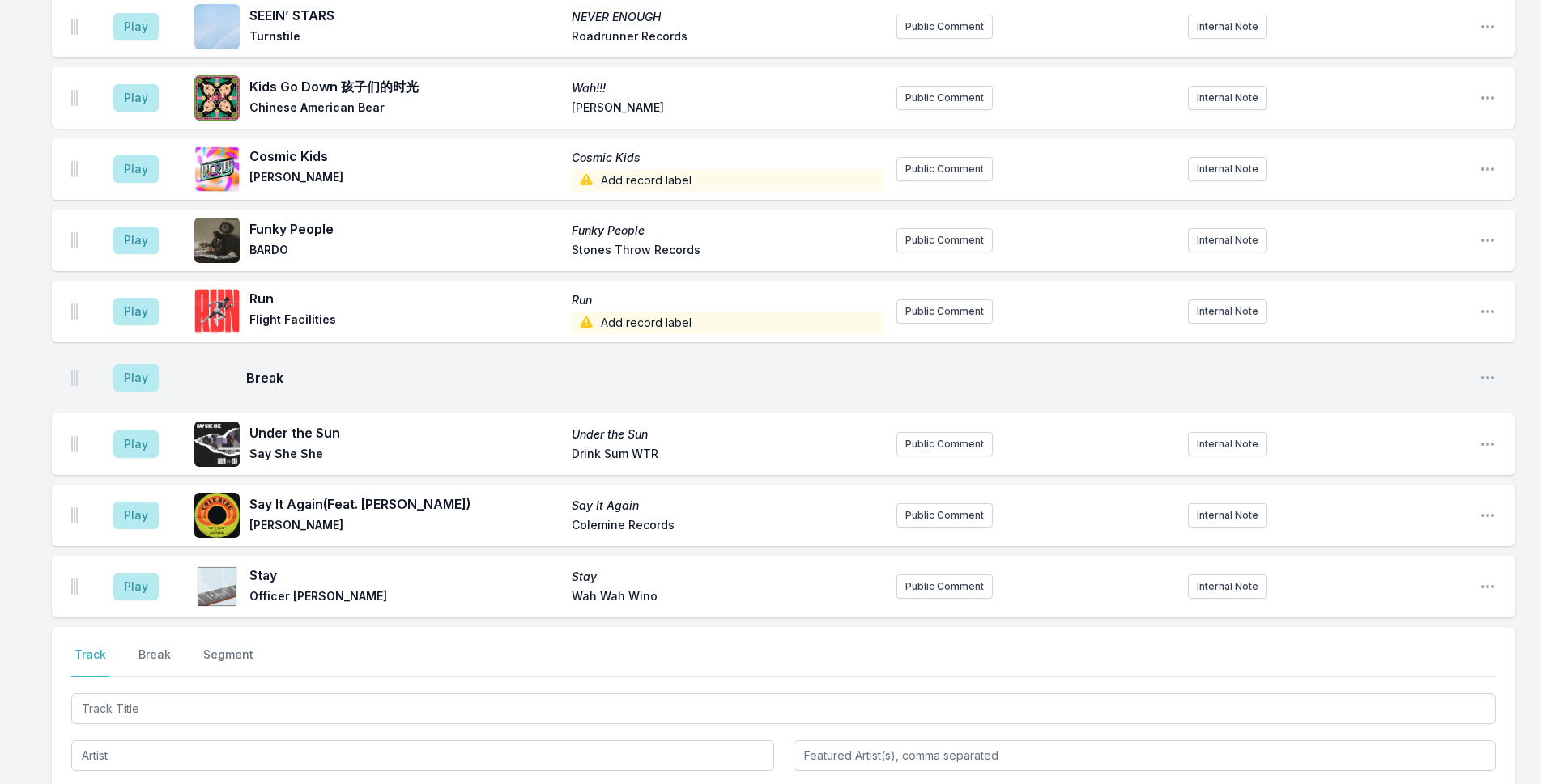
scroll to position [4873, 0]
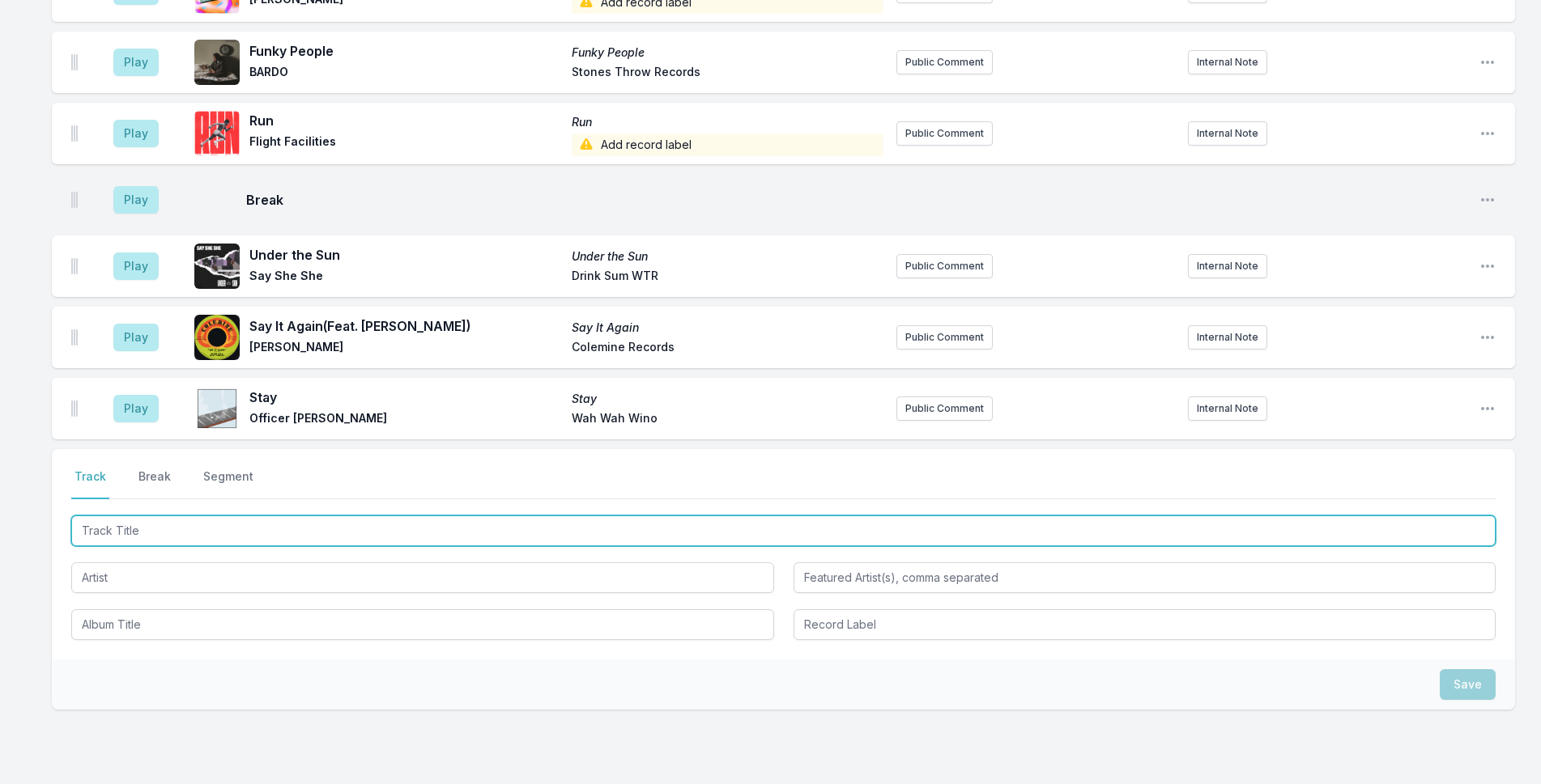
click at [148, 515] on input "Track Title" at bounding box center [783, 531] width 1424 height 31
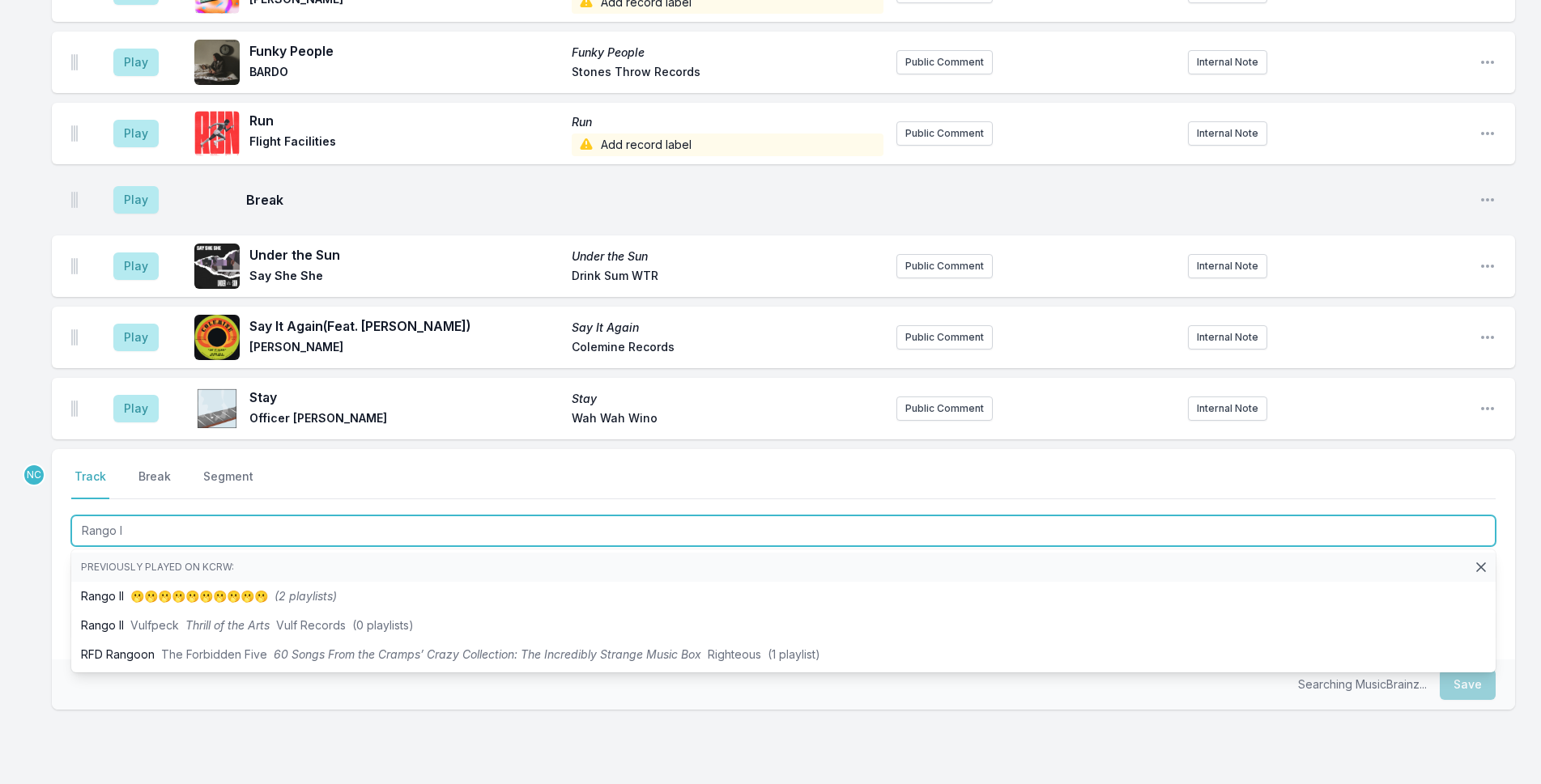
type input "Rango II"
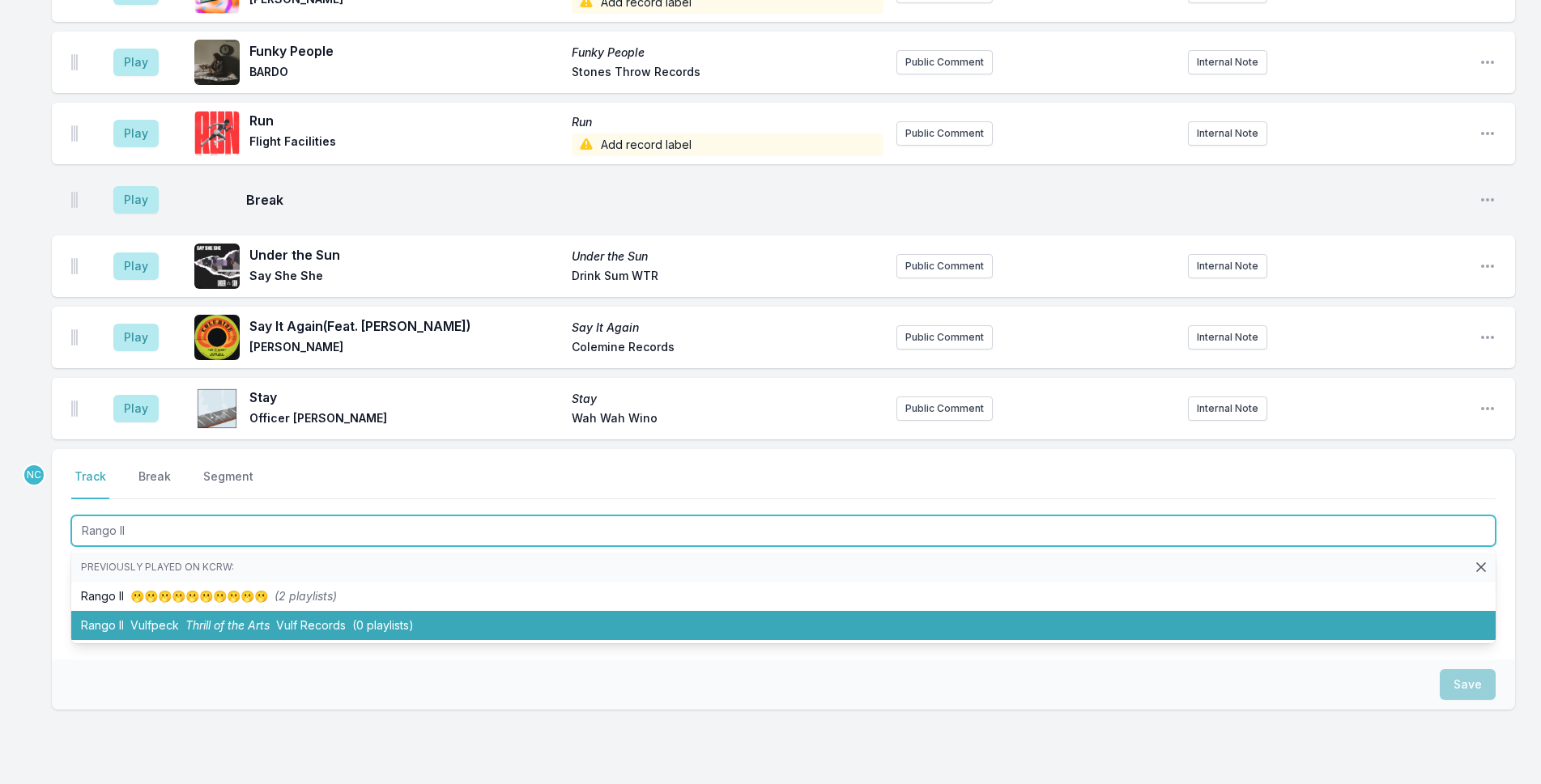
click at [194, 611] on li "Rango II Vulfpeck Thrill of the Arts Vulf Records (0 playlists)" at bounding box center [783, 626] width 1424 height 29
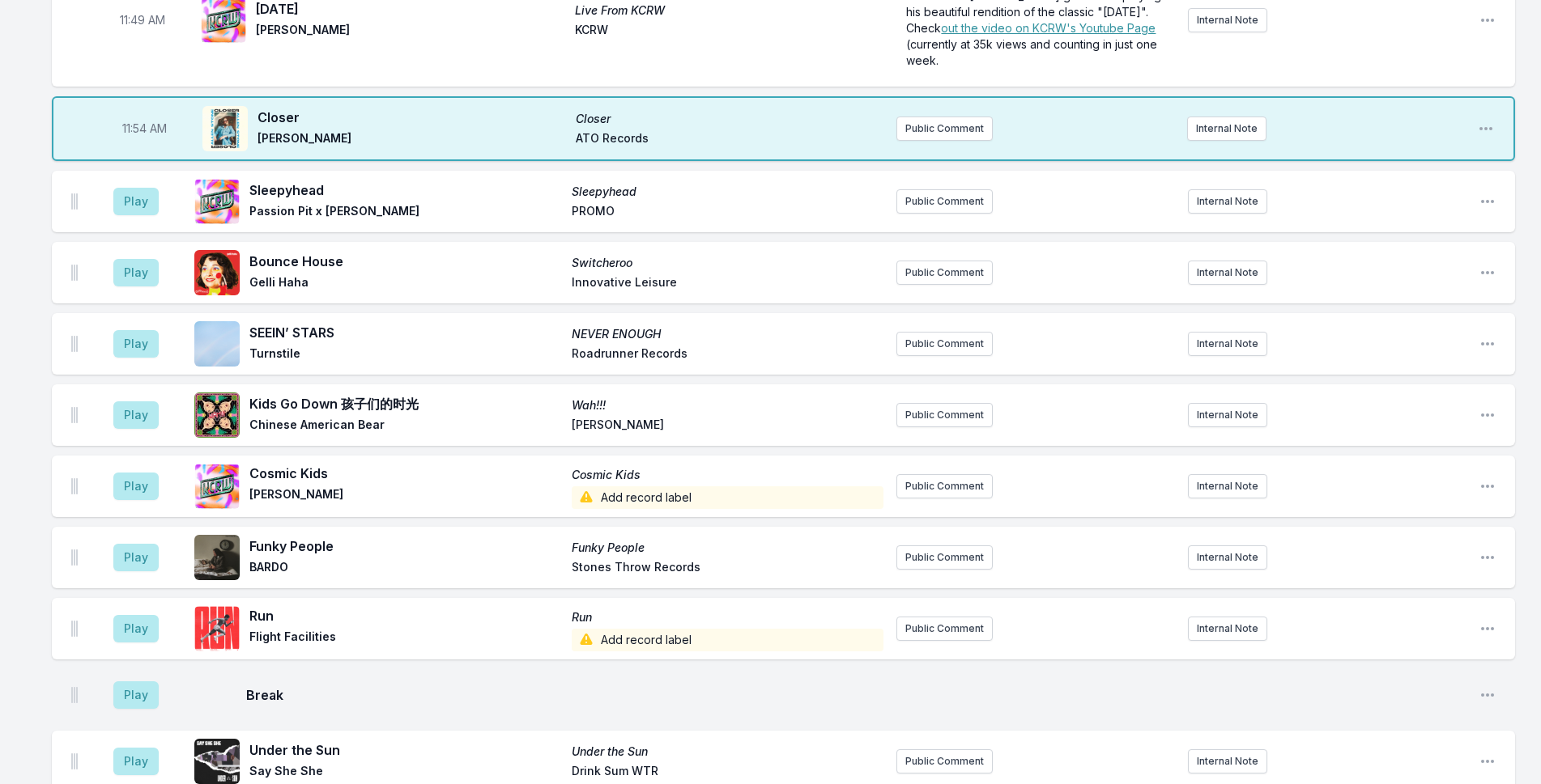
scroll to position [4782, 0]
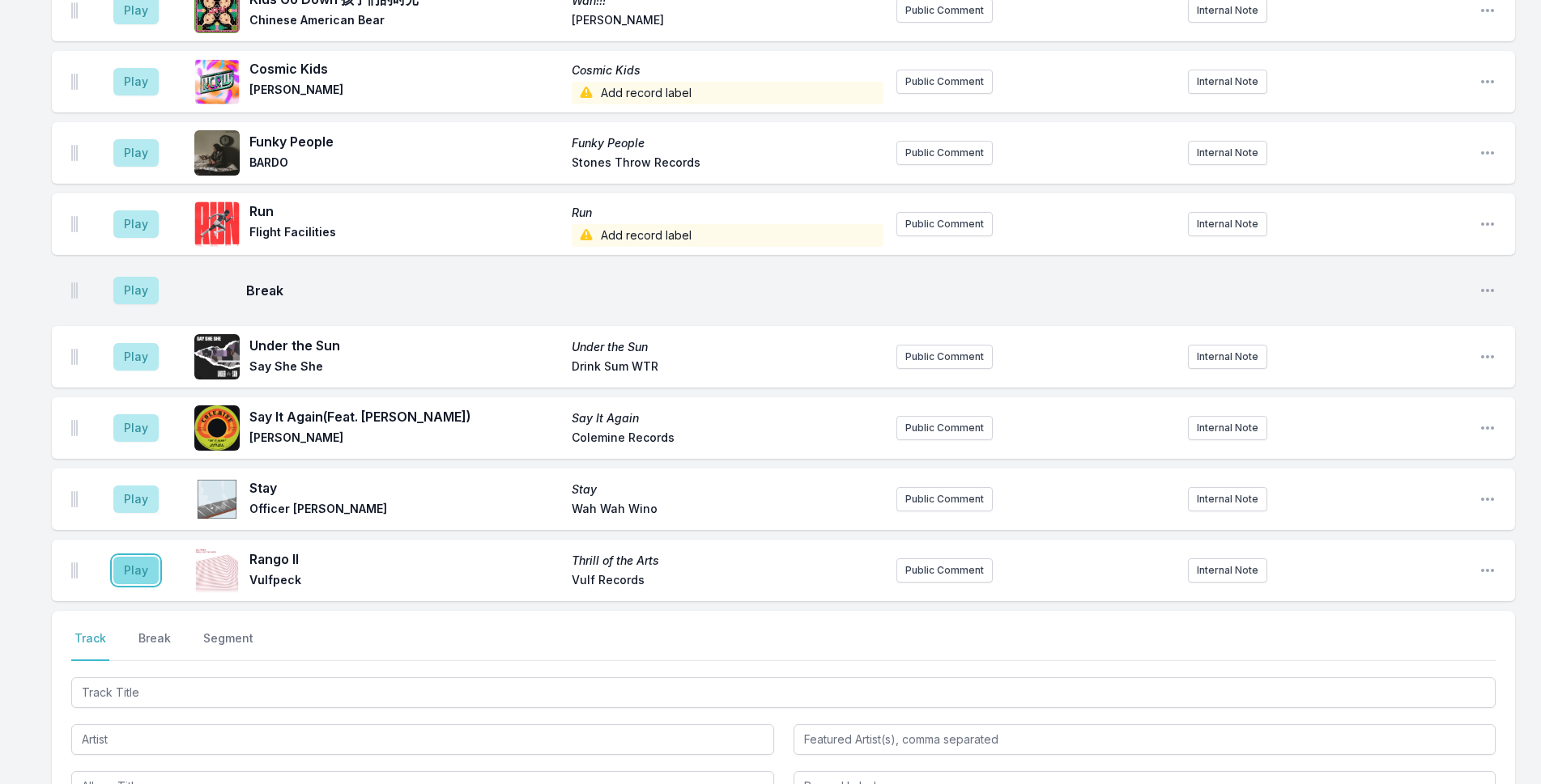
click at [132, 557] on button "Play" at bounding box center [136, 571] width 46 height 27
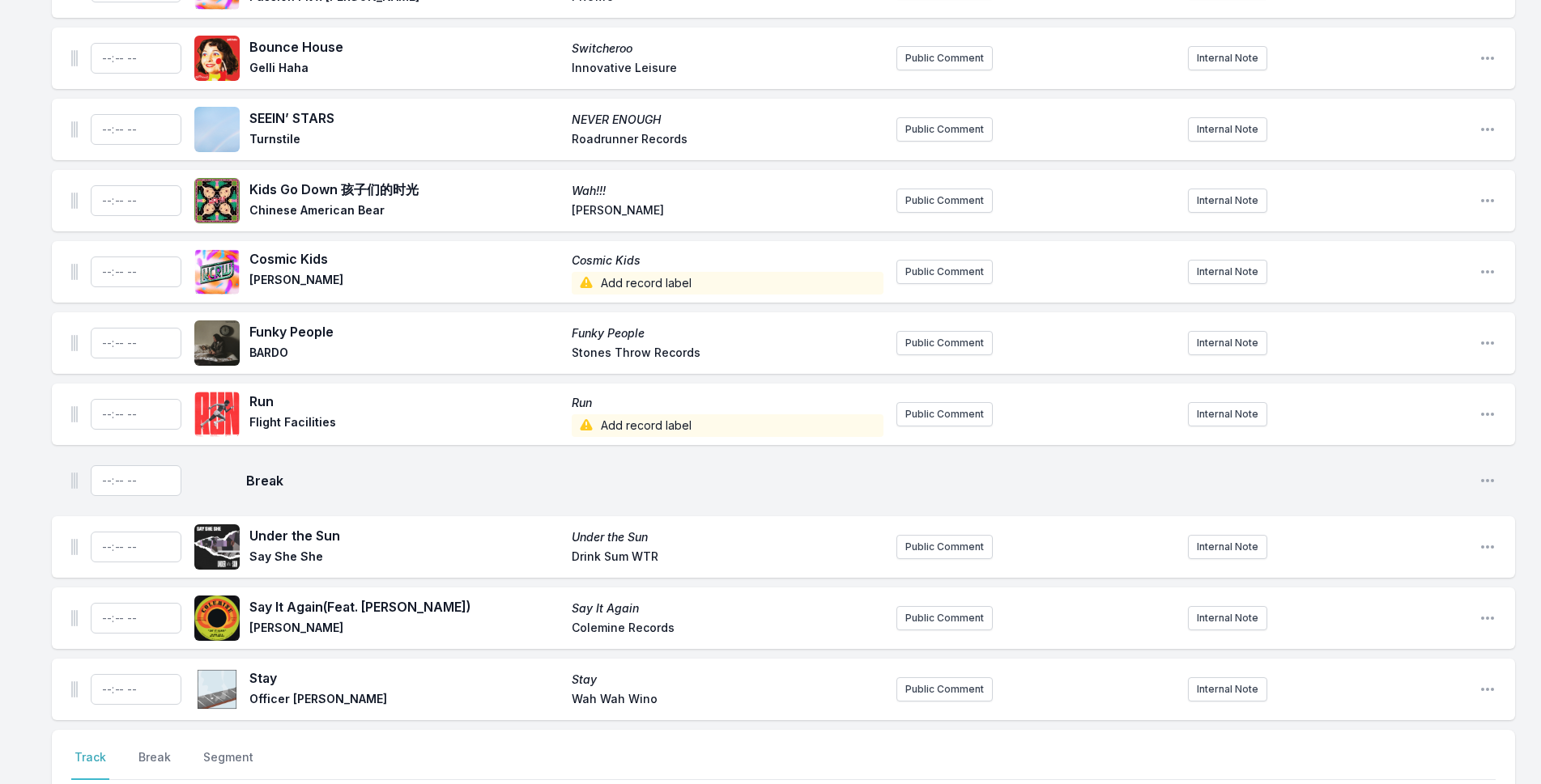
scroll to position [4942, 0]
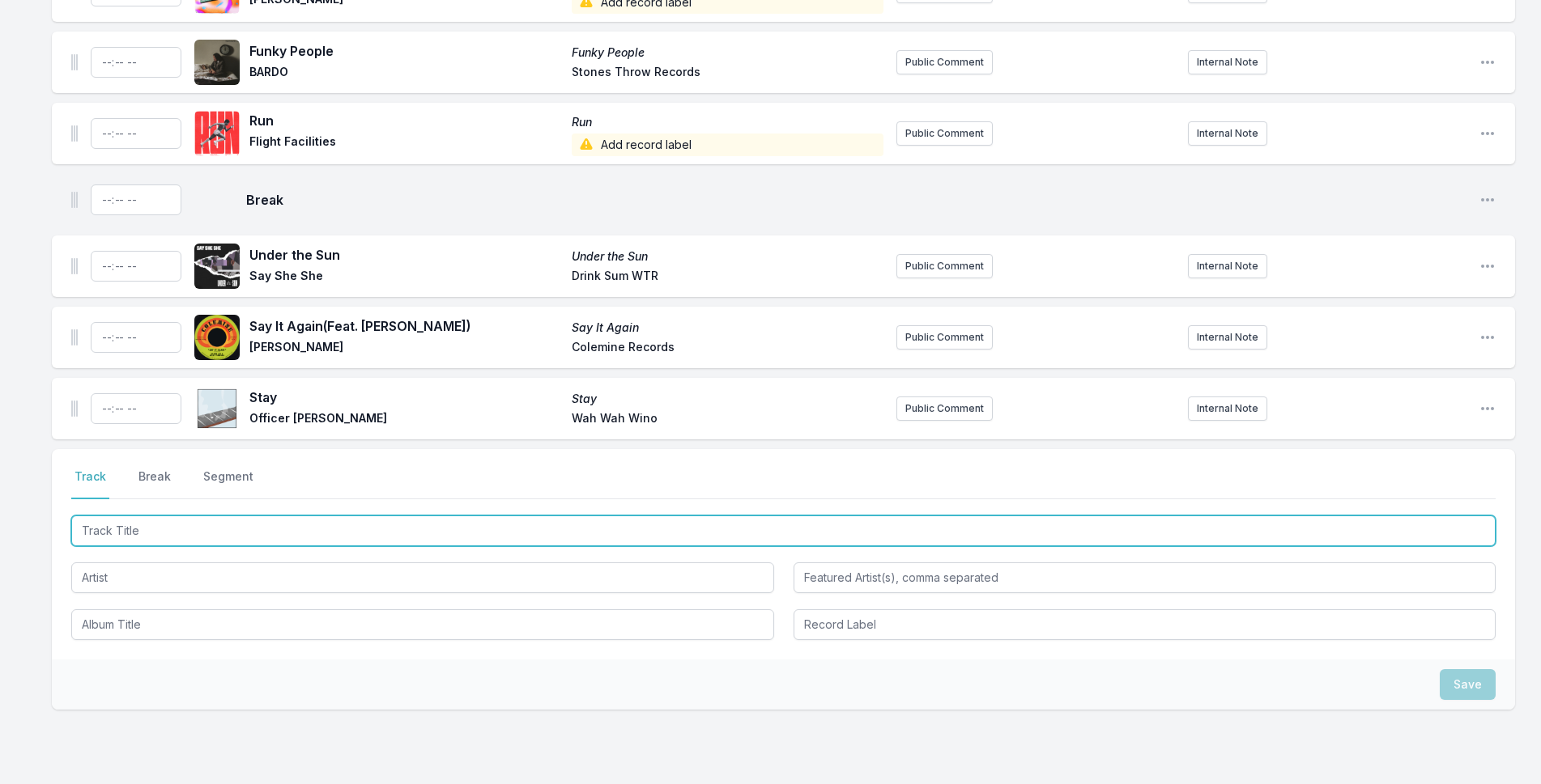
click at [254, 515] on input "Track Title" at bounding box center [783, 531] width 1424 height 31
type input "Be Sweet"
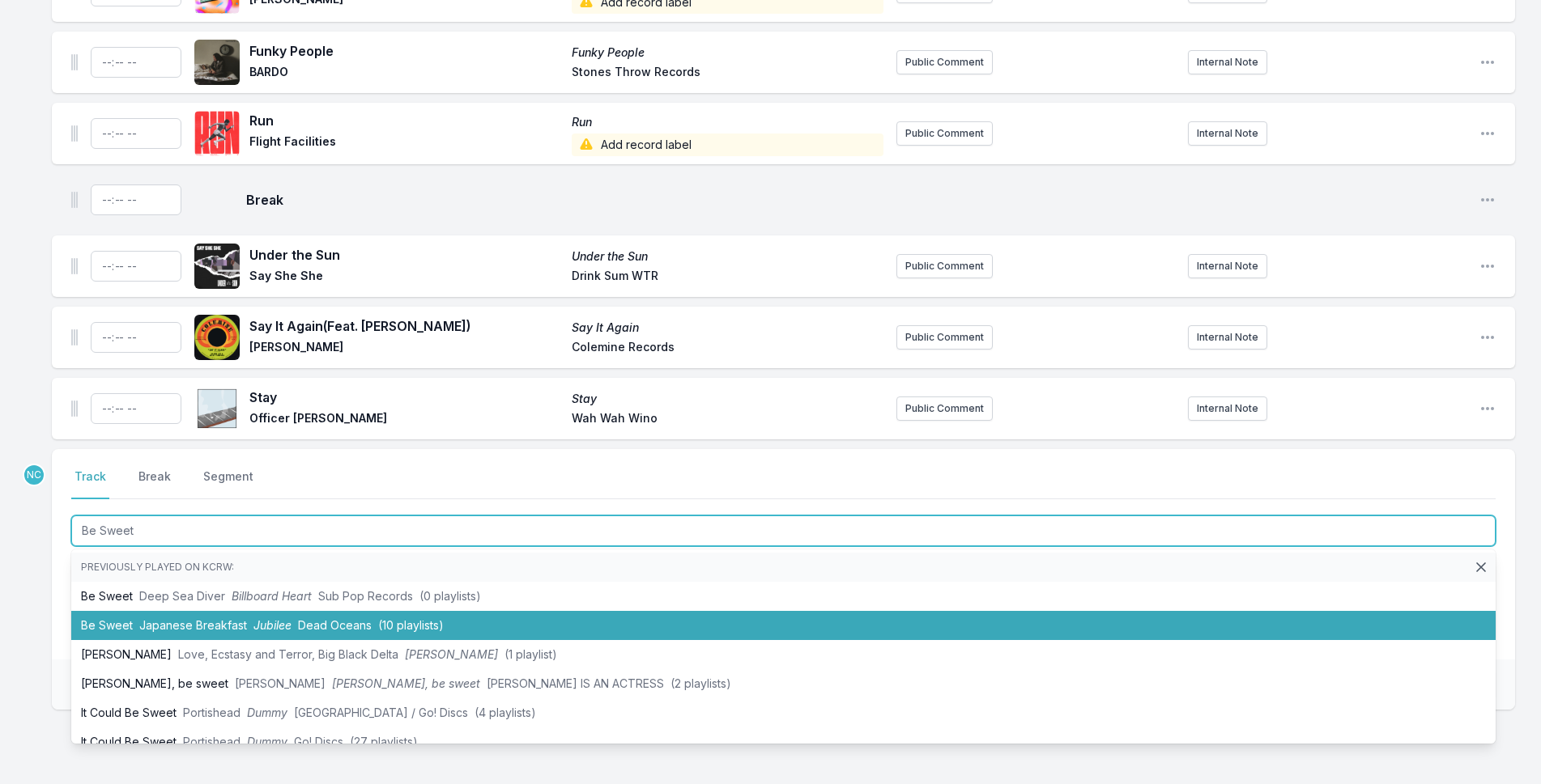
click at [427, 618] on span "(10 playlists)" at bounding box center [411, 625] width 66 height 14
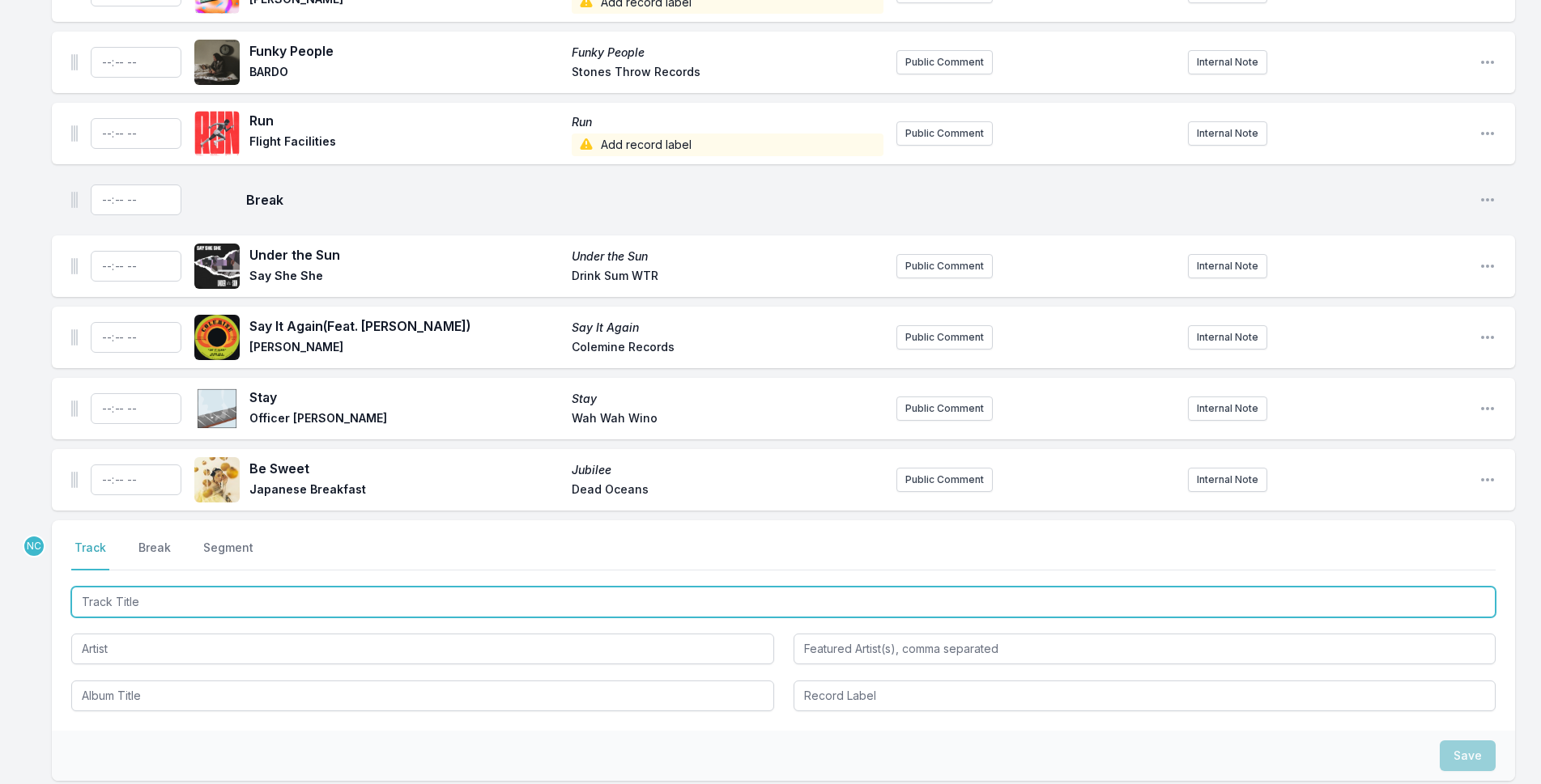
scroll to position [5013, 0]
